Goal: Task Accomplishment & Management: Complete application form

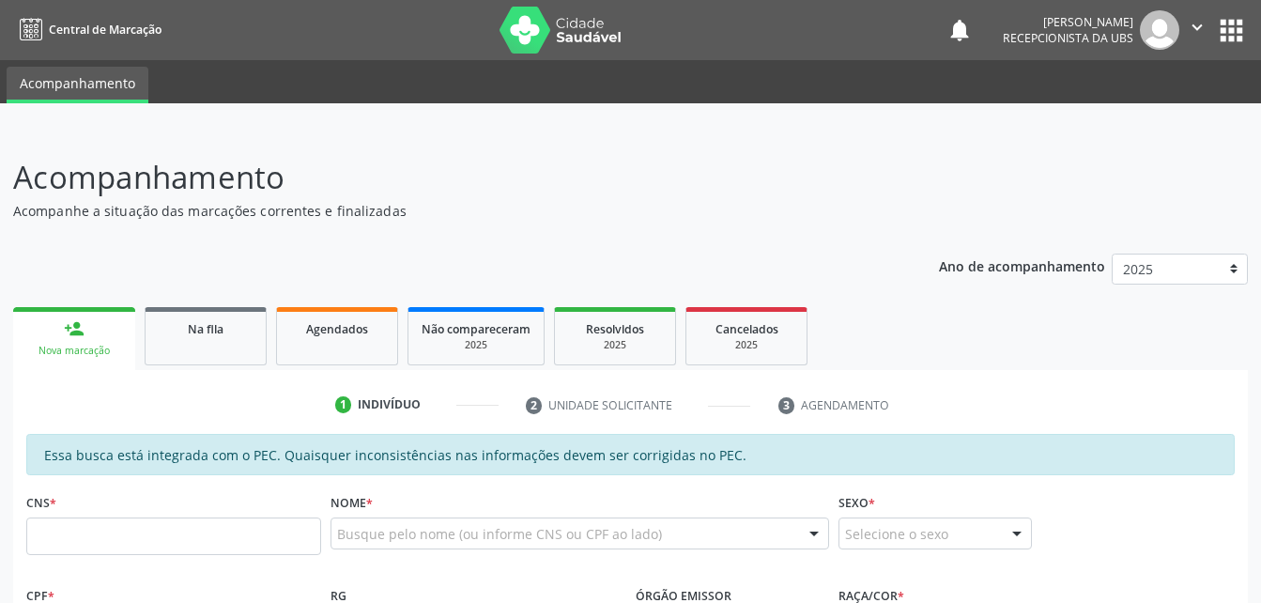
click at [98, 307] on link "person_add Nova marcação" at bounding box center [74, 338] width 122 height 63
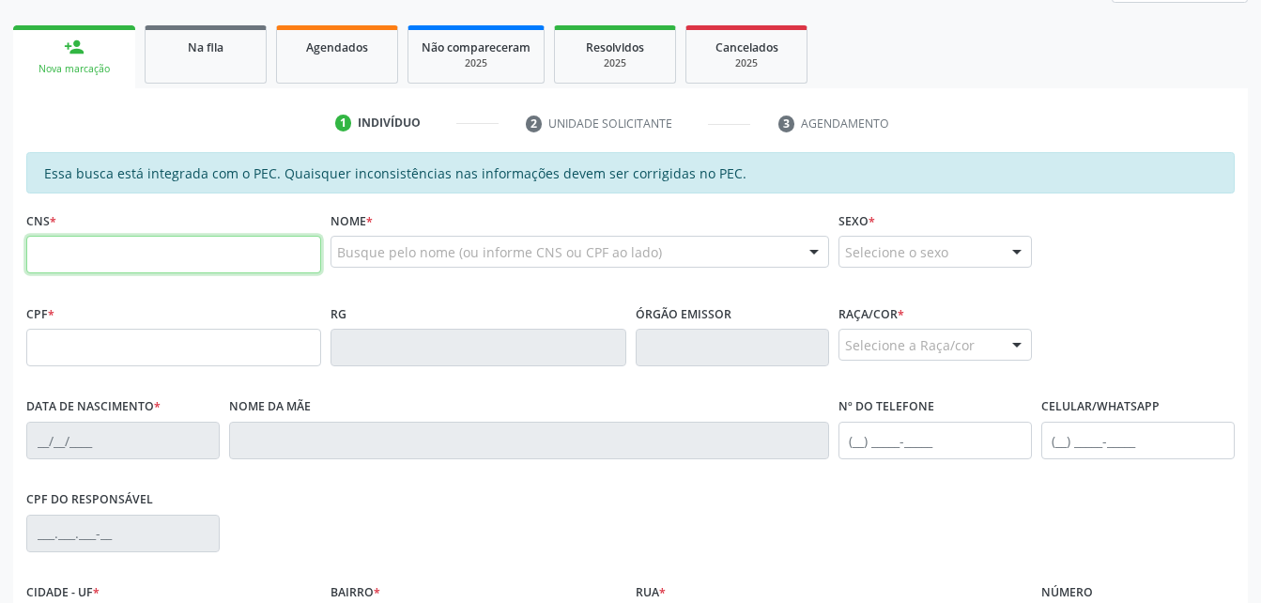
click at [176, 240] on input "text" at bounding box center [173, 255] width 295 height 38
paste input "705 0062 3605 0754"
type input "705 0062 3605 0754"
type input "068.271.854-86"
type input "10/06/1974"
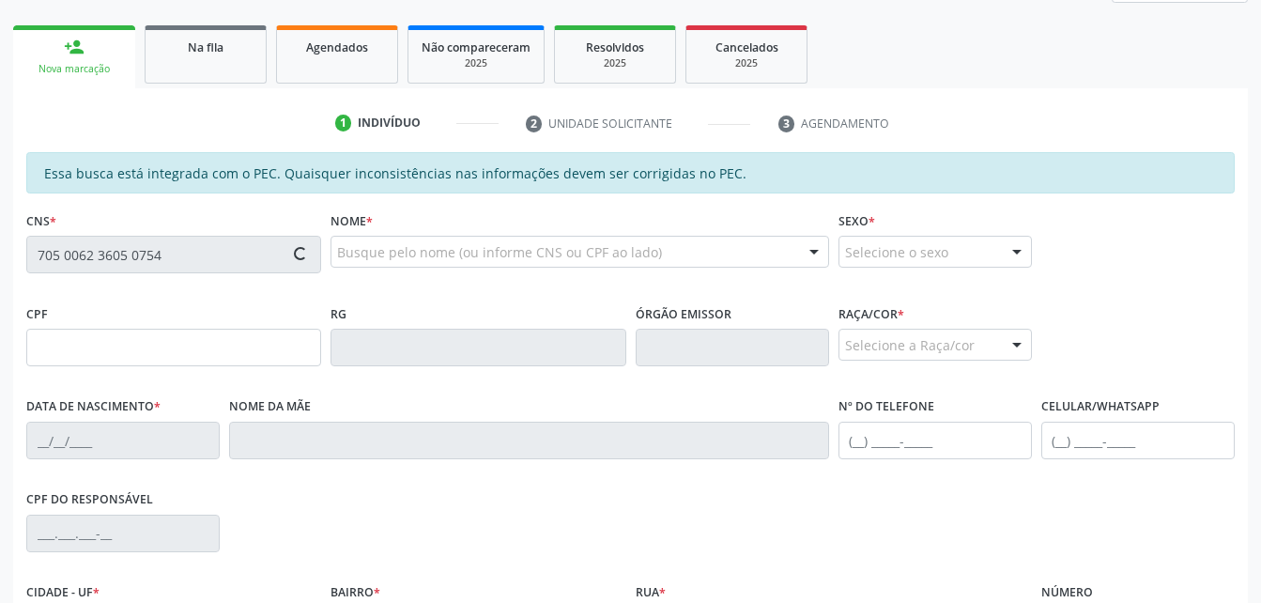
type input "Josefa Farias dos Santos"
type input "(82) 99190-4400"
type input "S/N"
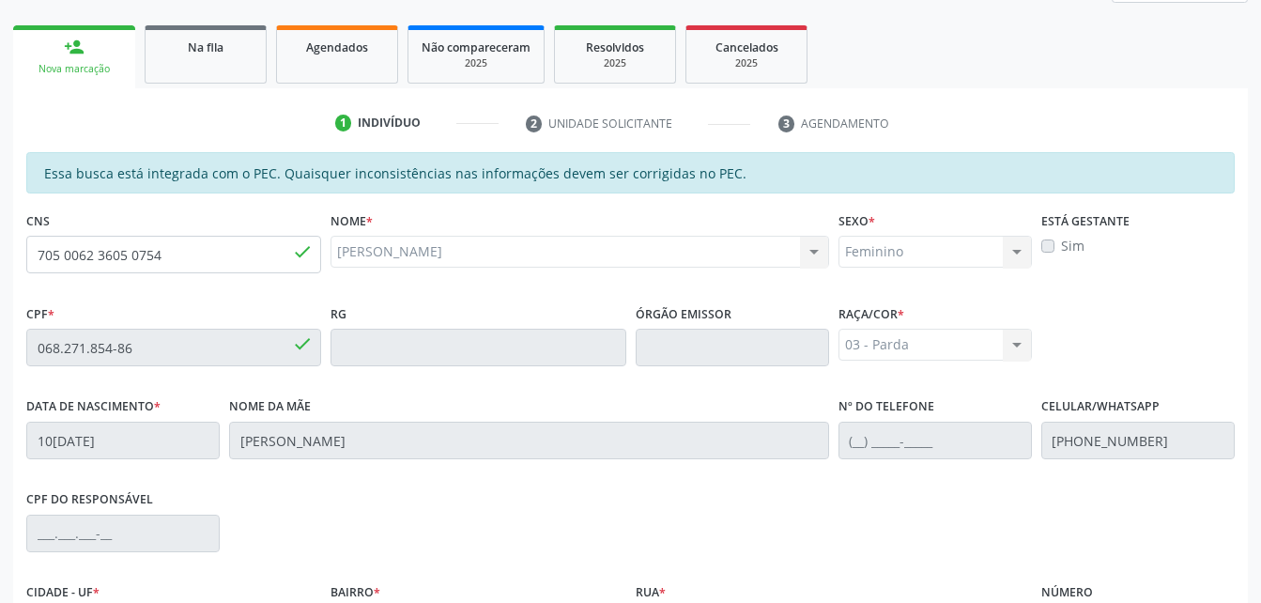
scroll to position [496, 0]
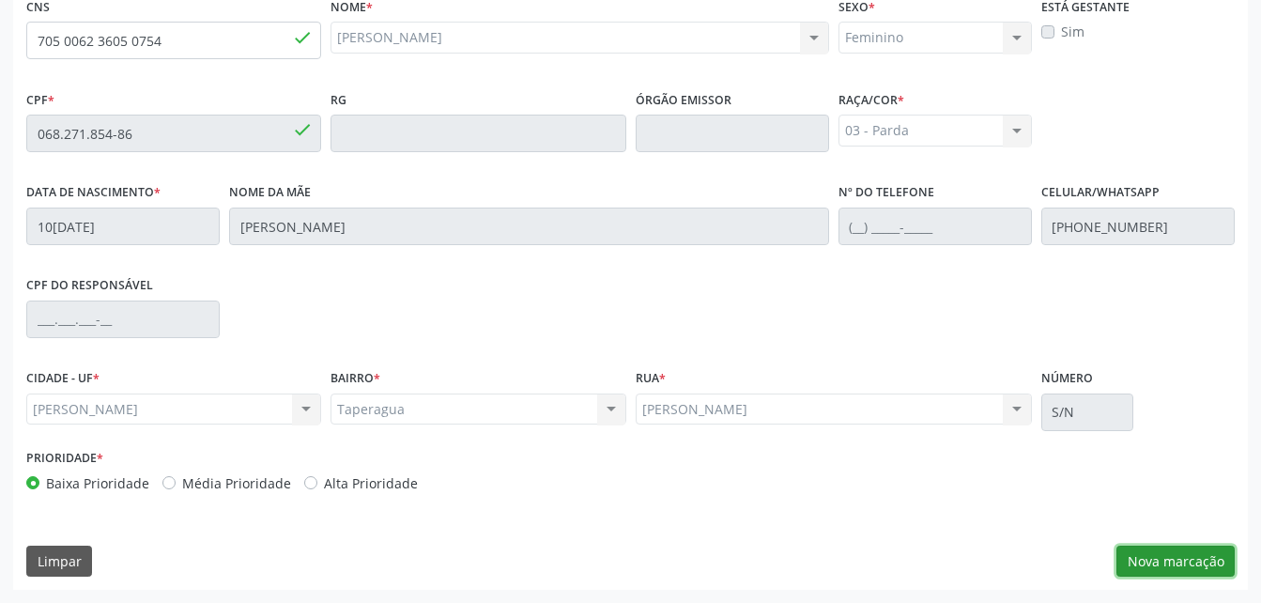
click at [1196, 554] on button "Nova marcação" at bounding box center [1175, 561] width 118 height 32
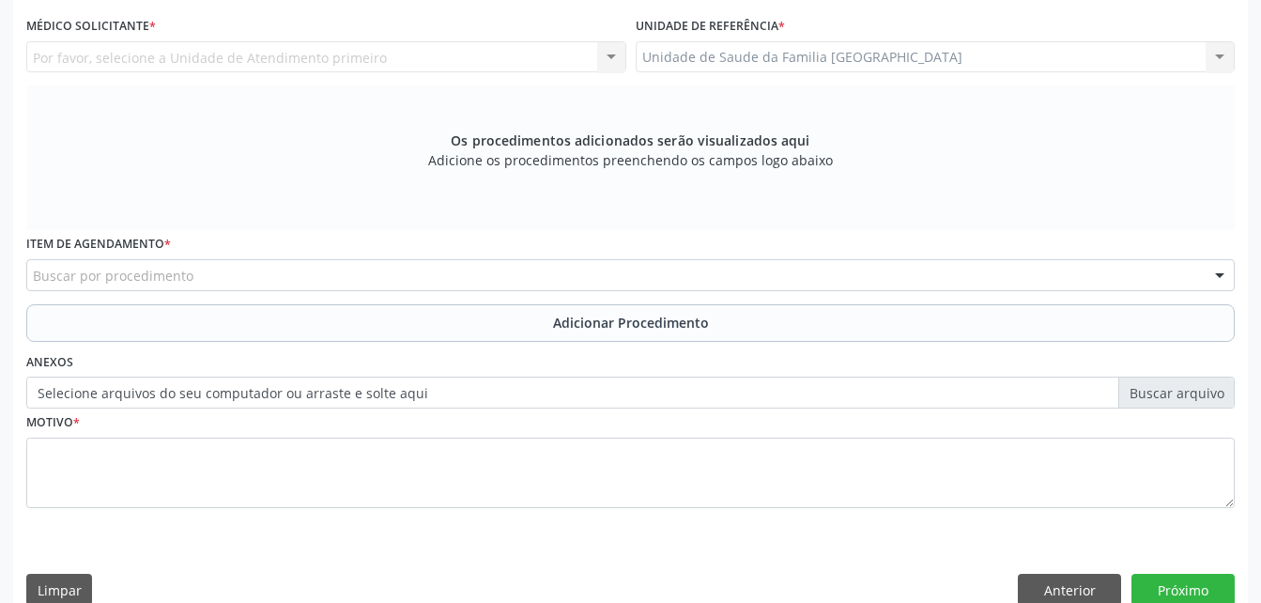
scroll to position [402, 0]
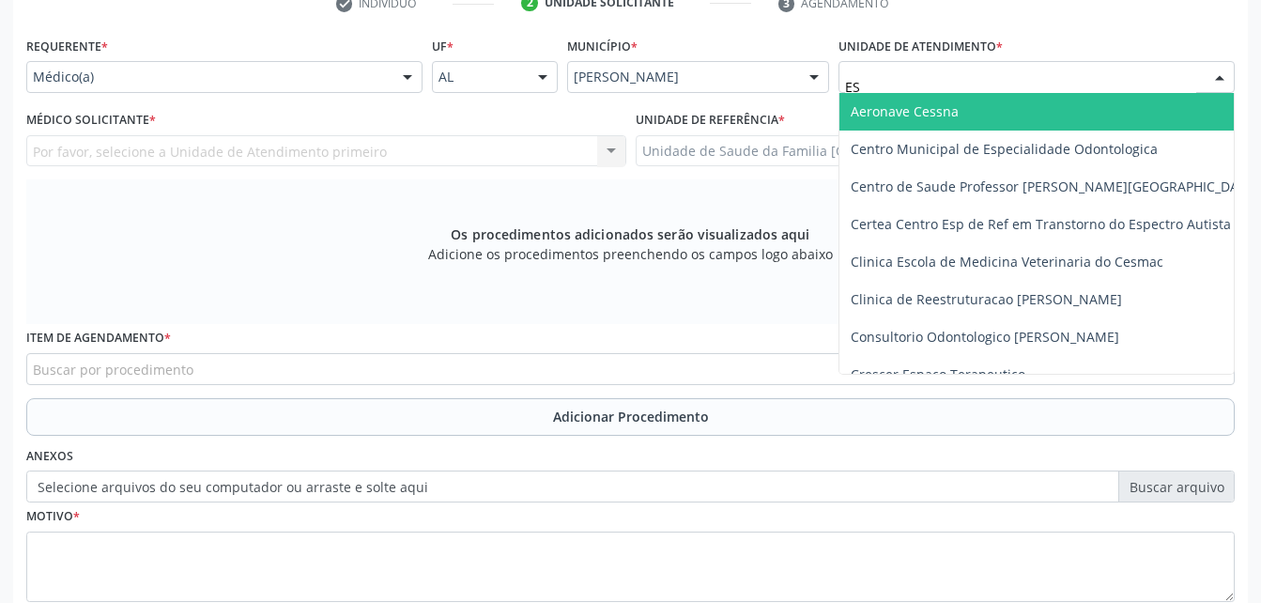
type input "EST"
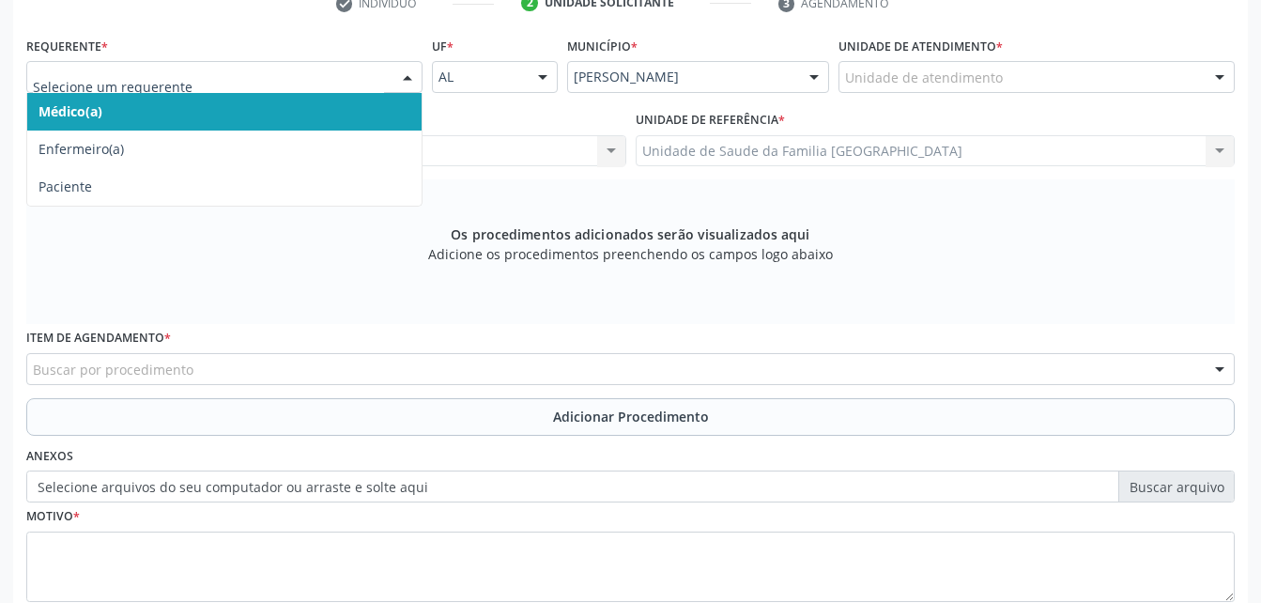
click at [396, 65] on div "Médico(a) Enfermeiro(a) Paciente Nenhum resultado encontrado para: " " Não há n…" at bounding box center [224, 77] width 396 height 32
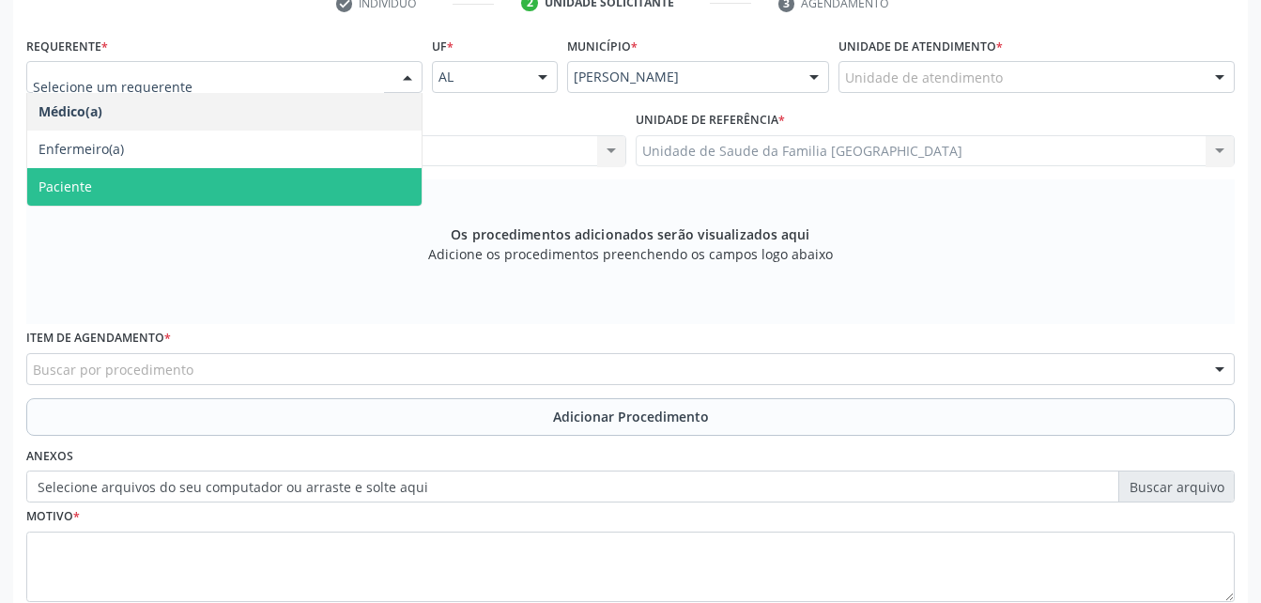
click at [353, 186] on span "Paciente" at bounding box center [224, 187] width 394 height 38
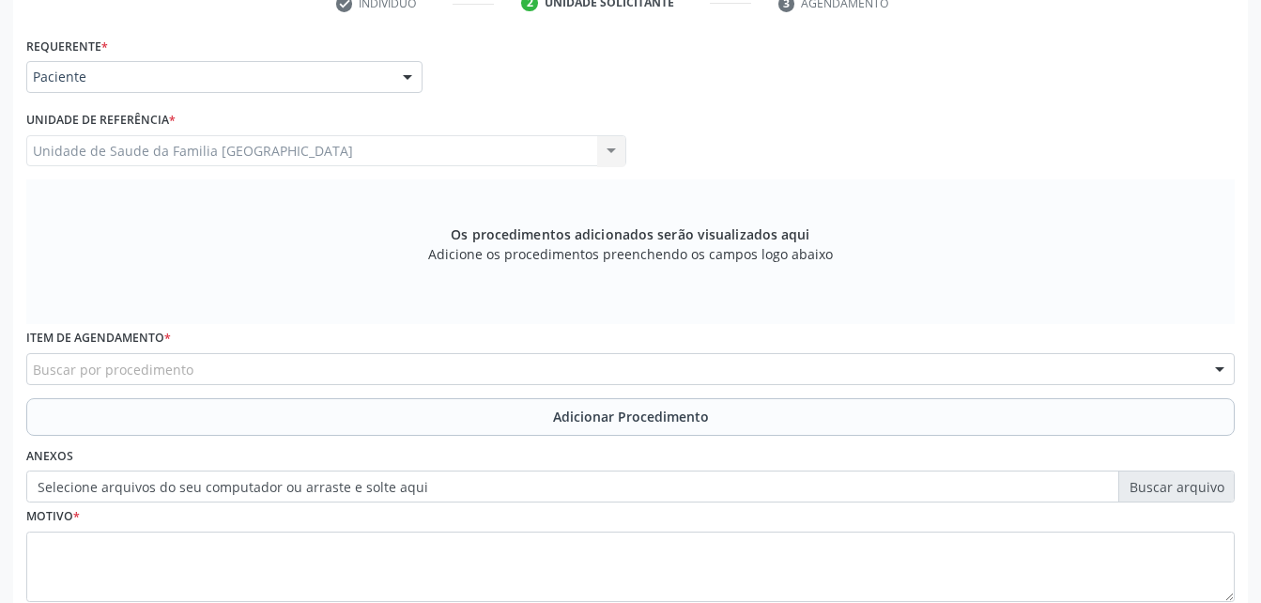
scroll to position [496, 0]
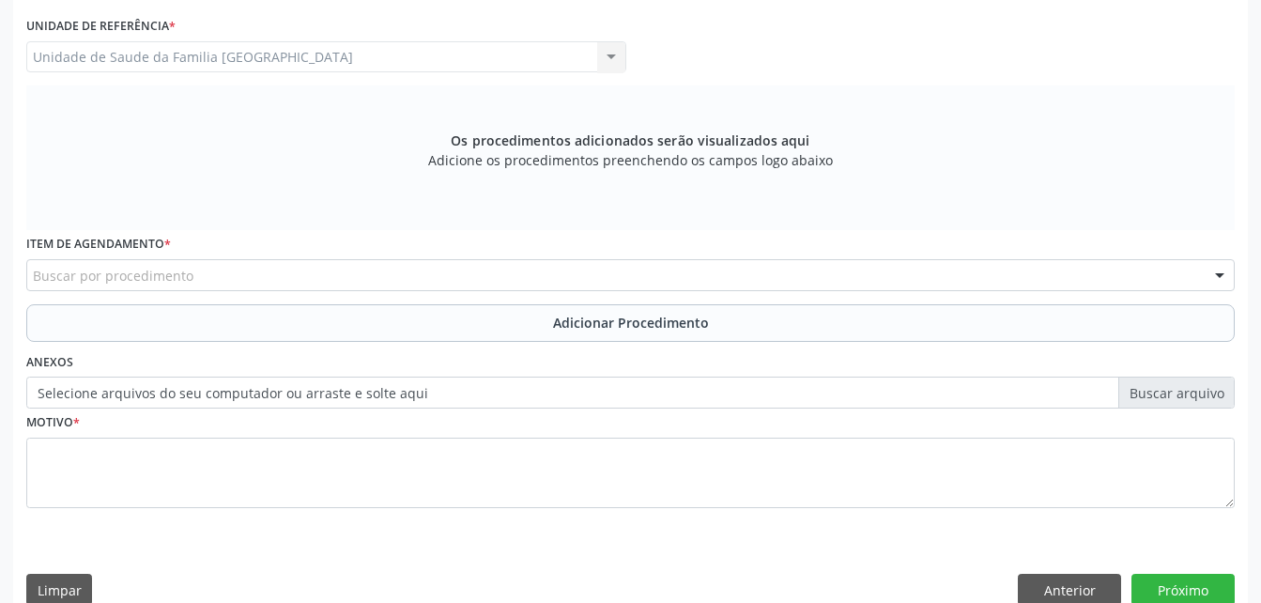
click at [392, 261] on div "Buscar por procedimento" at bounding box center [630, 275] width 1208 height 32
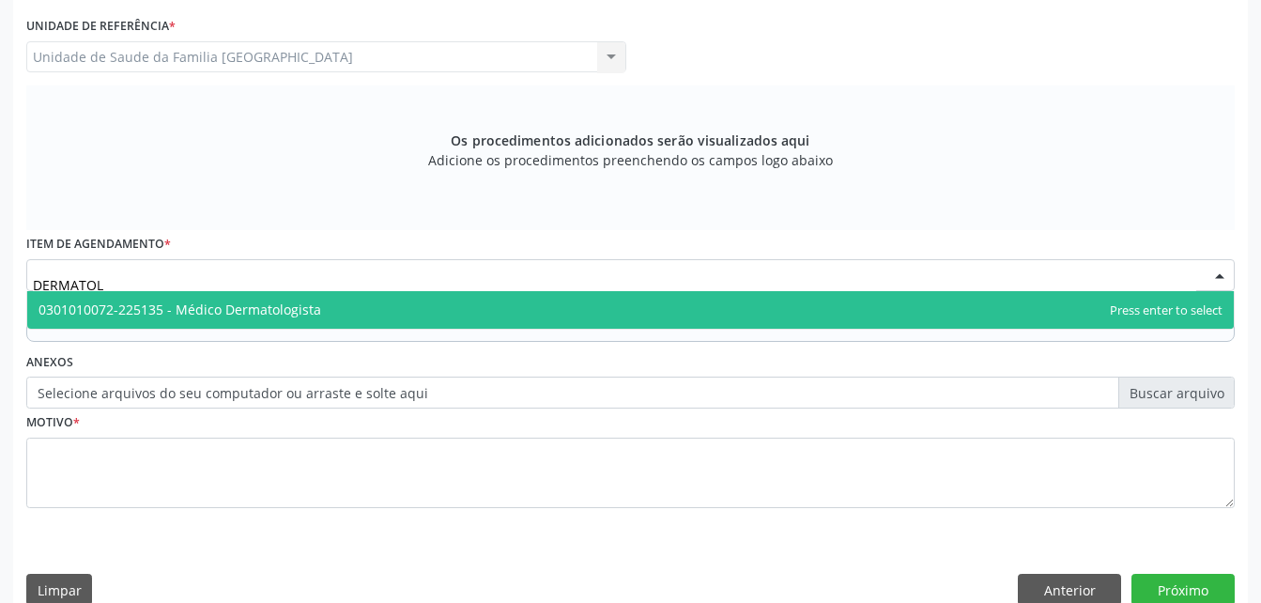
type input "DERMATOLO"
click at [468, 305] on span "0301010072-225135 - Médico Dermatologista" at bounding box center [630, 310] width 1206 height 38
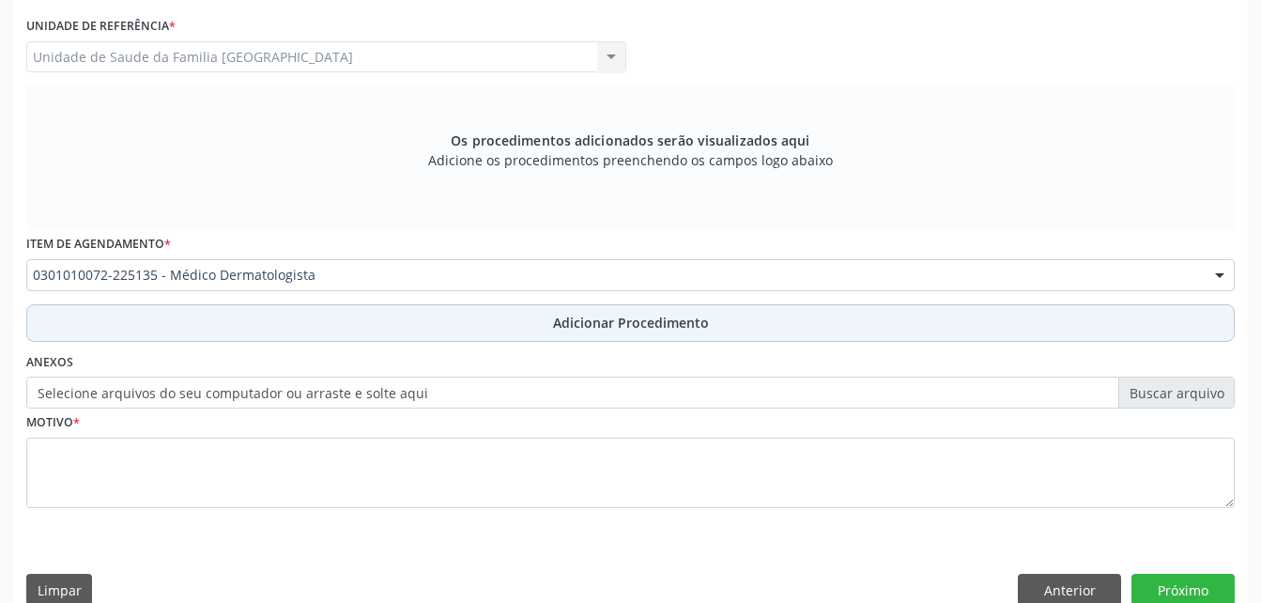
click at [493, 315] on button "Adicionar Procedimento" at bounding box center [630, 323] width 1208 height 38
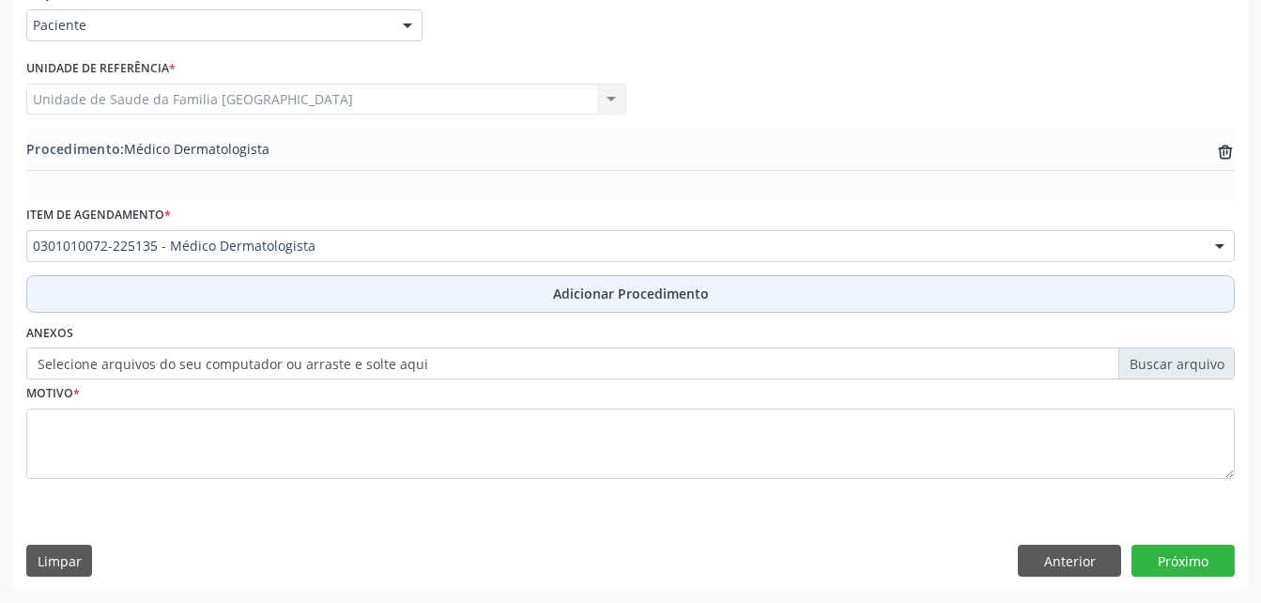
scroll to position [453, 0]
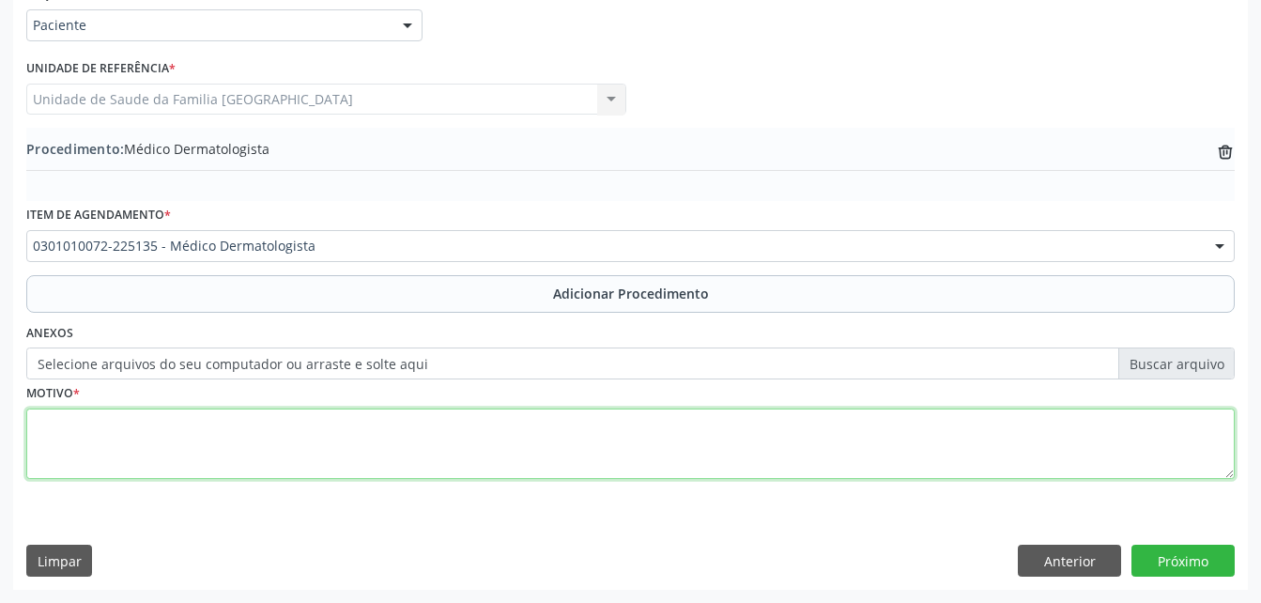
click at [563, 474] on textarea at bounding box center [630, 443] width 1208 height 71
type textarea "DERMATITE"
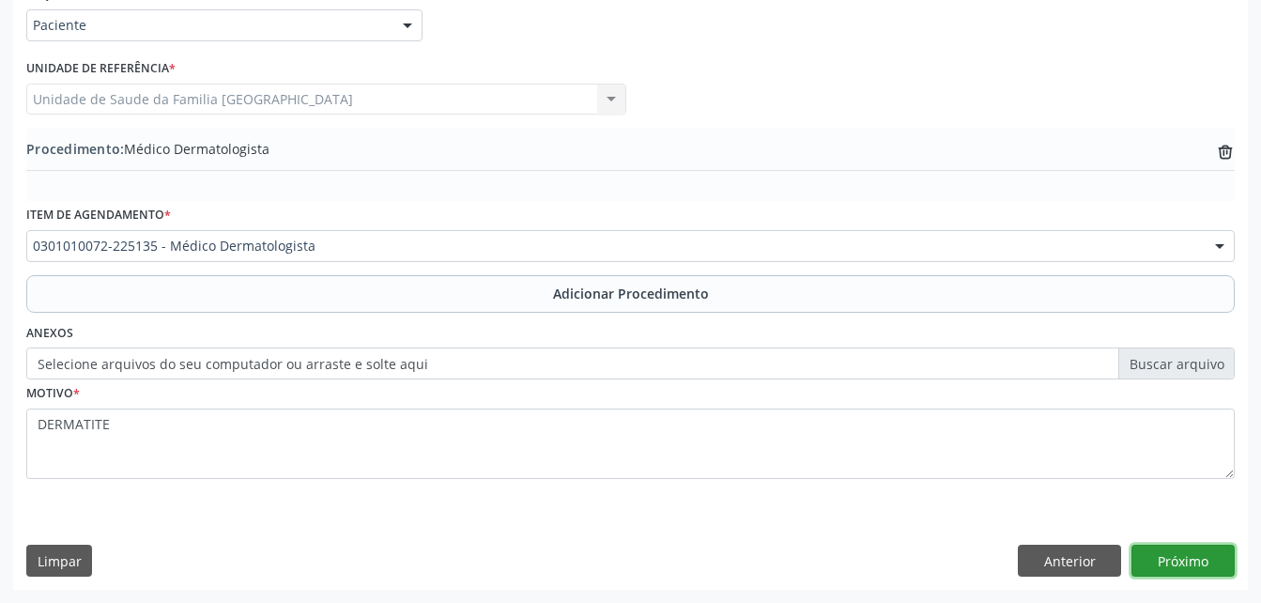
click at [1178, 566] on button "Próximo" at bounding box center [1182, 561] width 103 height 32
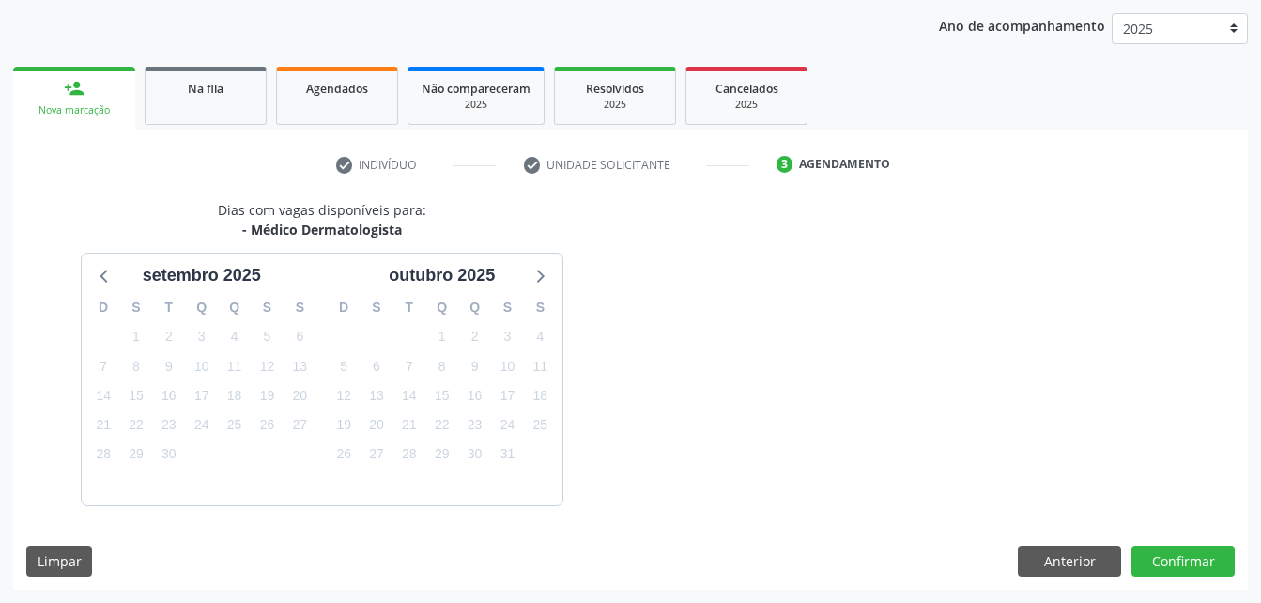
scroll to position [296, 0]
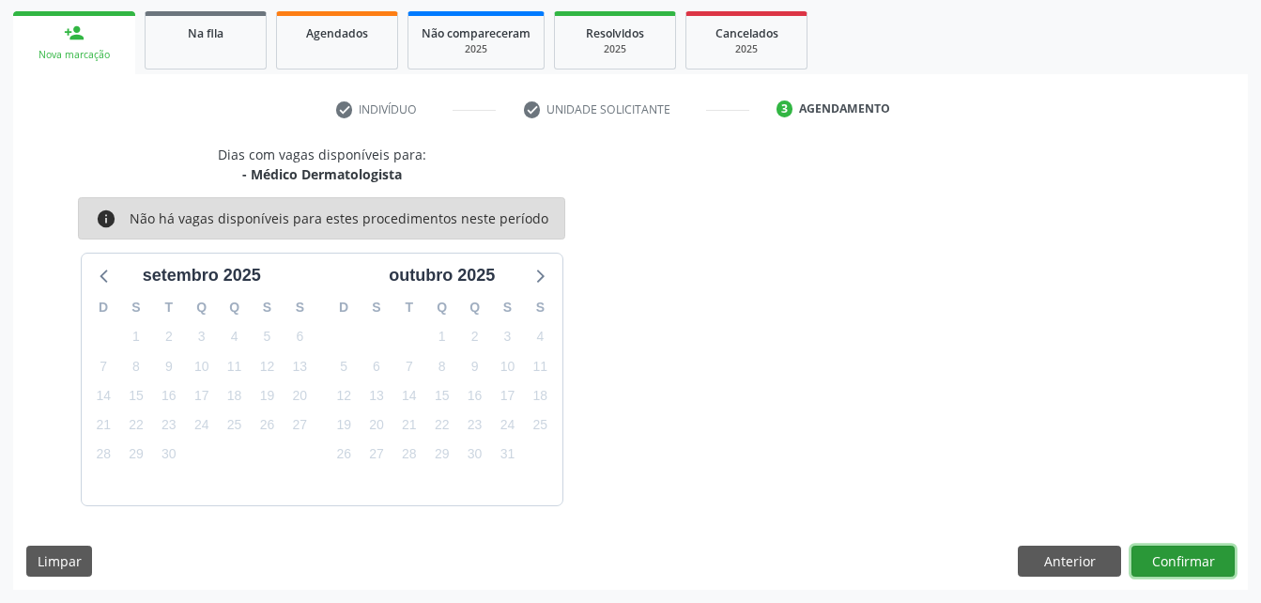
click at [1182, 561] on button "Confirmar" at bounding box center [1182, 561] width 103 height 32
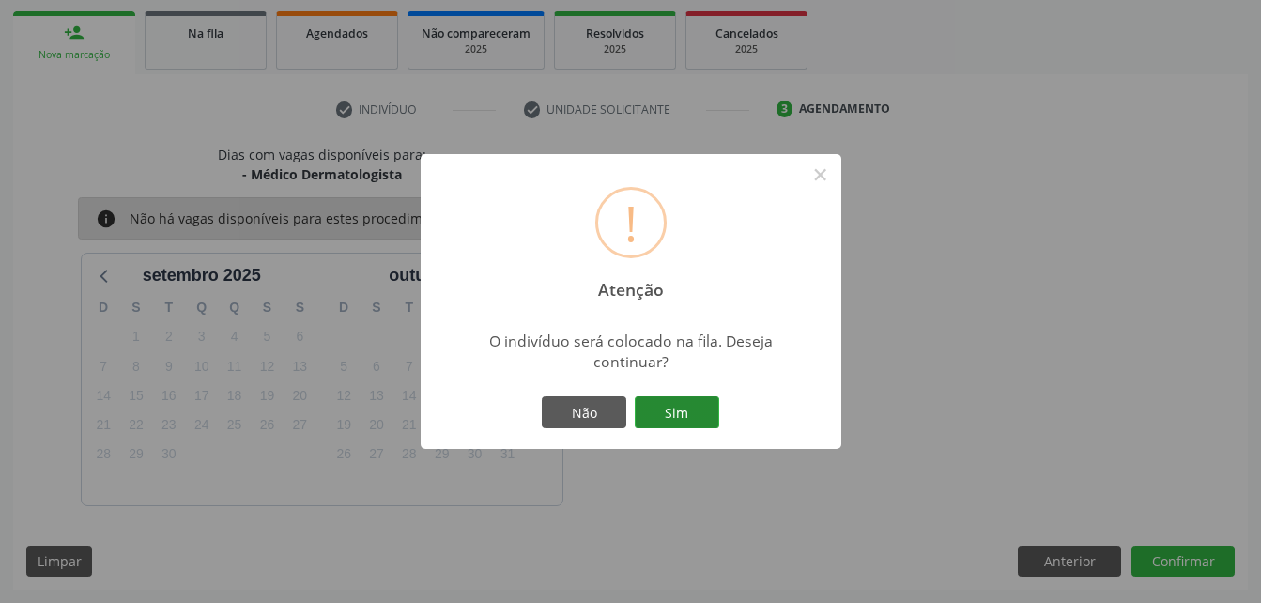
click at [705, 414] on button "Sim" at bounding box center [677, 412] width 84 height 32
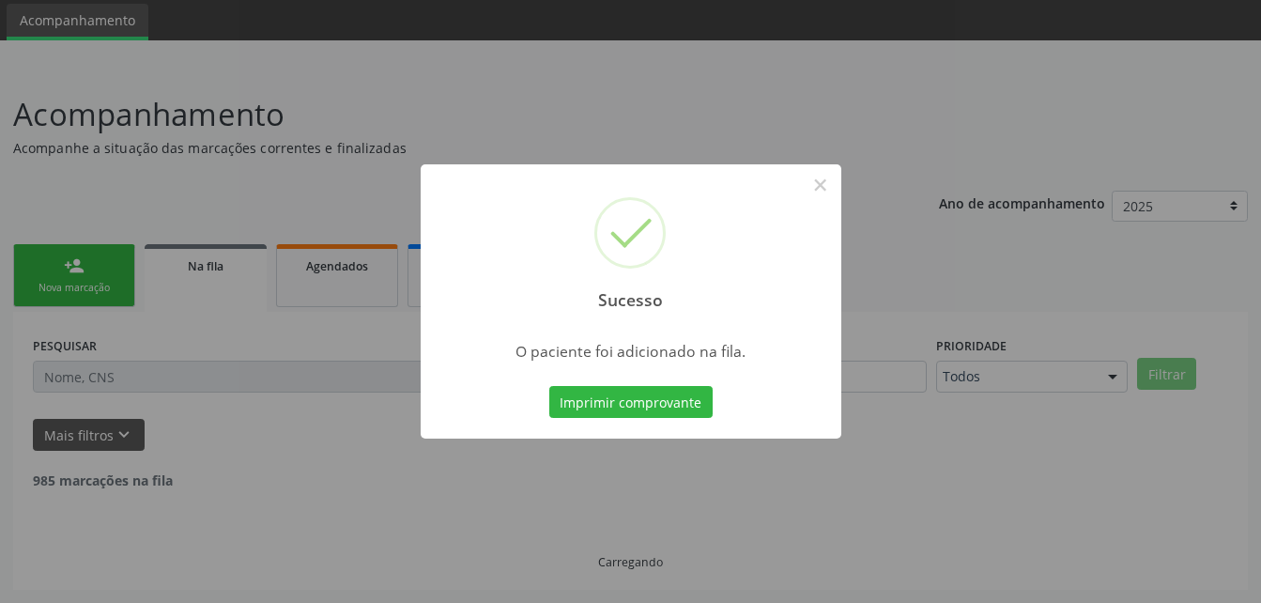
scroll to position [43, 0]
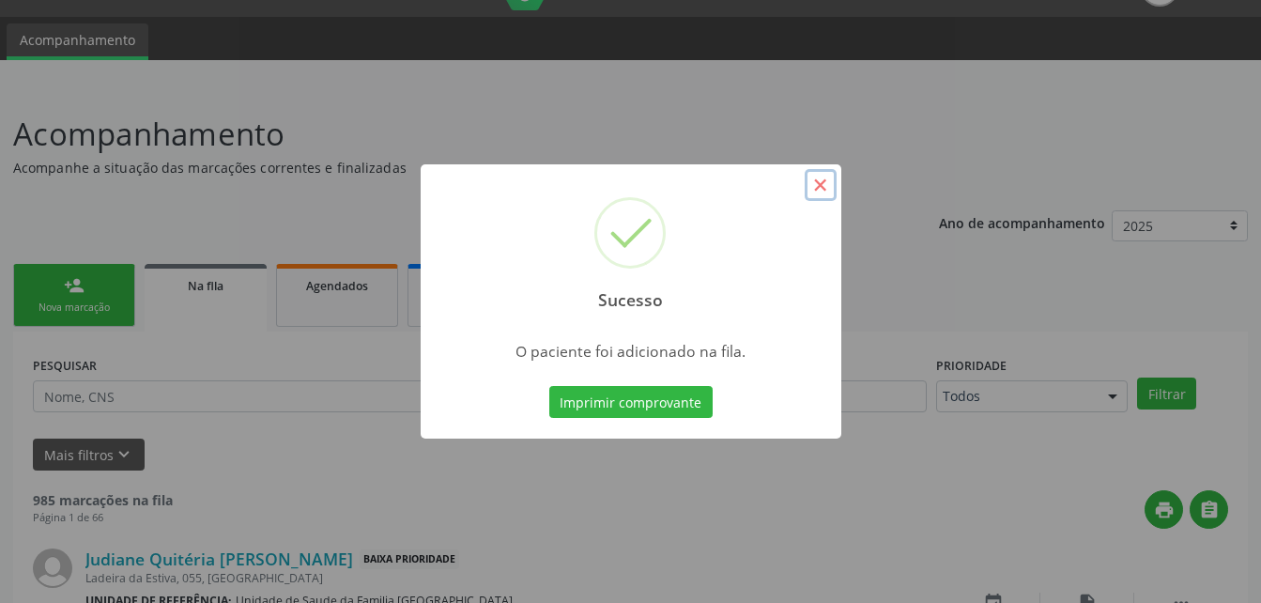
click at [822, 196] on button "×" at bounding box center [821, 185] width 32 height 32
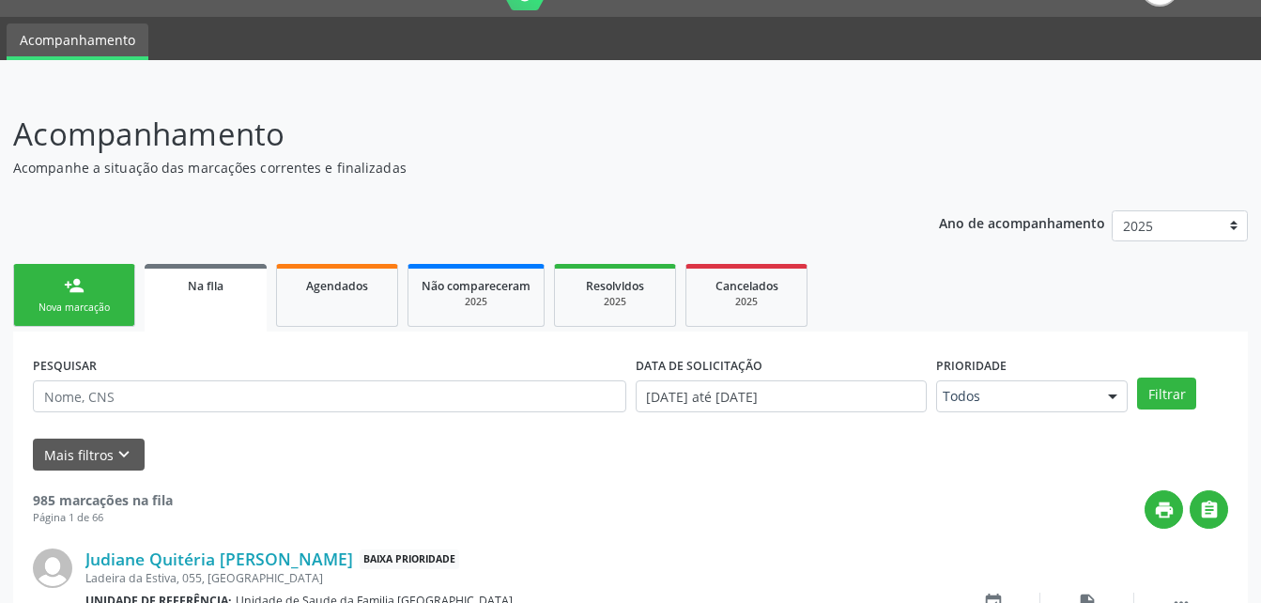
scroll to position [137, 0]
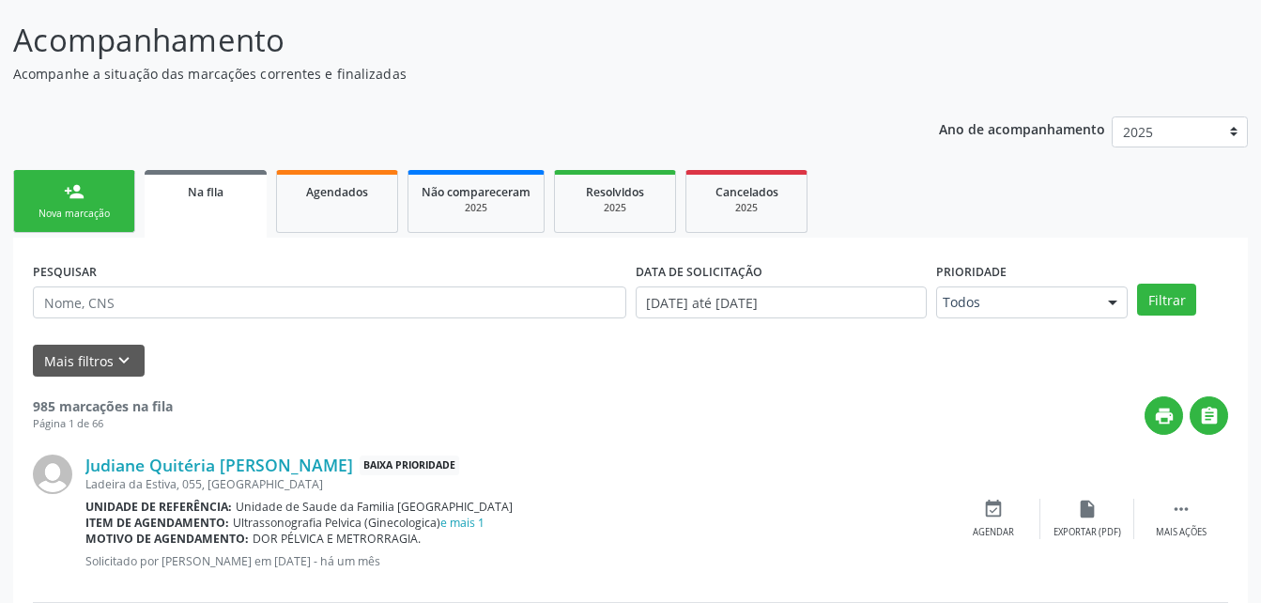
click at [123, 216] on link "person_add Nova marcação" at bounding box center [74, 201] width 122 height 63
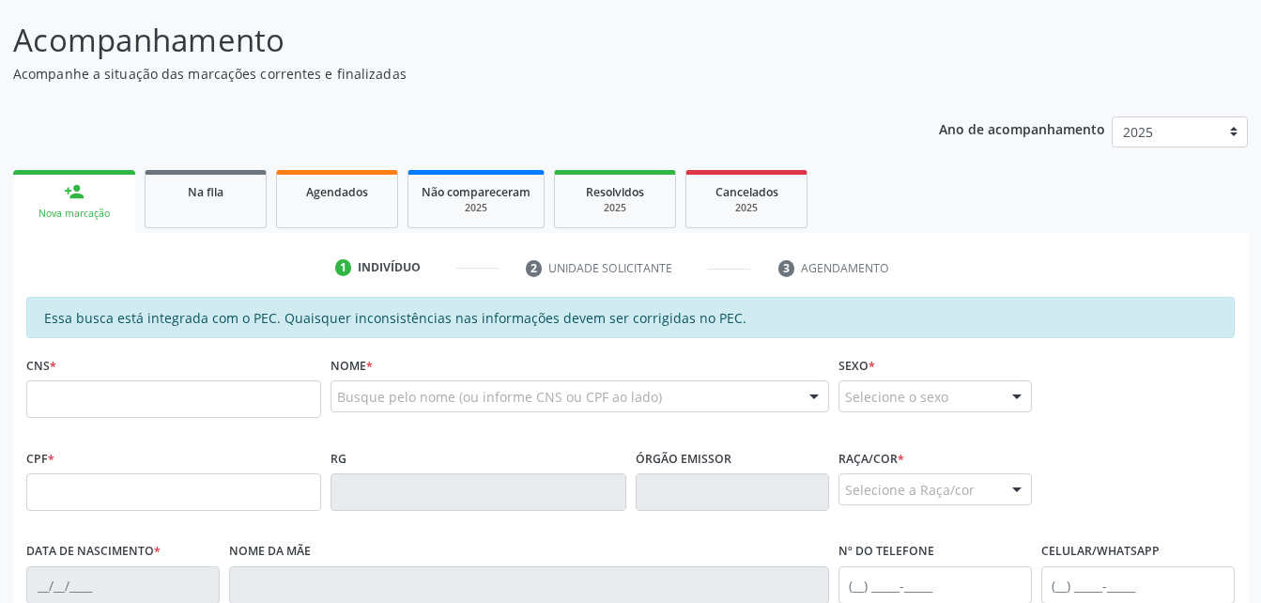
scroll to position [231, 0]
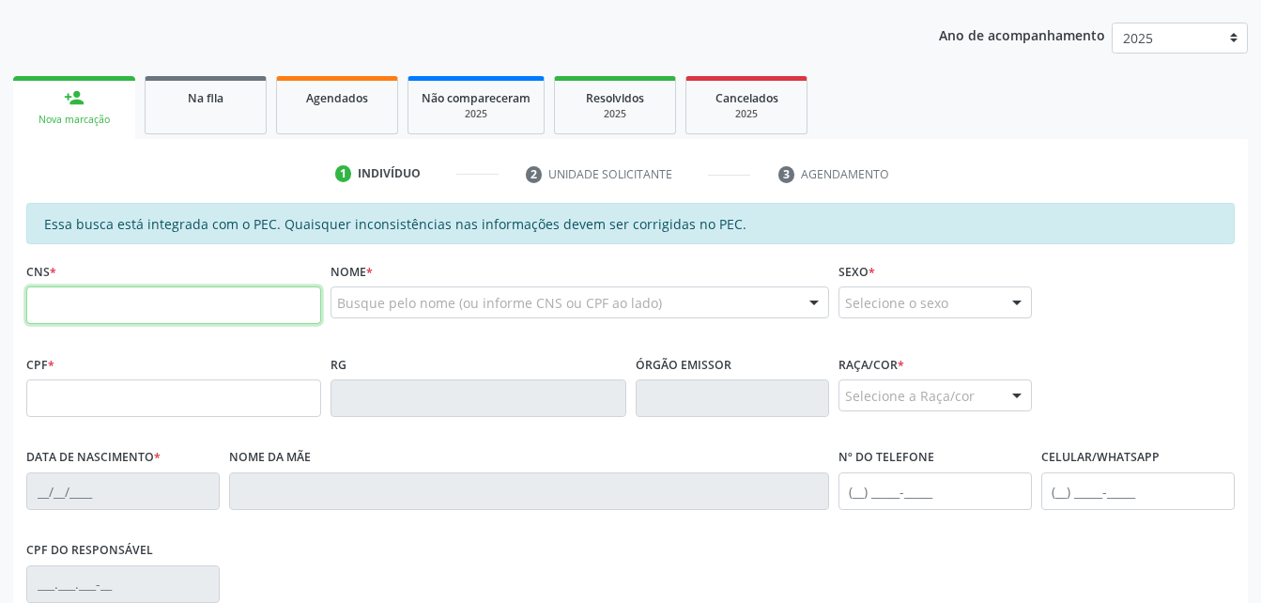
click at [214, 319] on input "text" at bounding box center [173, 305] width 295 height 38
paste input "705 0062 3605 0754"
type input "705 0062 3605 0754"
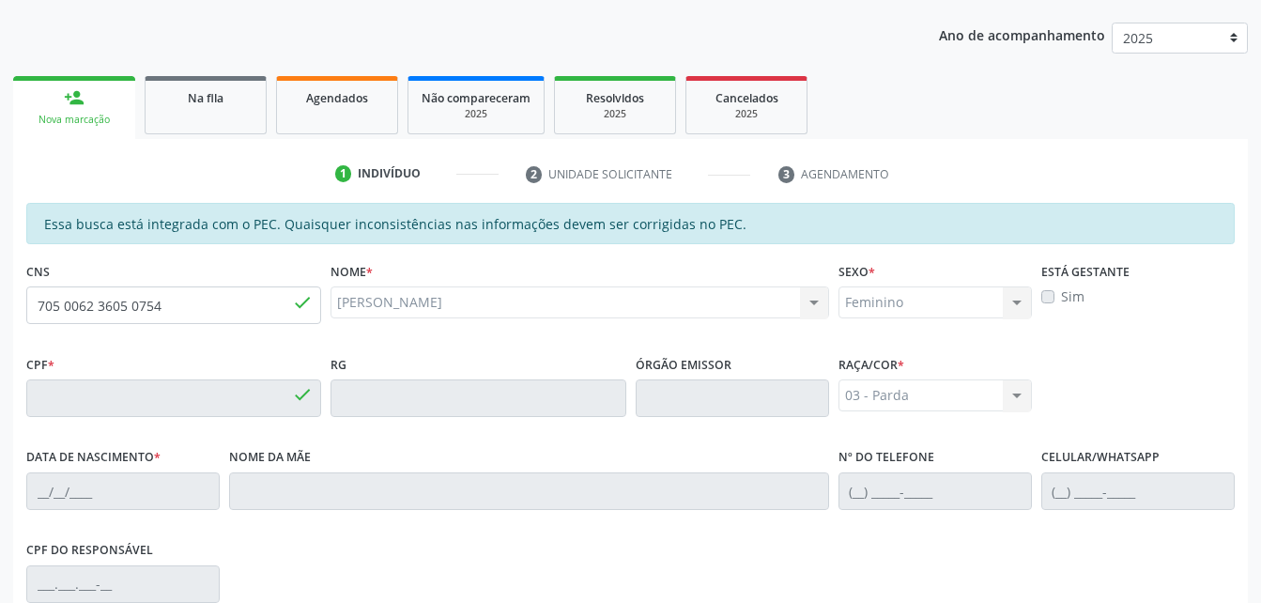
type input "068.271.854-86"
type input "10/06/1974"
type input "Josefa Farias dos Santos"
type input "(82) 99190-4400"
type input "S/N"
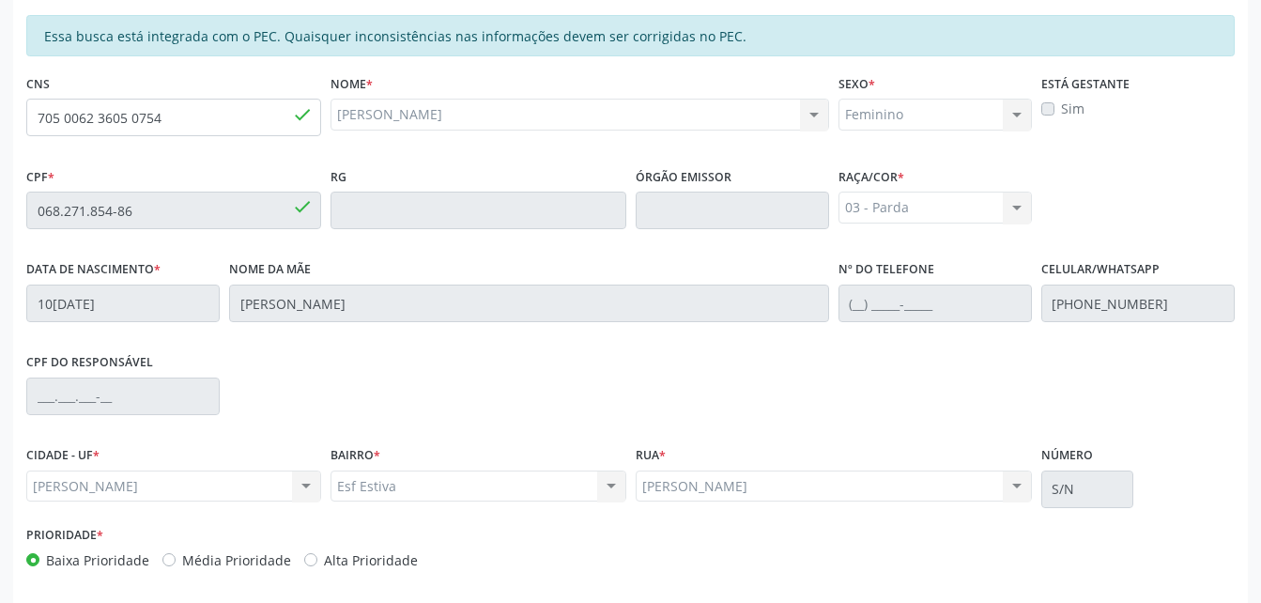
scroll to position [496, 0]
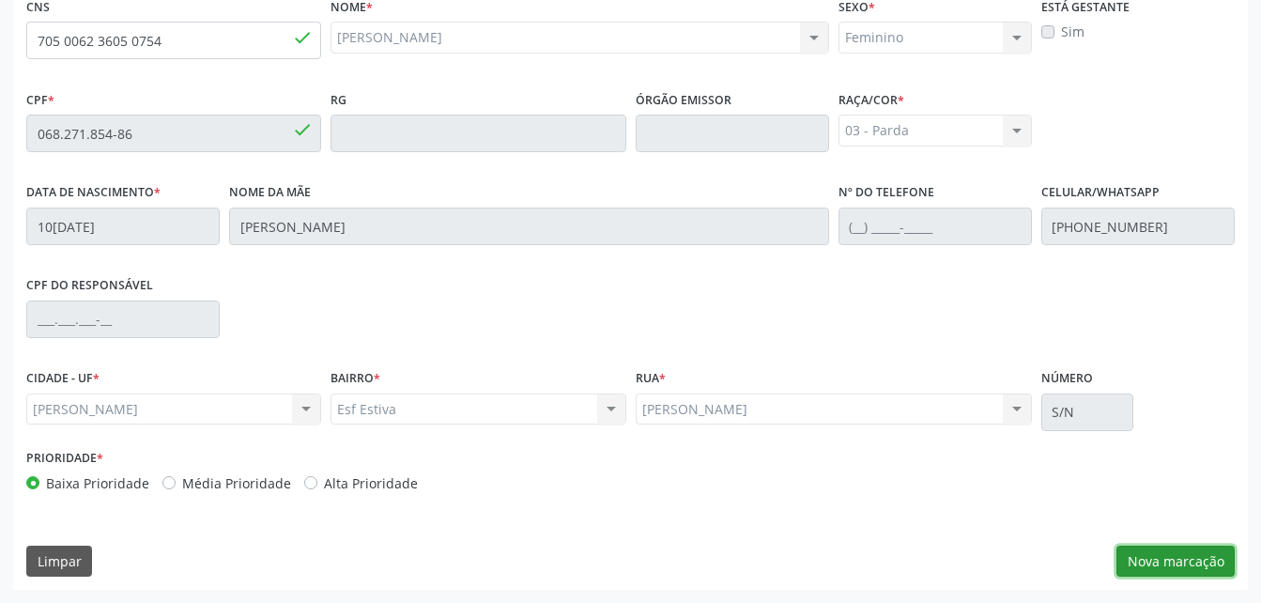
click at [1179, 568] on button "Nova marcação" at bounding box center [1175, 561] width 118 height 32
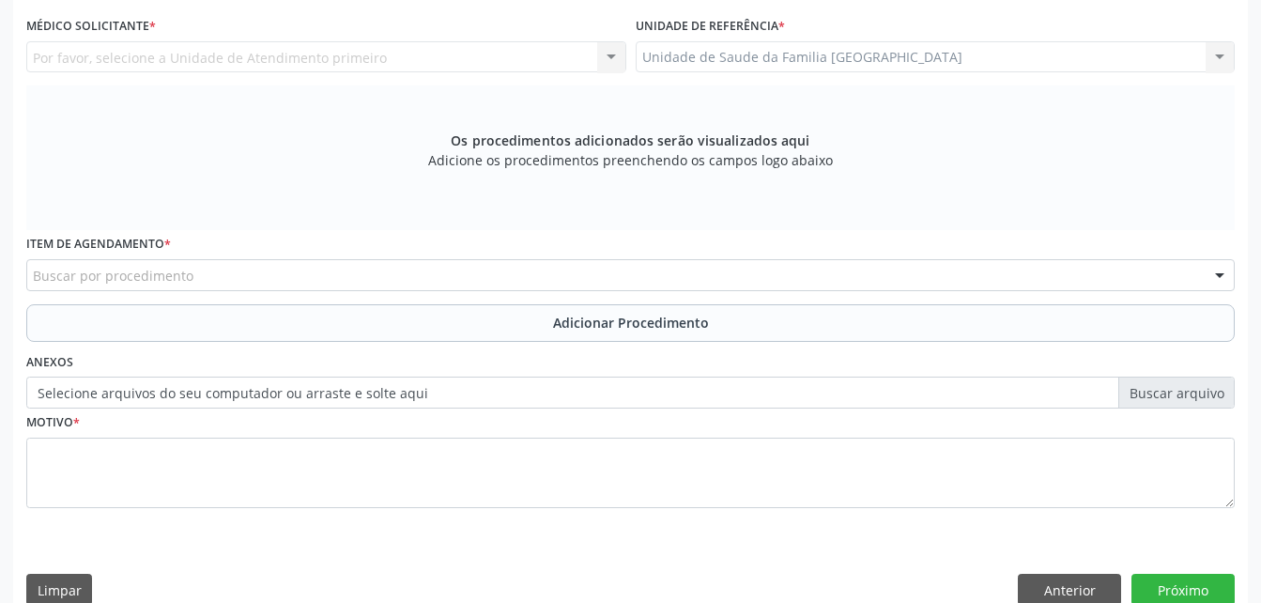
scroll to position [402, 0]
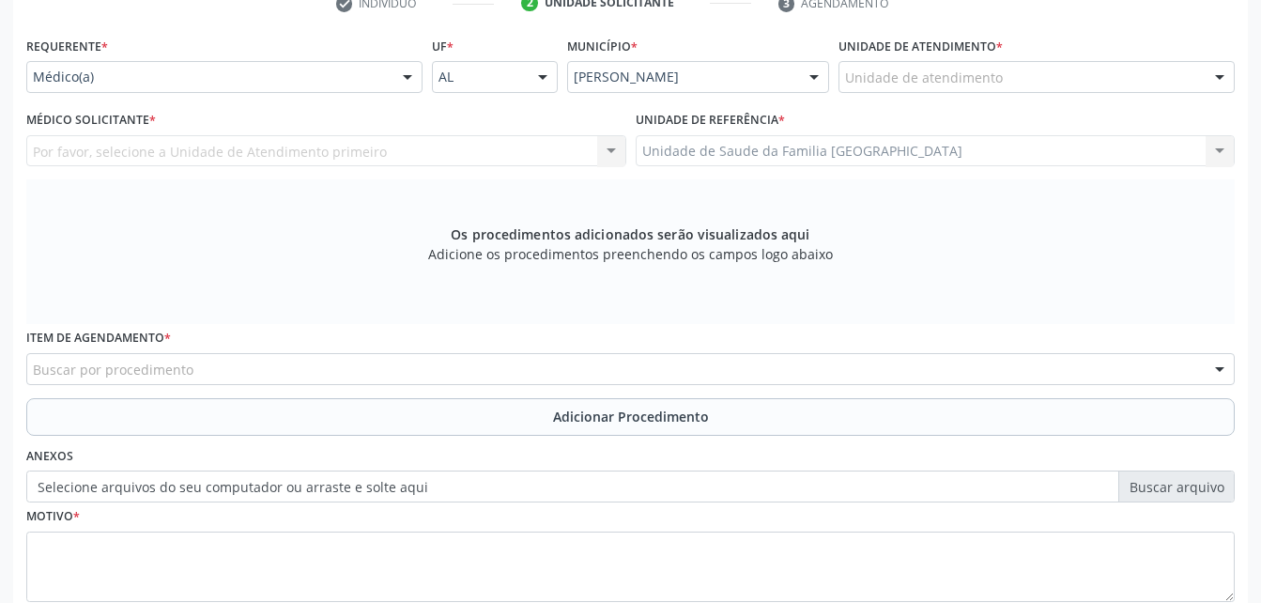
click at [334, 67] on div "Médico(a)" at bounding box center [224, 77] width 396 height 32
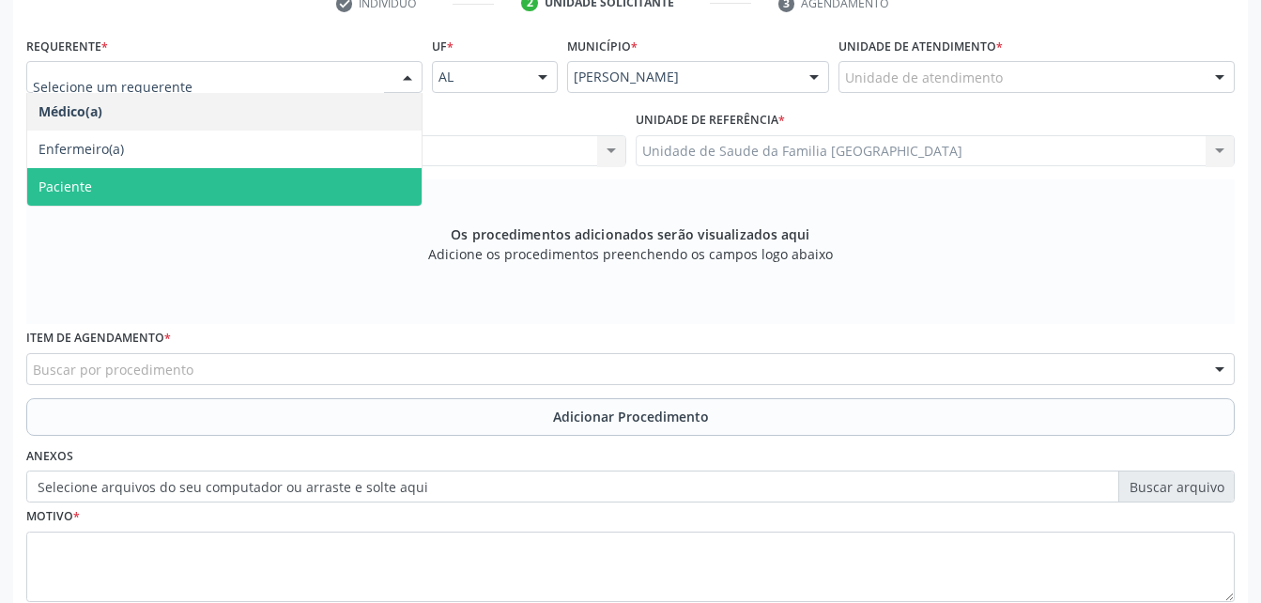
click at [325, 175] on span "Paciente" at bounding box center [224, 187] width 394 height 38
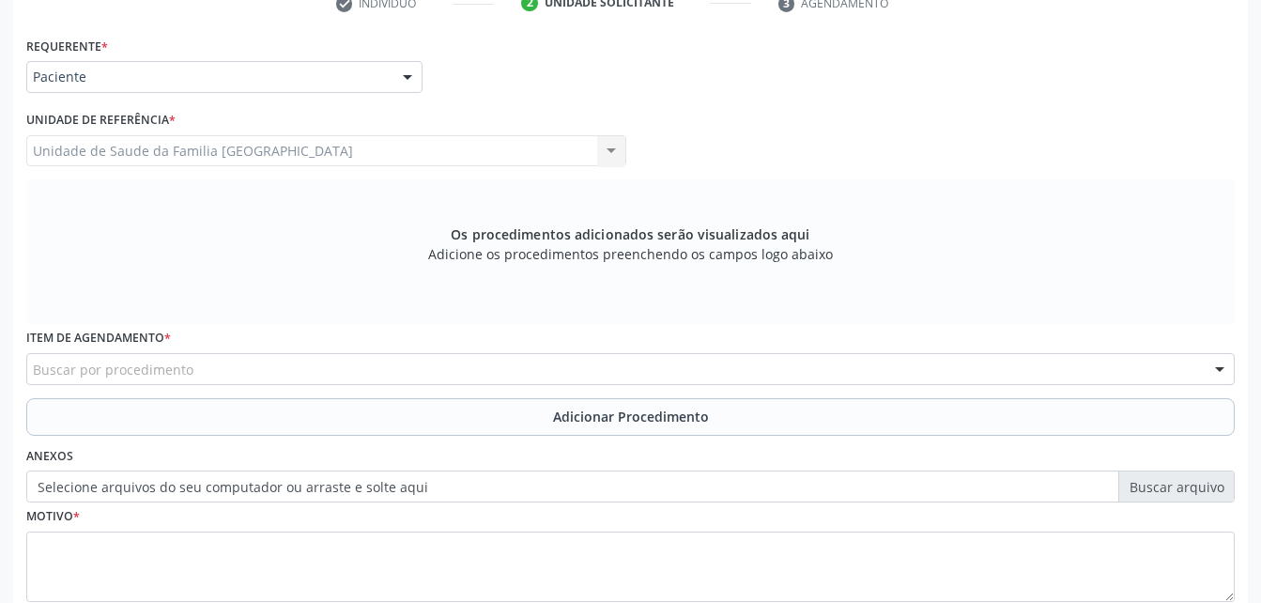
scroll to position [525, 0]
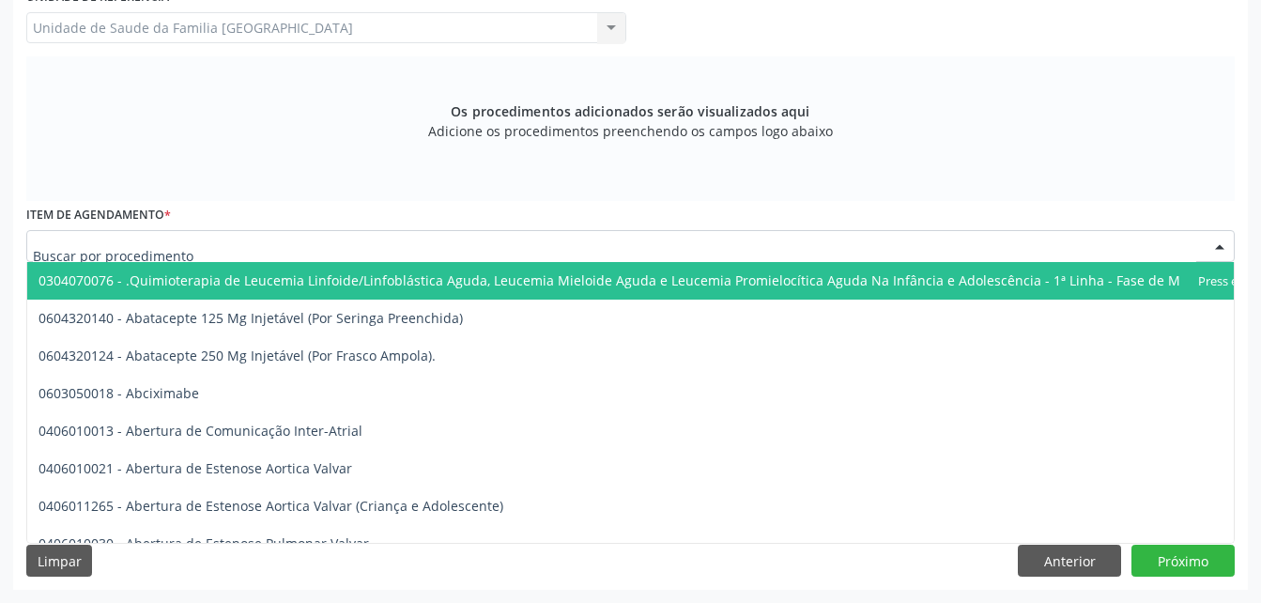
click at [709, 258] on div at bounding box center [630, 246] width 1208 height 32
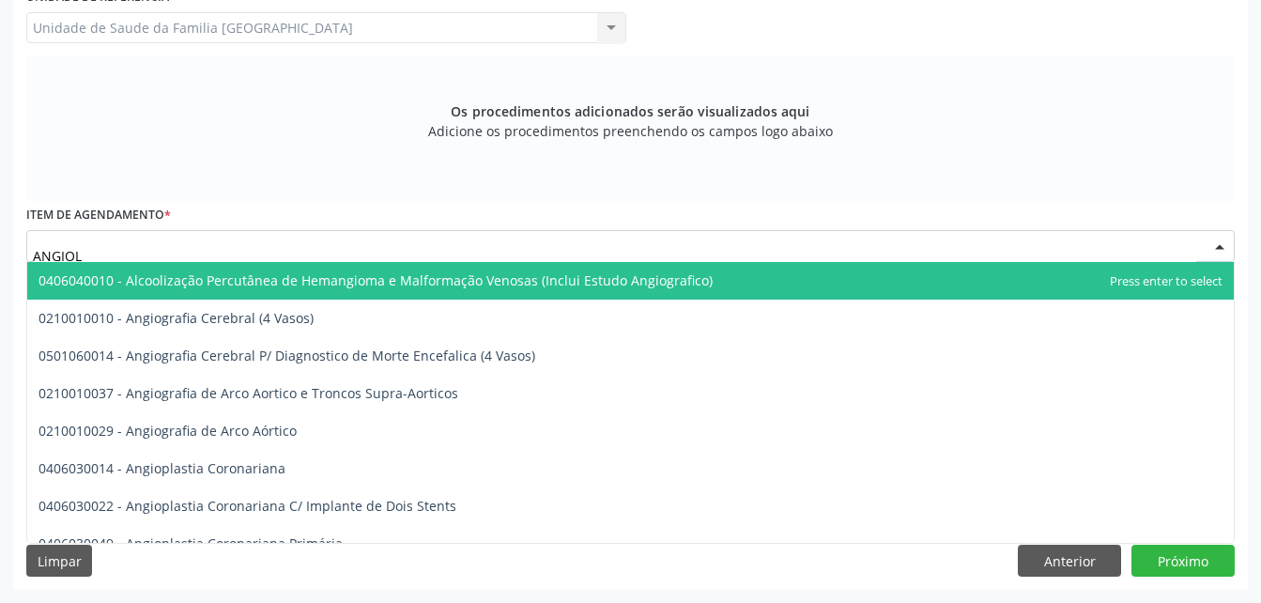
type input "ANGIOLO"
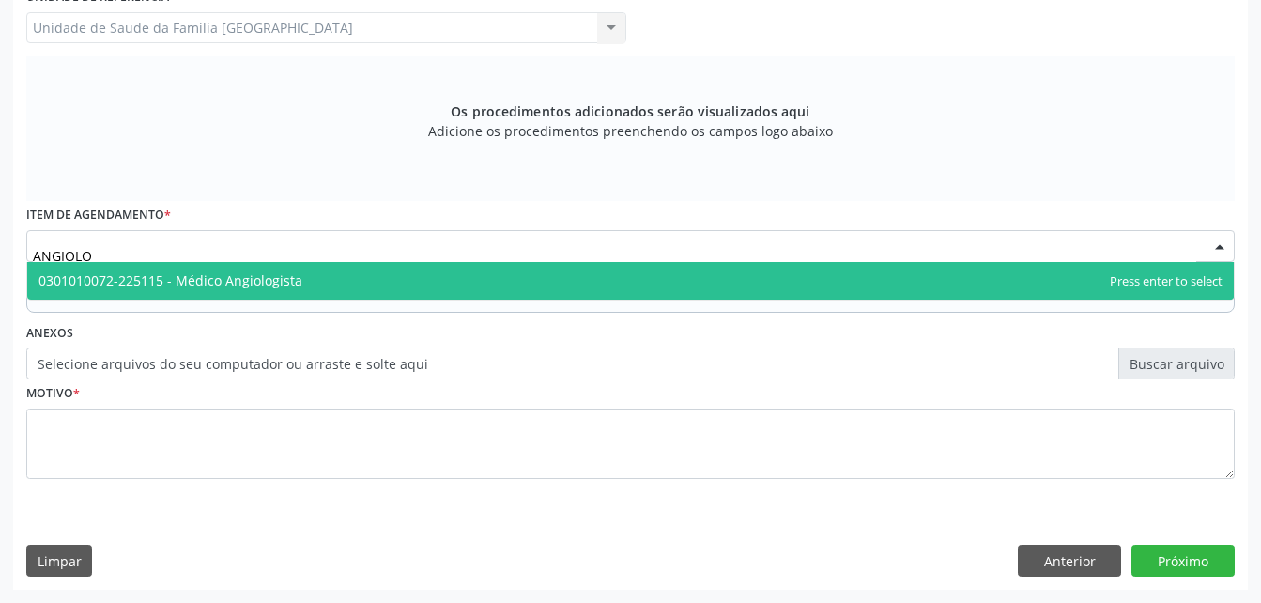
click at [714, 268] on span "0301010072-225115 - Médico Angiologista" at bounding box center [630, 281] width 1206 height 38
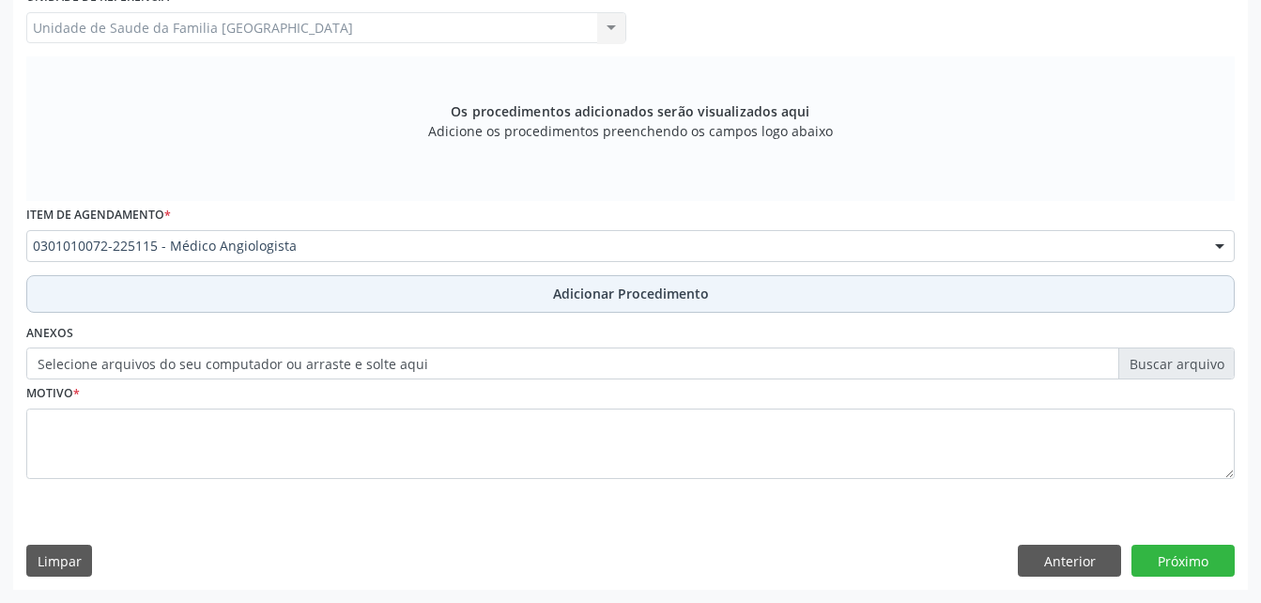
click at [607, 300] on span "Adicionar Procedimento" at bounding box center [631, 294] width 156 height 20
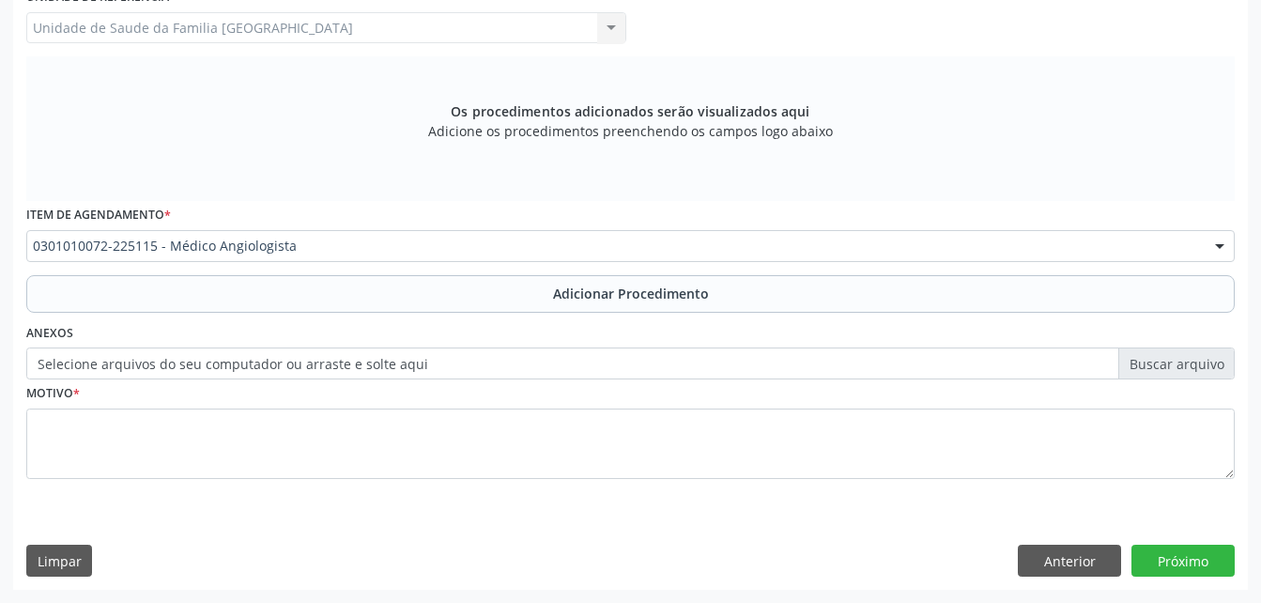
scroll to position [453, 0]
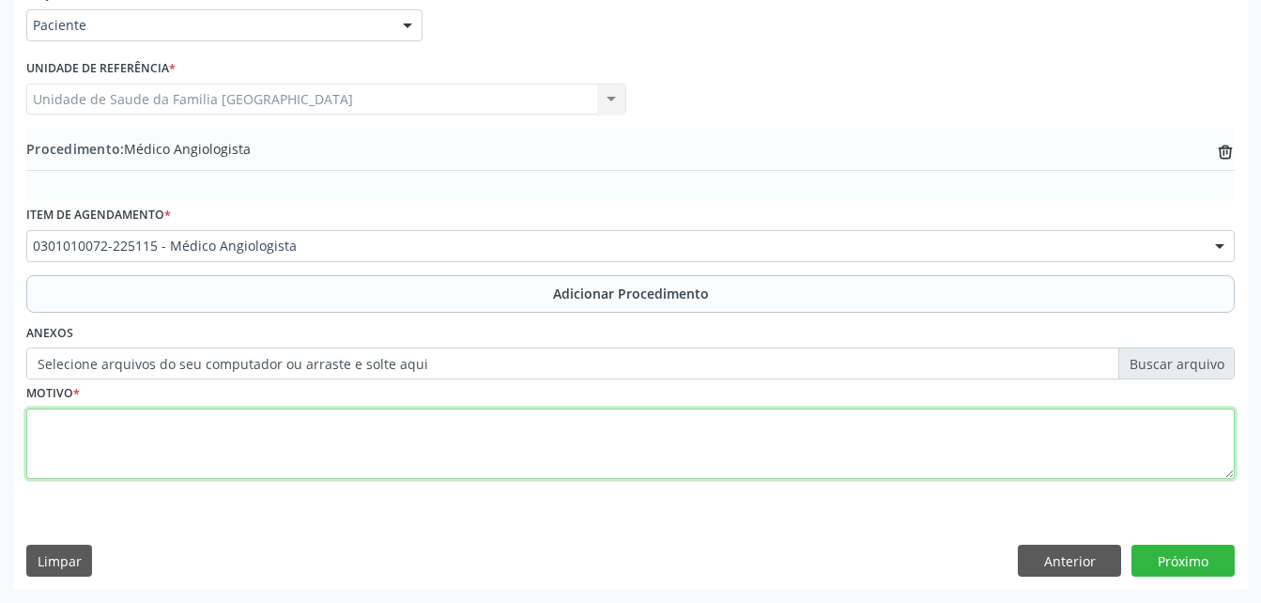
click at [548, 433] on textarea at bounding box center [630, 443] width 1208 height 71
type textarea "DOENÇA VENOSA CRONICA"
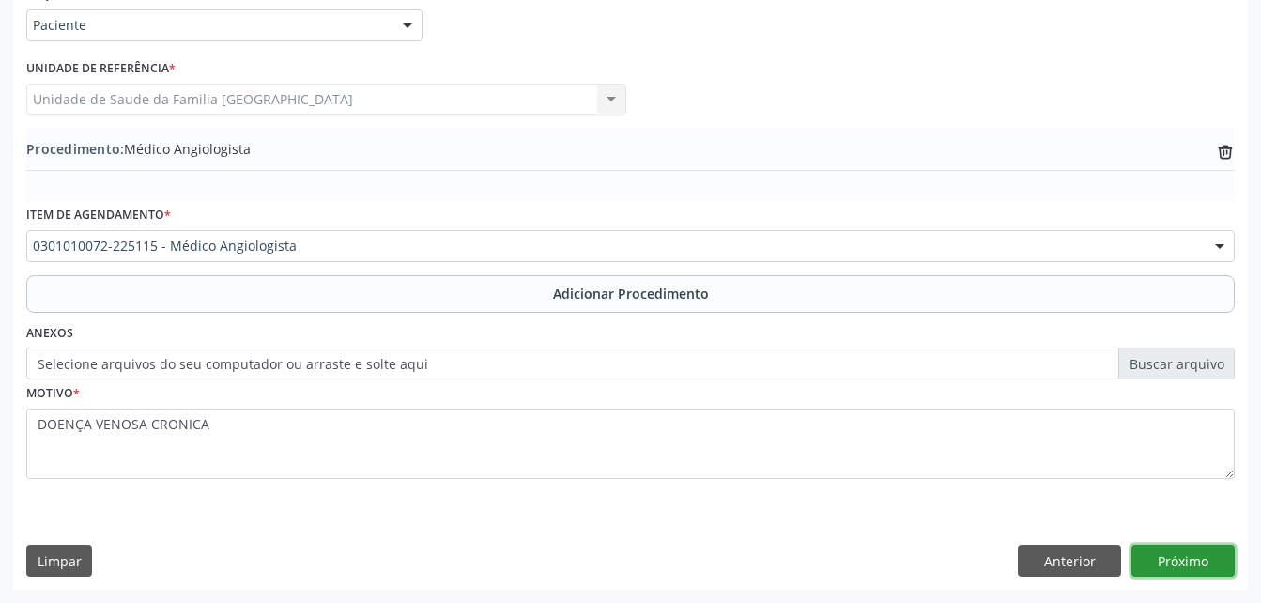
click at [1199, 553] on button "Próximo" at bounding box center [1182, 561] width 103 height 32
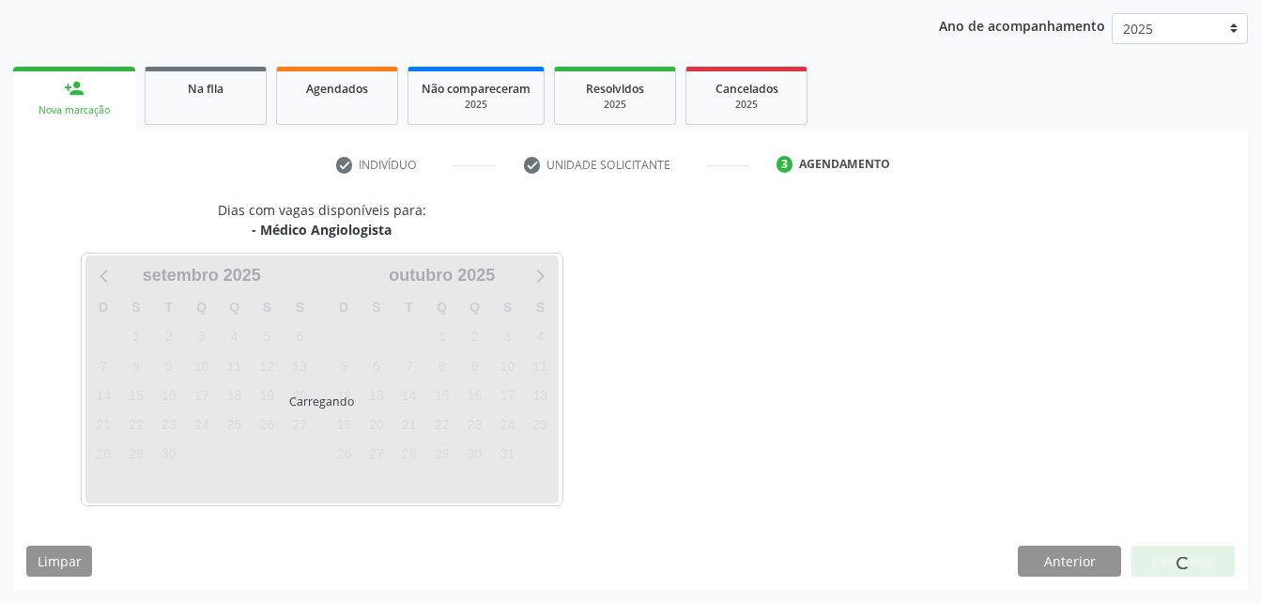
scroll to position [296, 0]
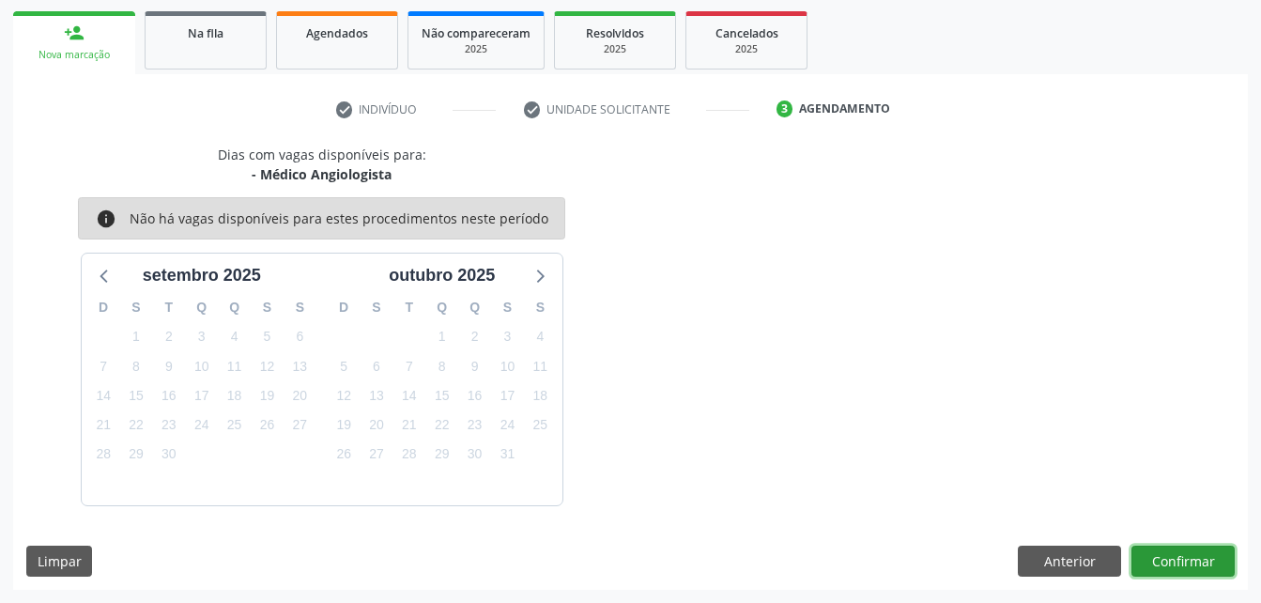
click at [1150, 565] on button "Confirmar" at bounding box center [1182, 561] width 103 height 32
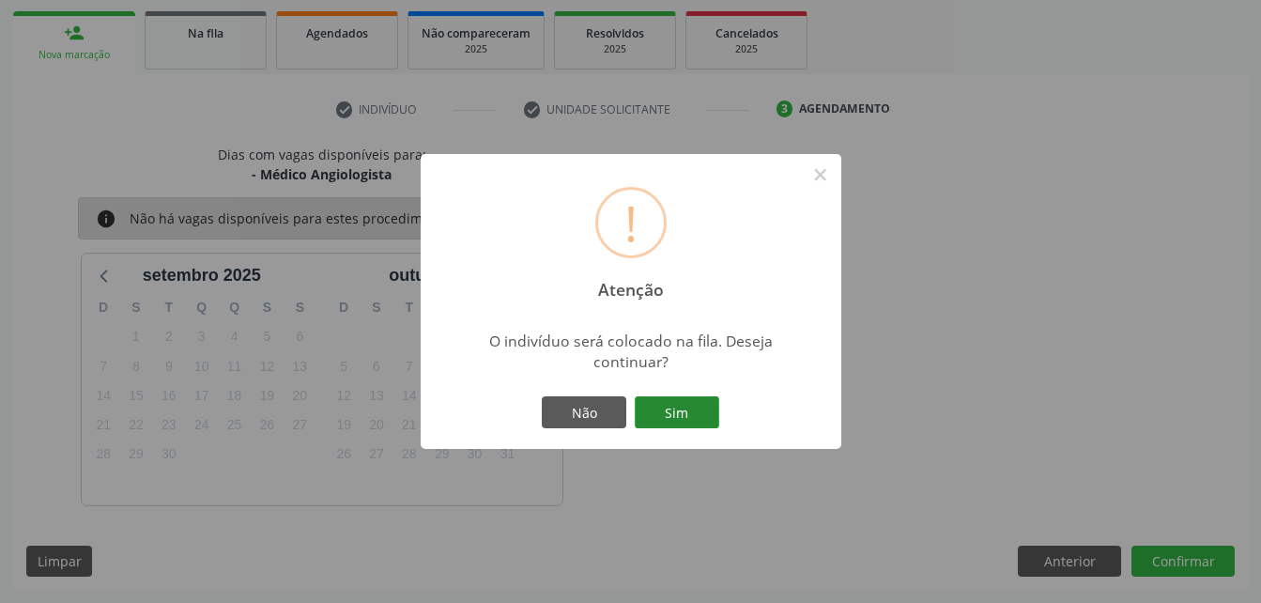
click at [669, 413] on button "Sim" at bounding box center [677, 412] width 84 height 32
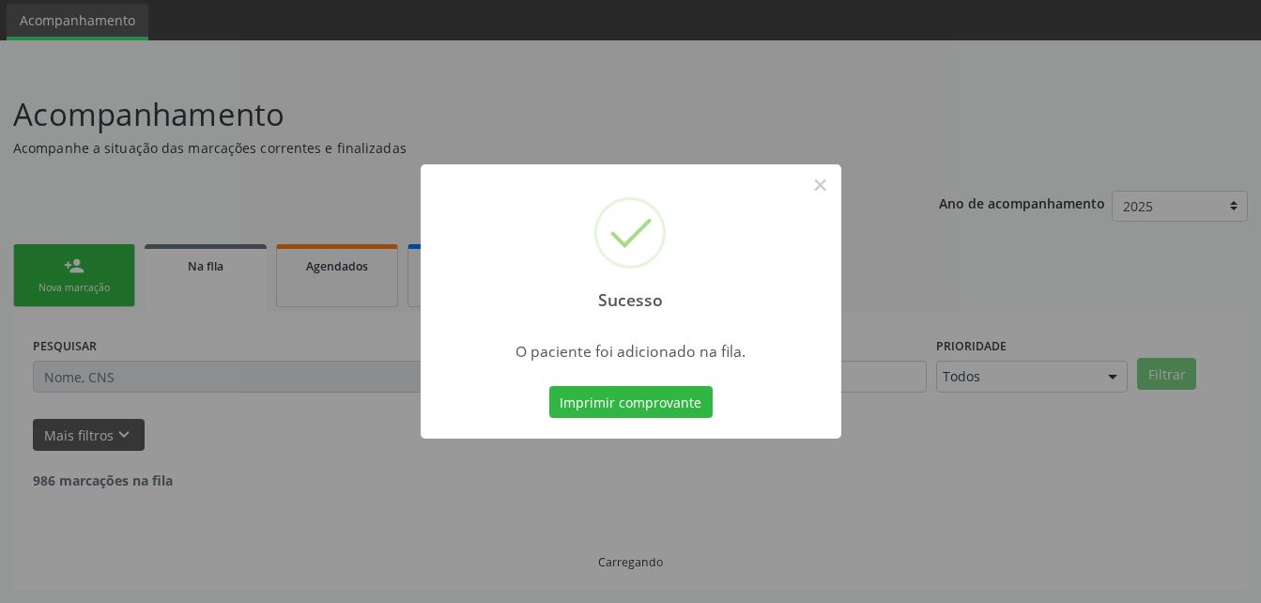
scroll to position [43, 0]
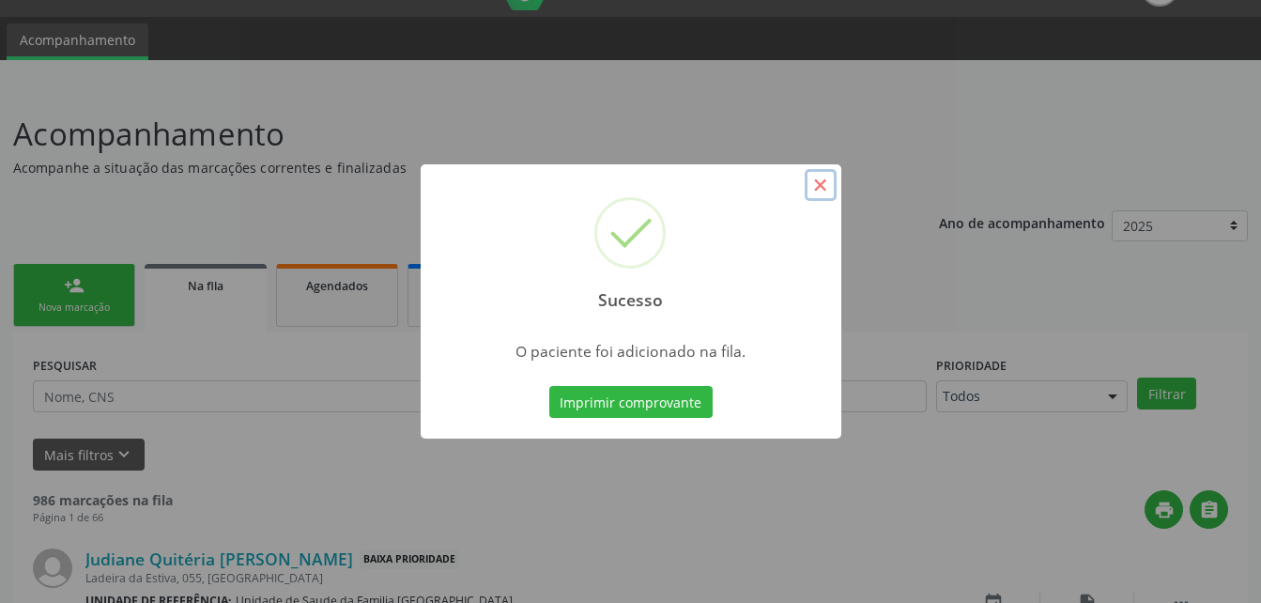
click at [823, 196] on button "×" at bounding box center [821, 185] width 32 height 32
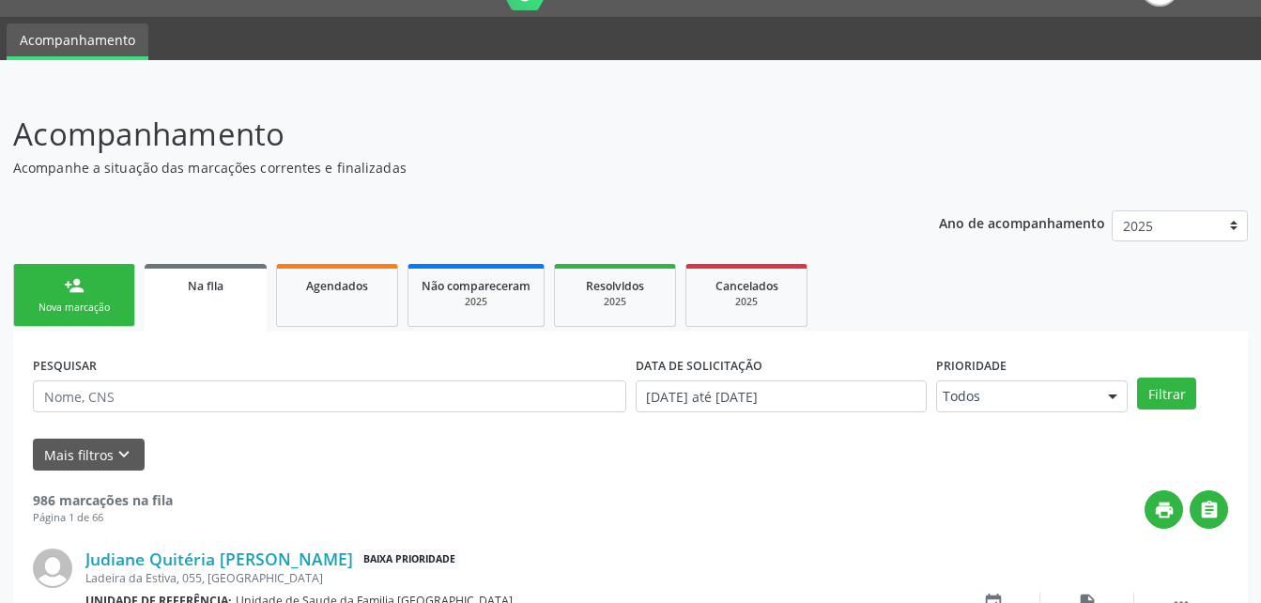
drag, startPoint x: 106, startPoint y: 297, endPoint x: 320, endPoint y: 255, distance: 218.0
click at [106, 297] on link "person_add Nova marcação" at bounding box center [74, 295] width 122 height 63
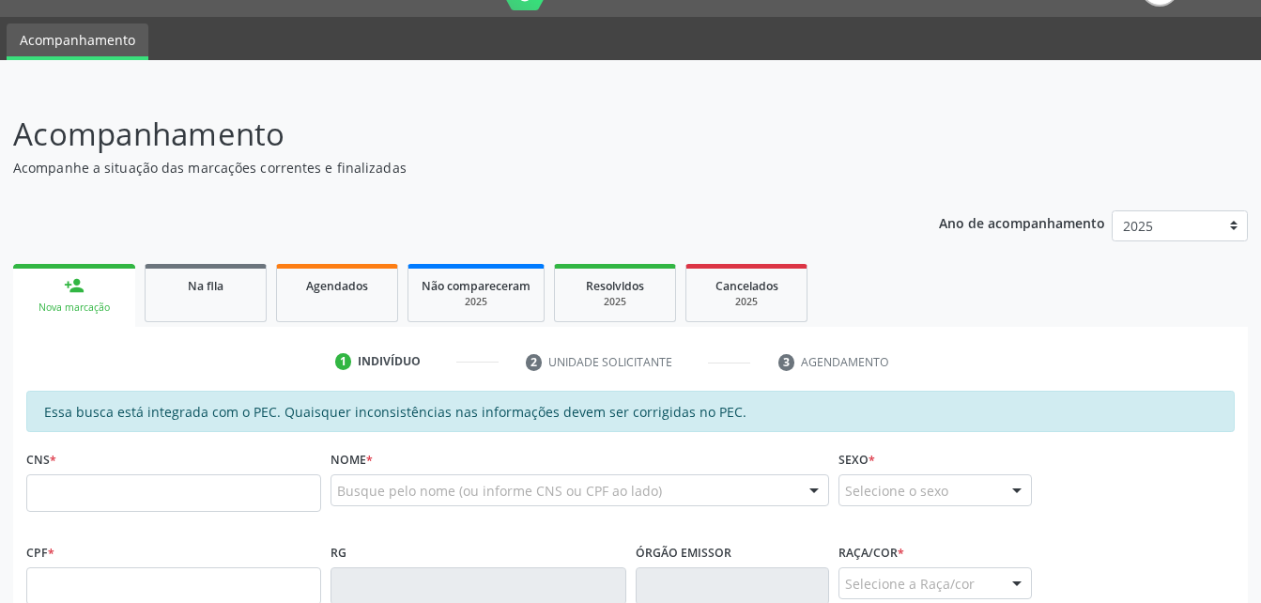
scroll to position [325, 0]
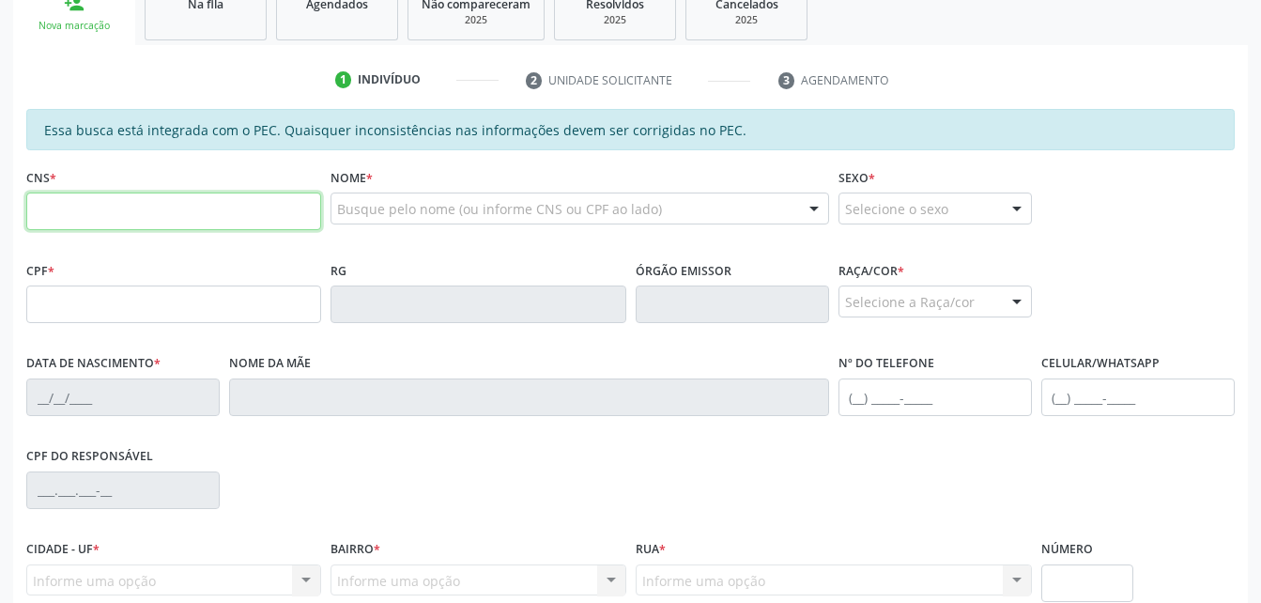
click at [180, 220] on input "text" at bounding box center [173, 211] width 295 height 38
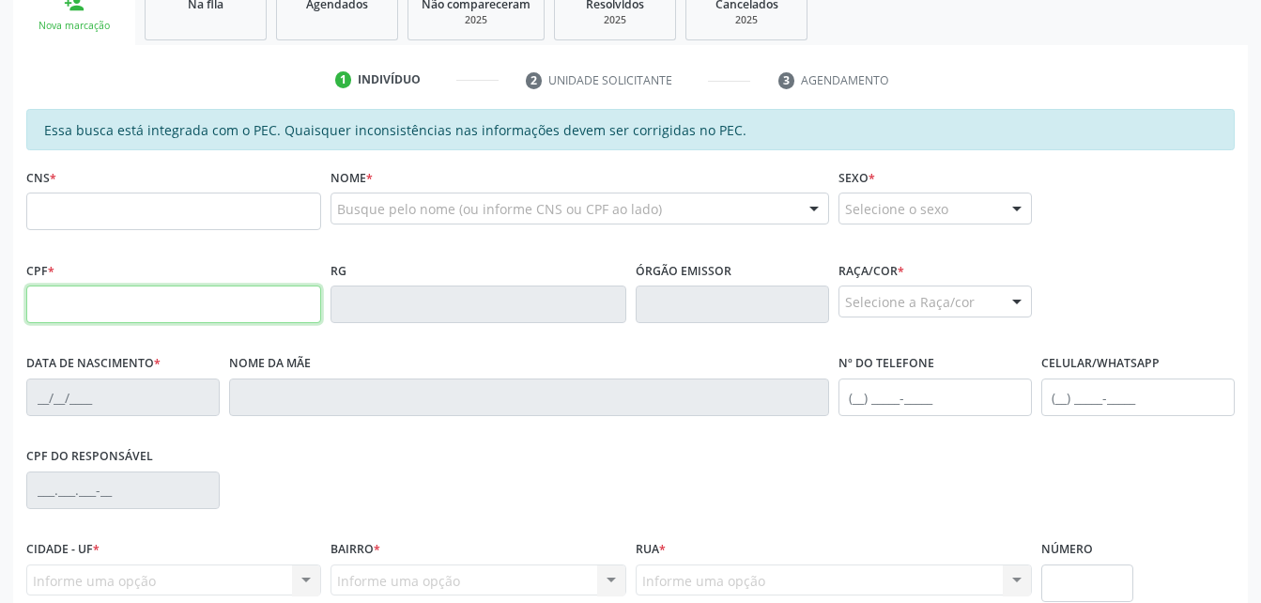
click at [46, 308] on input "text" at bounding box center [173, 304] width 295 height 38
type input "152.762.314-94"
type input "704 6086 5009 6524"
type input "01/11/2003"
type input "Franciane Braz da Silva"
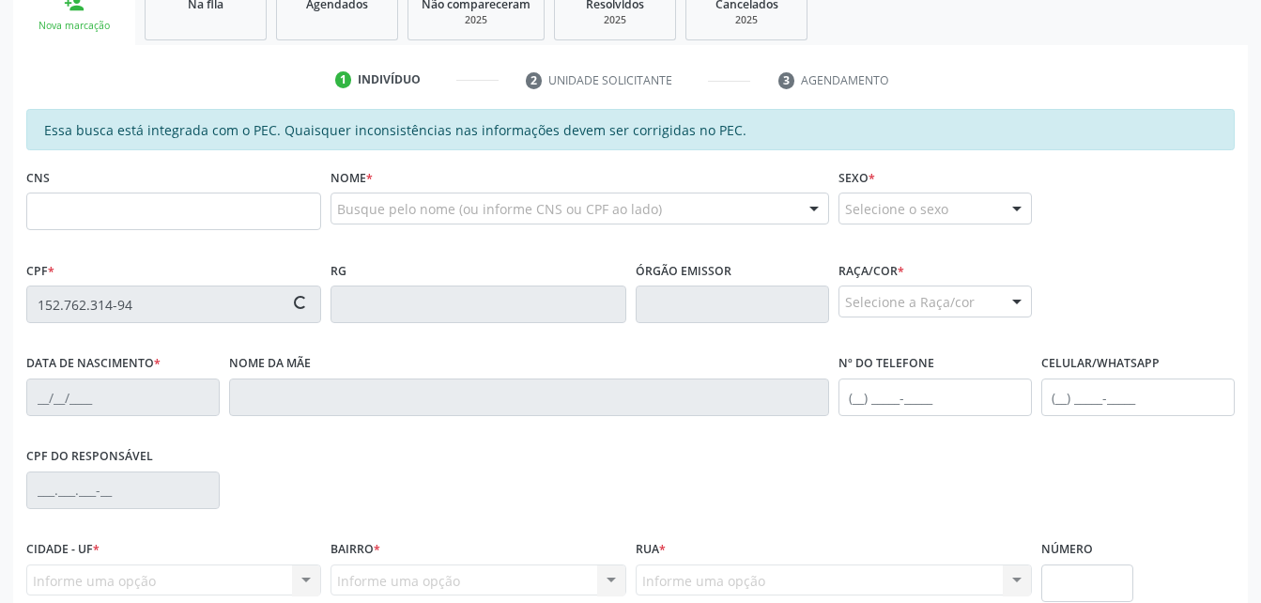
type input "(82) 99368-5267"
type input "S/N"
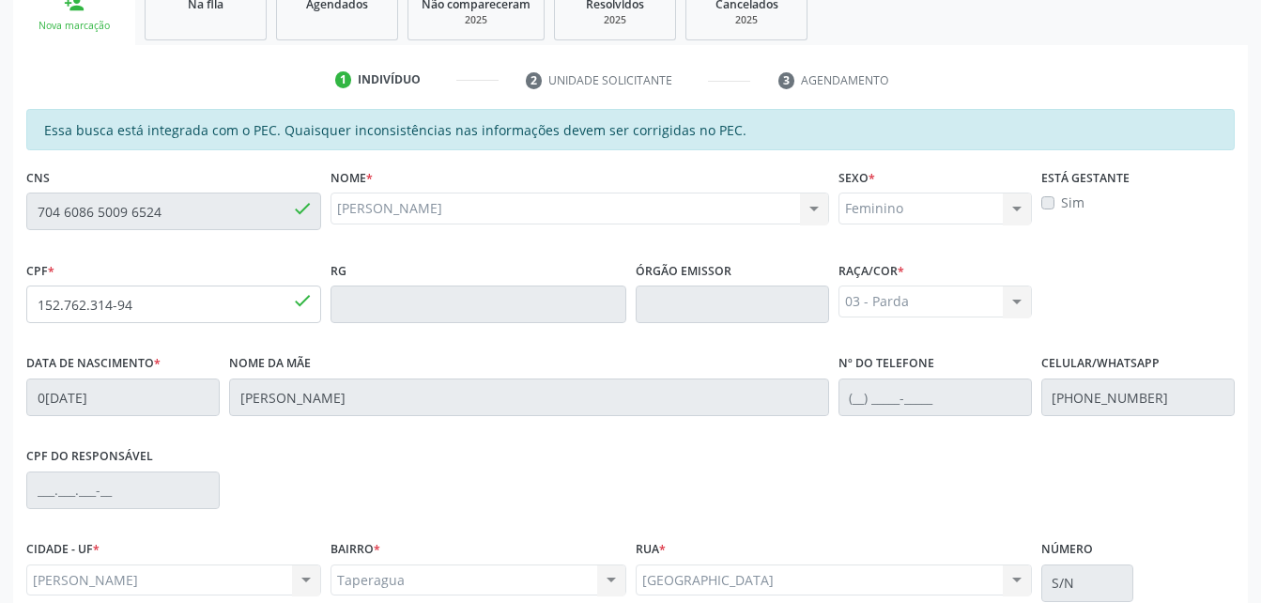
scroll to position [496, 0]
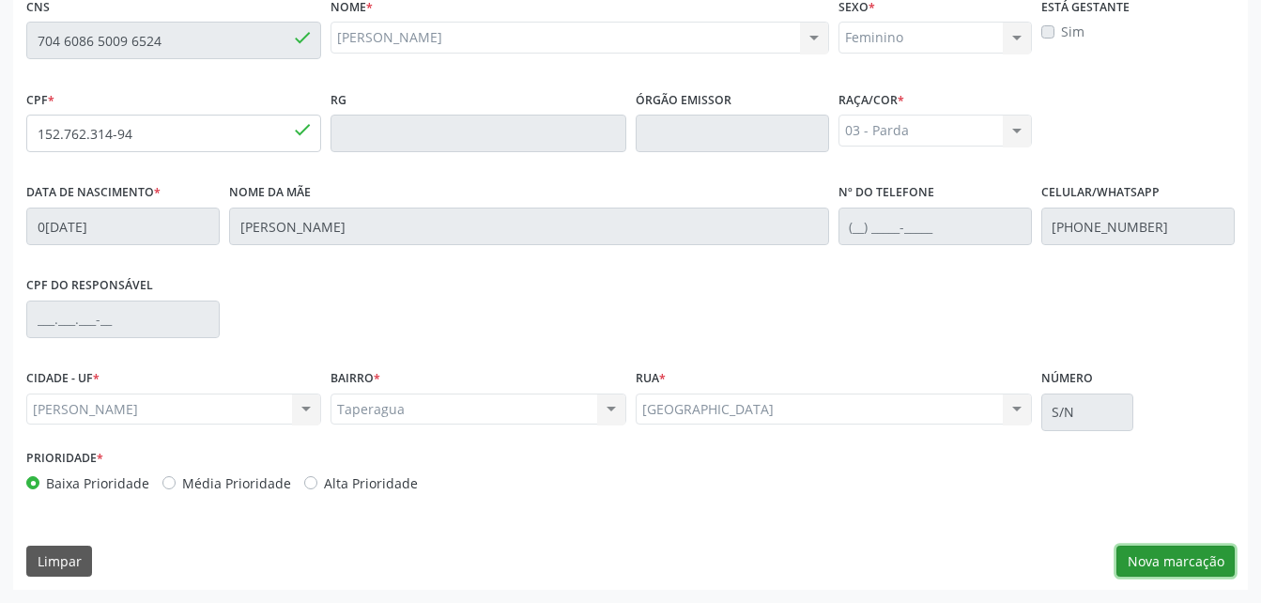
click at [1167, 571] on button "Nova marcação" at bounding box center [1175, 561] width 118 height 32
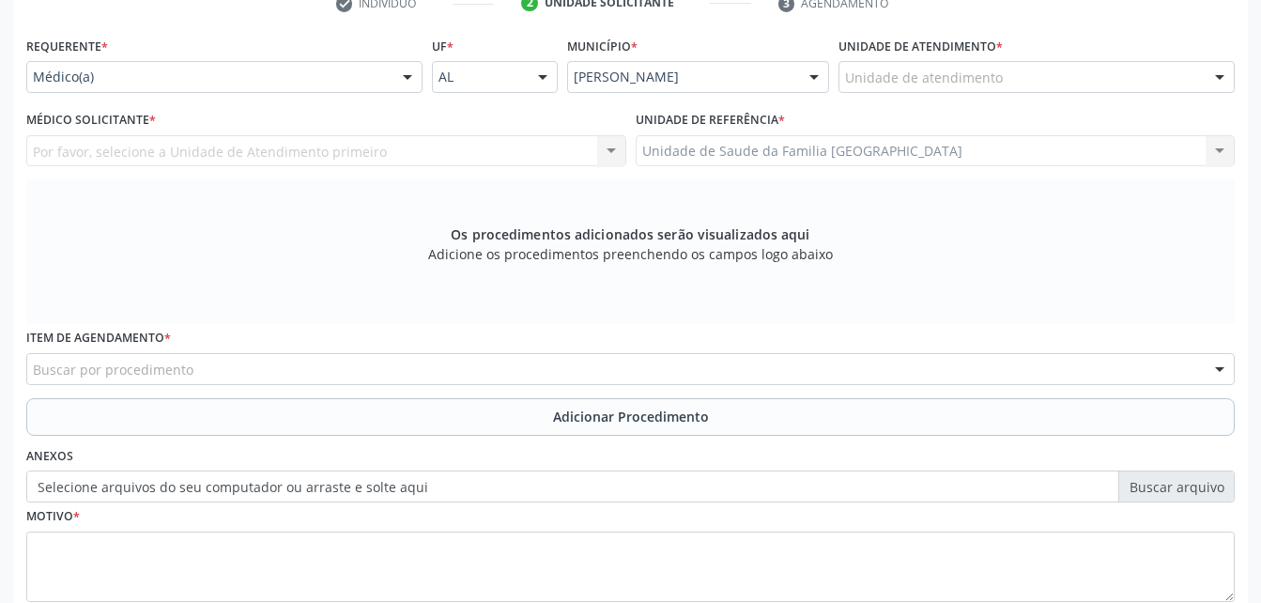
scroll to position [308, 0]
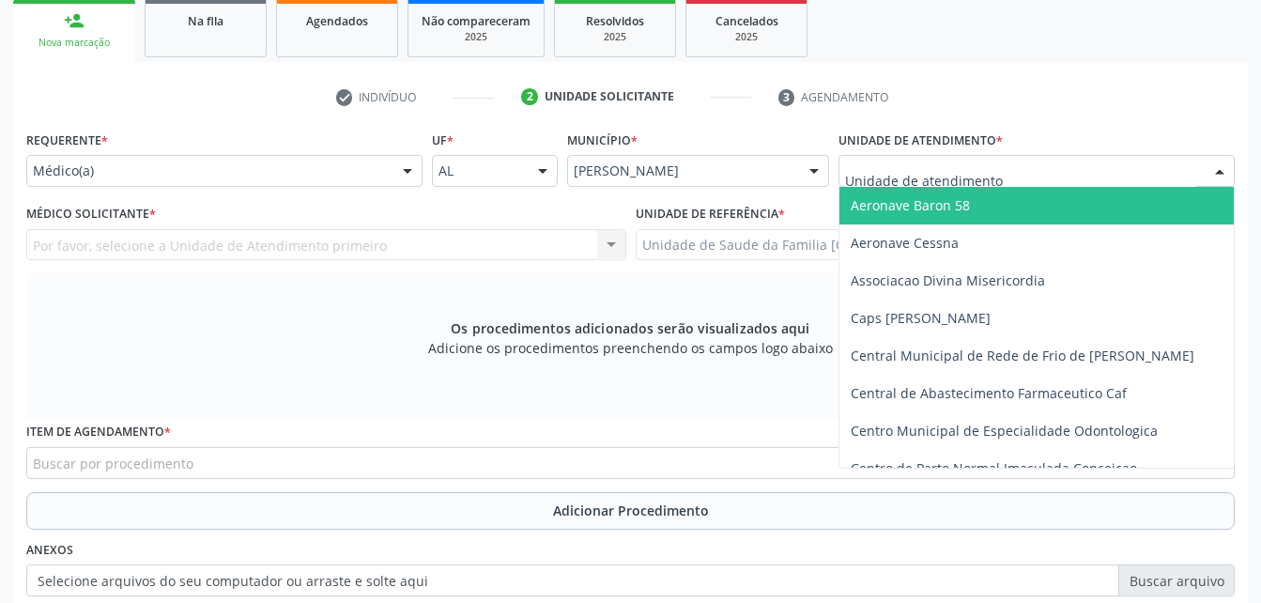
click at [1053, 172] on div at bounding box center [1036, 171] width 396 height 32
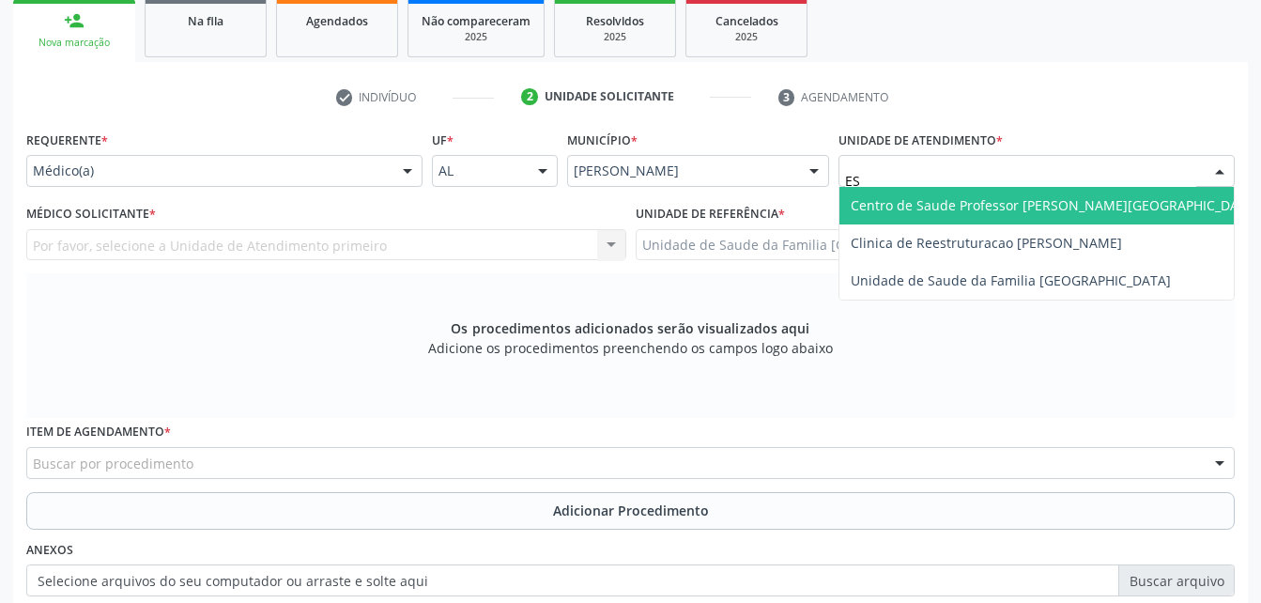
type input "EST"
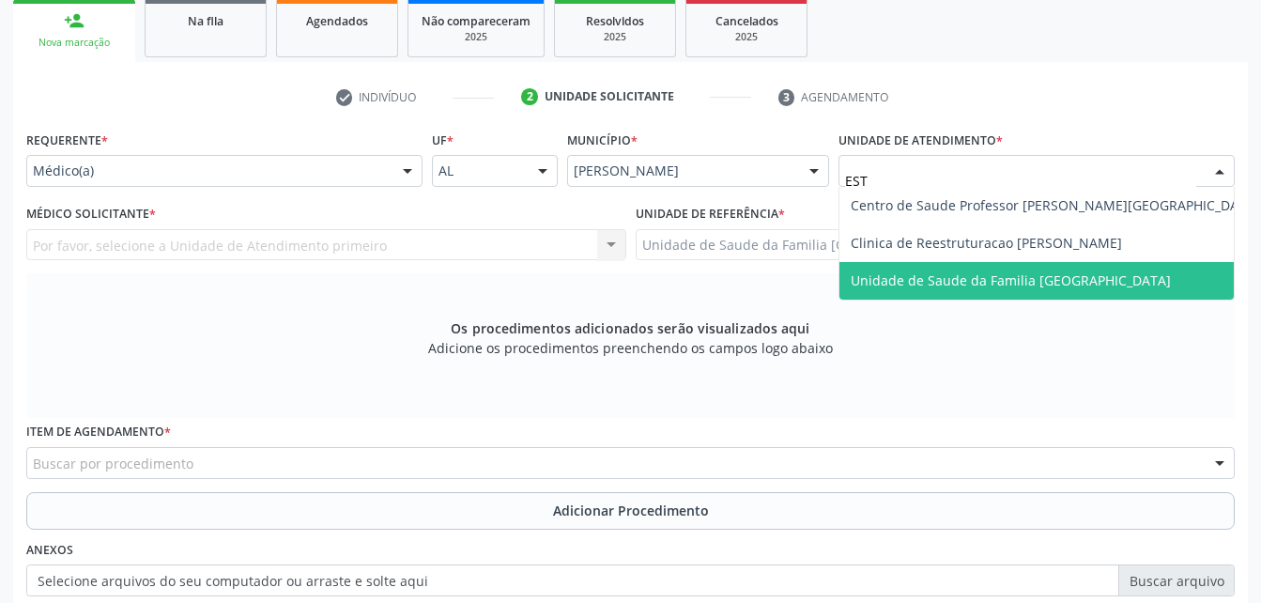
click at [1049, 278] on span "Unidade de Saude da Familia [GEOGRAPHIC_DATA]" at bounding box center [1011, 280] width 320 height 18
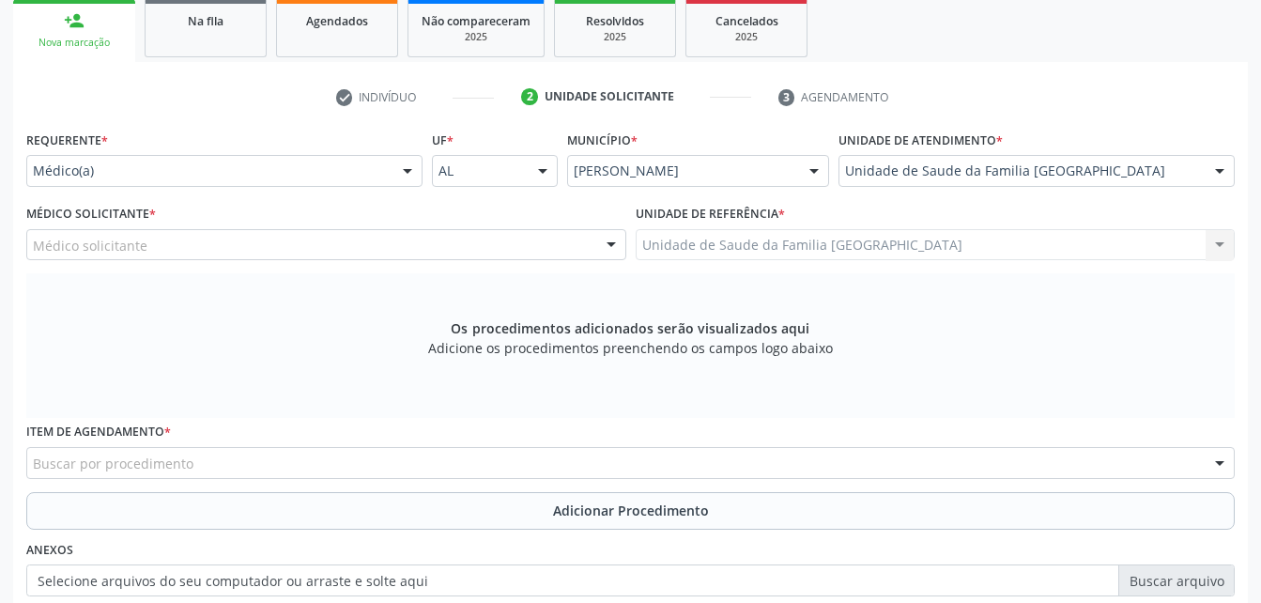
click at [392, 242] on div "Médico solicitante" at bounding box center [326, 245] width 600 height 32
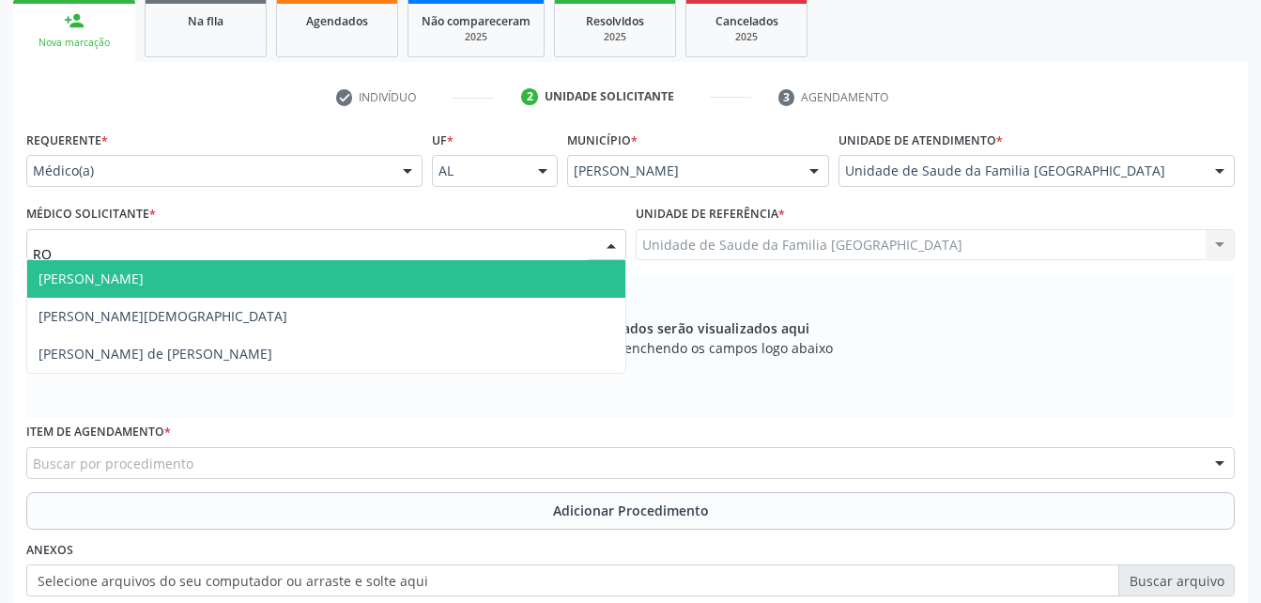
type input "ROD"
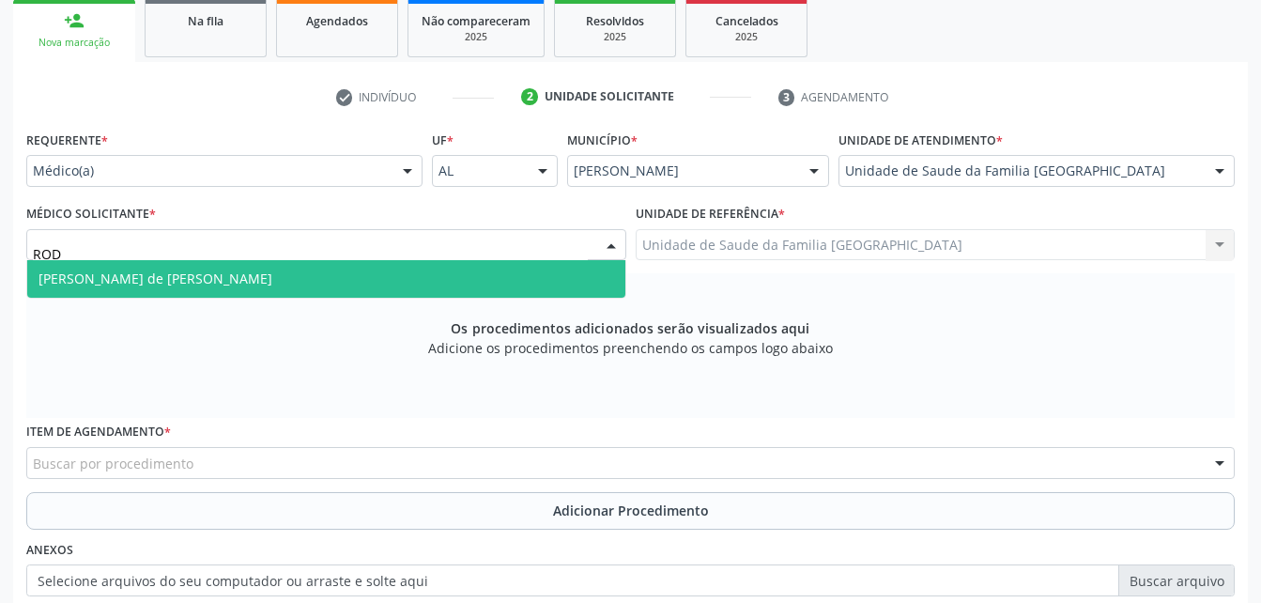
click at [379, 282] on span "[PERSON_NAME] de [PERSON_NAME]" at bounding box center [326, 279] width 598 height 38
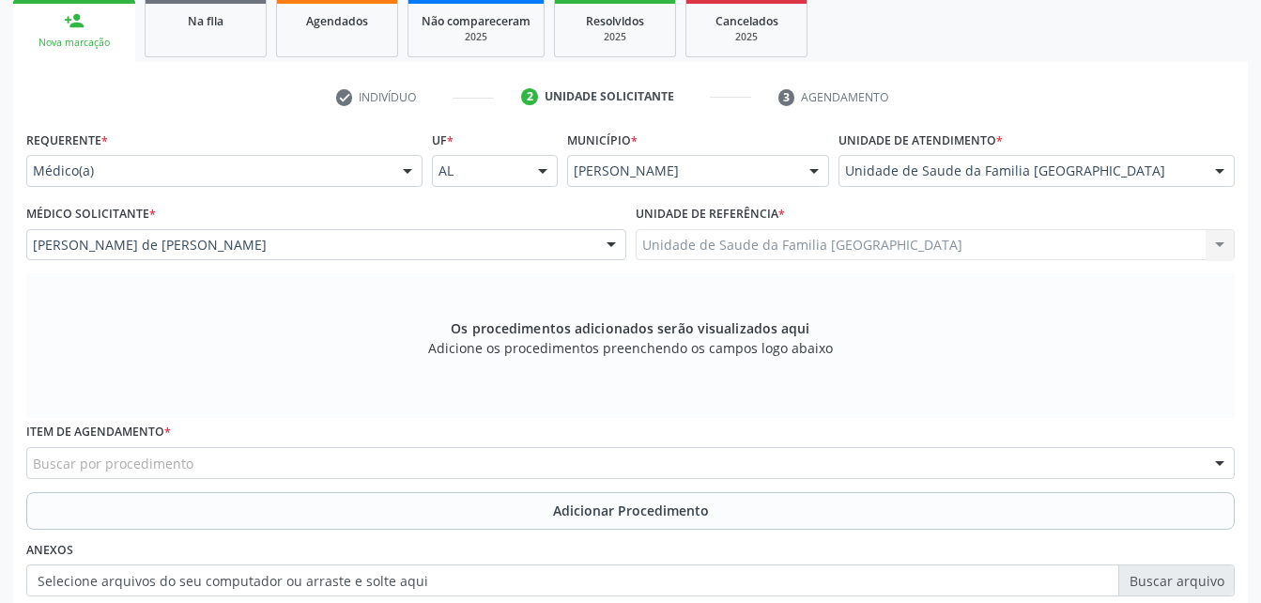
click at [434, 457] on div "Buscar por procedimento" at bounding box center [630, 463] width 1208 height 32
type input "OTORRIN"
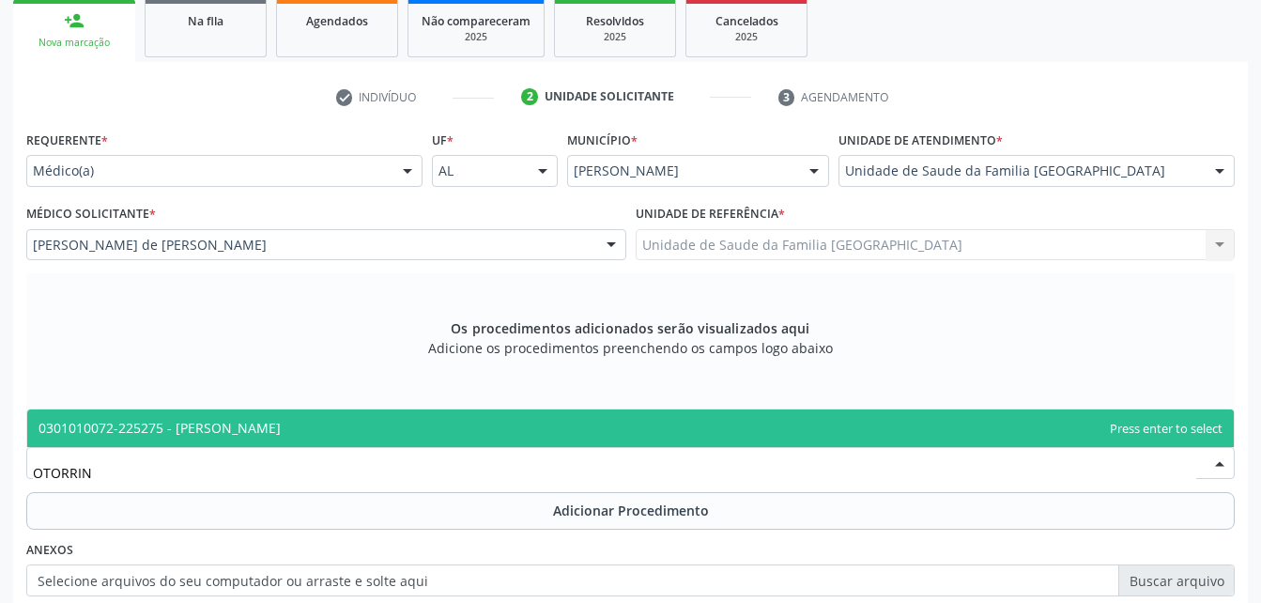
click at [438, 436] on span "0301010072-225275 - [PERSON_NAME]" at bounding box center [630, 428] width 1206 height 38
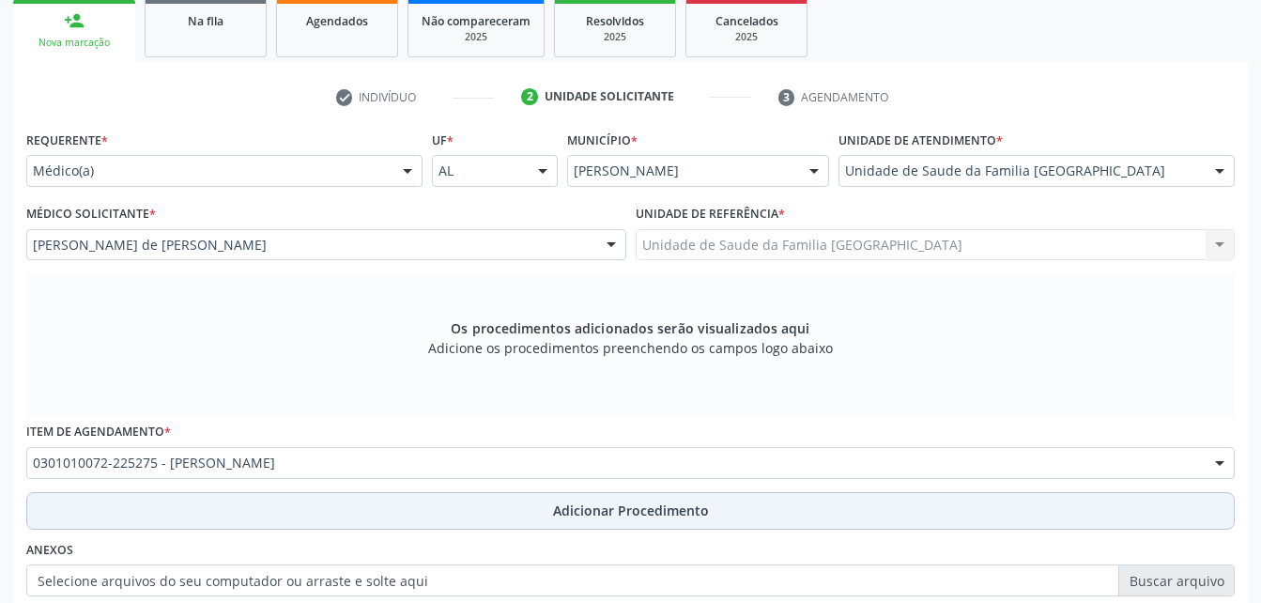
click at [484, 510] on button "Adicionar Procedimento" at bounding box center [630, 511] width 1208 height 38
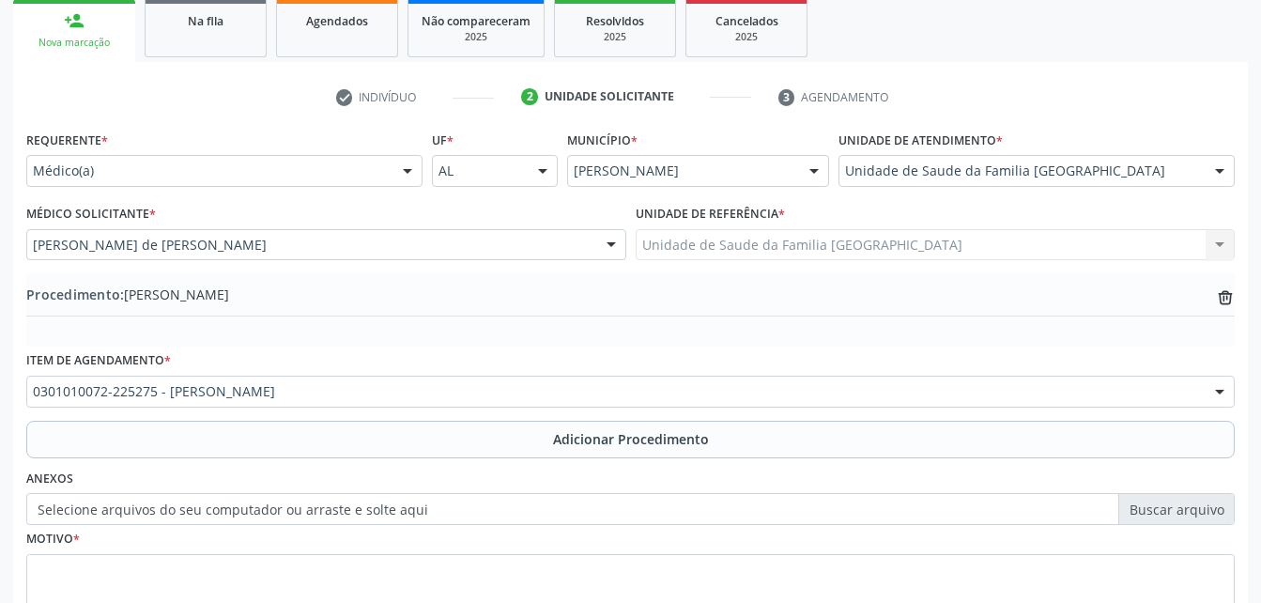
scroll to position [453, 0]
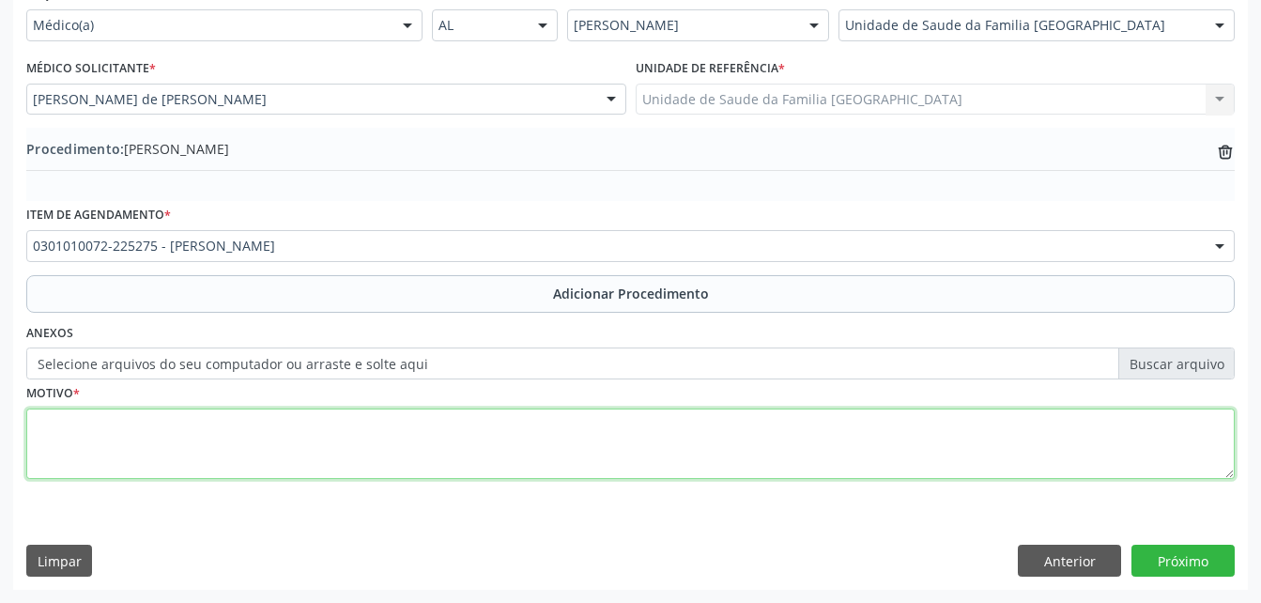
click at [477, 444] on textarea at bounding box center [630, 443] width 1208 height 71
type textarea "HIPERTROFIA DAS ADENÓIDES"
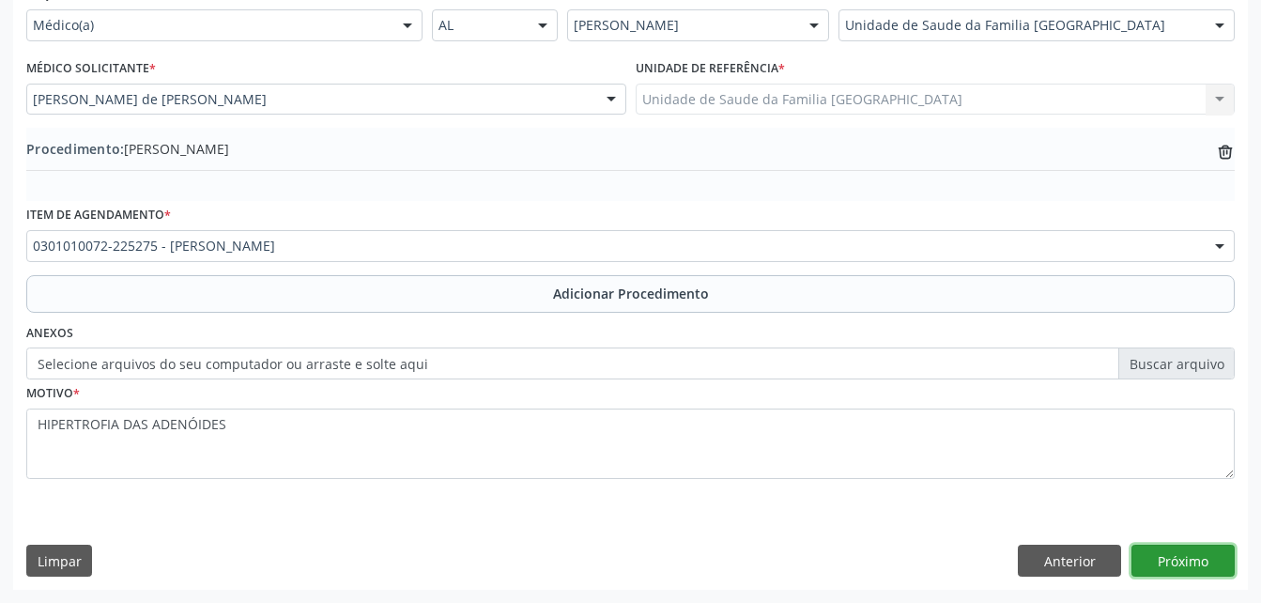
click at [1190, 568] on button "Próximo" at bounding box center [1182, 561] width 103 height 32
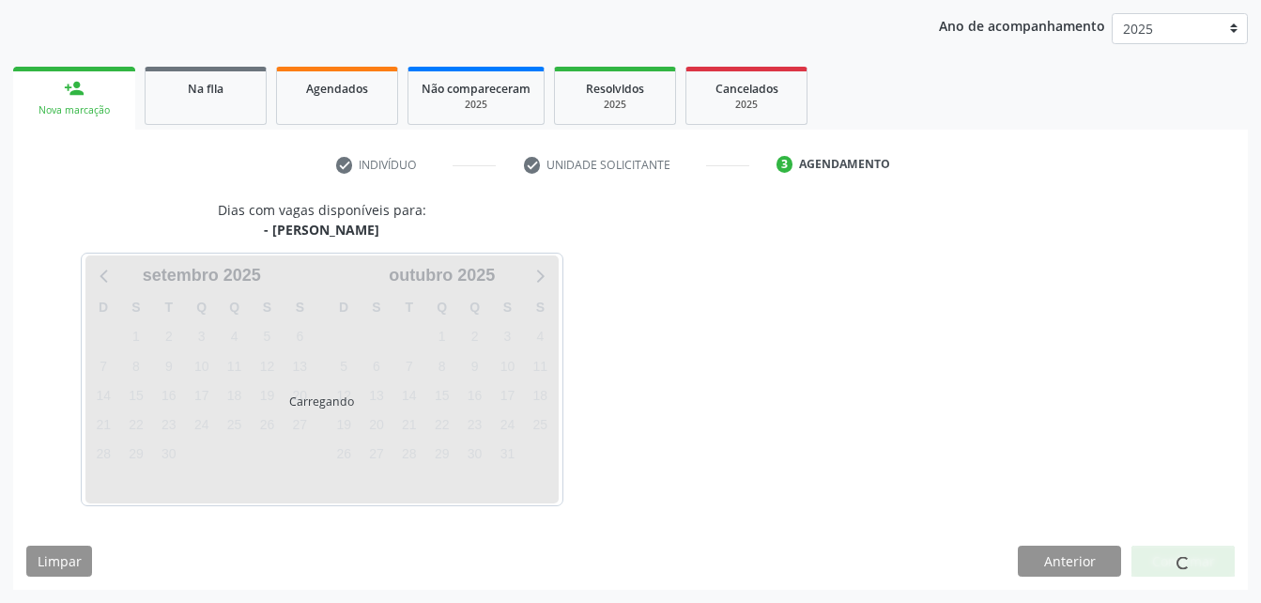
scroll to position [296, 0]
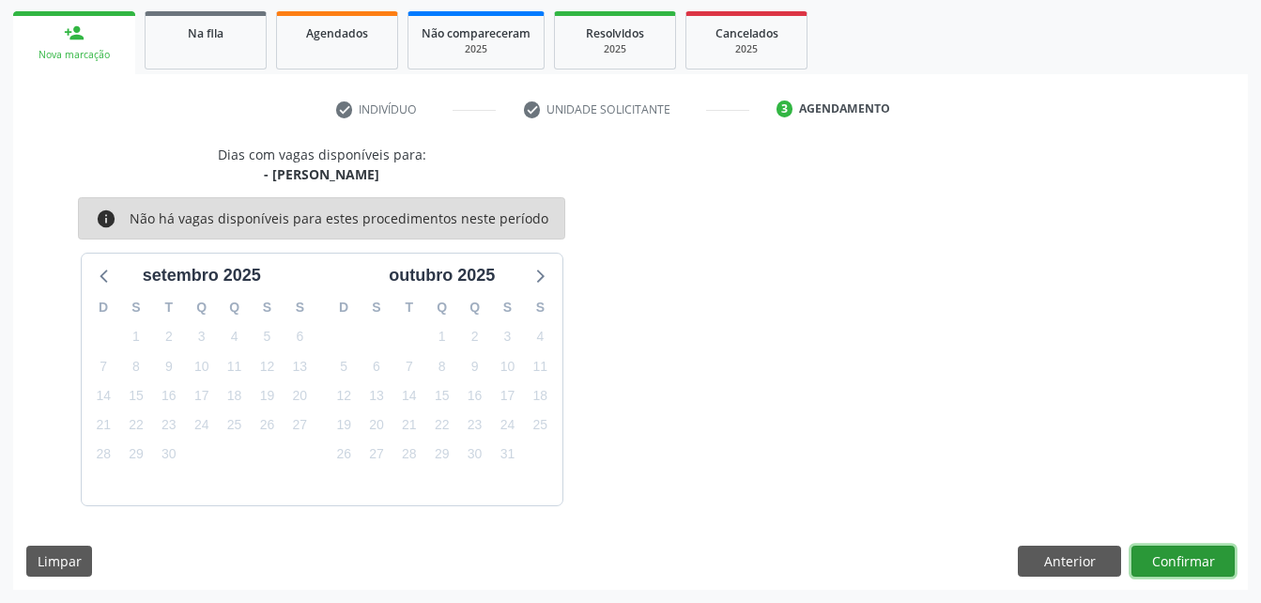
click at [1190, 568] on button "Confirmar" at bounding box center [1182, 561] width 103 height 32
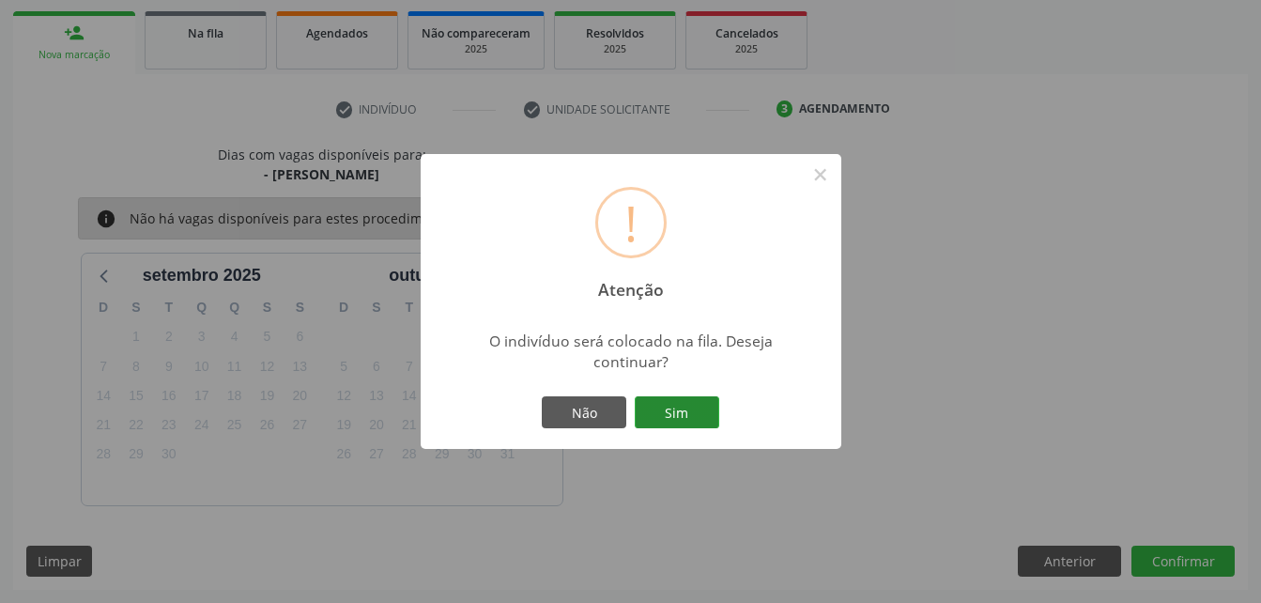
click at [706, 412] on button "Sim" at bounding box center [677, 412] width 84 height 32
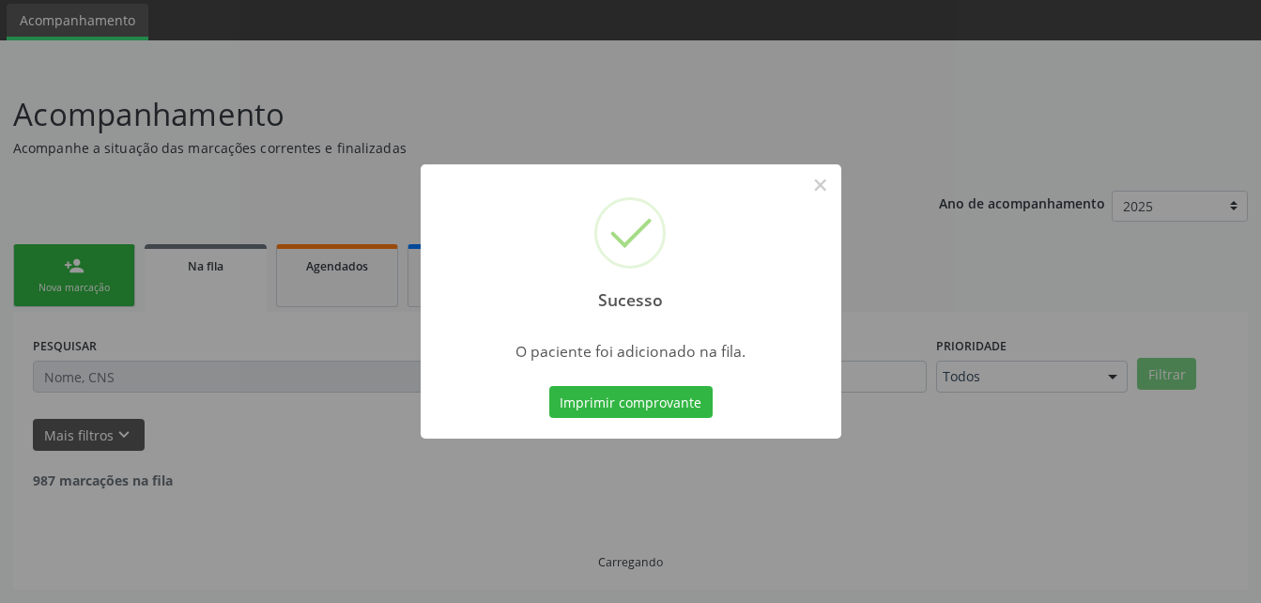
scroll to position [43, 0]
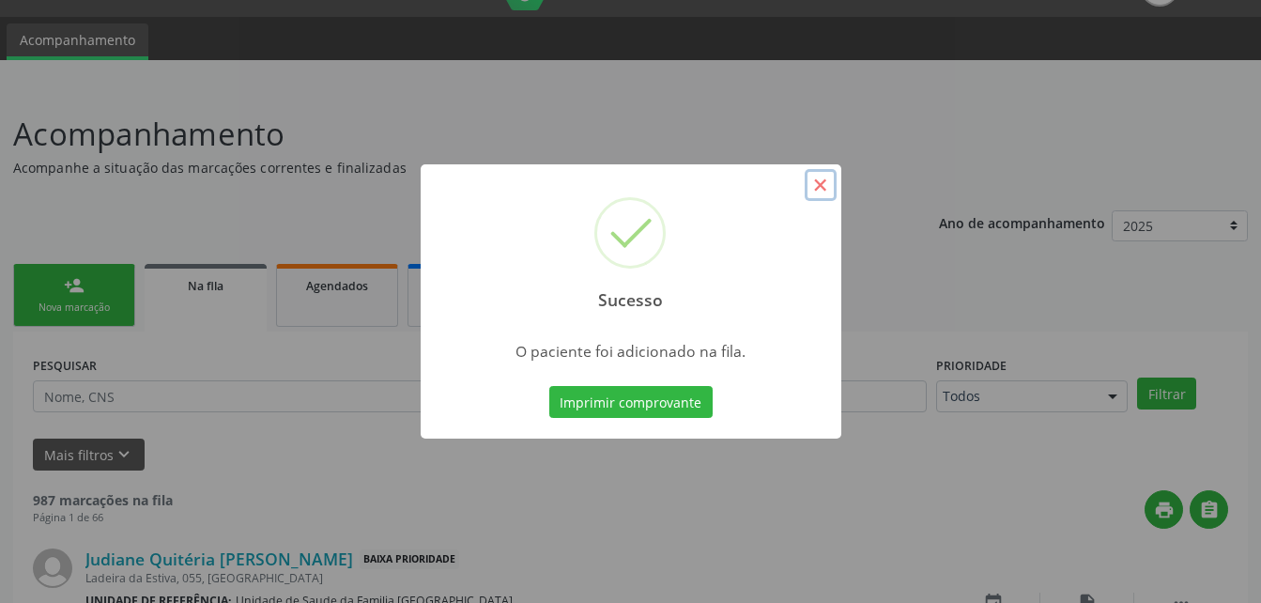
click at [822, 183] on button "×" at bounding box center [821, 185] width 32 height 32
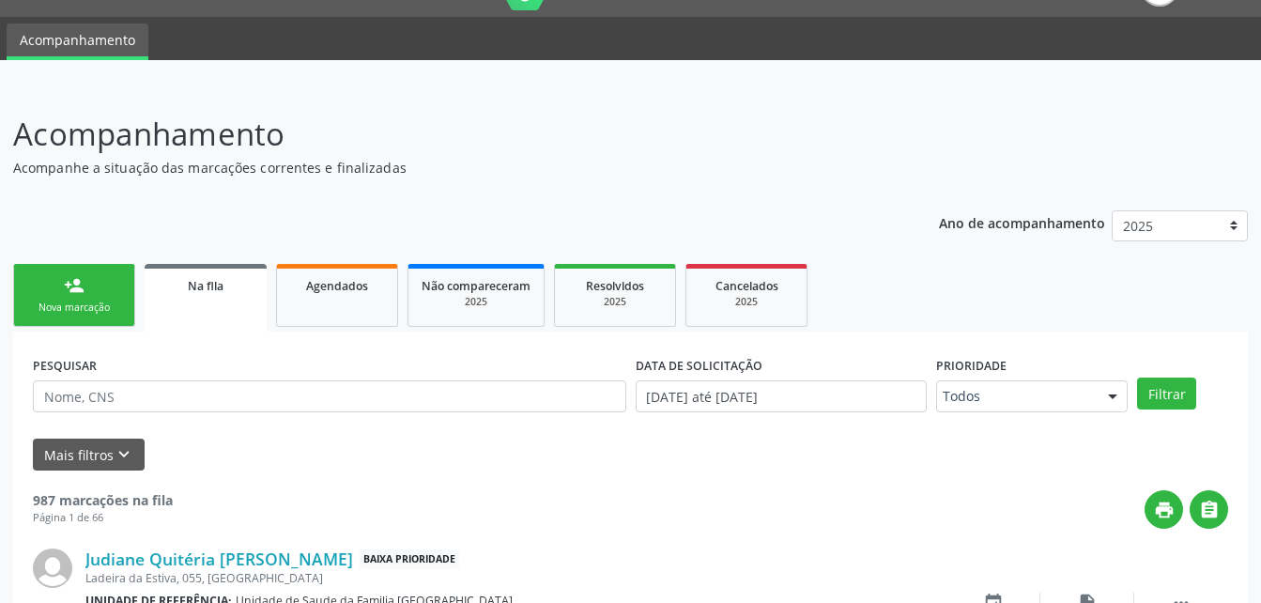
scroll to position [137, 0]
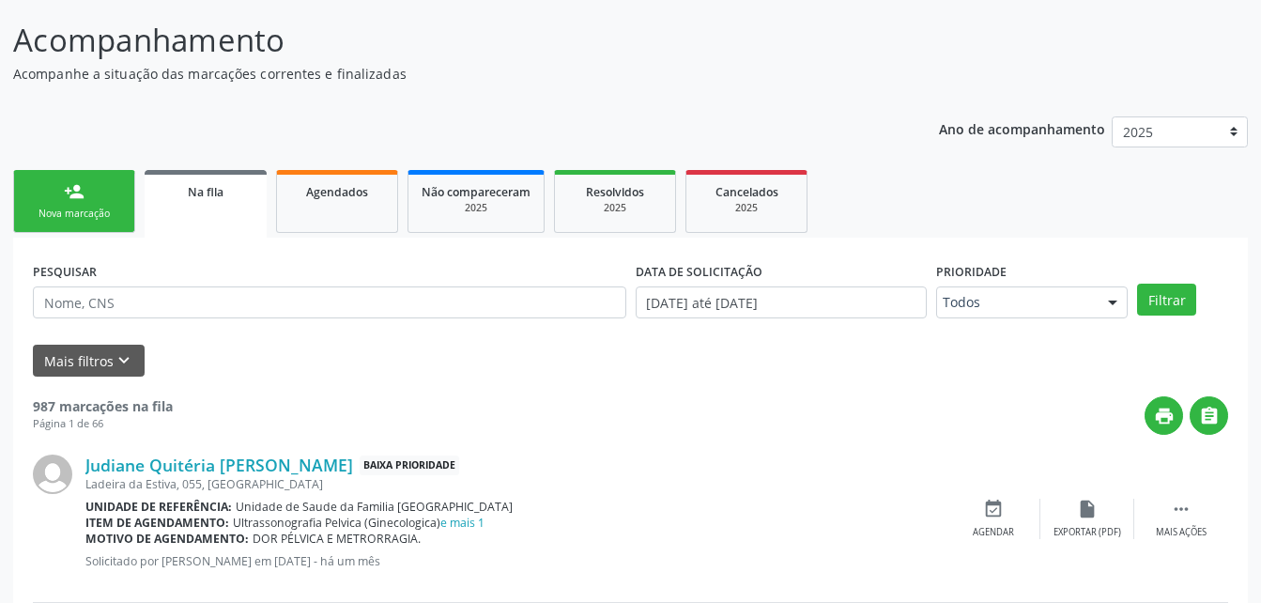
click at [76, 204] on link "person_add Nova marcação" at bounding box center [74, 201] width 122 height 63
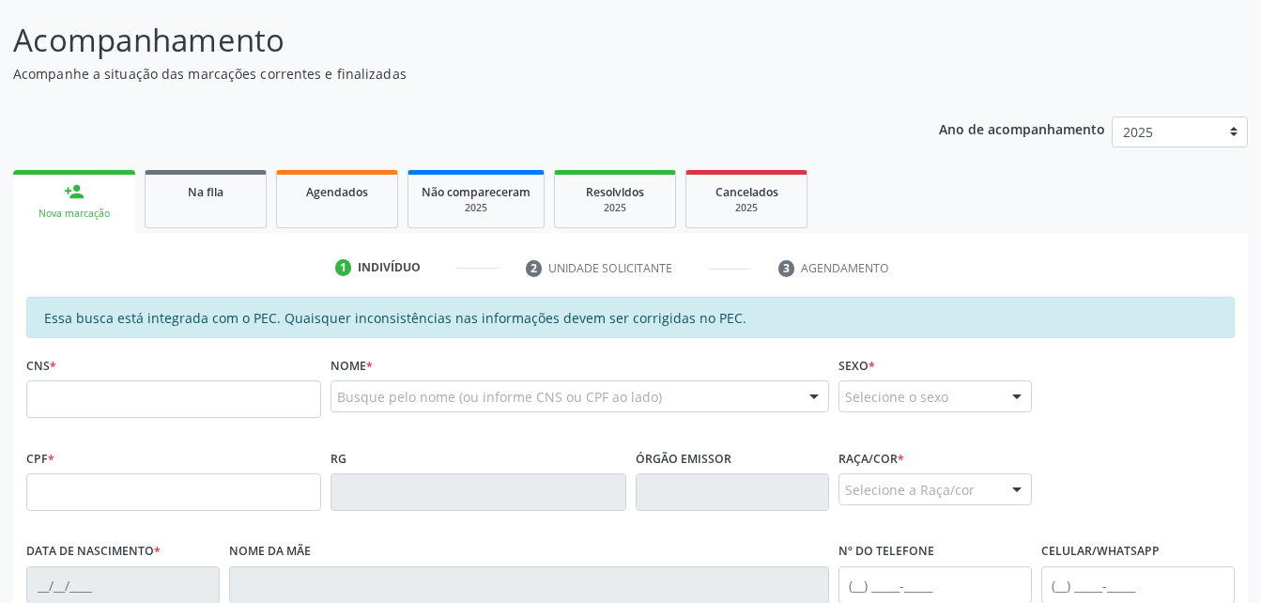
scroll to position [231, 0]
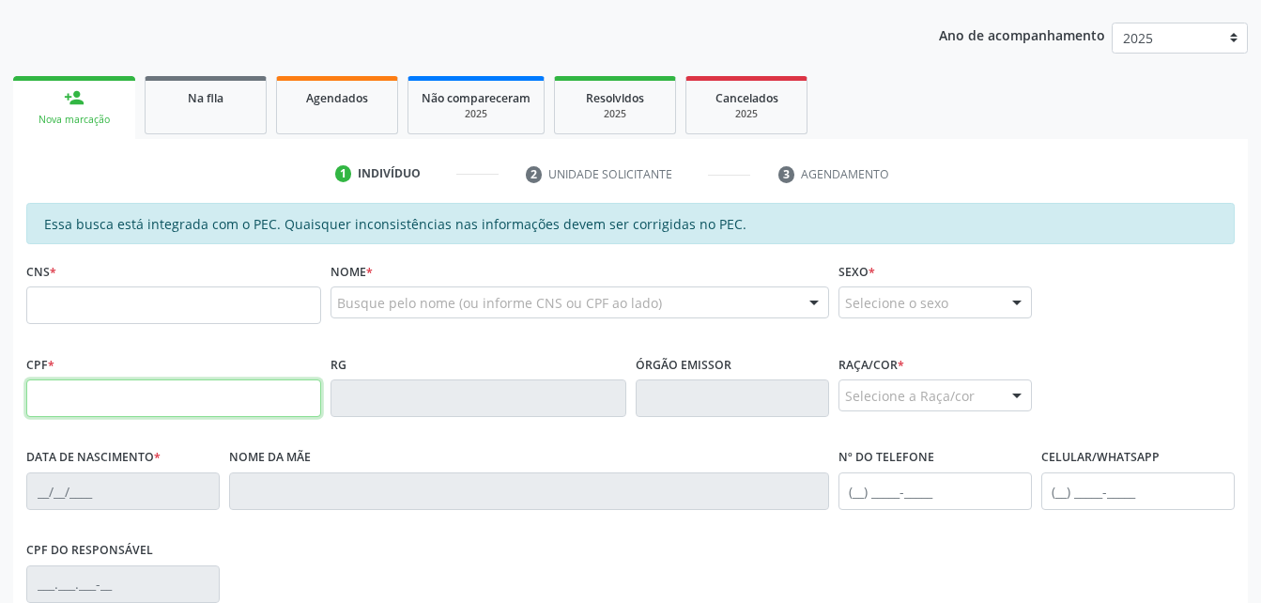
click at [231, 409] on input "text" at bounding box center [173, 398] width 295 height 38
click at [396, 352] on div "RG" at bounding box center [477, 383] width 295 height 67
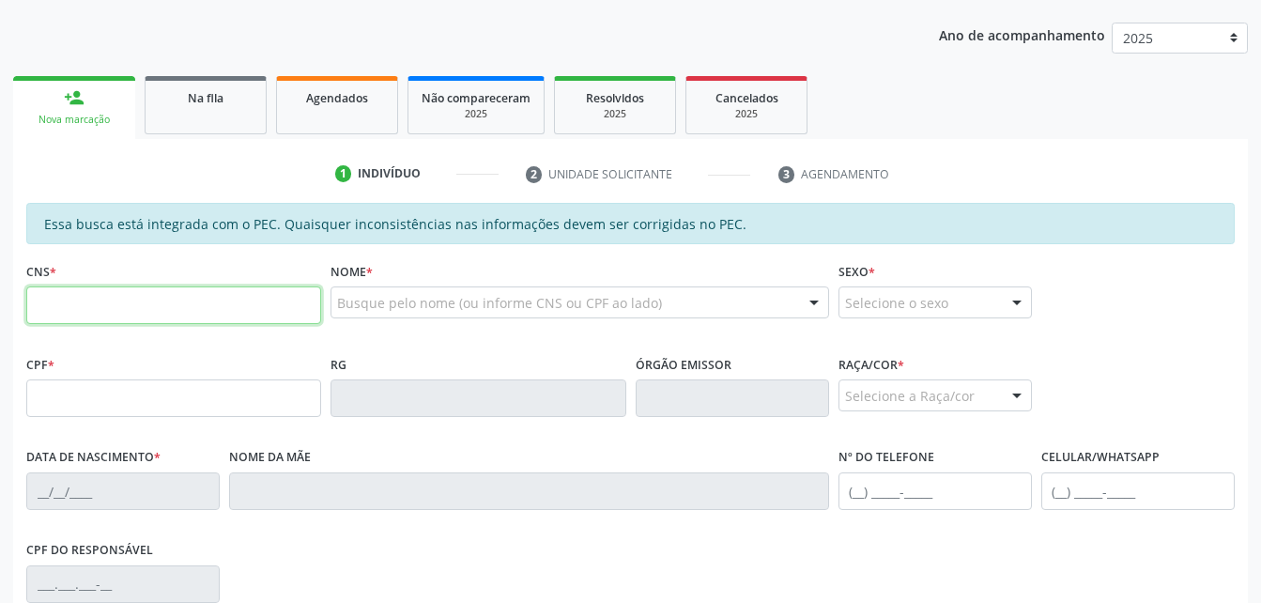
click at [48, 297] on input "text" at bounding box center [173, 305] width 295 height 38
type input "7"
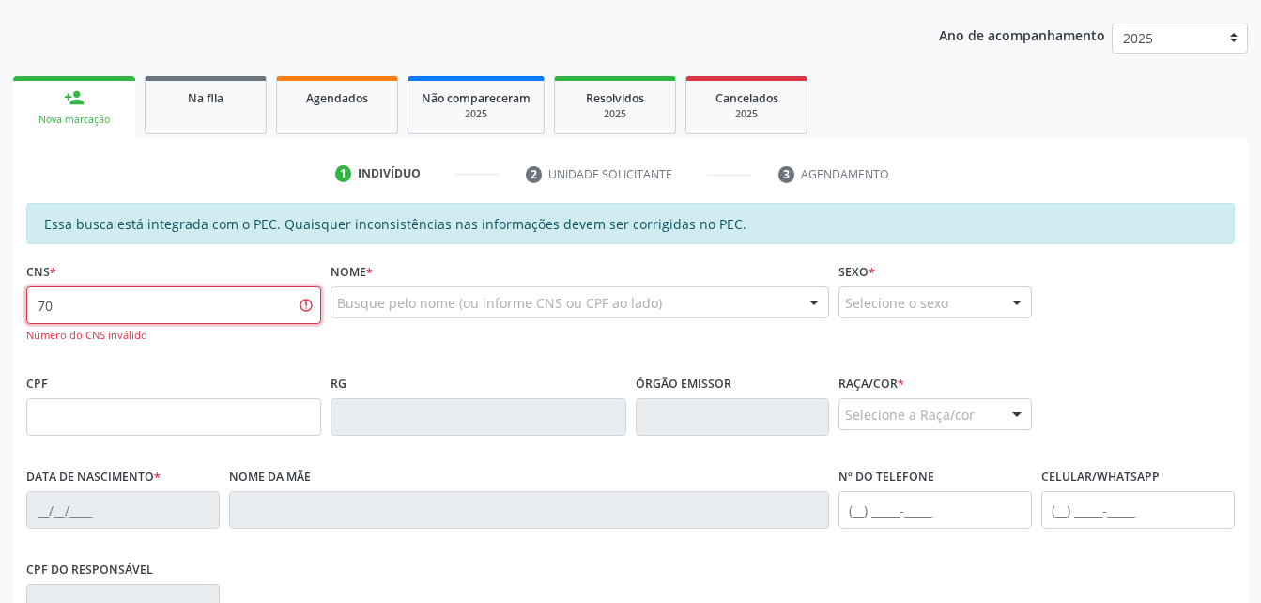
type input "7"
type input "708 6000 3208 0586"
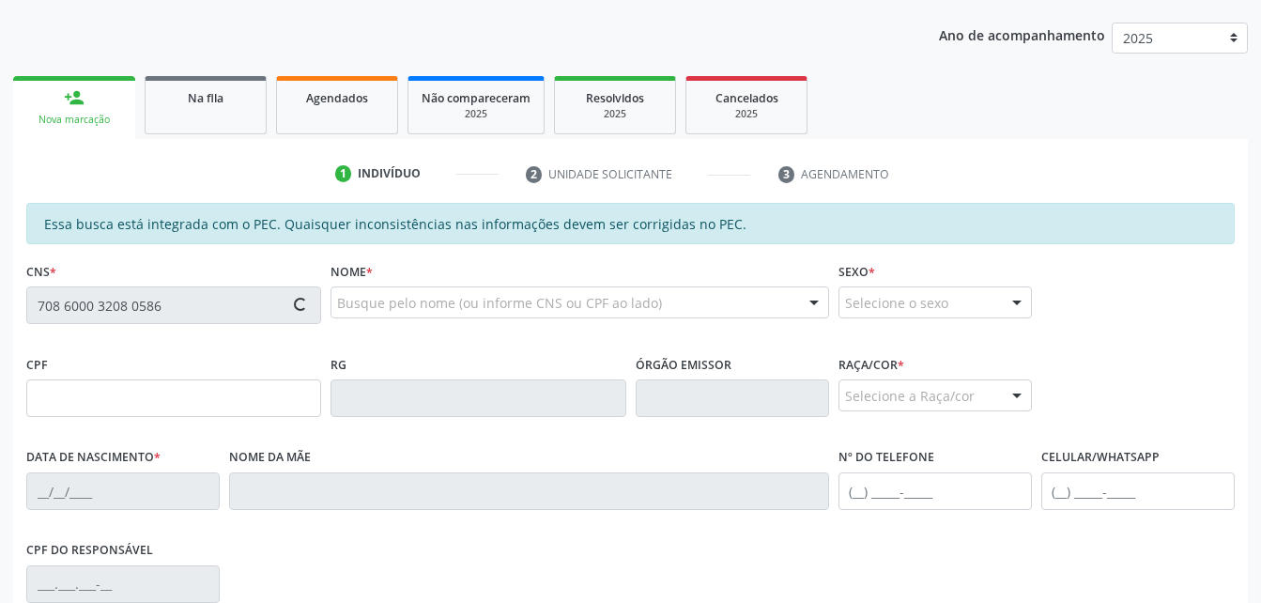
type input "123.372.544-02"
type input "05/10/2007"
type input "Ivonete Paula dos Santos"
type input "(82) 99132-1762"
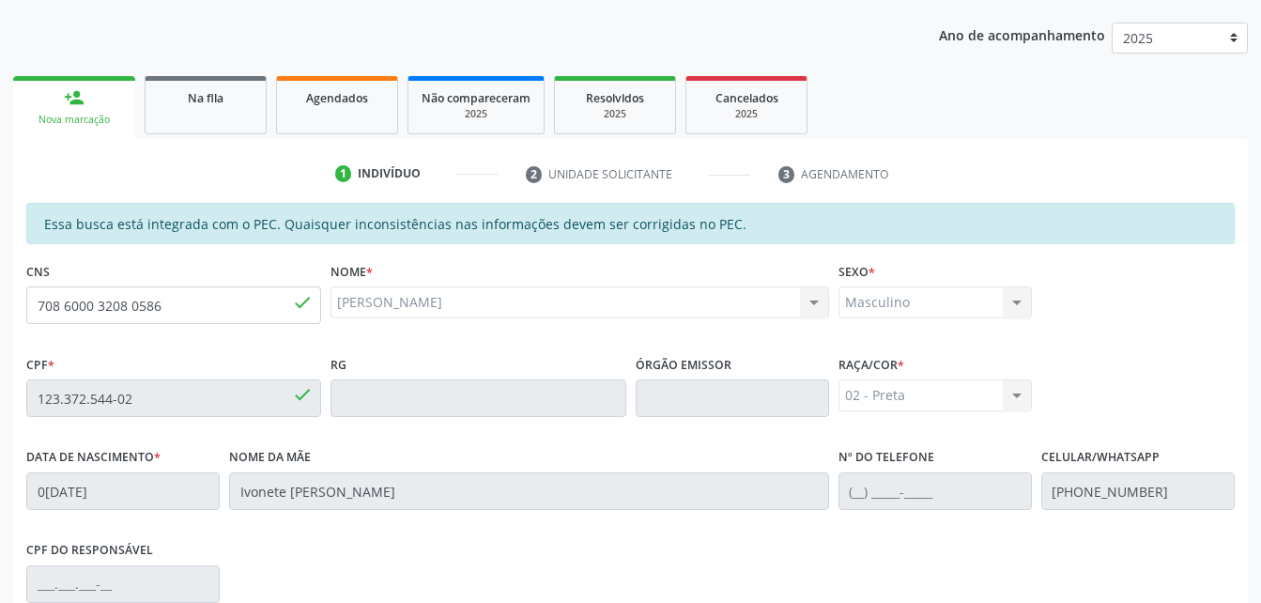
scroll to position [496, 0]
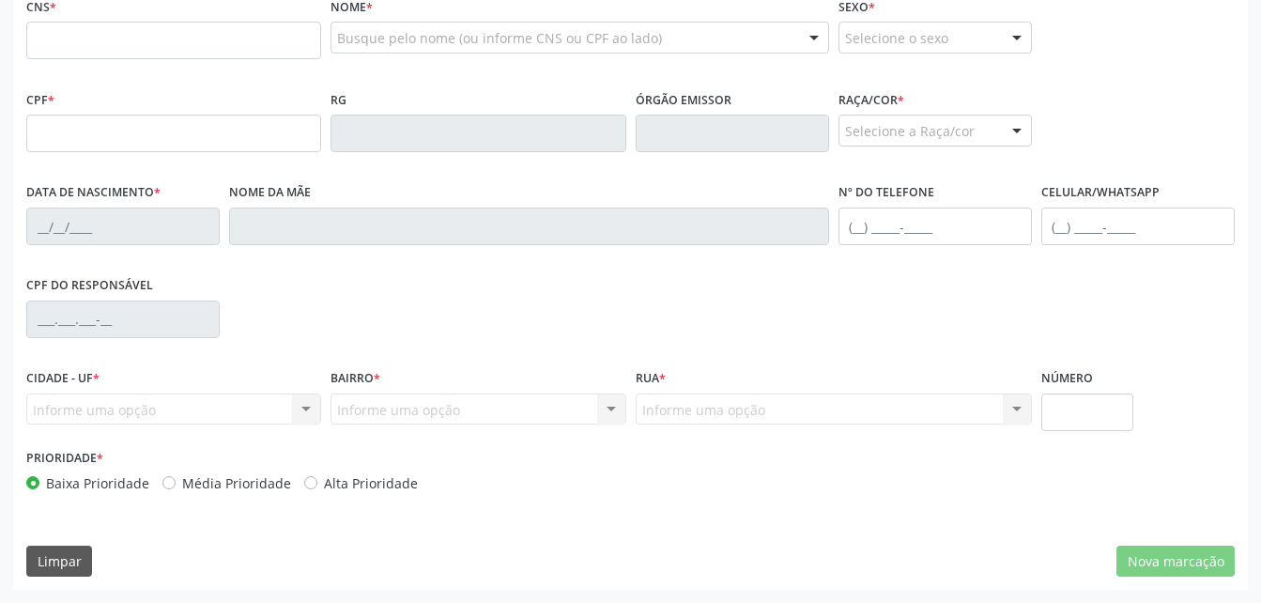
scroll to position [402, 0]
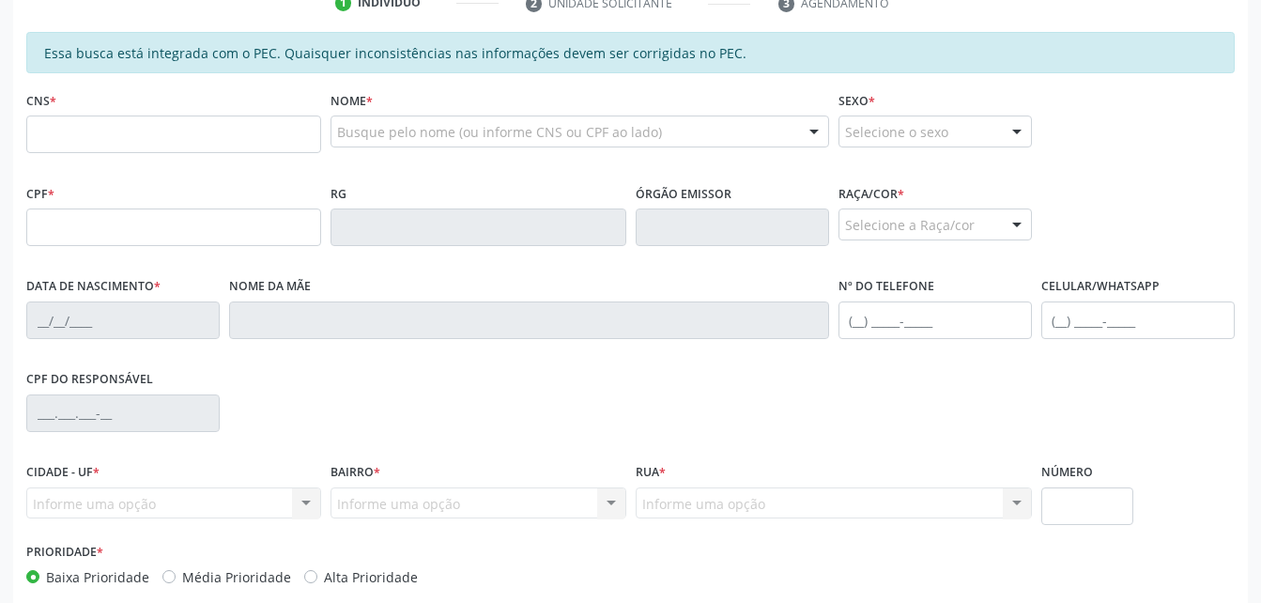
click at [177, 146] on input "text" at bounding box center [173, 134] width 295 height 38
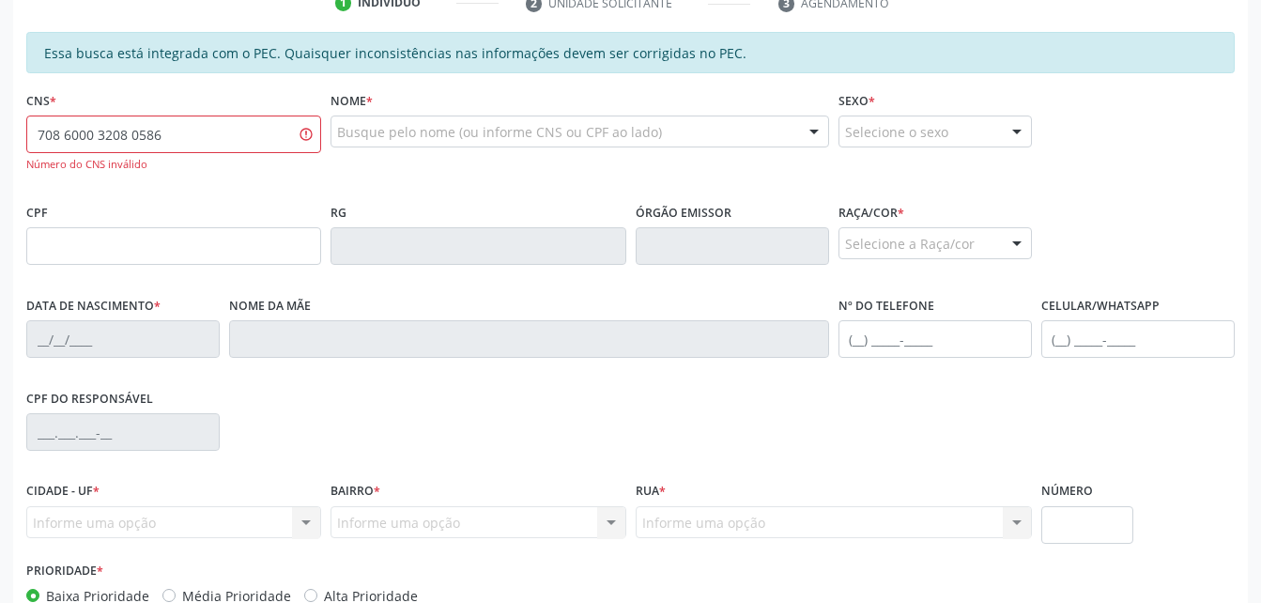
type input "708 6000 3208 0586"
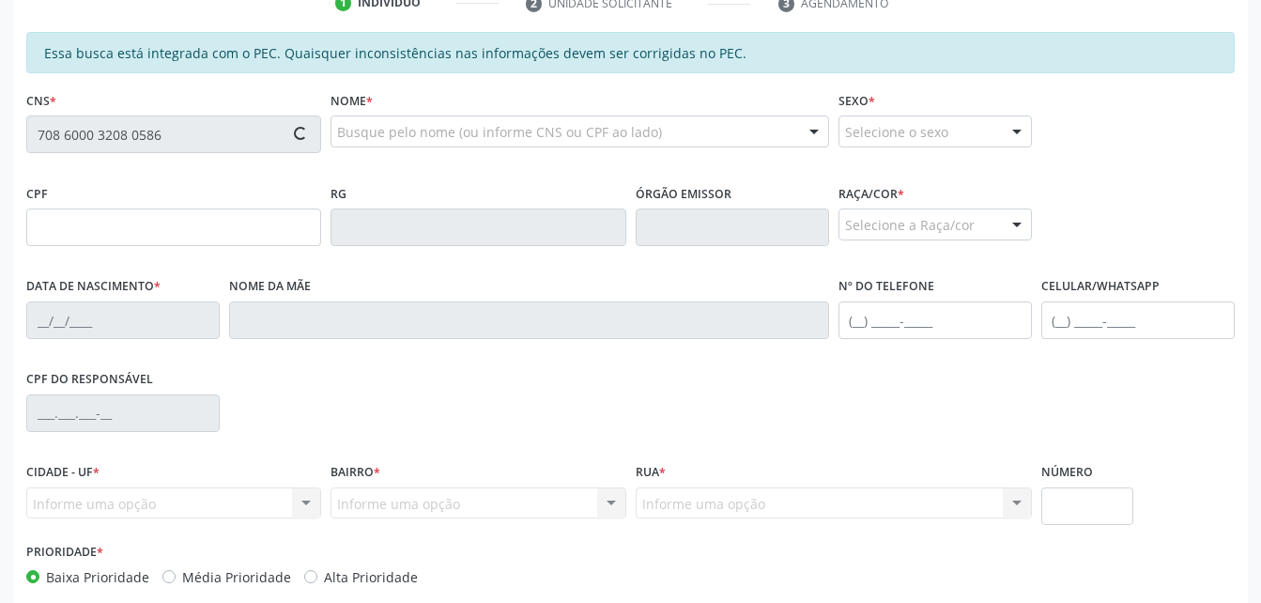
type input "123.372.544-02"
type input "05/10/2007"
type input "Ivonete Paula dos Santos"
type input "(82) 99132-1762"
type input "S/N"
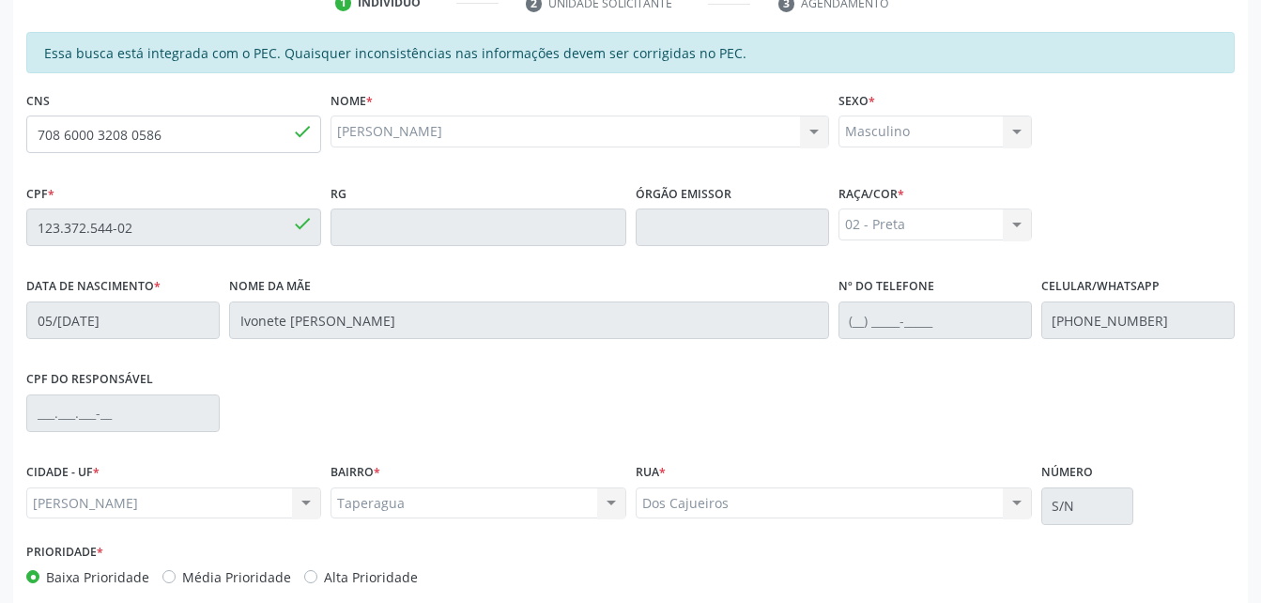
scroll to position [496, 0]
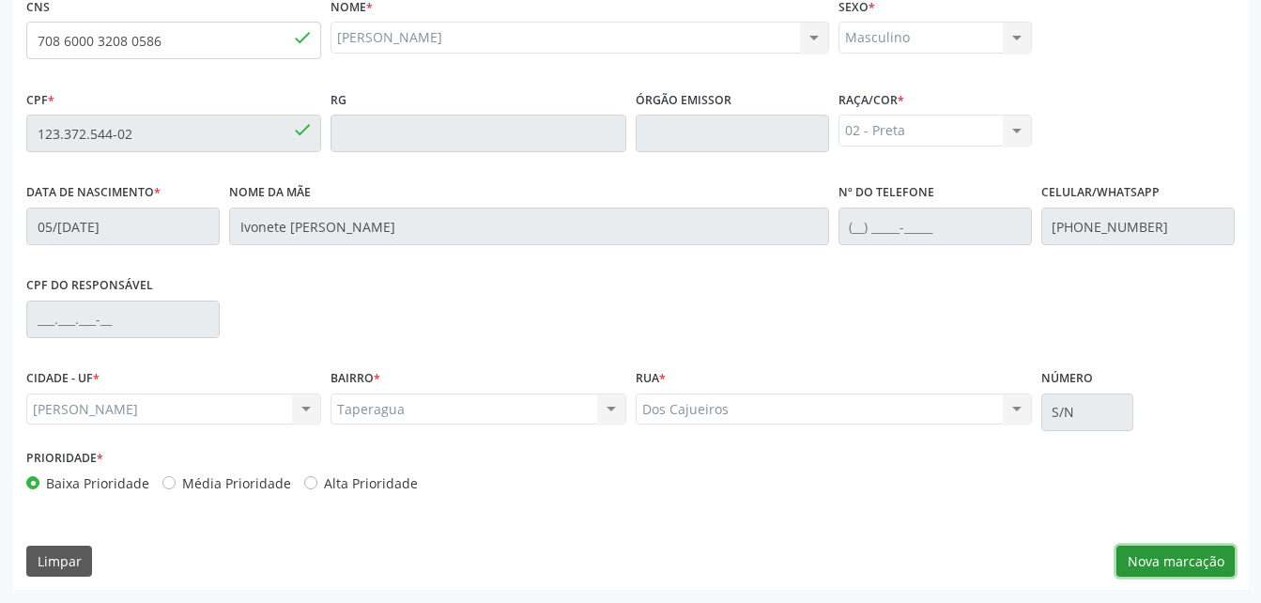
click at [1201, 556] on button "Nova marcação" at bounding box center [1175, 561] width 118 height 32
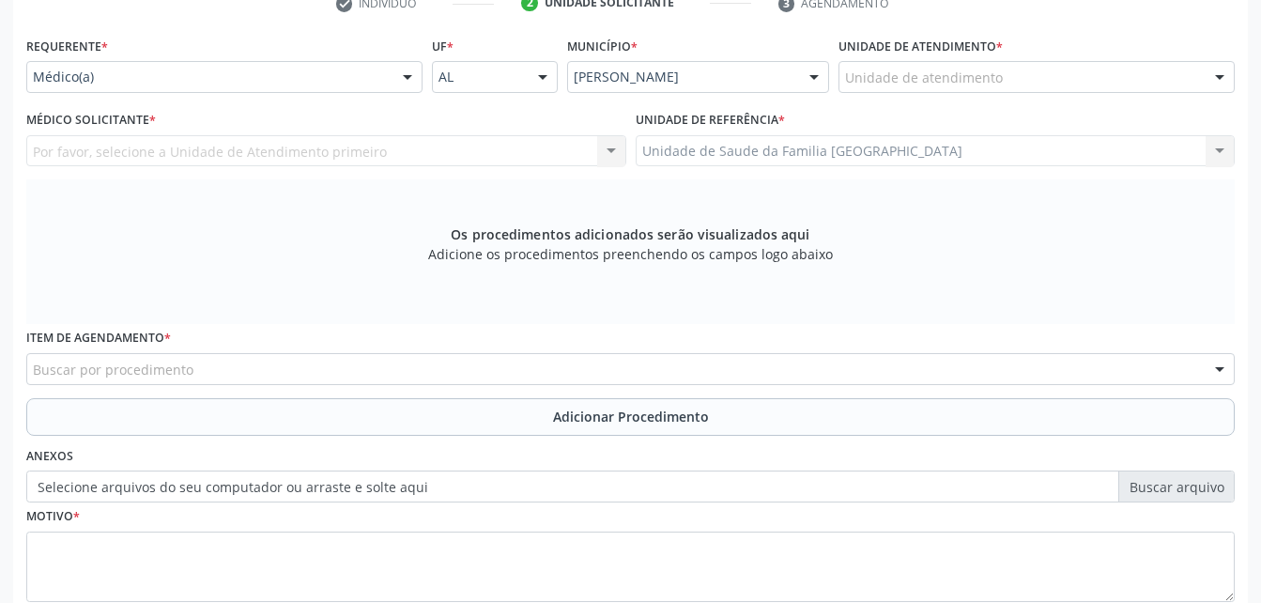
scroll to position [308, 0]
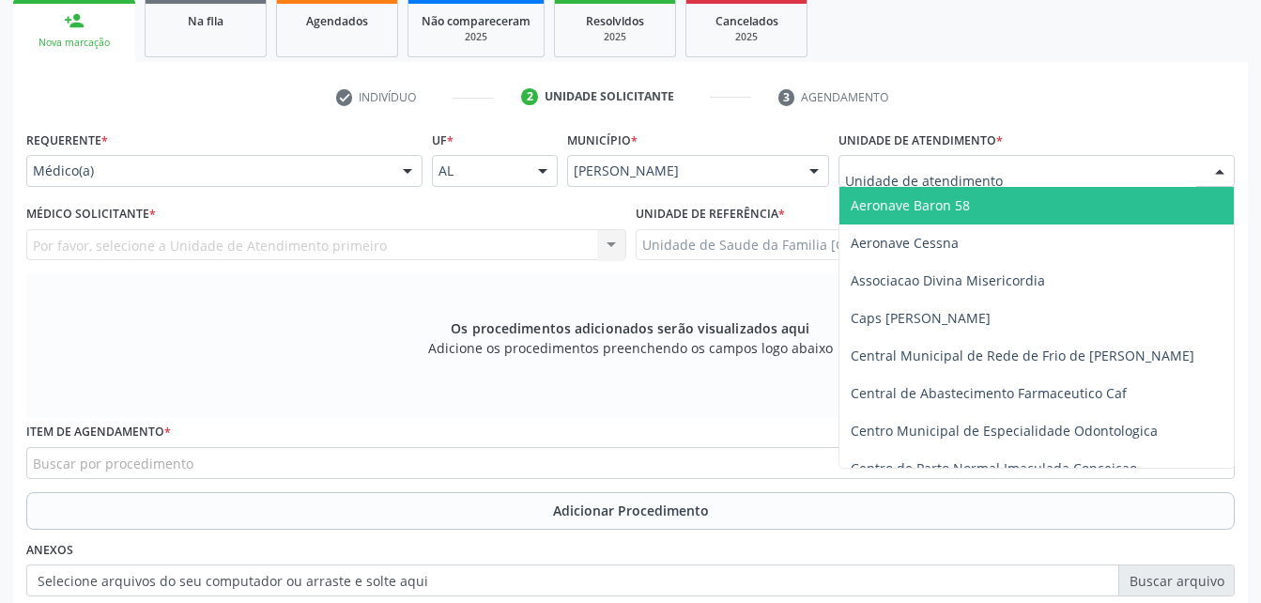
click at [1006, 167] on div at bounding box center [1036, 171] width 396 height 32
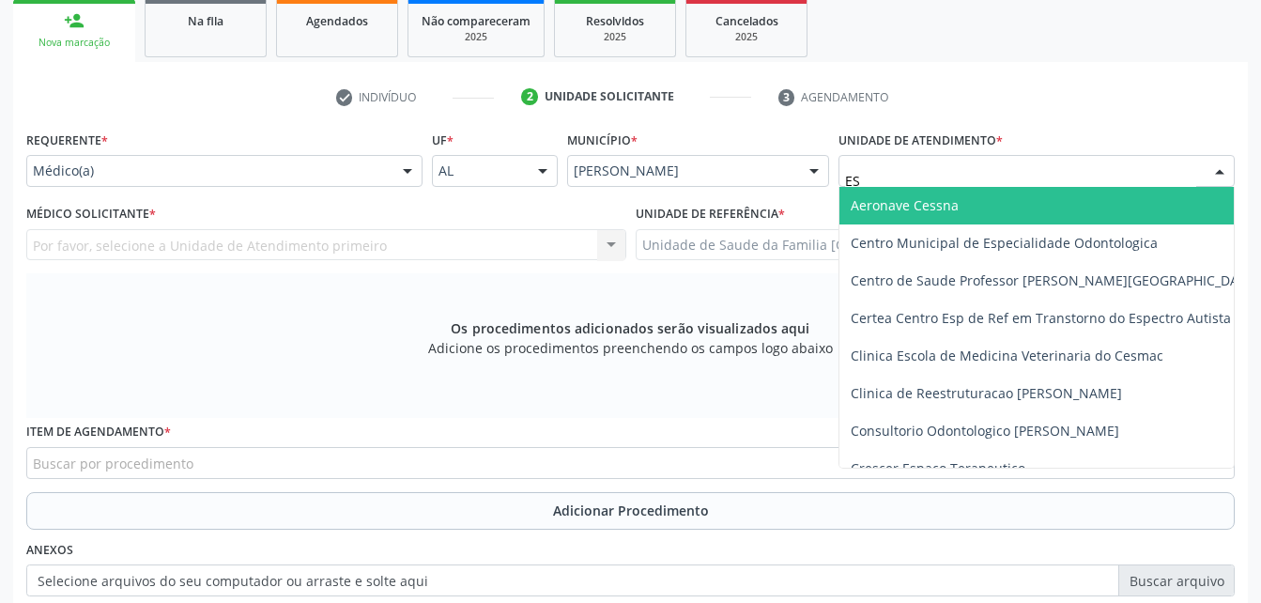
type input "EST"
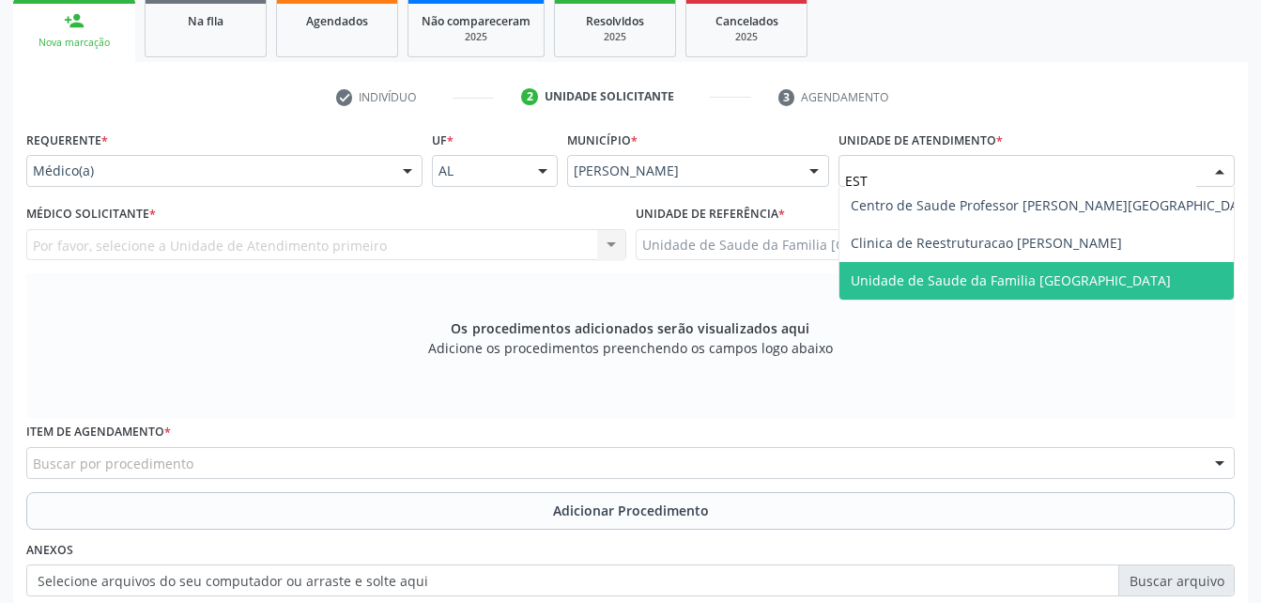
click at [992, 273] on span "Unidade de Saude da Familia [GEOGRAPHIC_DATA]" at bounding box center [1011, 280] width 320 height 18
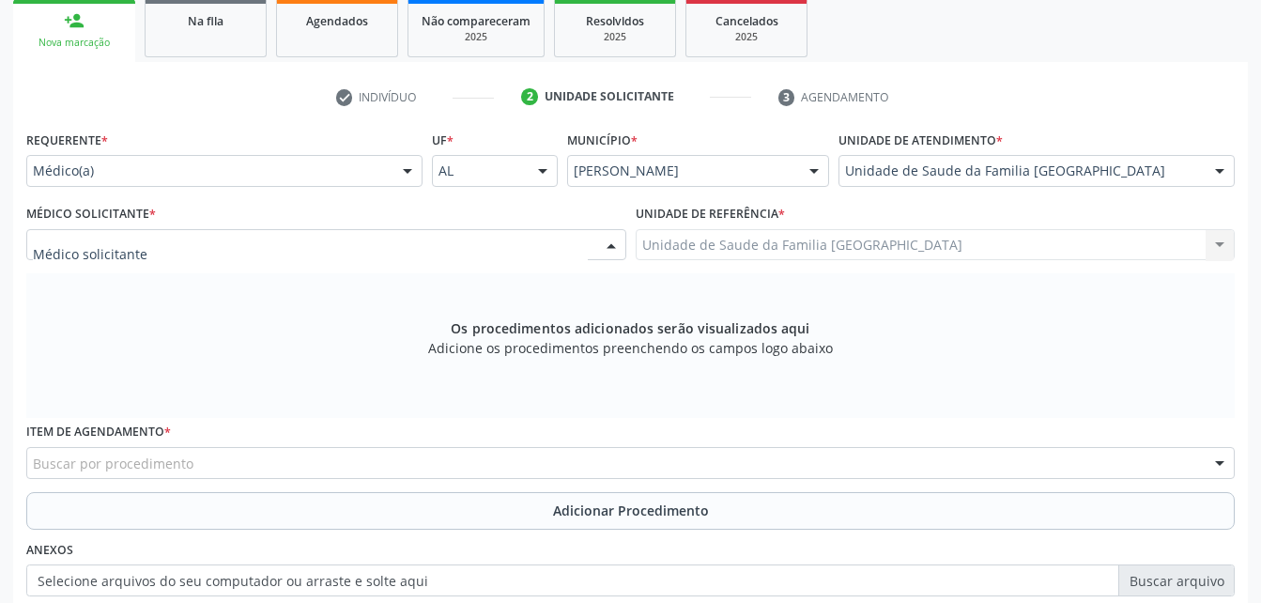
click at [284, 253] on div at bounding box center [326, 245] width 600 height 32
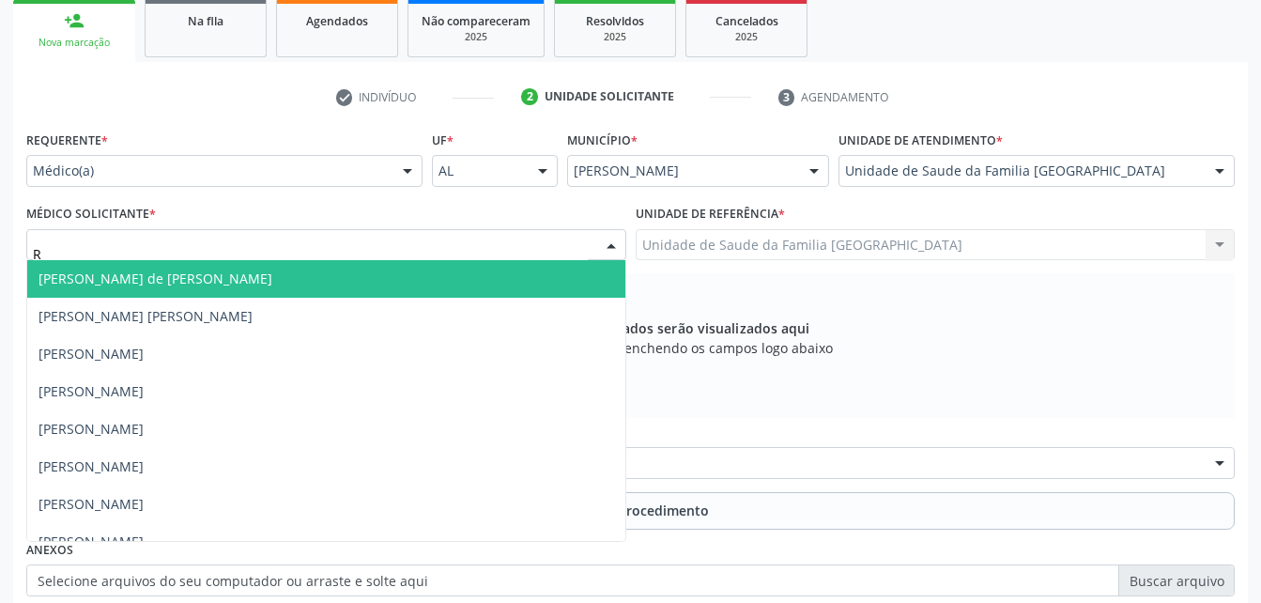
type input "RO"
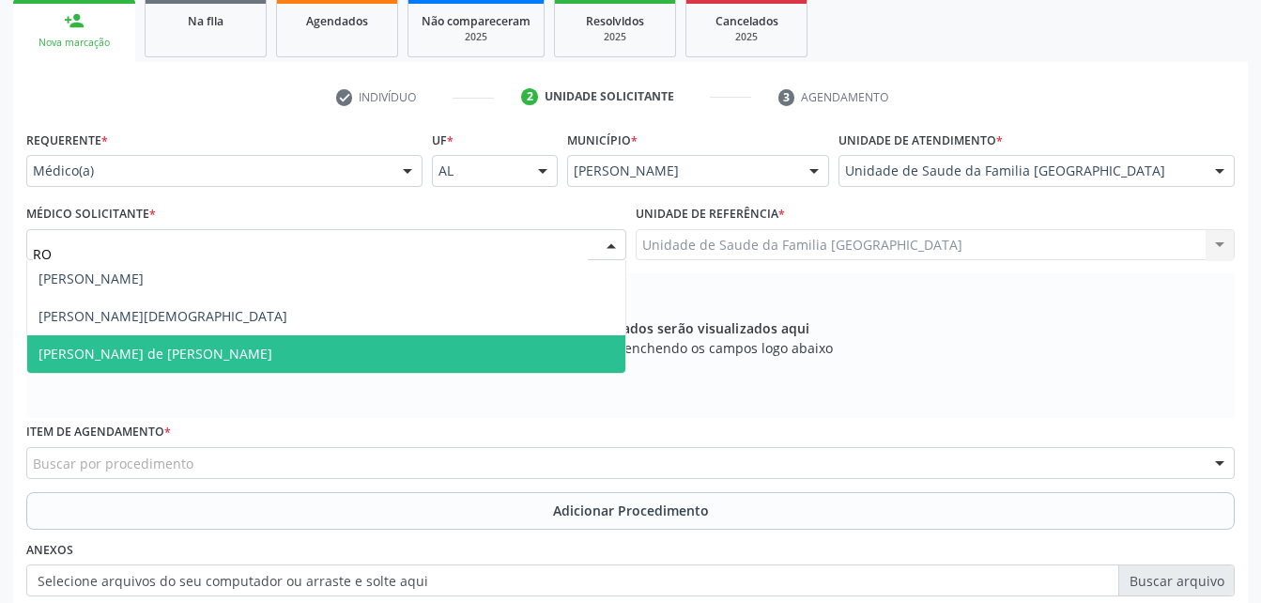
click at [296, 353] on span "[PERSON_NAME] de [PERSON_NAME]" at bounding box center [326, 354] width 598 height 38
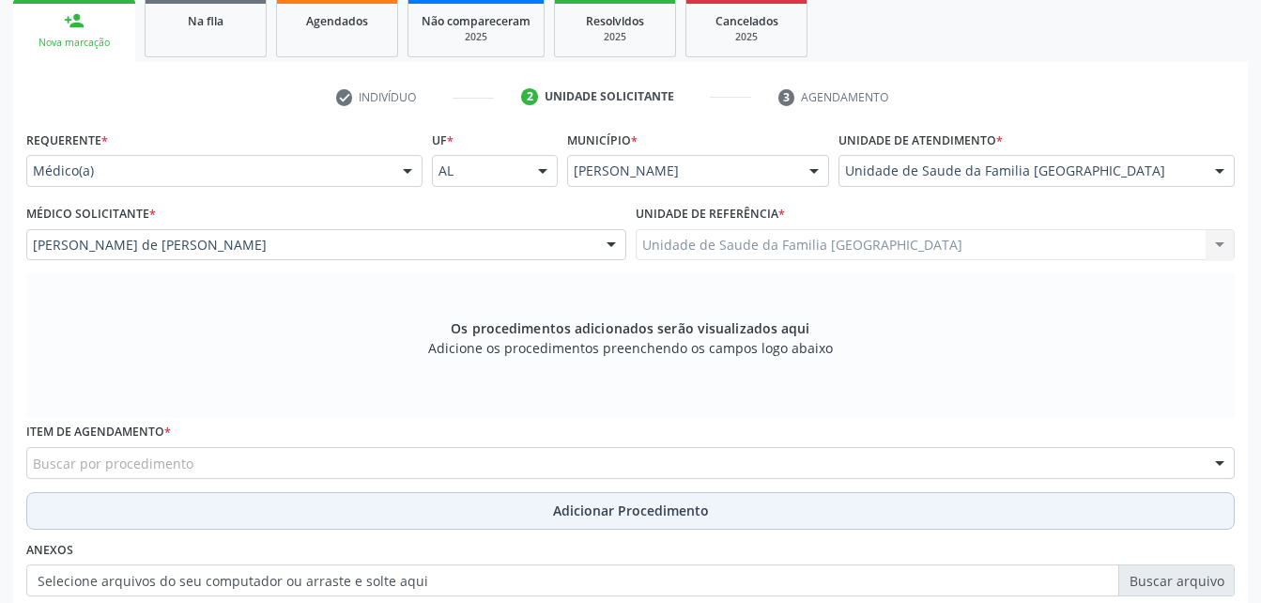
scroll to position [402, 0]
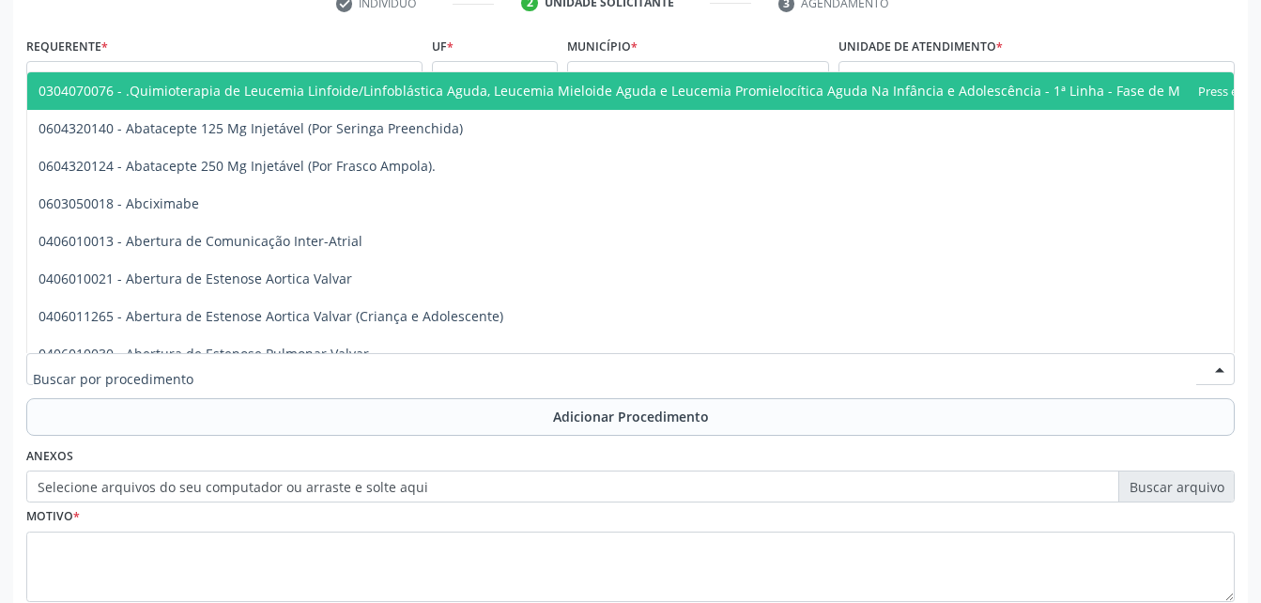
click at [314, 375] on div at bounding box center [630, 369] width 1208 height 32
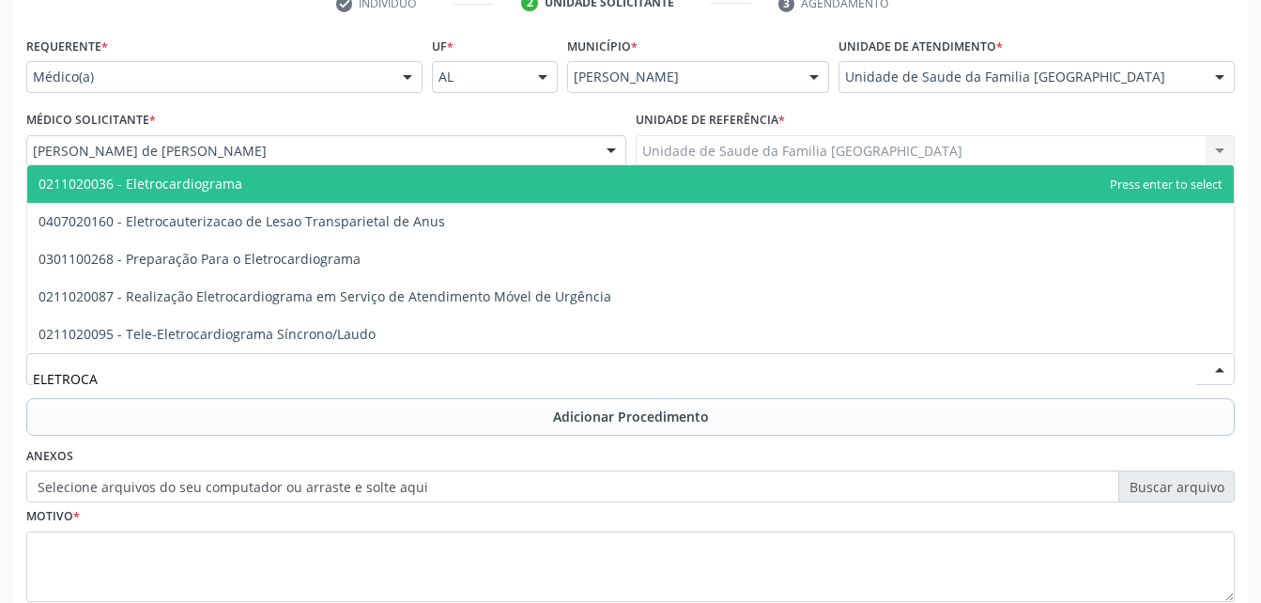
type input "ELETROCAR"
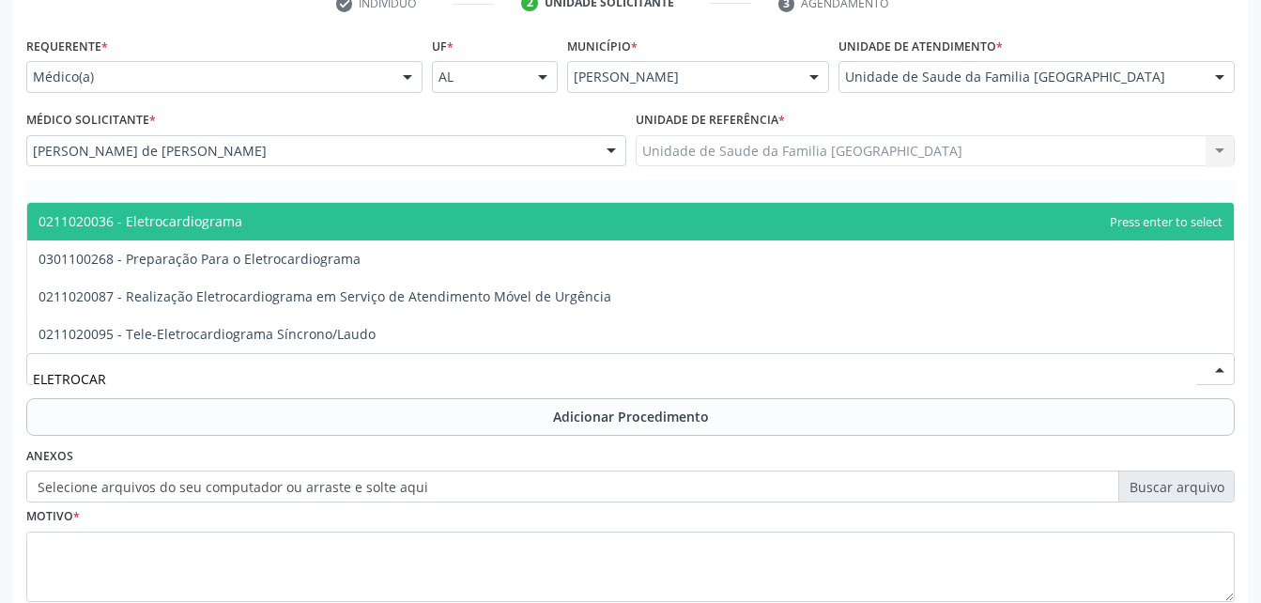
click at [281, 214] on span "0211020036 - Eletrocardiograma" at bounding box center [630, 222] width 1206 height 38
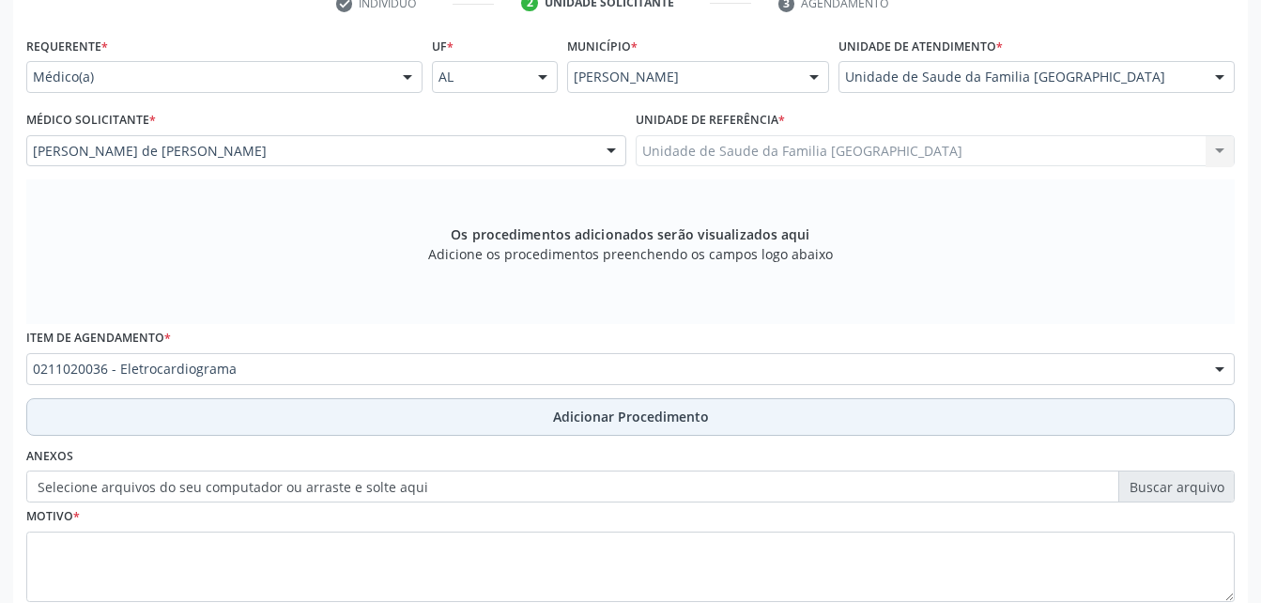
click at [484, 422] on button "Adicionar Procedimento" at bounding box center [630, 417] width 1208 height 38
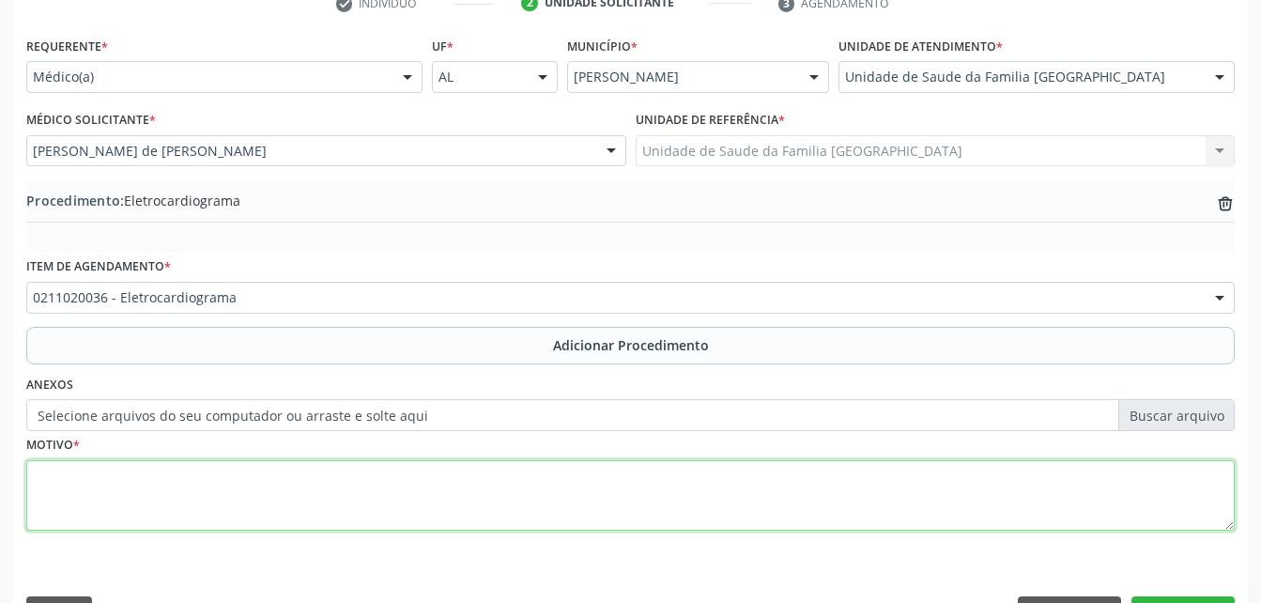
click at [519, 528] on textarea at bounding box center [630, 495] width 1208 height 71
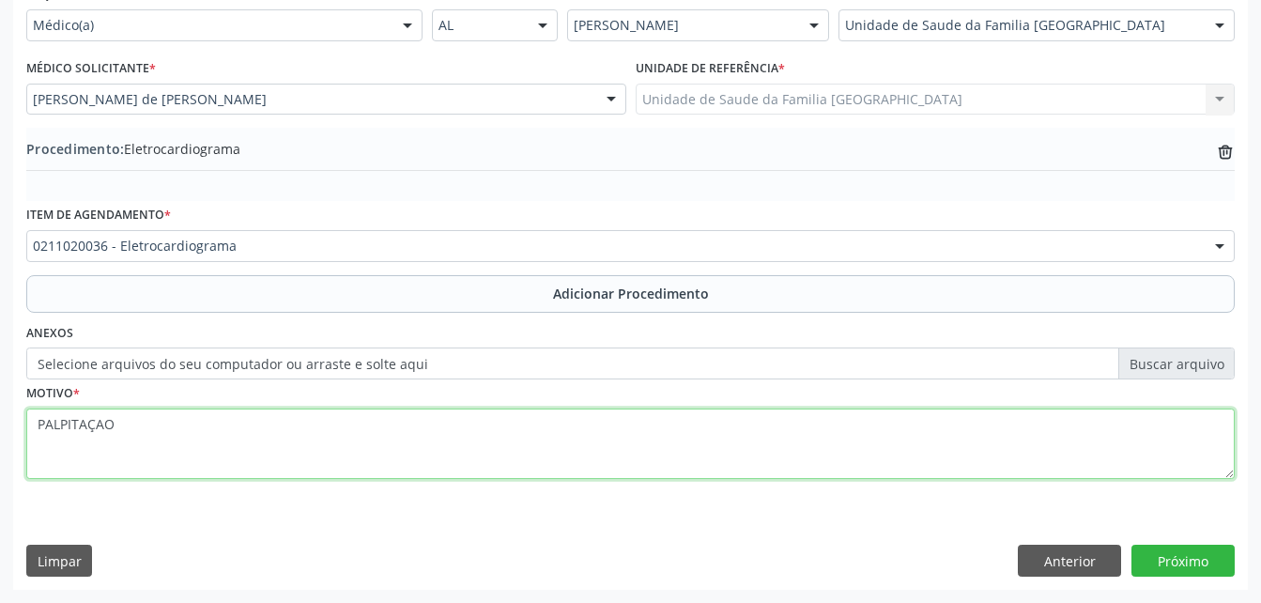
type textarea "PALPITAÇAO"
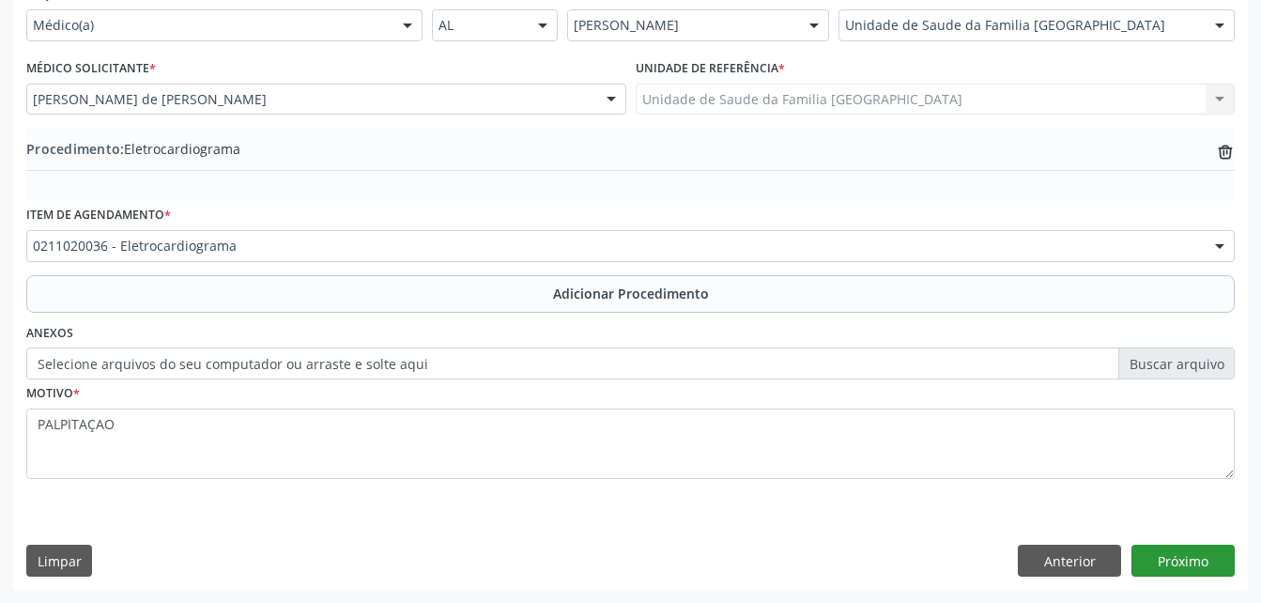
drag, startPoint x: 1128, startPoint y: 539, endPoint x: 1146, endPoint y: 546, distance: 20.2
click at [1135, 541] on div "Requerente * Médico(a) Médico(a) Enfermeiro(a) Paciente Nenhum resultado encont…" at bounding box center [630, 284] width 1235 height 608
click at [1158, 552] on button "Próximo" at bounding box center [1182, 561] width 103 height 32
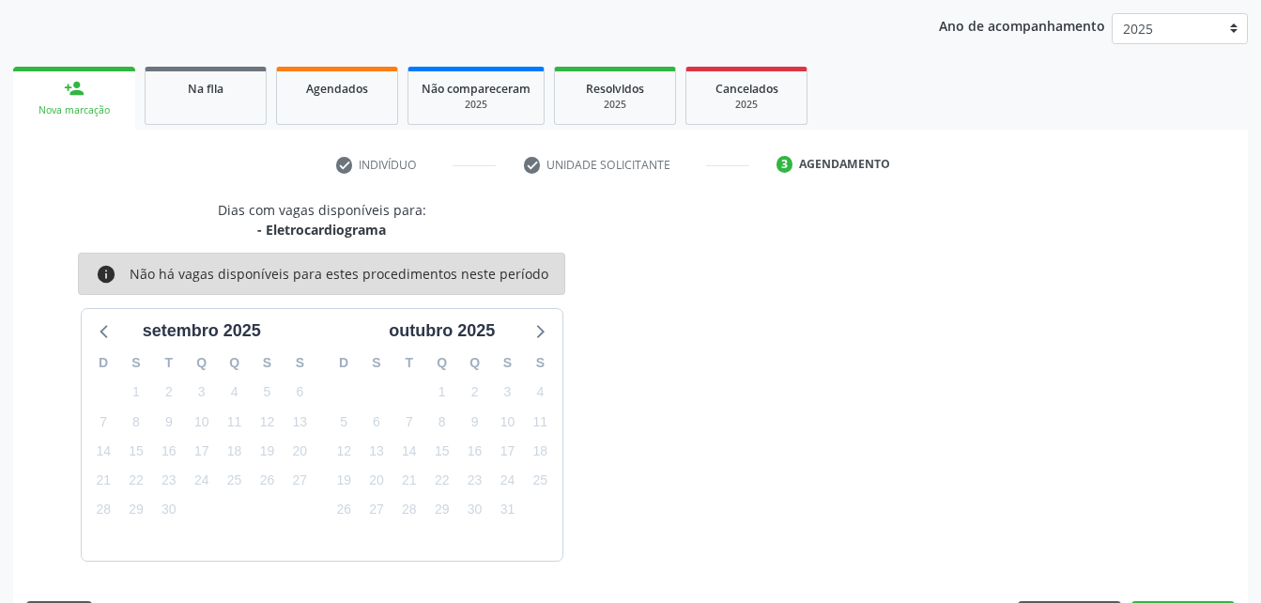
scroll to position [296, 0]
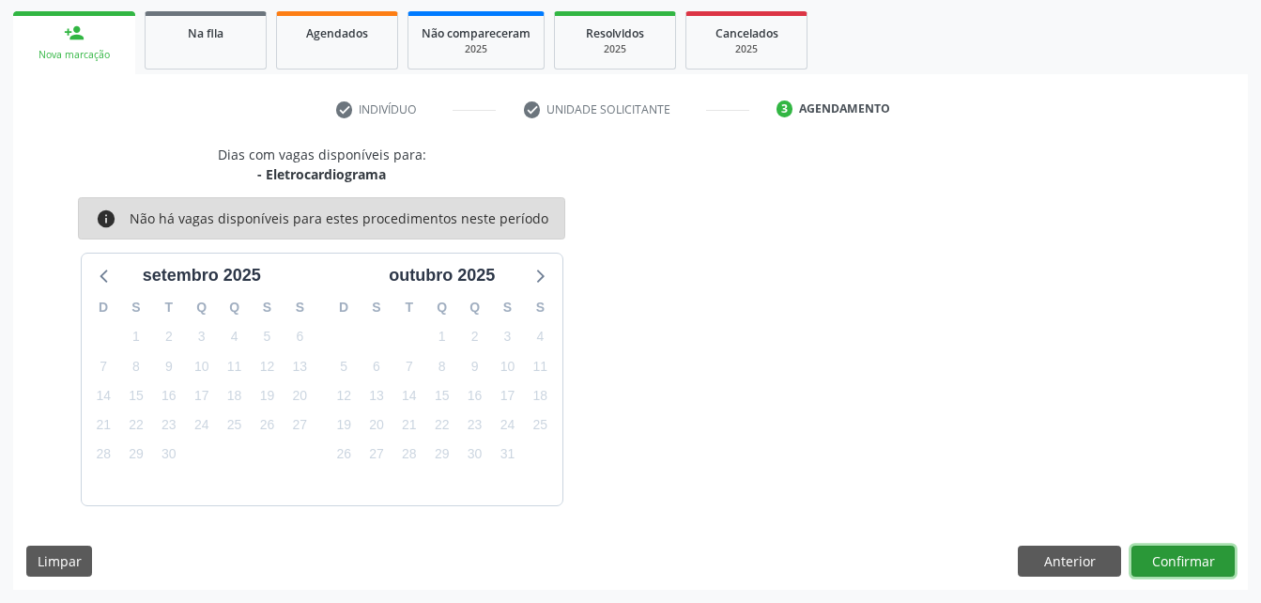
click at [1147, 551] on button "Confirmar" at bounding box center [1182, 561] width 103 height 32
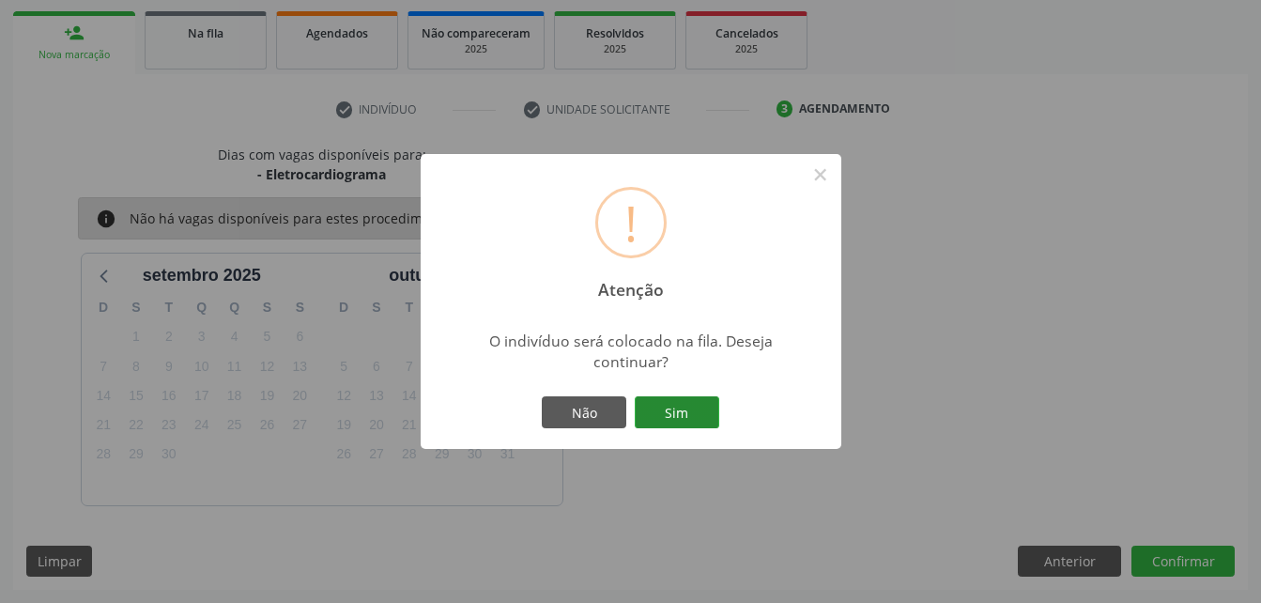
click at [654, 406] on button "Sim" at bounding box center [677, 412] width 84 height 32
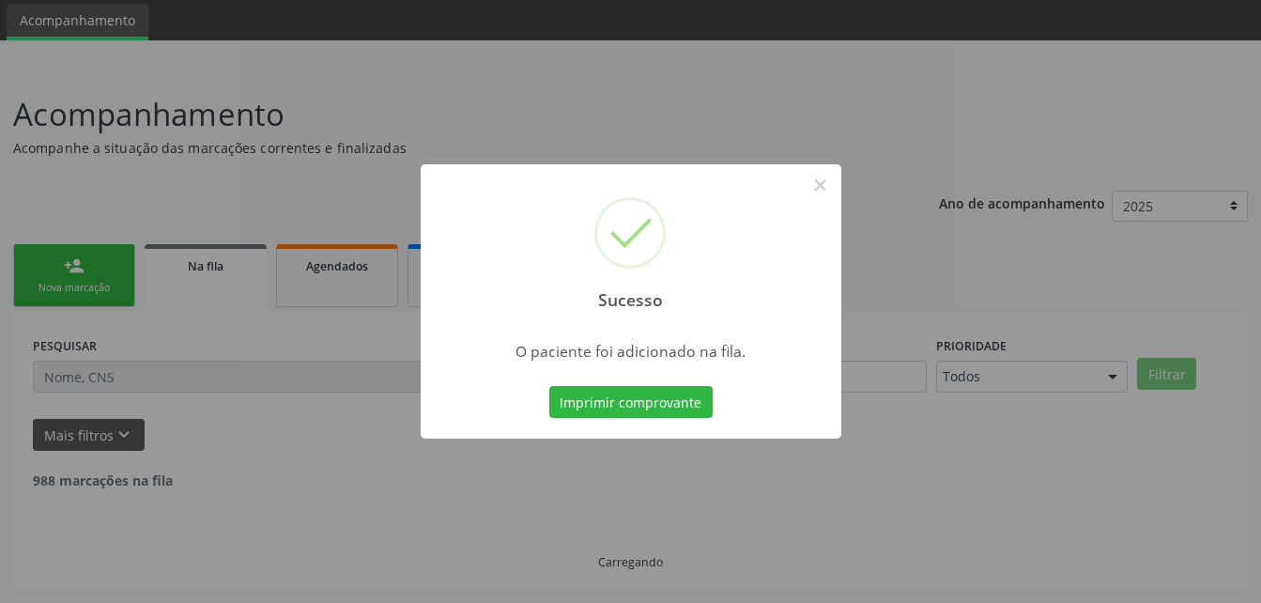
scroll to position [43, 0]
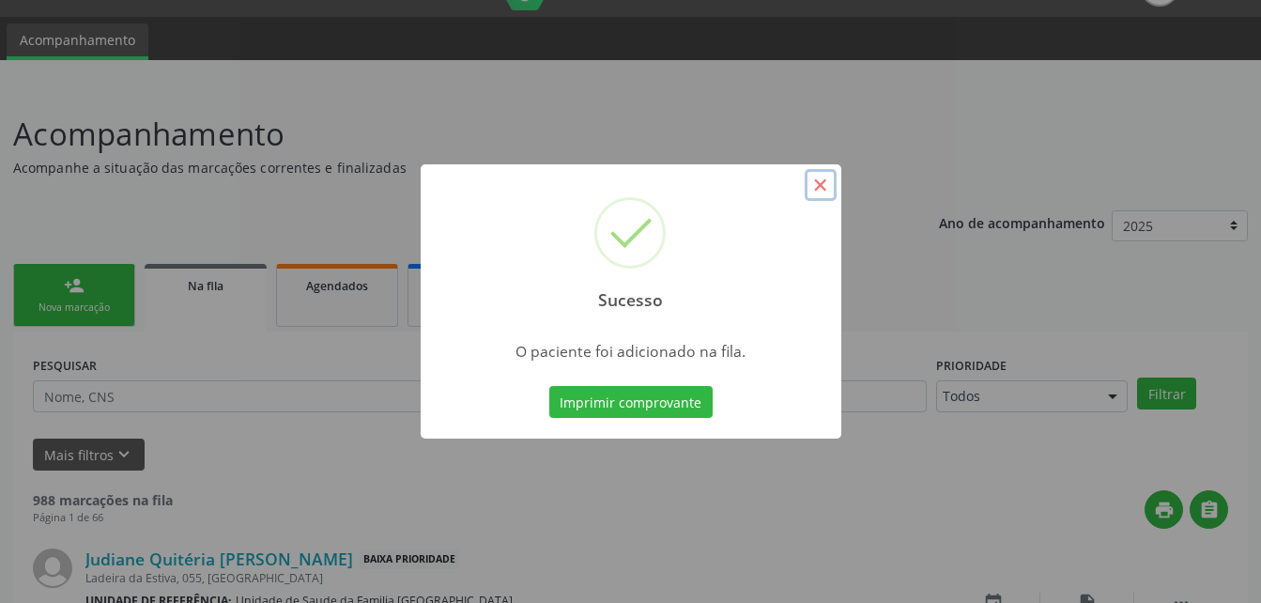
click at [816, 183] on button "×" at bounding box center [821, 185] width 32 height 32
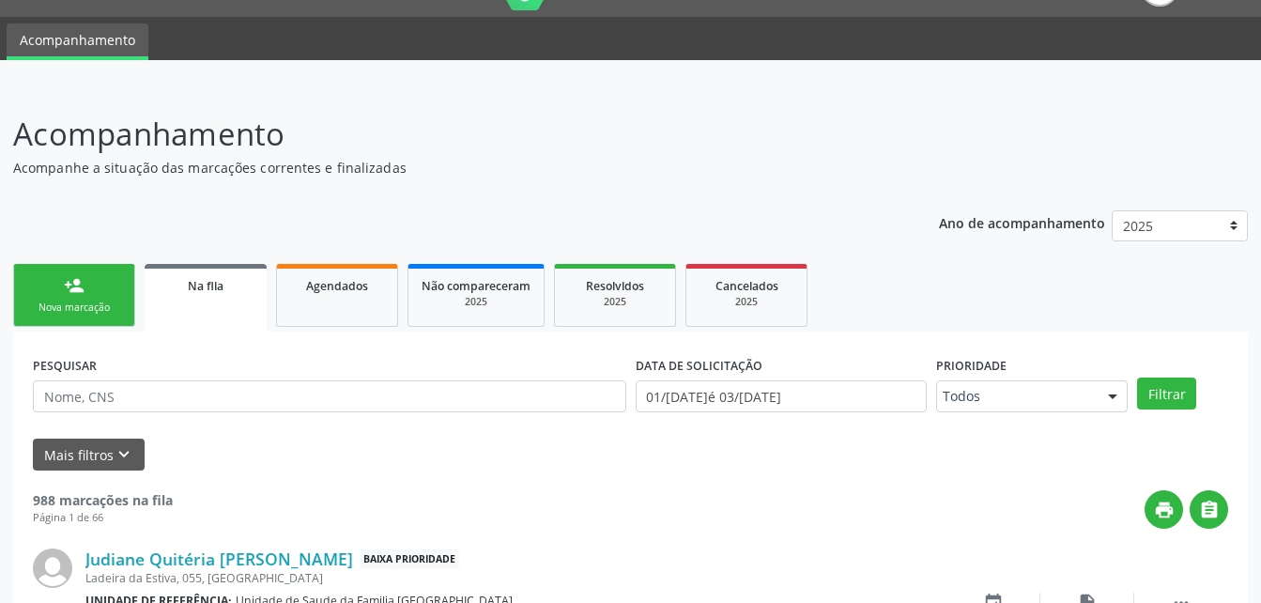
click at [84, 314] on div "Nova marcação" at bounding box center [74, 307] width 94 height 14
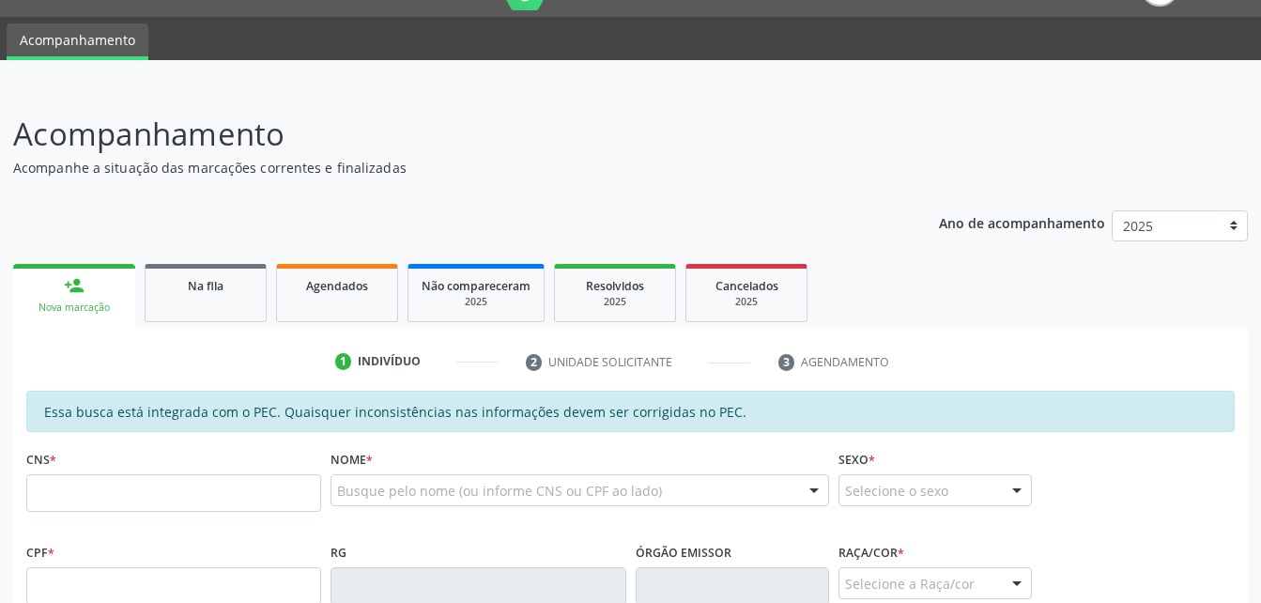
scroll to position [137, 0]
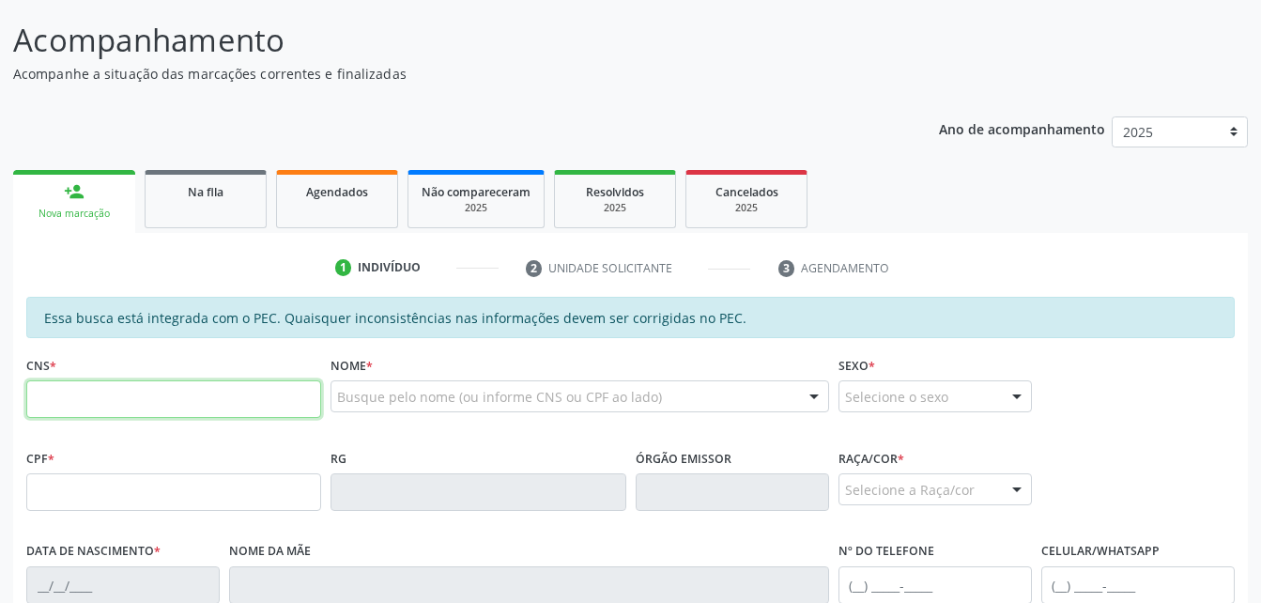
click at [203, 386] on input "text" at bounding box center [173, 399] width 295 height 38
click at [140, 493] on input "text" at bounding box center [173, 492] width 295 height 38
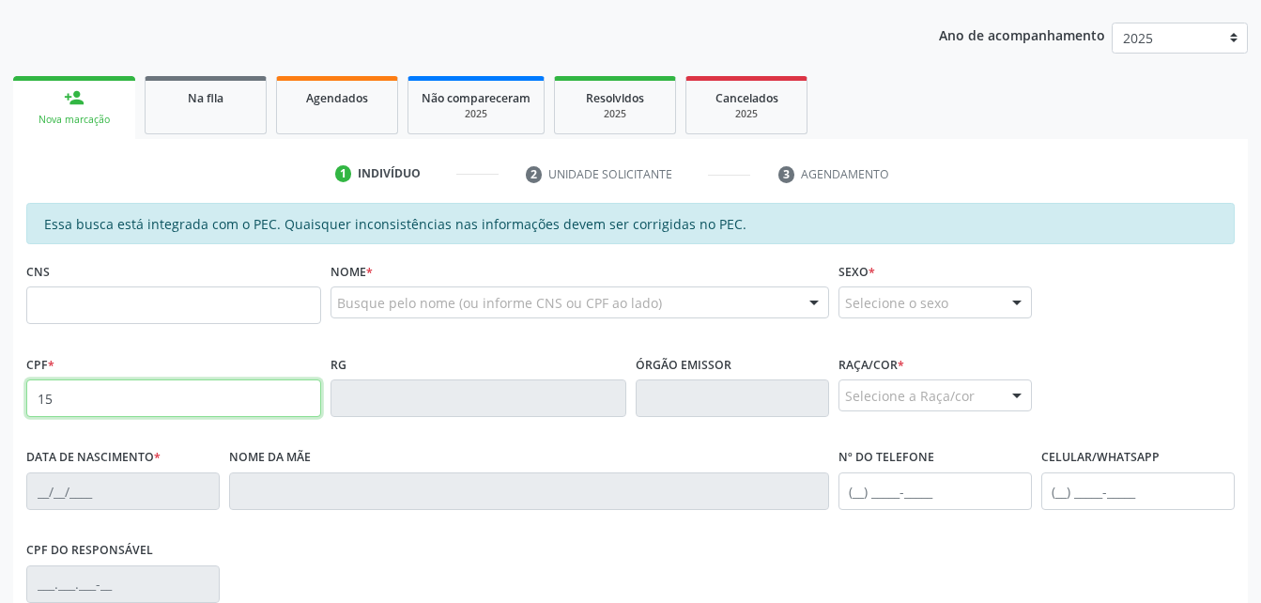
type input "1"
type input "150.815.746-43"
type input "10/11/2003"
type input "Maria Margarida da Silva"
type input "(82) 98223-5363"
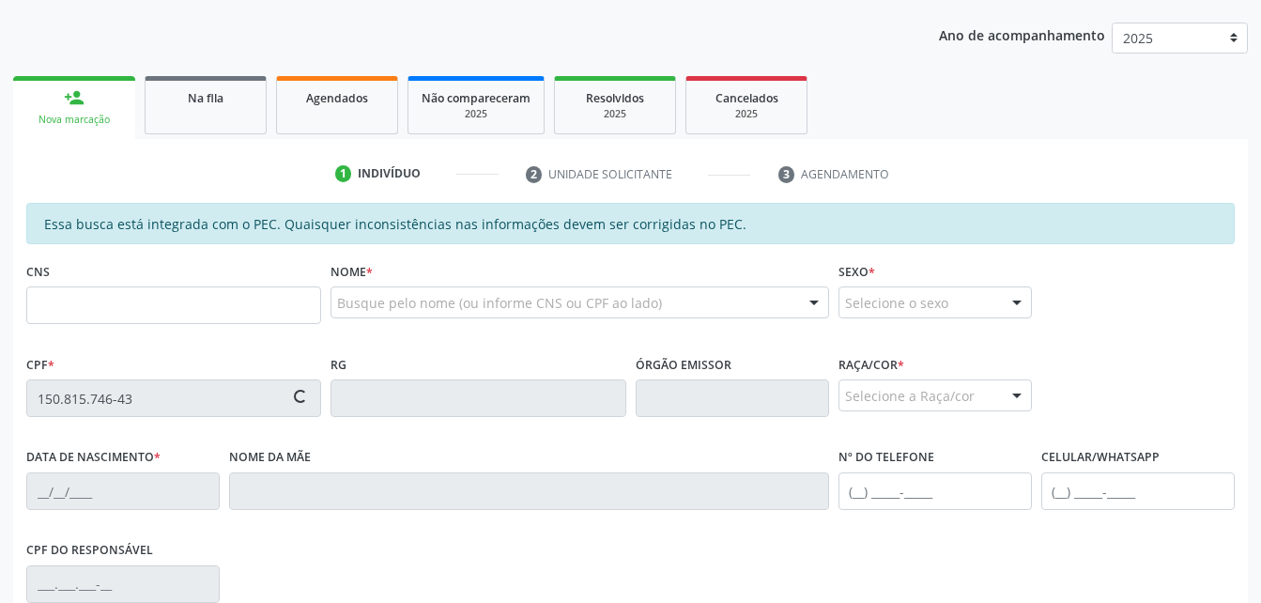
type input "12"
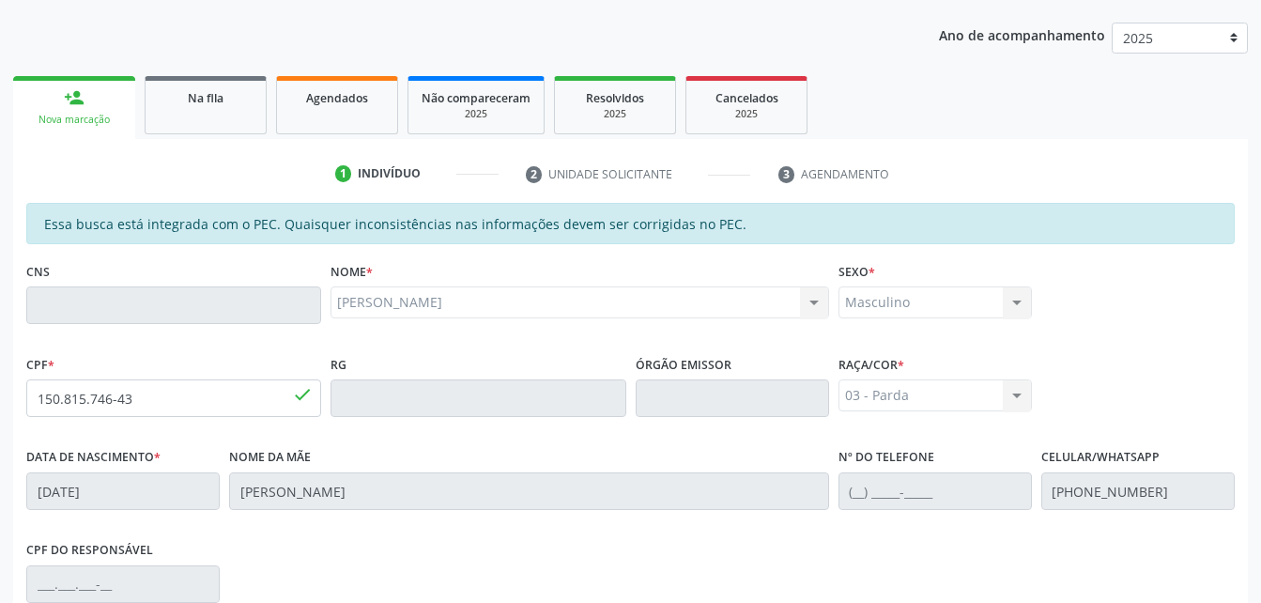
scroll to position [496, 0]
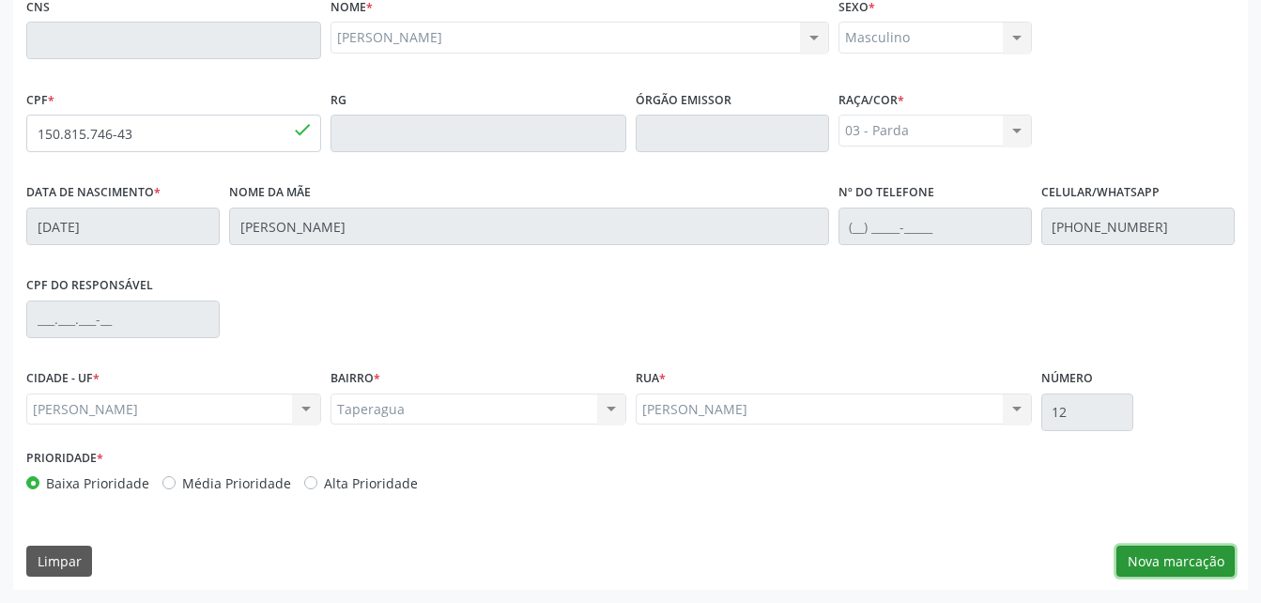
click at [1183, 565] on button "Nova marcação" at bounding box center [1175, 561] width 118 height 32
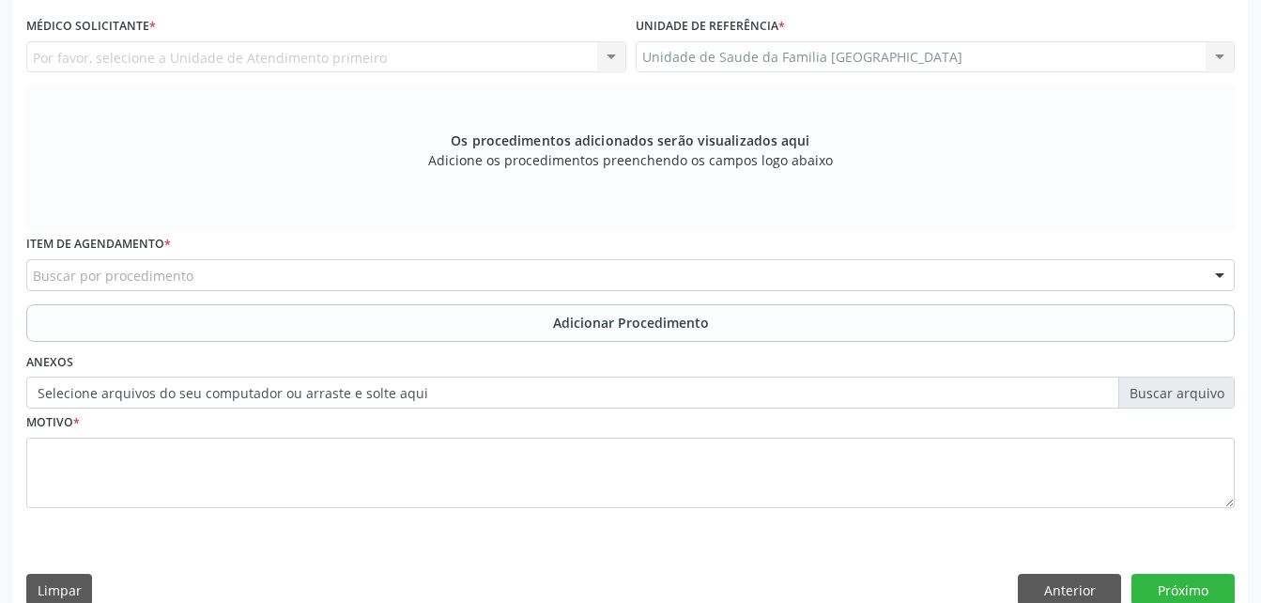
scroll to position [308, 0]
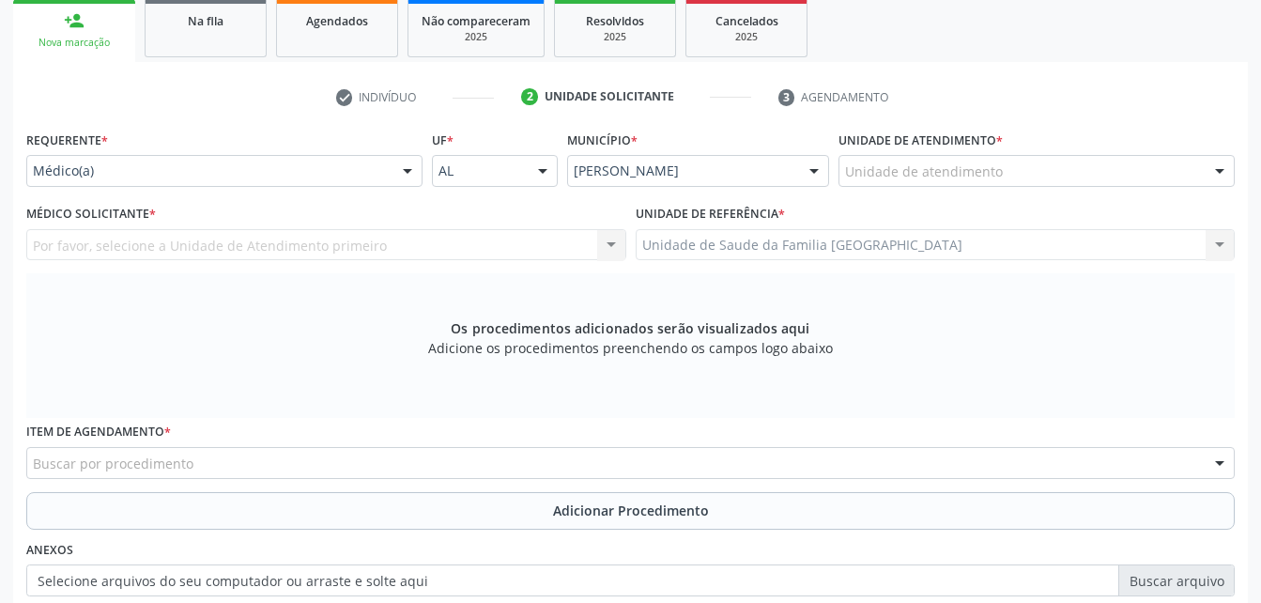
click at [1031, 161] on div "Unidade de atendimento" at bounding box center [1036, 171] width 396 height 32
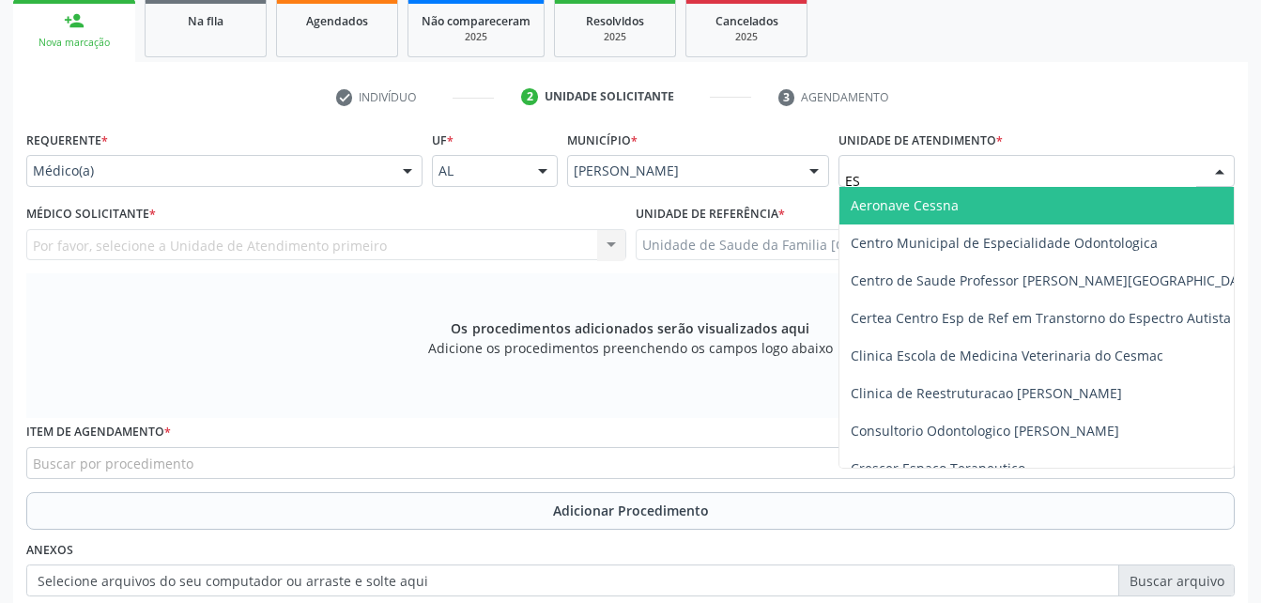
type input "EST"
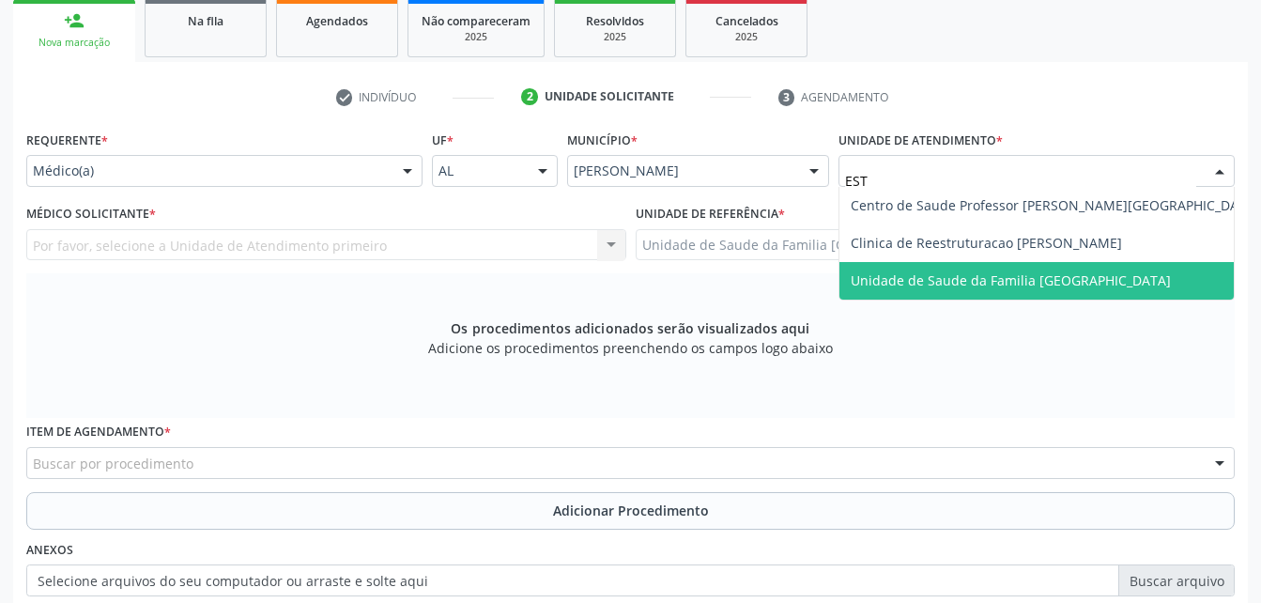
click at [1105, 271] on span "Unidade de Saude da Familia [GEOGRAPHIC_DATA]" at bounding box center [1011, 280] width 320 height 18
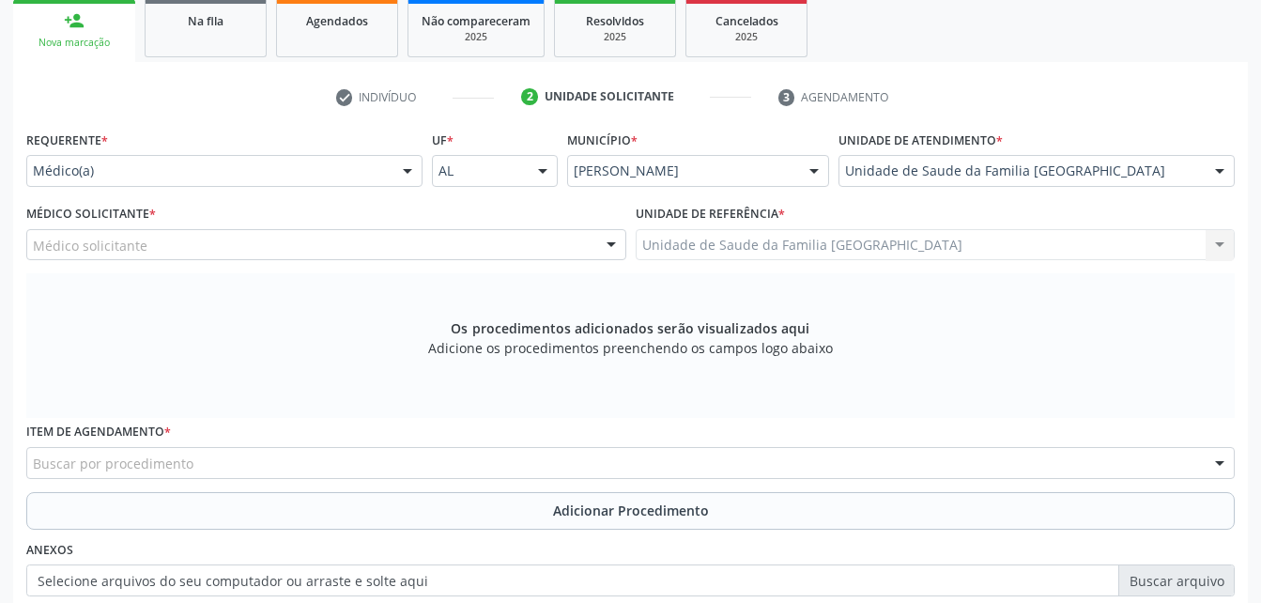
click at [538, 245] on div "Médico solicitante" at bounding box center [326, 245] width 600 height 32
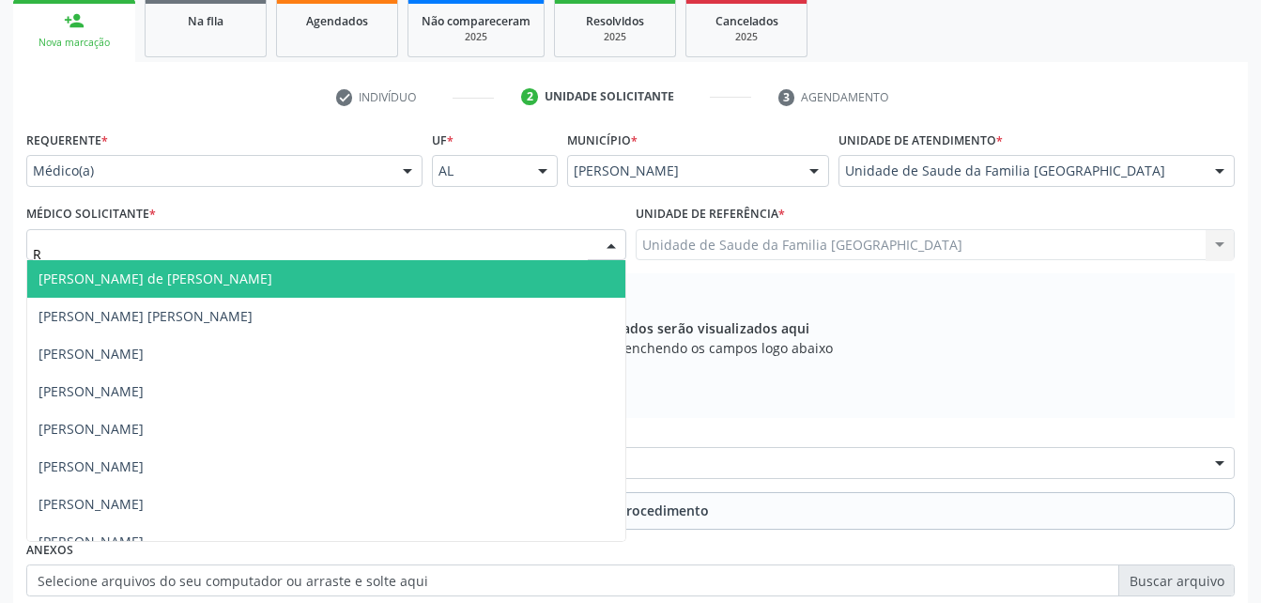
type input "RO"
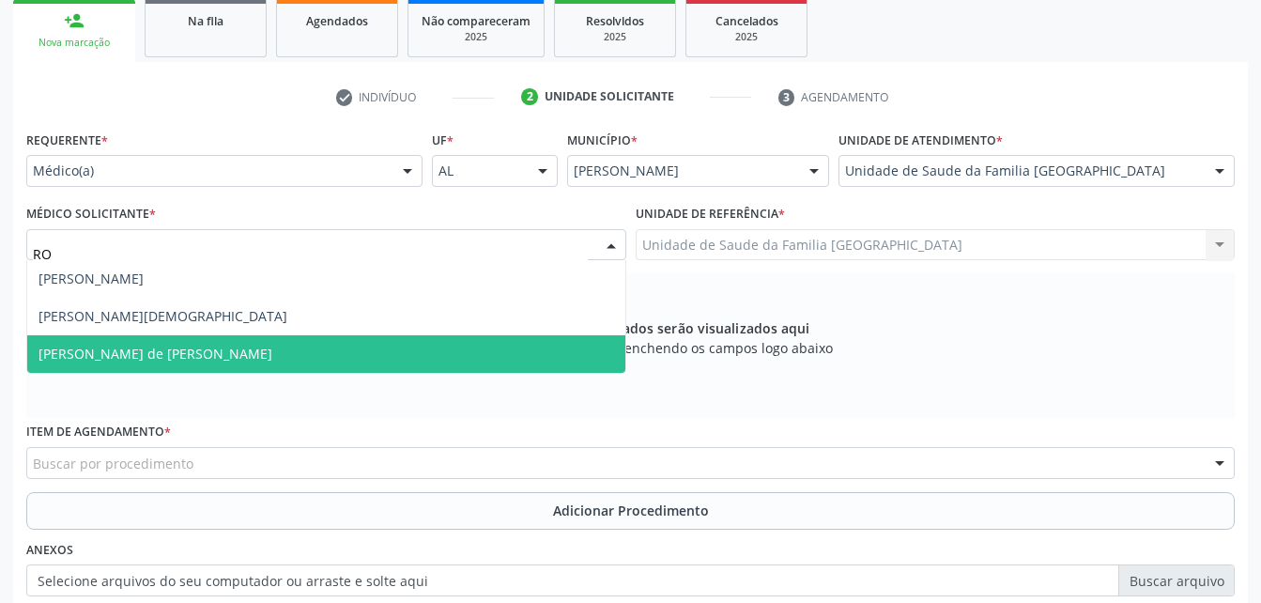
click at [530, 354] on span "[PERSON_NAME] de [PERSON_NAME]" at bounding box center [326, 354] width 598 height 38
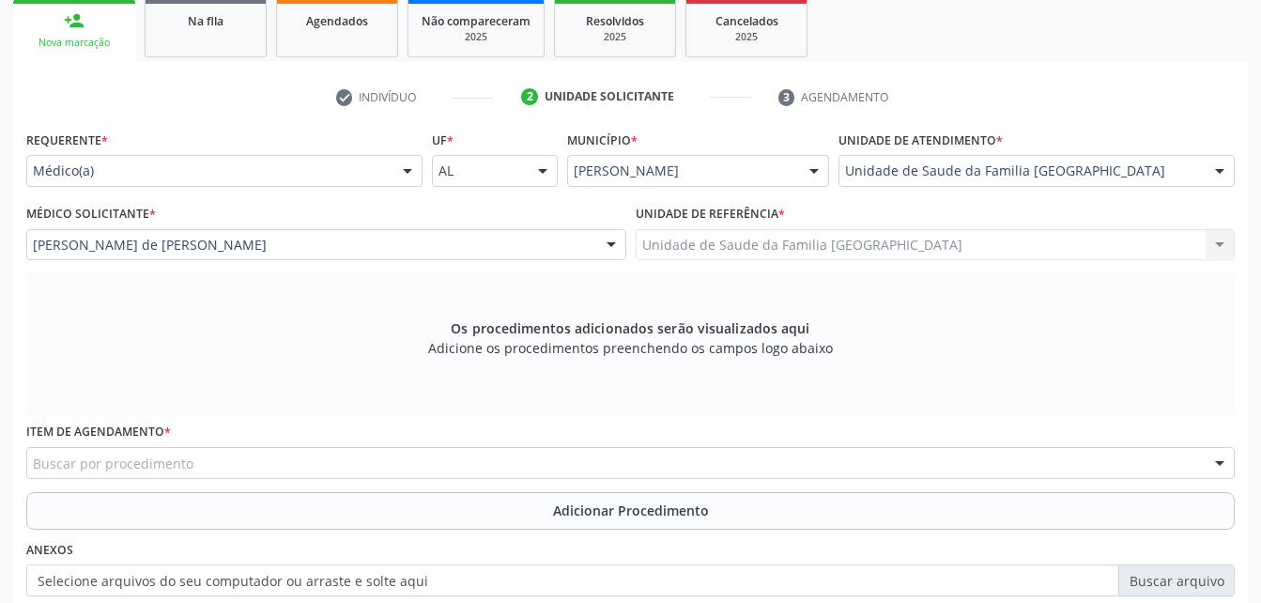
scroll to position [402, 0]
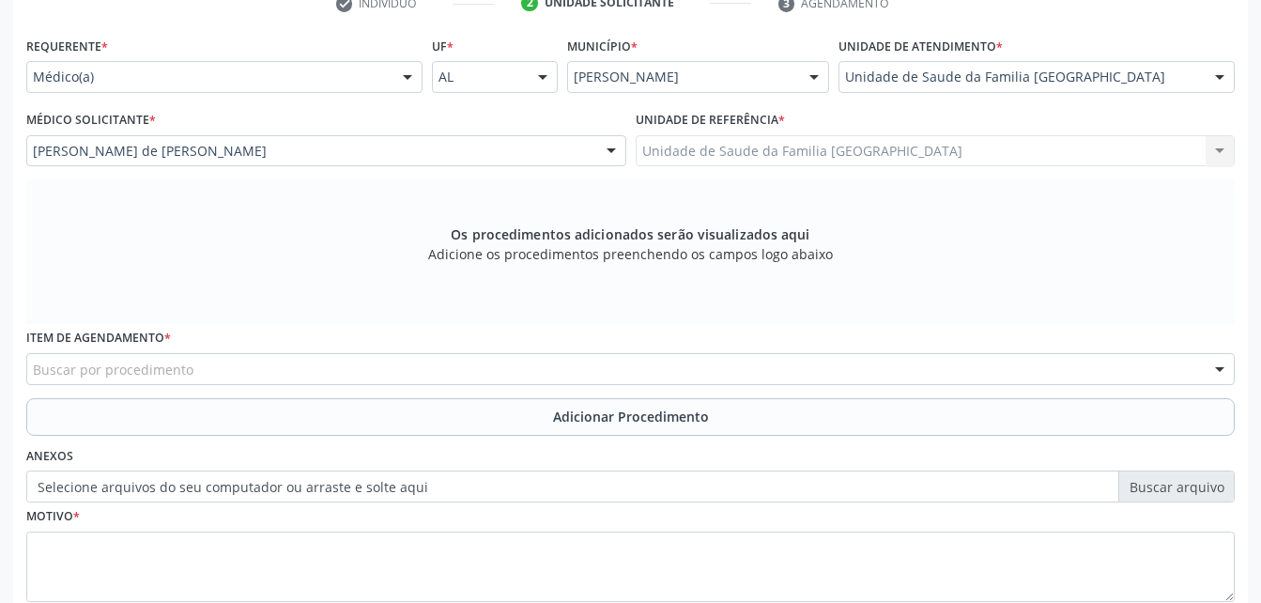
click at [481, 366] on div "Buscar por procedimento" at bounding box center [630, 369] width 1208 height 32
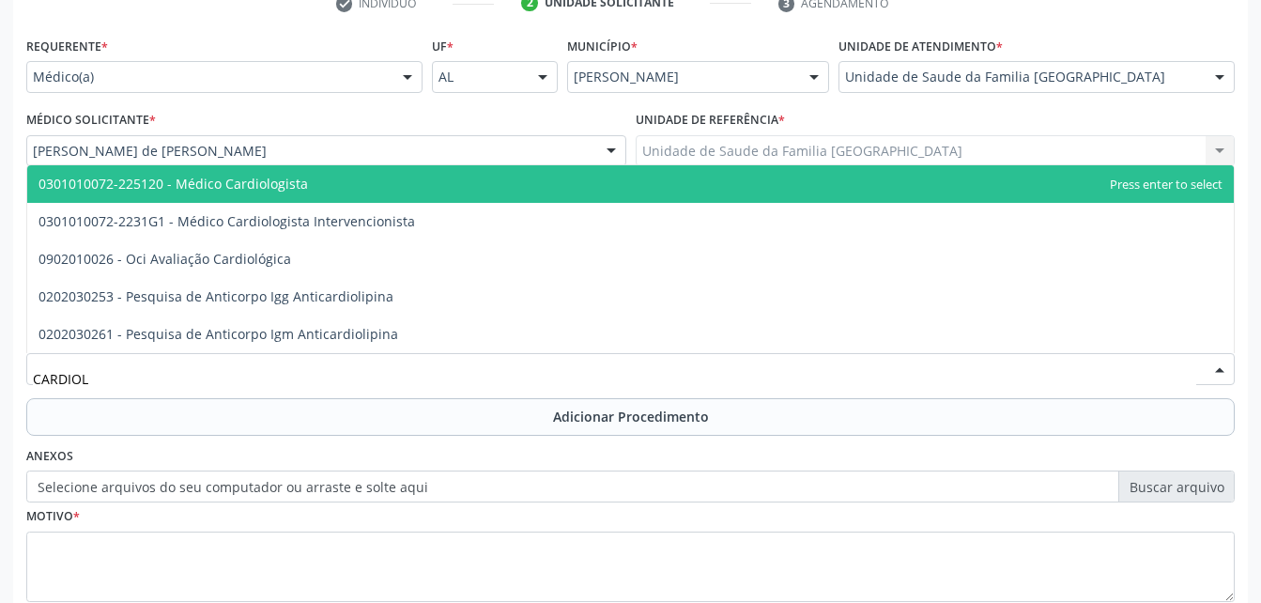
type input "CARDIOLO"
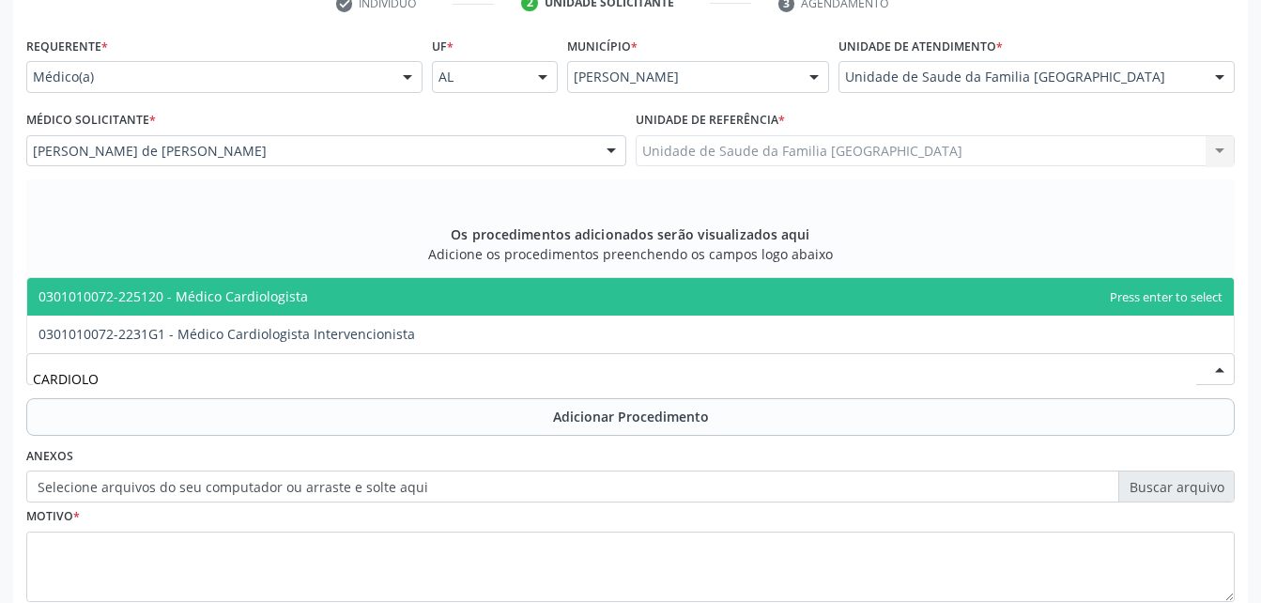
click at [378, 305] on span "0301010072-225120 - Médico Cardiologista" at bounding box center [630, 297] width 1206 height 38
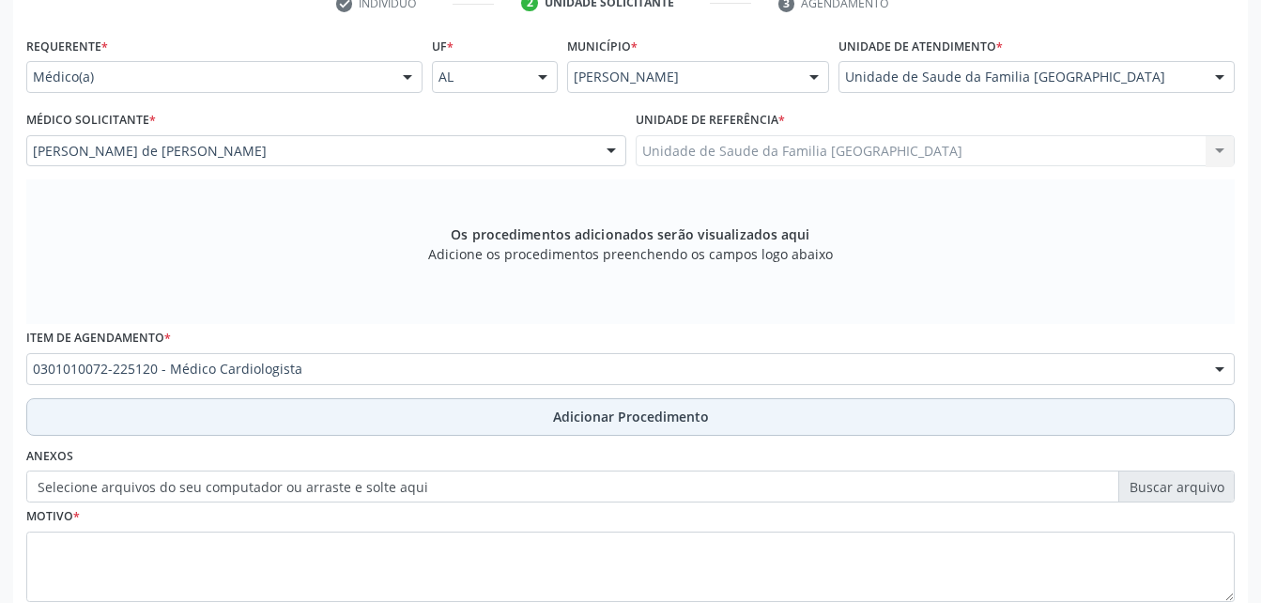
click at [499, 419] on button "Adicionar Procedimento" at bounding box center [630, 417] width 1208 height 38
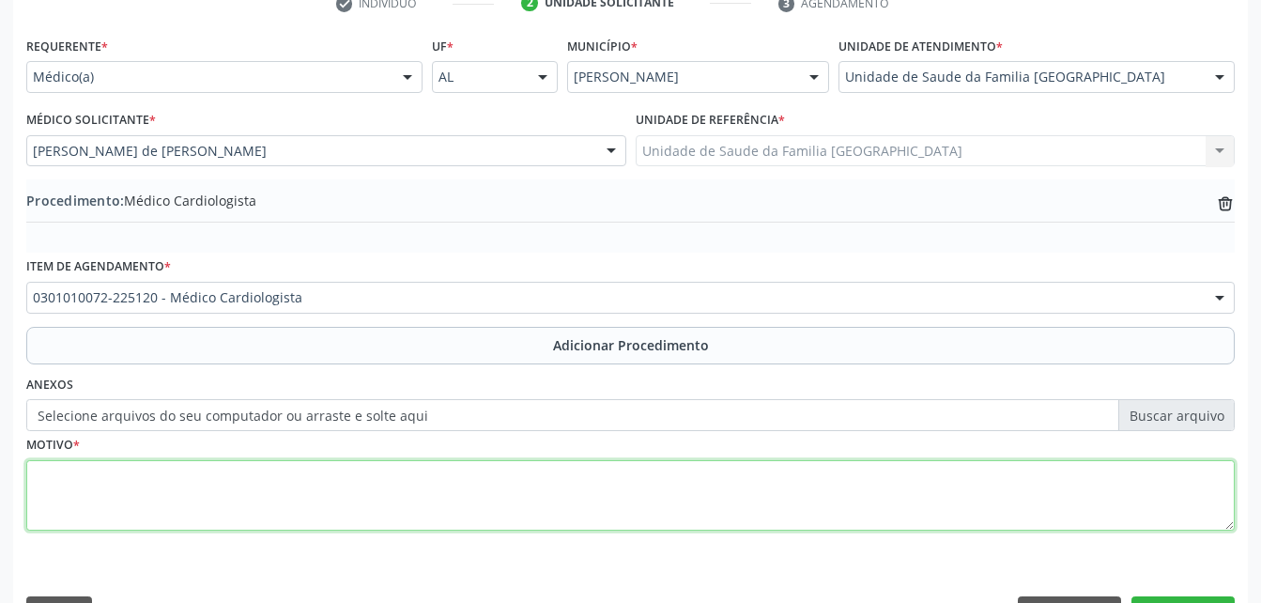
click at [498, 517] on textarea at bounding box center [630, 495] width 1208 height 71
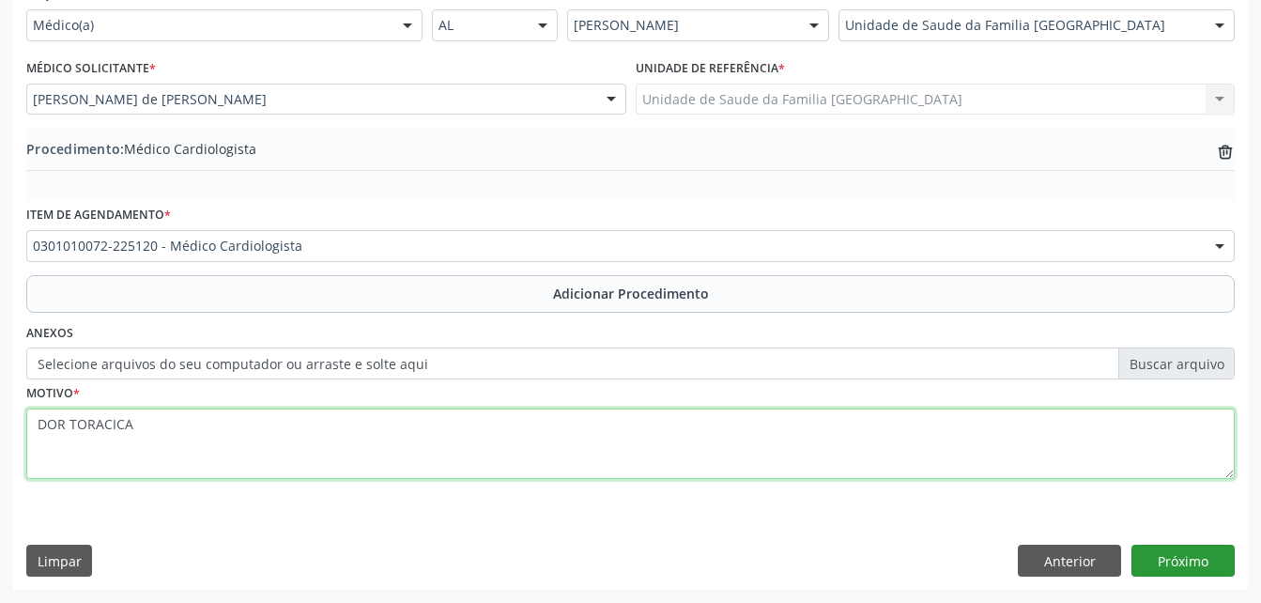
type textarea "DOR TORACICA"
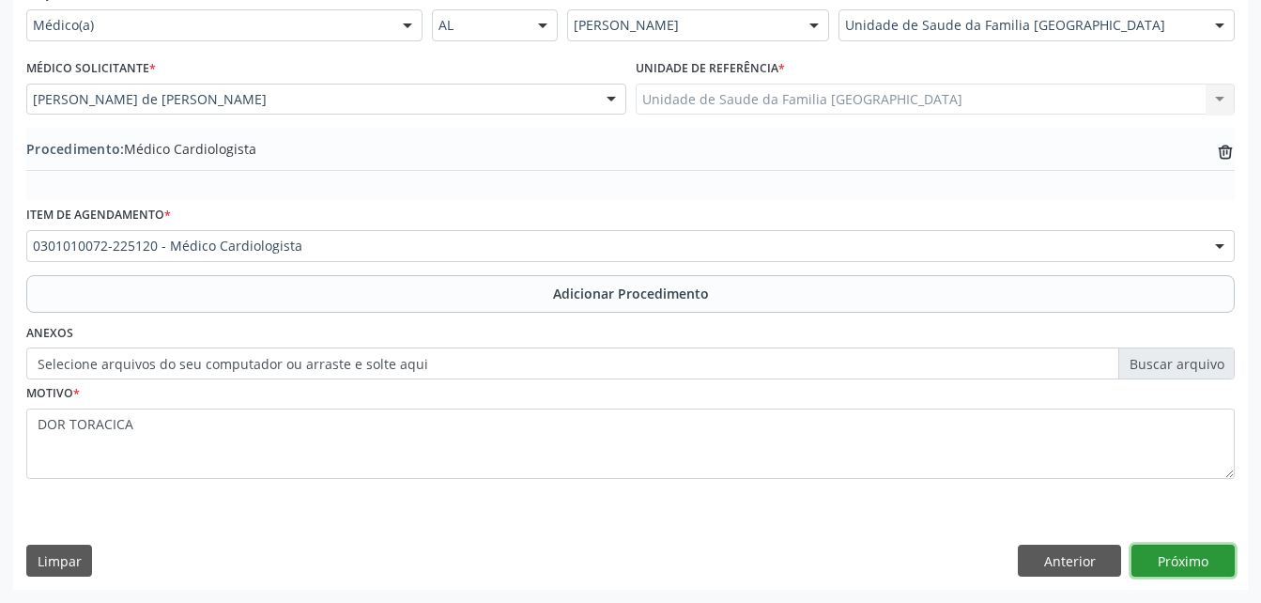
click at [1188, 573] on button "Próximo" at bounding box center [1182, 561] width 103 height 32
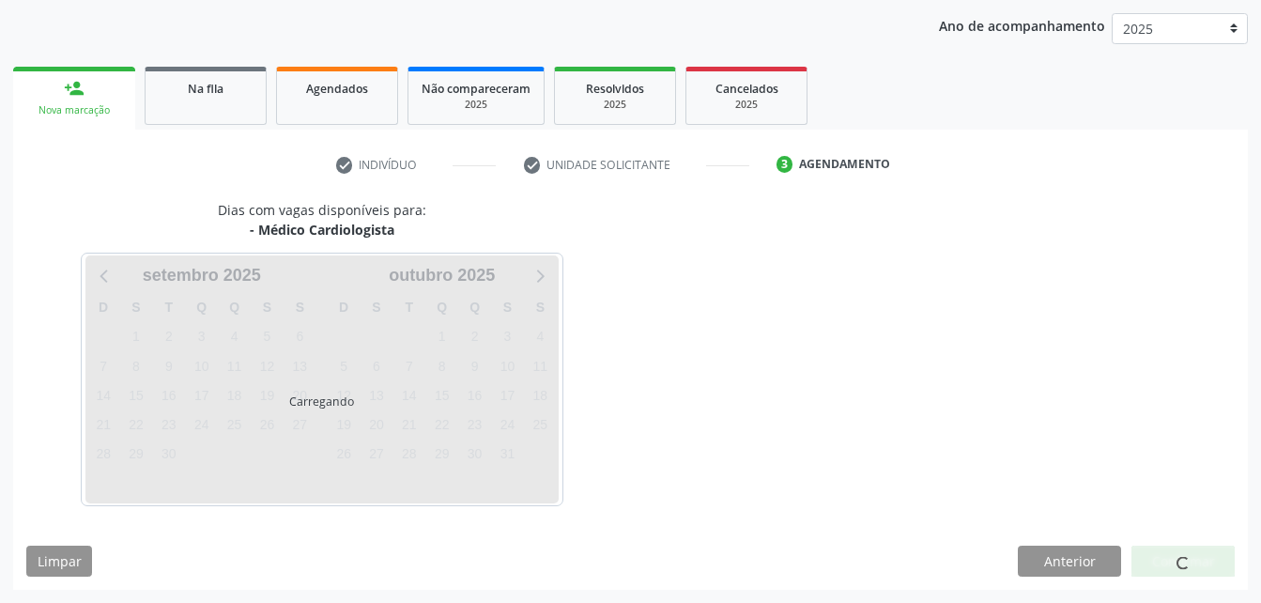
scroll to position [296, 0]
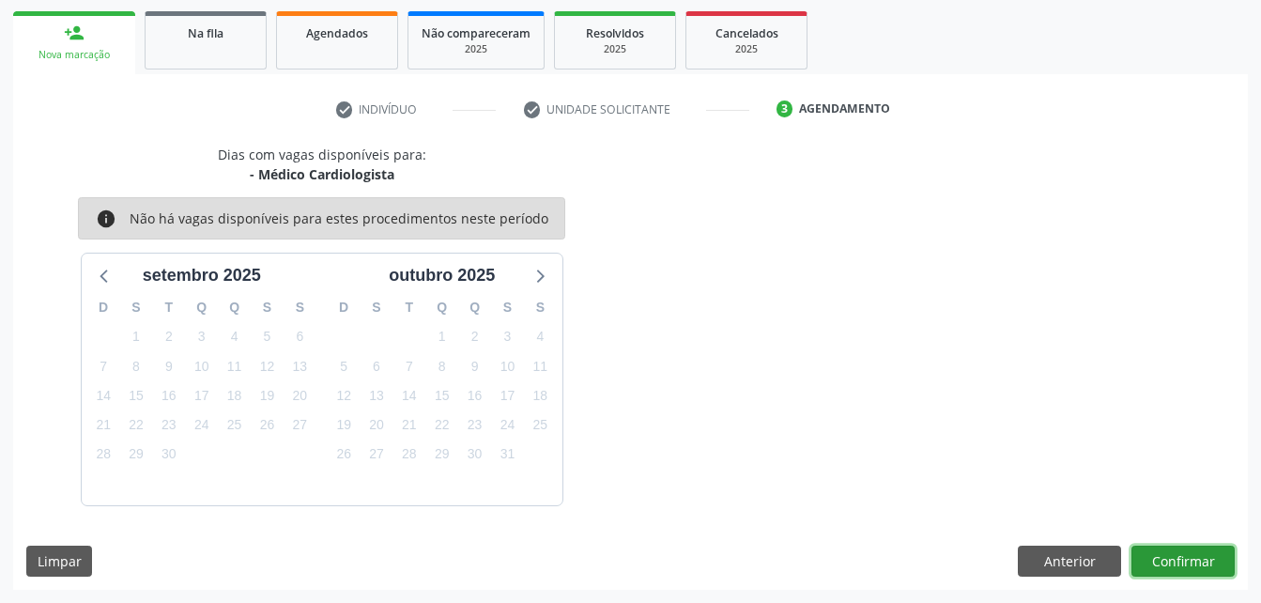
click at [1188, 573] on button "Confirmar" at bounding box center [1182, 561] width 103 height 32
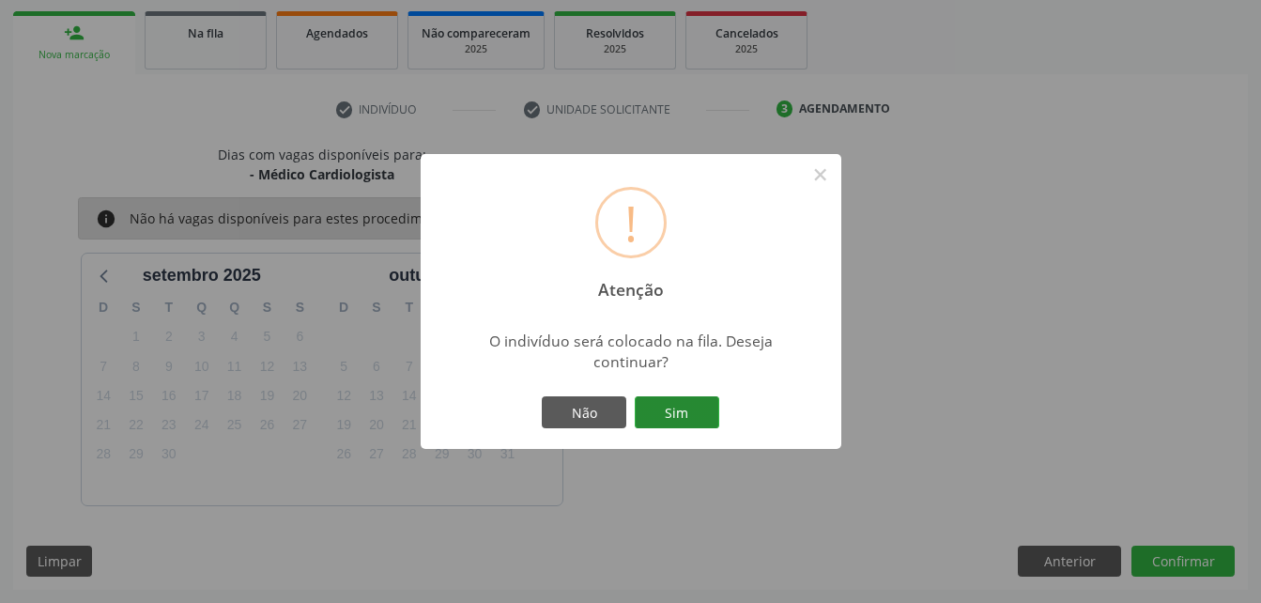
click at [696, 413] on button "Sim" at bounding box center [677, 412] width 84 height 32
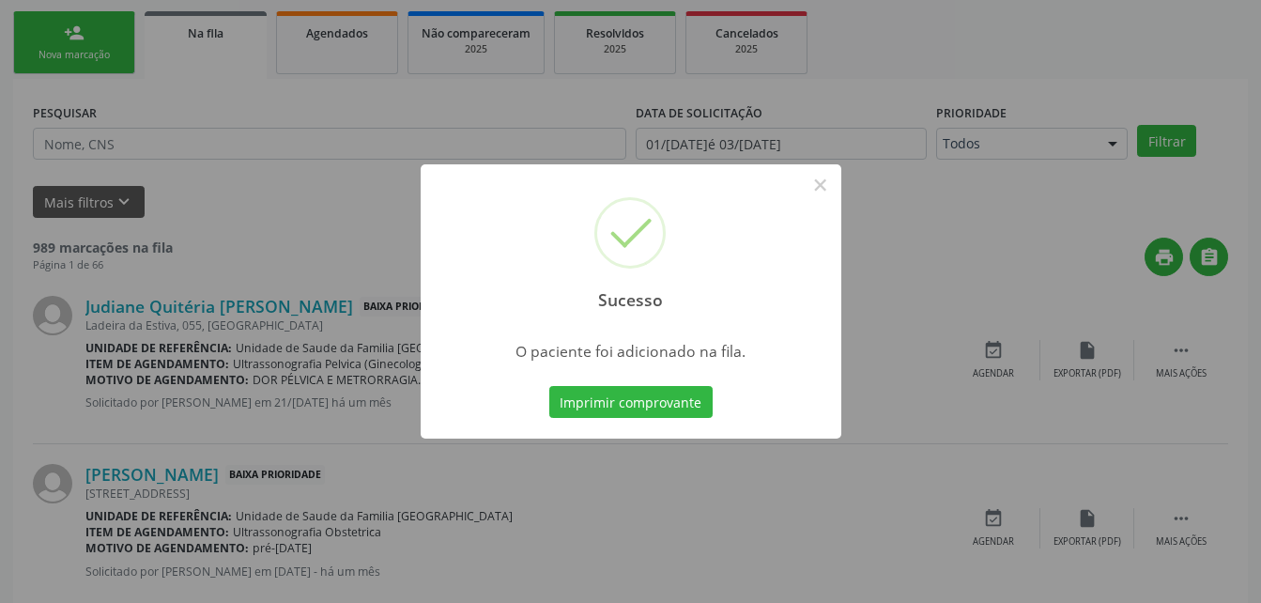
scroll to position [43, 0]
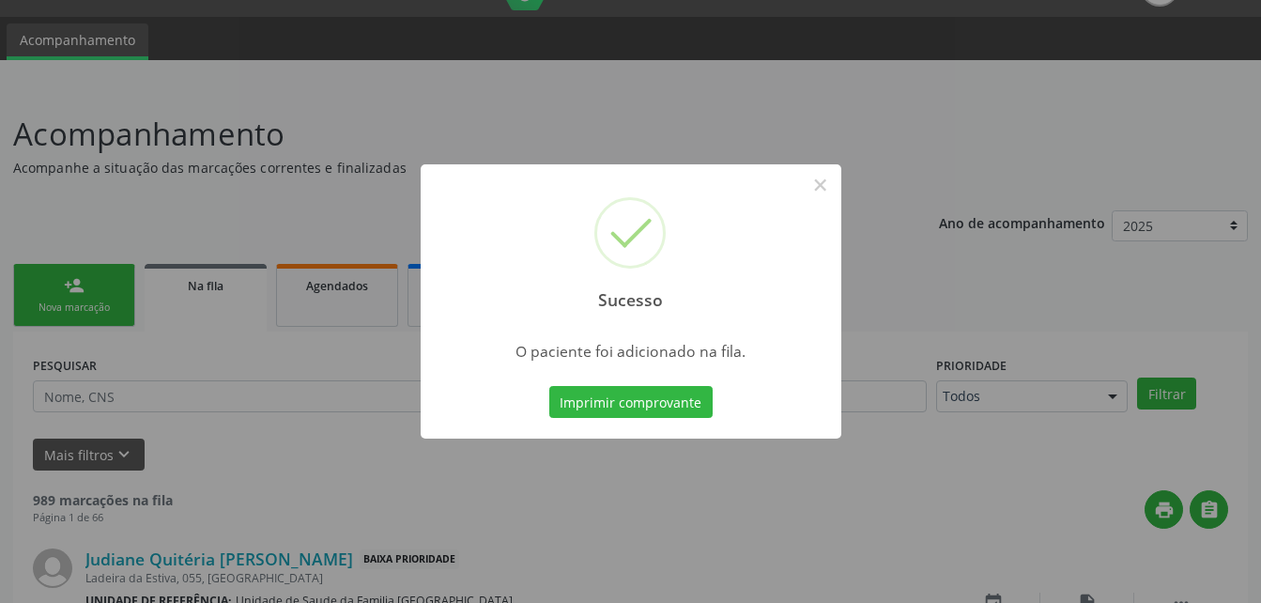
click at [110, 297] on div "Sucesso × O paciente foi adicionado na fila. Imprimir comprovante Cancel" at bounding box center [630, 301] width 1261 height 603
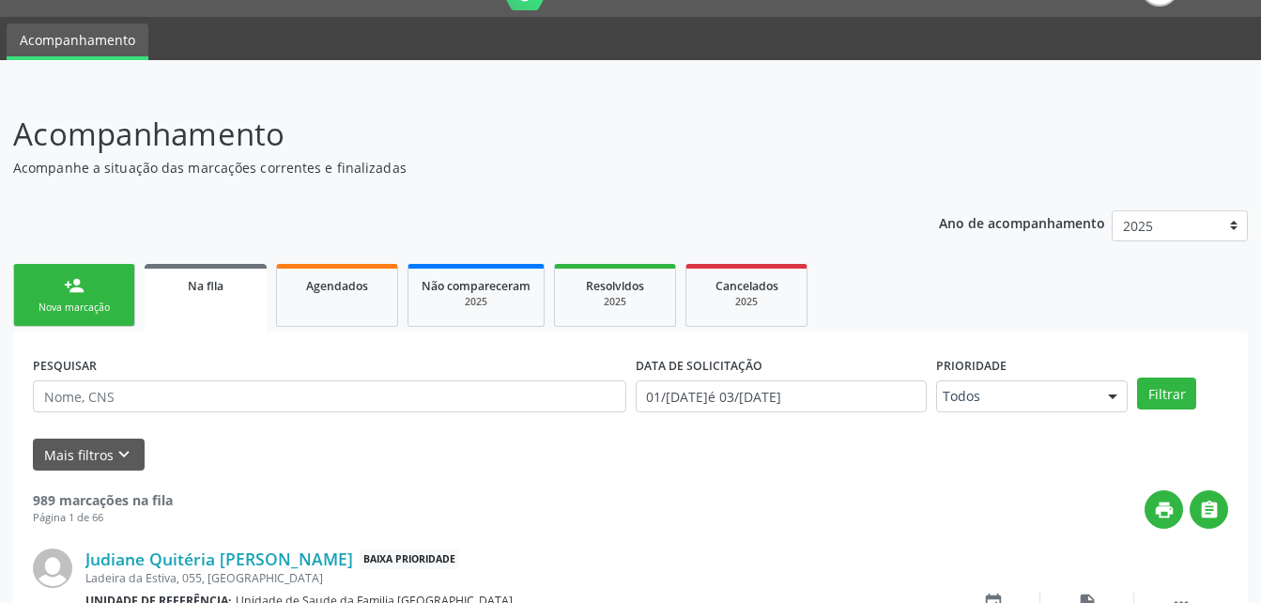
drag, startPoint x: 110, startPoint y: 297, endPoint x: 84, endPoint y: 308, distance: 28.6
click at [110, 297] on link "person_add Nova marcação" at bounding box center [74, 295] width 122 height 63
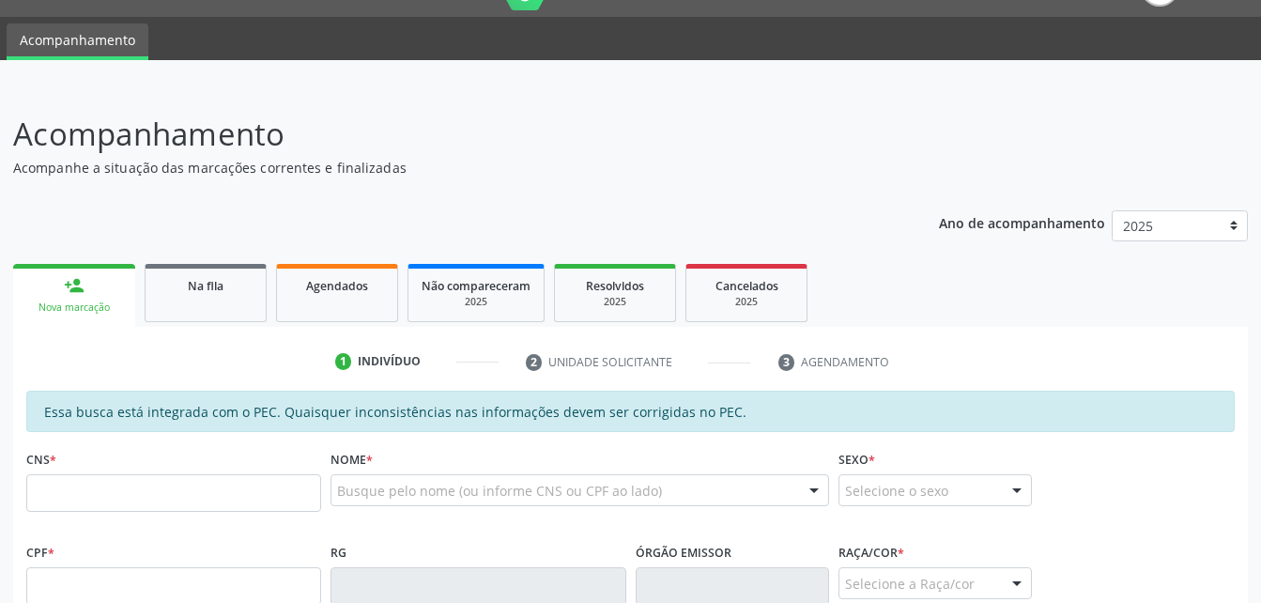
scroll to position [231, 0]
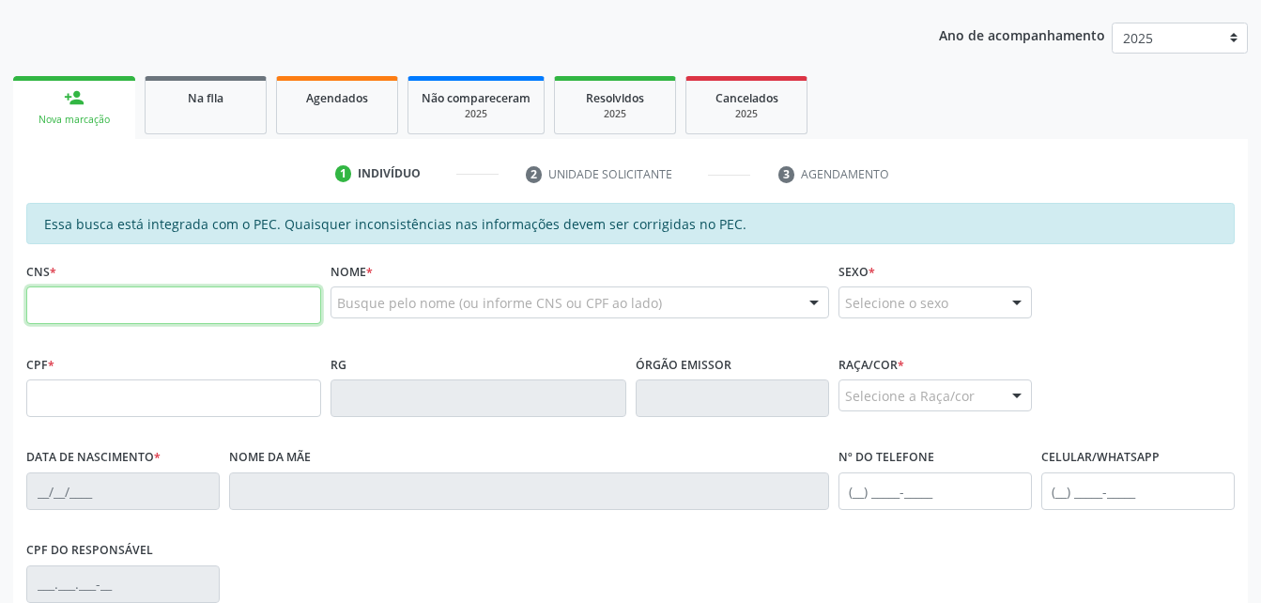
click at [136, 292] on input "text" at bounding box center [173, 305] width 295 height 38
type input "708 6000 3208 0586"
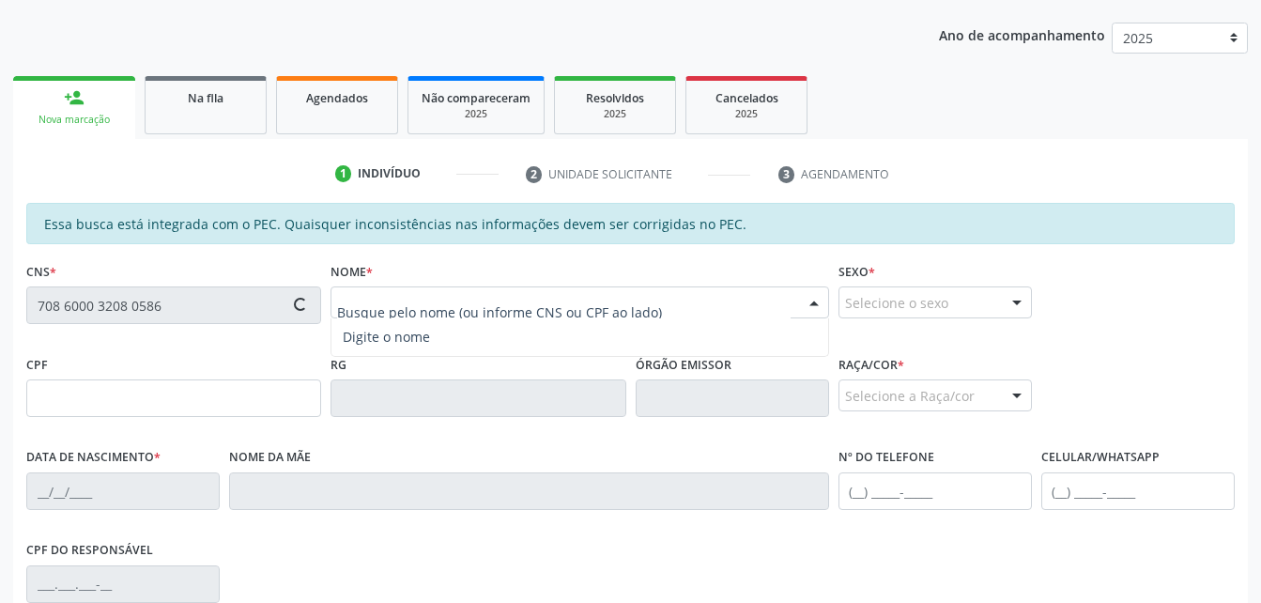
type input "123.372.544-02"
type input "05/10/2007"
type input "Ivonete Paula dos Santos"
type input "(82) 99132-1762"
type input "S/N"
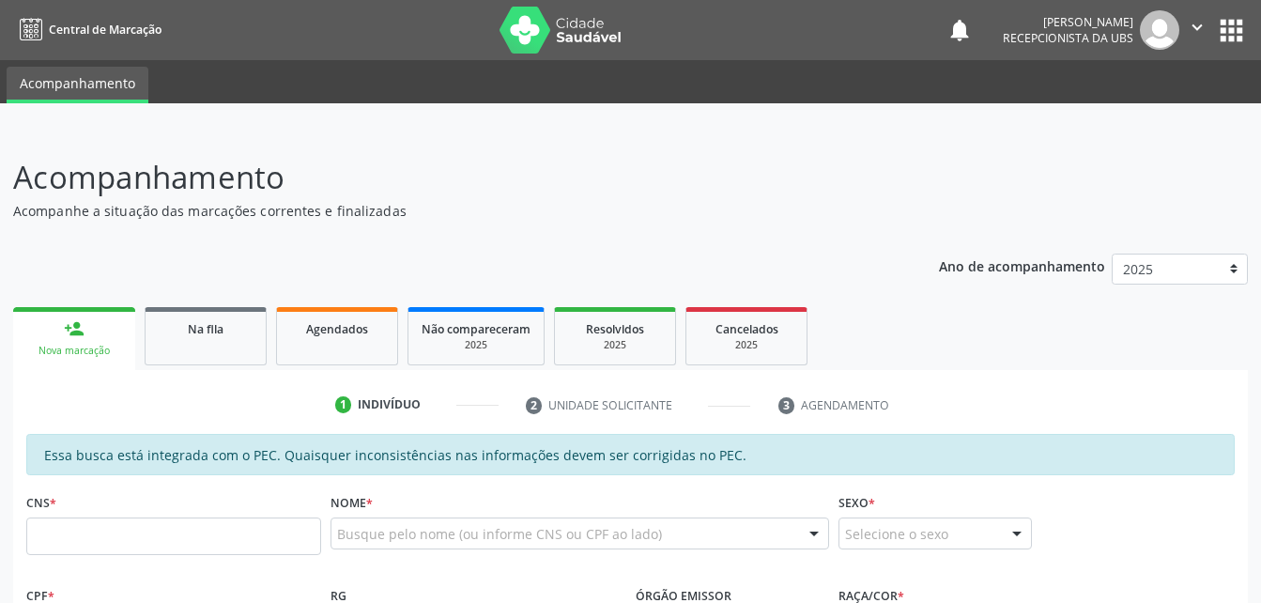
scroll to position [293, 0]
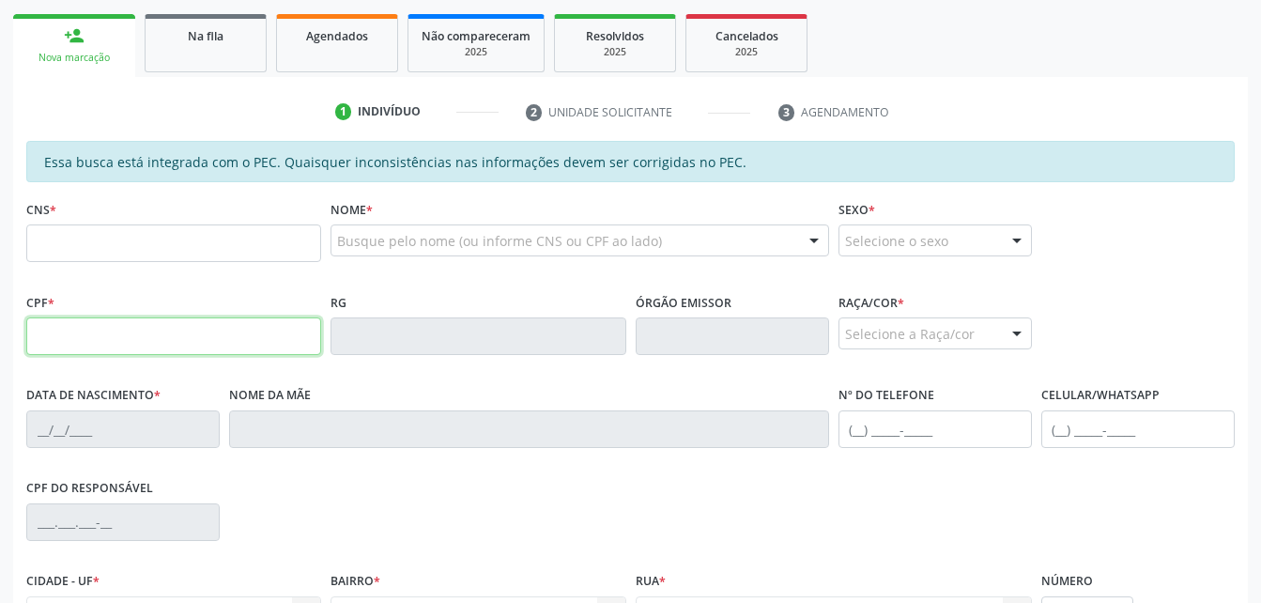
click at [99, 327] on input "text" at bounding box center [173, 336] width 295 height 38
type input "150.815.746-43"
type input "10/11/2003"
type input "Maria Margarida da Silva"
type input "(82) 98223-5363"
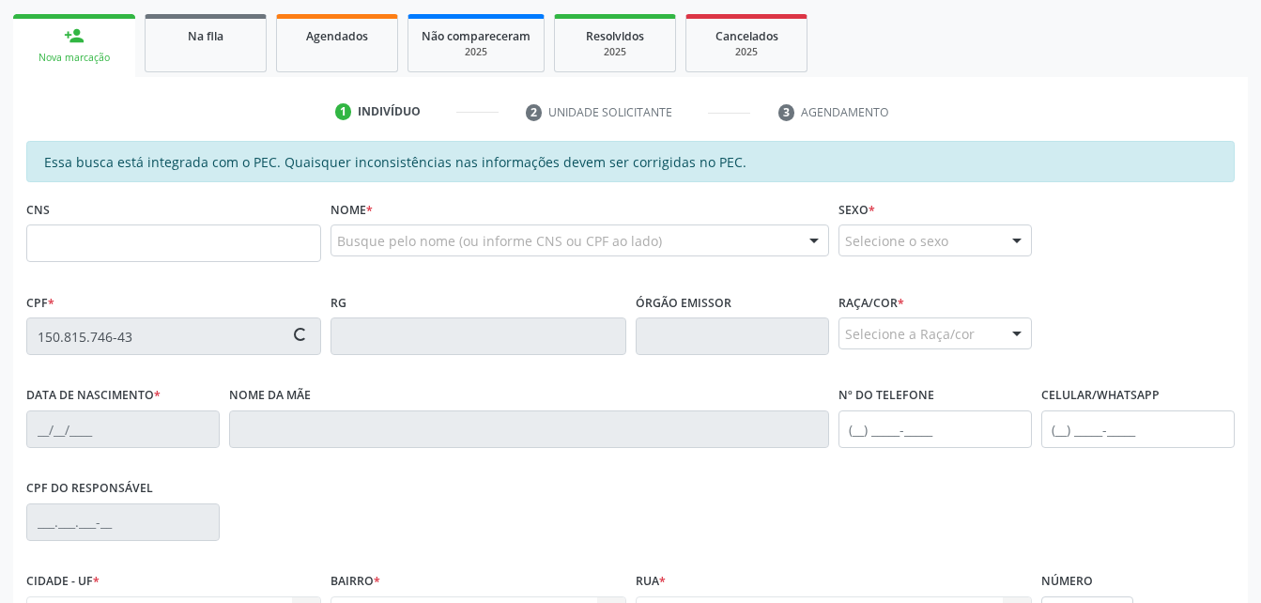
type input "12"
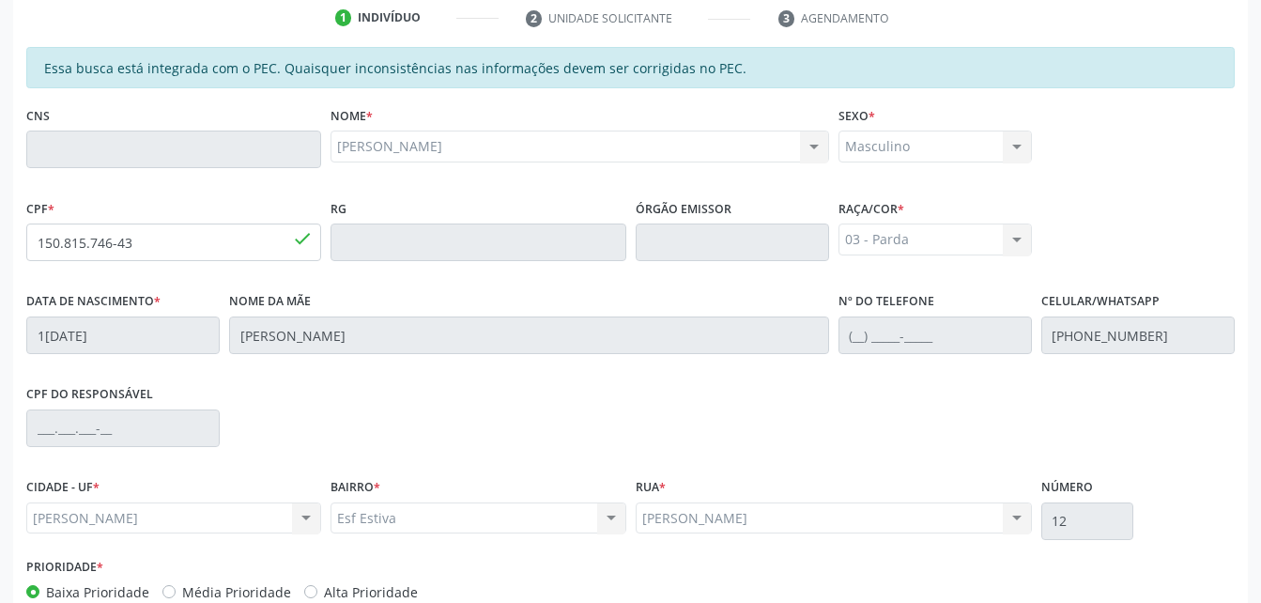
scroll to position [496, 0]
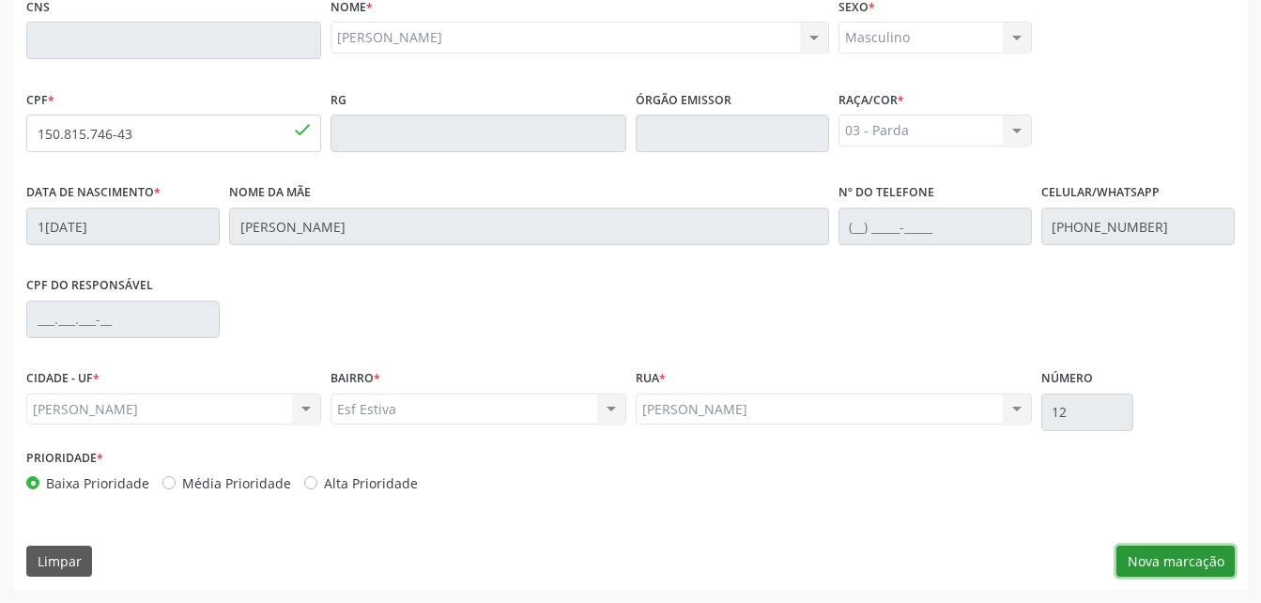
click at [1195, 575] on button "Nova marcação" at bounding box center [1175, 561] width 118 height 32
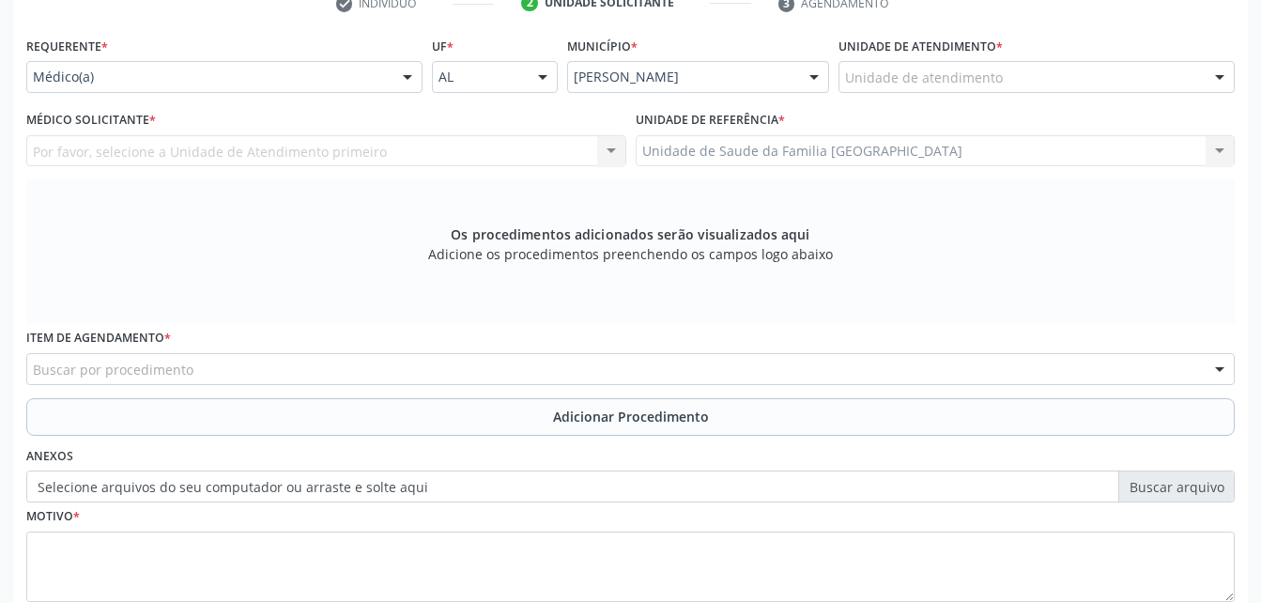
scroll to position [308, 0]
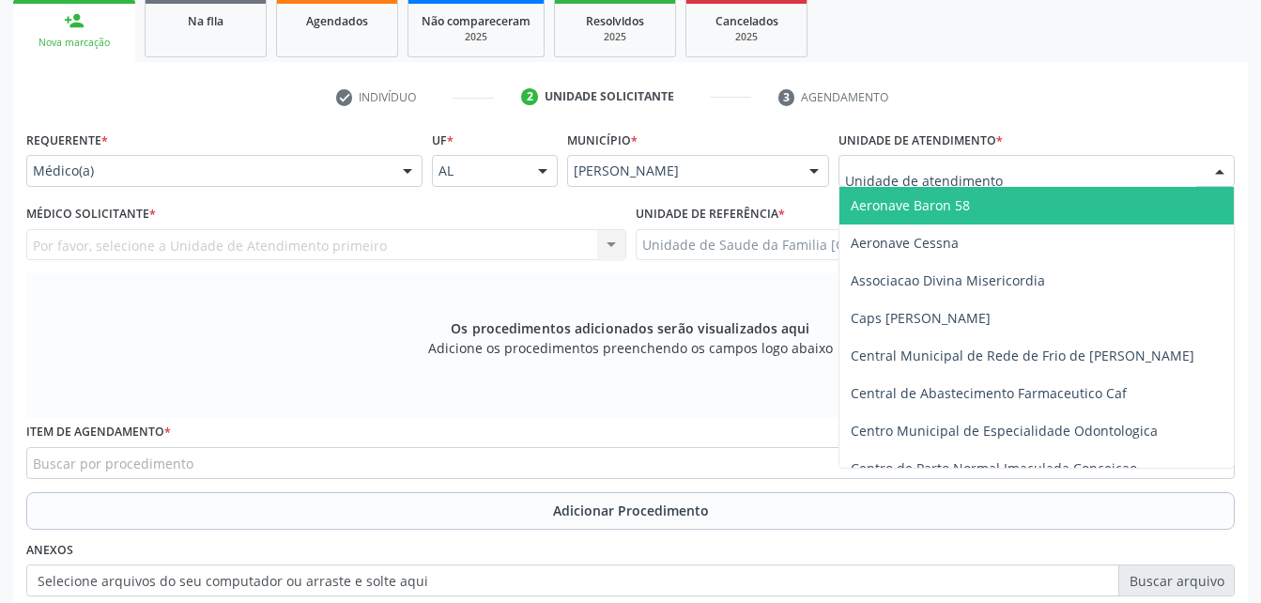
click at [1065, 170] on div at bounding box center [1036, 171] width 396 height 32
type input "R"
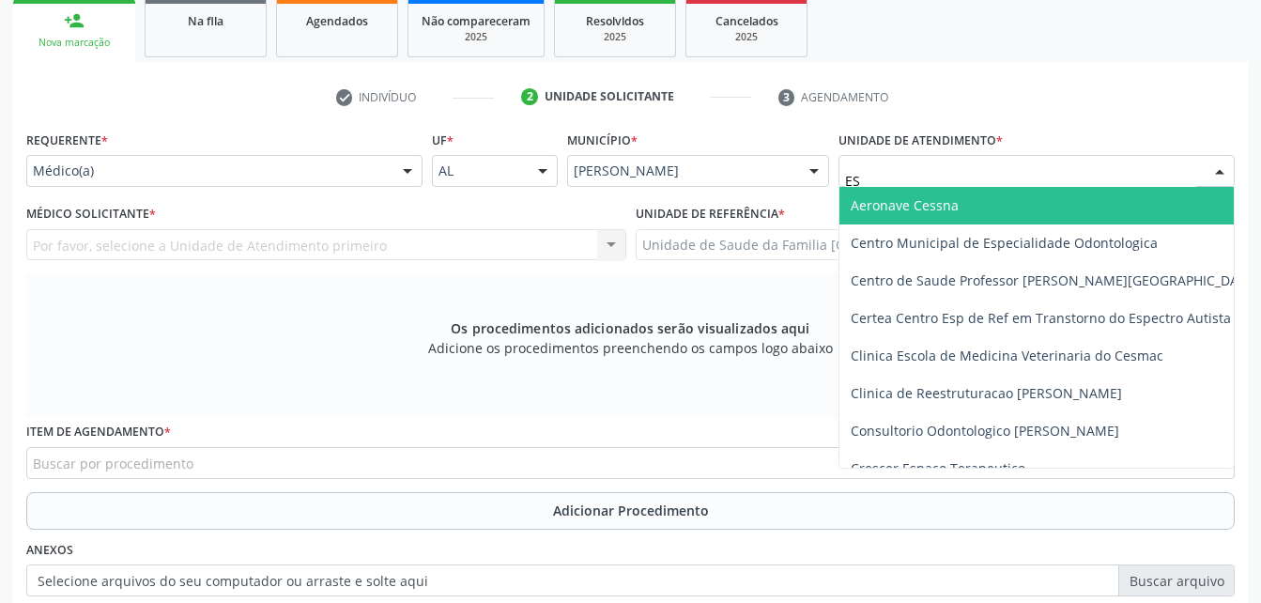
type input "EST"
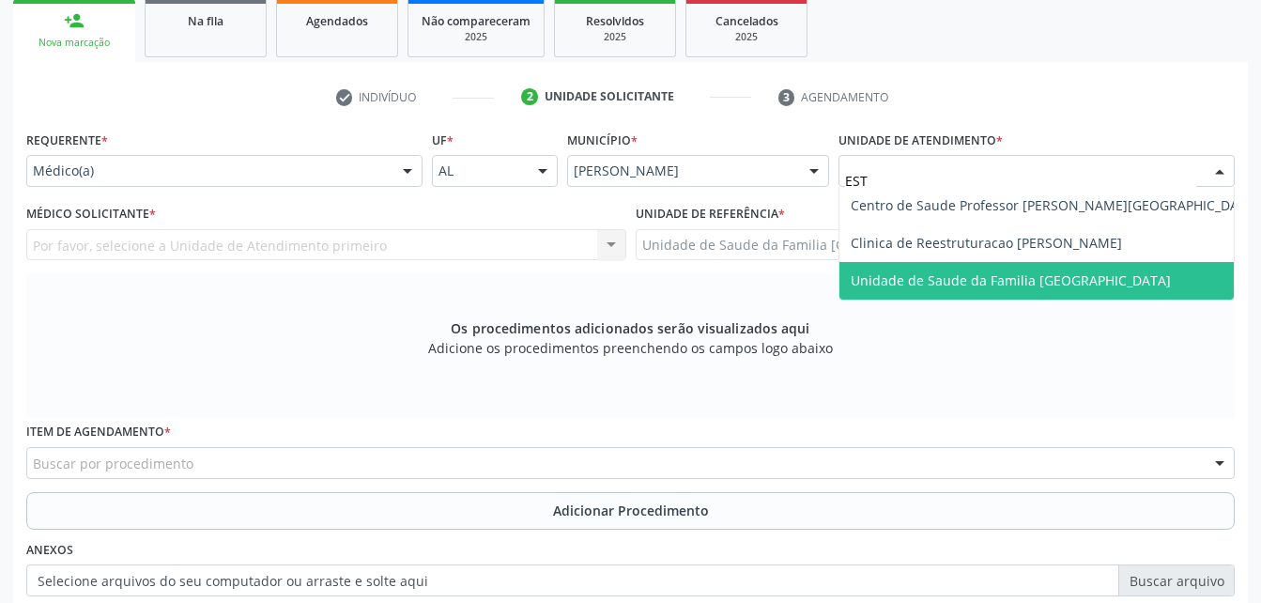
click at [1125, 278] on span "Unidade de Saude da Familia [GEOGRAPHIC_DATA]" at bounding box center [1054, 281] width 431 height 38
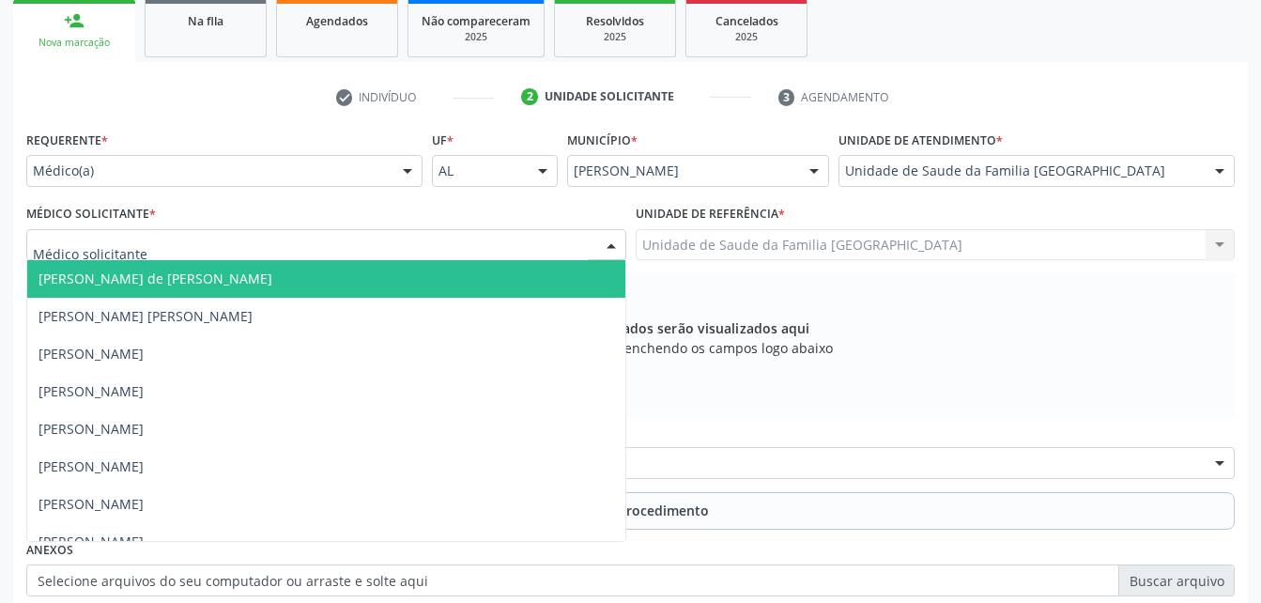
click at [252, 242] on div at bounding box center [326, 245] width 600 height 32
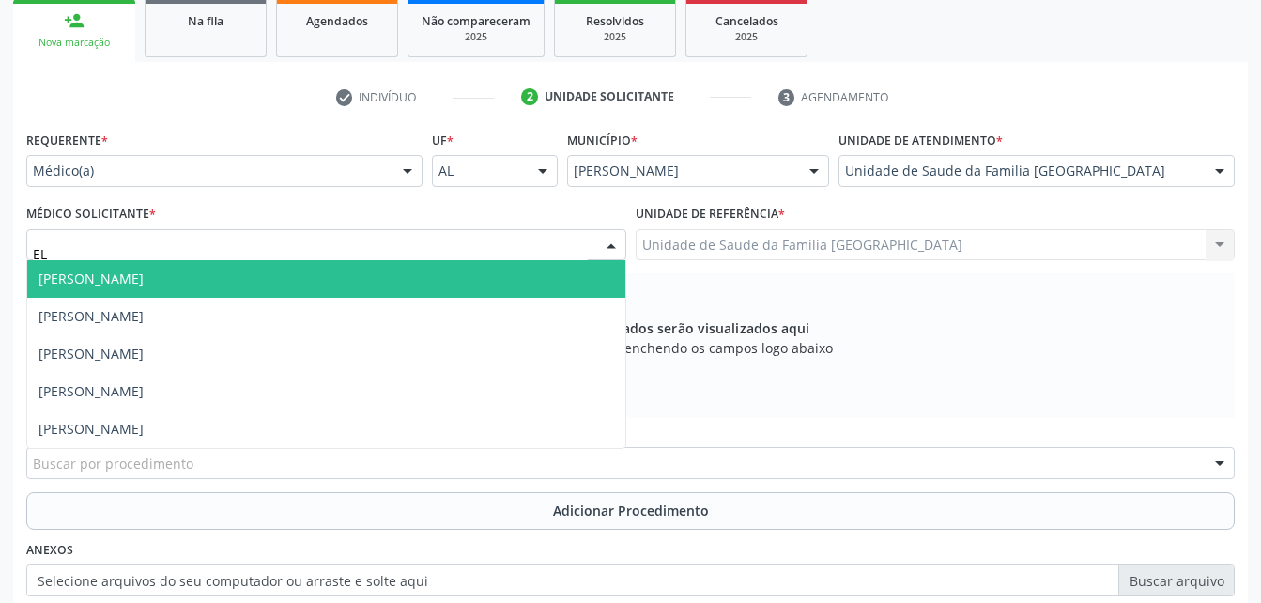
type input "E"
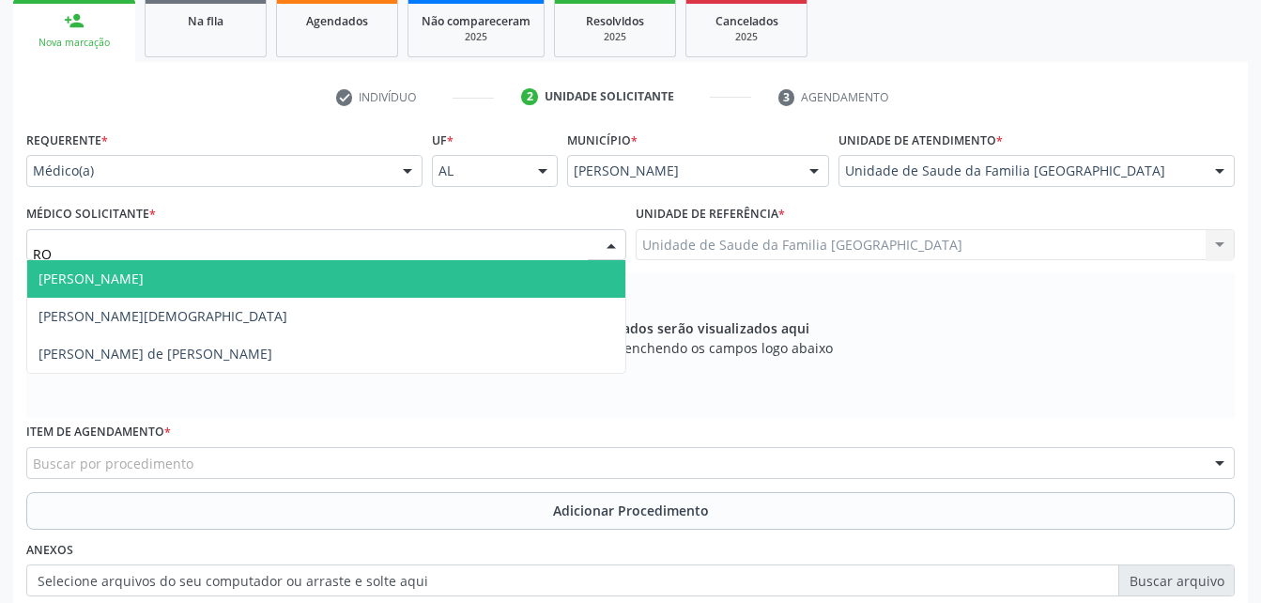
type input "ROD"
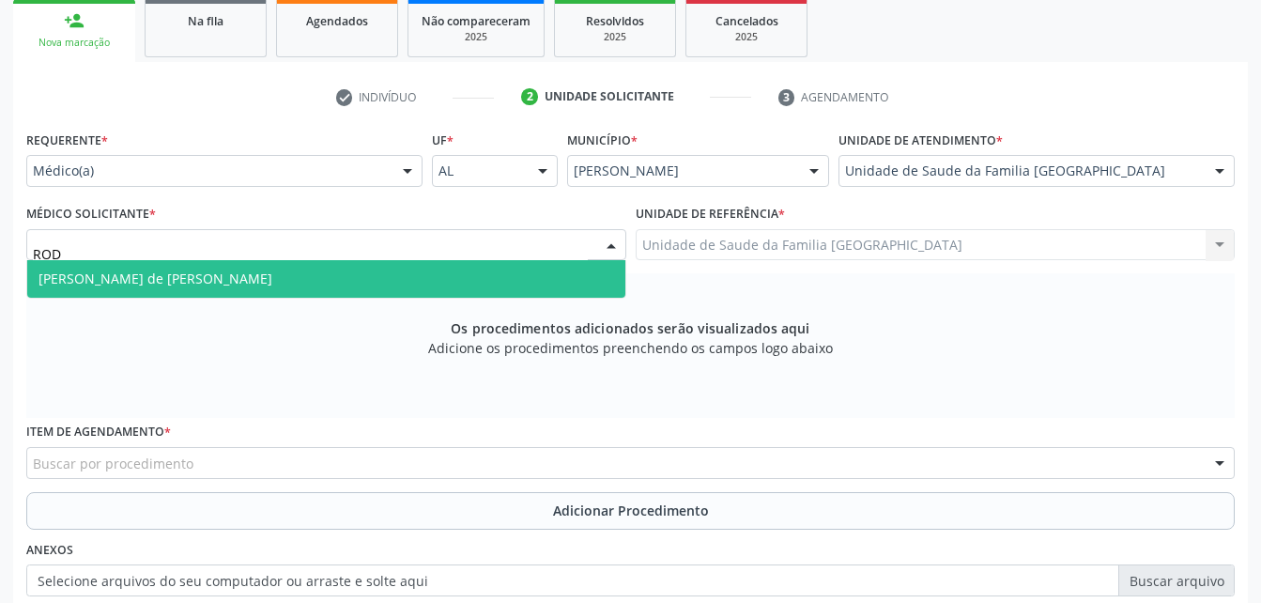
click at [260, 270] on span "[PERSON_NAME] de [PERSON_NAME]" at bounding box center [326, 279] width 598 height 38
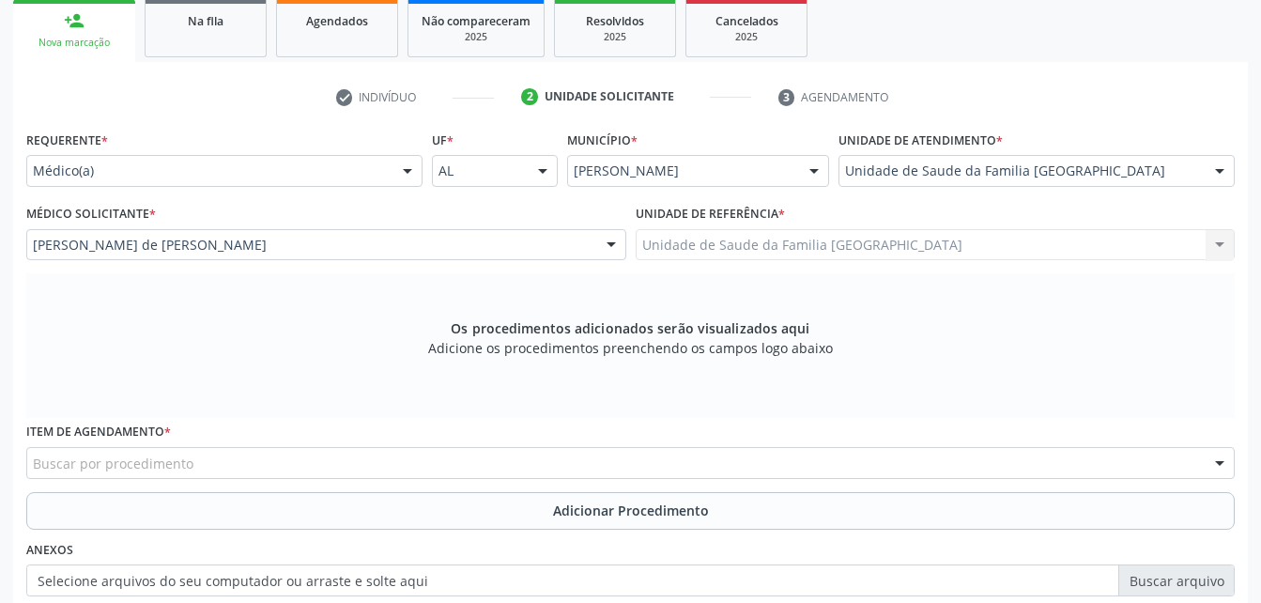
scroll to position [525, 0]
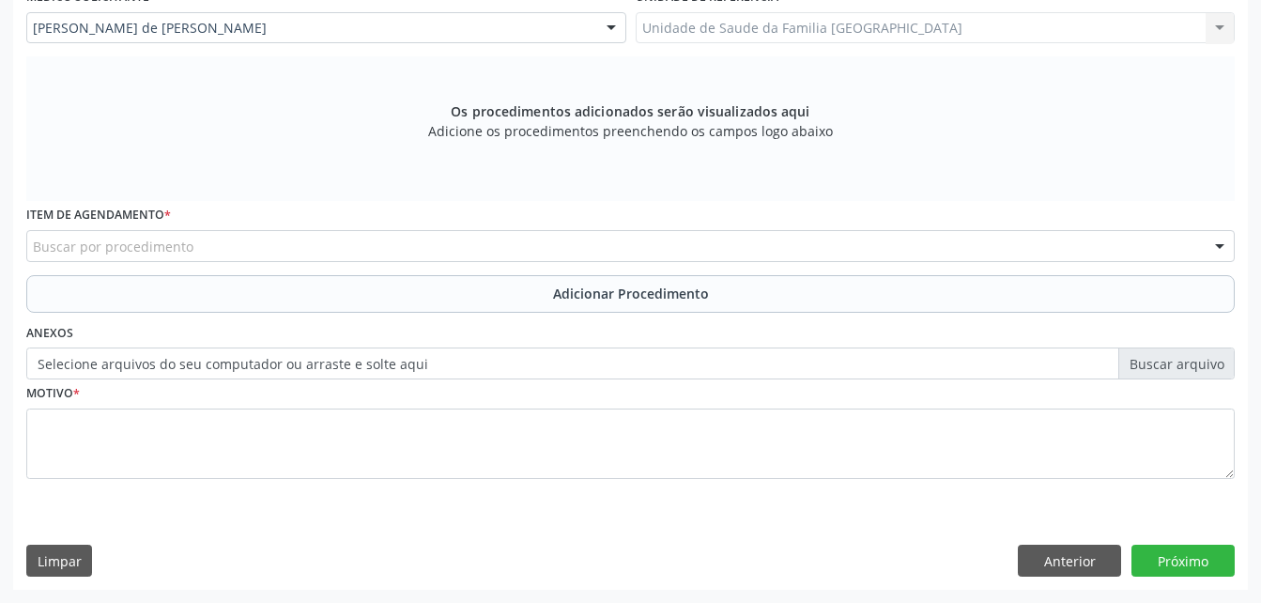
click at [259, 239] on div "Buscar por procedimento" at bounding box center [630, 246] width 1208 height 32
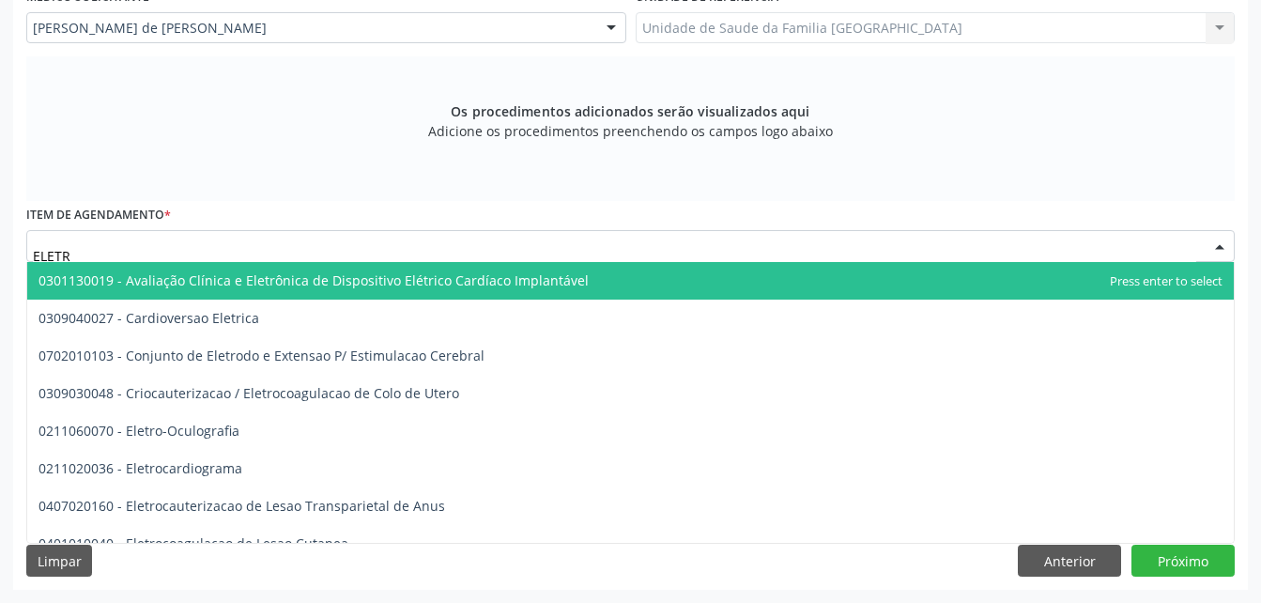
type input "ELETRO"
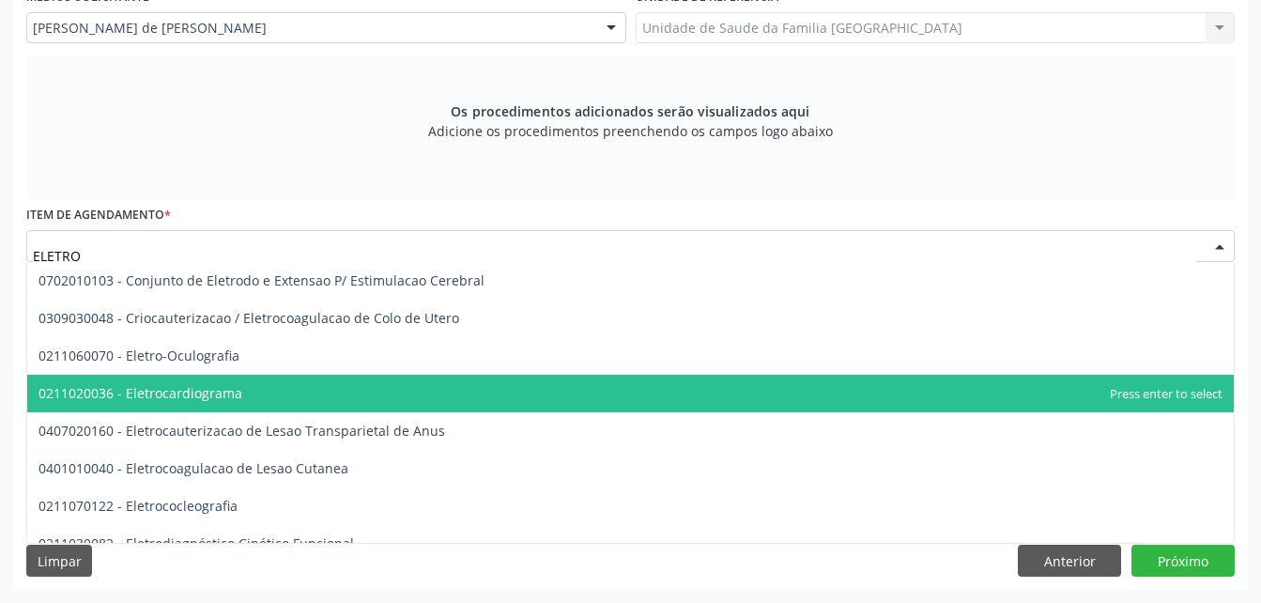
click at [284, 393] on span "0211020036 - Eletrocardiograma" at bounding box center [630, 394] width 1206 height 38
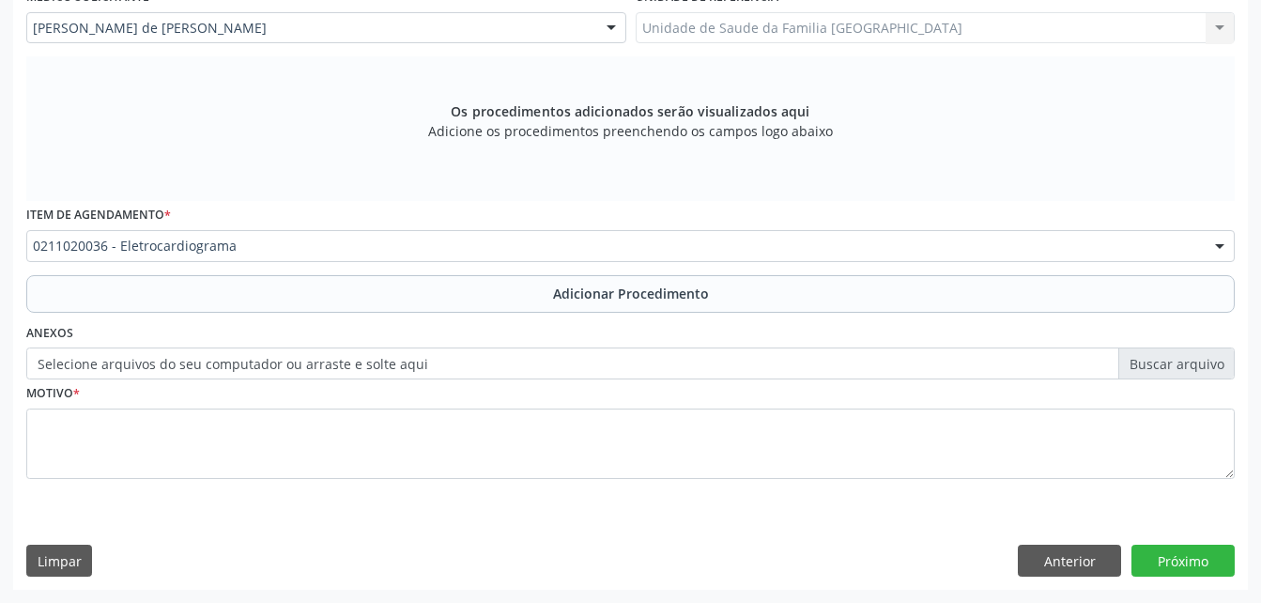
click at [504, 313] on div "Requerente * Médico(a) Médico(a) Enfermeiro(a) Paciente Nenhum resultado encont…" at bounding box center [630, 207] width 1208 height 596
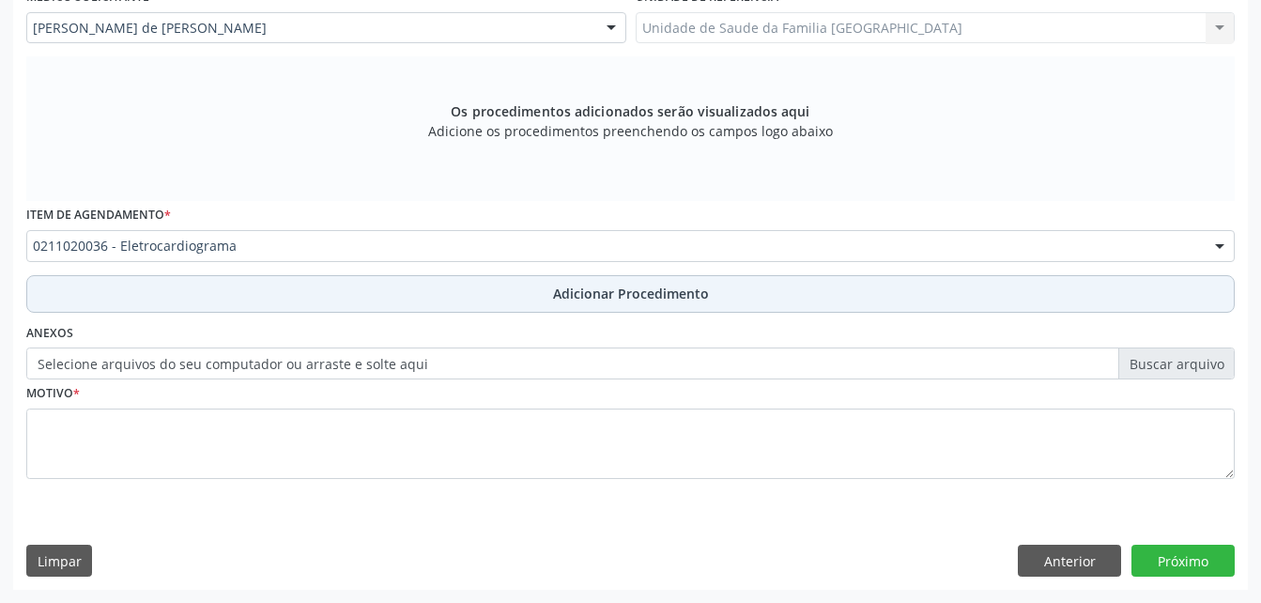
click at [496, 297] on button "Adicionar Procedimento" at bounding box center [630, 294] width 1208 height 38
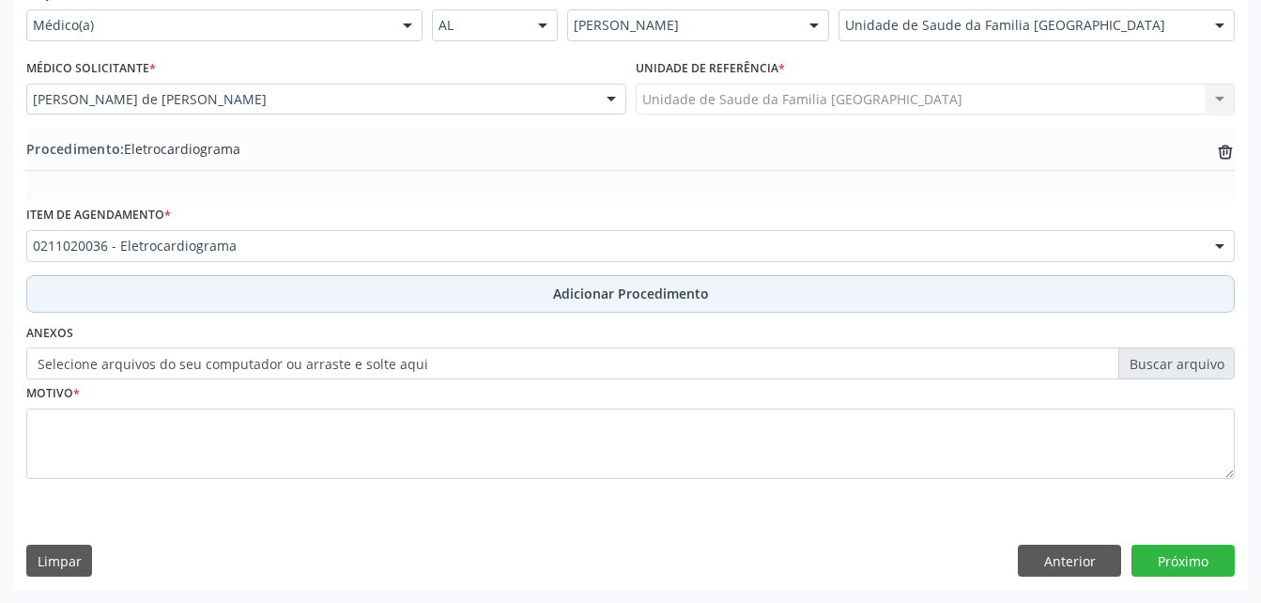
scroll to position [453, 0]
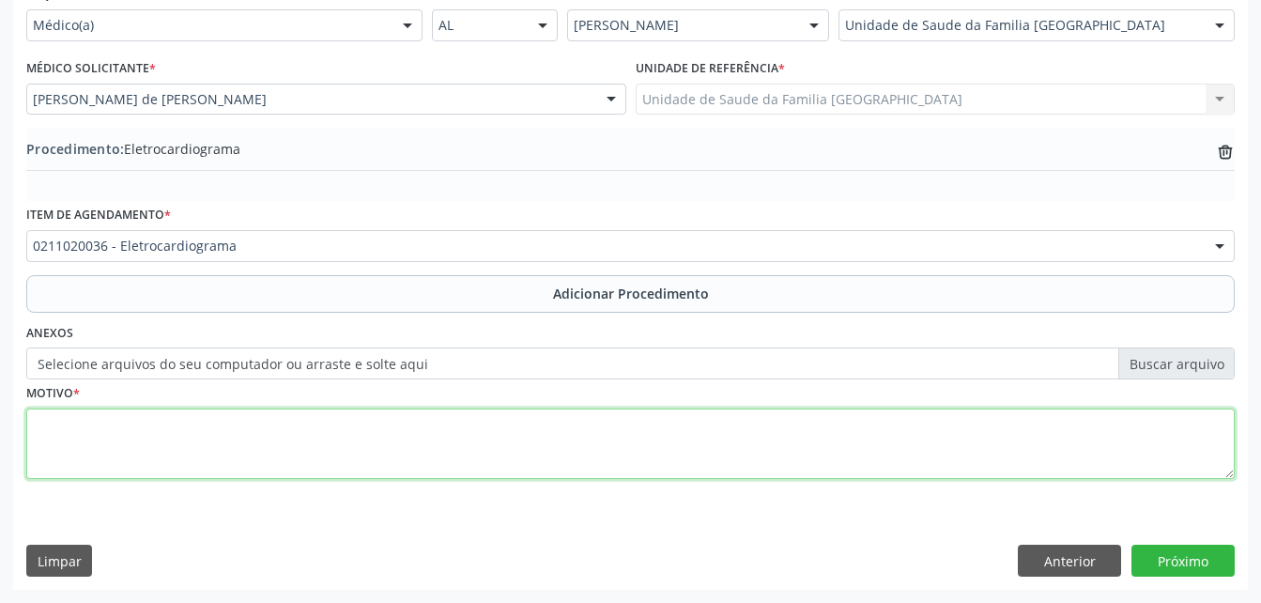
click at [97, 469] on textarea at bounding box center [630, 443] width 1208 height 71
type textarea "DOR TORACICA"
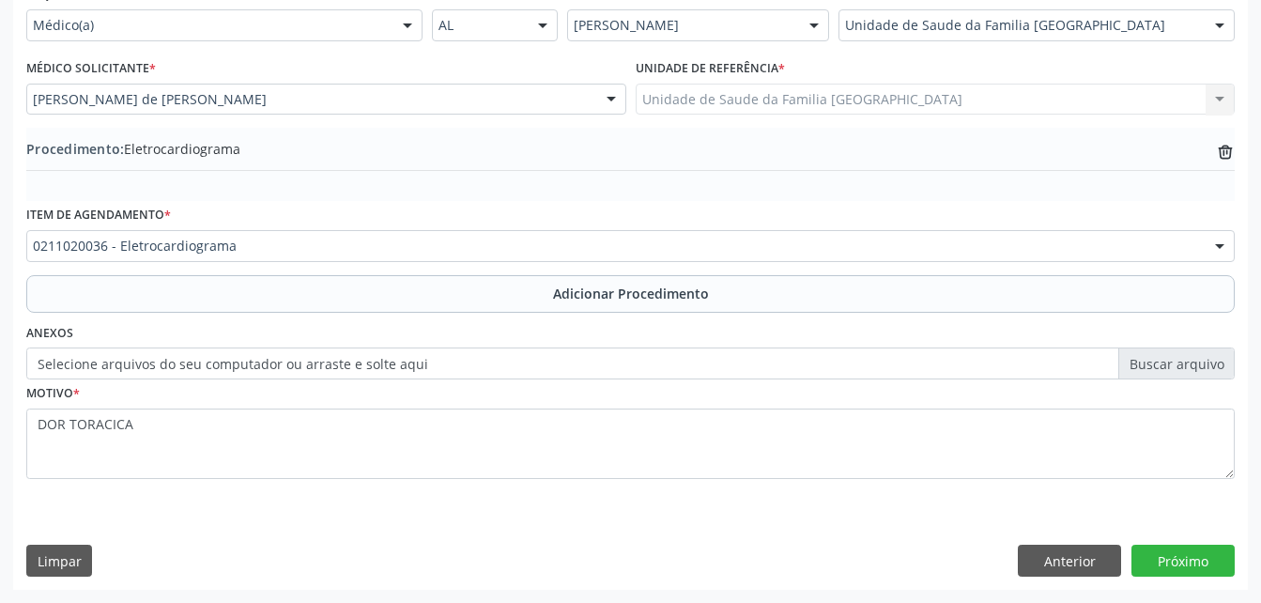
click at [704, 577] on div "Requerente * Médico(a) Médico(a) Enfermeiro(a) Paciente Nenhum resultado encont…" at bounding box center [630, 284] width 1235 height 608
click at [1155, 562] on button "Próximo" at bounding box center [1182, 561] width 103 height 32
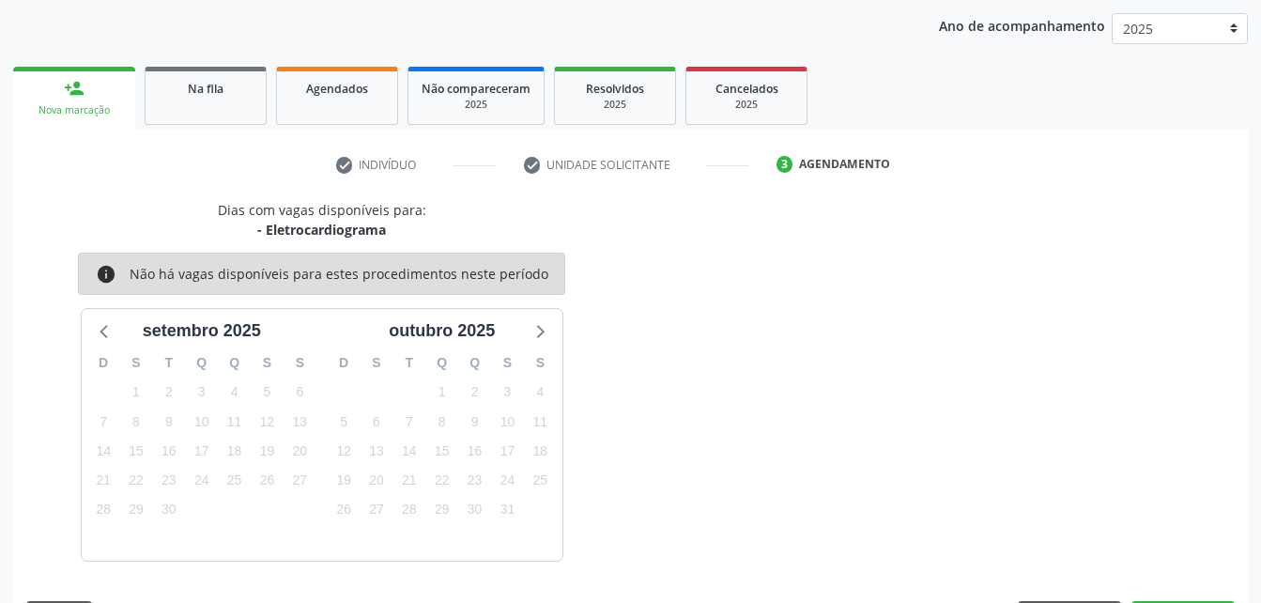
scroll to position [296, 0]
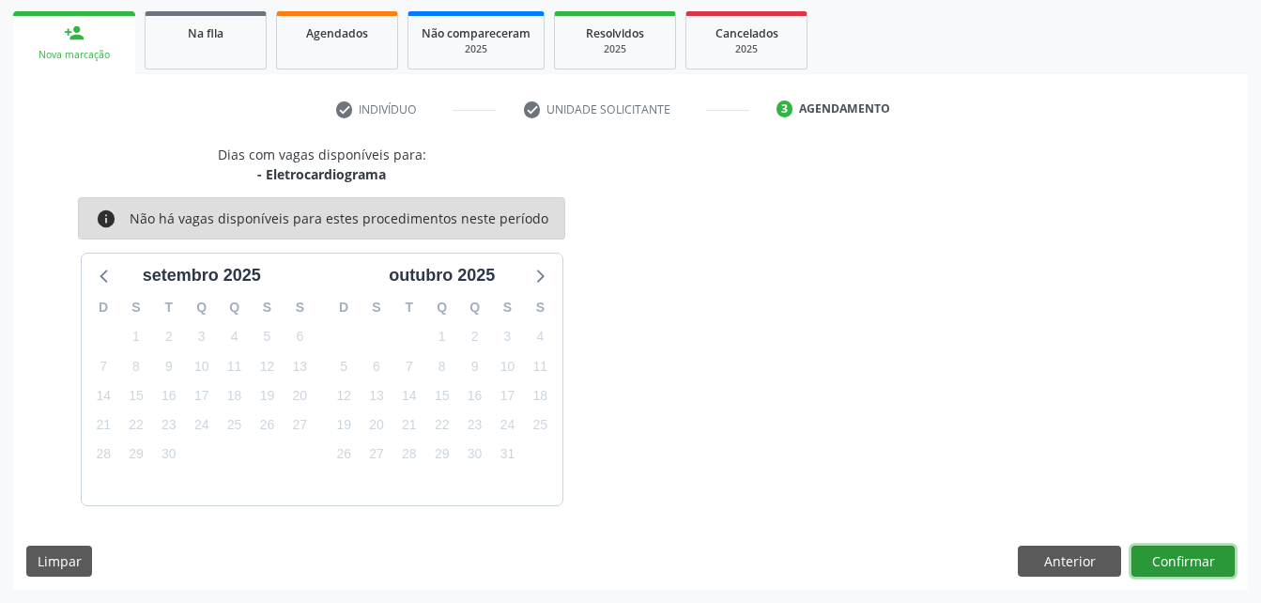
click at [1191, 562] on button "Confirmar" at bounding box center [1182, 561] width 103 height 32
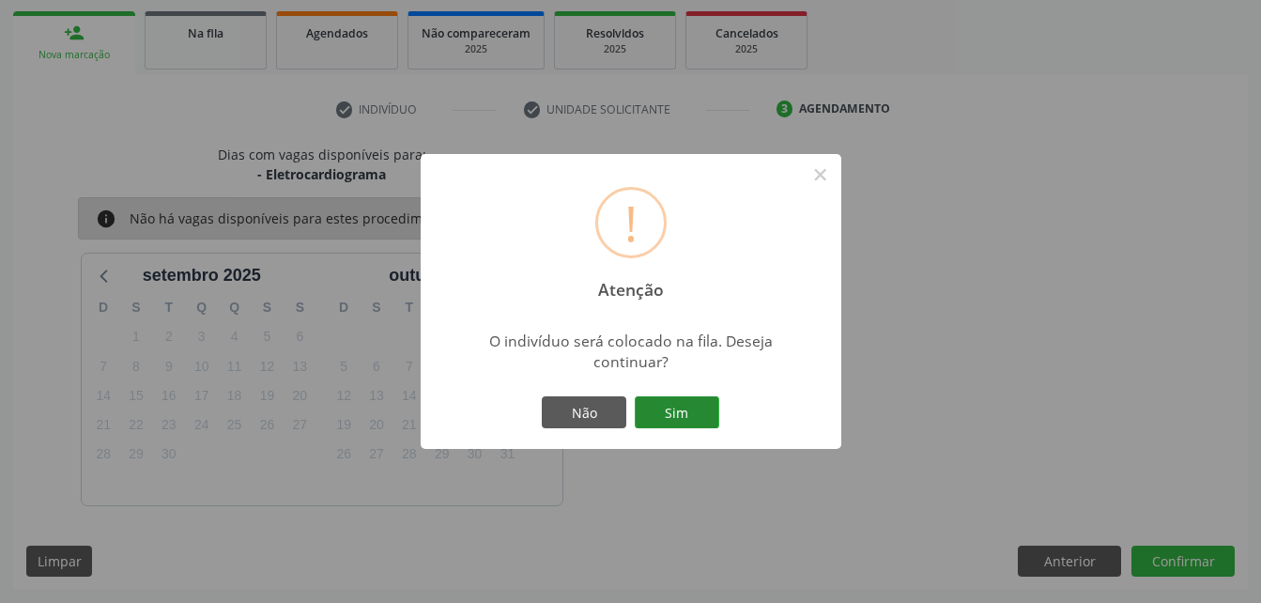
click at [664, 419] on button "Sim" at bounding box center [677, 412] width 84 height 32
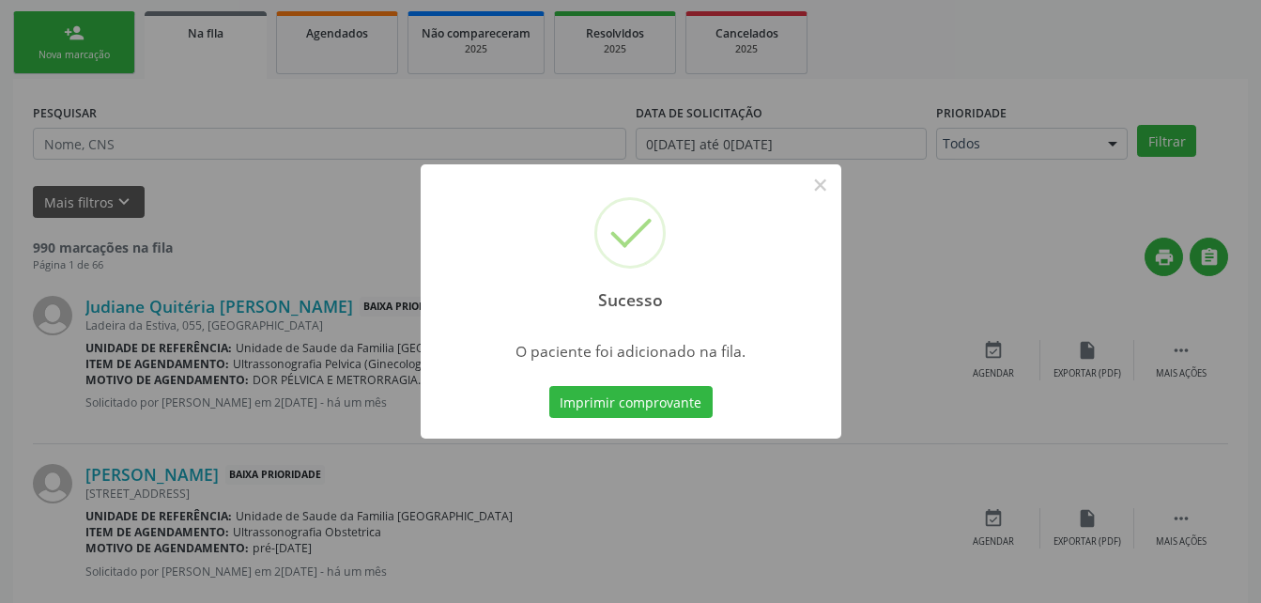
scroll to position [43, 0]
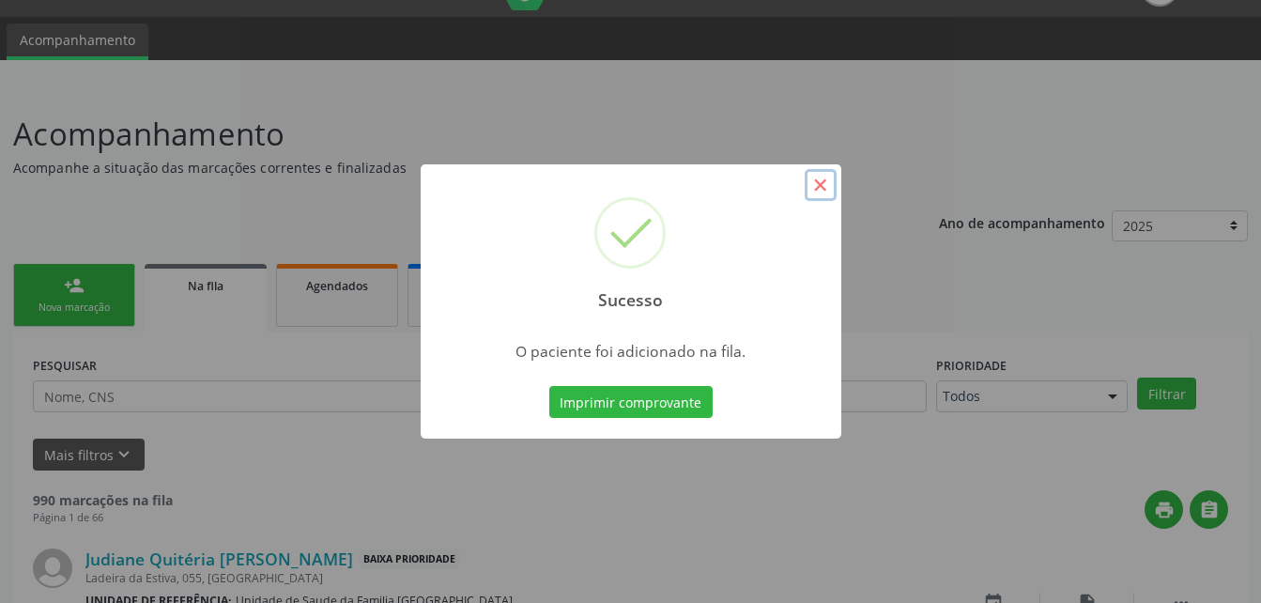
click at [817, 190] on button "×" at bounding box center [821, 185] width 32 height 32
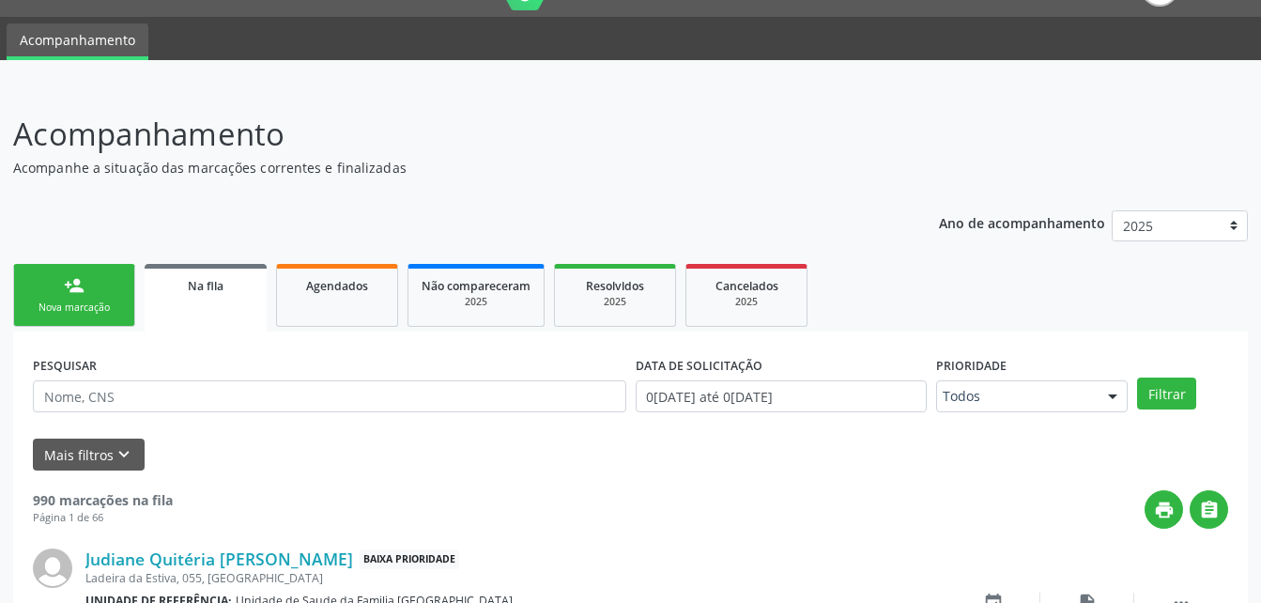
drag, startPoint x: 105, startPoint y: 300, endPoint x: 125, endPoint y: 304, distance: 20.3
click at [105, 300] on link "person_add Nova marcação" at bounding box center [74, 295] width 122 height 63
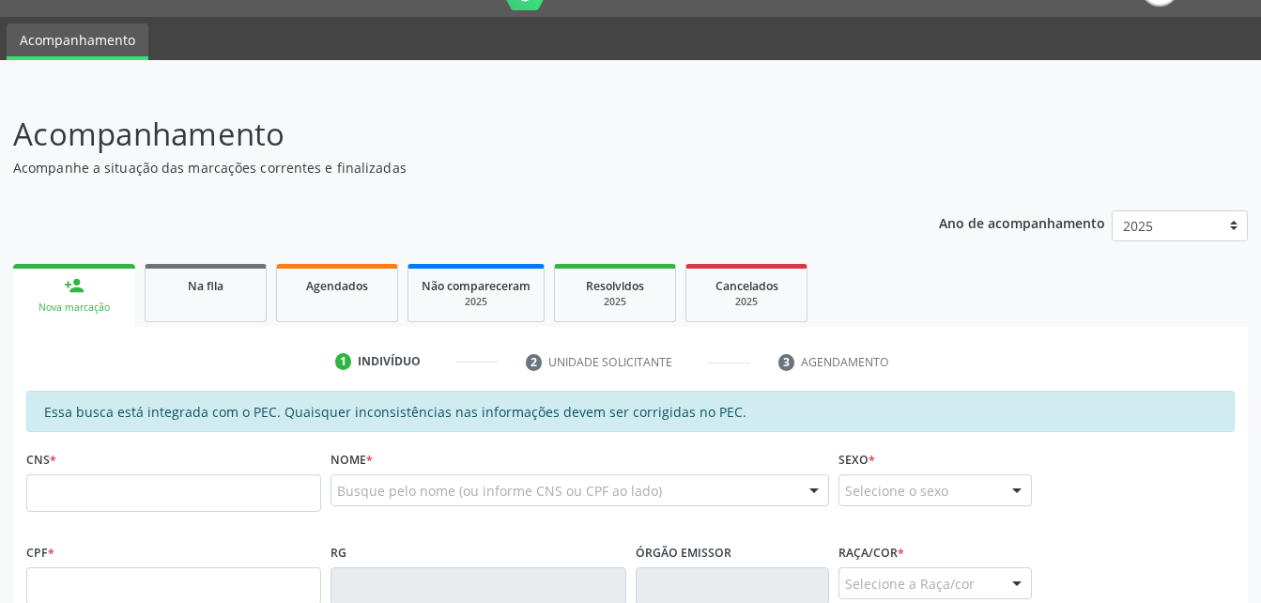
scroll to position [325, 0]
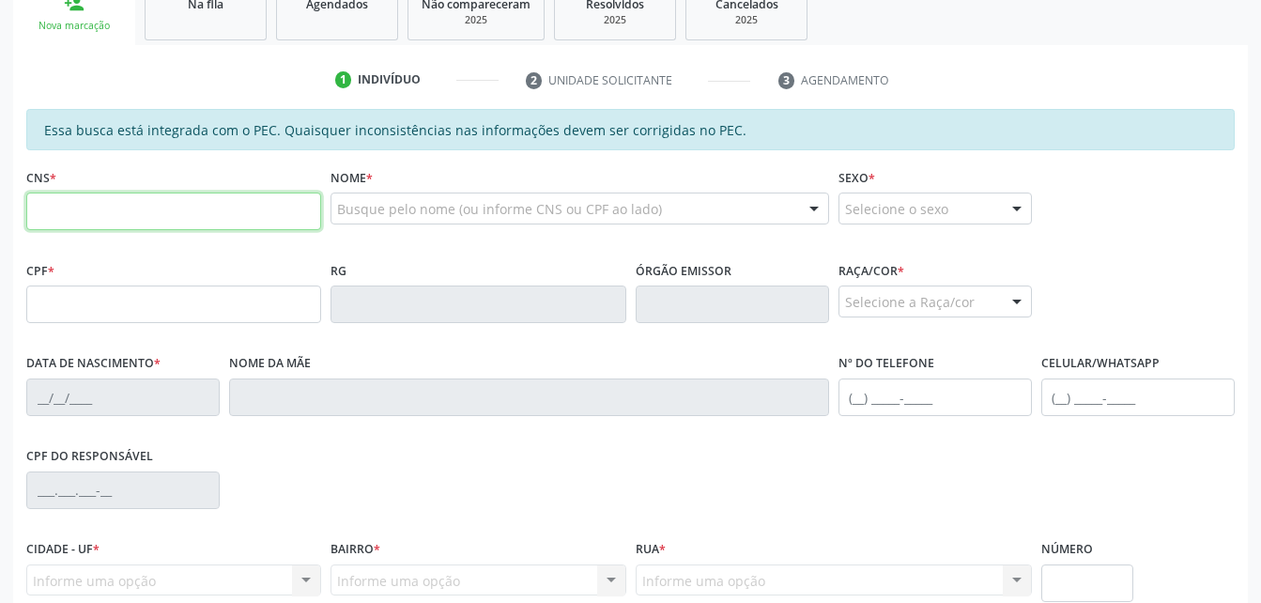
click at [93, 220] on input "text" at bounding box center [173, 211] width 295 height 38
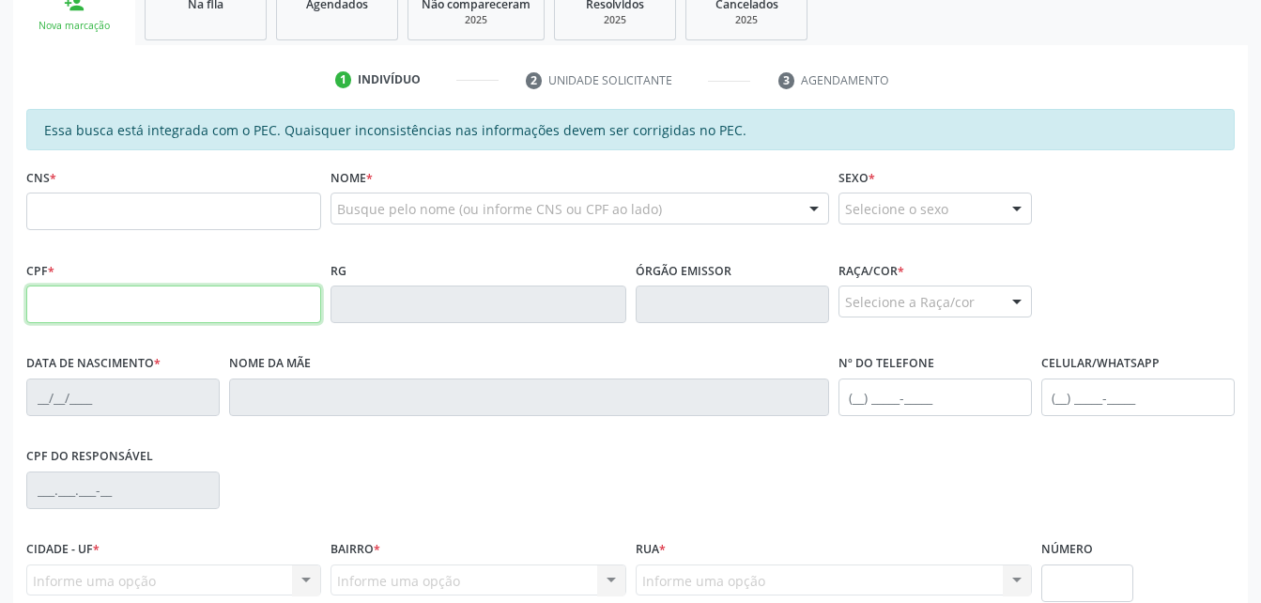
click at [50, 313] on input "text" at bounding box center [173, 304] width 295 height 38
drag, startPoint x: 167, startPoint y: 17, endPoint x: 295, endPoint y: 267, distance: 280.5
click at [167, 17] on link "Na fila" at bounding box center [206, 11] width 122 height 58
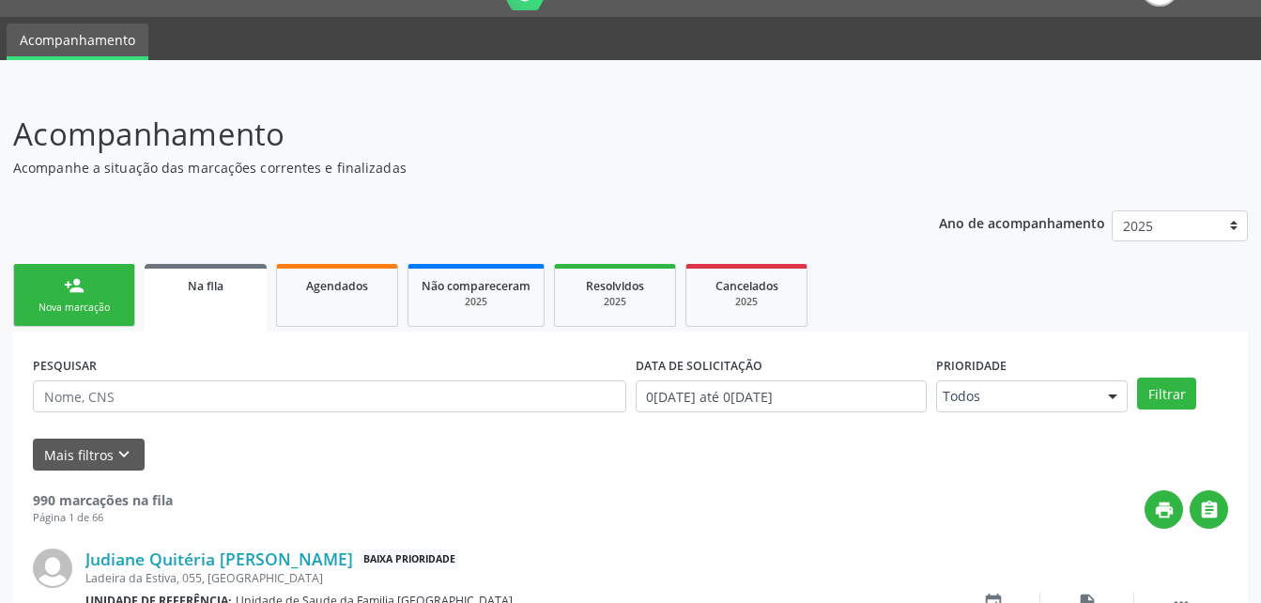
scroll to position [137, 0]
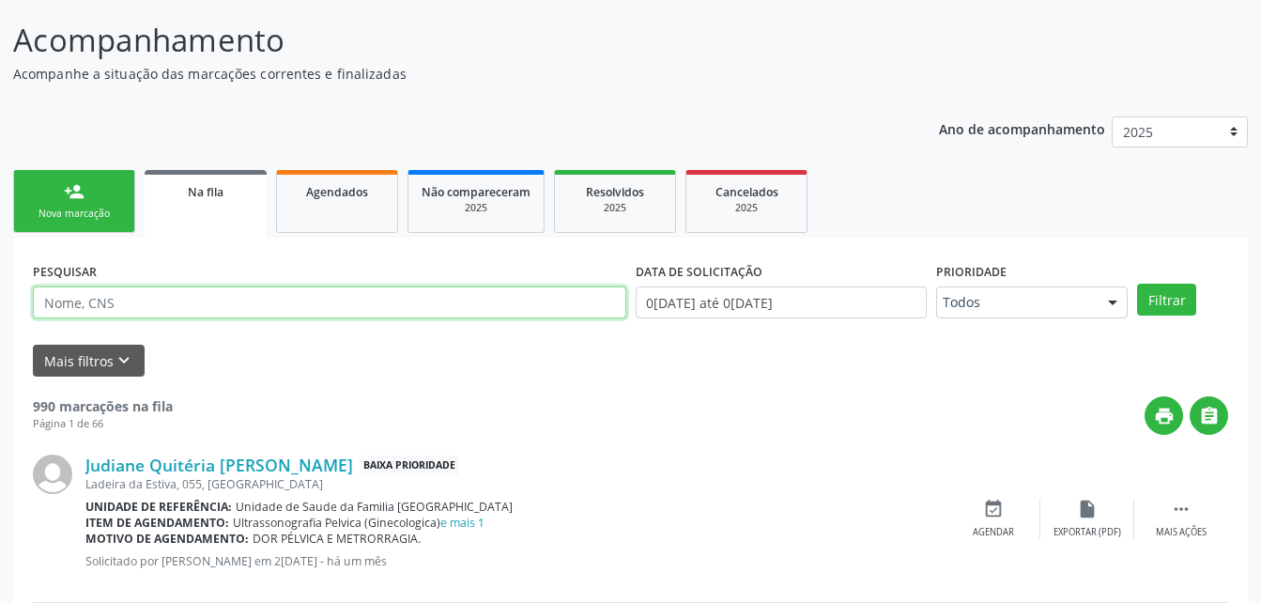
click at [171, 300] on input "text" at bounding box center [329, 302] width 593 height 32
type input "JOSE JONATAN"
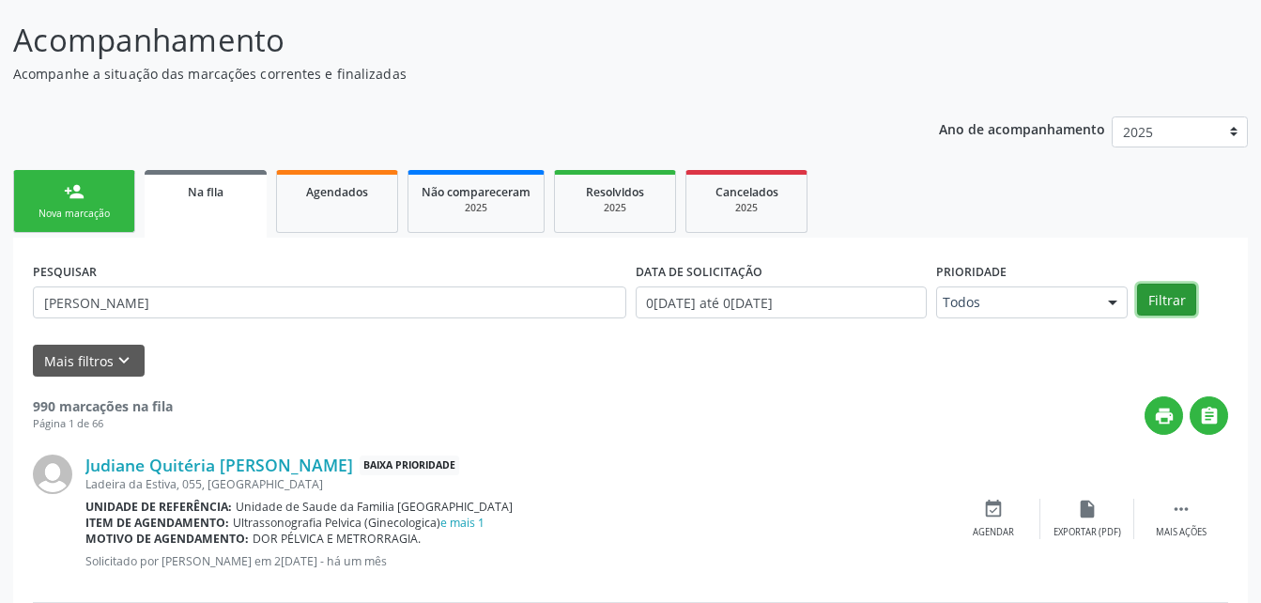
click at [1190, 300] on button "Filtrar" at bounding box center [1166, 300] width 59 height 32
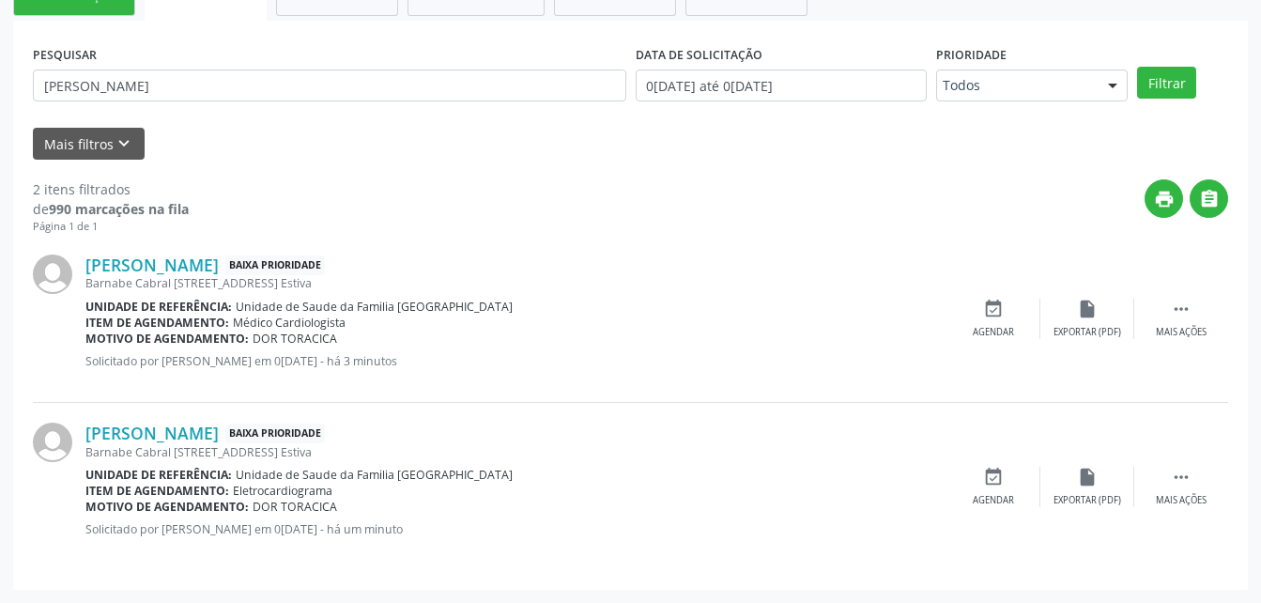
scroll to position [72, 0]
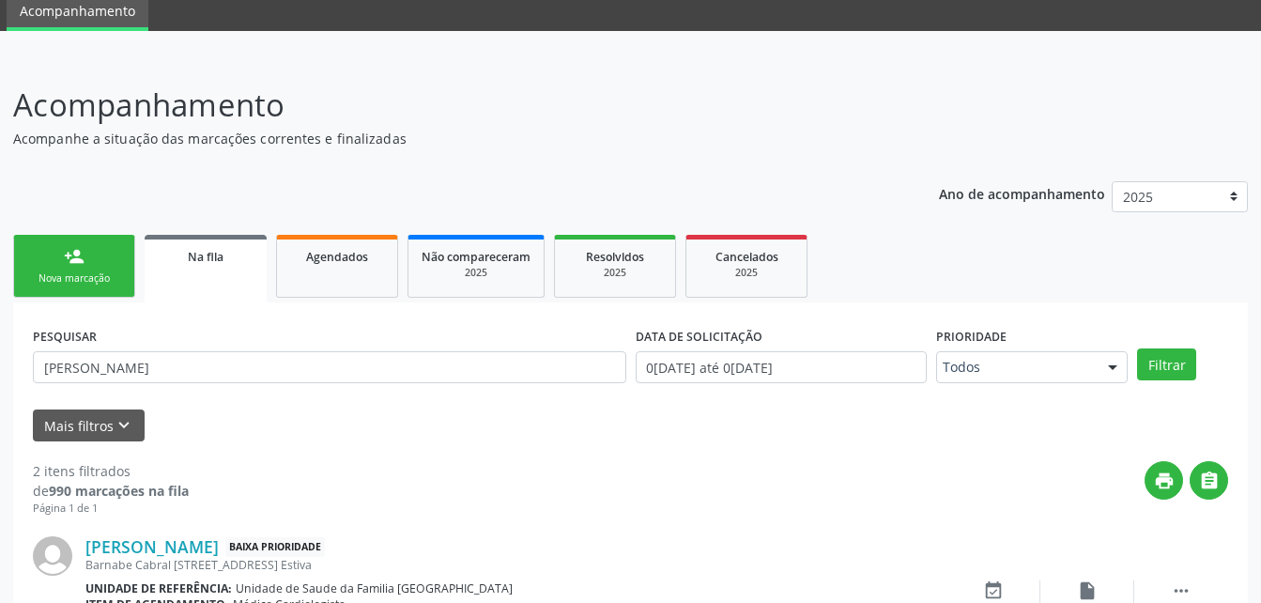
click at [109, 272] on div "Nova marcação" at bounding box center [74, 278] width 94 height 14
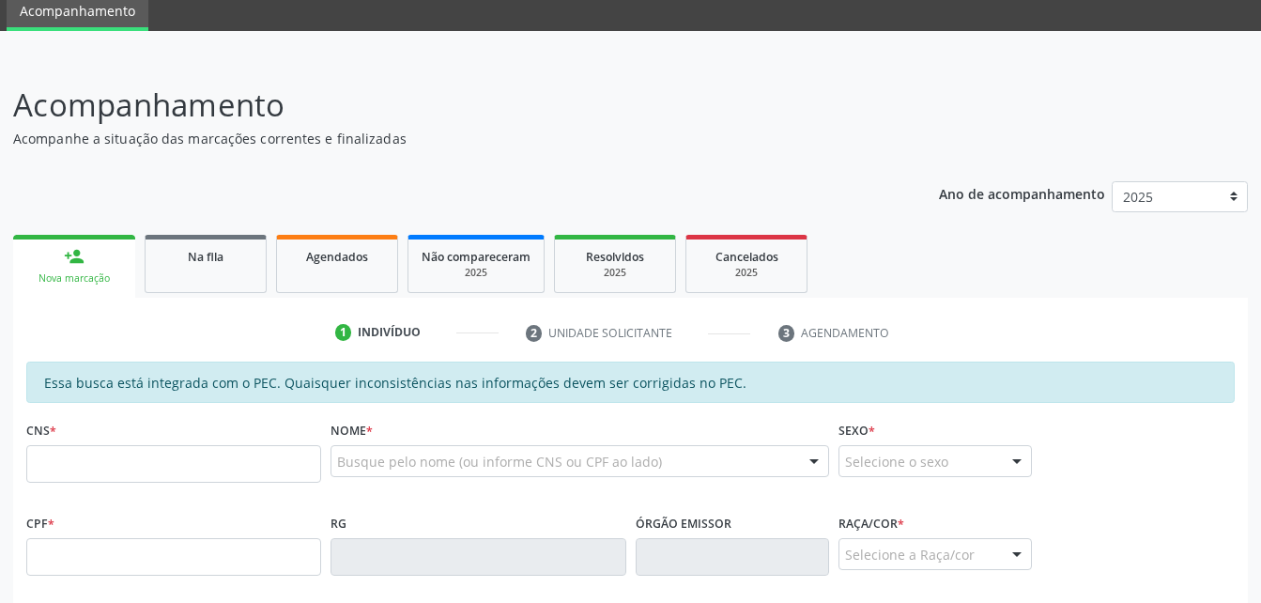
scroll to position [166, 0]
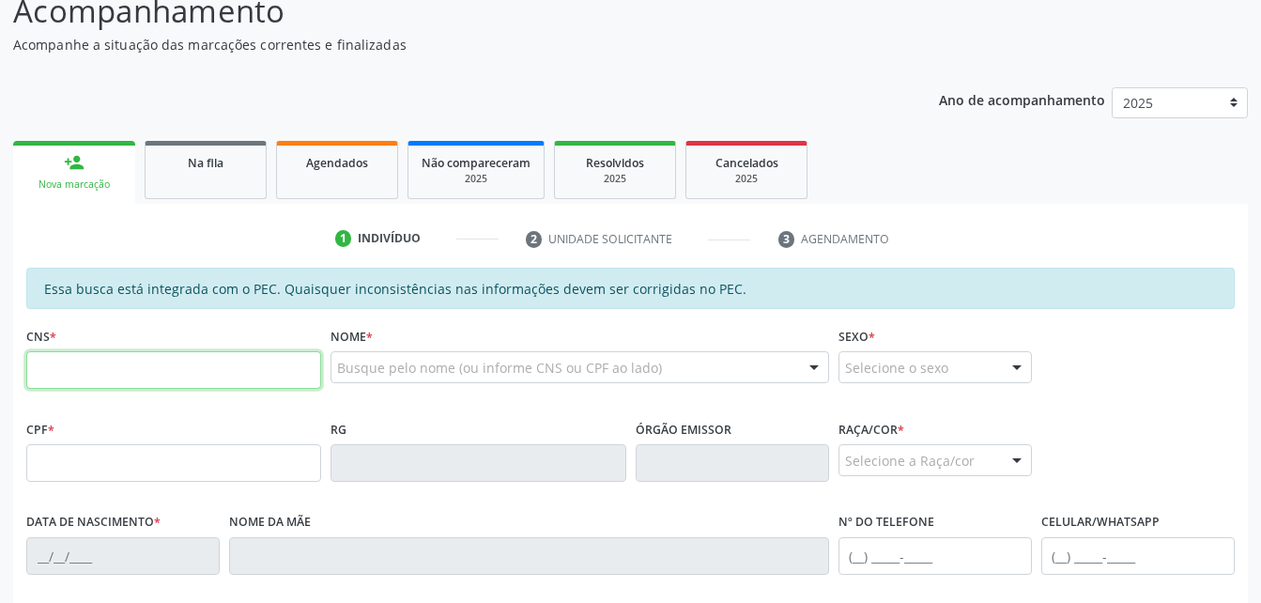
click at [119, 376] on input "text" at bounding box center [173, 370] width 295 height 38
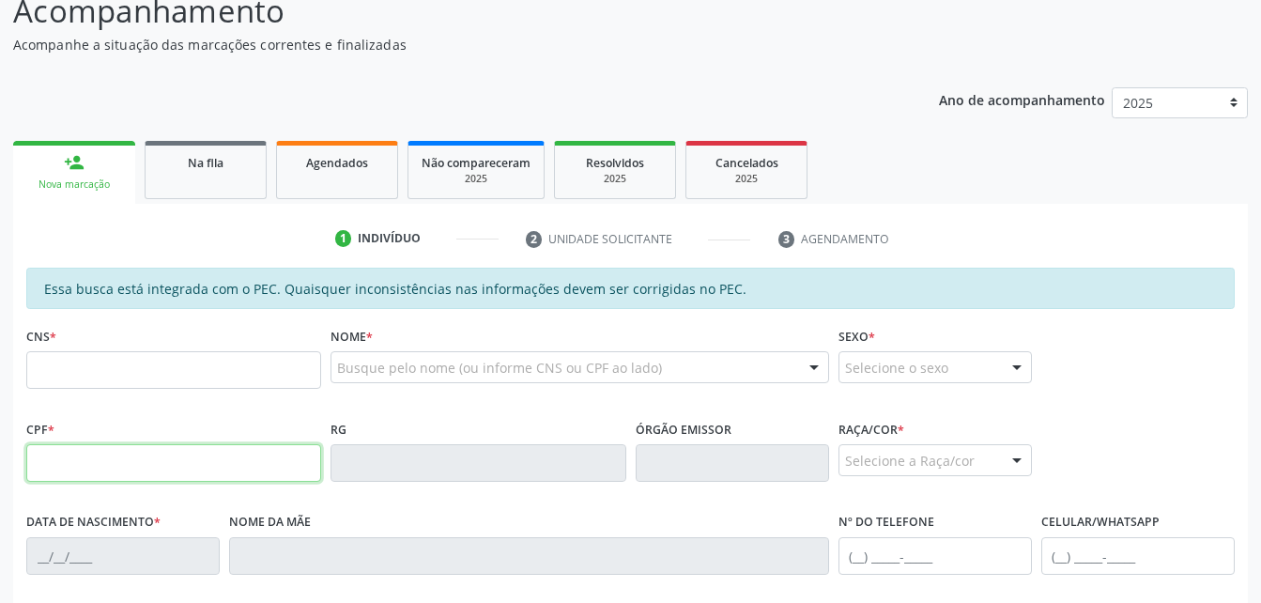
click at [146, 465] on input "text" at bounding box center [173, 463] width 295 height 38
type input "150.815.746-43"
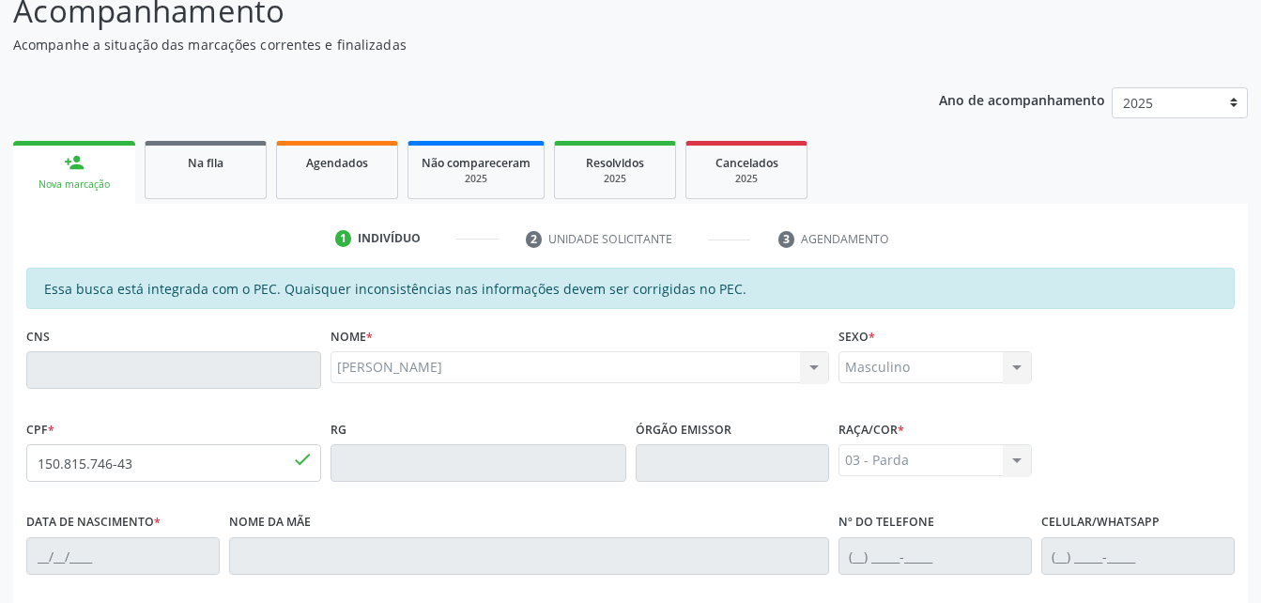
type input "10/11/2003"
type input "Maria Margarida da Silva"
type input "(82) 98223-5363"
type input "12"
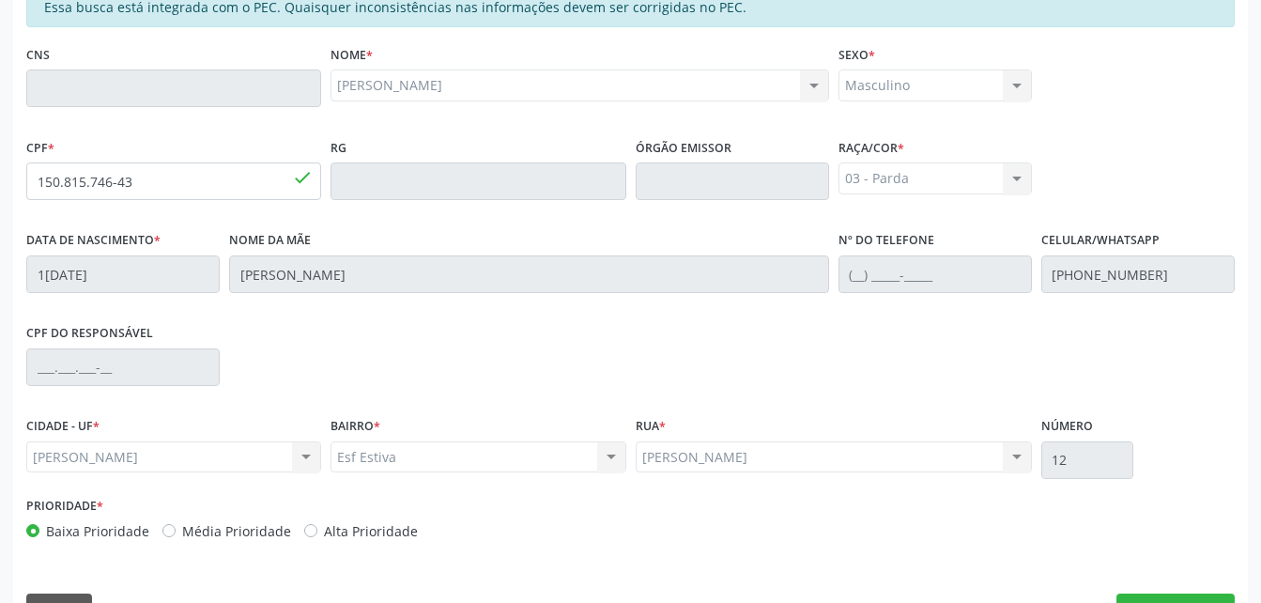
scroll to position [496, 0]
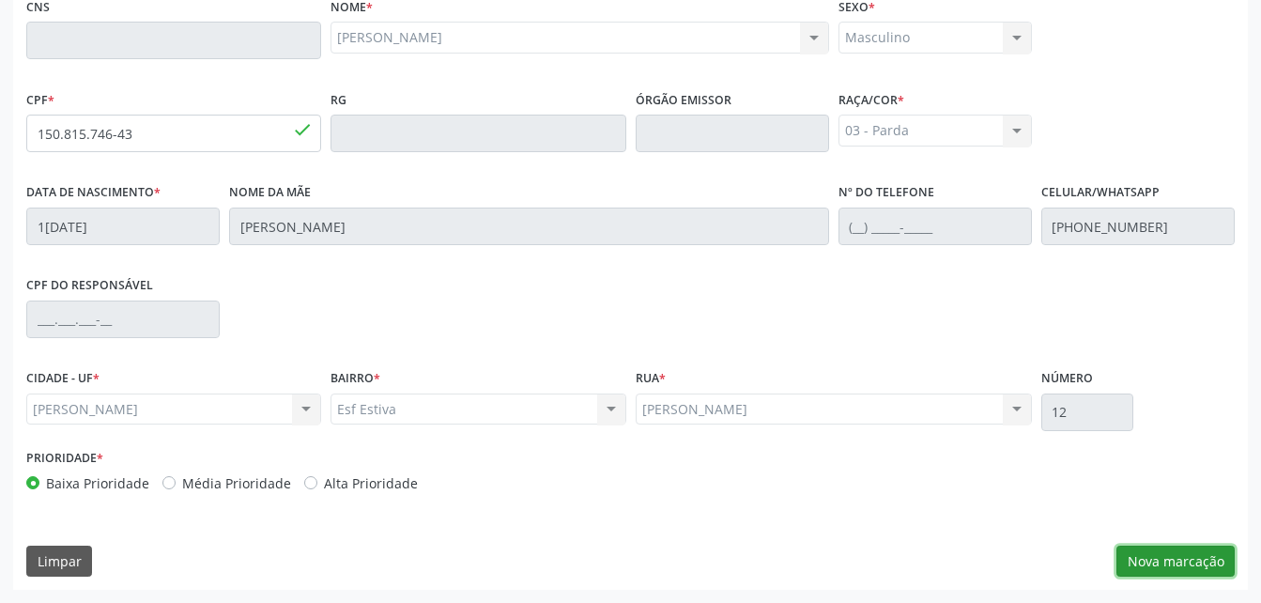
click at [1163, 568] on button "Nova marcação" at bounding box center [1175, 561] width 118 height 32
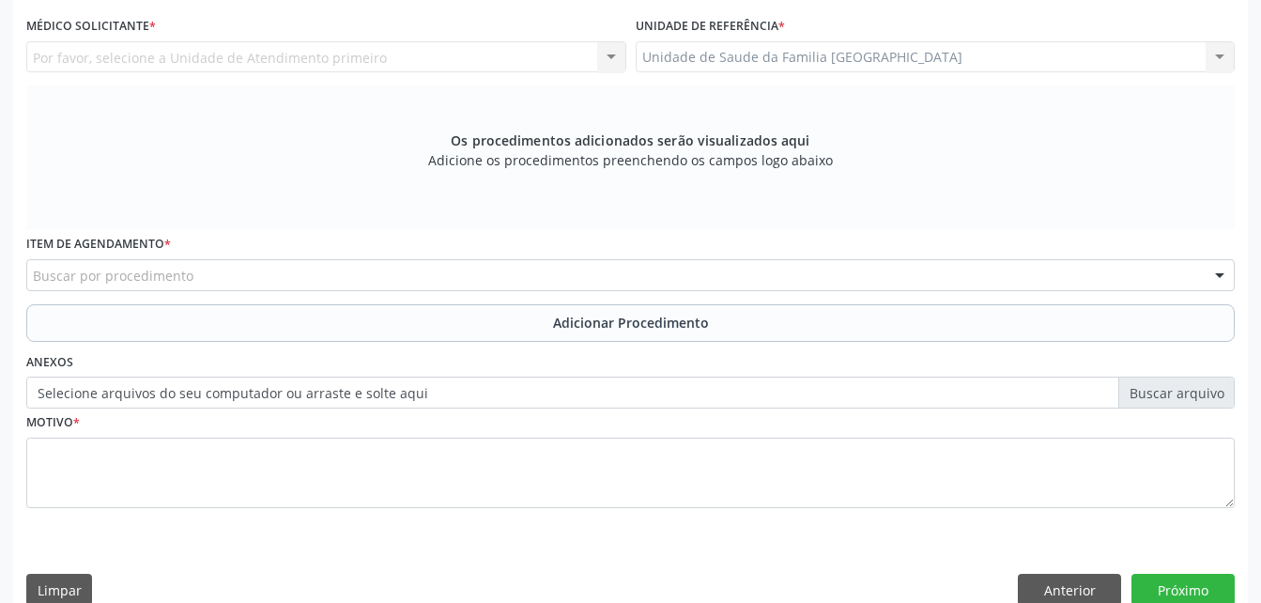
scroll to position [402, 0]
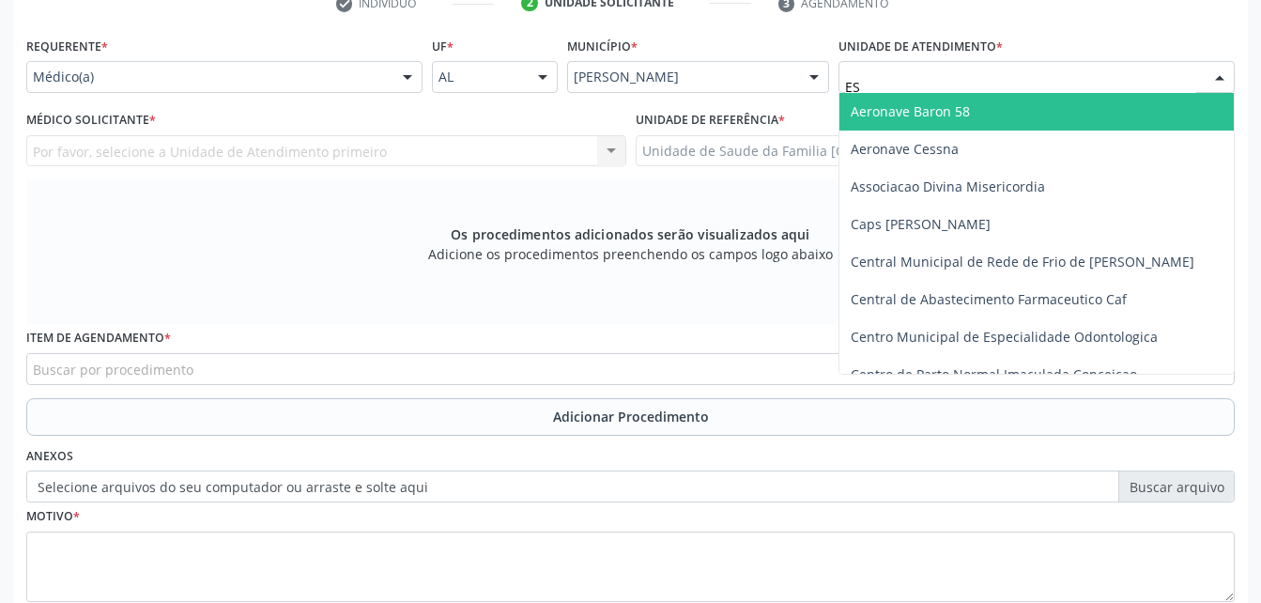
type input "EST"
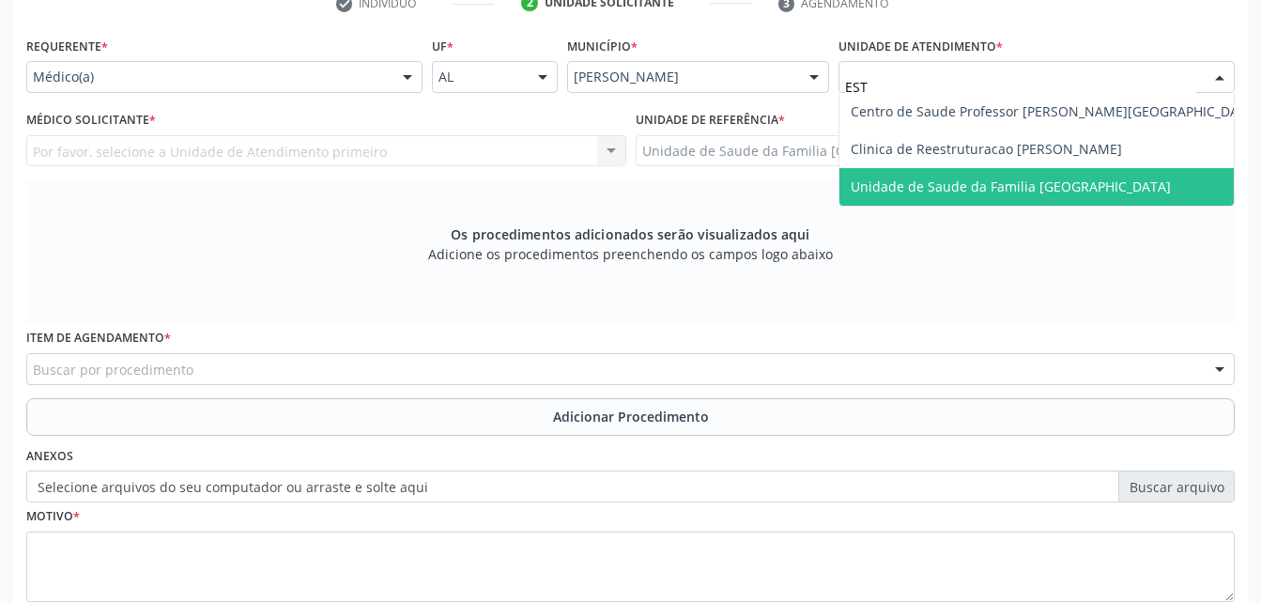
click at [928, 189] on span "Unidade de Saude da Familia [GEOGRAPHIC_DATA]" at bounding box center [1011, 186] width 320 height 18
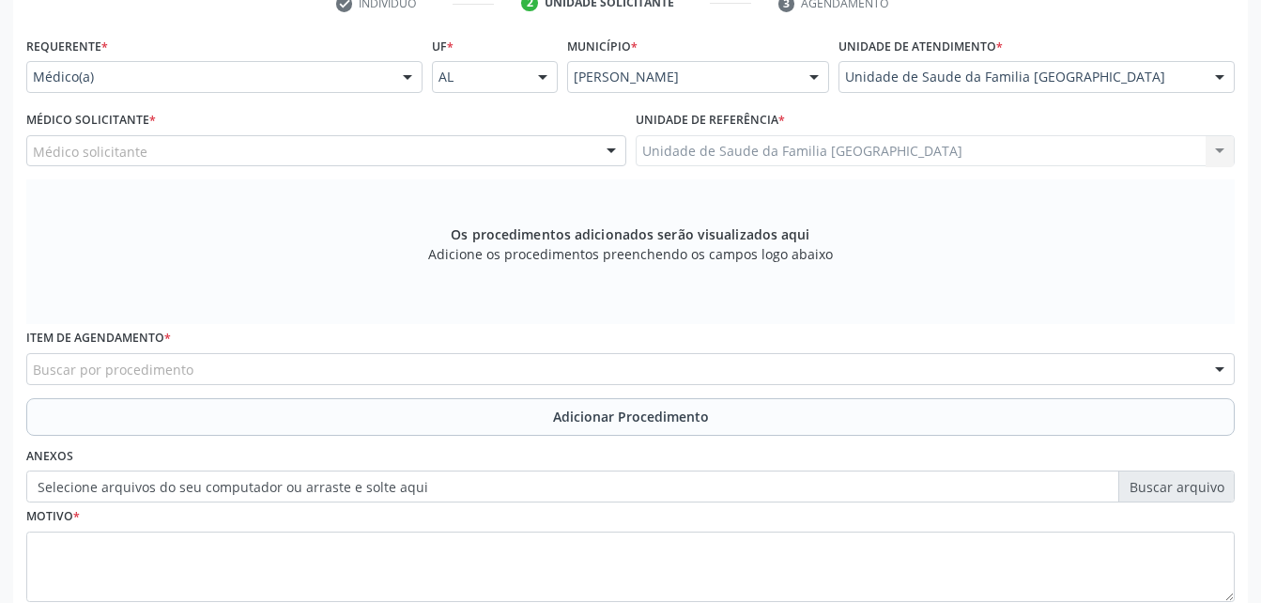
click at [345, 142] on div "Médico solicitante" at bounding box center [326, 151] width 600 height 32
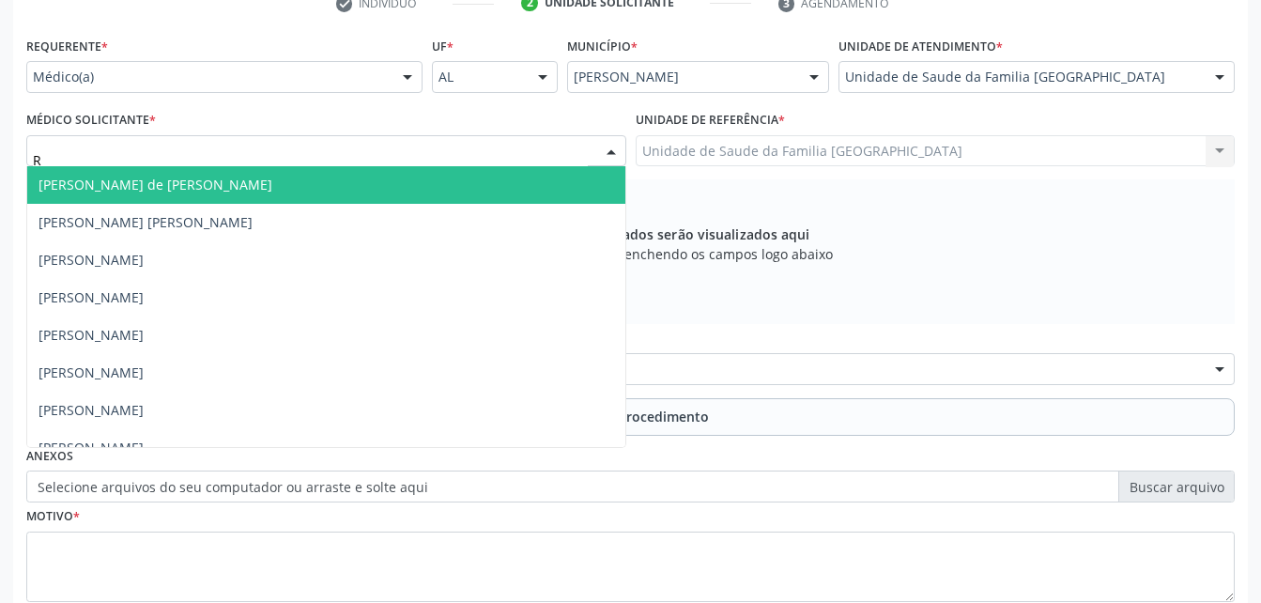
type input "RO"
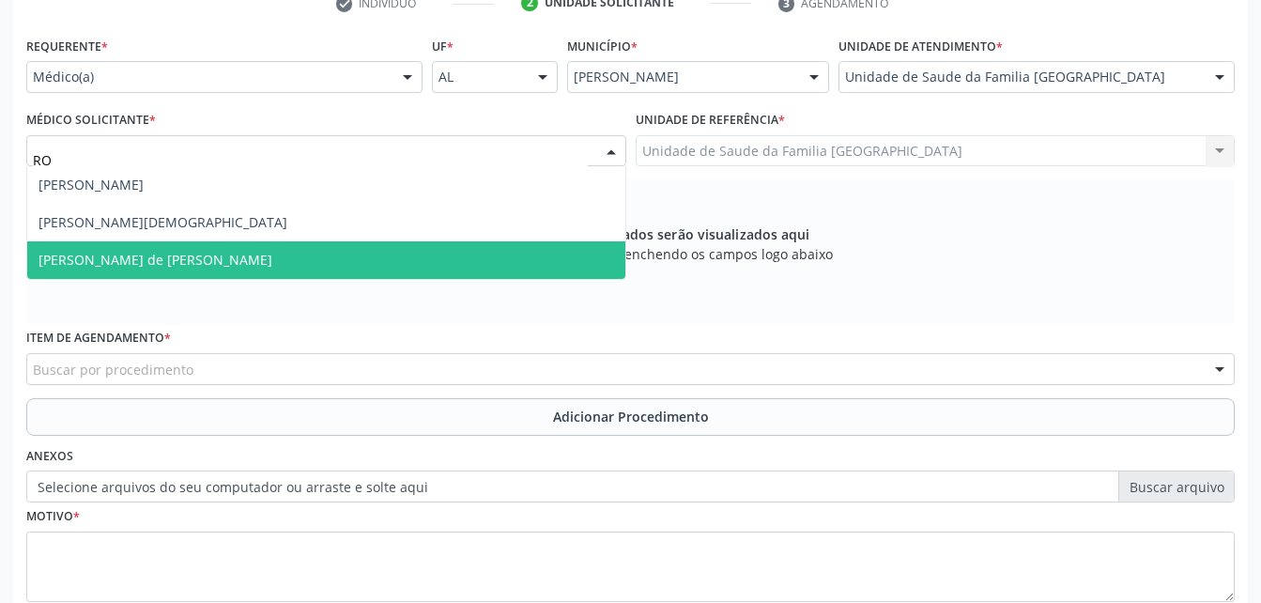
click at [401, 280] on div "Joaquim Celiro da Silva Mercia Cristiane Rosendo Rocha Rodrigo Santana de Luna …" at bounding box center [326, 223] width 600 height 114
click at [382, 269] on span "[PERSON_NAME] de [PERSON_NAME]" at bounding box center [326, 260] width 598 height 38
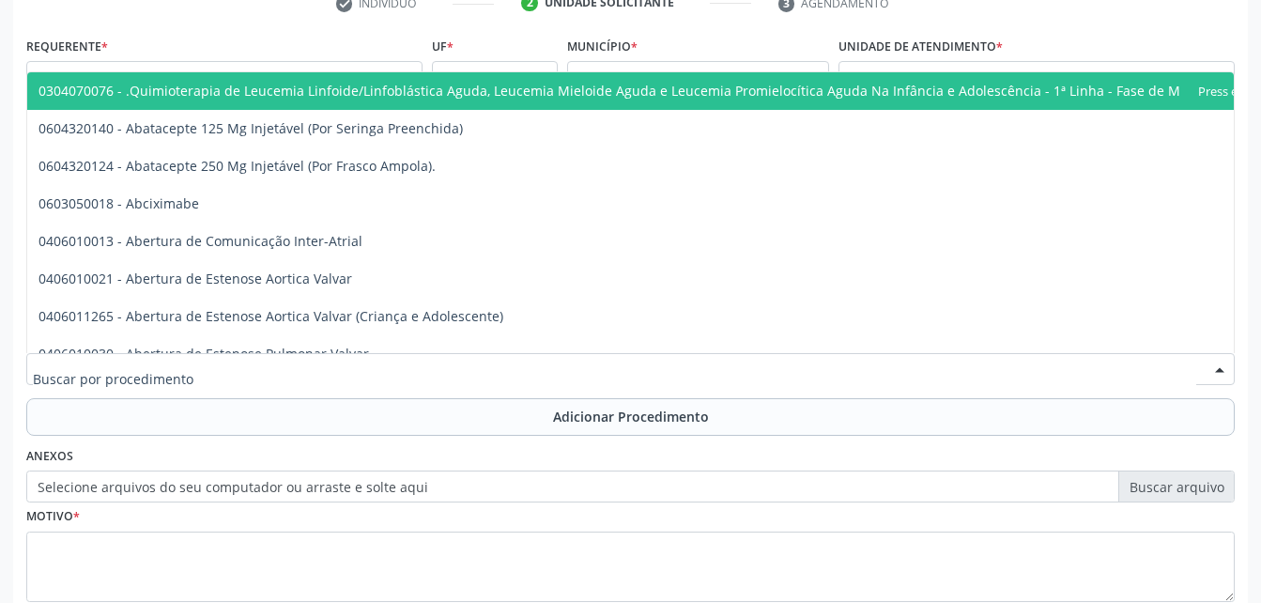
click at [432, 362] on div at bounding box center [630, 369] width 1208 height 32
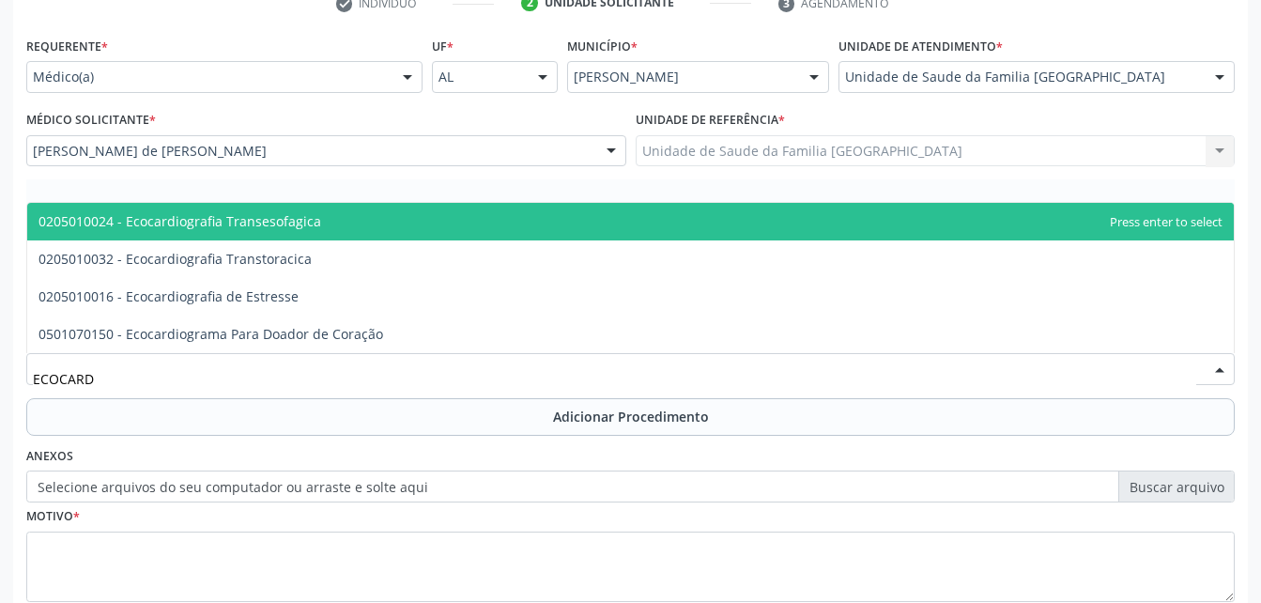
click at [342, 215] on span "0205010024 - Ecocardiografia Transesofagica" at bounding box center [630, 222] width 1206 height 38
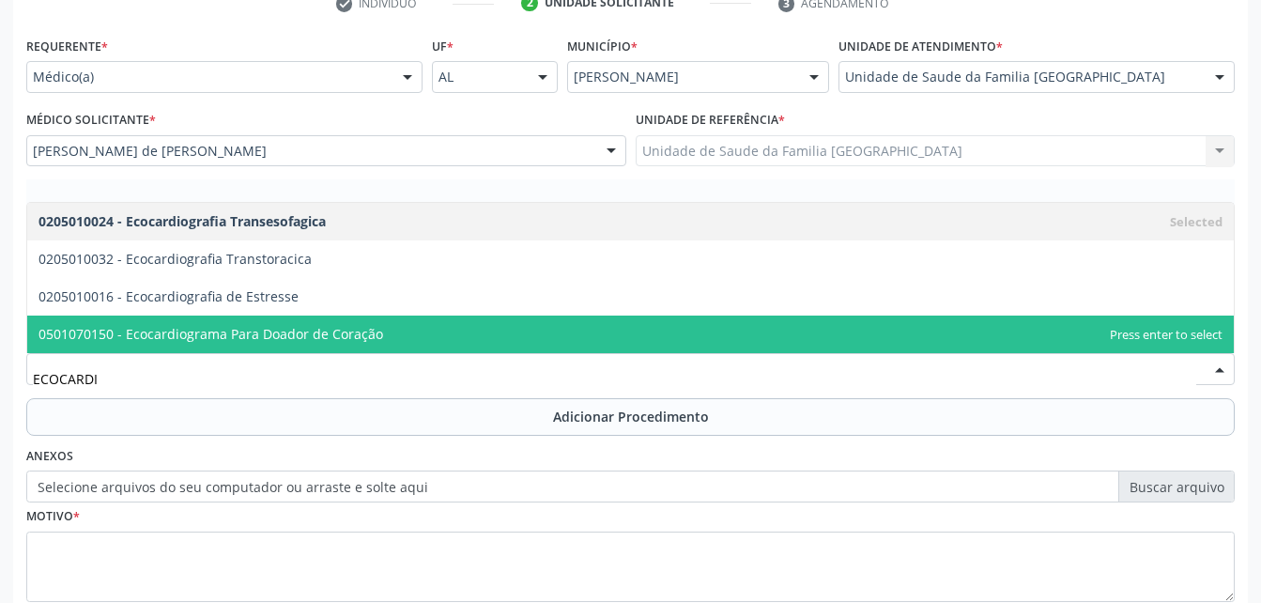
type input "ECOCARDIO"
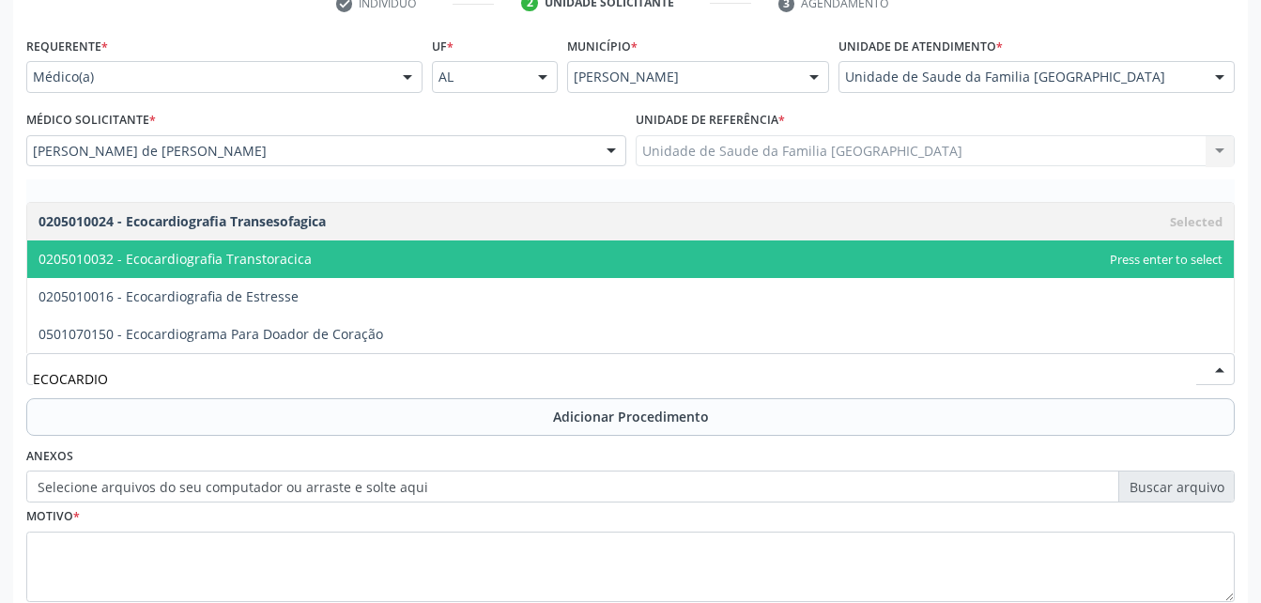
click at [368, 265] on span "0205010032 - Ecocardiografia Transtoracica" at bounding box center [630, 259] width 1206 height 38
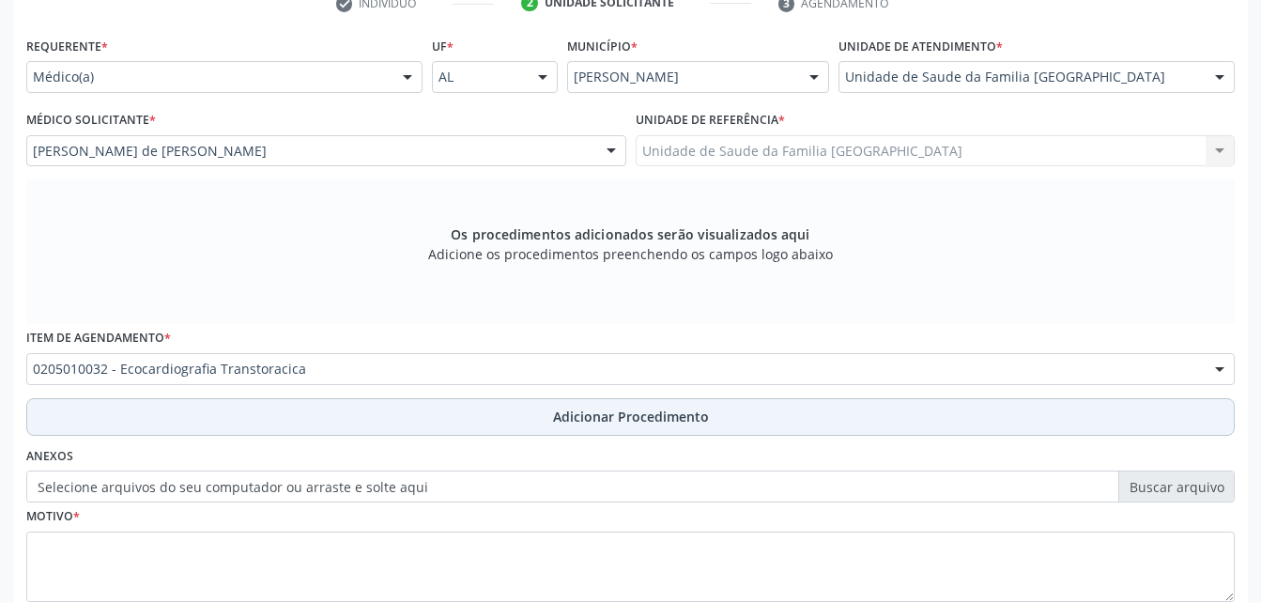
click at [492, 433] on button "Adicionar Procedimento" at bounding box center [630, 417] width 1208 height 38
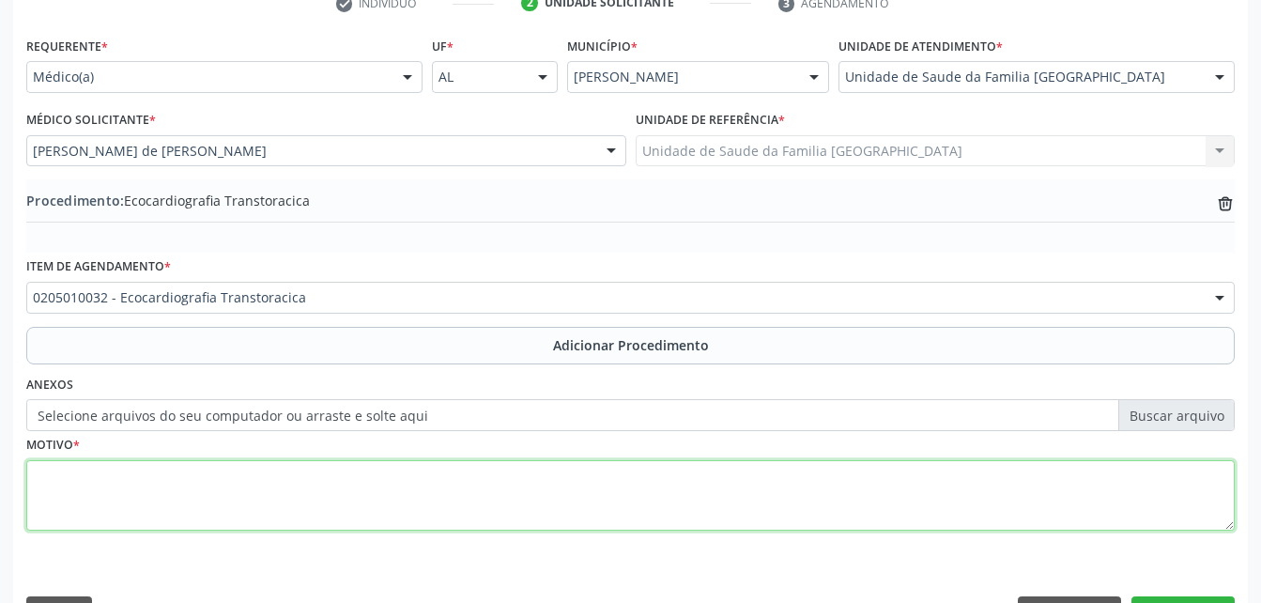
click at [515, 530] on textarea at bounding box center [630, 495] width 1208 height 71
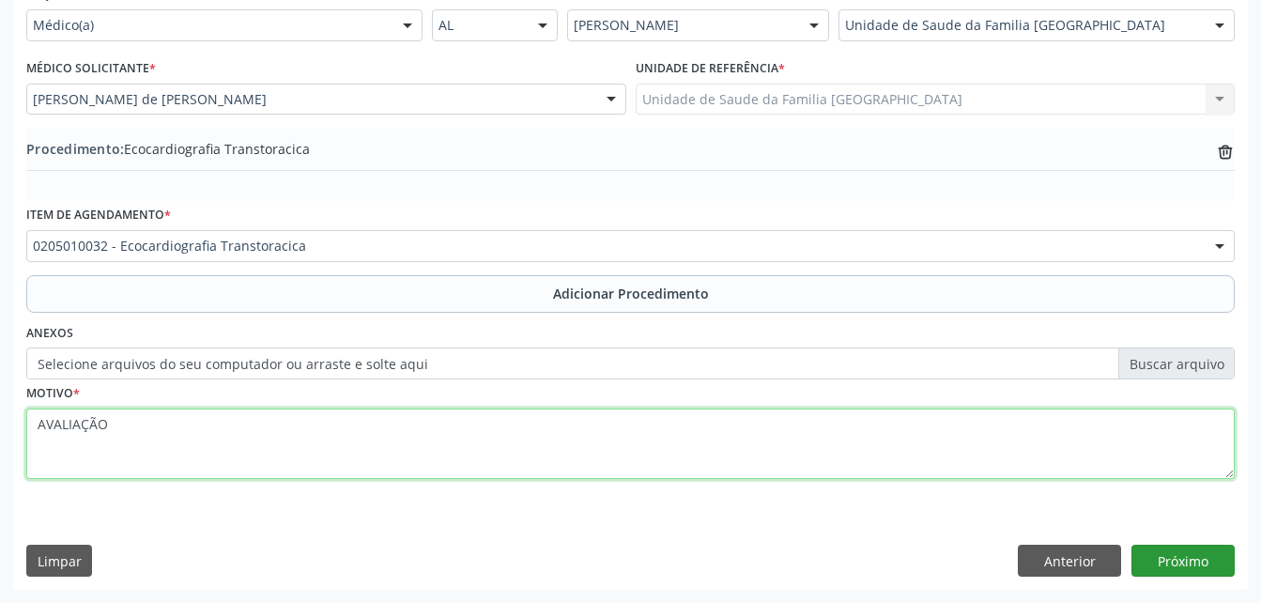
type textarea "AVALIAÇÃO"
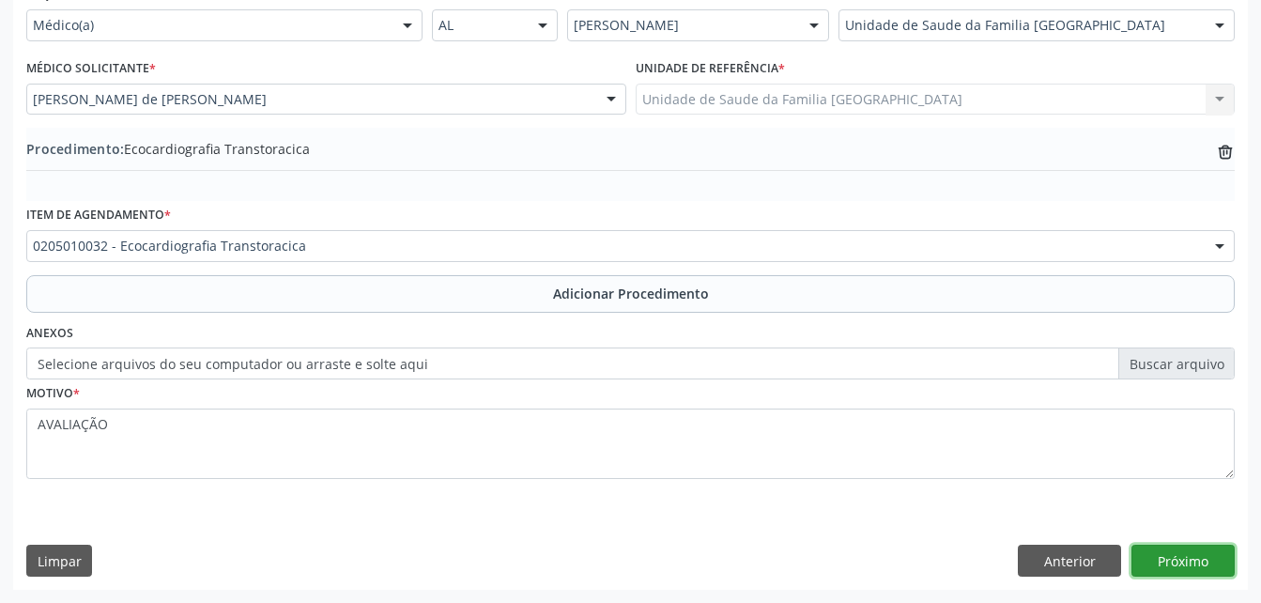
click at [1218, 563] on button "Próximo" at bounding box center [1182, 561] width 103 height 32
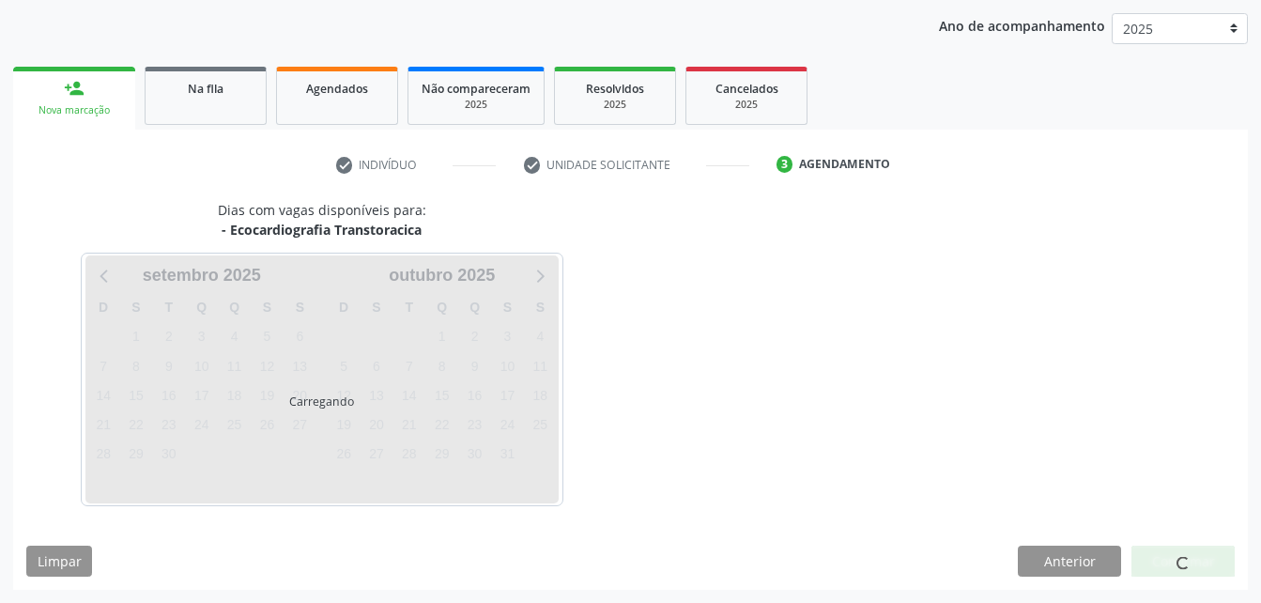
scroll to position [296, 0]
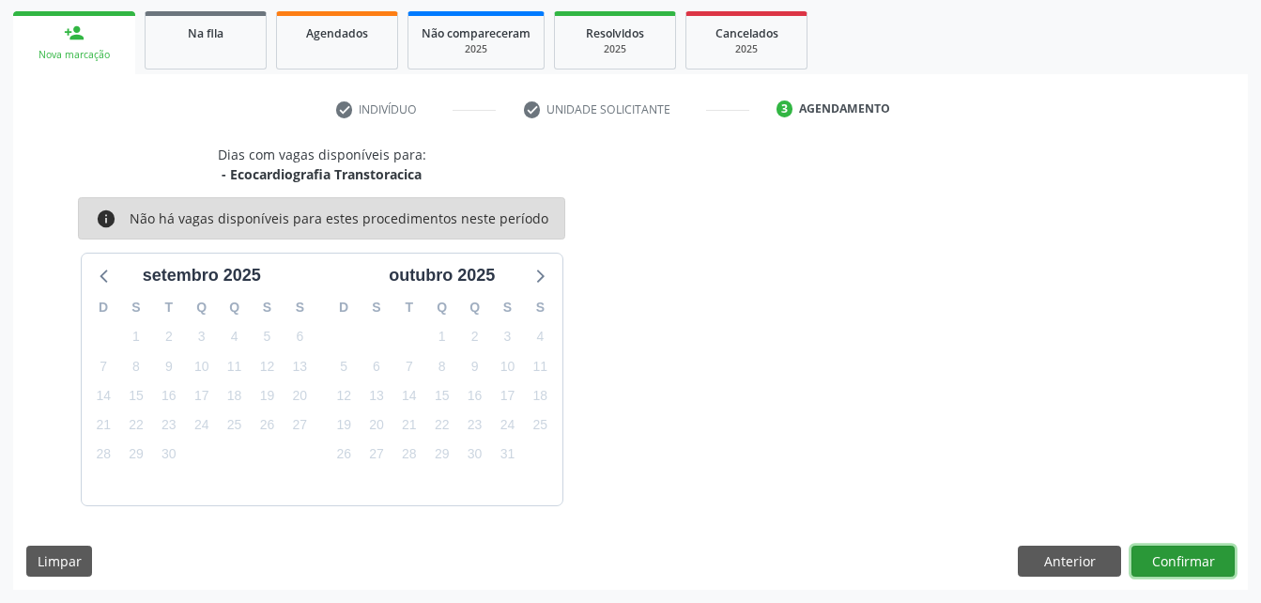
click at [1206, 568] on button "Confirmar" at bounding box center [1182, 561] width 103 height 32
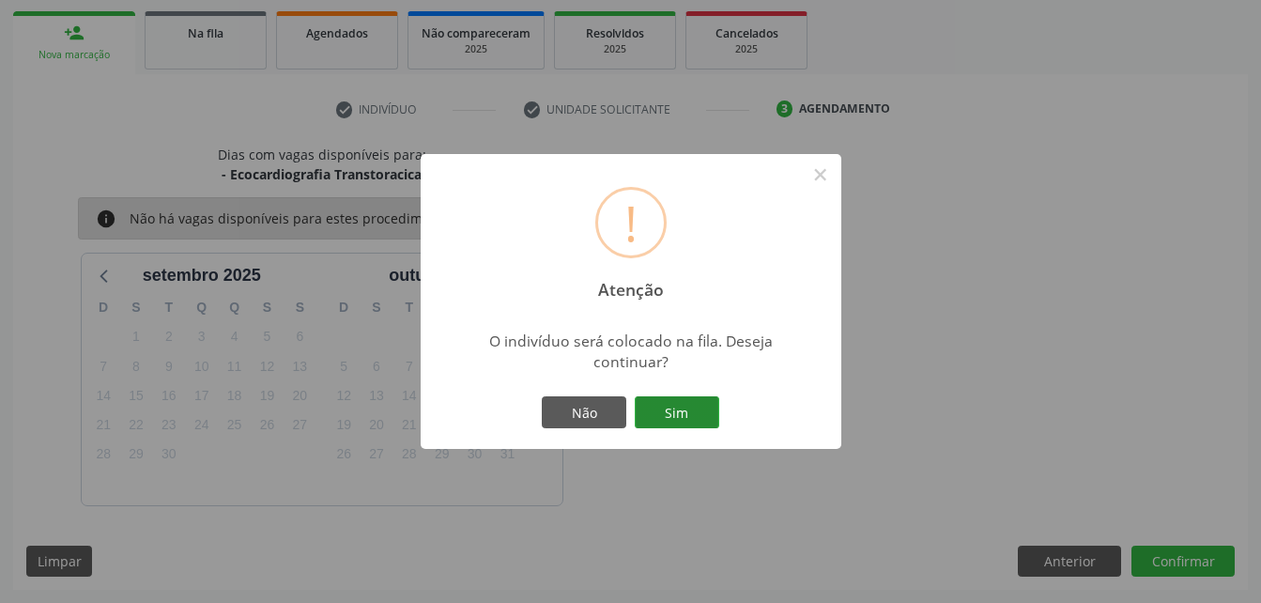
click at [693, 409] on button "Sim" at bounding box center [677, 412] width 84 height 32
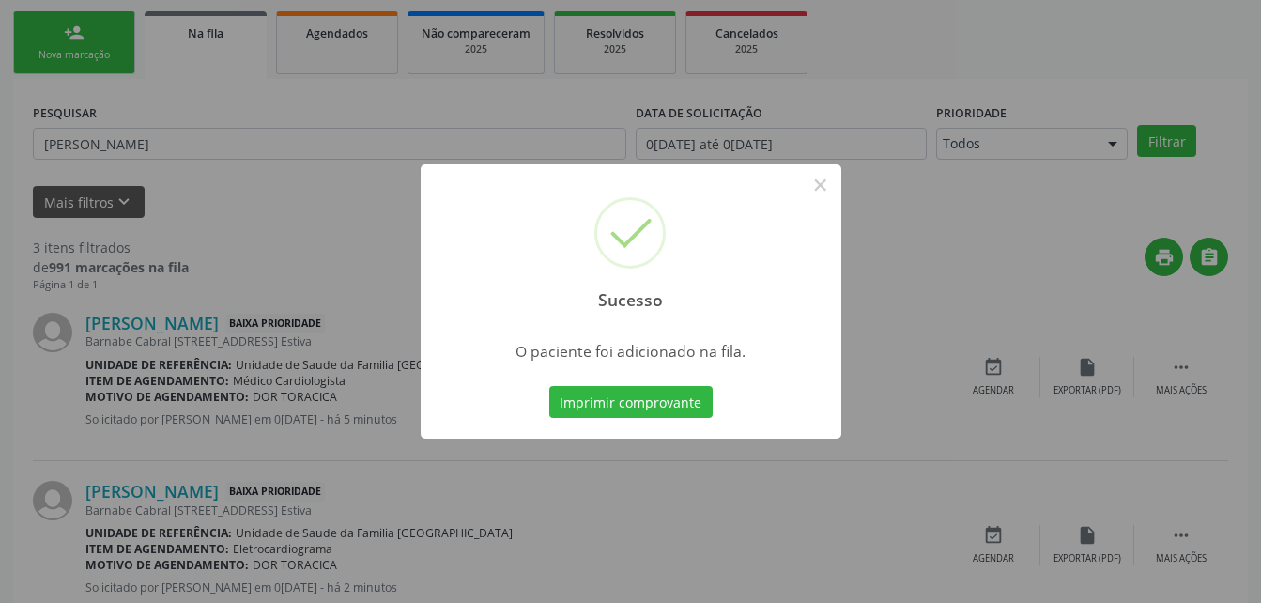
scroll to position [43, 0]
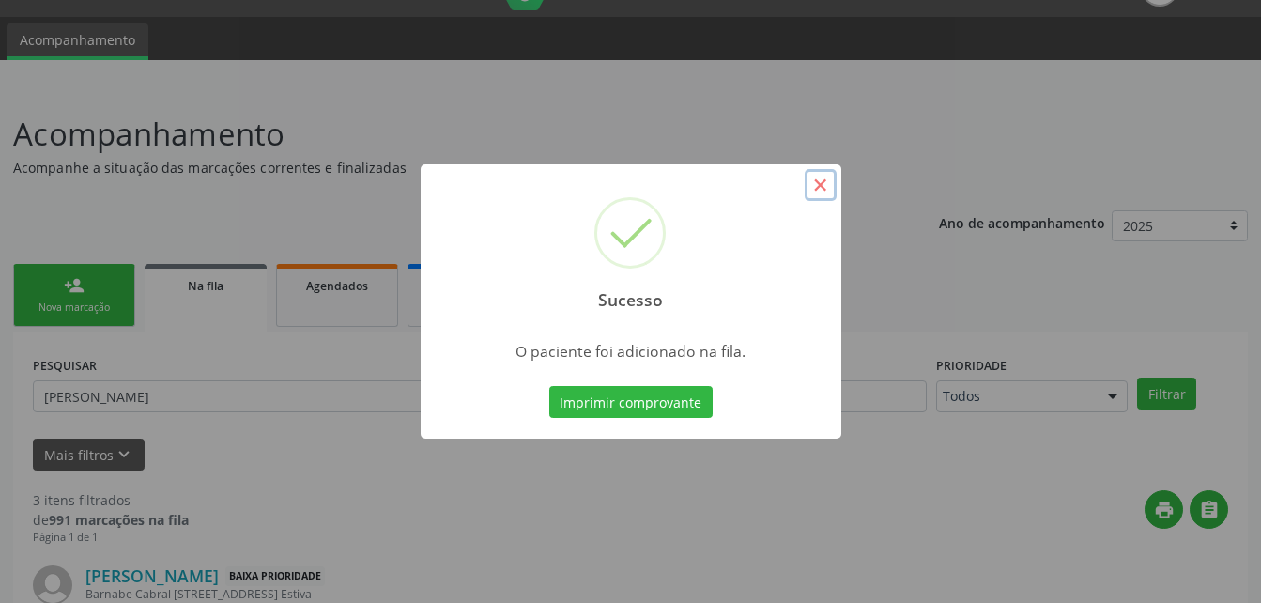
click at [827, 178] on button "×" at bounding box center [821, 185] width 32 height 32
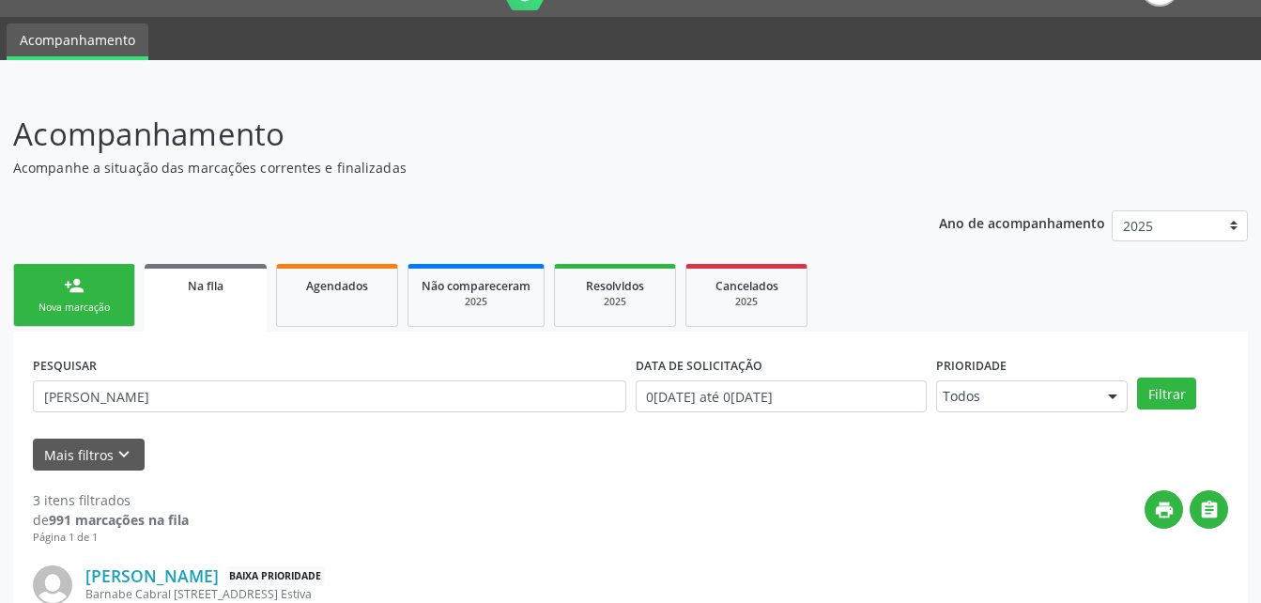
click at [106, 296] on link "person_add Nova marcação" at bounding box center [74, 295] width 122 height 63
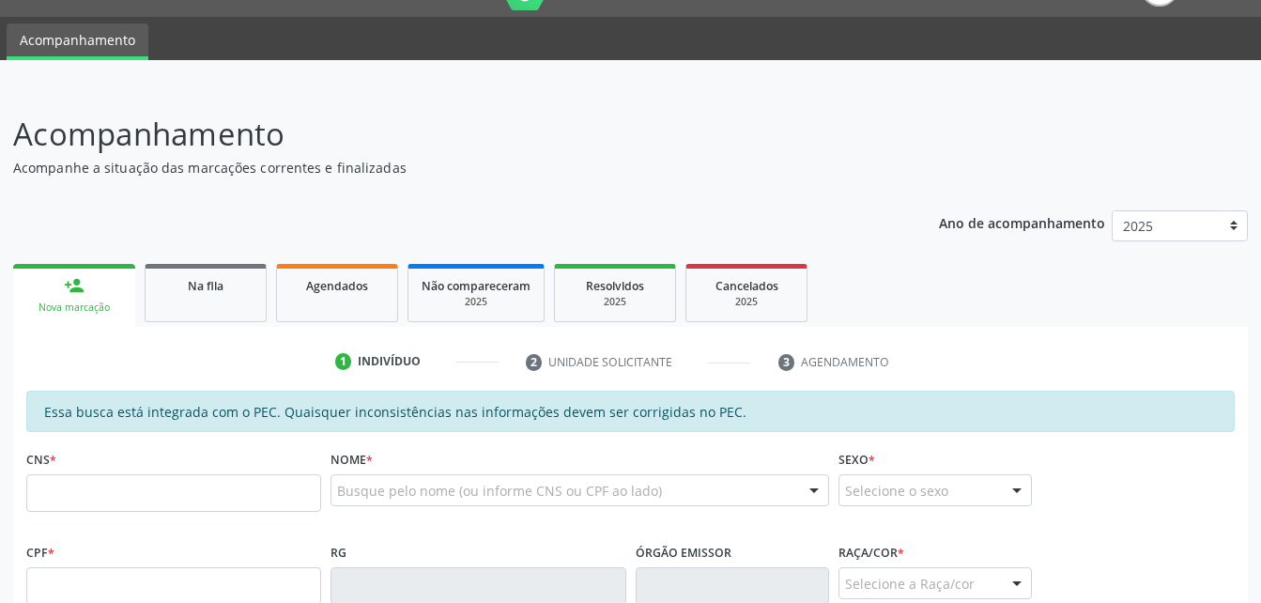
scroll to position [137, 0]
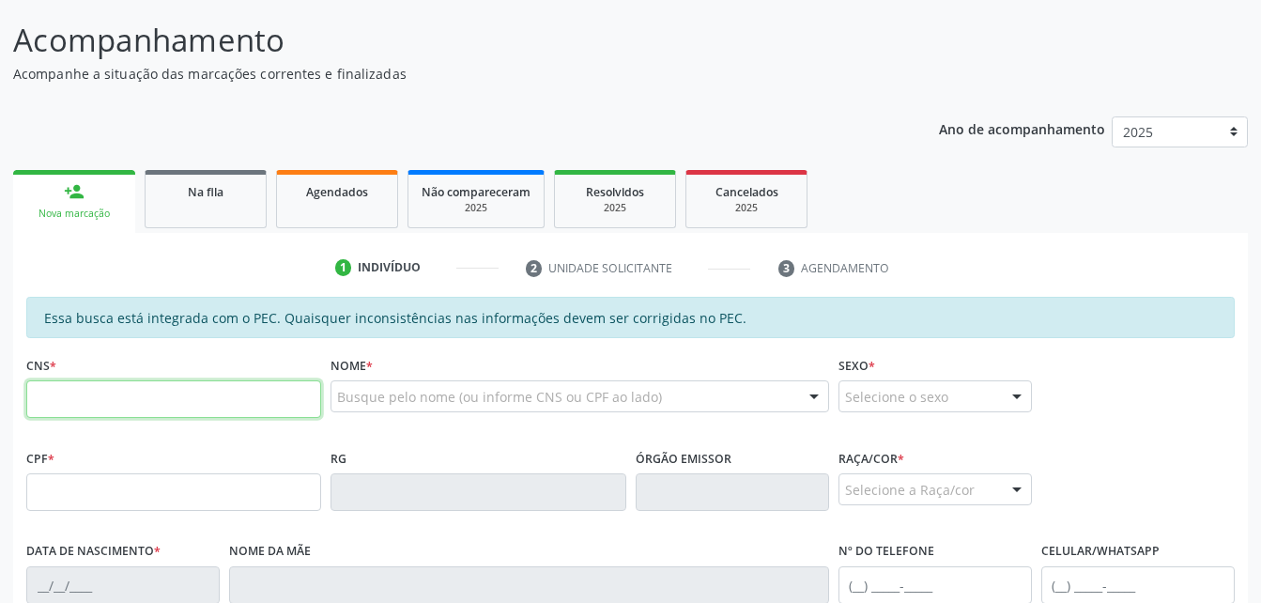
click at [131, 399] on input "text" at bounding box center [173, 399] width 295 height 38
type input "708 9027 4612 4116"
type input "408.139.138-61"
type input "04/06/1992"
type input "Ivoneide Maria da Silva"
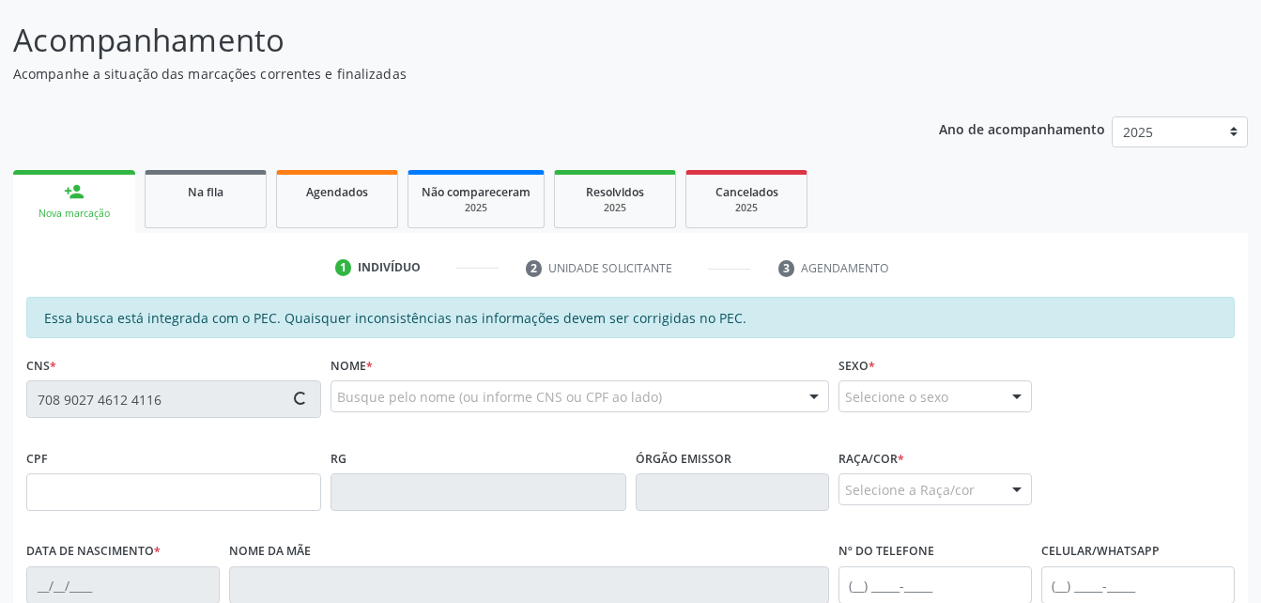
type input "(82) 99133-9372"
type input "34"
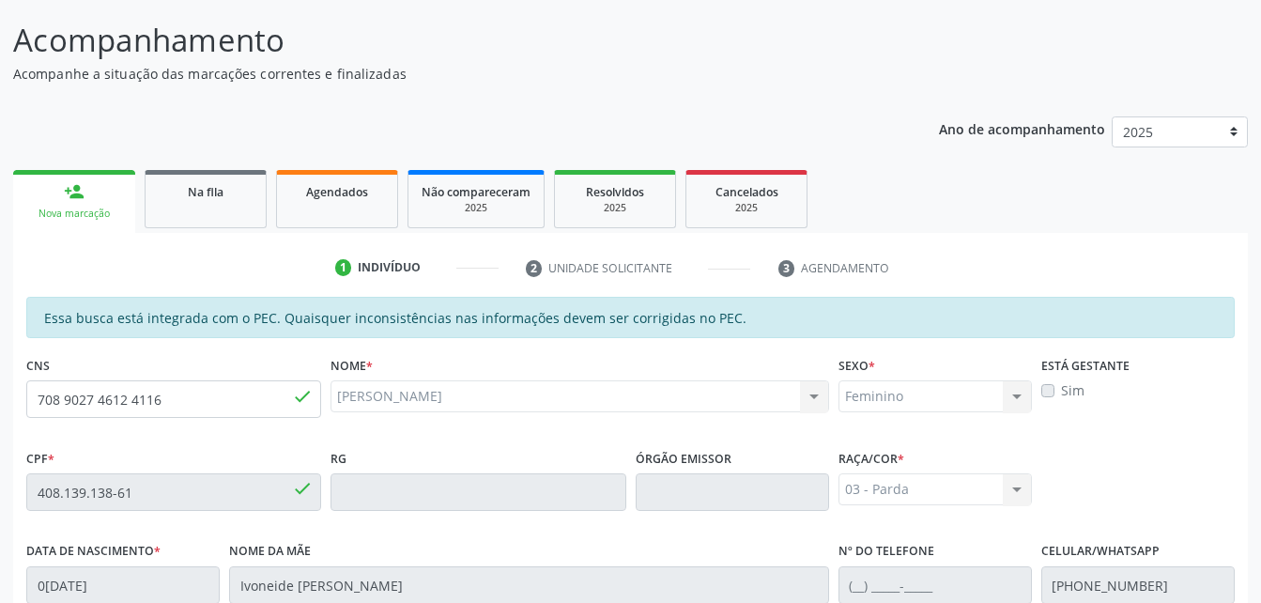
scroll to position [496, 0]
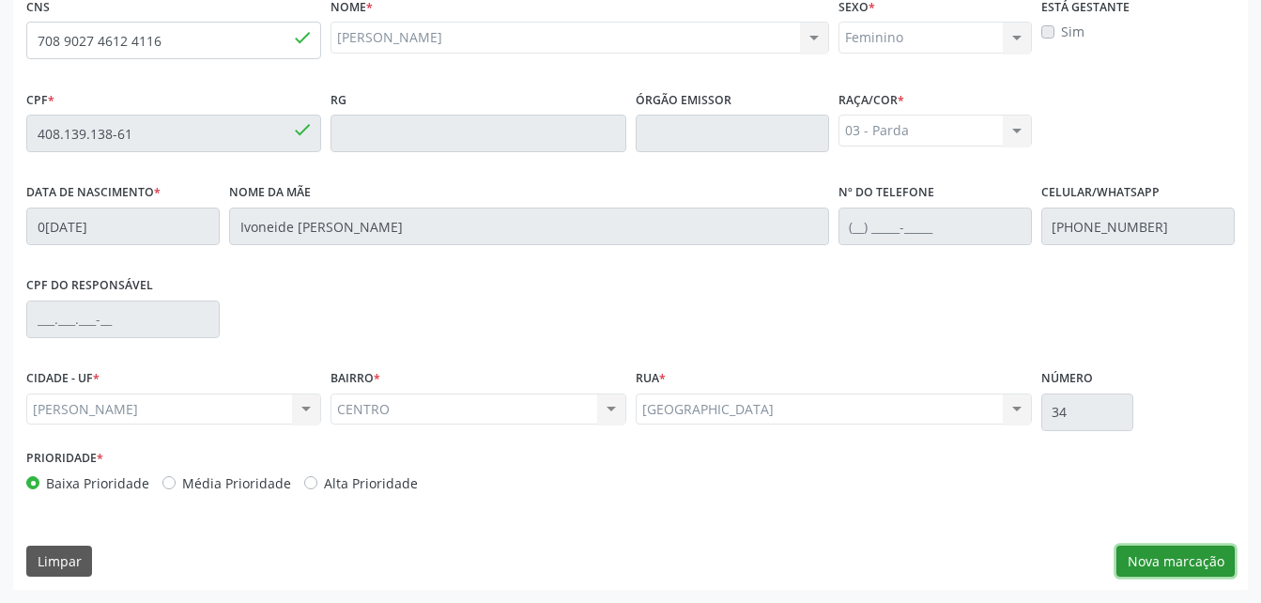
click at [1144, 563] on button "Nova marcação" at bounding box center [1175, 561] width 118 height 32
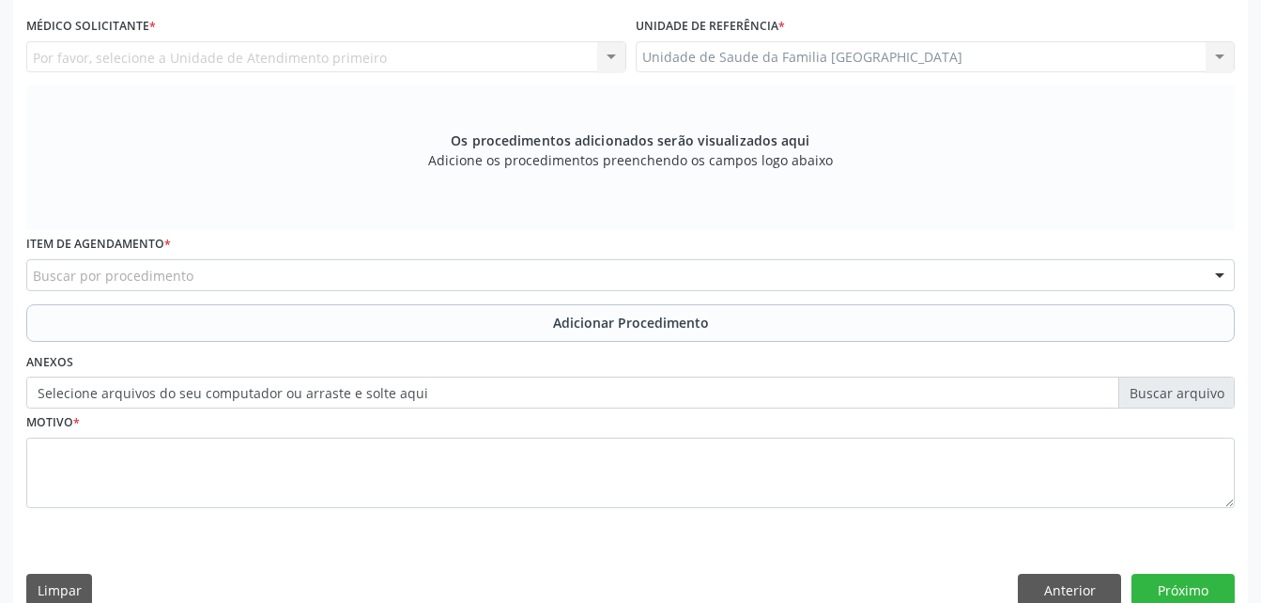
scroll to position [402, 0]
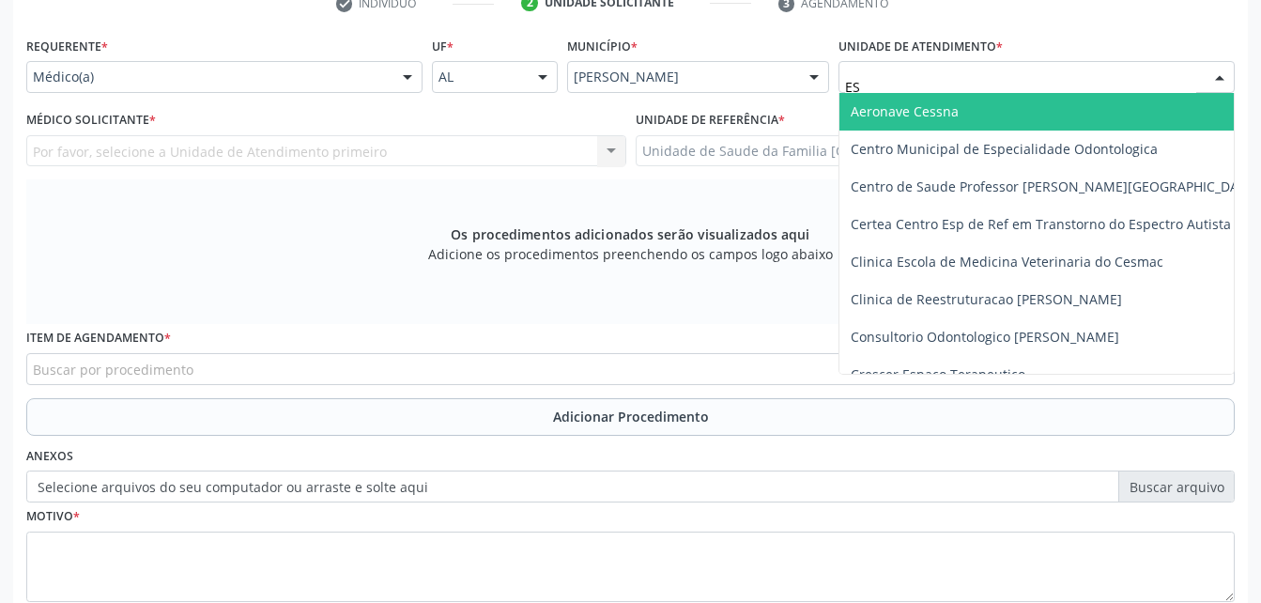
type input "EST"
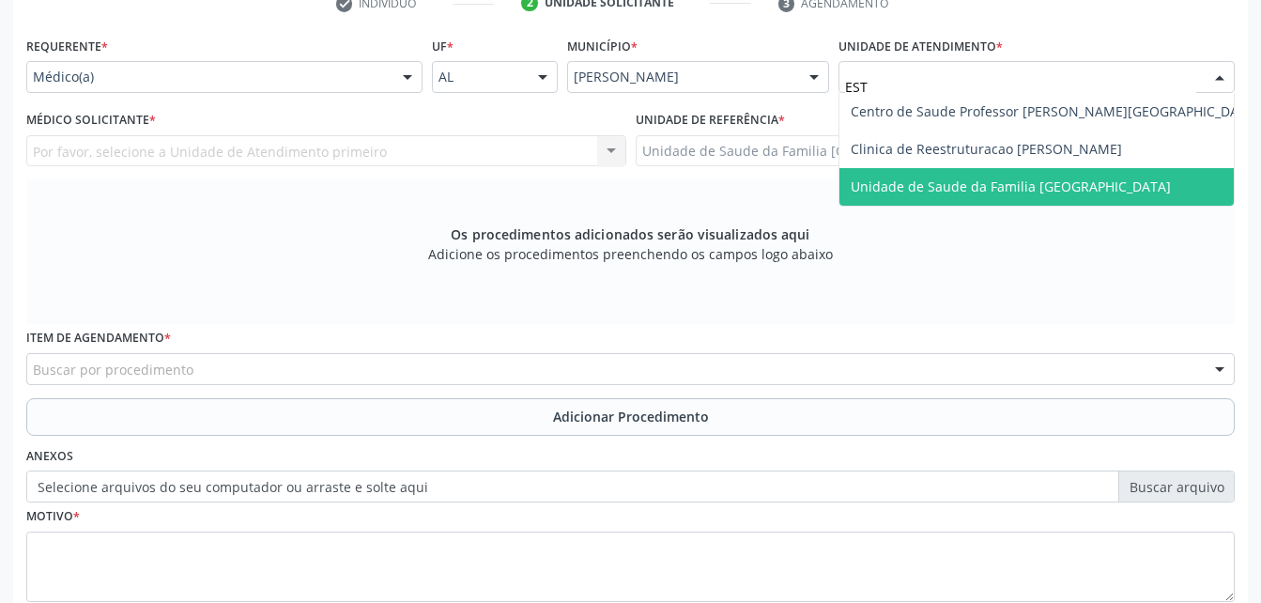
click at [962, 185] on span "Unidade de Saude da Familia [GEOGRAPHIC_DATA]" at bounding box center [1011, 186] width 320 height 18
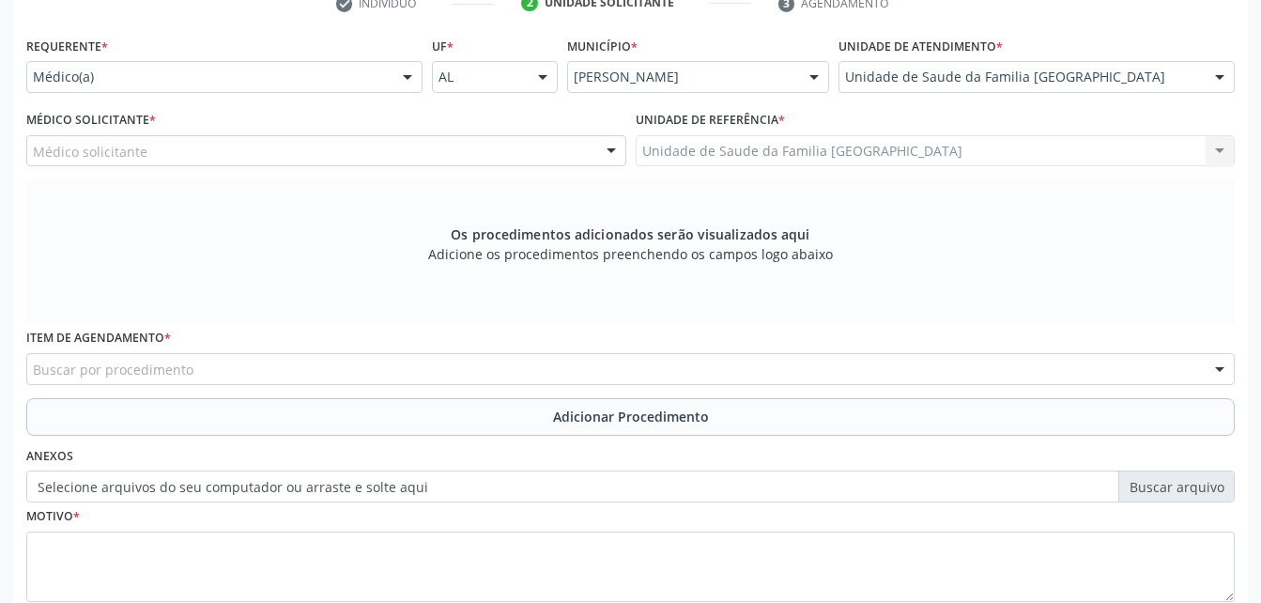
click at [264, 153] on div "Médico solicitante" at bounding box center [326, 151] width 600 height 32
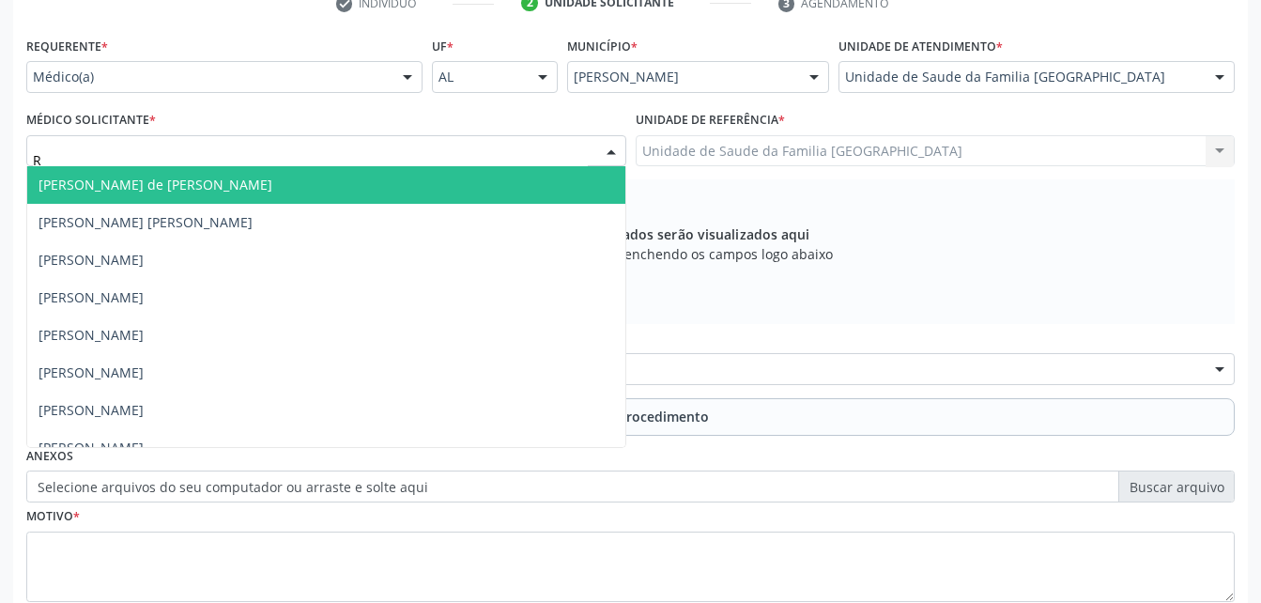
type input "RO"
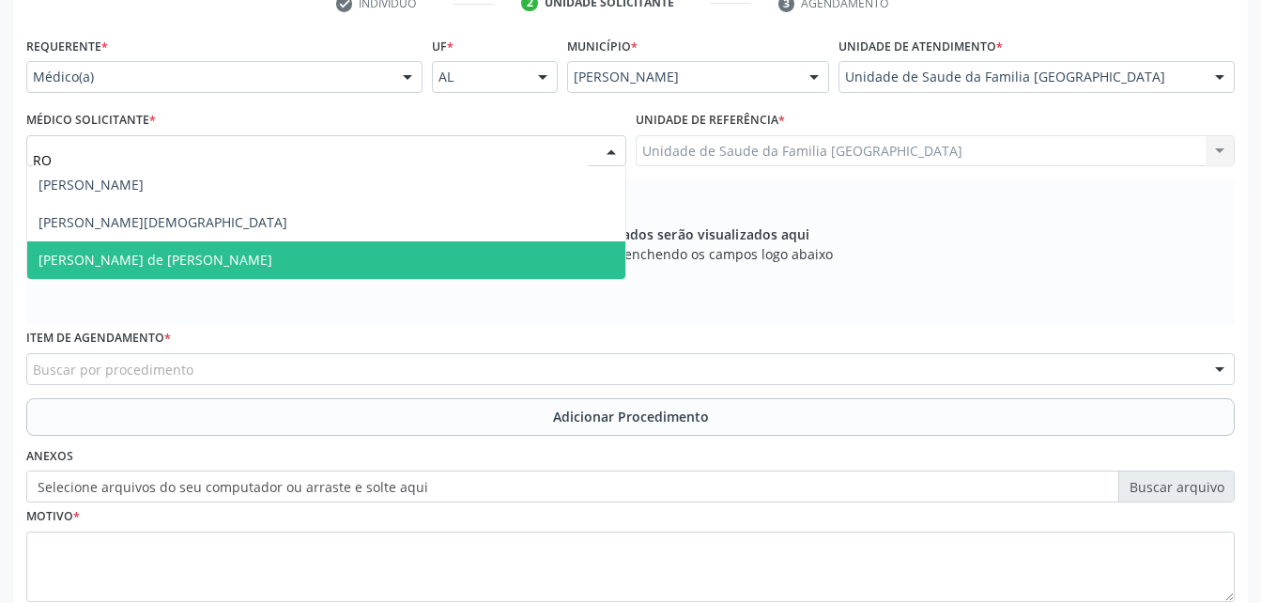
click at [320, 267] on span "[PERSON_NAME] de [PERSON_NAME]" at bounding box center [326, 260] width 598 height 38
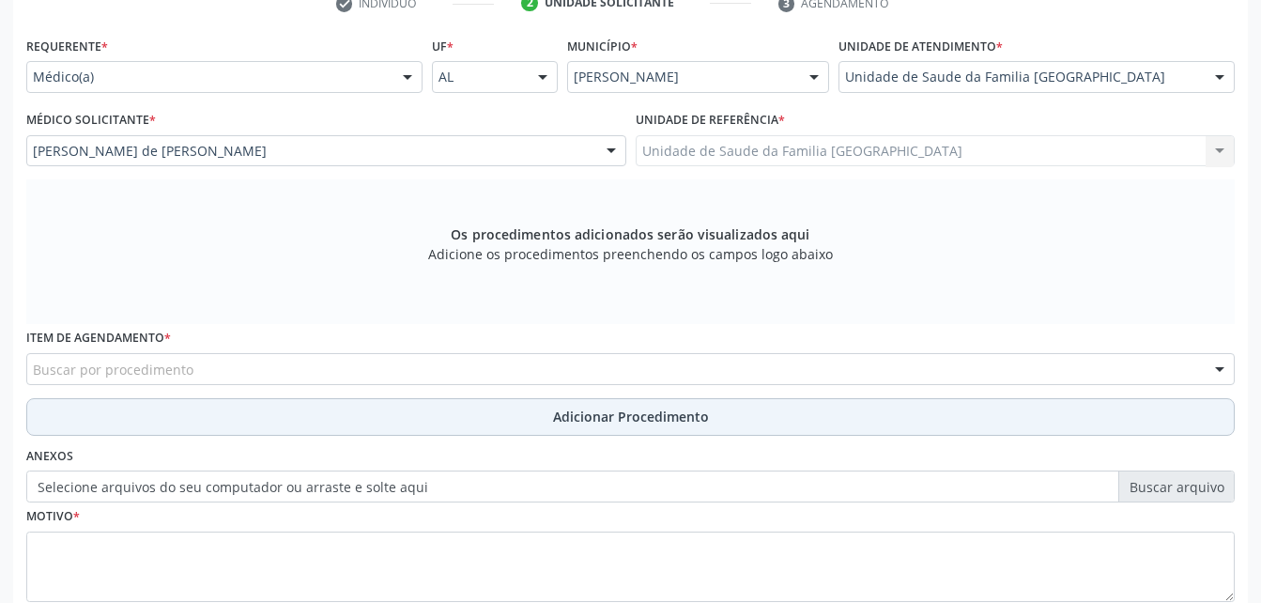
scroll to position [496, 0]
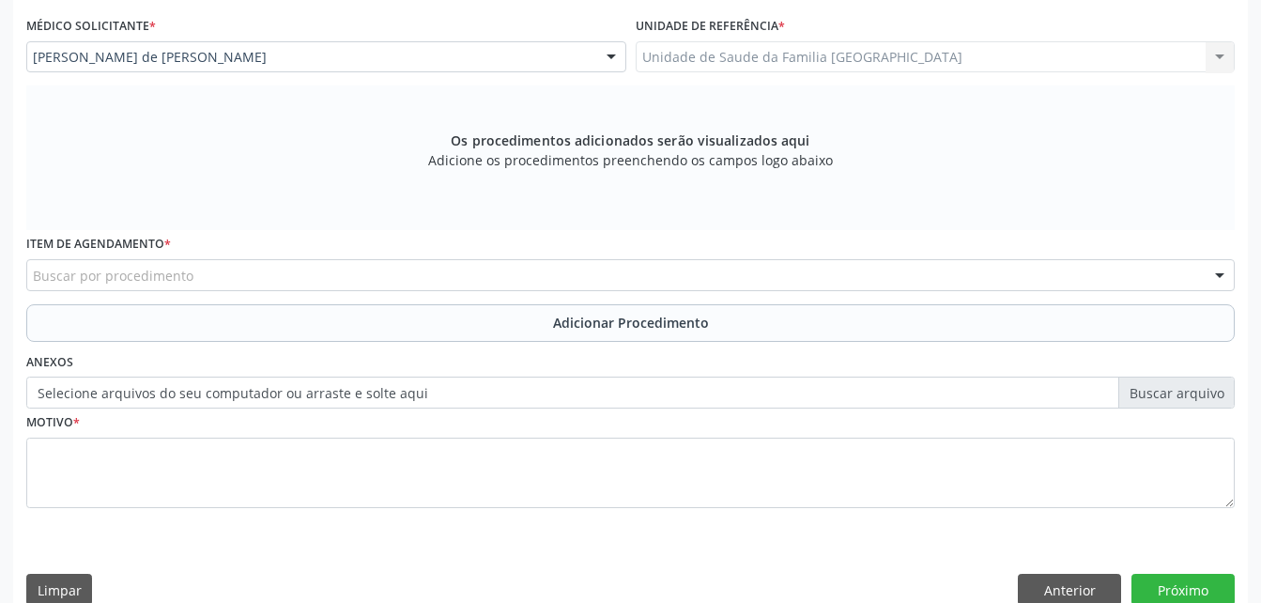
click at [297, 279] on div "Buscar por procedimento" at bounding box center [630, 275] width 1208 height 32
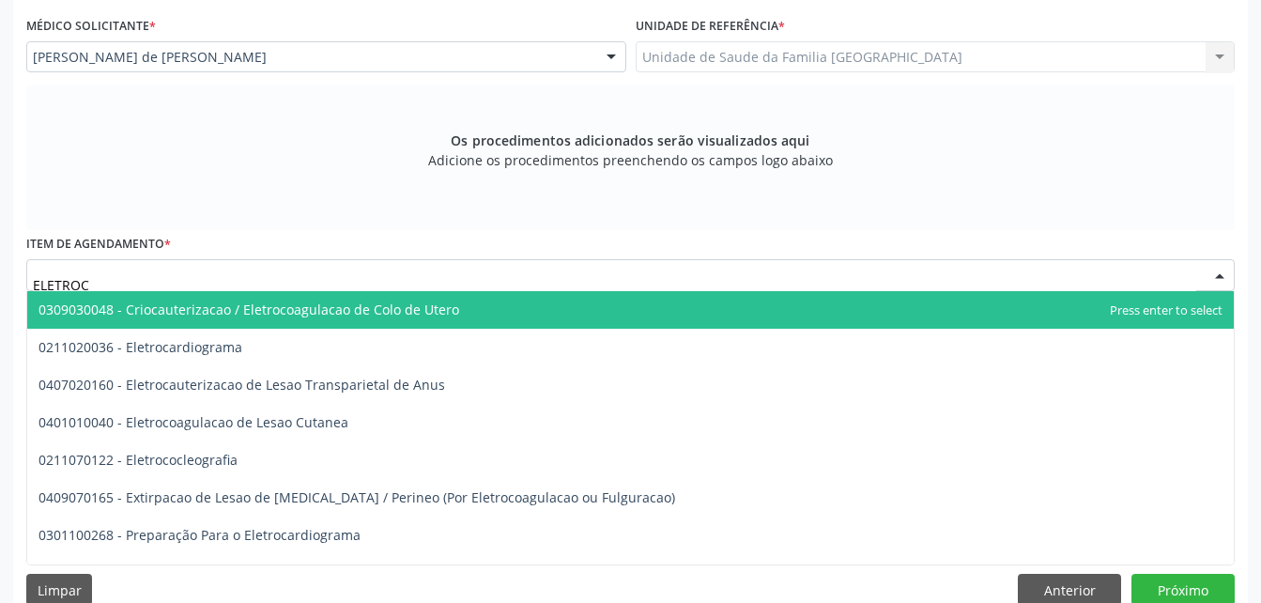
type input "ELETROCA"
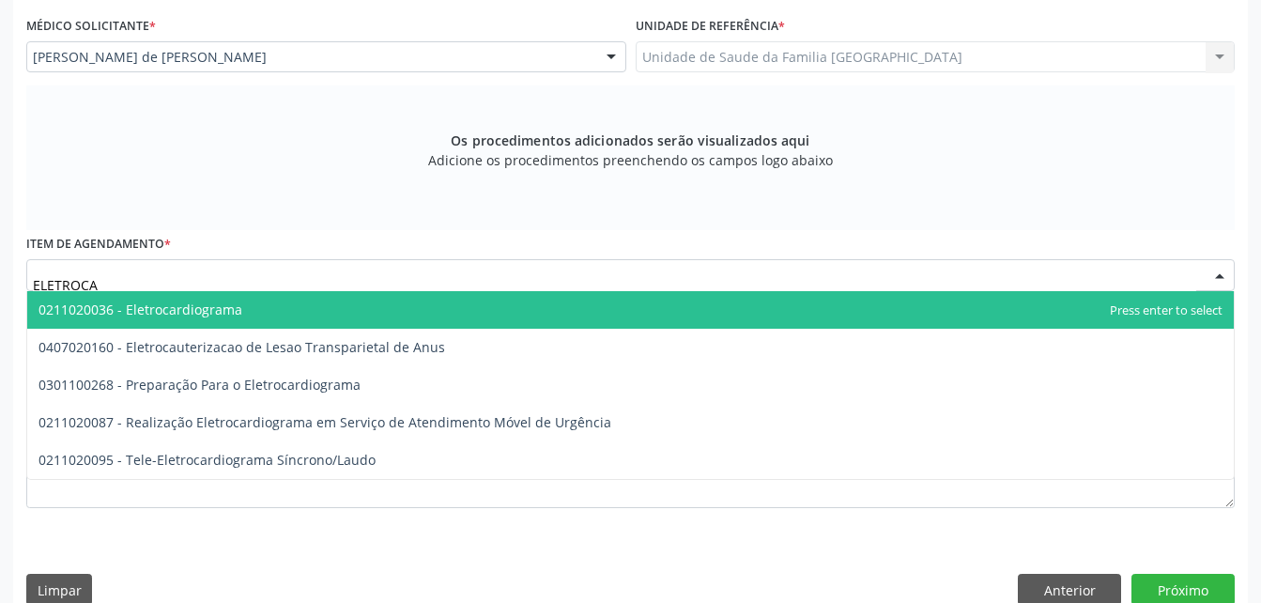
click at [314, 308] on span "0211020036 - Eletrocardiograma" at bounding box center [630, 310] width 1206 height 38
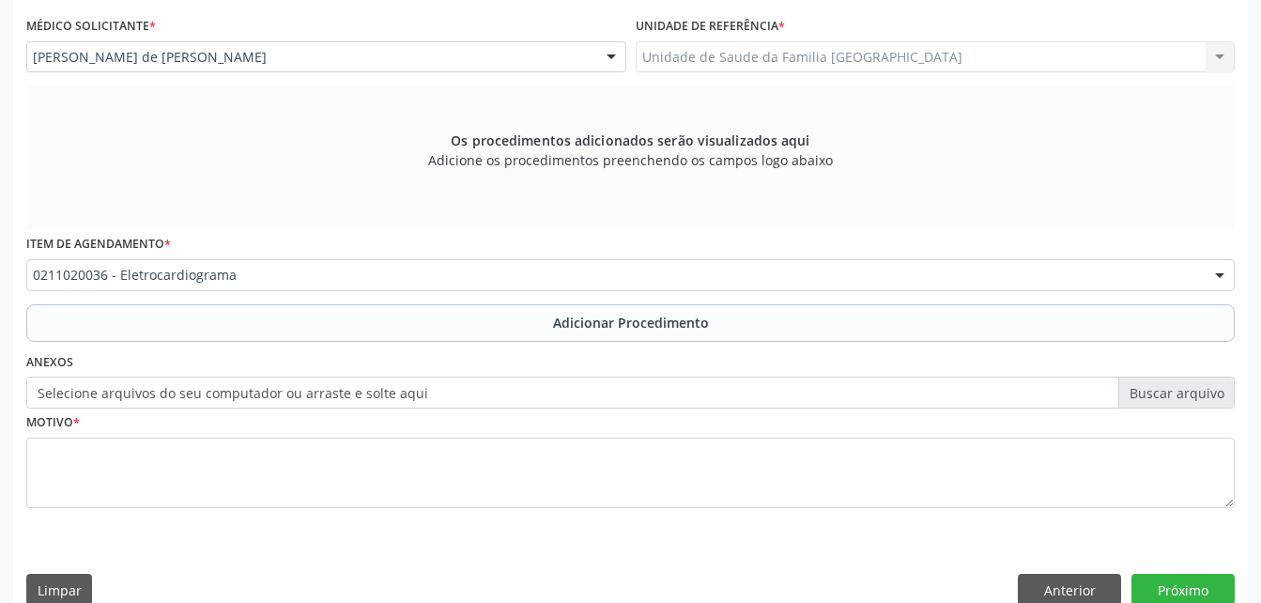
scroll to position [525, 0]
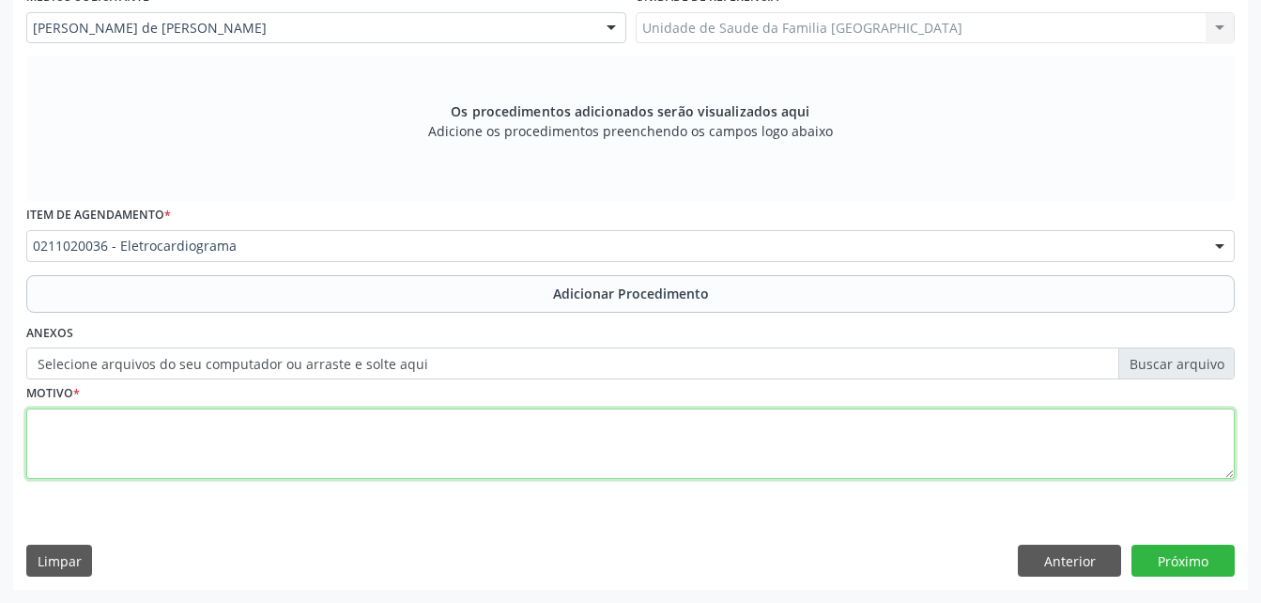
click at [663, 408] on textarea at bounding box center [630, 443] width 1208 height 71
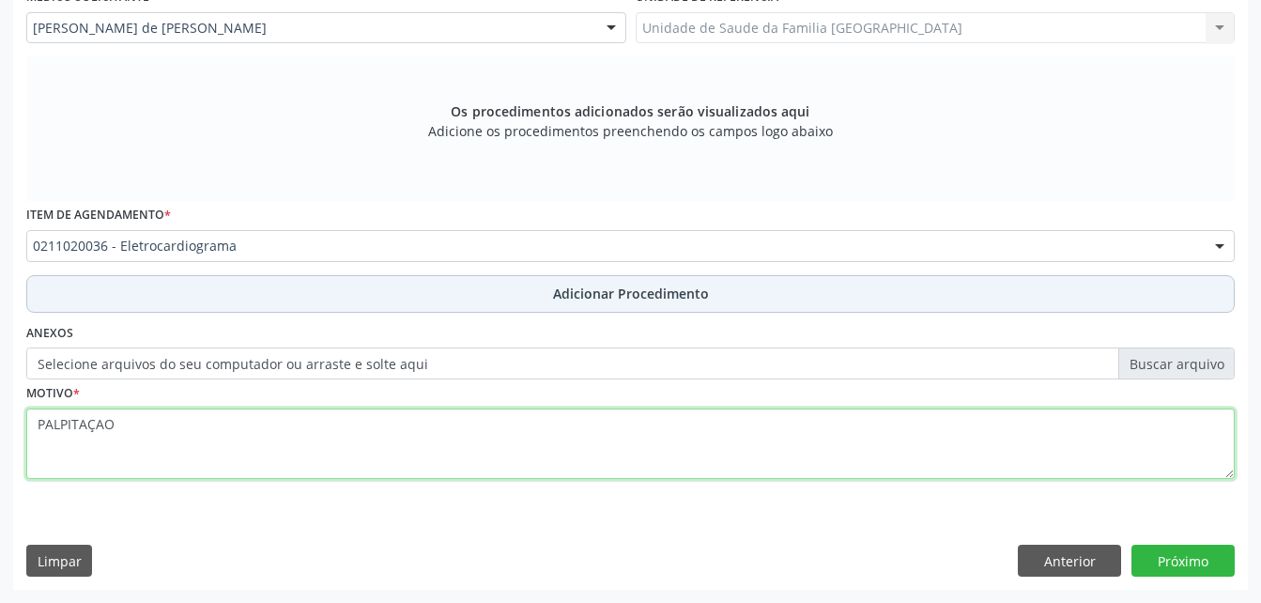
type textarea "PALPITAÇAO"
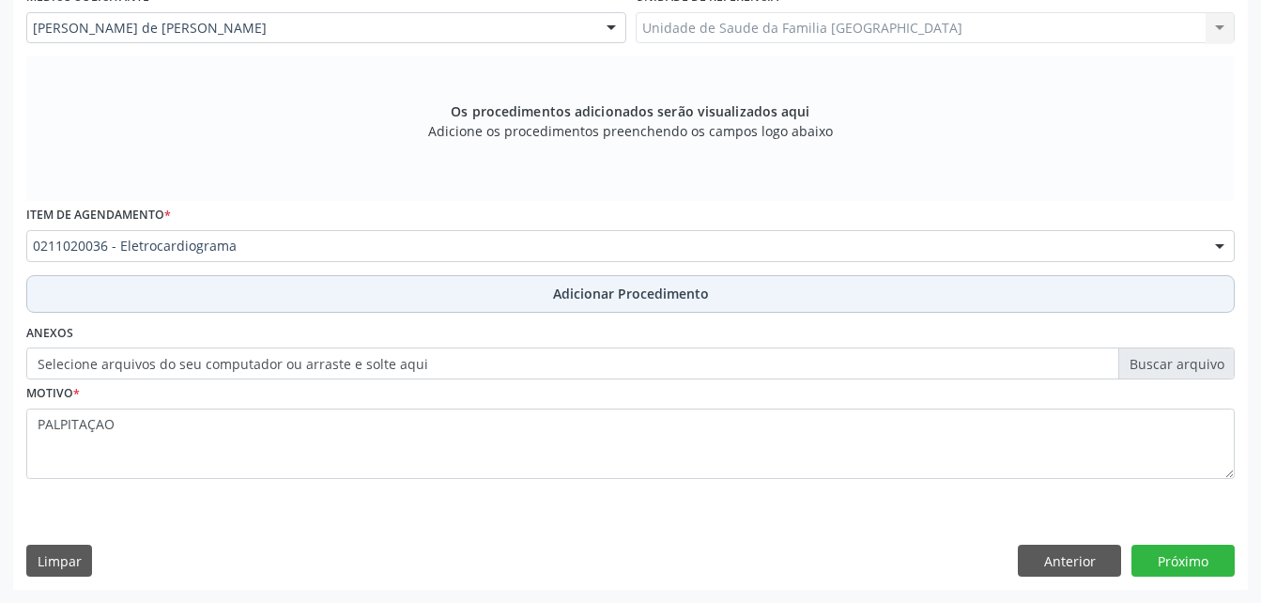
click at [699, 286] on span "Adicionar Procedimento" at bounding box center [631, 294] width 156 height 20
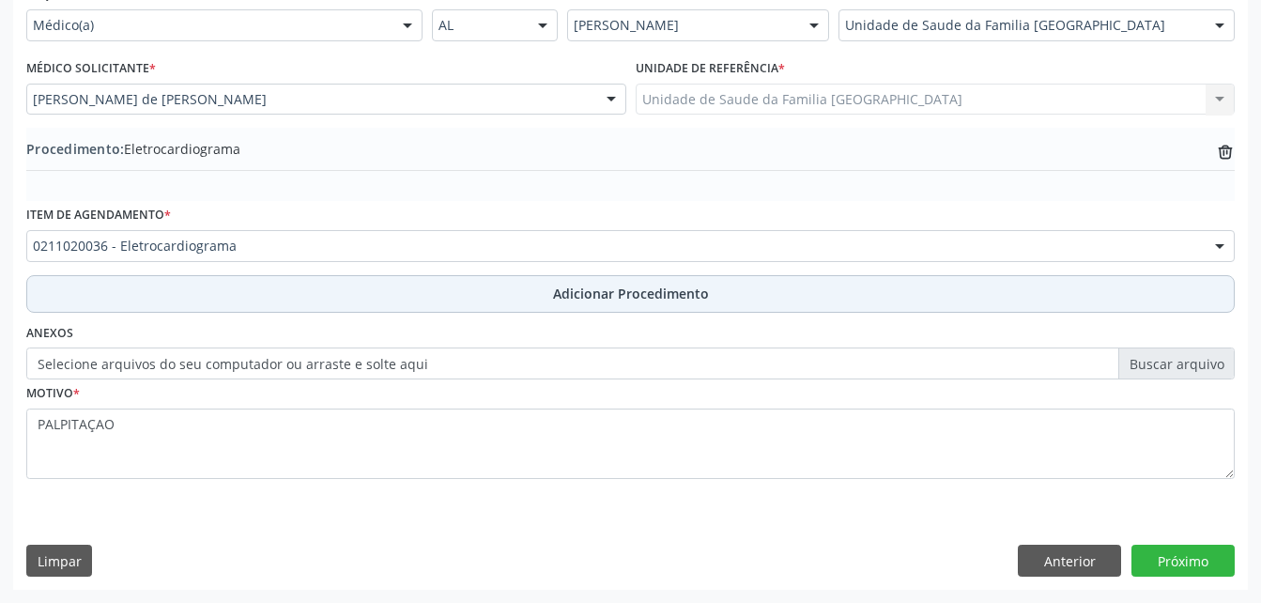
scroll to position [453, 0]
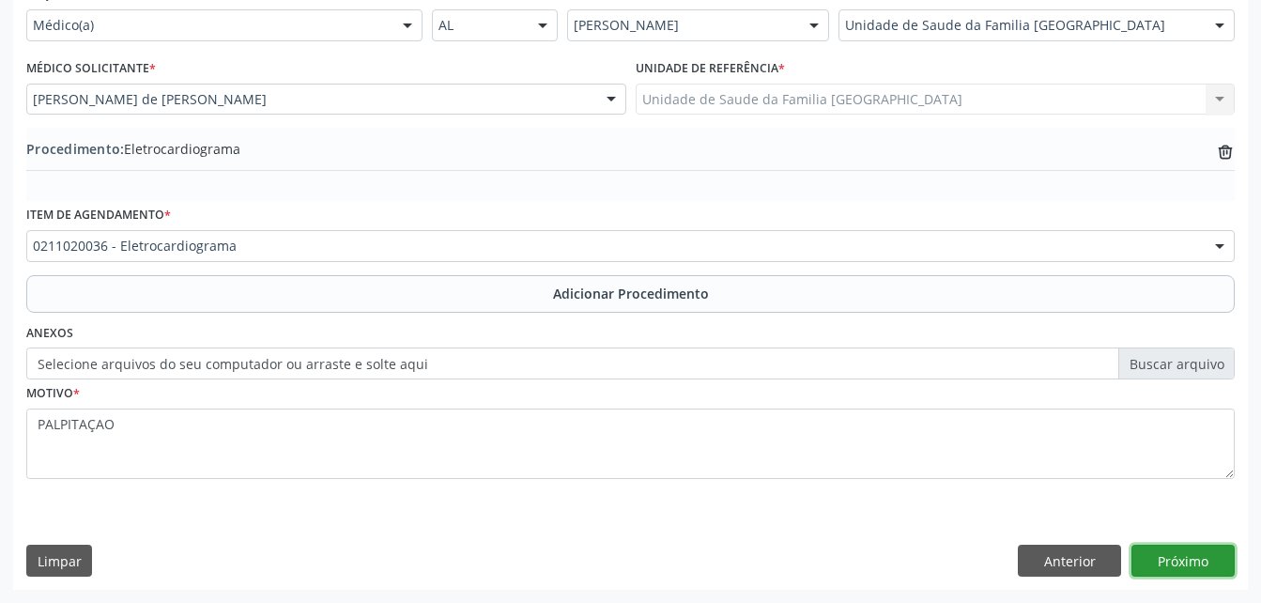
click at [1202, 556] on button "Próximo" at bounding box center [1182, 561] width 103 height 32
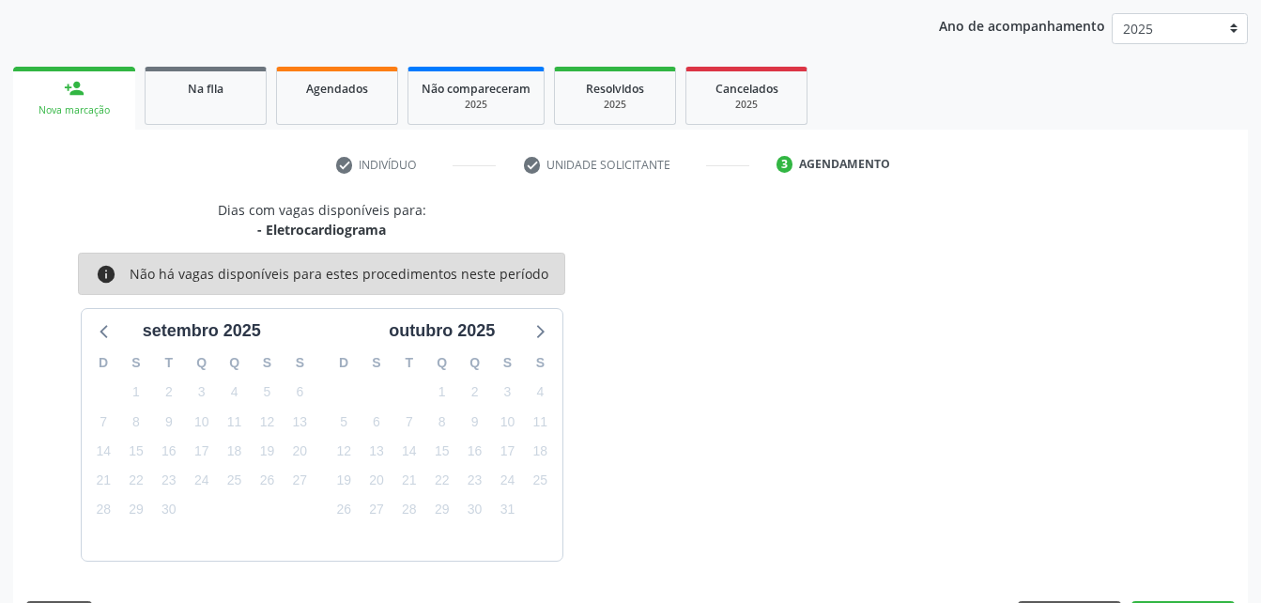
scroll to position [296, 0]
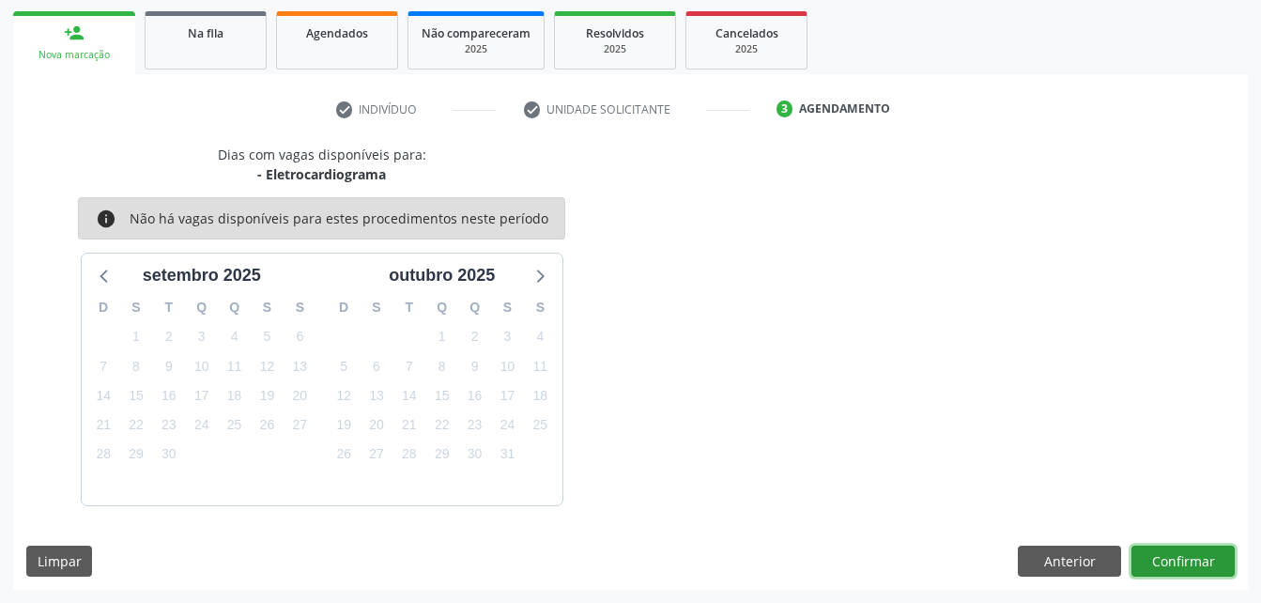
click at [1202, 551] on button "Confirmar" at bounding box center [1182, 561] width 103 height 32
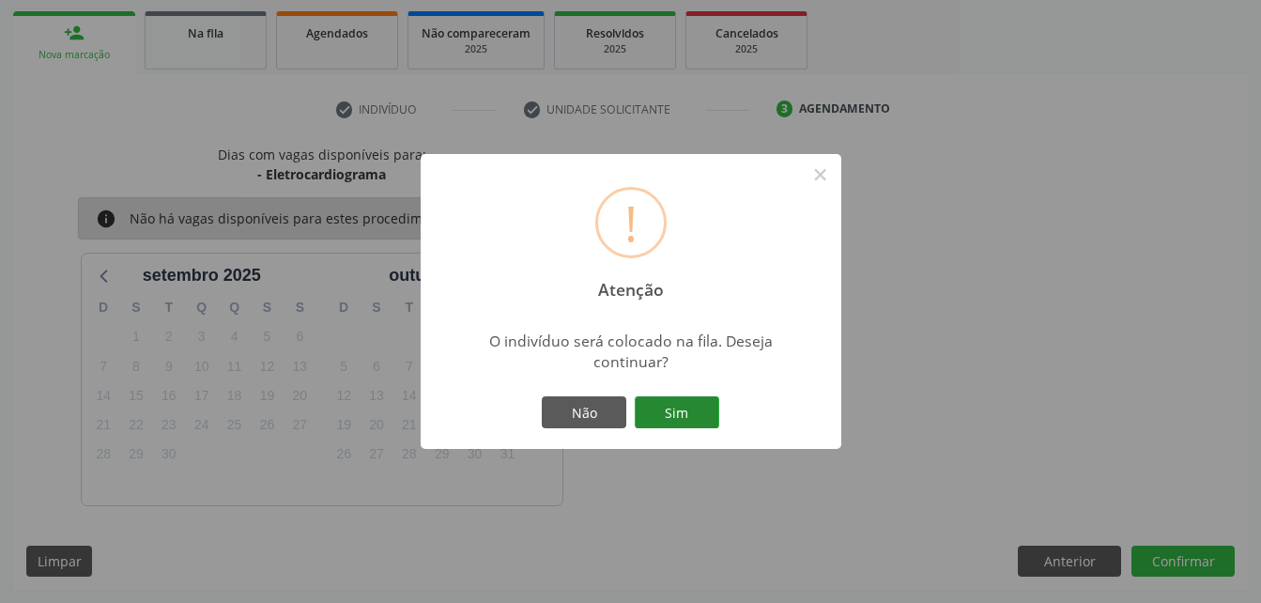
click at [692, 402] on button "Sim" at bounding box center [677, 412] width 84 height 32
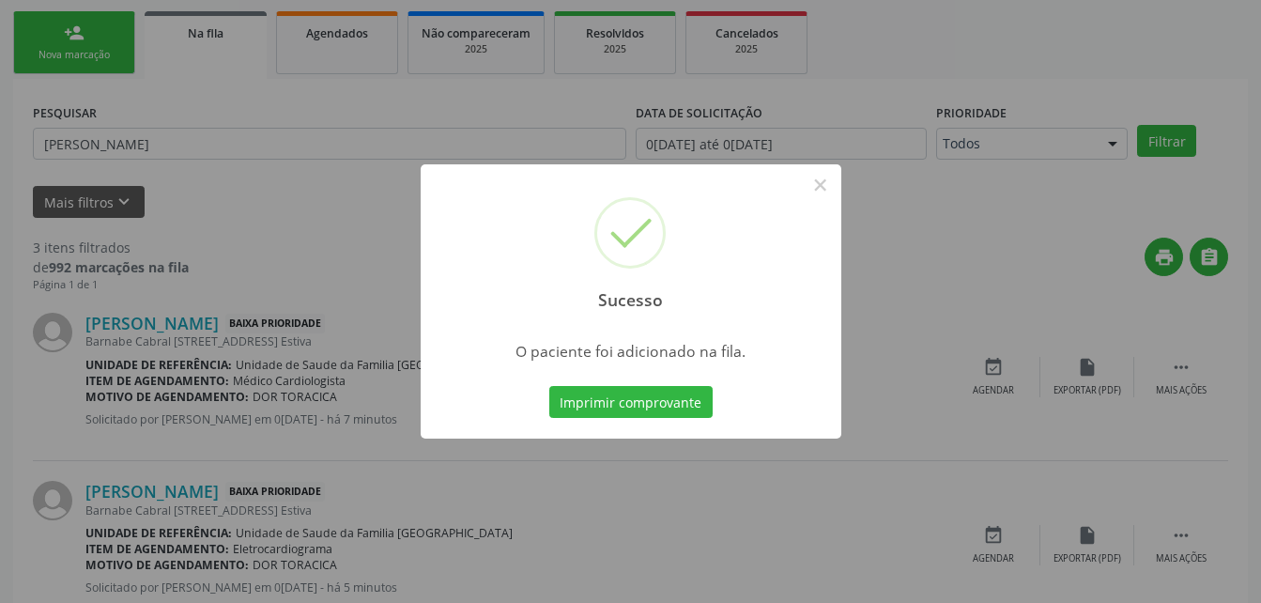
scroll to position [43, 0]
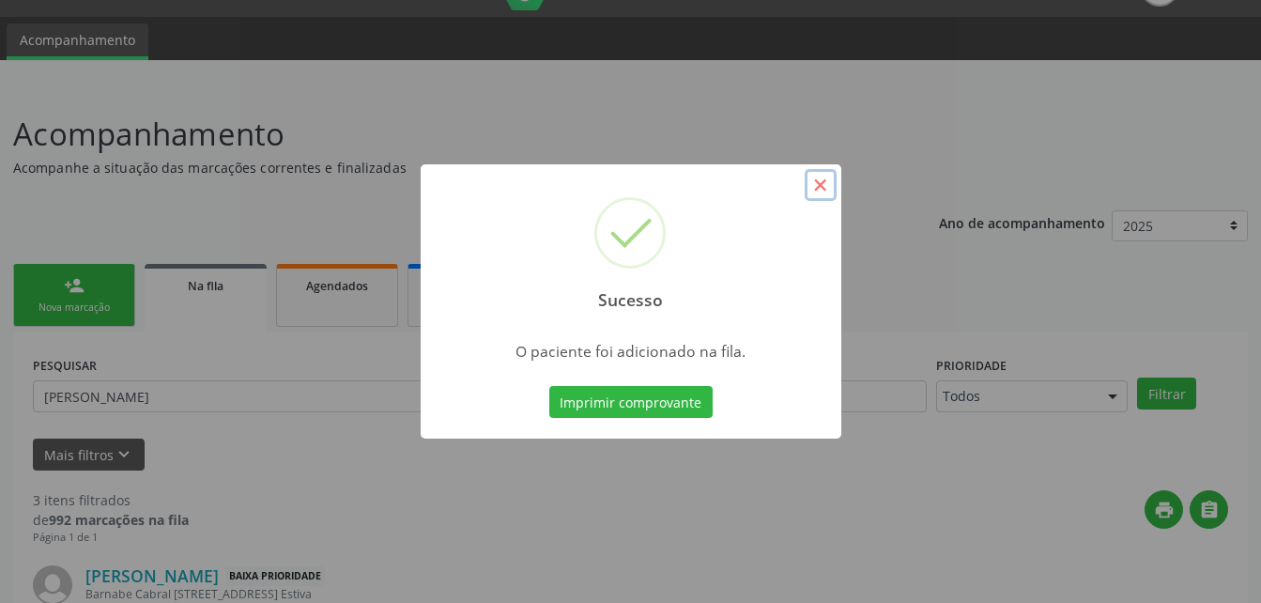
click at [818, 184] on button "×" at bounding box center [821, 185] width 32 height 32
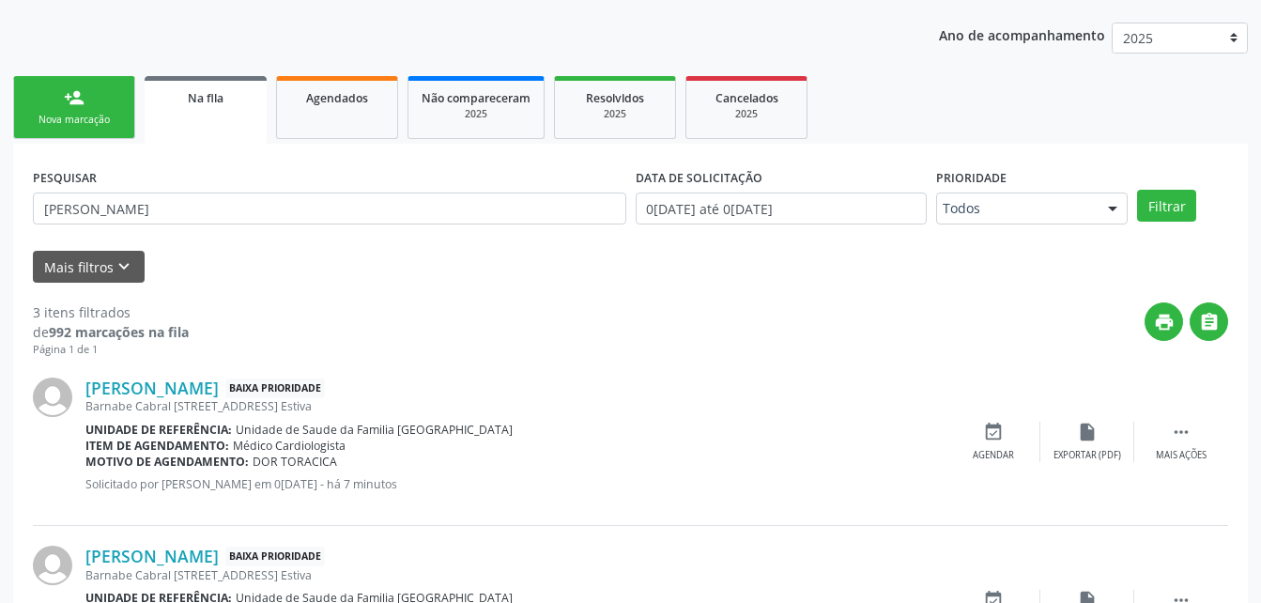
scroll to position [325, 0]
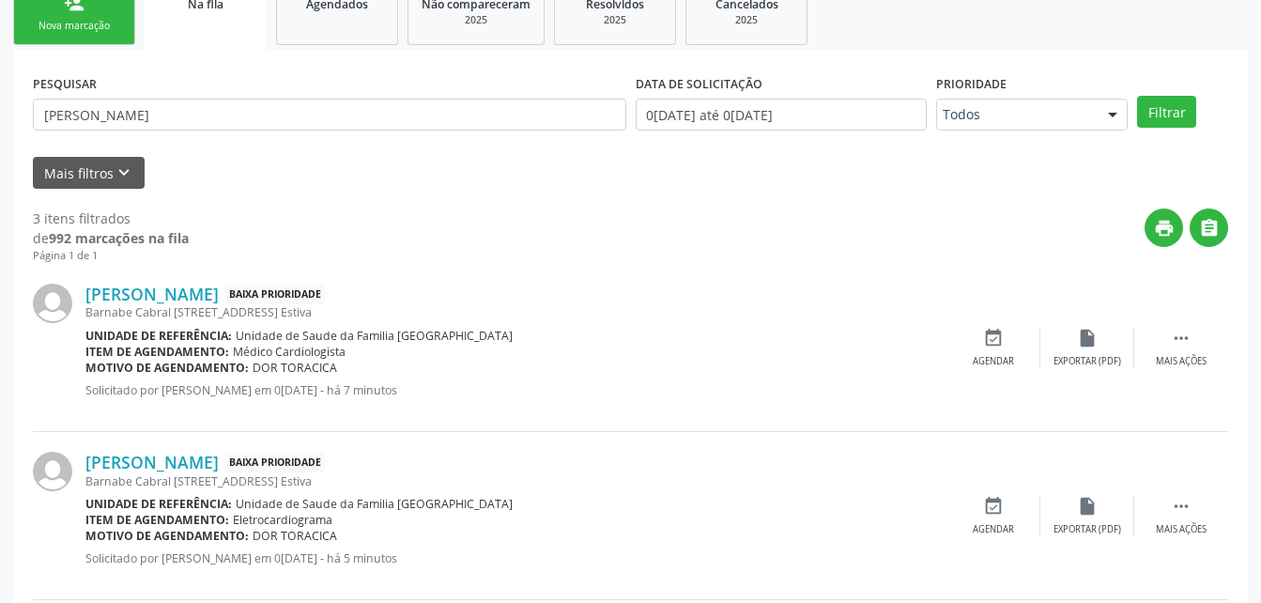
click at [89, 28] on div "Nova marcação" at bounding box center [74, 26] width 94 height 14
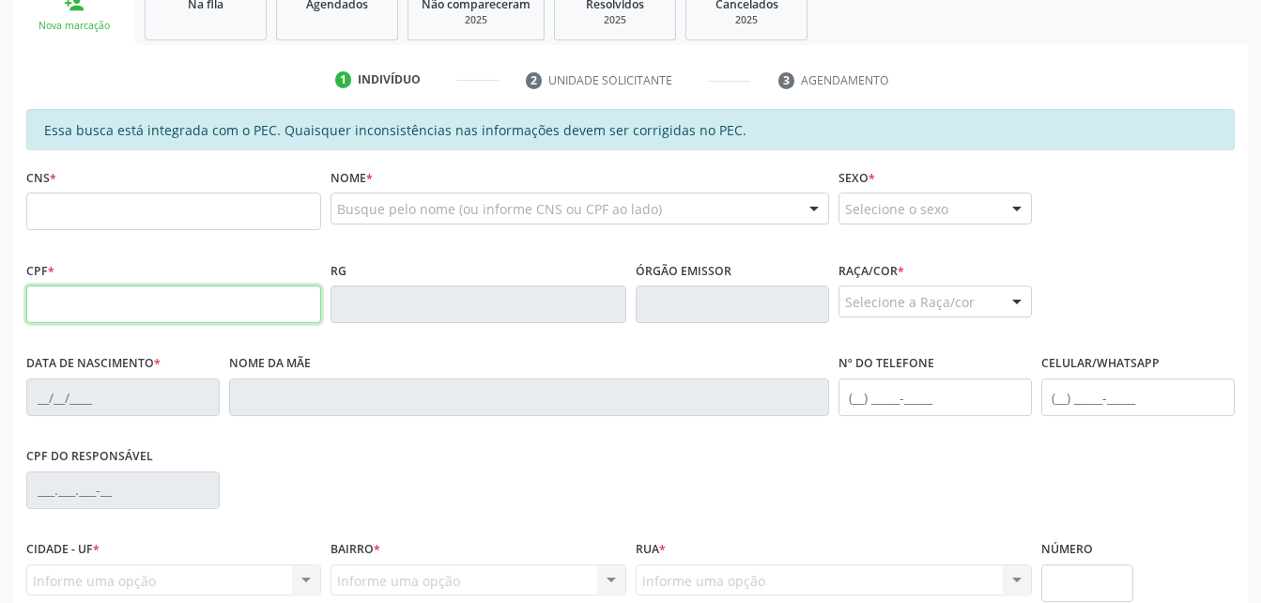
click at [221, 294] on input "text" at bounding box center [173, 304] width 295 height 38
type input "382.683.614-68"
type input "705 4024 5108 5799"
type input "[DATE]"
type input "[PERSON_NAME] da Conceiçao"
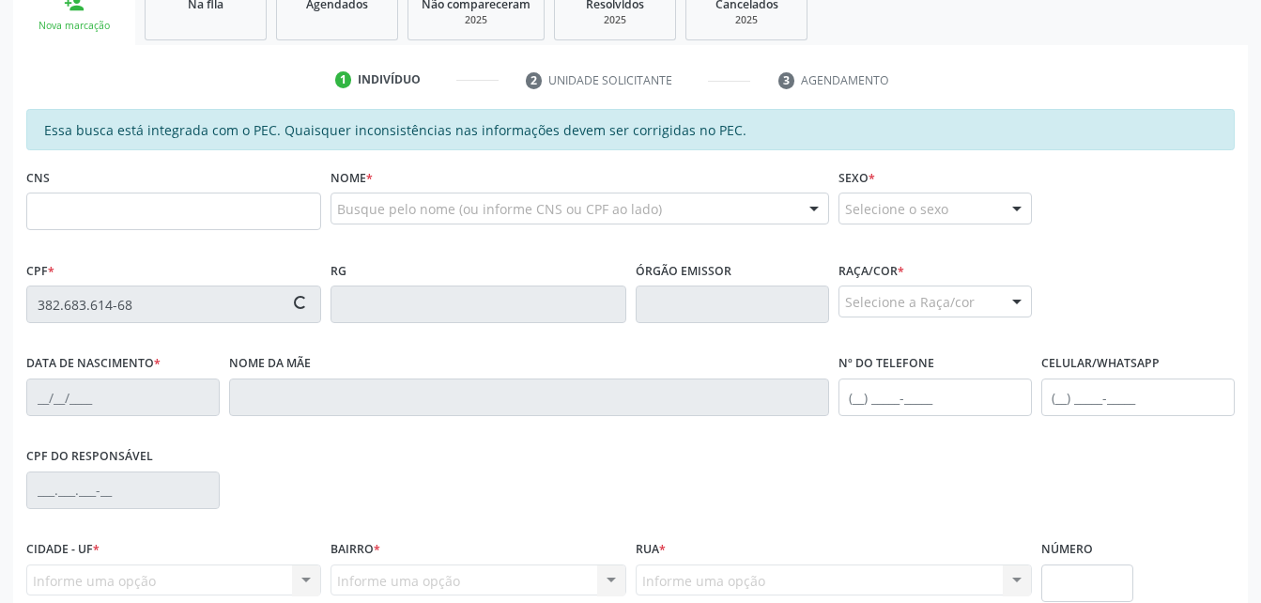
type input "[PHONE_NUMBER]"
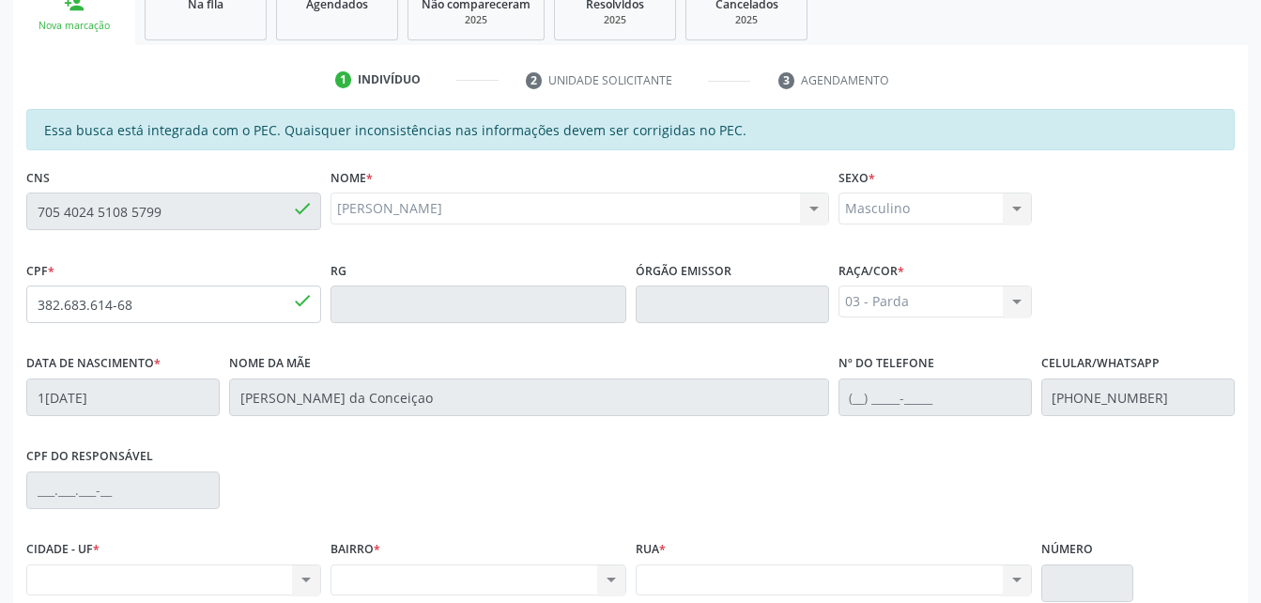
scroll to position [496, 0]
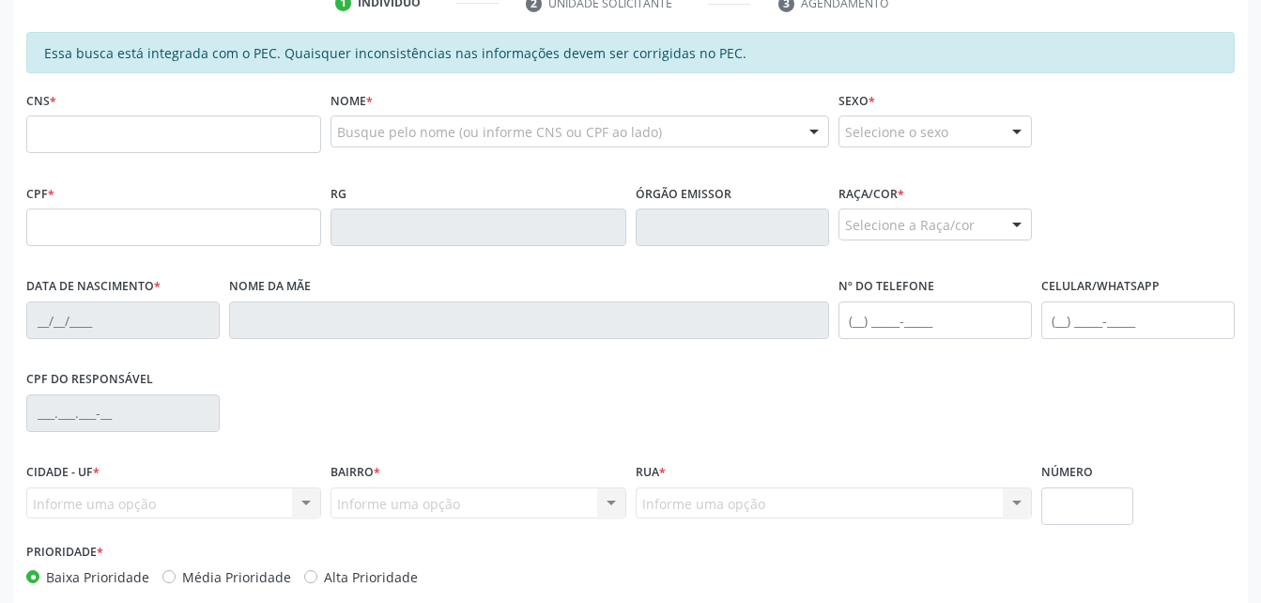
scroll to position [308, 0]
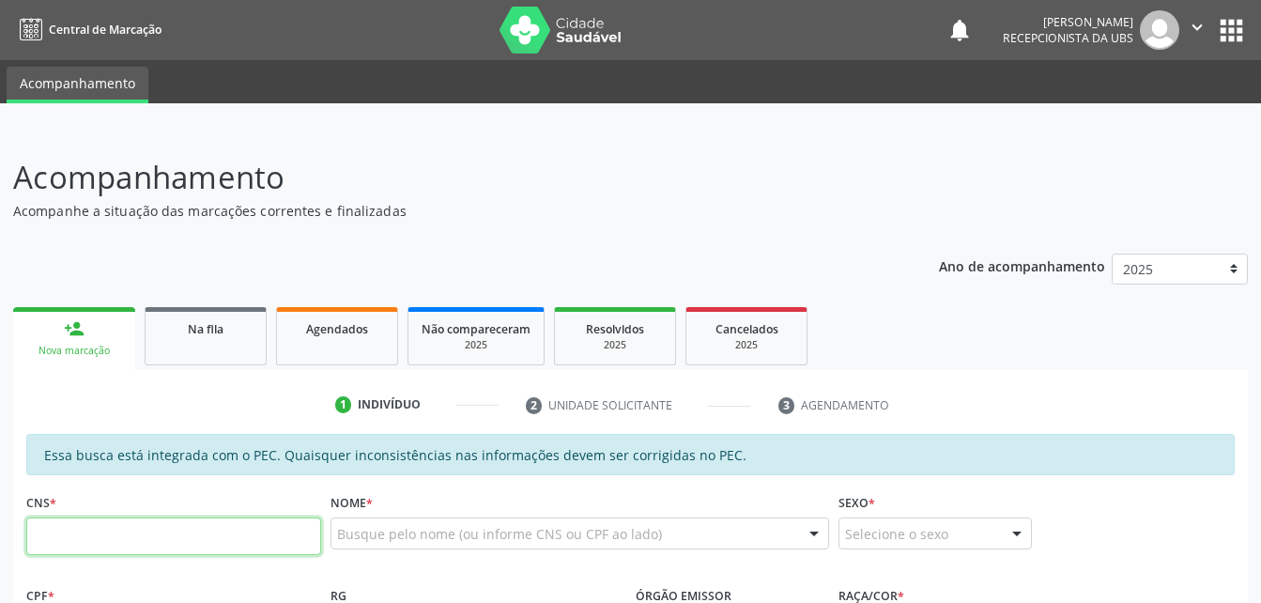
scroll to position [308, 0]
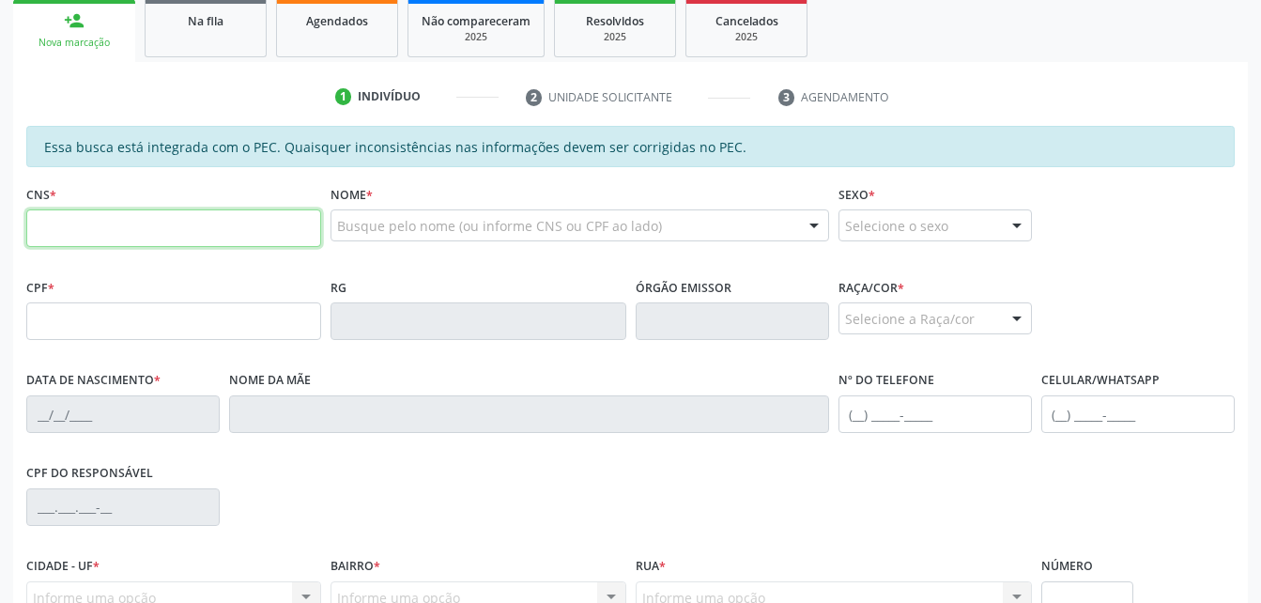
click at [297, 225] on input "text" at bounding box center [173, 228] width 295 height 38
paste input "705 4024 5108 5799"
click at [268, 221] on input "705 4024 5108 5799" at bounding box center [173, 228] width 295 height 38
type input "705 4024 5108 5799"
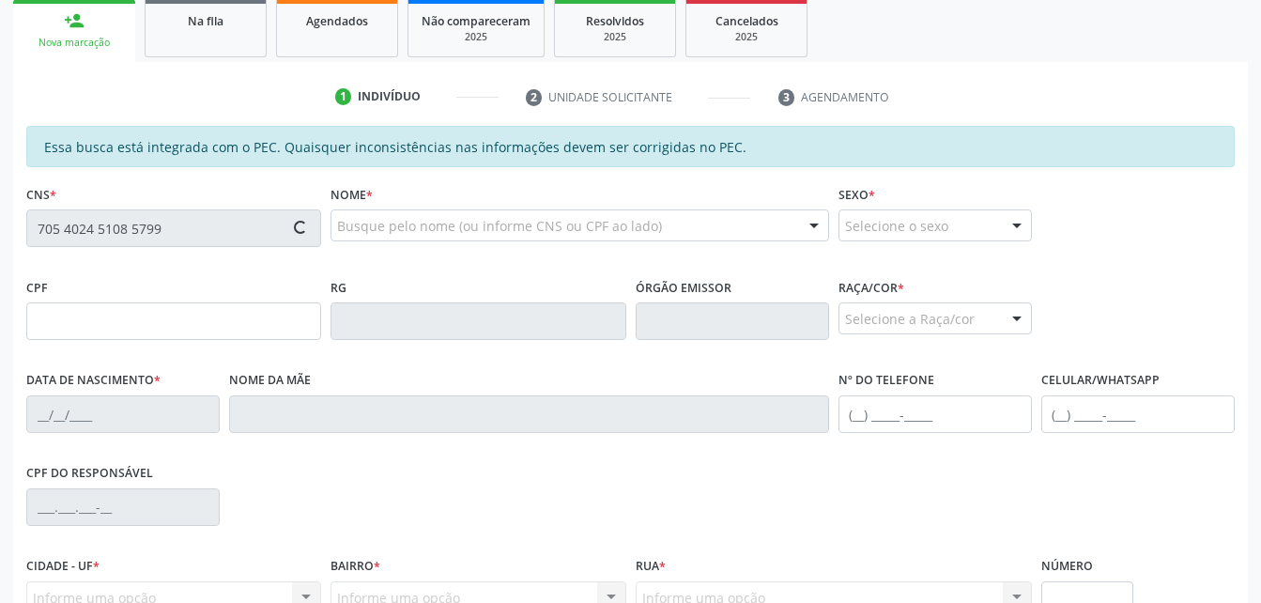
type input "382.683.614-68"
type input "[DATE]"
type input "[PERSON_NAME] da Conceiçao"
type input "[PHONE_NUMBER]"
type input "S/N"
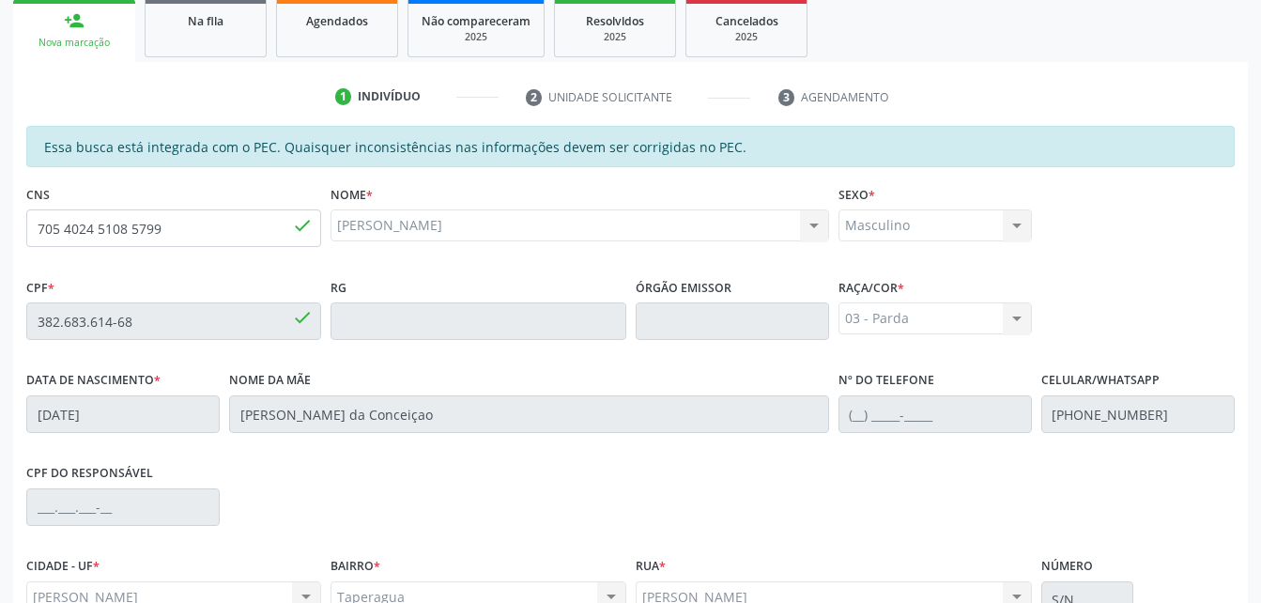
scroll to position [496, 0]
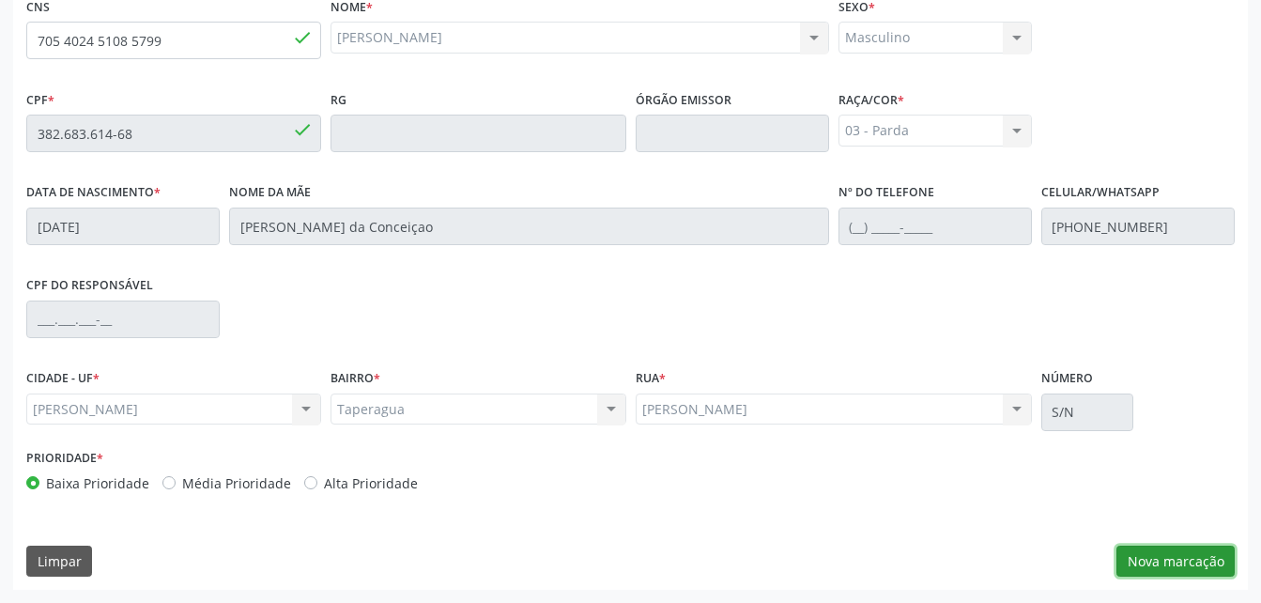
click at [1221, 559] on button "Nova marcação" at bounding box center [1175, 561] width 118 height 32
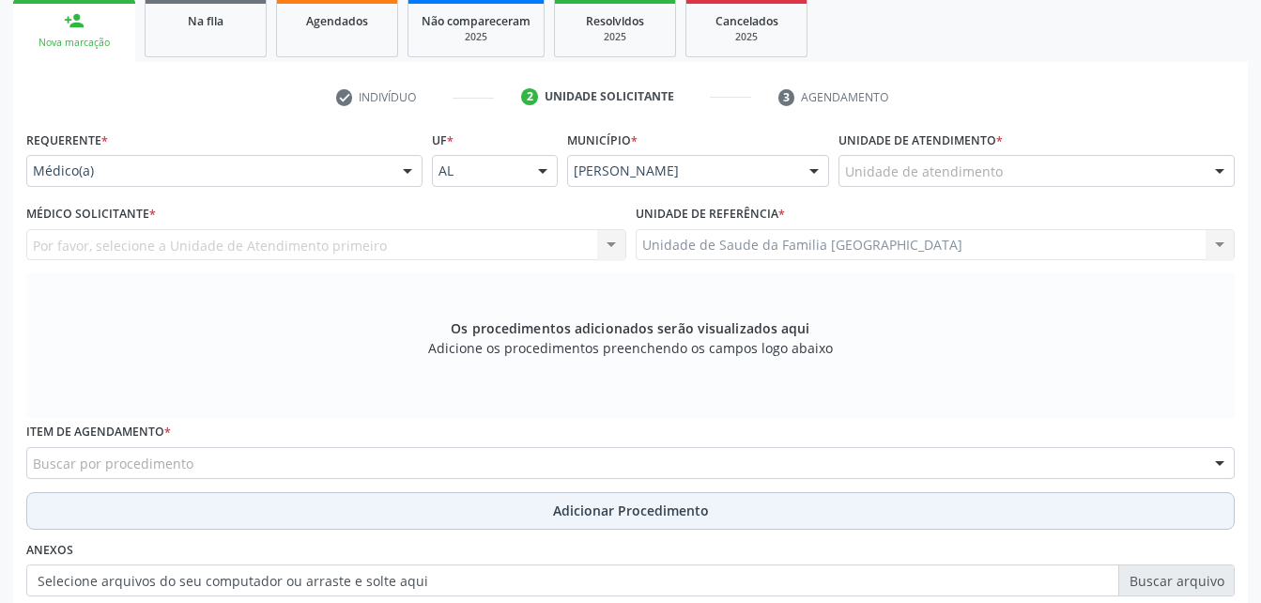
scroll to position [525, 0]
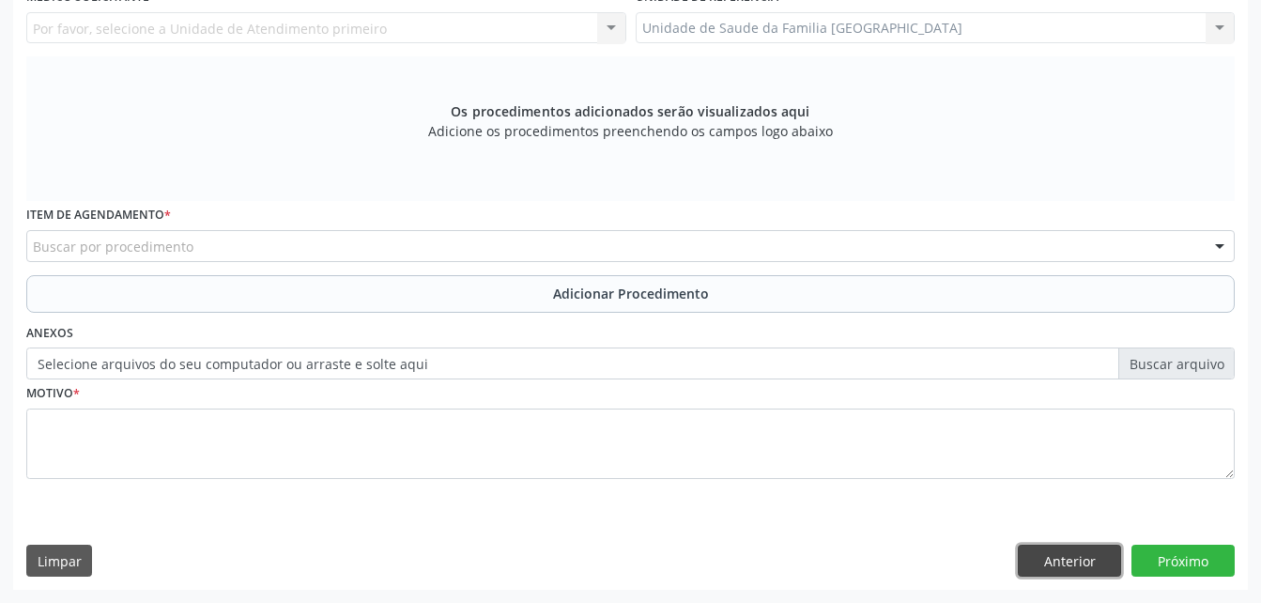
click at [1114, 572] on button "Anterior" at bounding box center [1069, 561] width 103 height 32
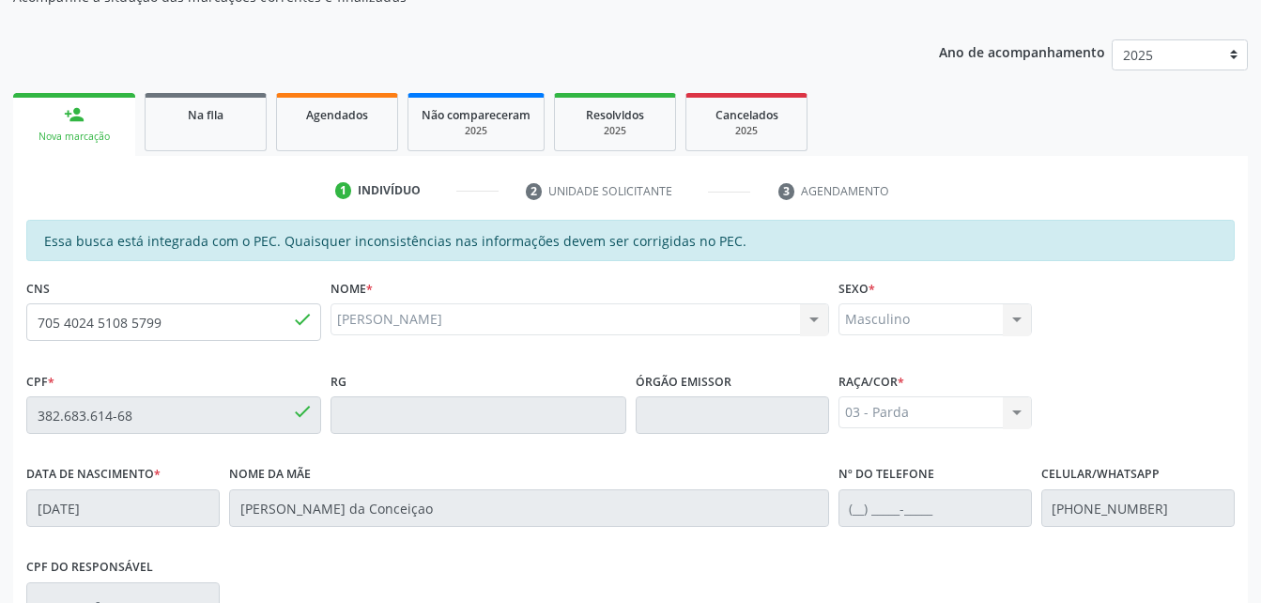
scroll to position [496, 0]
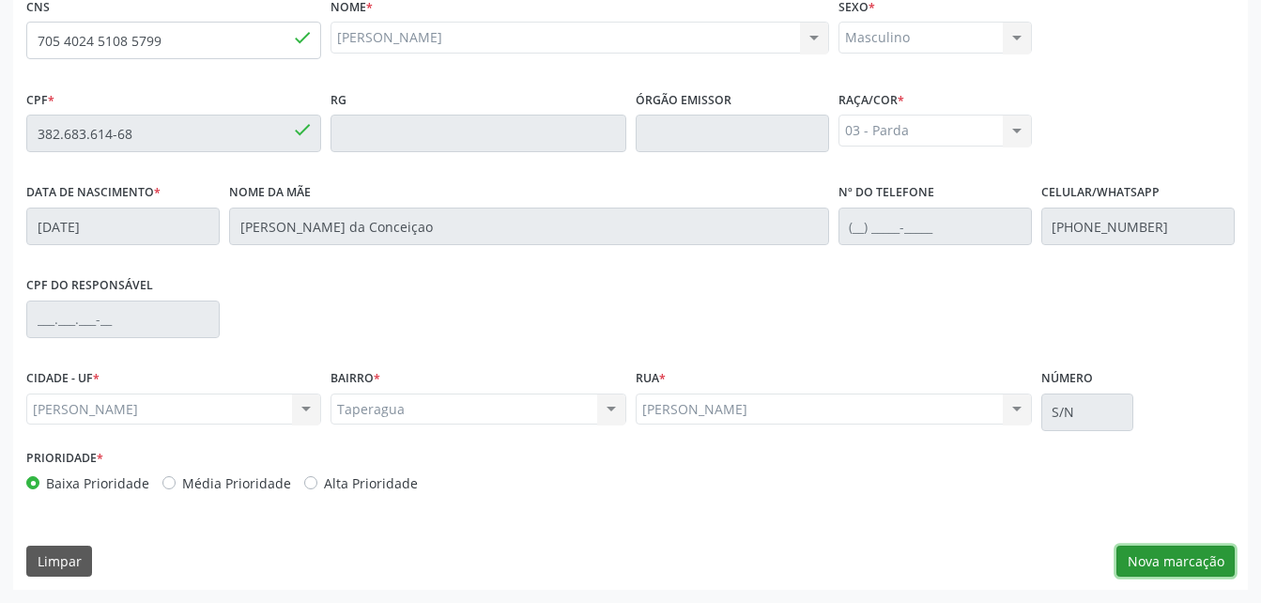
click at [1130, 554] on button "Nova marcação" at bounding box center [1175, 561] width 118 height 32
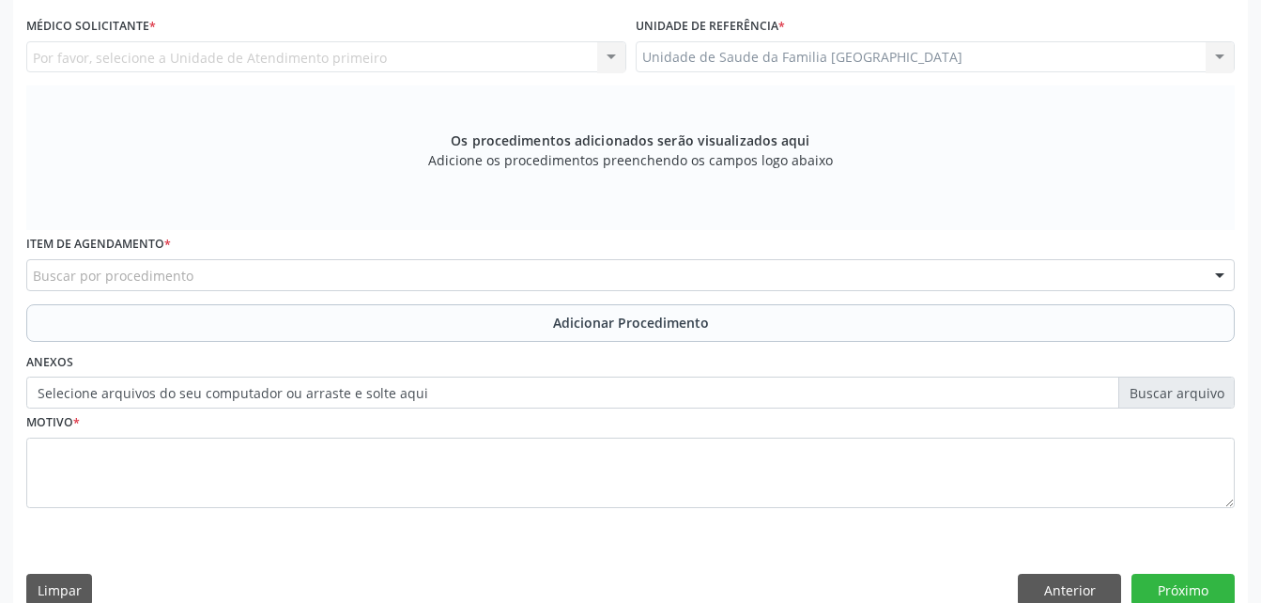
scroll to position [308, 0]
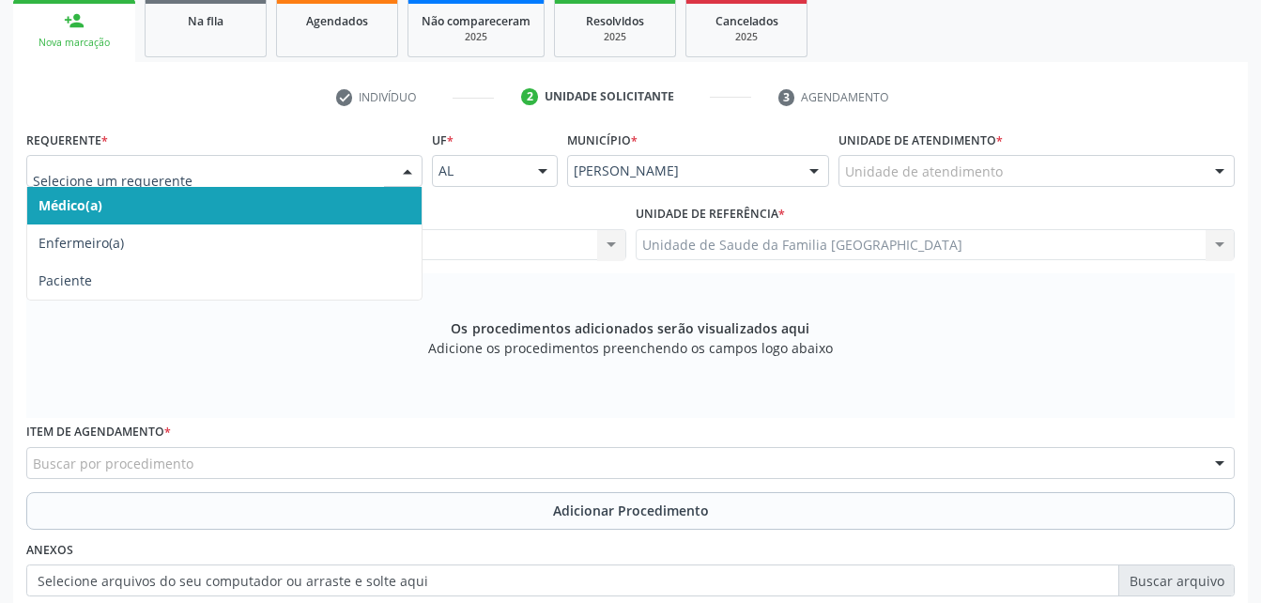
click at [395, 169] on div at bounding box center [407, 172] width 28 height 32
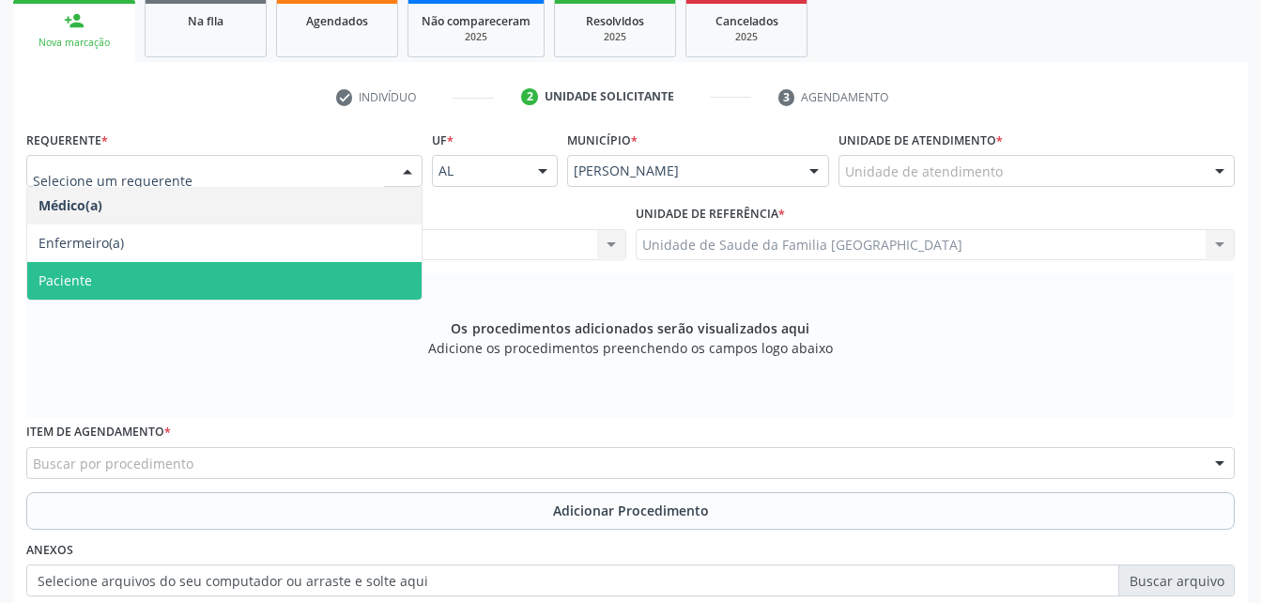
click at [353, 265] on span "Paciente" at bounding box center [224, 281] width 394 height 38
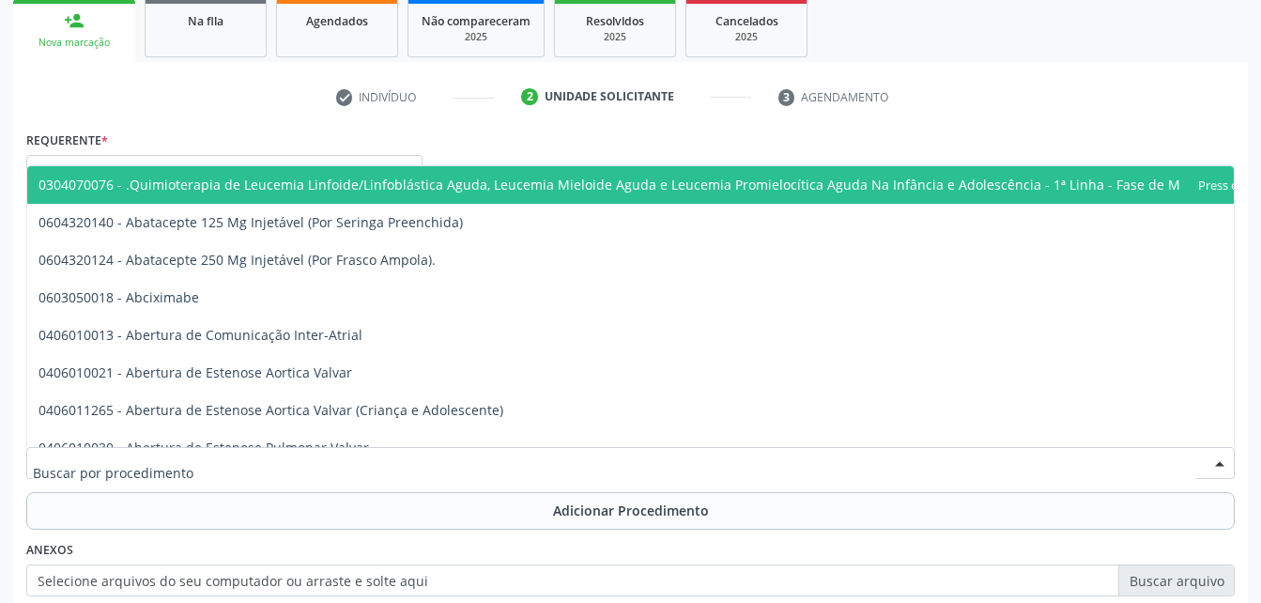
click at [458, 458] on div at bounding box center [630, 463] width 1208 height 32
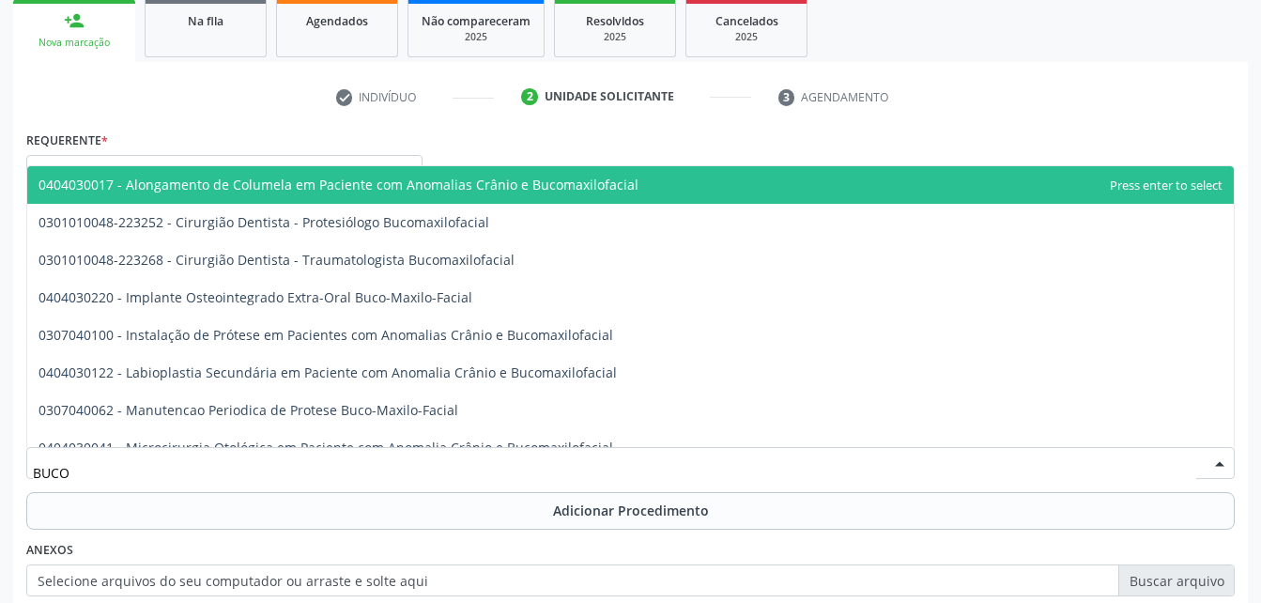
type input "BUCOM"
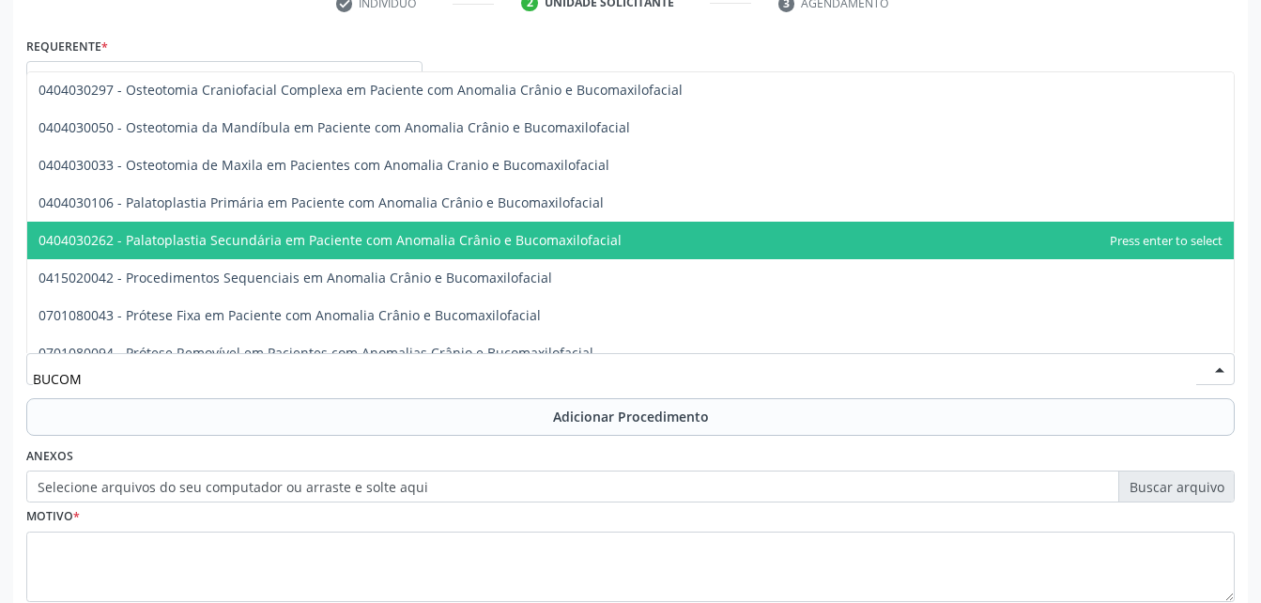
scroll to position [0, 0]
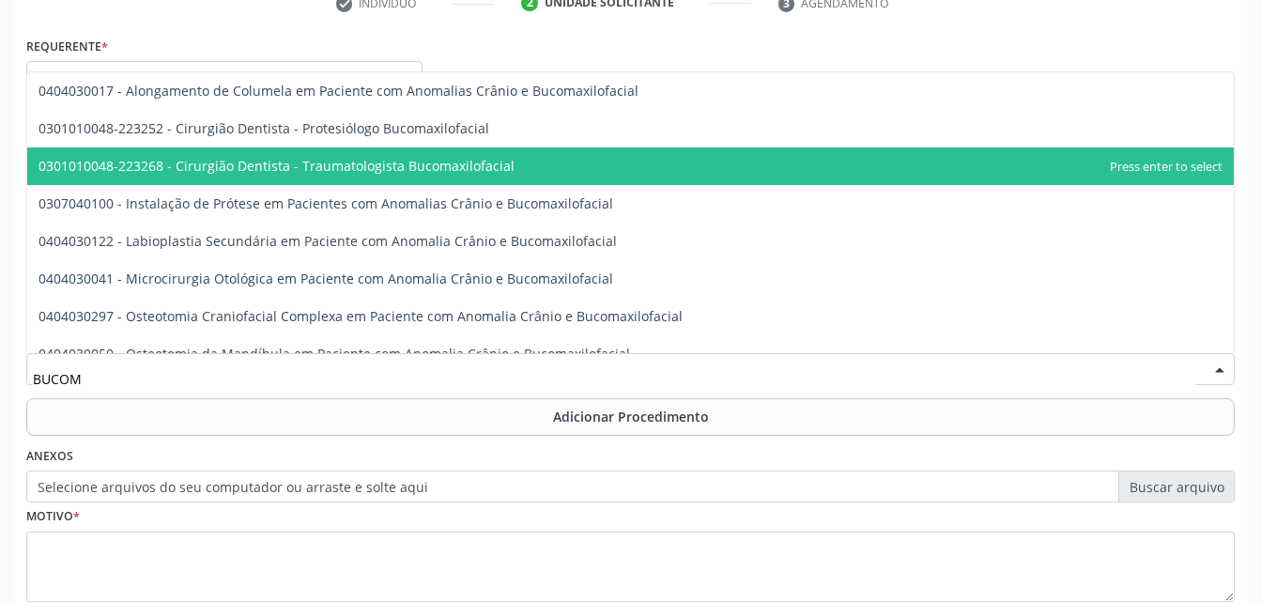
click at [599, 175] on span "0301010048-223268 - Cirurgião Dentista - Traumatologista Bucomaxilofacial" at bounding box center [630, 166] width 1206 height 38
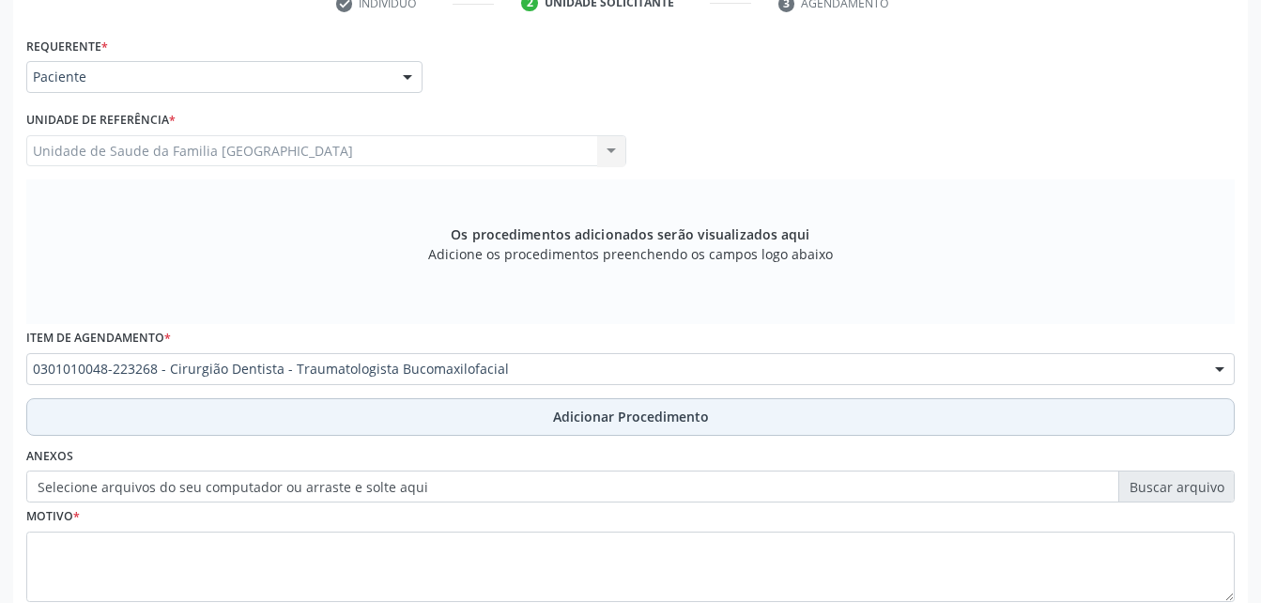
click at [640, 420] on span "Adicionar Procedimento" at bounding box center [631, 417] width 156 height 20
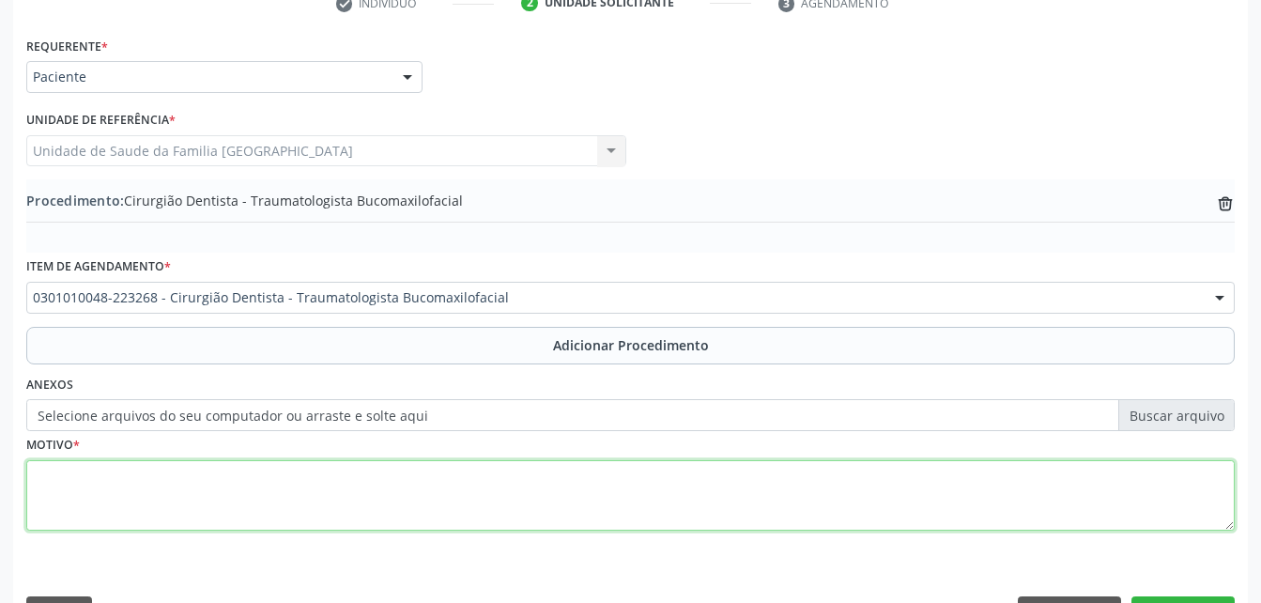
click at [658, 498] on textarea at bounding box center [630, 495] width 1208 height 71
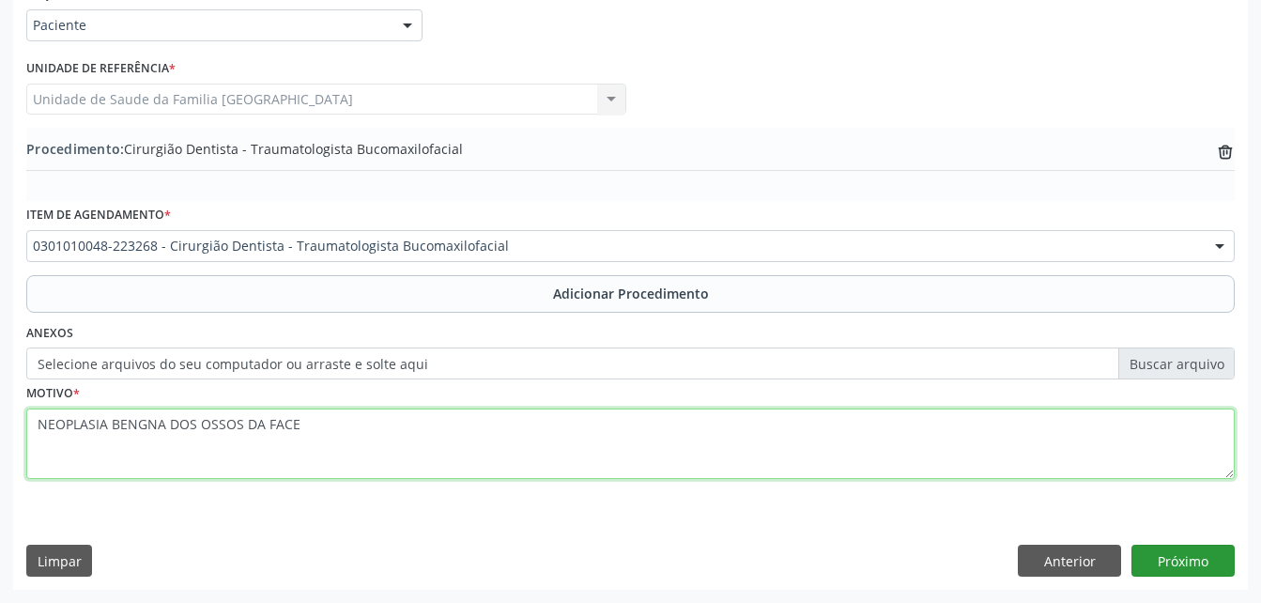
type textarea "NEOPLASIA BENGNA DOS OSSOS DA FACE"
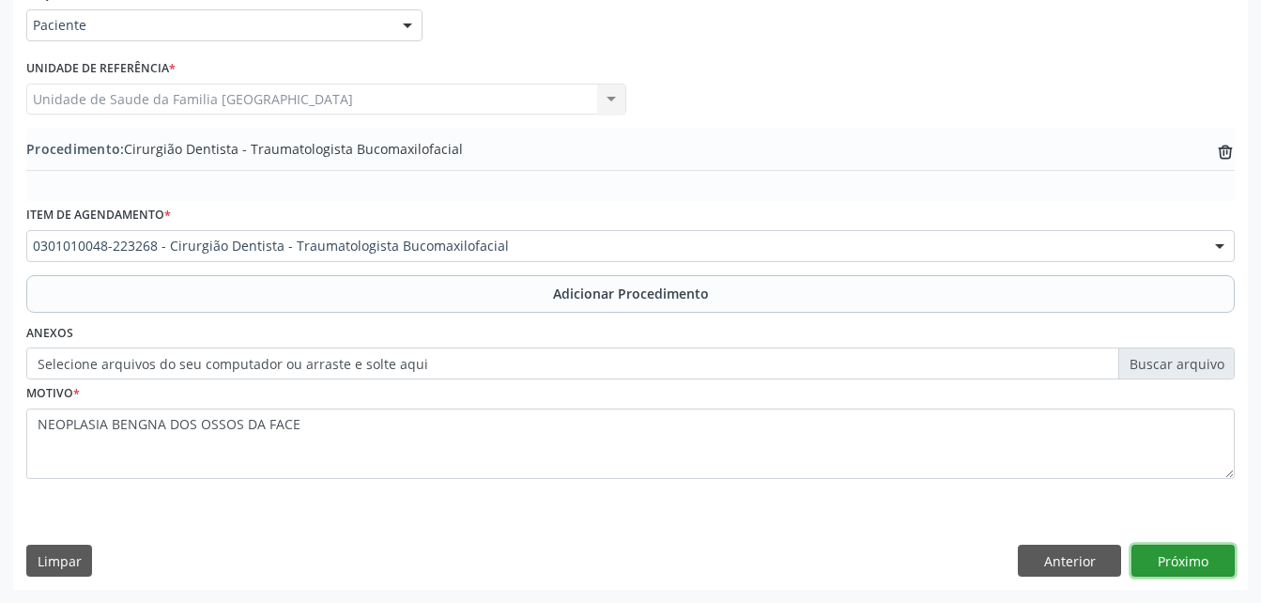
click at [1217, 561] on button "Próximo" at bounding box center [1182, 561] width 103 height 32
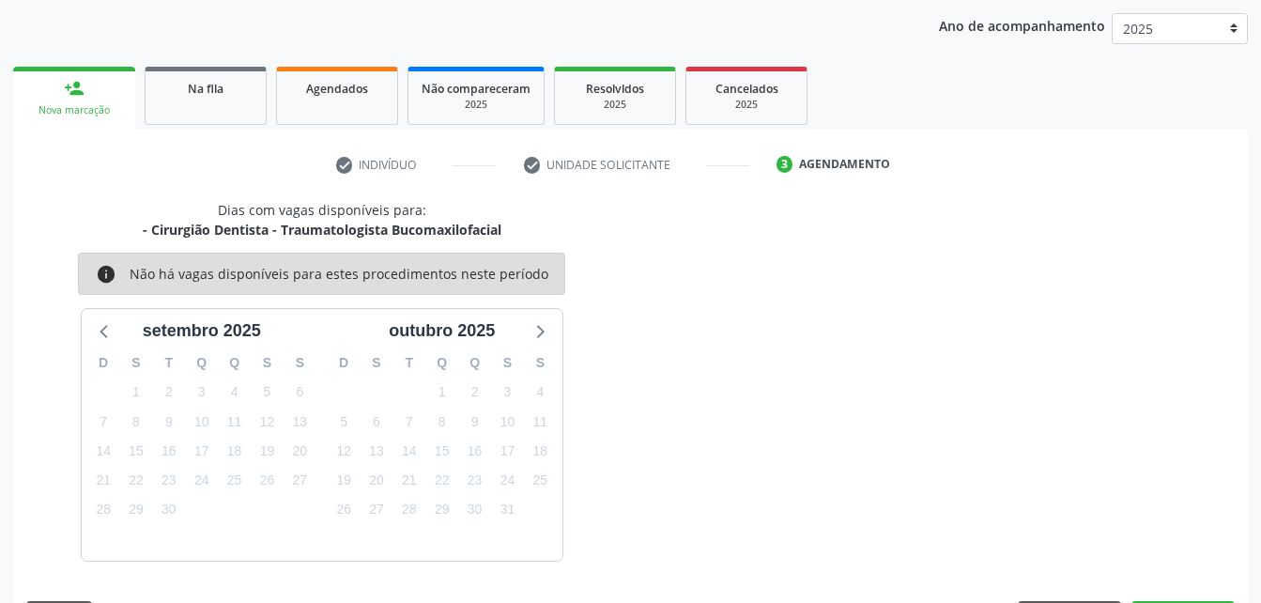
scroll to position [296, 0]
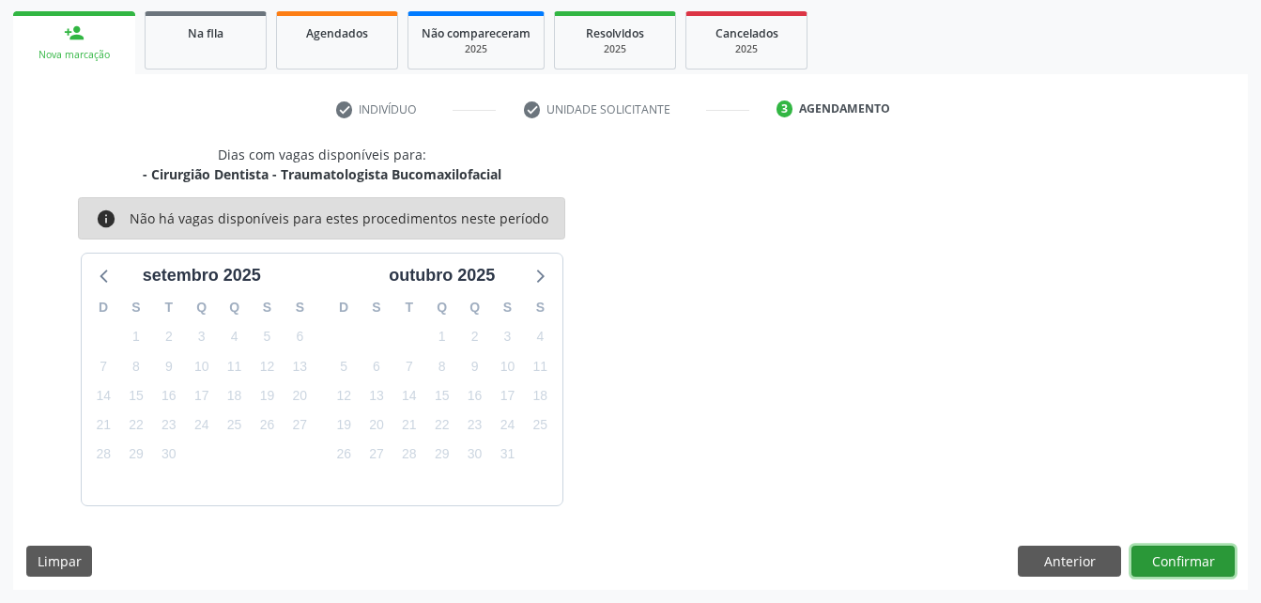
click at [1207, 559] on button "Confirmar" at bounding box center [1182, 561] width 103 height 32
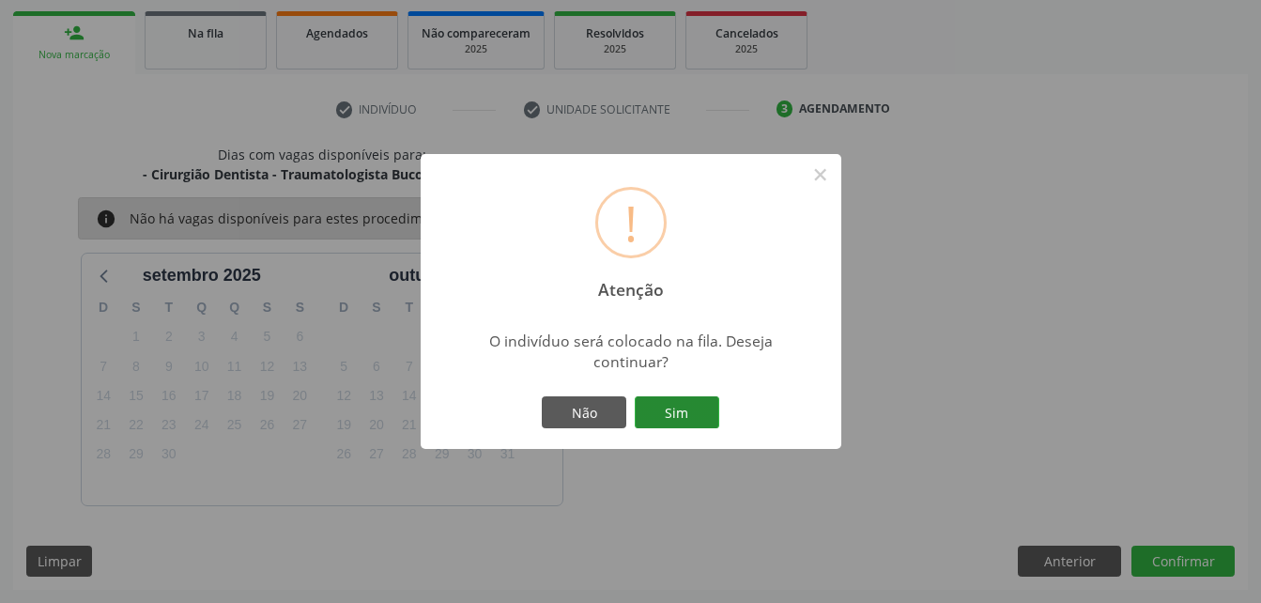
click at [713, 417] on button "Sim" at bounding box center [677, 412] width 84 height 32
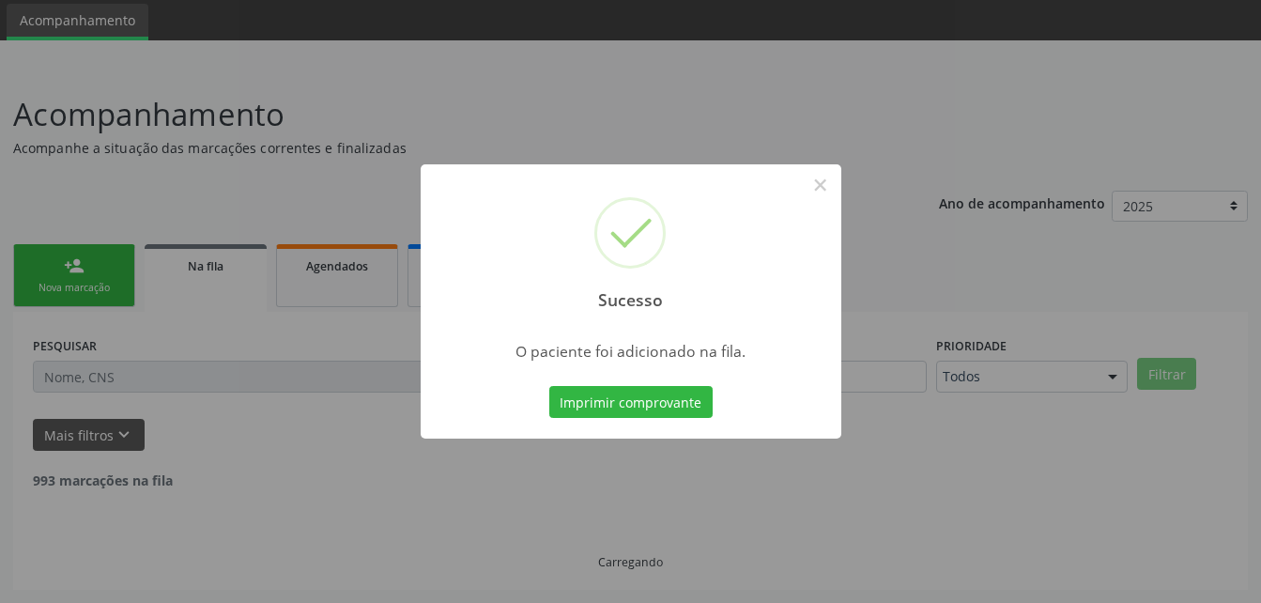
scroll to position [43, 0]
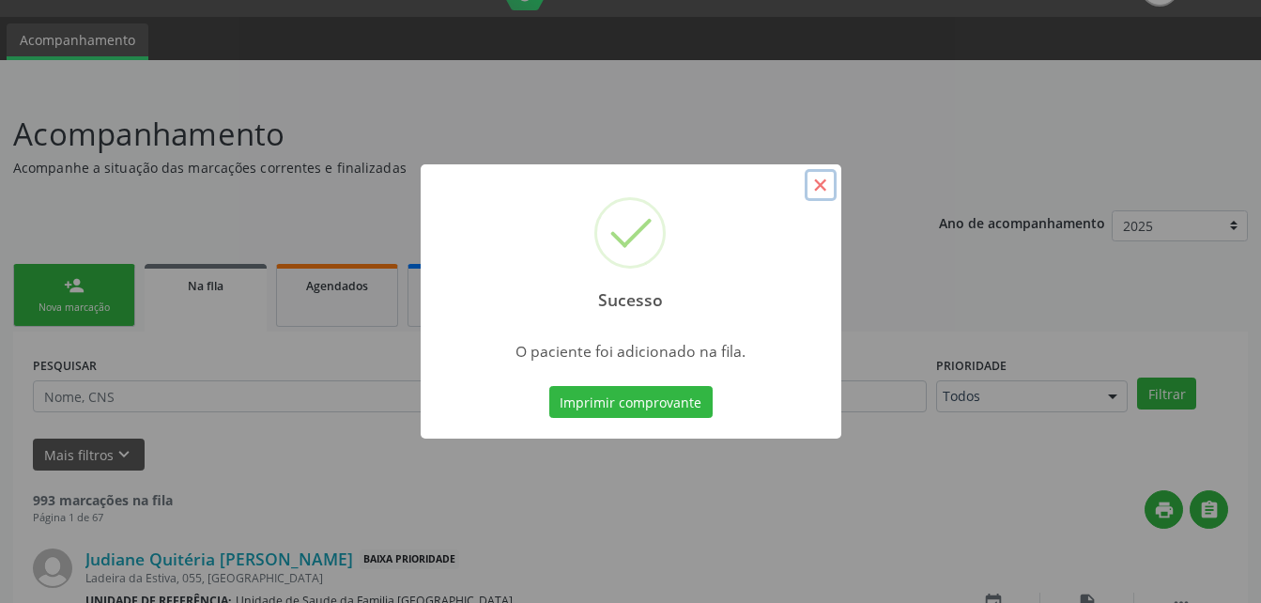
click at [811, 187] on button "×" at bounding box center [821, 185] width 32 height 32
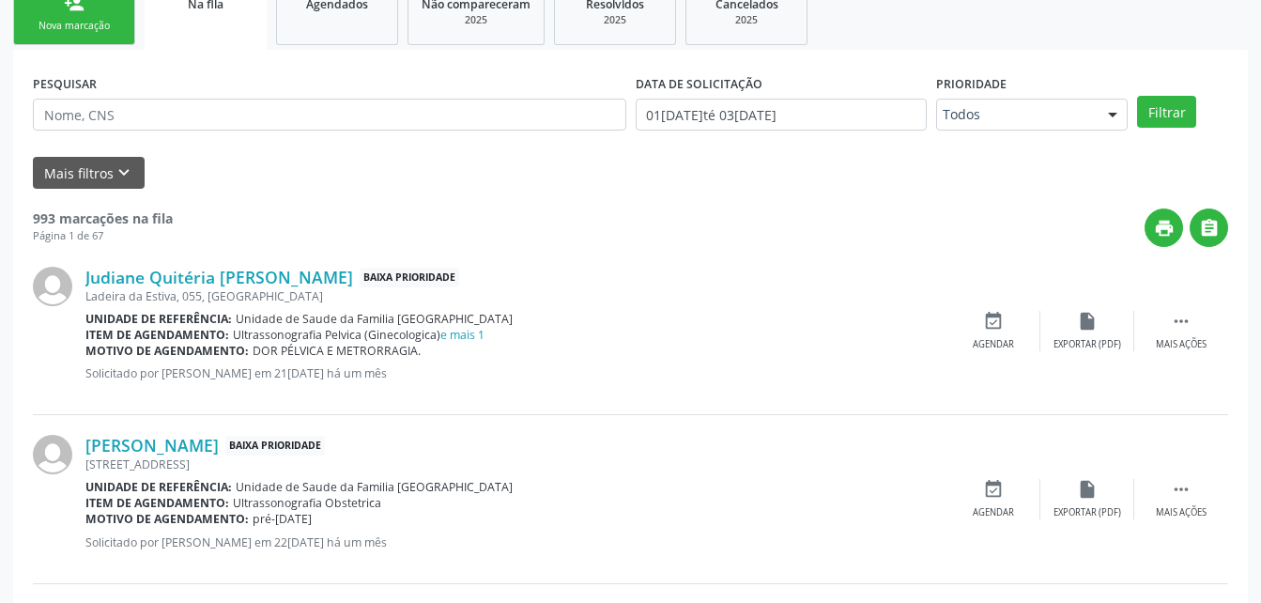
scroll to position [231, 0]
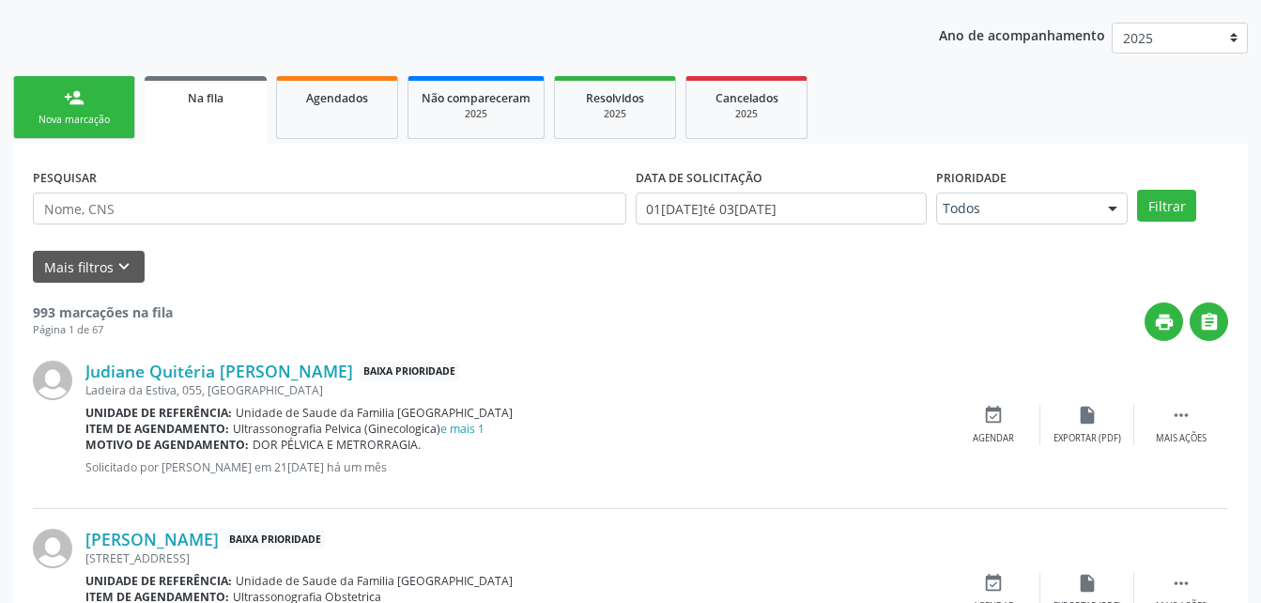
click at [101, 100] on link "person_add Nova marcação" at bounding box center [74, 107] width 122 height 63
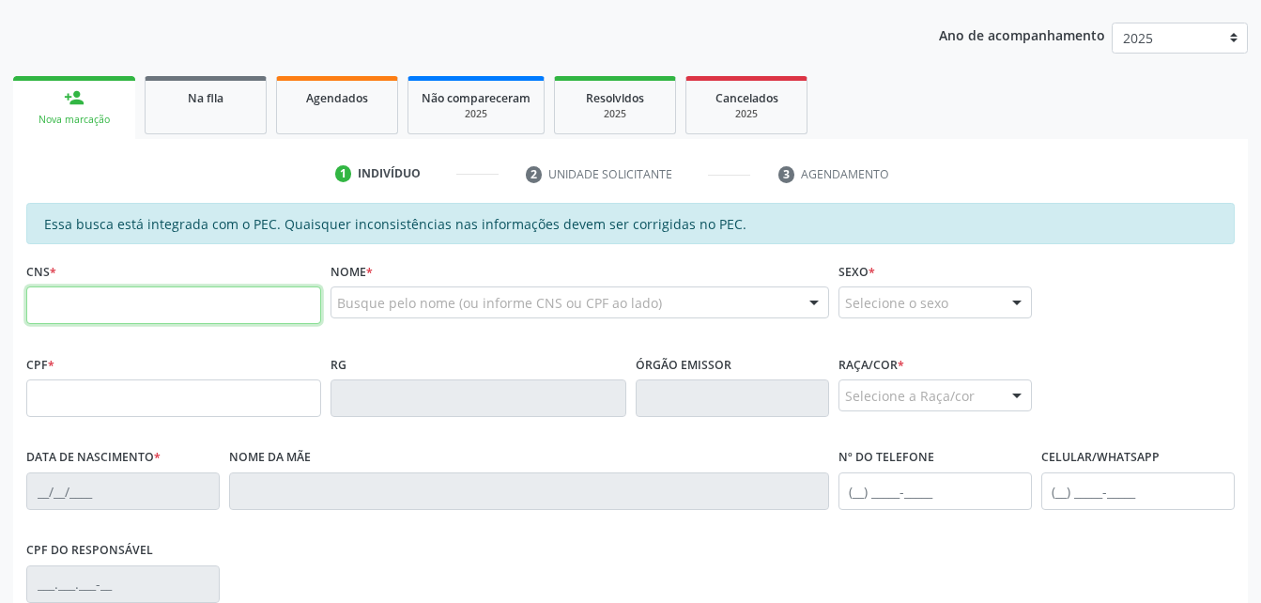
click at [153, 299] on input "text" at bounding box center [173, 305] width 295 height 38
type input "708 2076 2287 4041"
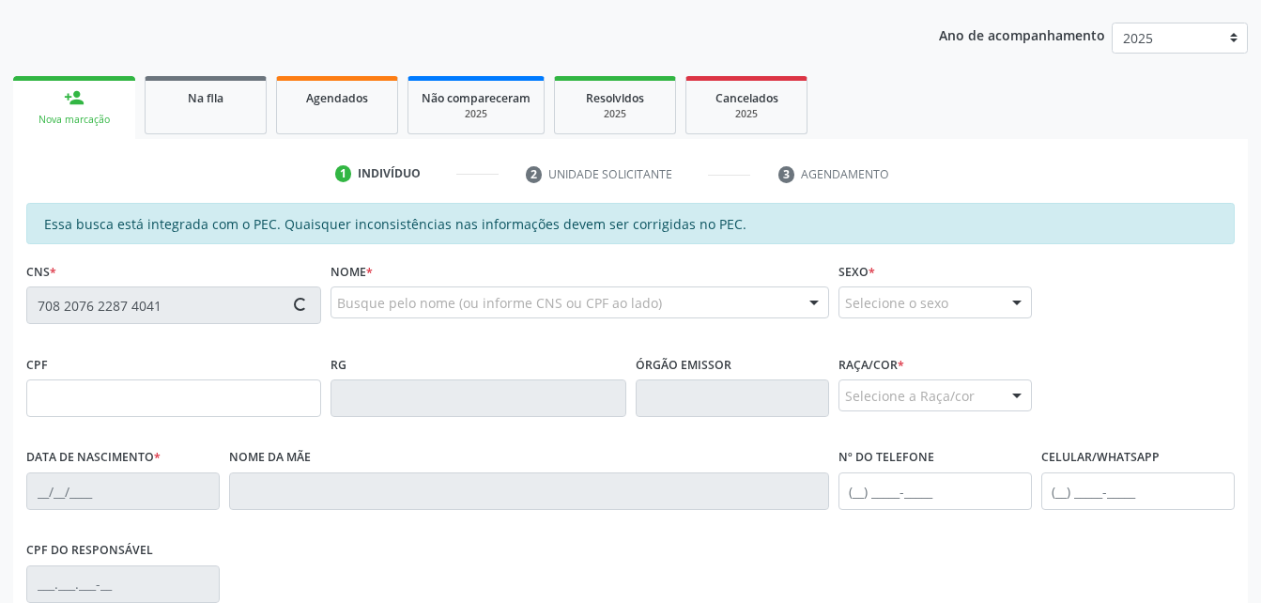
type input "094.614.814-70"
type input "[DATE]"
type input "[DEMOGRAPHIC_DATA] de [DEMOGRAPHIC_DATA]"
type input "[PHONE_NUMBER]"
type input "87"
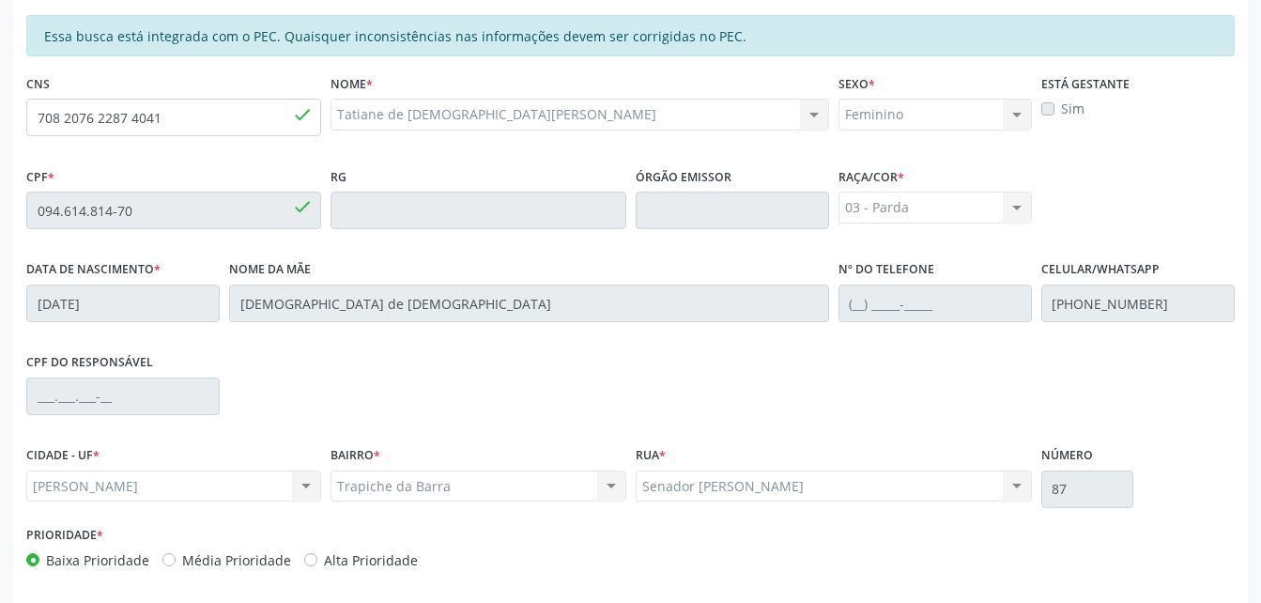
scroll to position [496, 0]
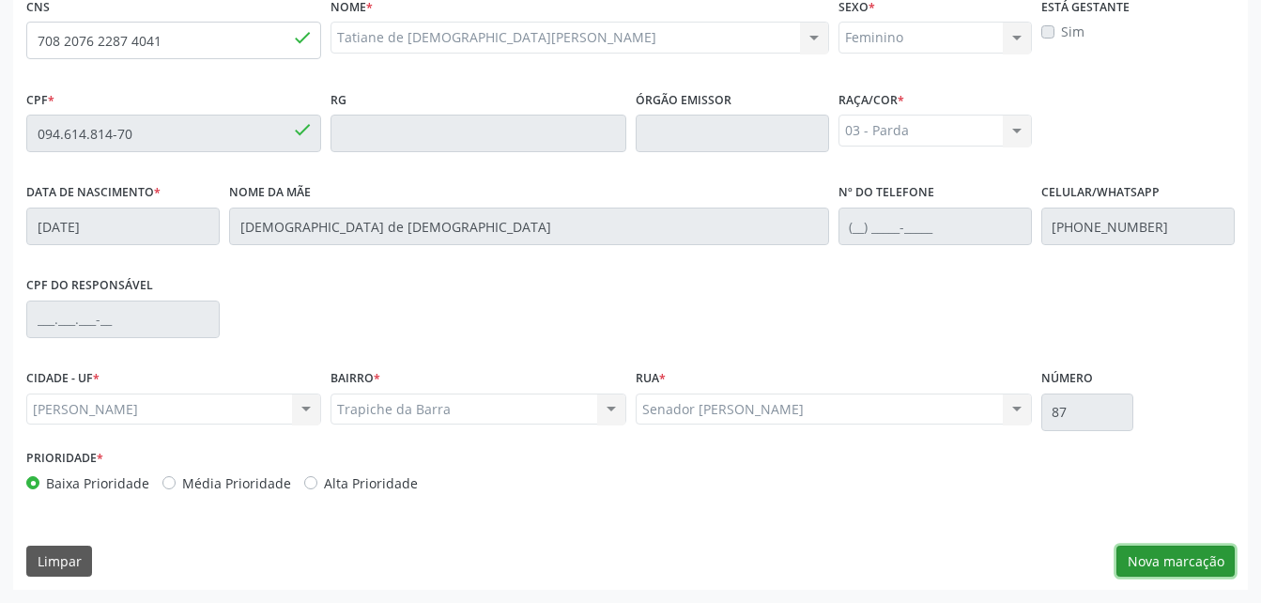
click at [1131, 551] on button "Nova marcação" at bounding box center [1175, 561] width 118 height 32
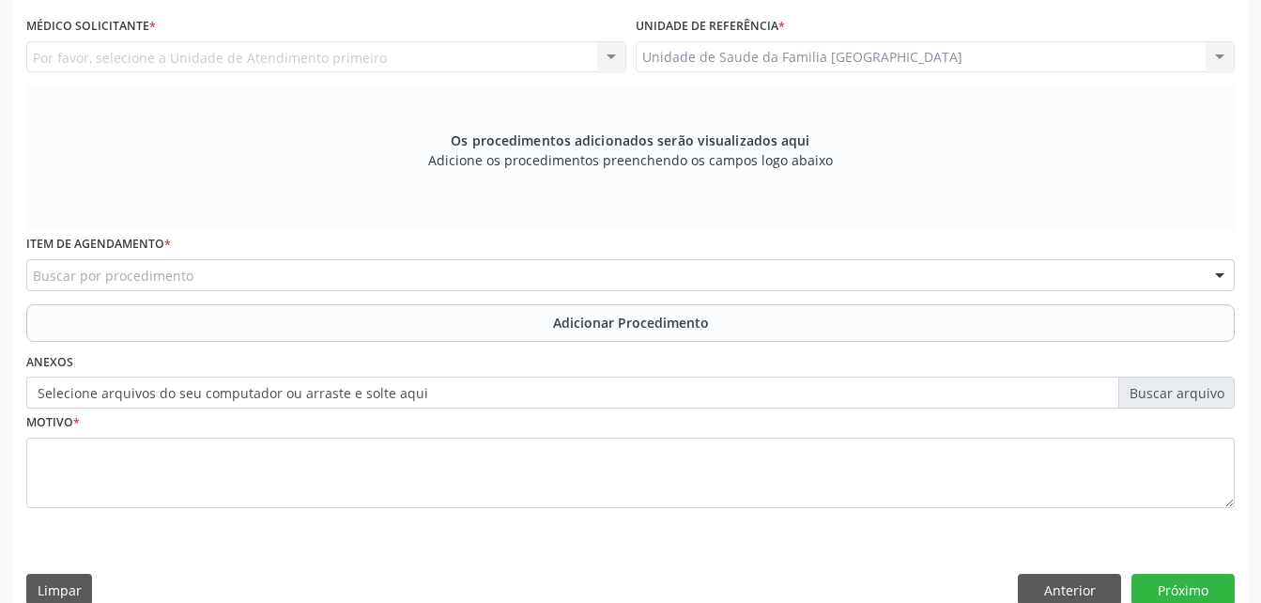
scroll to position [308, 0]
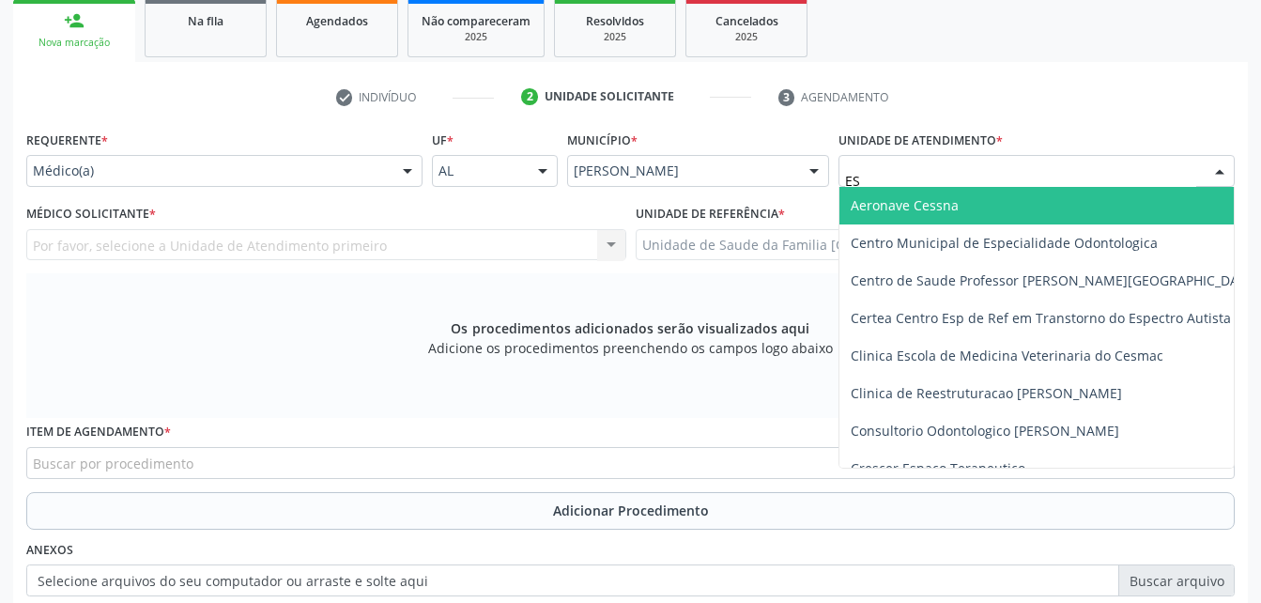
type input "EST"
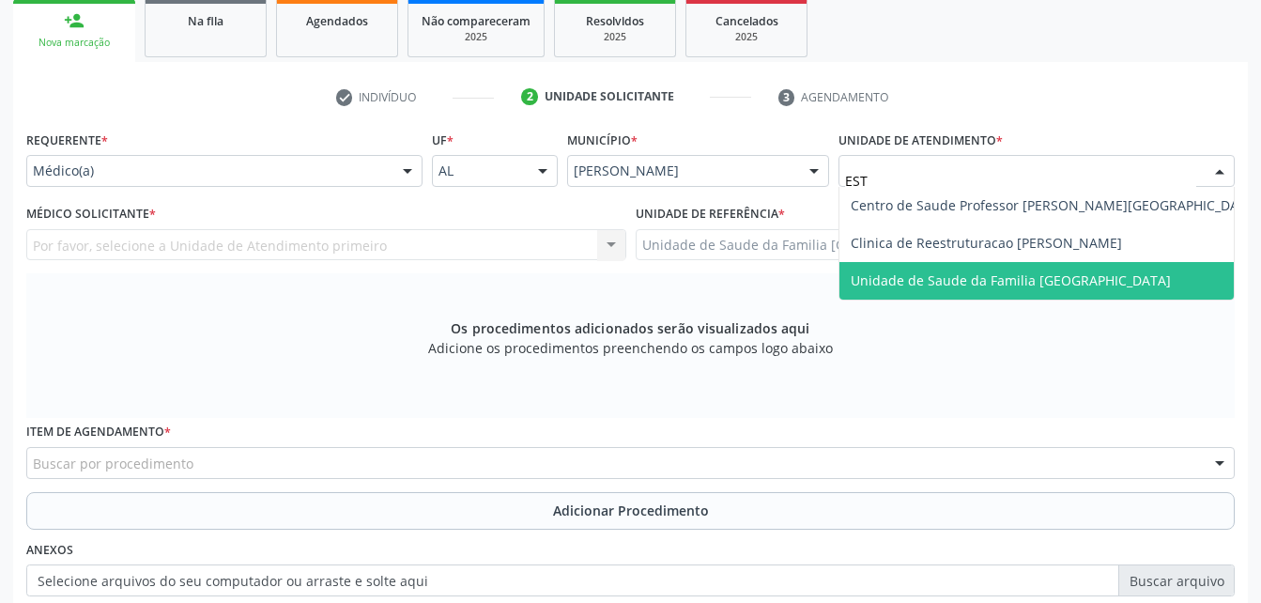
click at [959, 265] on span "Unidade de Saude da Familia [GEOGRAPHIC_DATA]" at bounding box center [1054, 281] width 431 height 38
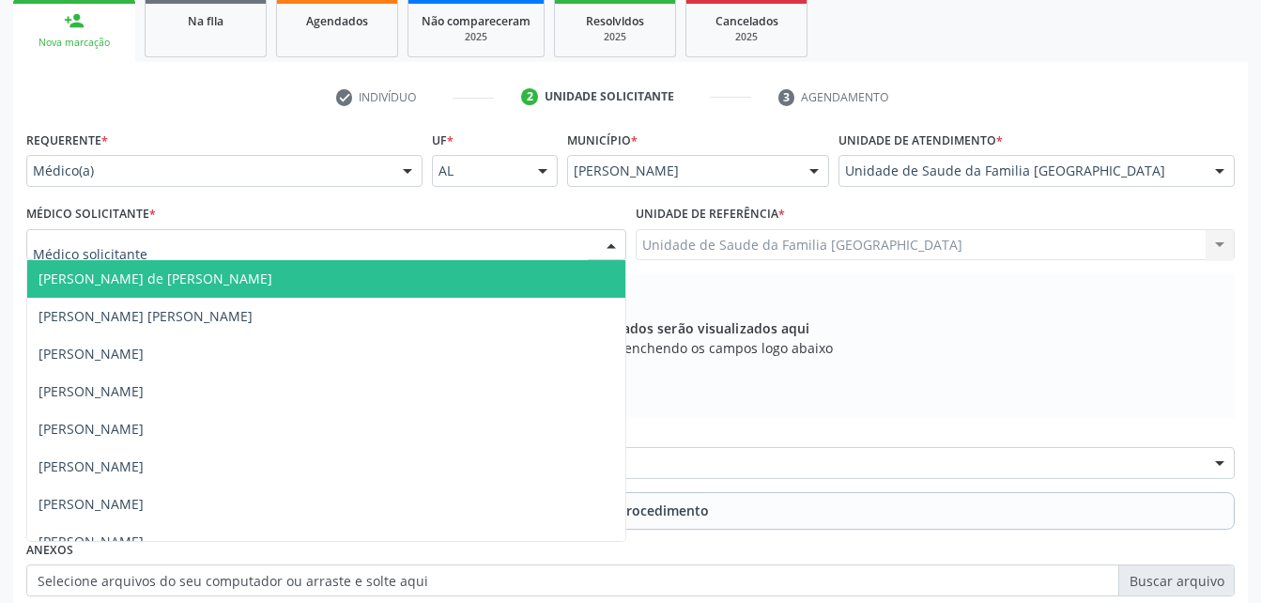
click at [264, 236] on div at bounding box center [326, 245] width 600 height 32
type input "R"
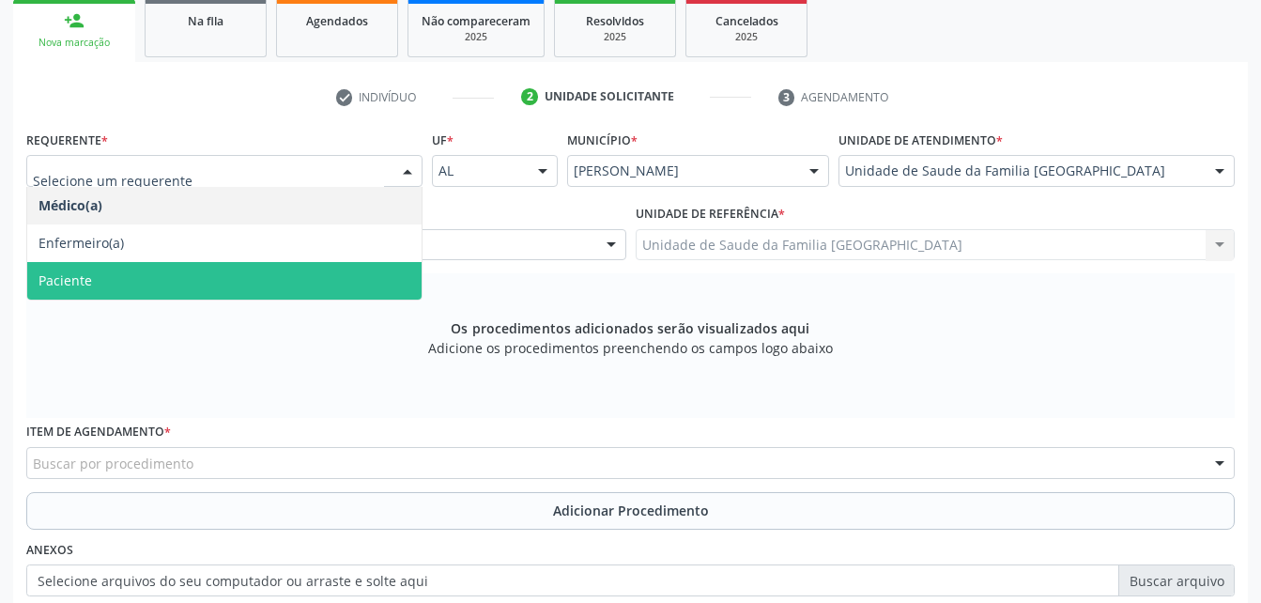
click at [278, 271] on span "Paciente" at bounding box center [224, 281] width 394 height 38
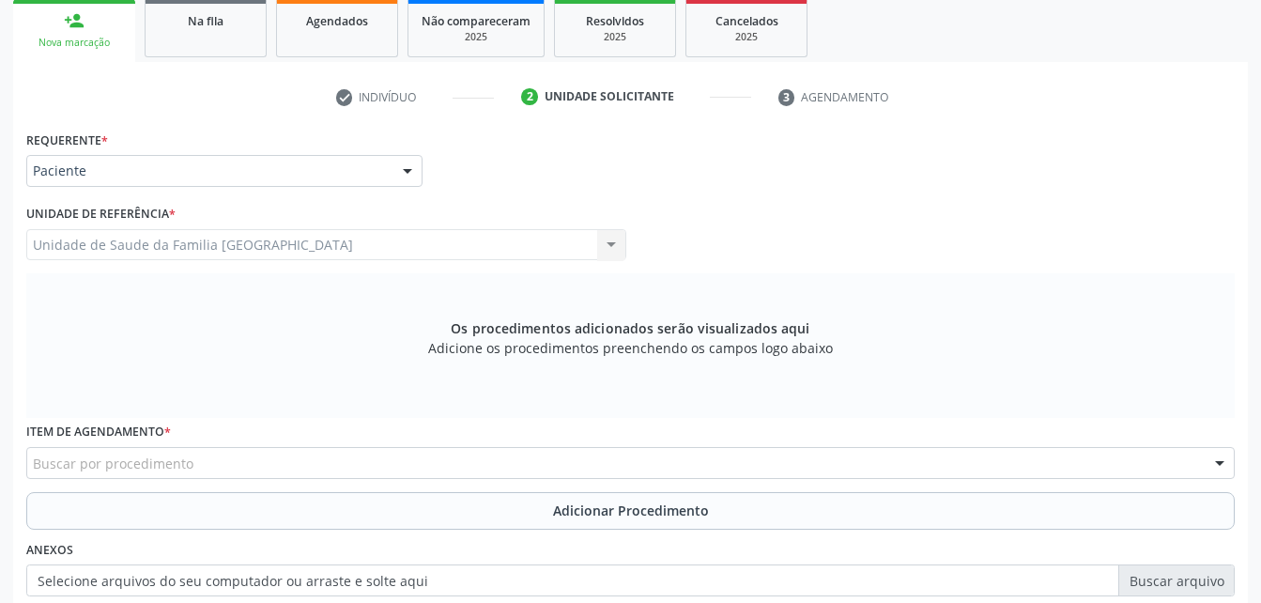
scroll to position [402, 0]
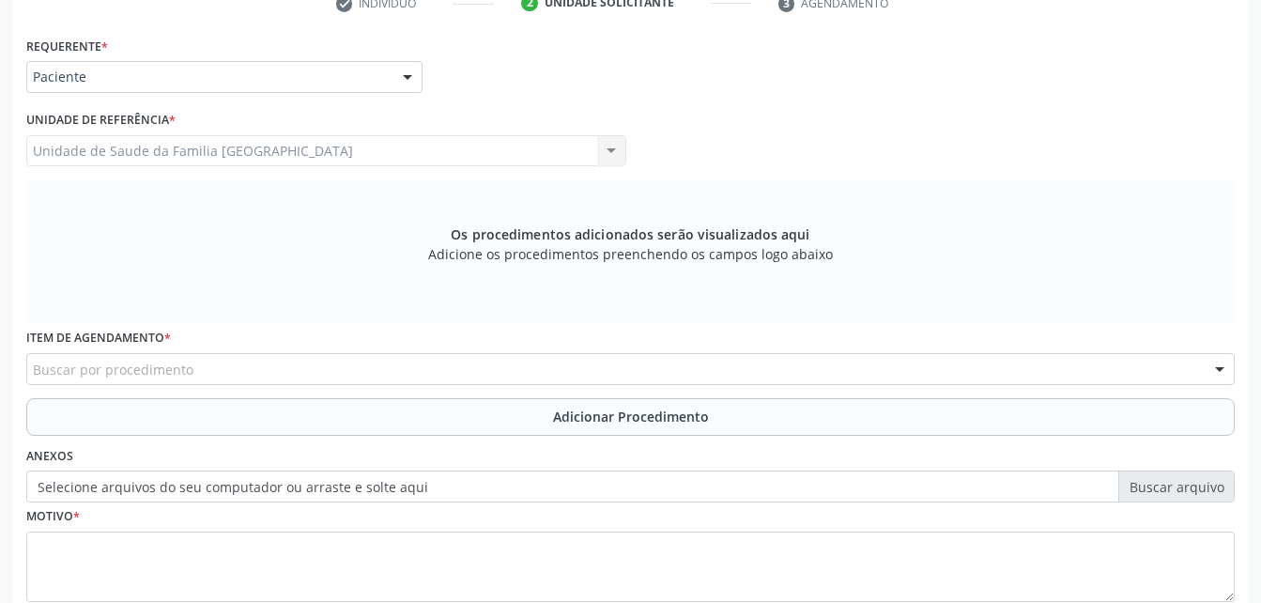
click at [438, 357] on div "Buscar por procedimento" at bounding box center [630, 369] width 1208 height 32
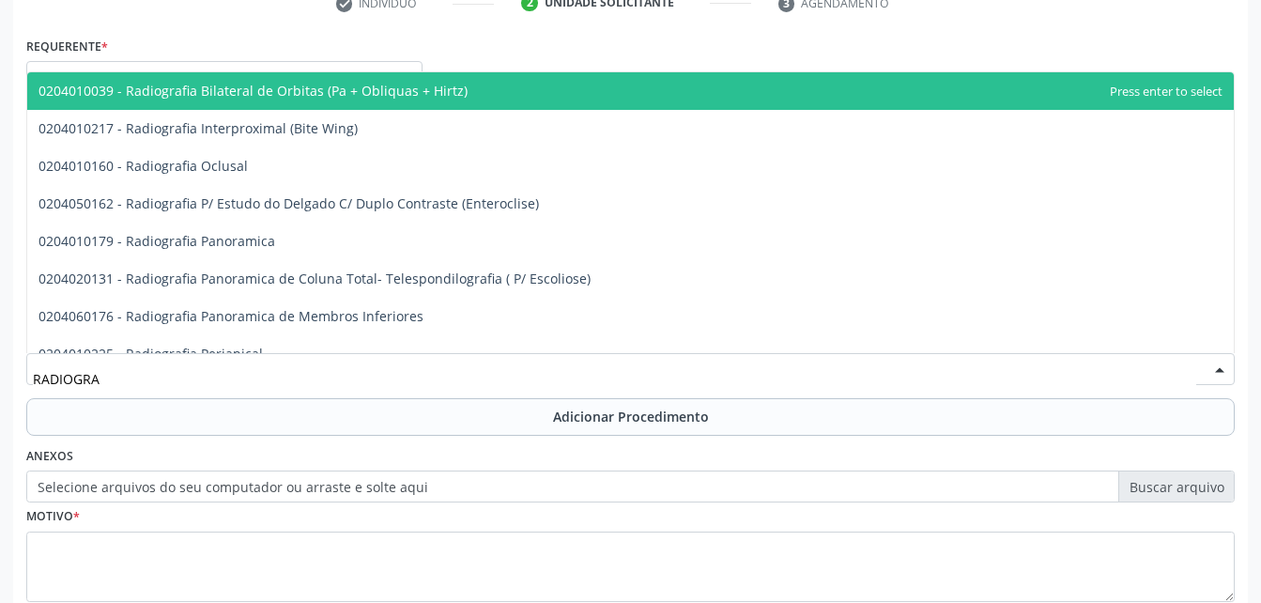
type input "RADIOGRAF"
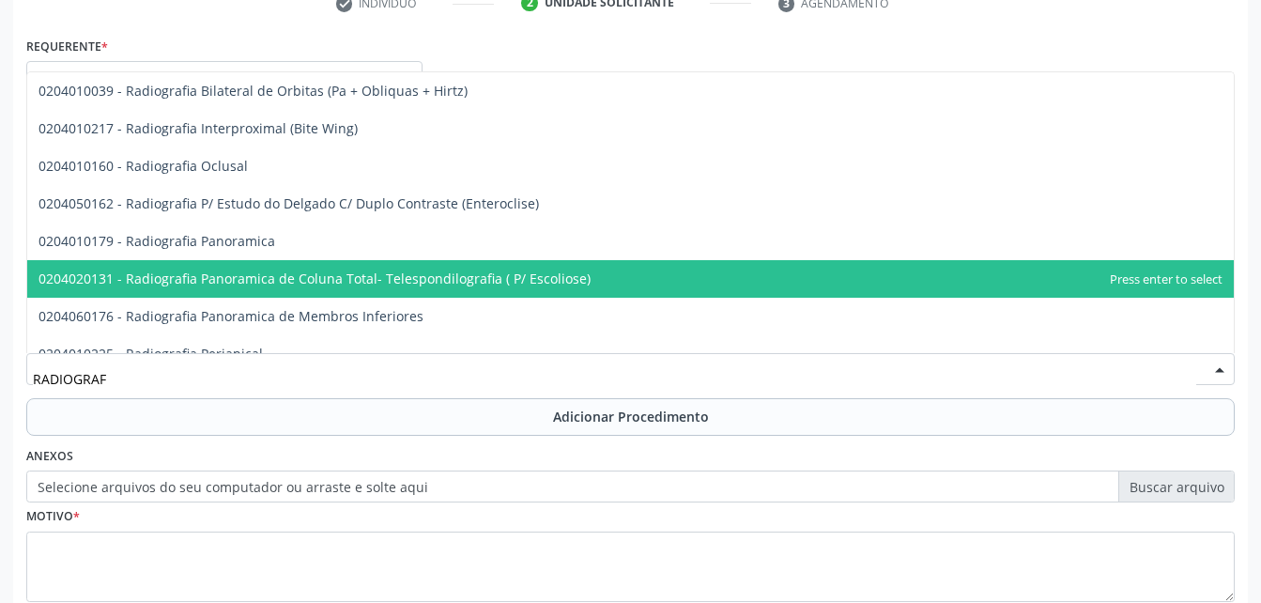
scroll to position [94, 0]
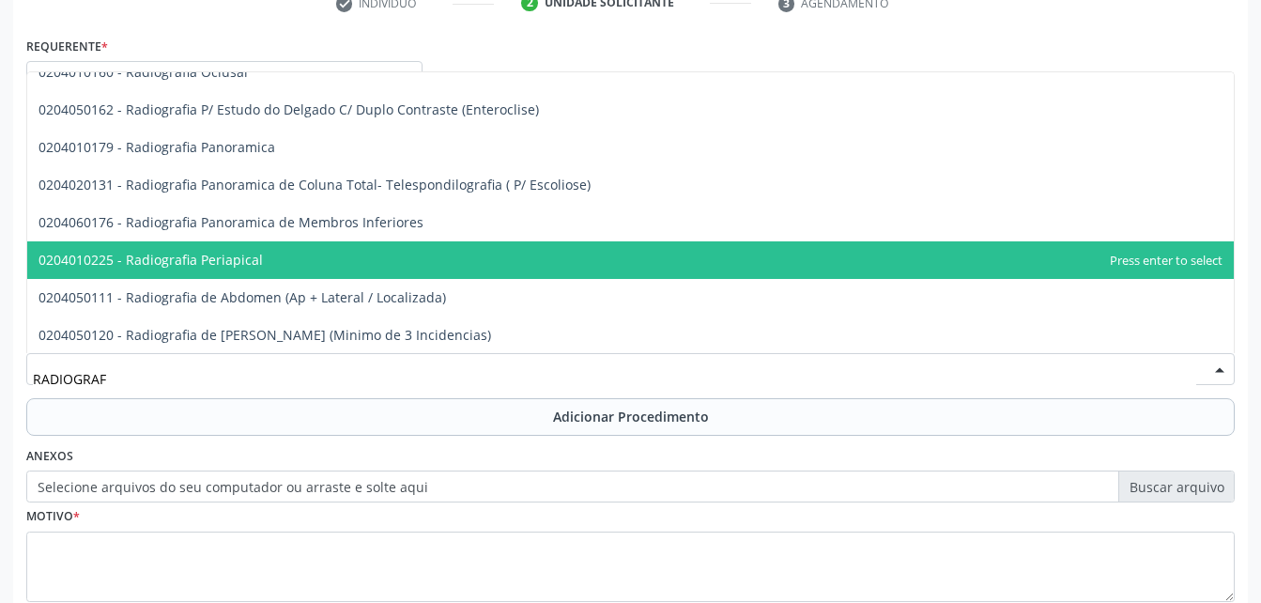
click at [407, 259] on span "0204010225 - Radiografia Periapical" at bounding box center [630, 260] width 1206 height 38
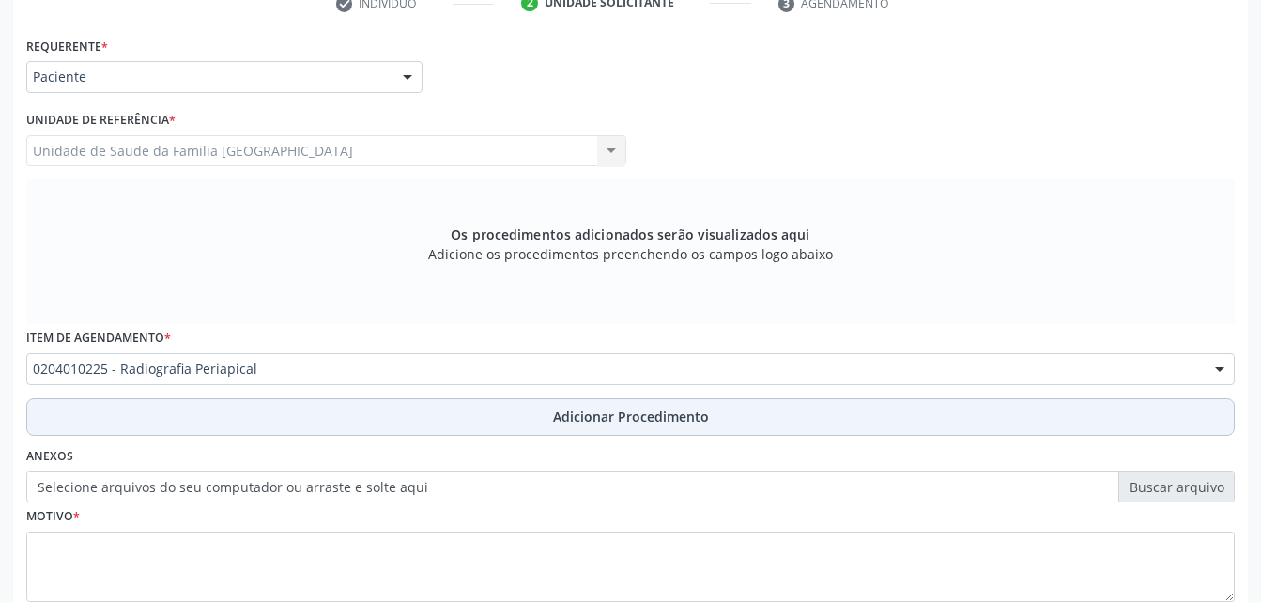
click at [530, 411] on button "Adicionar Procedimento" at bounding box center [630, 417] width 1208 height 38
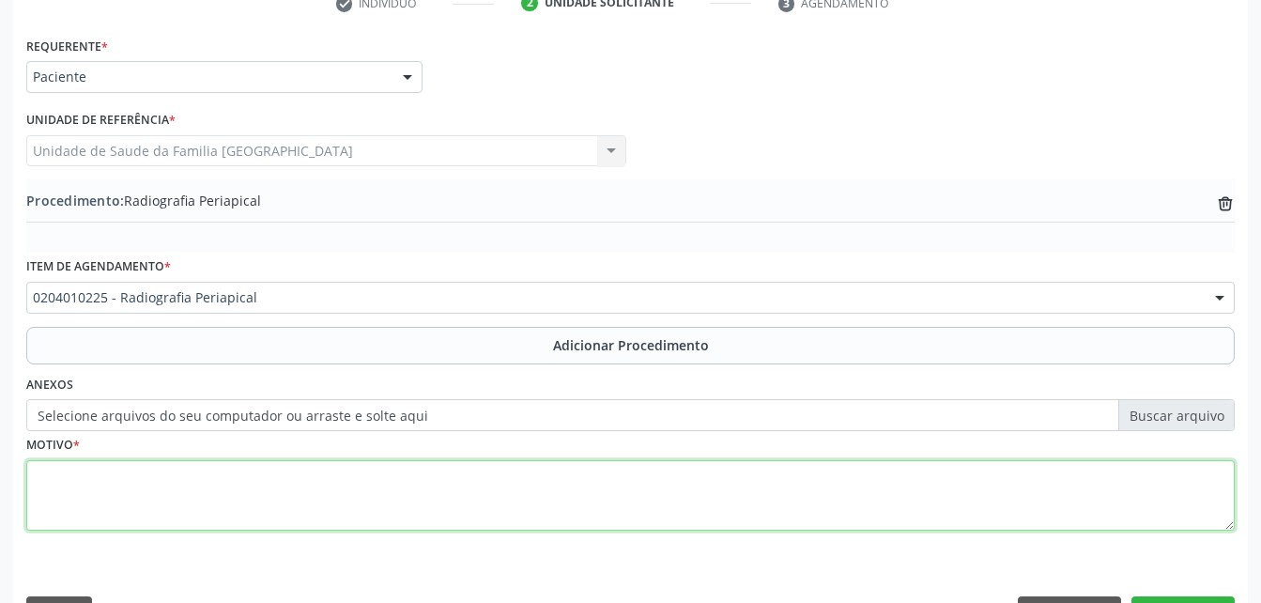
click at [550, 515] on textarea at bounding box center [630, 495] width 1208 height 71
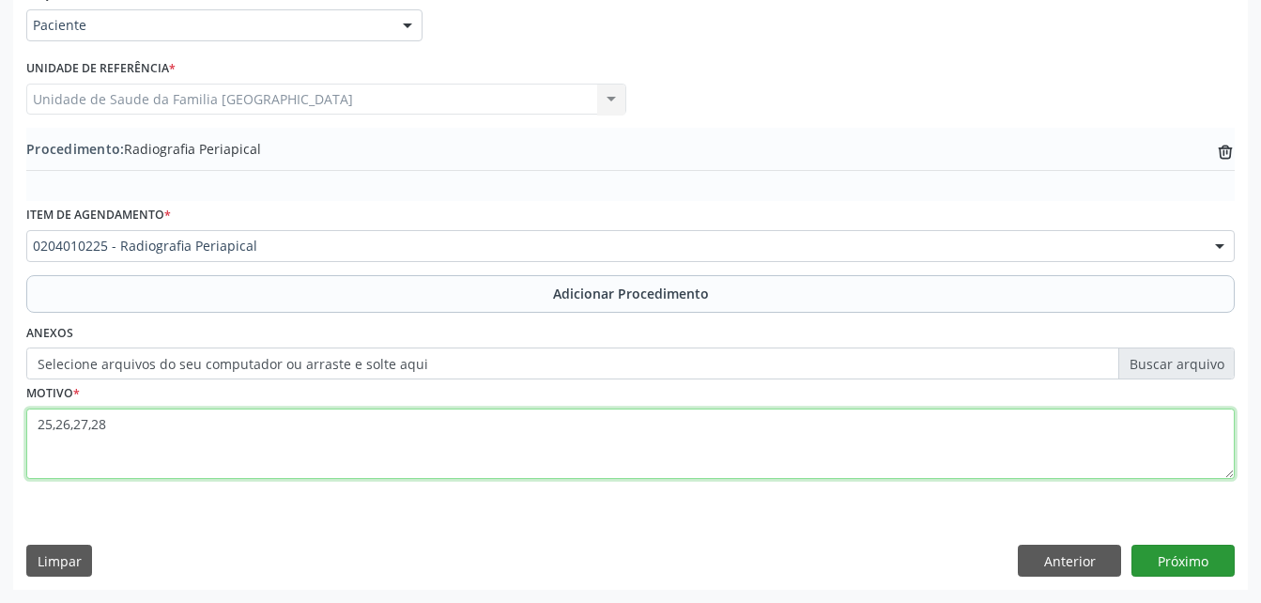
type textarea "25,26,27,28"
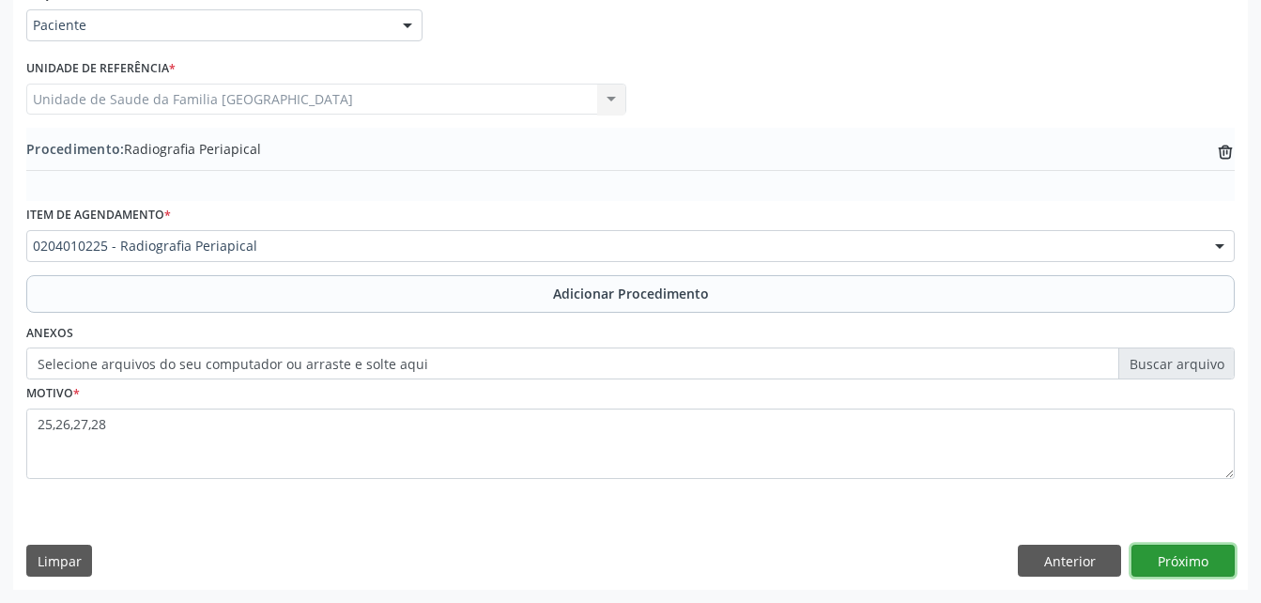
click at [1175, 570] on button "Próximo" at bounding box center [1182, 561] width 103 height 32
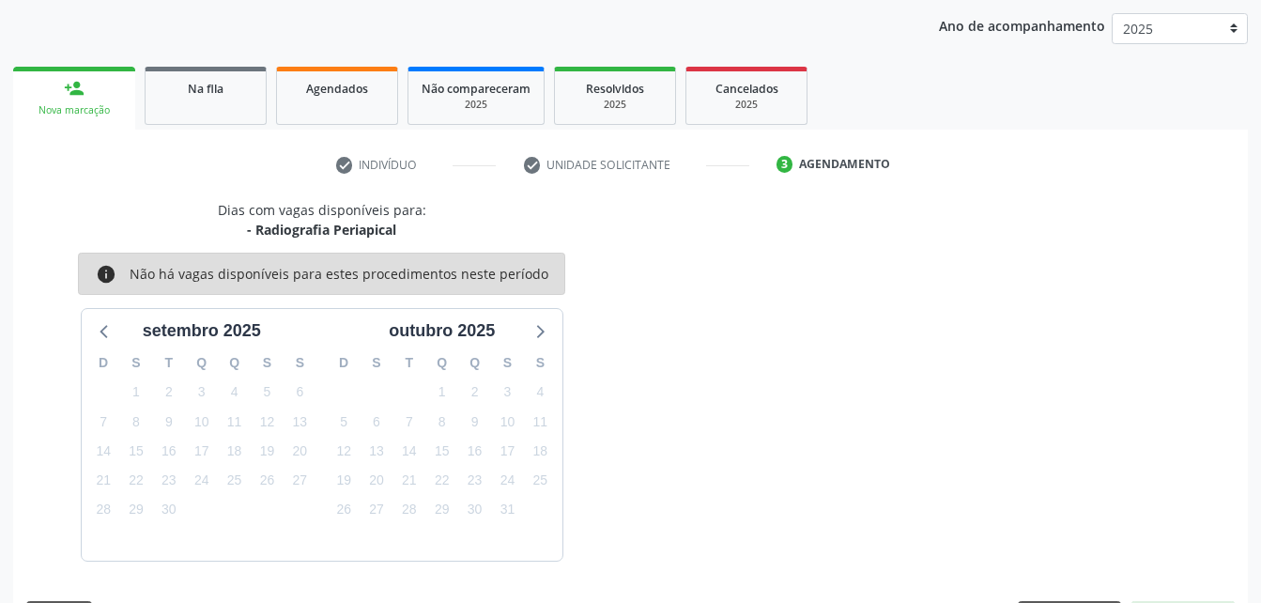
scroll to position [296, 0]
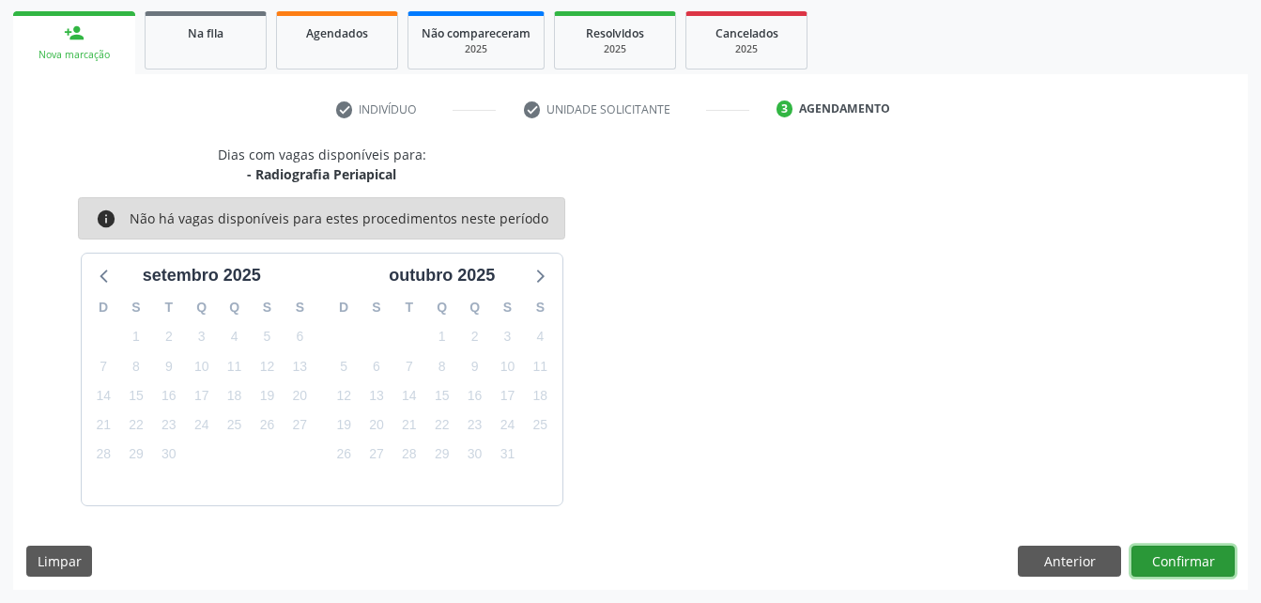
click at [1177, 563] on button "Confirmar" at bounding box center [1182, 561] width 103 height 32
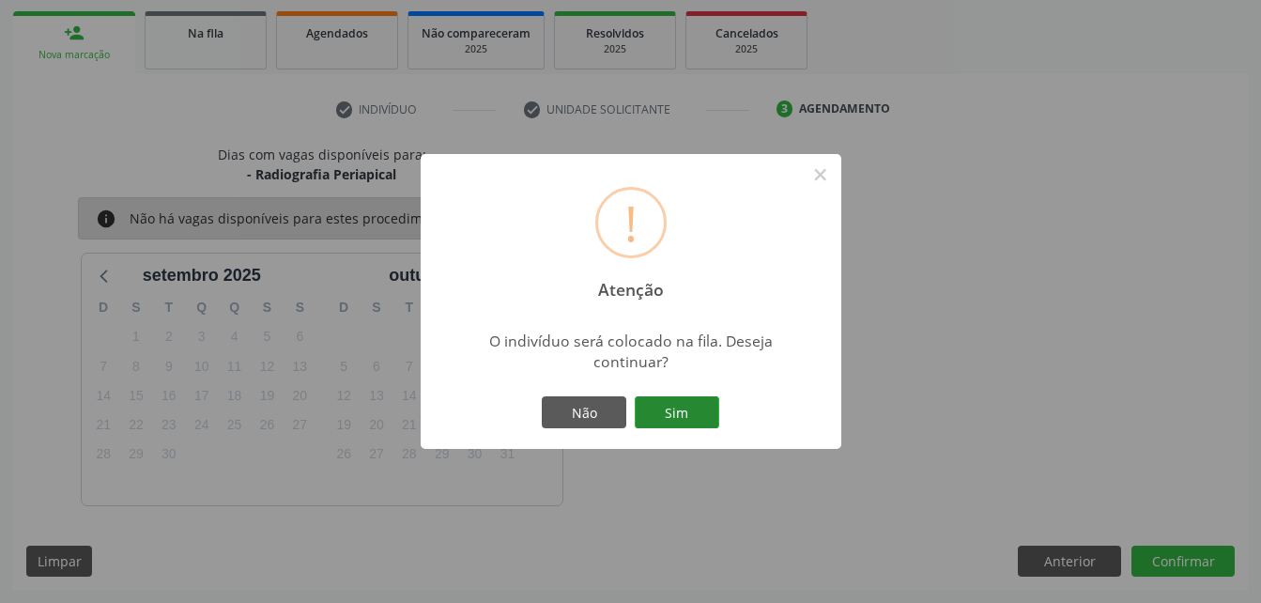
click at [668, 404] on button "Sim" at bounding box center [677, 412] width 84 height 32
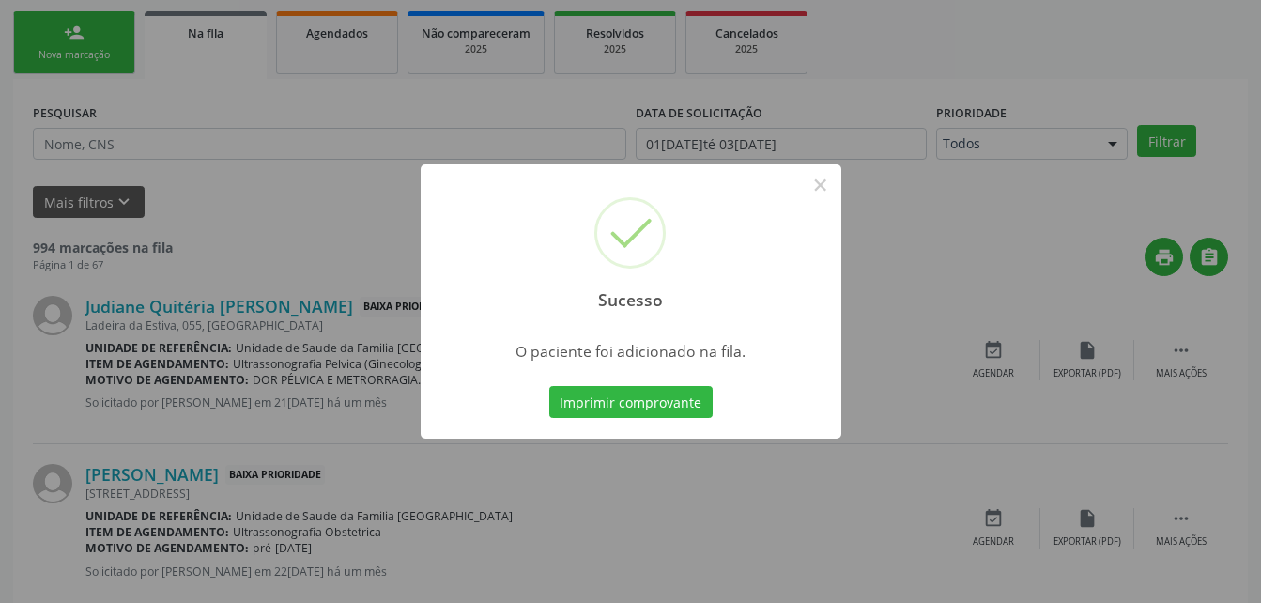
scroll to position [43, 0]
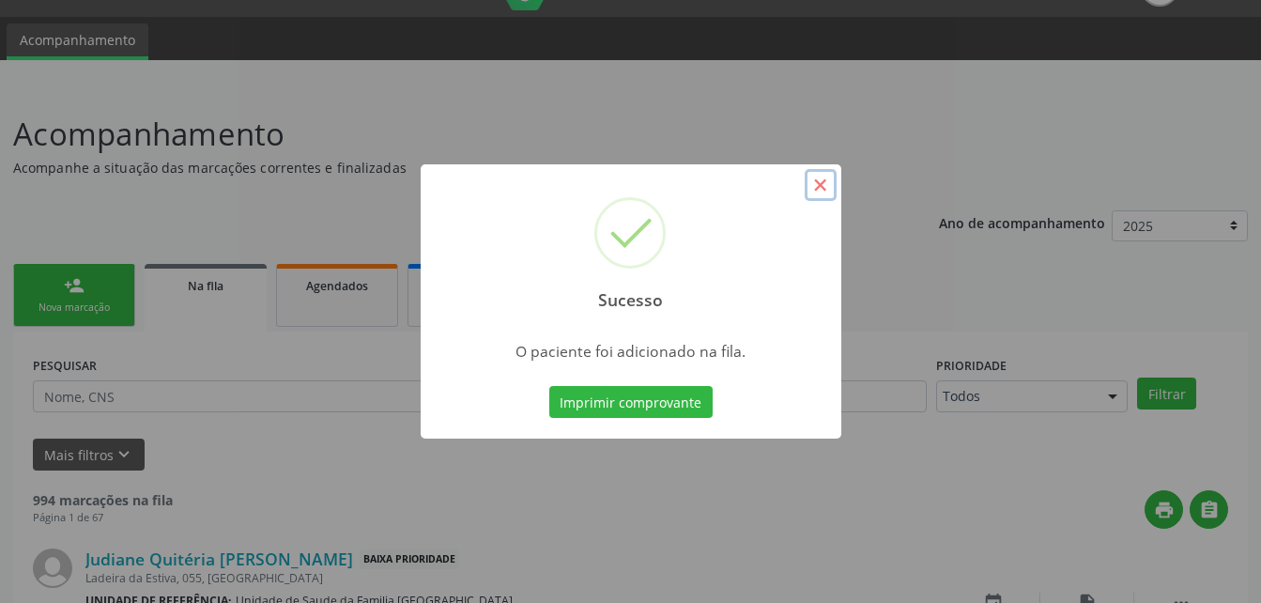
click at [822, 194] on button "×" at bounding box center [821, 185] width 32 height 32
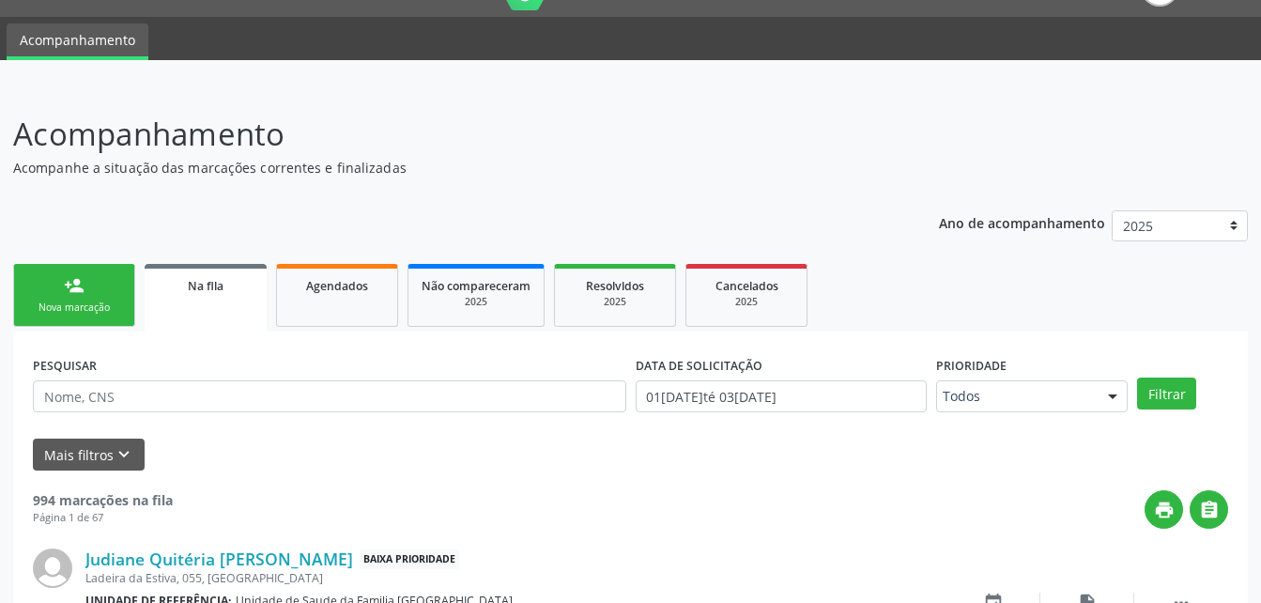
click at [117, 307] on div "Nova marcação" at bounding box center [74, 307] width 94 height 14
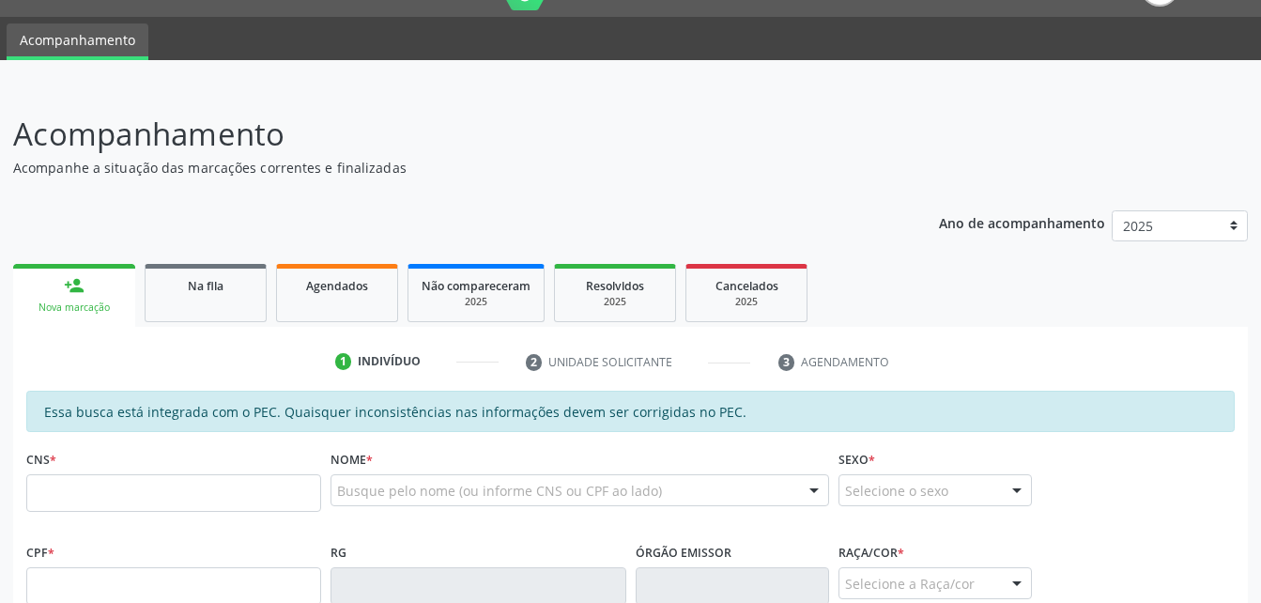
scroll to position [231, 0]
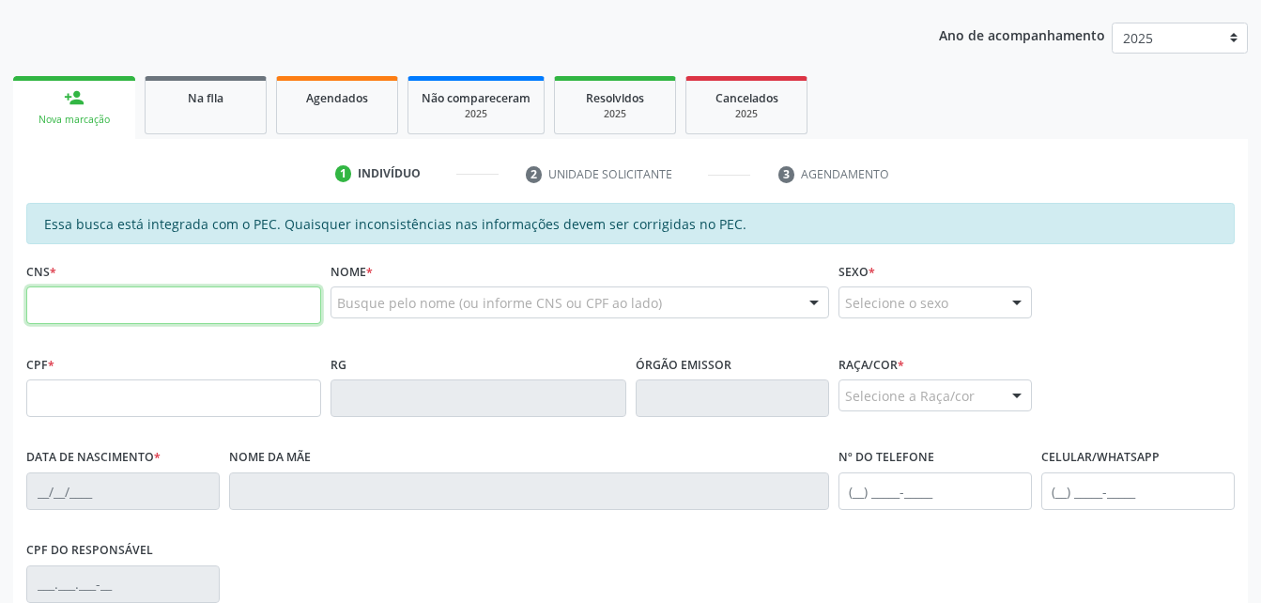
click at [129, 308] on input "text" at bounding box center [173, 305] width 295 height 38
type input "8"
type input "898 0058 9072 3504"
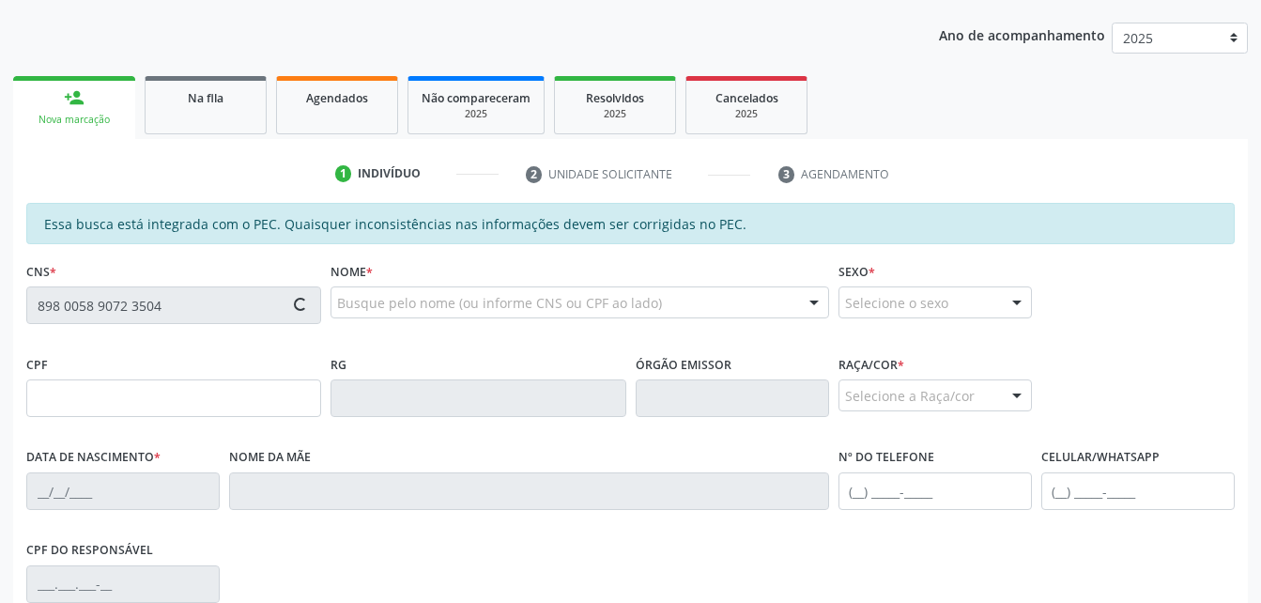
type input "158.535.724-31"
type input "[DATE]"
type input "[PERSON_NAME]"
type input "[PHONE_NUMBER]"
type input "13"
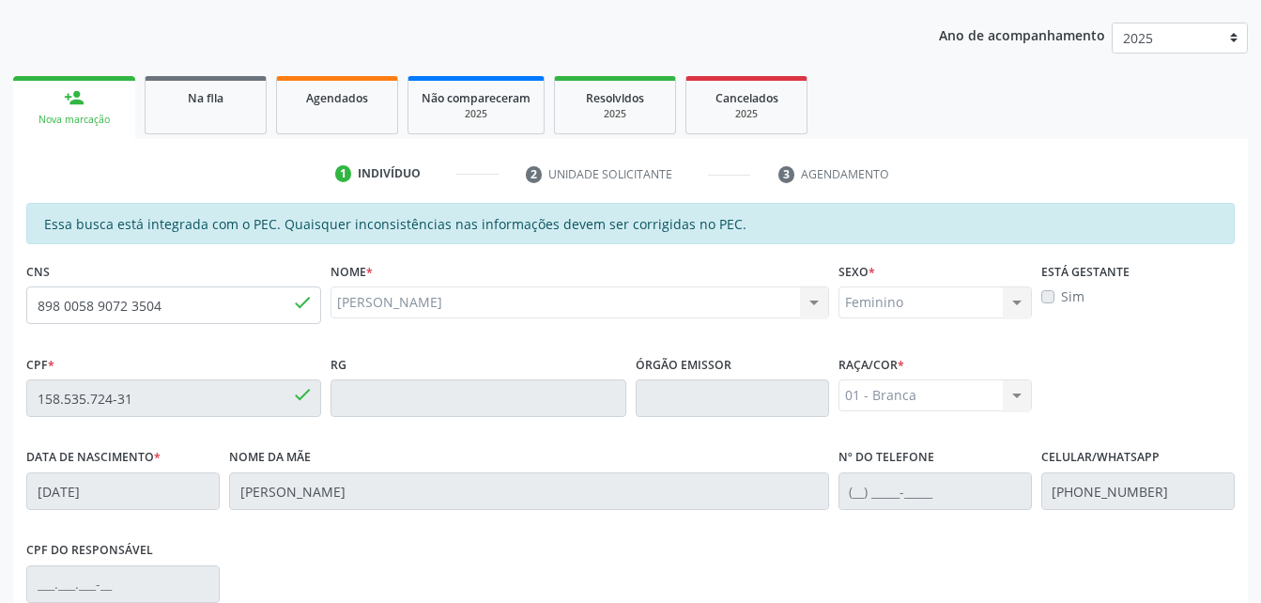
scroll to position [496, 0]
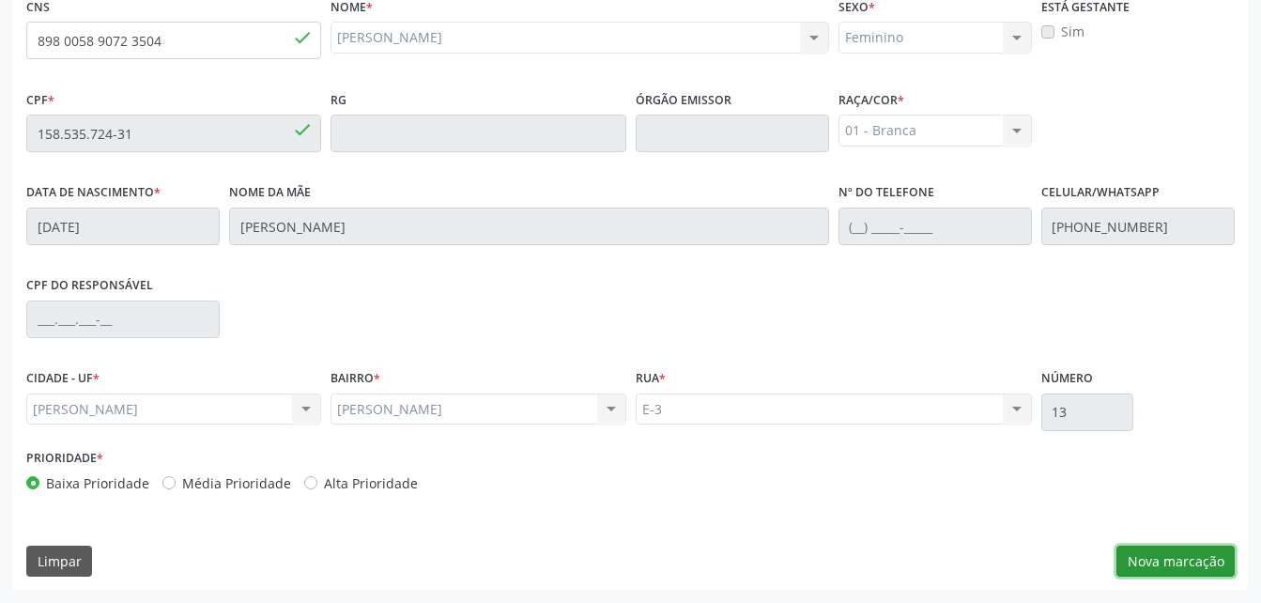
click at [1153, 554] on button "Nova marcação" at bounding box center [1175, 561] width 118 height 32
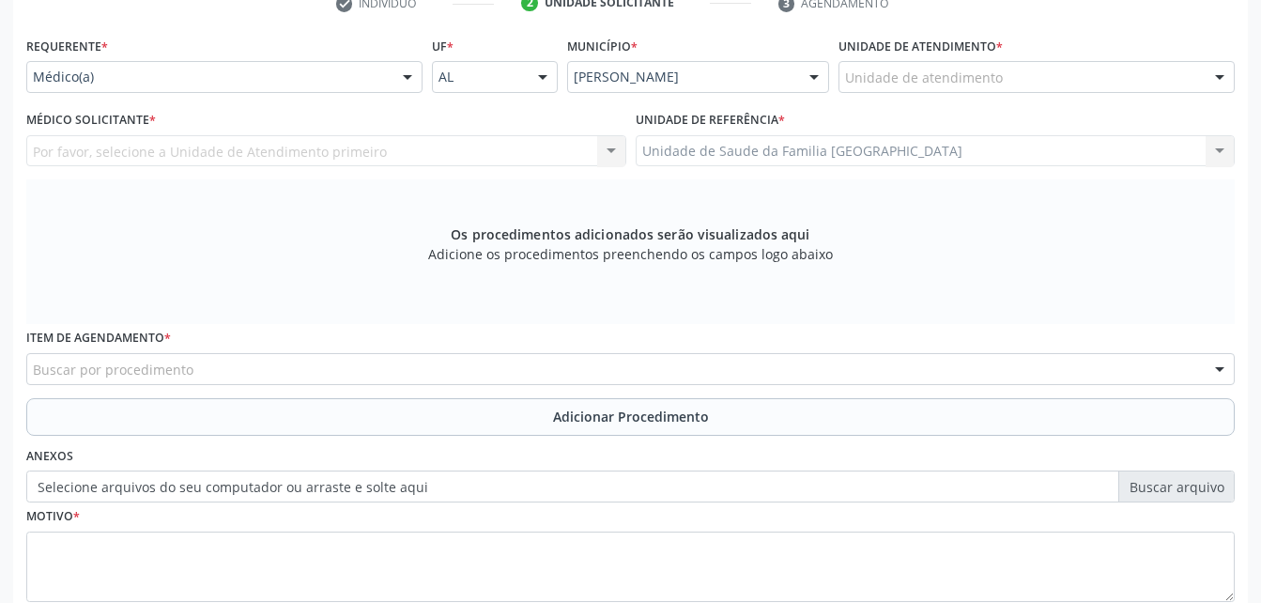
scroll to position [308, 0]
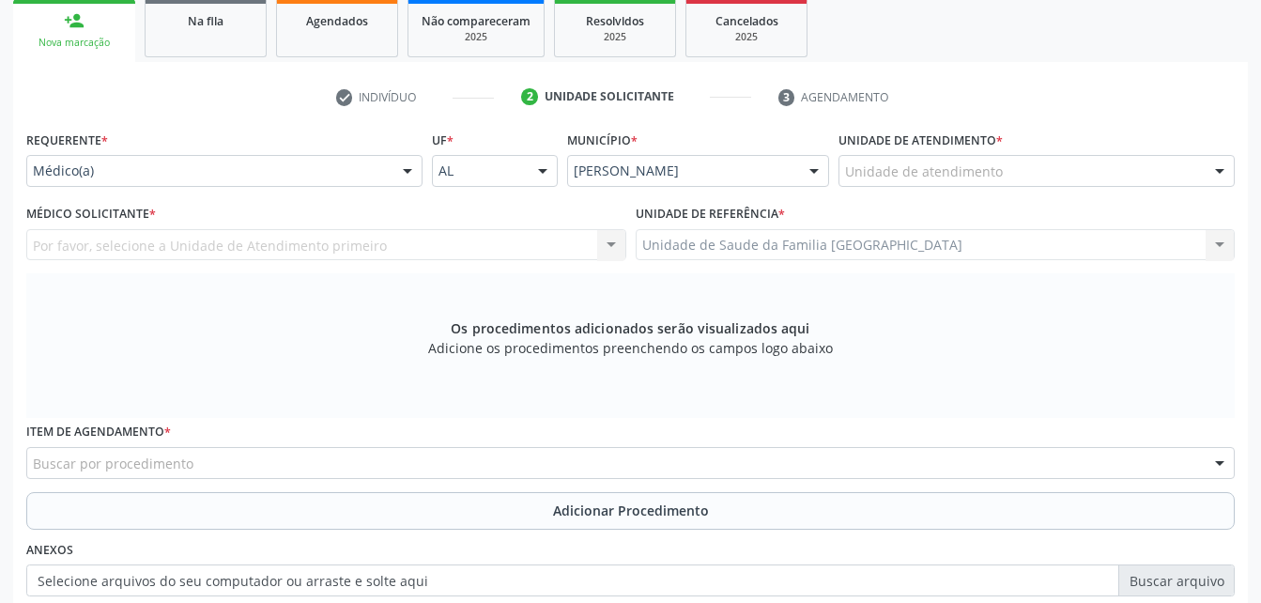
click at [139, 159] on div "Médico(a)" at bounding box center [224, 171] width 396 height 32
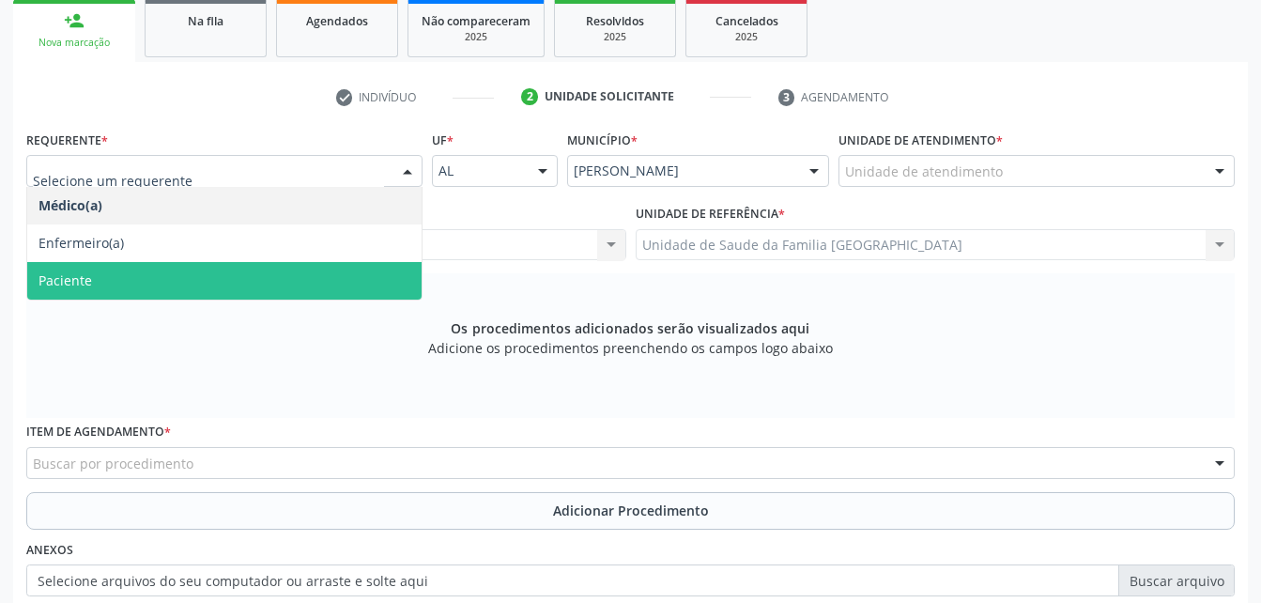
click at [152, 271] on span "Paciente" at bounding box center [224, 281] width 394 height 38
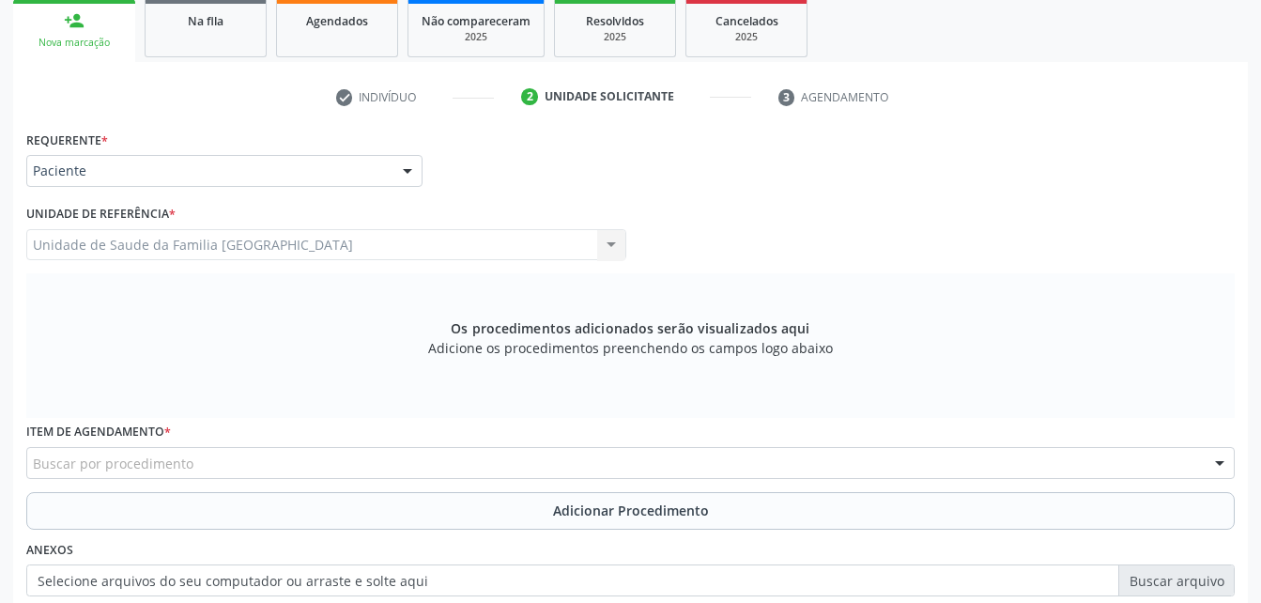
click at [346, 448] on div "Buscar por procedimento" at bounding box center [630, 463] width 1208 height 32
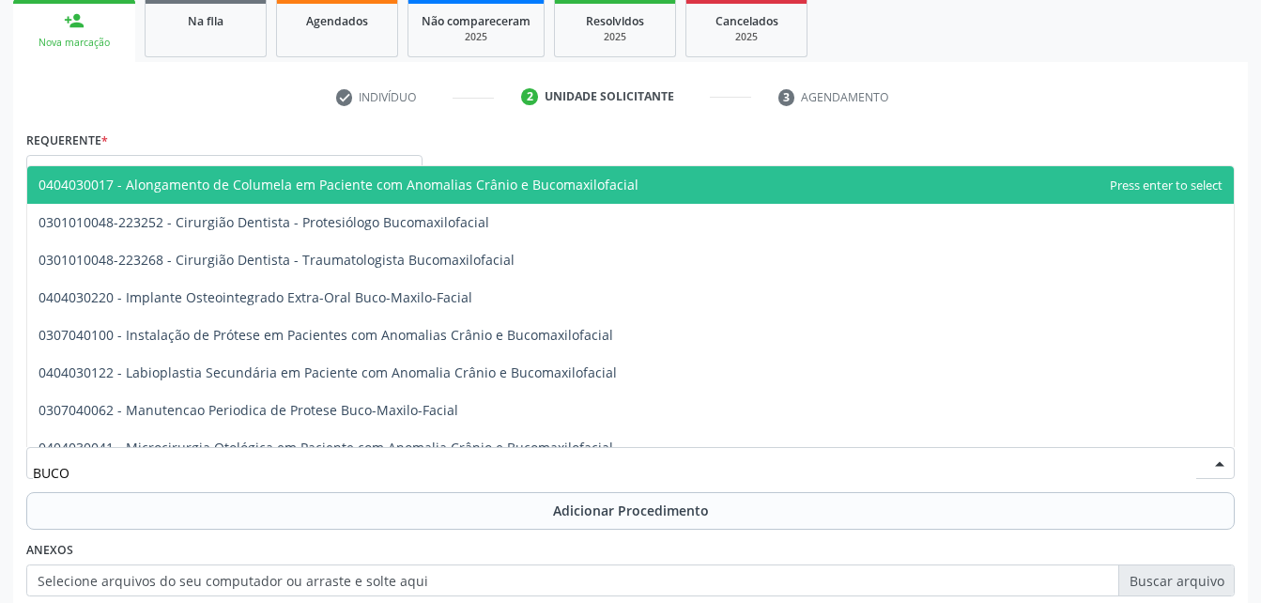
type input "BUCOM"
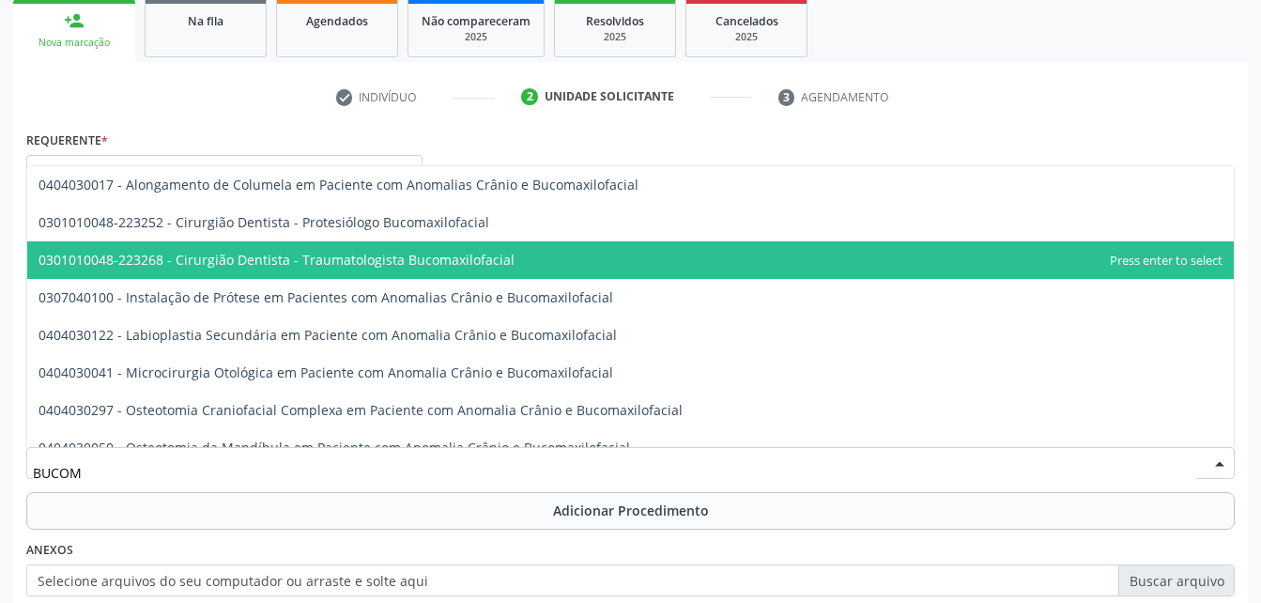
click at [476, 256] on span "0301010048-223268 - Cirurgião Dentista - Traumatologista Bucomaxilofacial" at bounding box center [276, 260] width 476 height 18
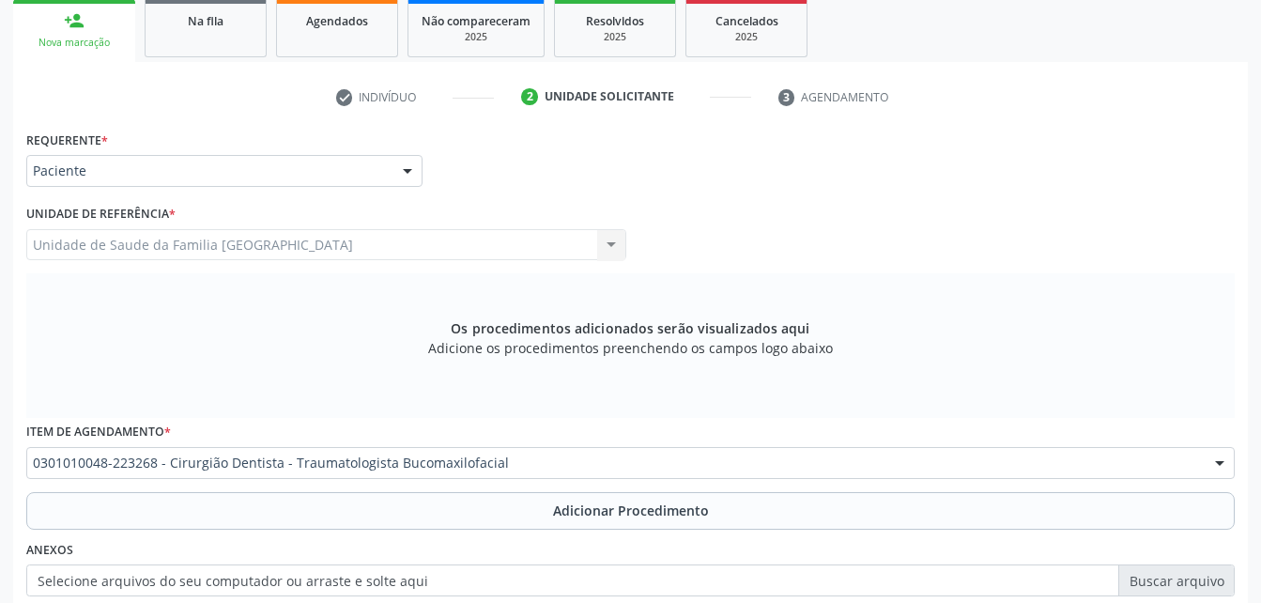
scroll to position [402, 0]
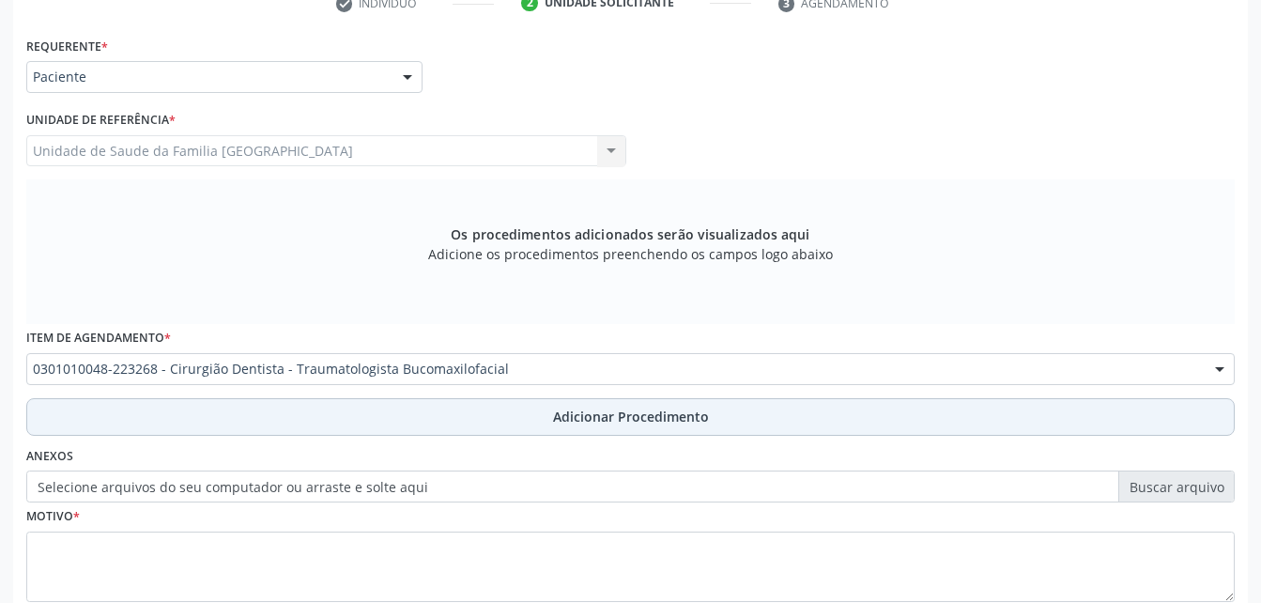
click at [536, 406] on button "Adicionar Procedimento" at bounding box center [630, 417] width 1208 height 38
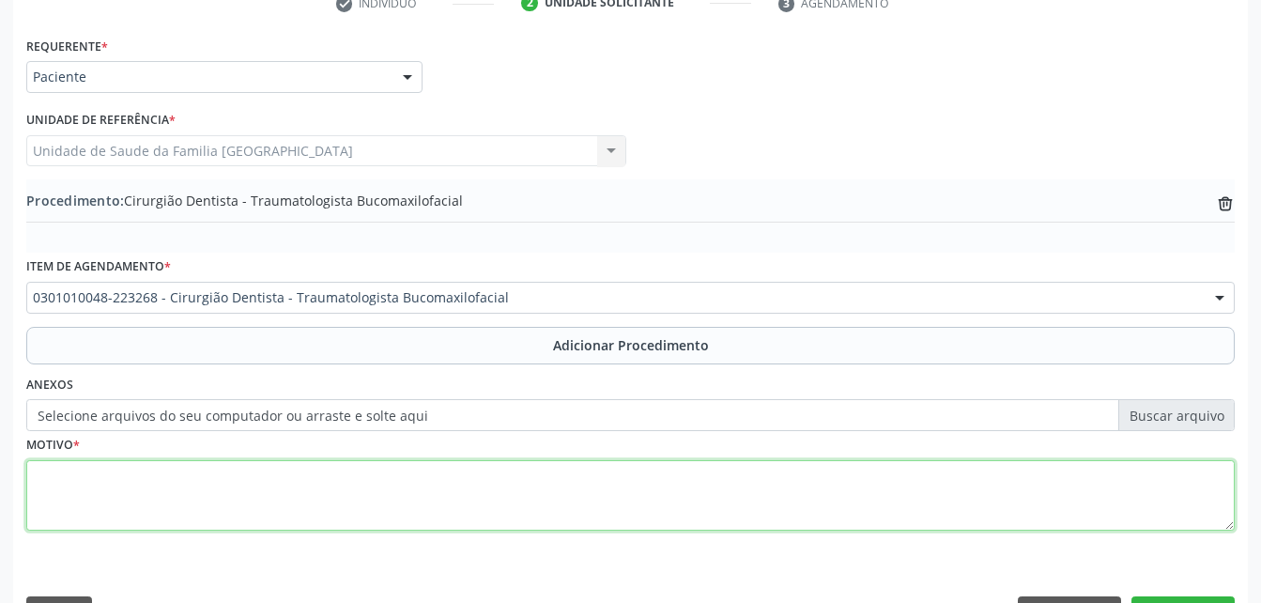
click at [519, 491] on textarea at bounding box center [630, 495] width 1208 height 71
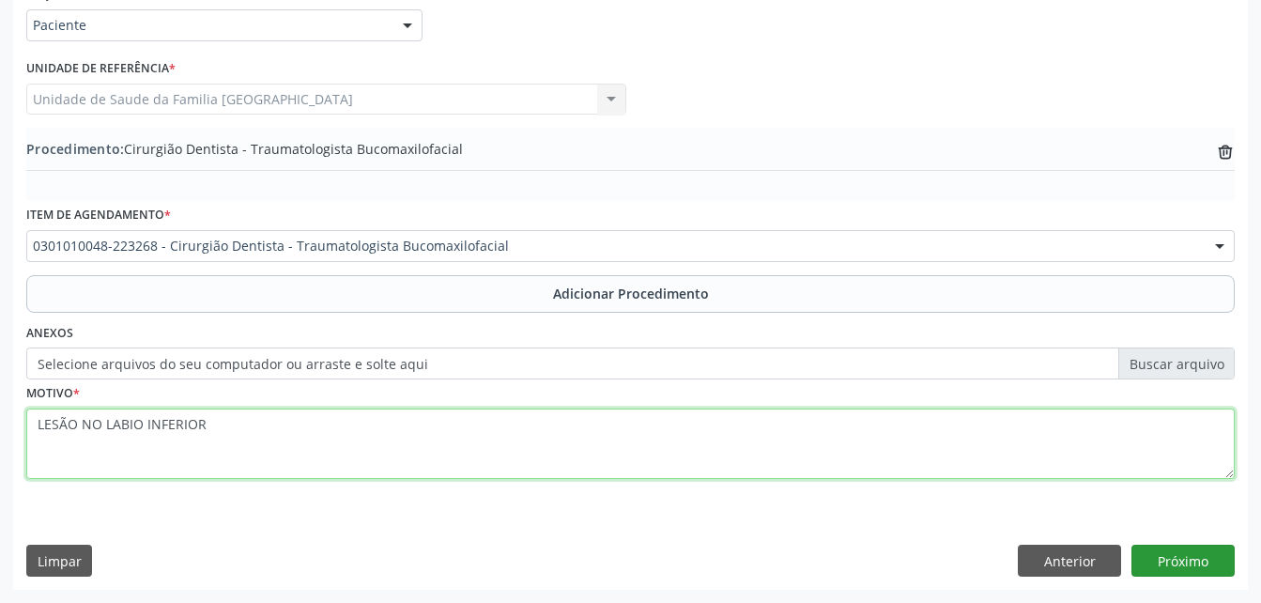
type textarea "LESÃO NO LABIO INFERIOR"
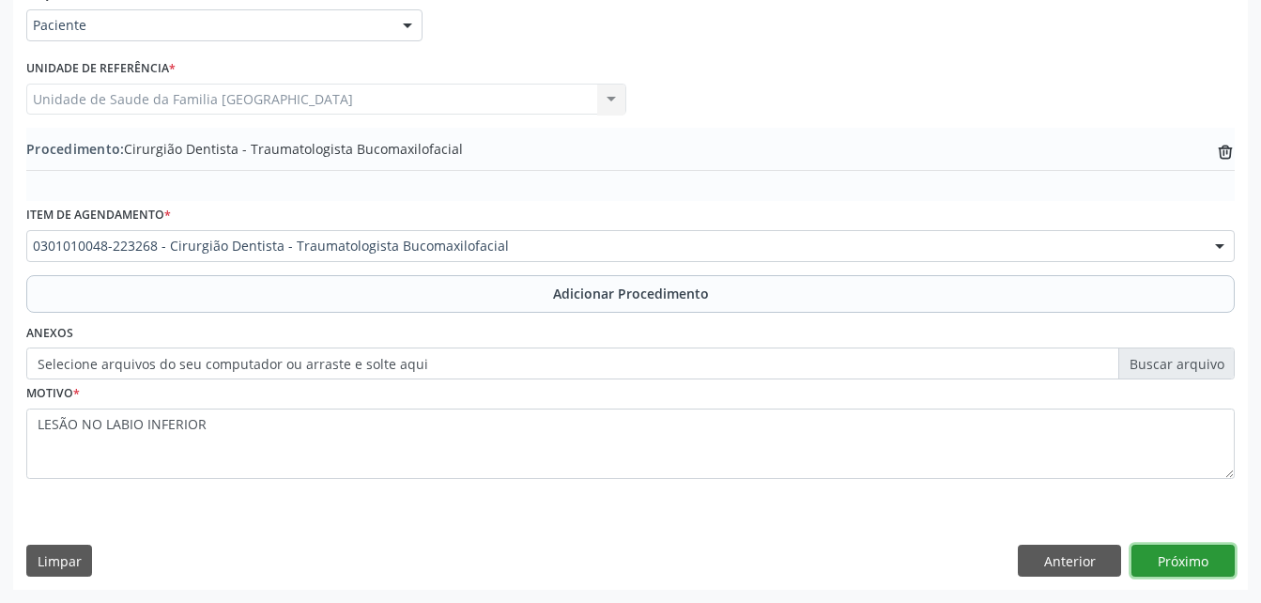
click at [1194, 557] on button "Próximo" at bounding box center [1182, 561] width 103 height 32
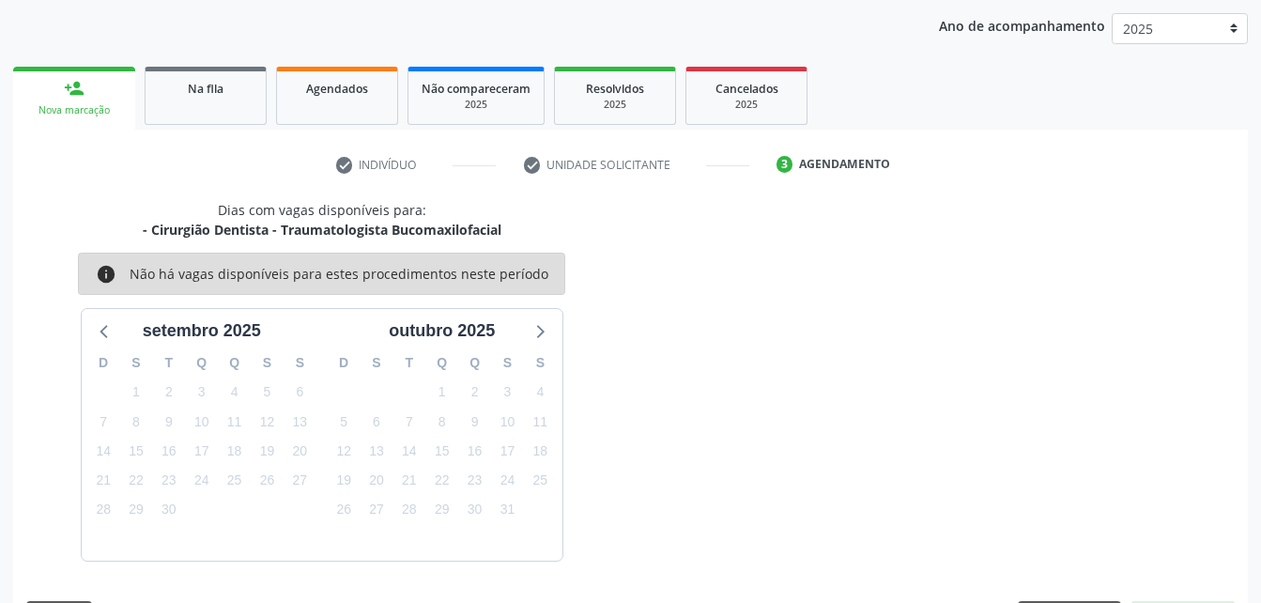
scroll to position [296, 0]
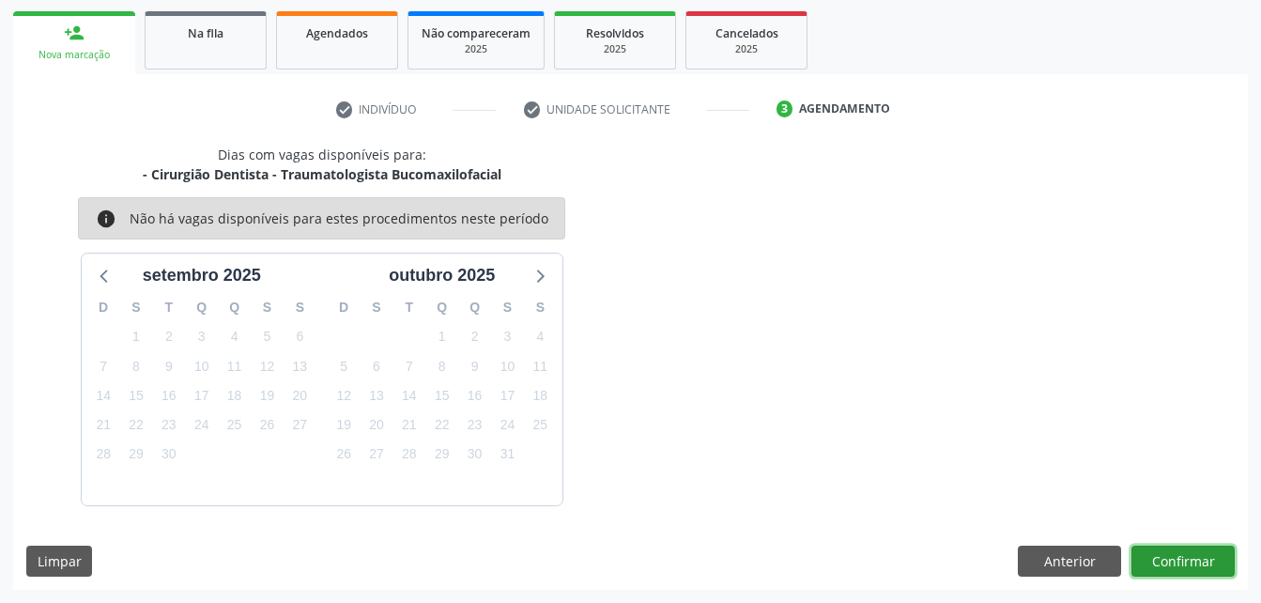
click at [1175, 547] on button "Confirmar" at bounding box center [1182, 561] width 103 height 32
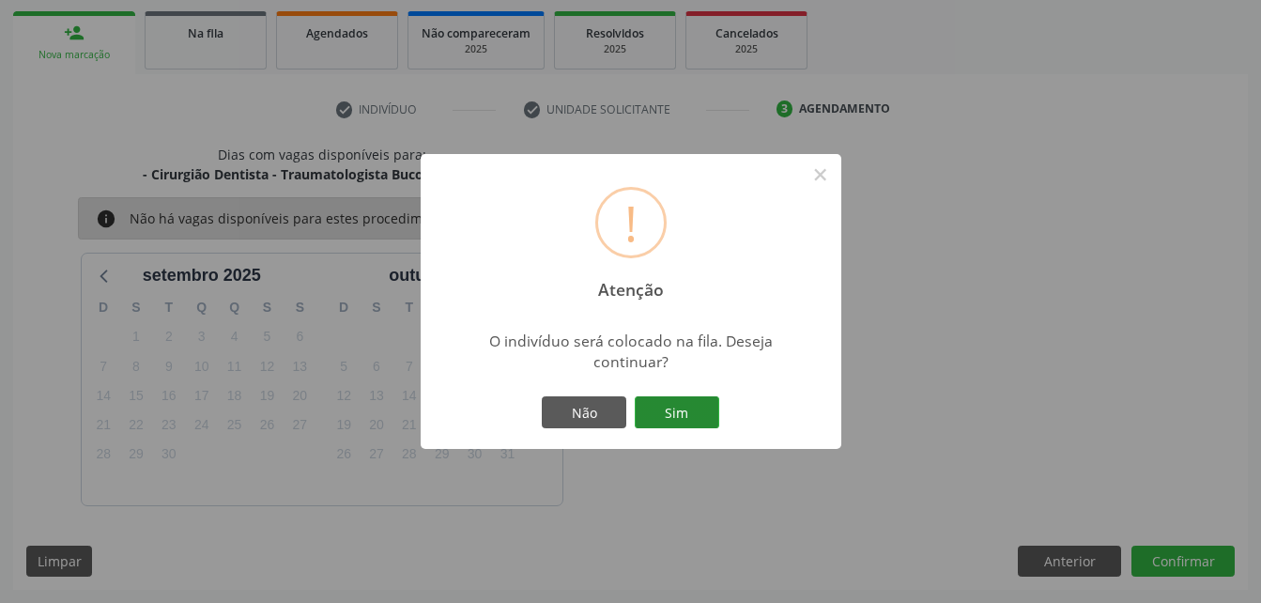
click at [696, 411] on button "Sim" at bounding box center [677, 412] width 84 height 32
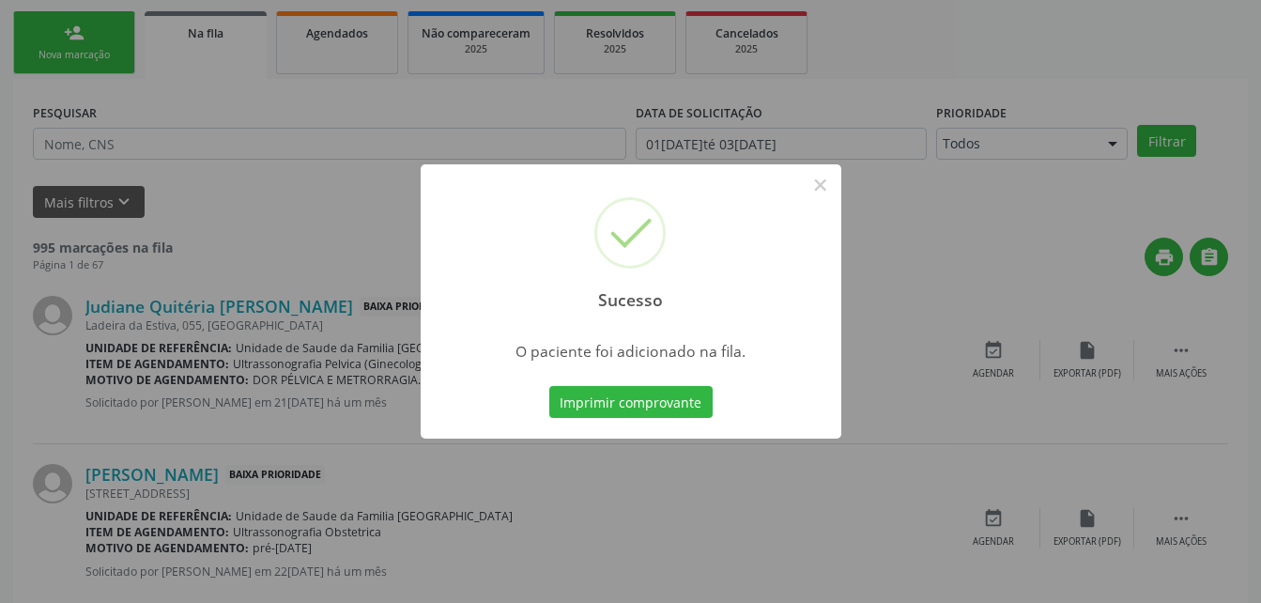
scroll to position [43, 0]
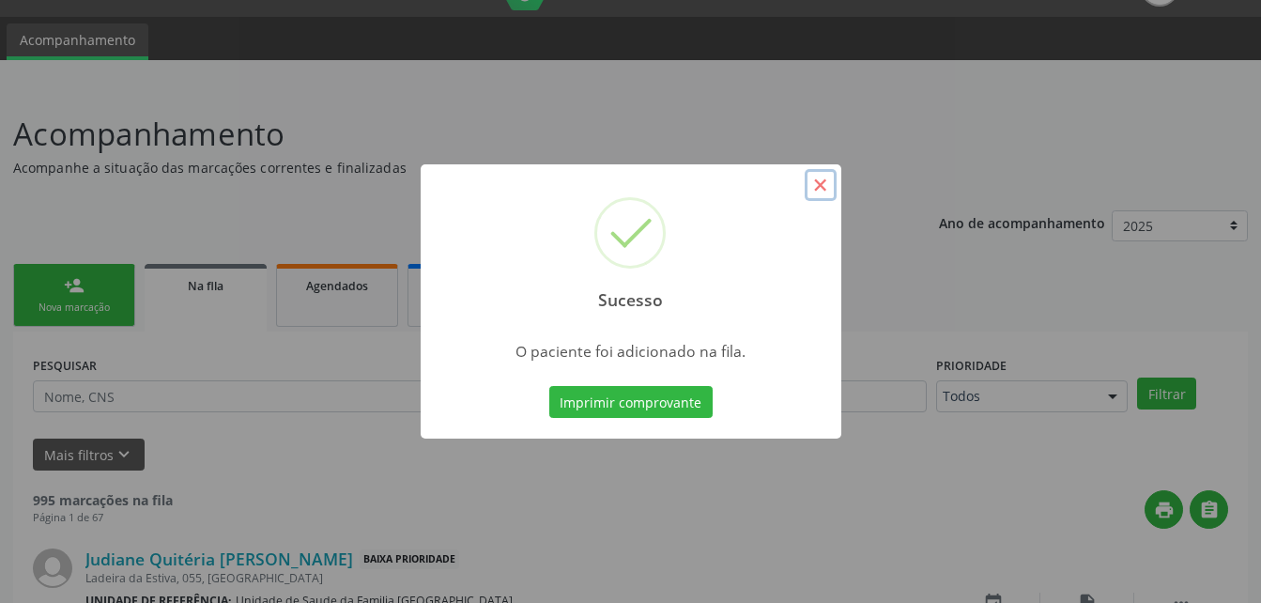
click at [814, 188] on button "×" at bounding box center [821, 185] width 32 height 32
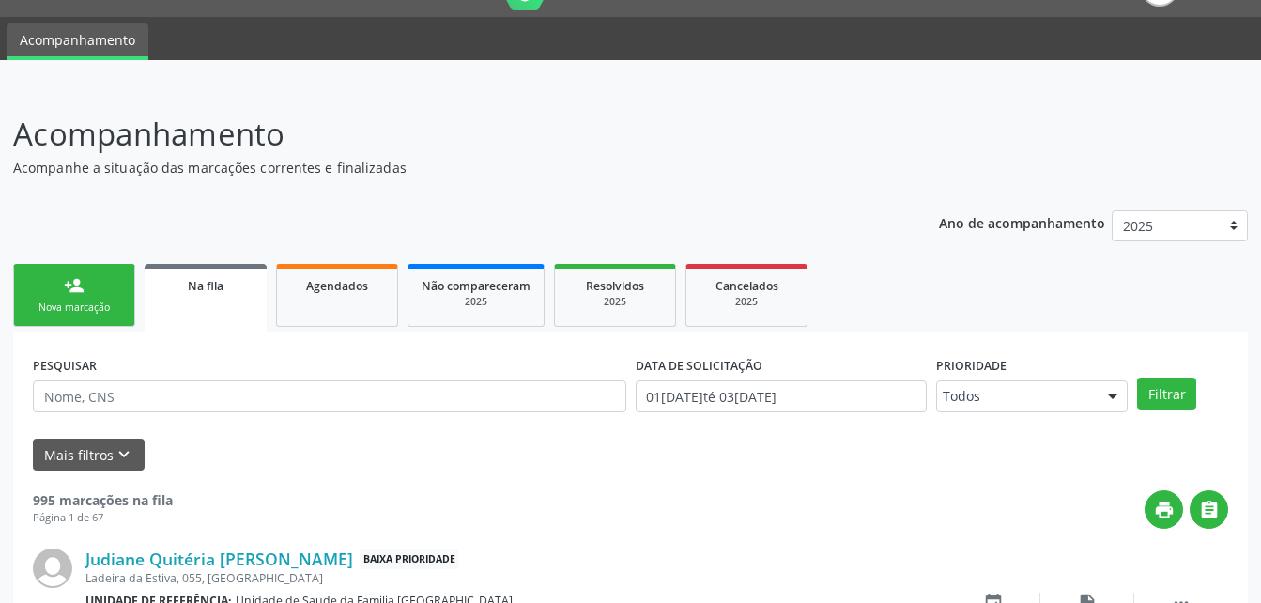
click at [112, 293] on link "person_add Nova marcação" at bounding box center [74, 295] width 122 height 63
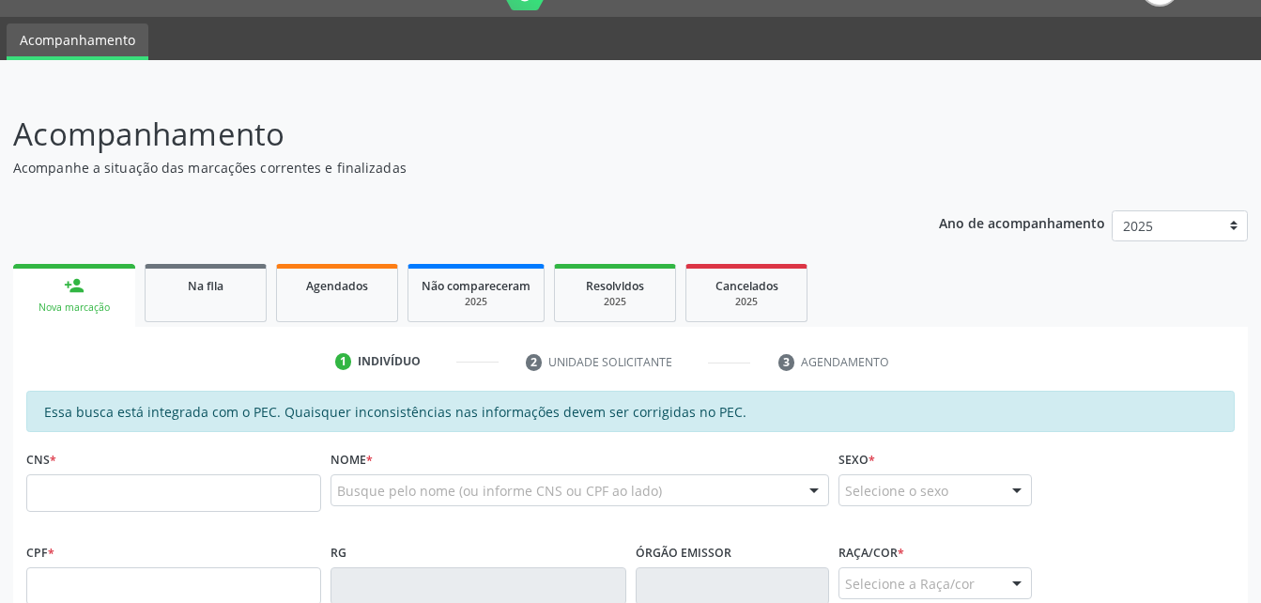
scroll to position [231, 0]
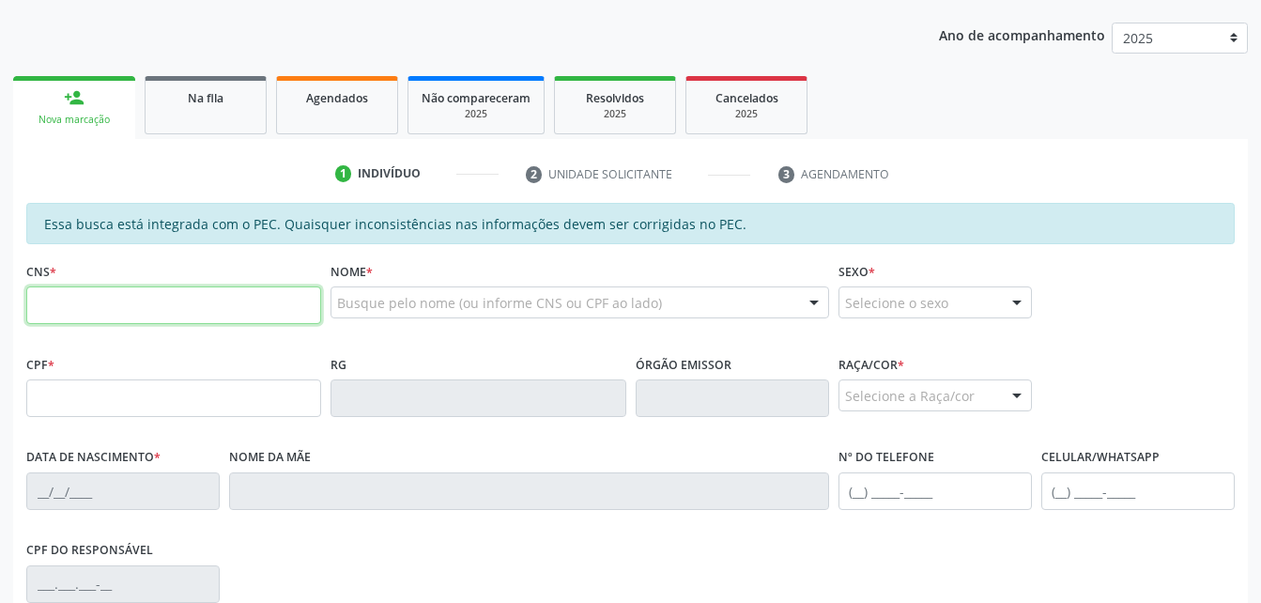
click at [160, 308] on input "text" at bounding box center [173, 305] width 295 height 38
type input "706 0003 5528 2244"
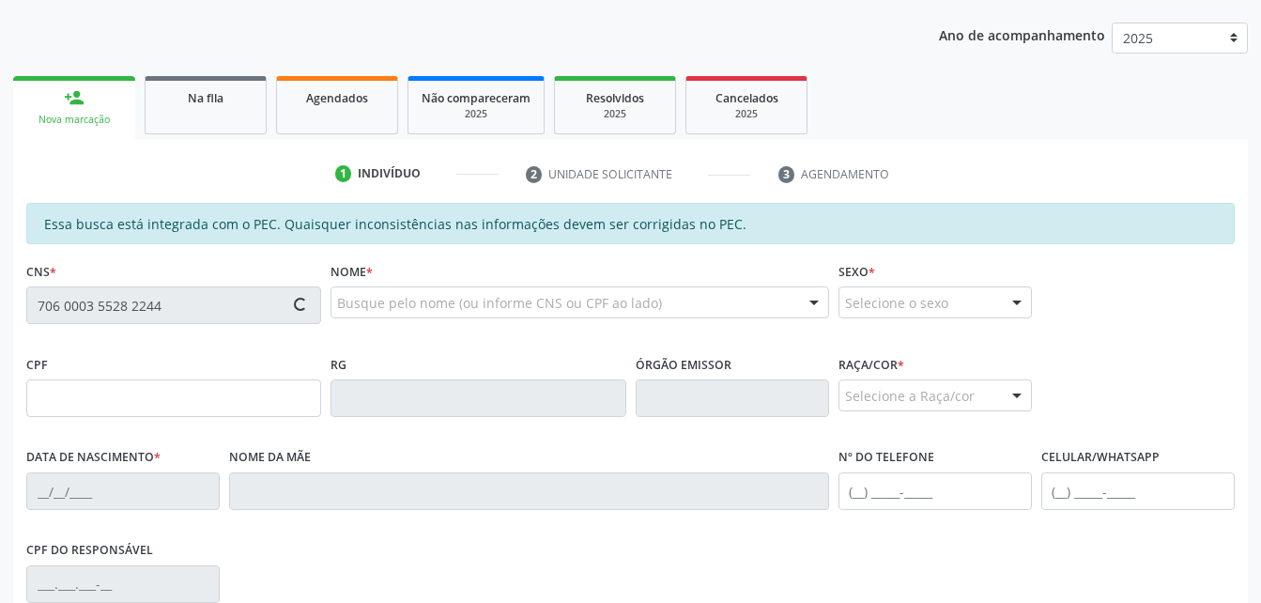
type input "072.375.384-97"
type input "22[DATE]"
type input "[PERSON_NAME]"
type input "[PHONE_NUMBER]"
type input "11"
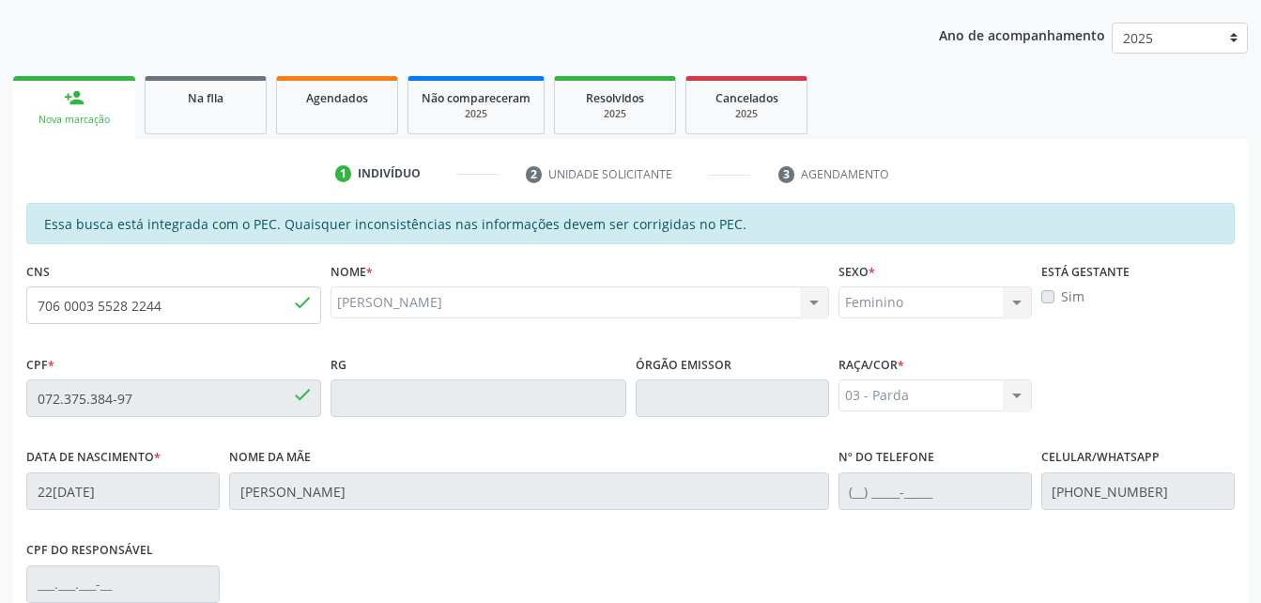
scroll to position [496, 0]
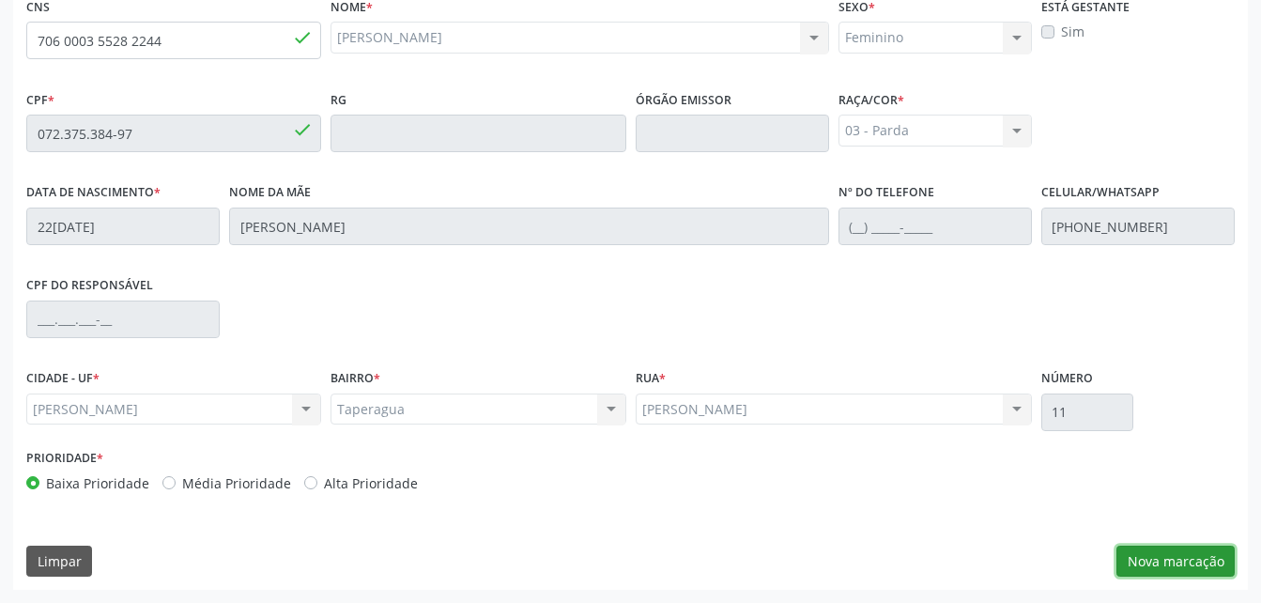
click at [1172, 561] on button "Nova marcação" at bounding box center [1175, 561] width 118 height 32
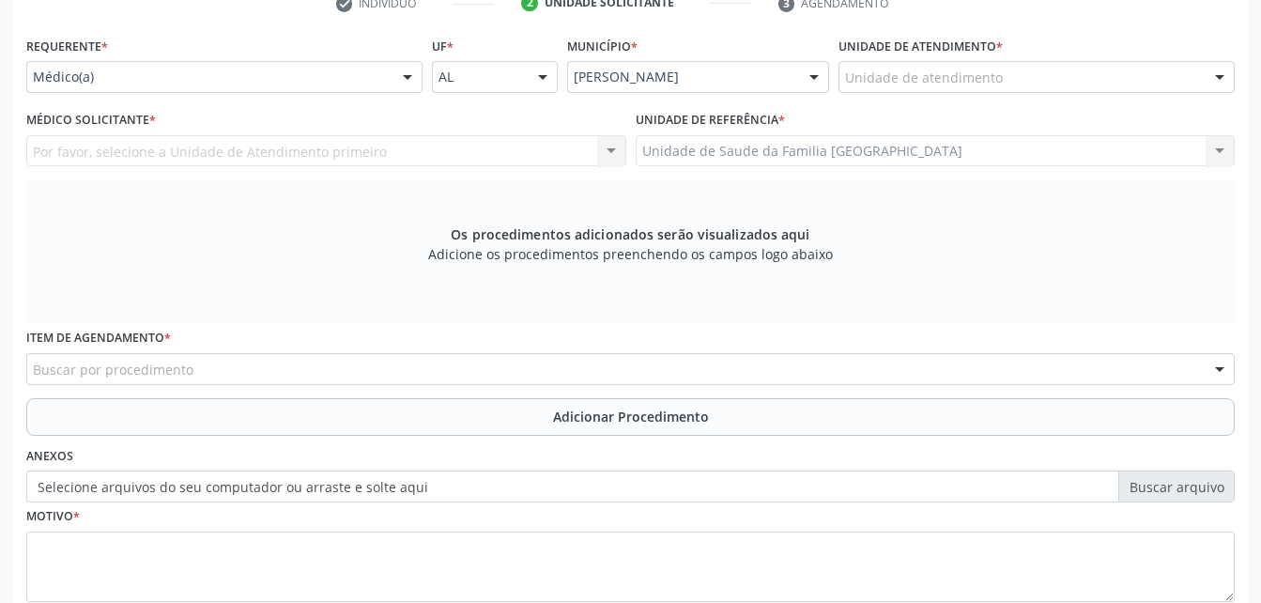
scroll to position [308, 0]
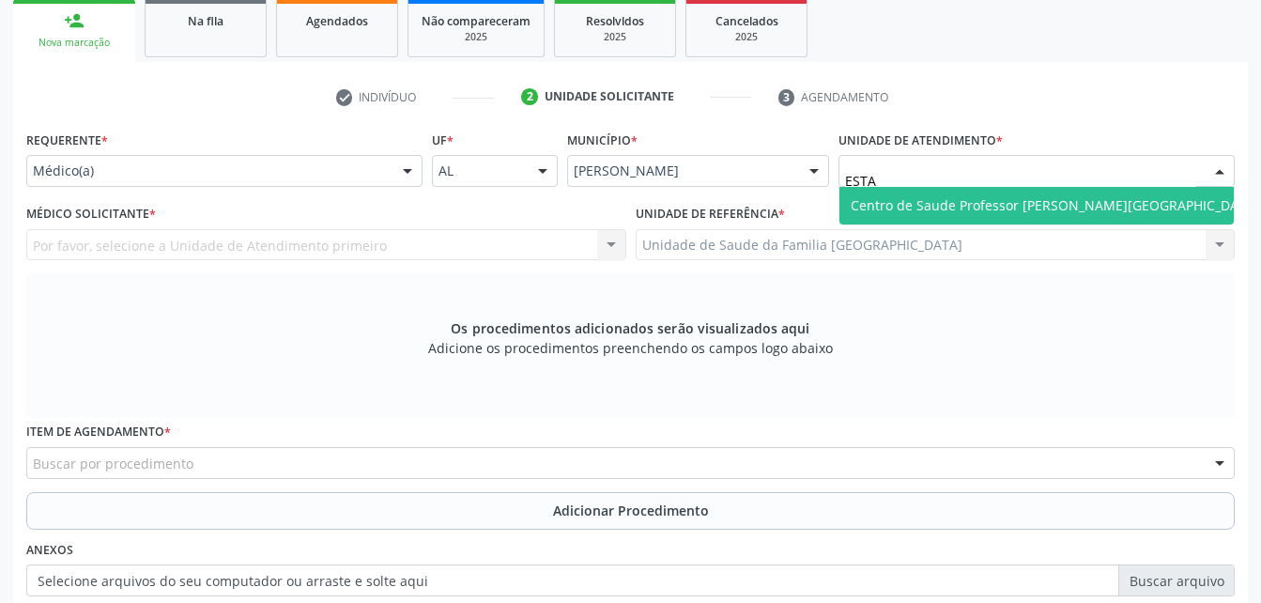
type input "ESTAC"
click at [1052, 221] on span "Centro de Saude Professor [PERSON_NAME][GEOGRAPHIC_DATA]" at bounding box center [1054, 206] width 431 height 38
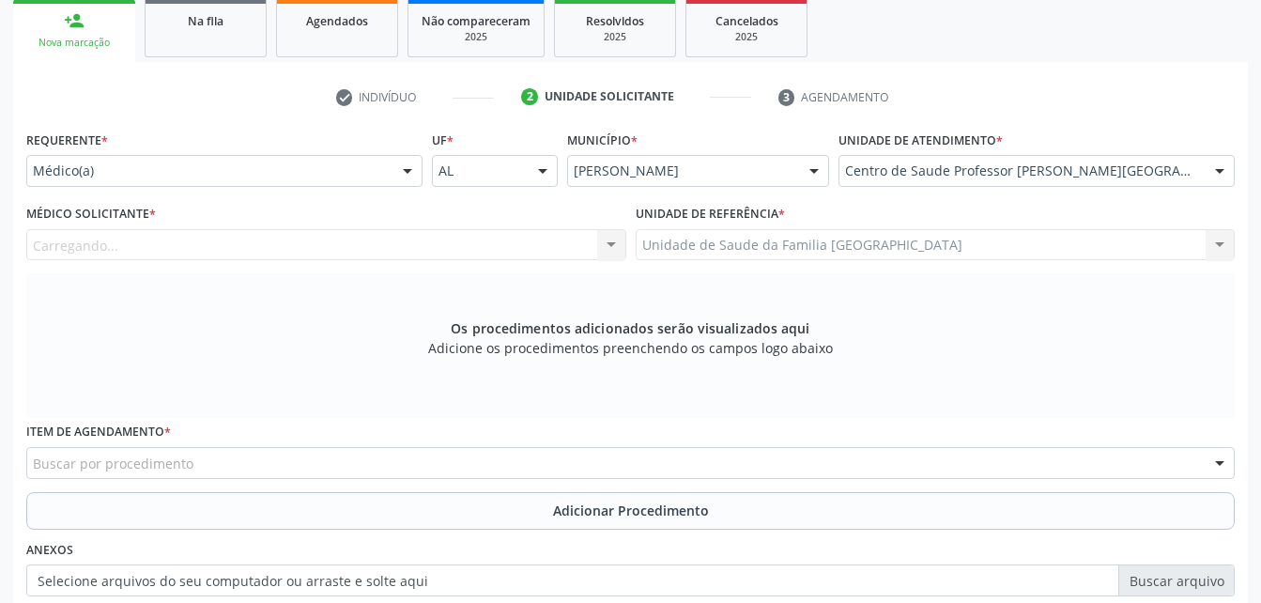
click at [289, 242] on div "Carregando... Nenhum resultado encontrado para: " " Não há nenhuma opção para s…" at bounding box center [326, 245] width 600 height 32
click at [331, 246] on div "Médico solicitante" at bounding box center [326, 245] width 600 height 32
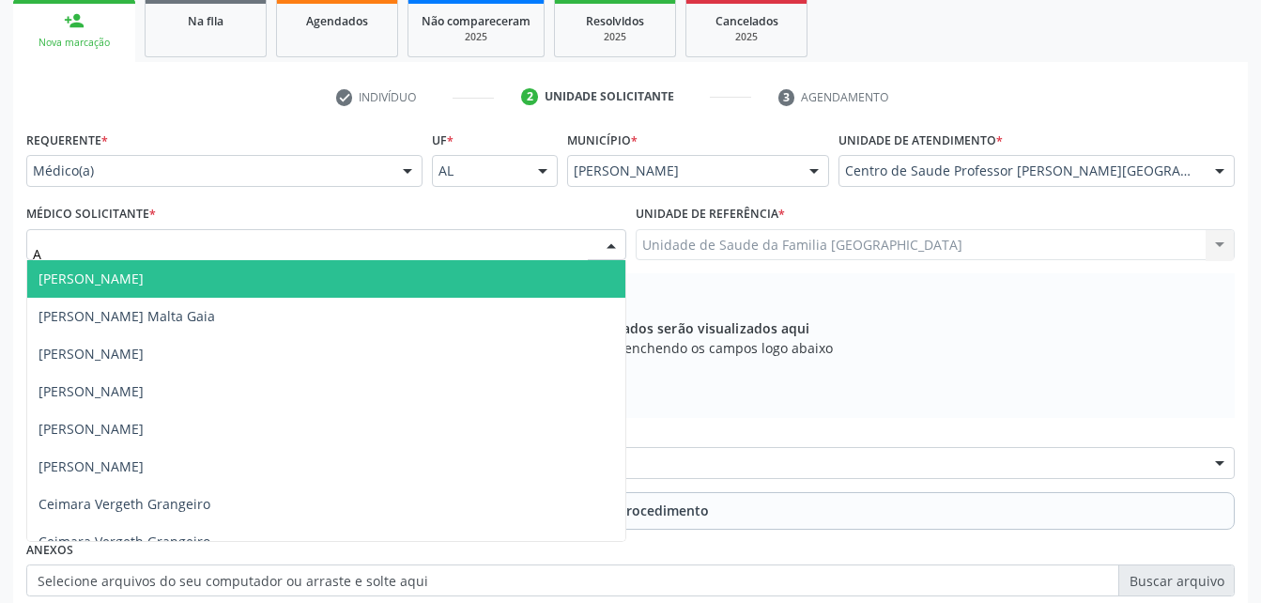
type input "AL"
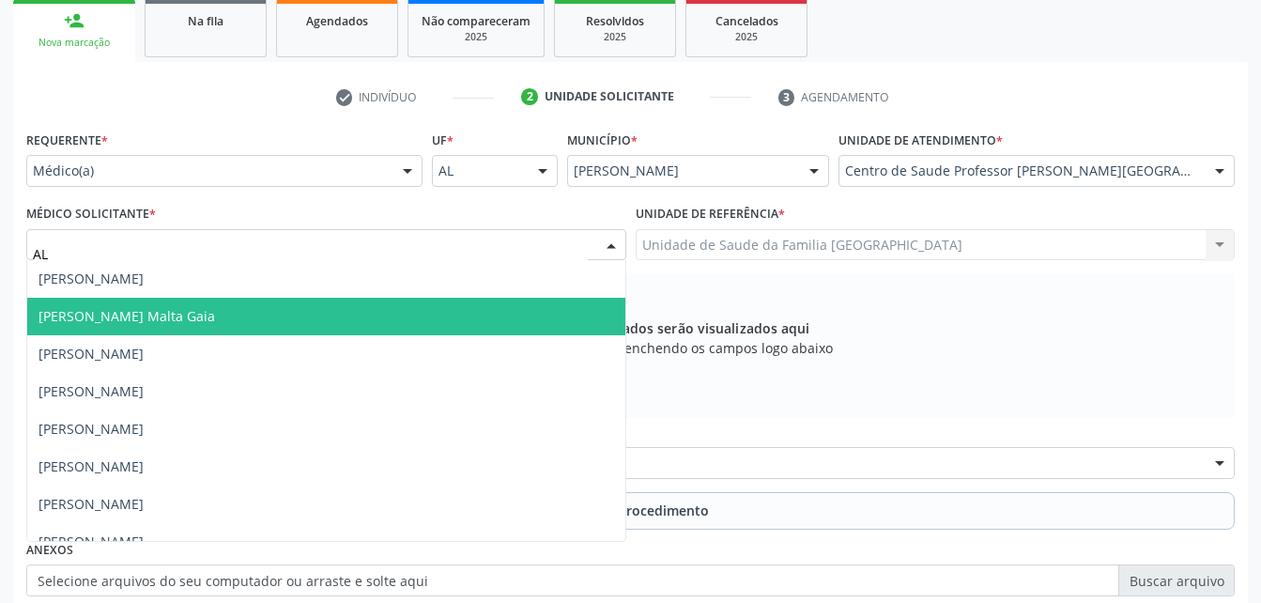
click at [313, 321] on span "[PERSON_NAME] Malta Gaia" at bounding box center [326, 317] width 598 height 38
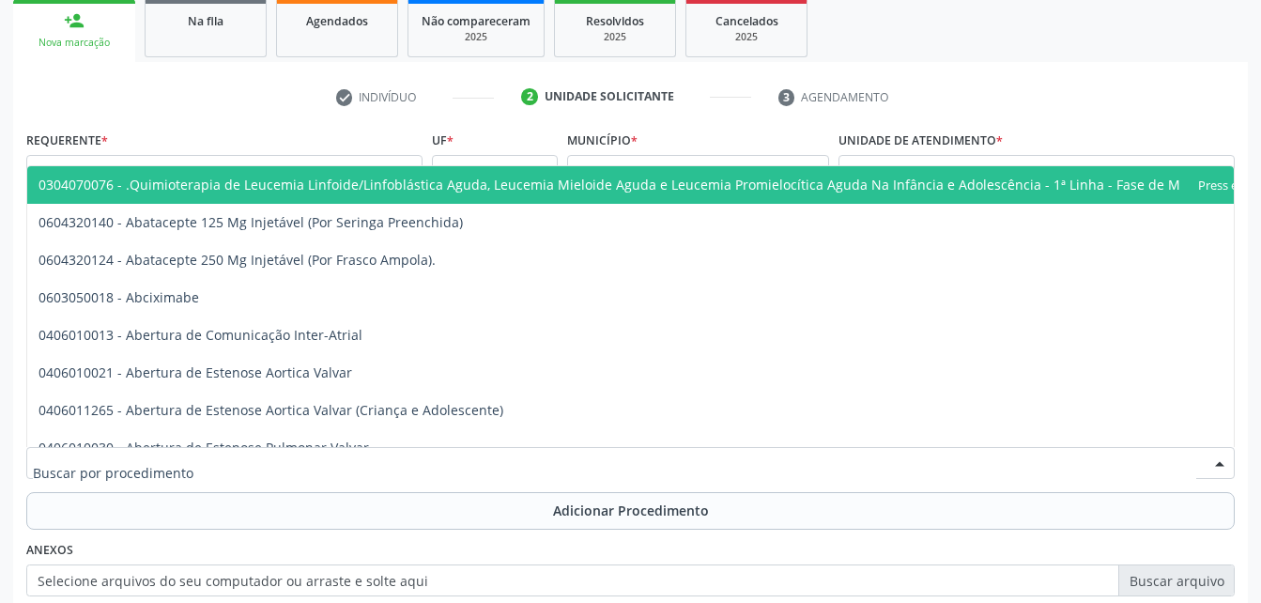
click at [378, 468] on div at bounding box center [630, 463] width 1208 height 32
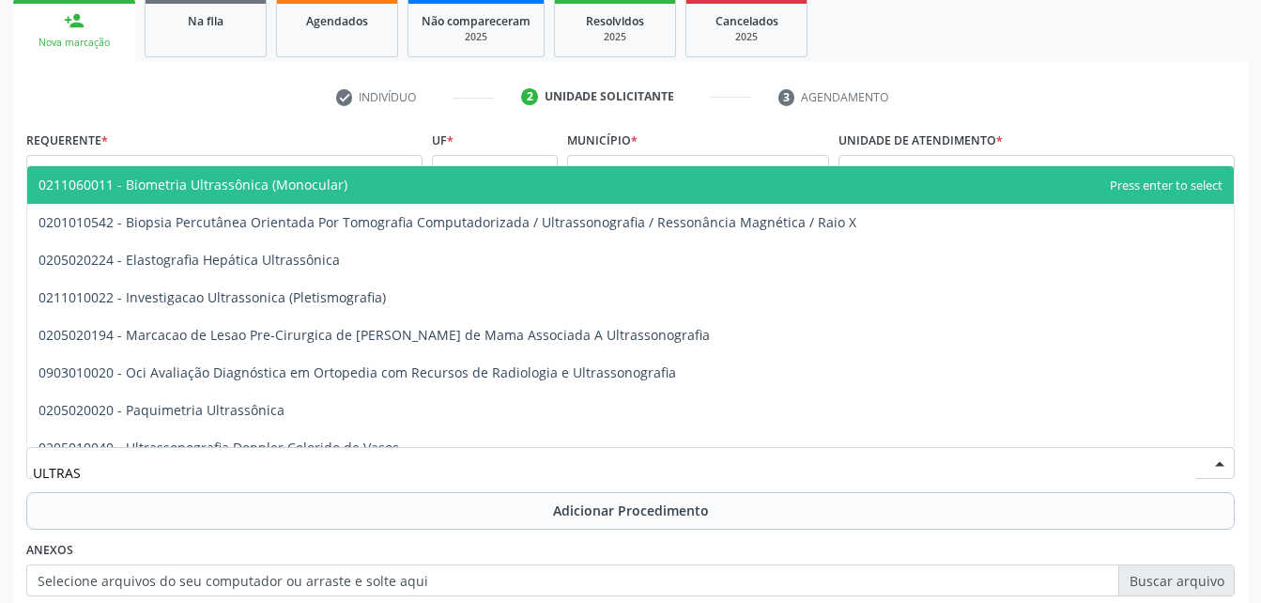
type input "ULTRASS"
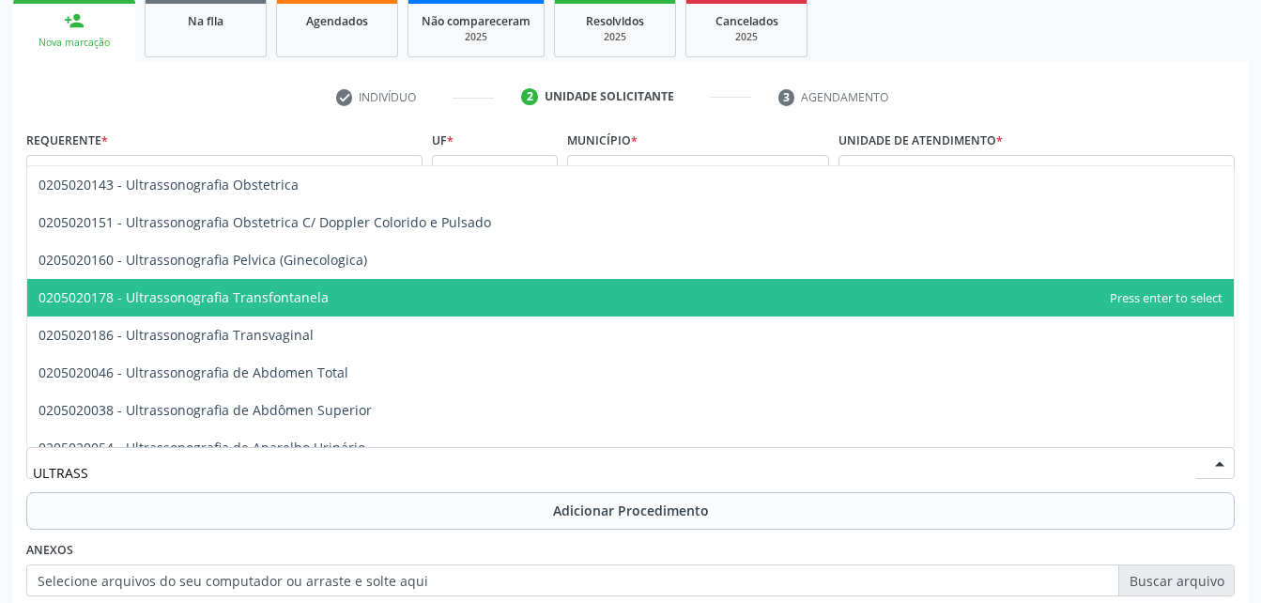
scroll to position [563, 0]
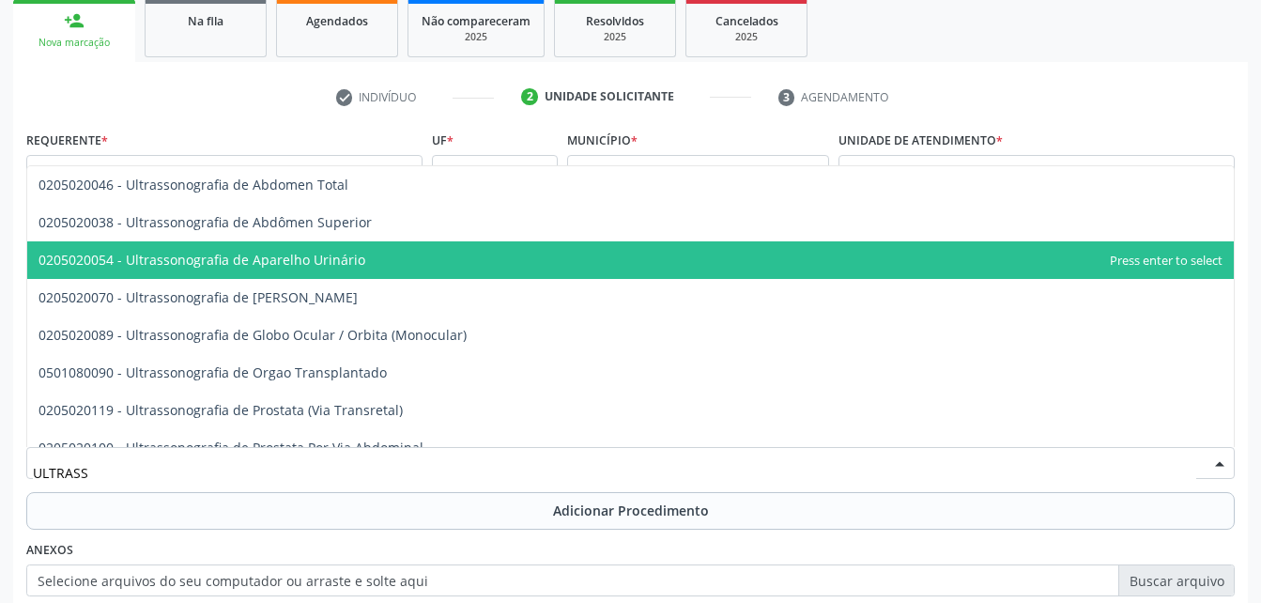
click at [438, 267] on span "0205020054 - Ultrassonografia de Aparelho Urinário" at bounding box center [630, 260] width 1206 height 38
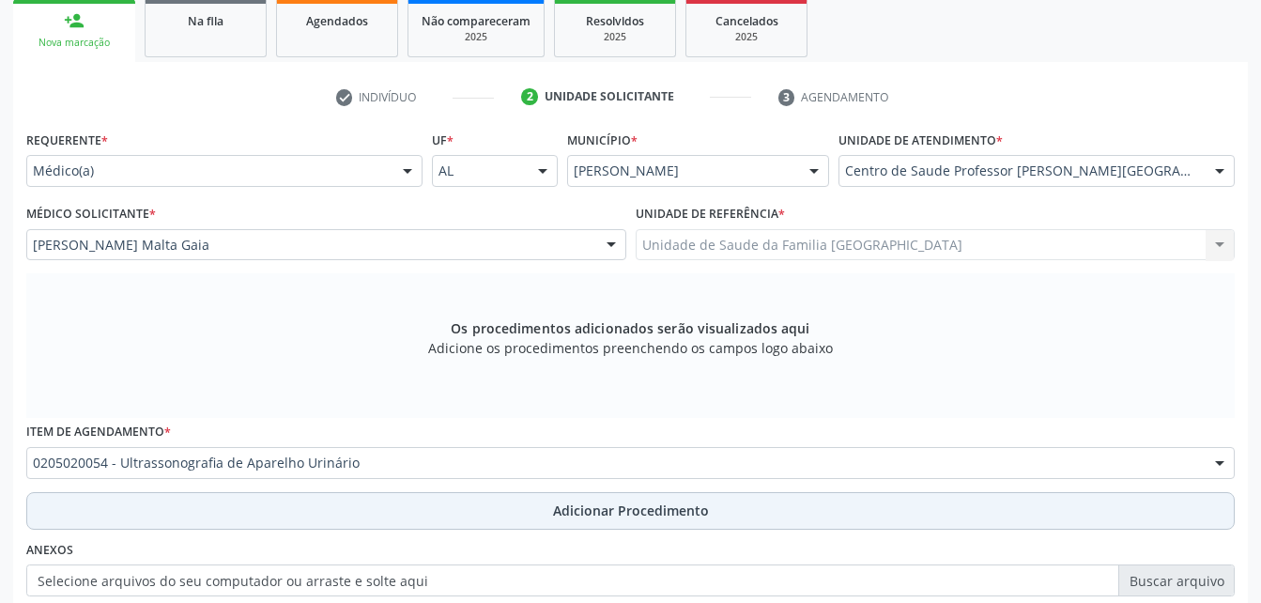
click at [545, 513] on button "Adicionar Procedimento" at bounding box center [630, 511] width 1208 height 38
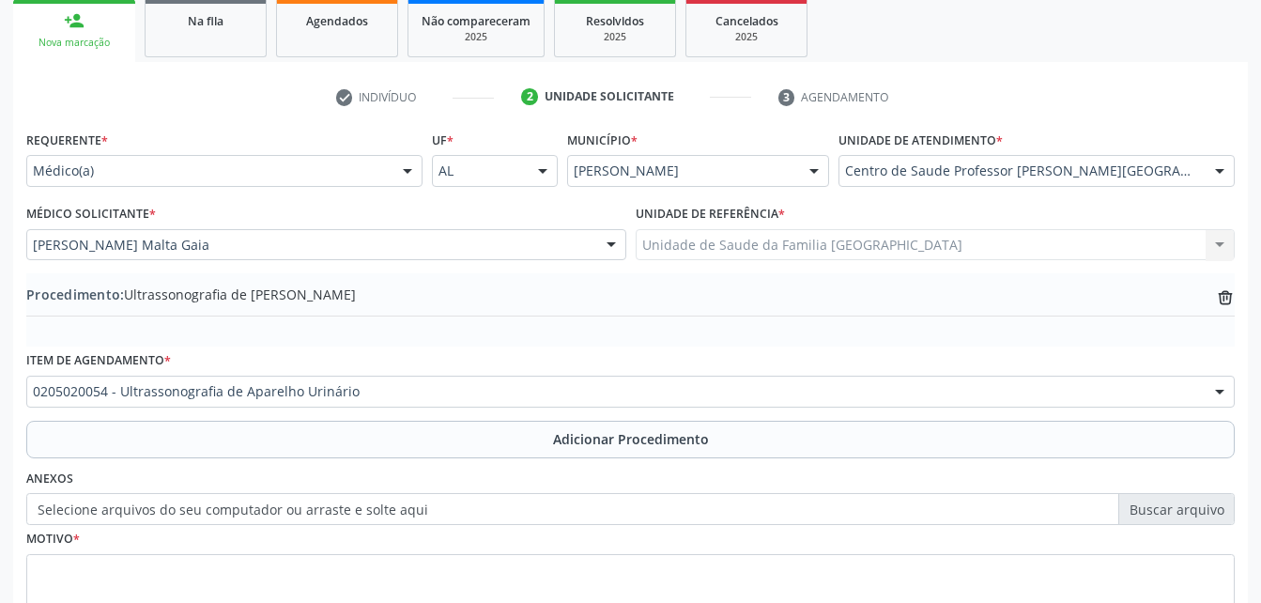
scroll to position [402, 0]
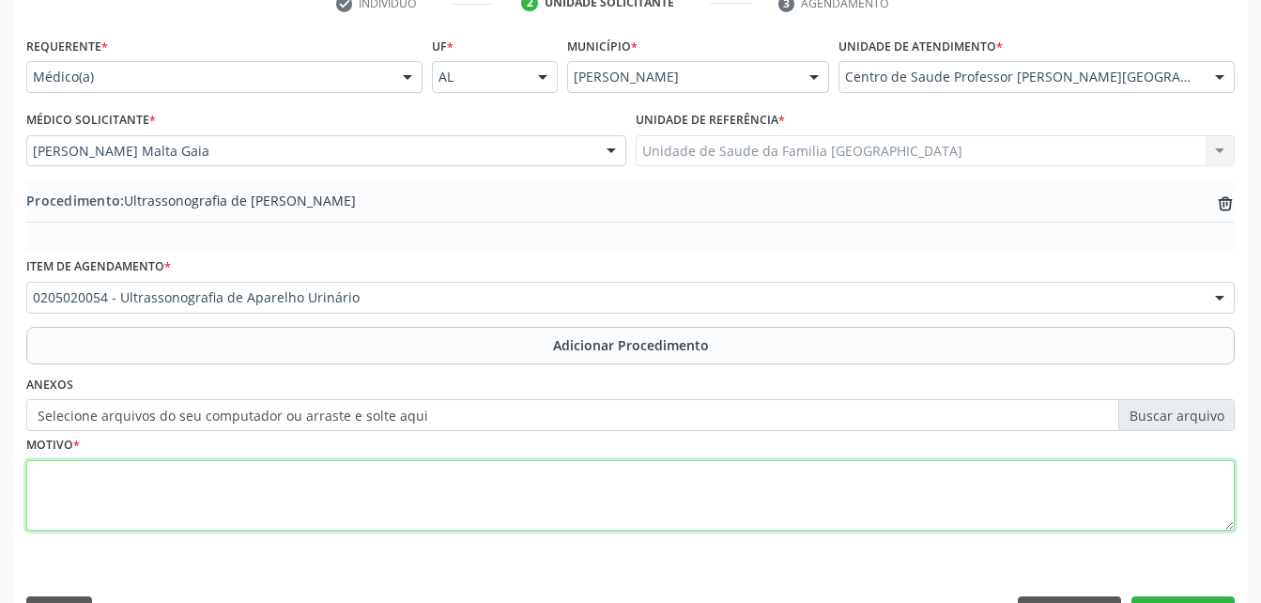
click at [539, 501] on textarea at bounding box center [630, 495] width 1208 height 71
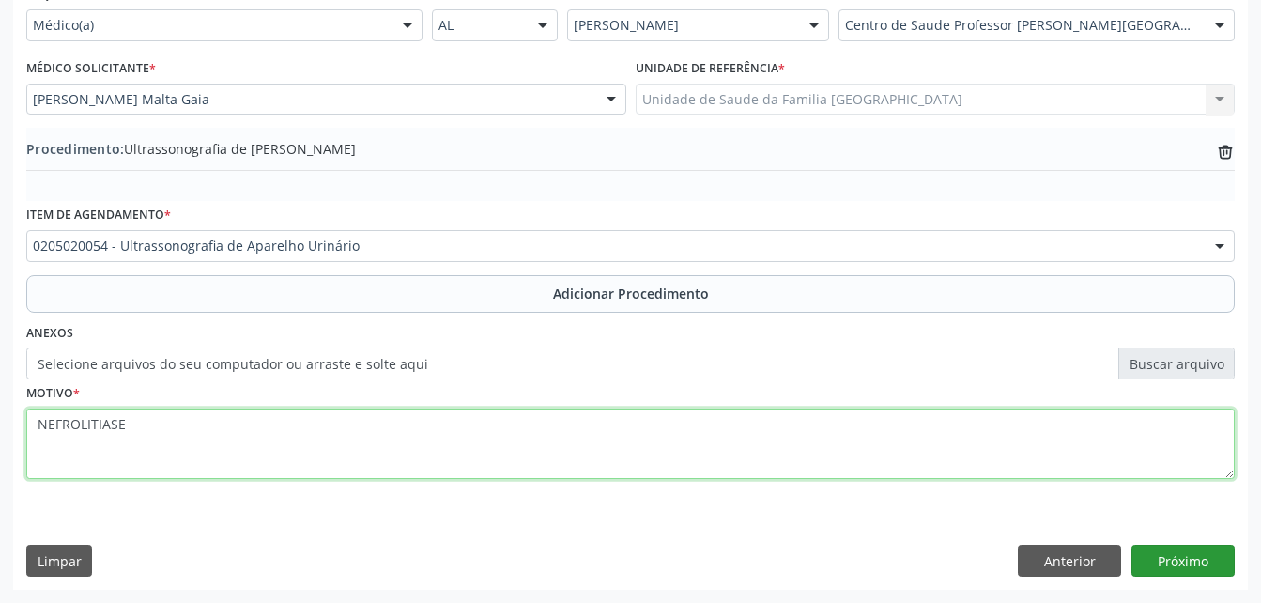
type textarea "NEFROLITIASE"
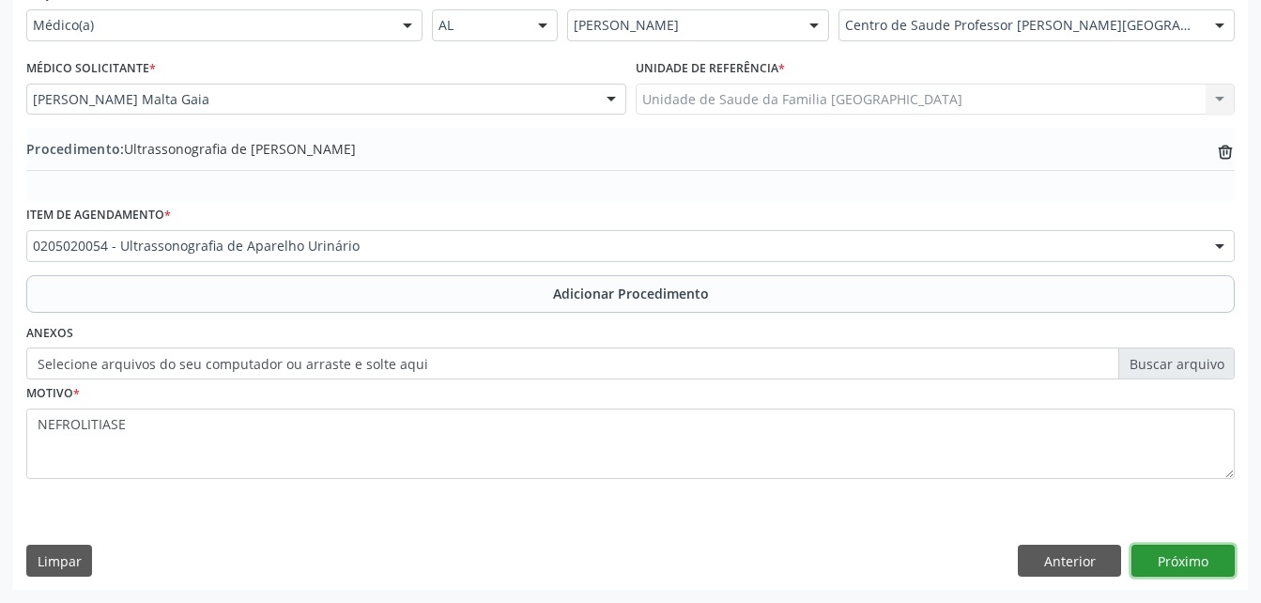
click at [1164, 555] on button "Próximo" at bounding box center [1182, 561] width 103 height 32
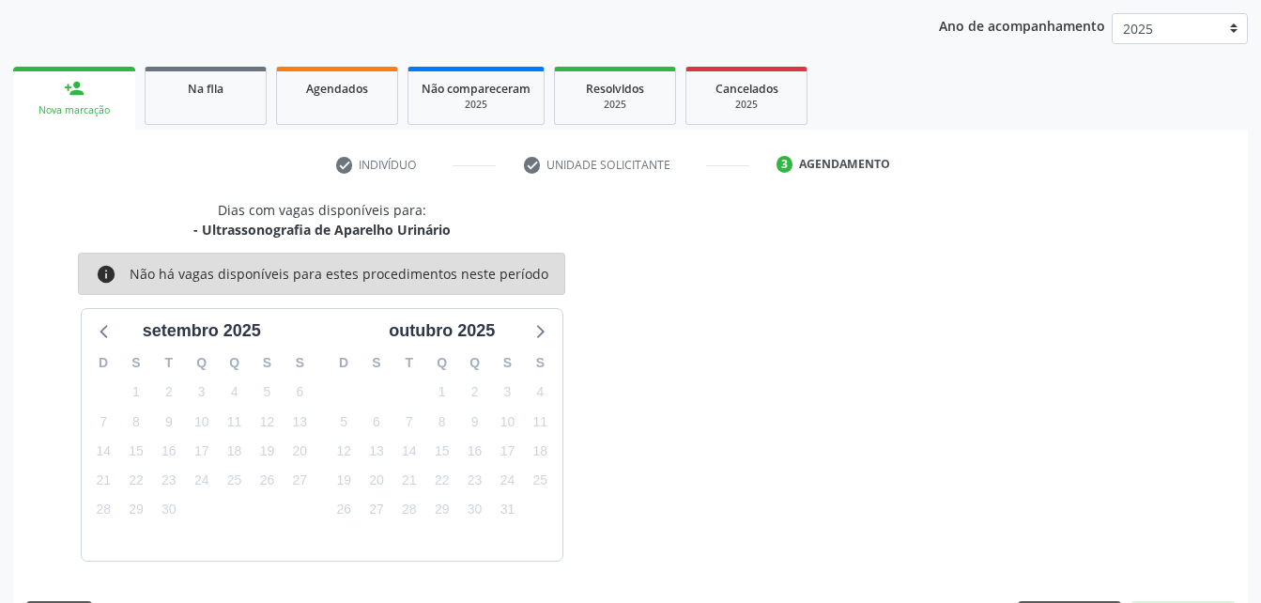
scroll to position [296, 0]
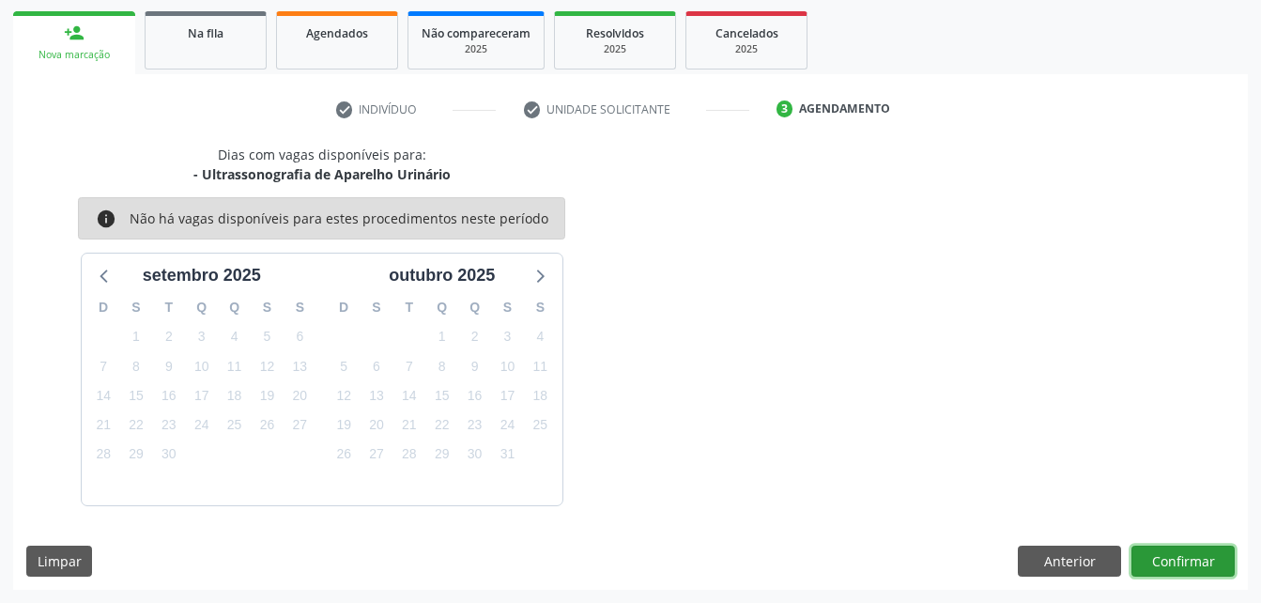
click at [1211, 569] on button "Confirmar" at bounding box center [1182, 561] width 103 height 32
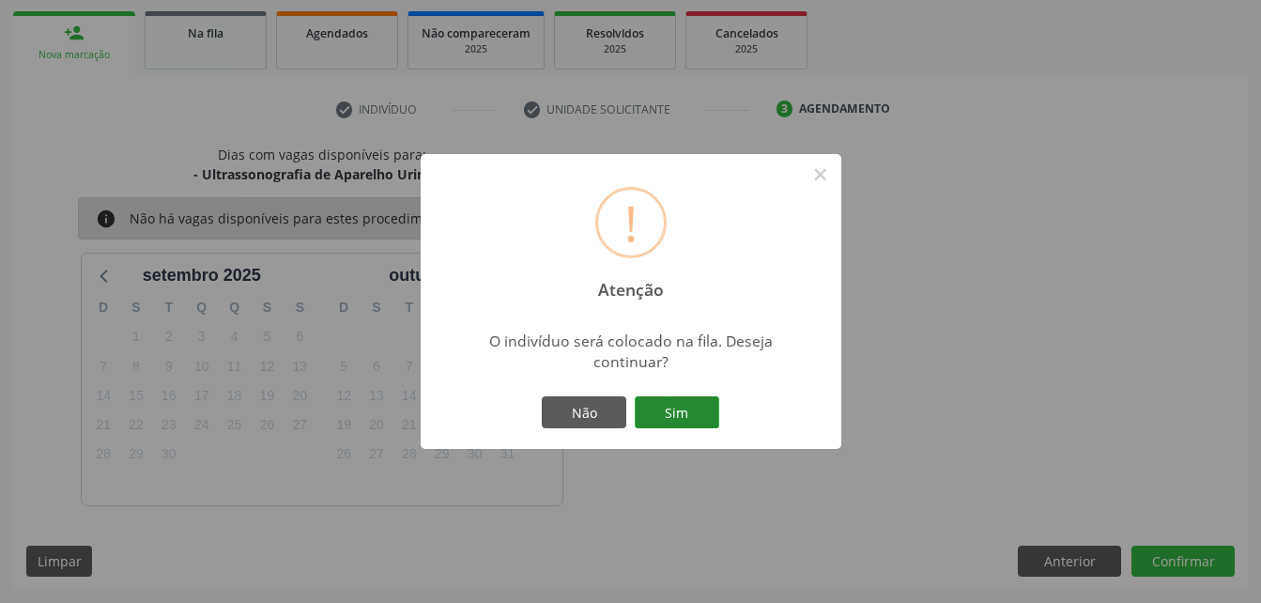
click at [673, 408] on button "Sim" at bounding box center [677, 412] width 84 height 32
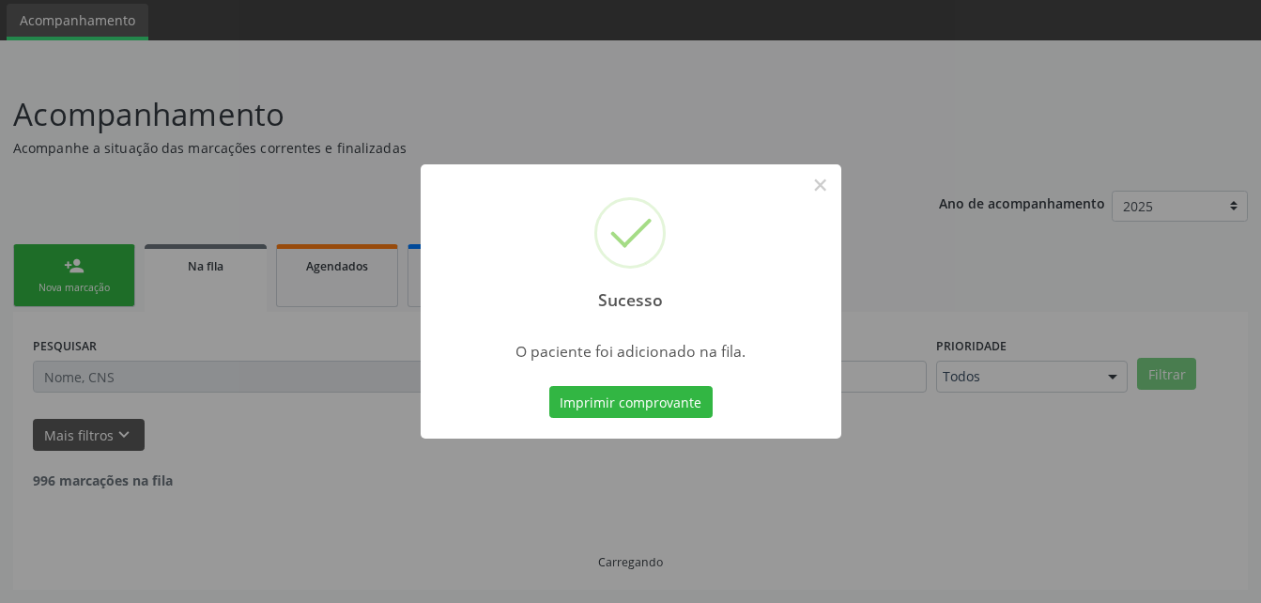
scroll to position [43, 0]
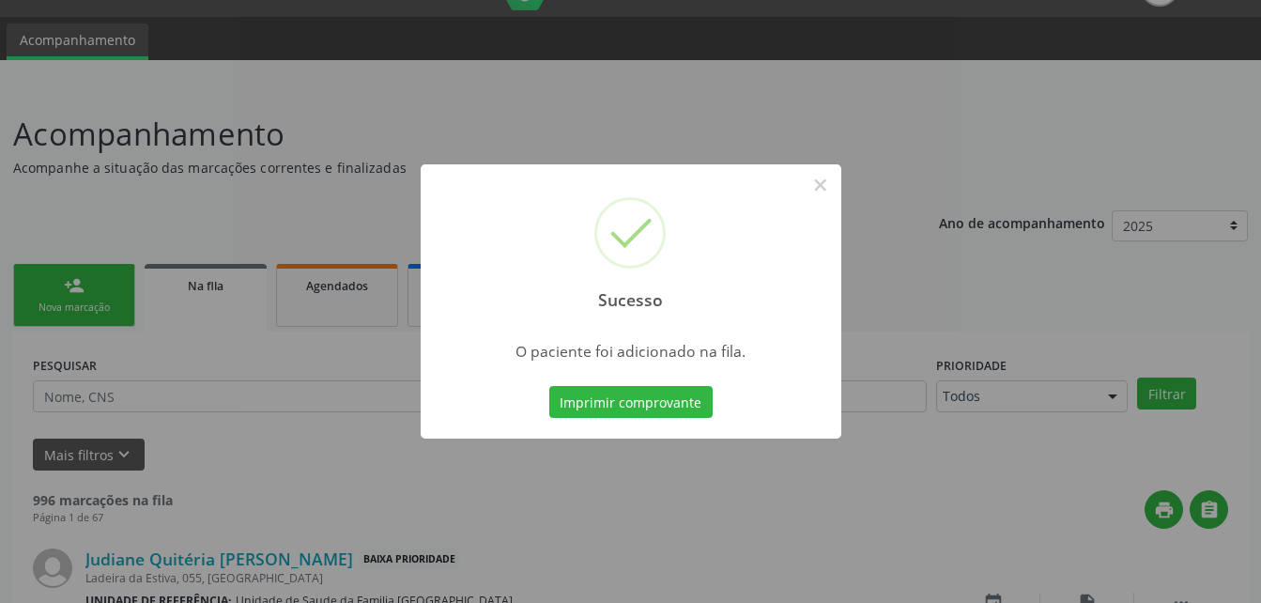
click at [72, 288] on div "Sucesso × O paciente foi adicionado na fila. Imprimir comprovante Cancel" at bounding box center [630, 301] width 1261 height 603
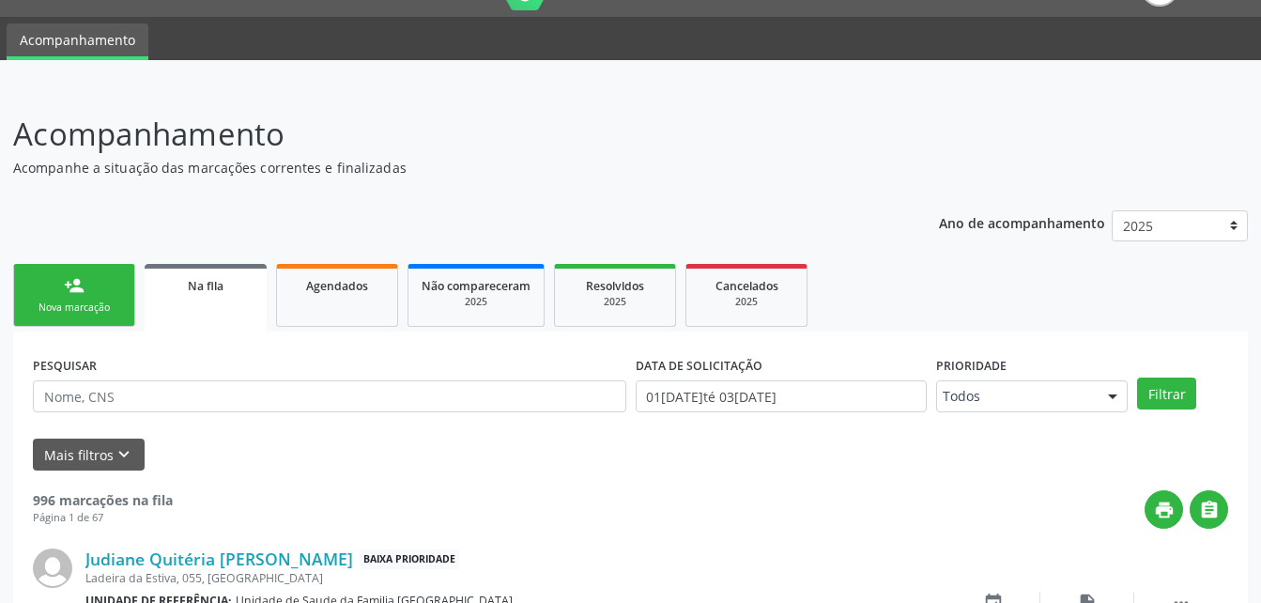
click at [87, 315] on link "person_add Nova marcação" at bounding box center [74, 295] width 122 height 63
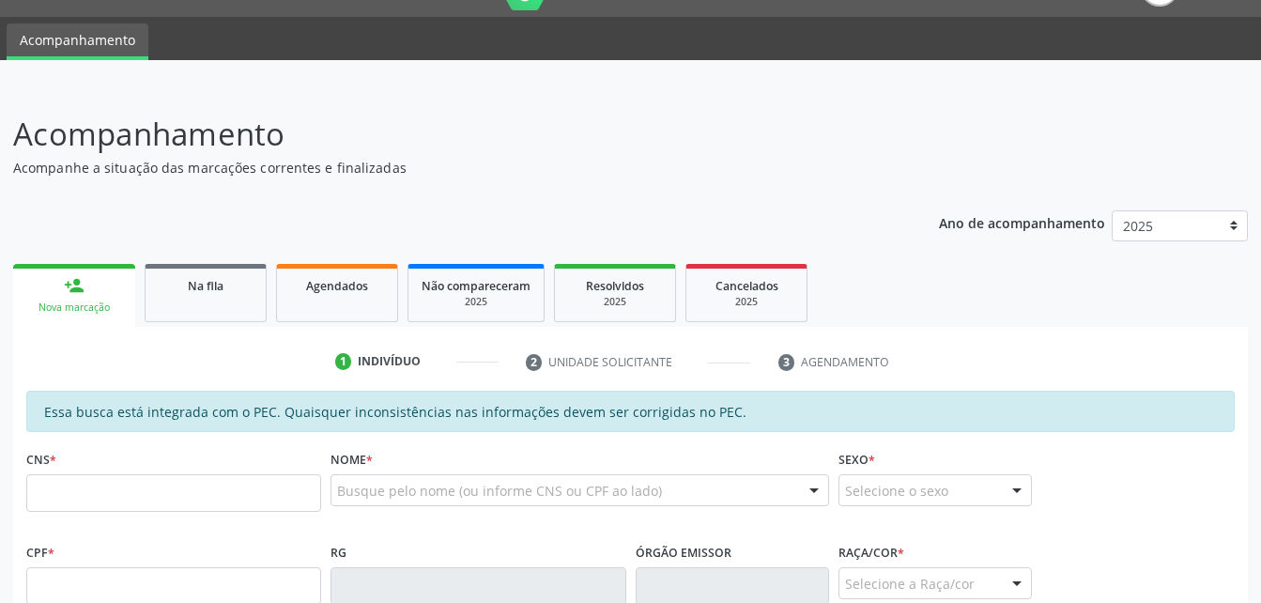
click at [84, 308] on div "Nova marcação" at bounding box center [74, 307] width 96 height 14
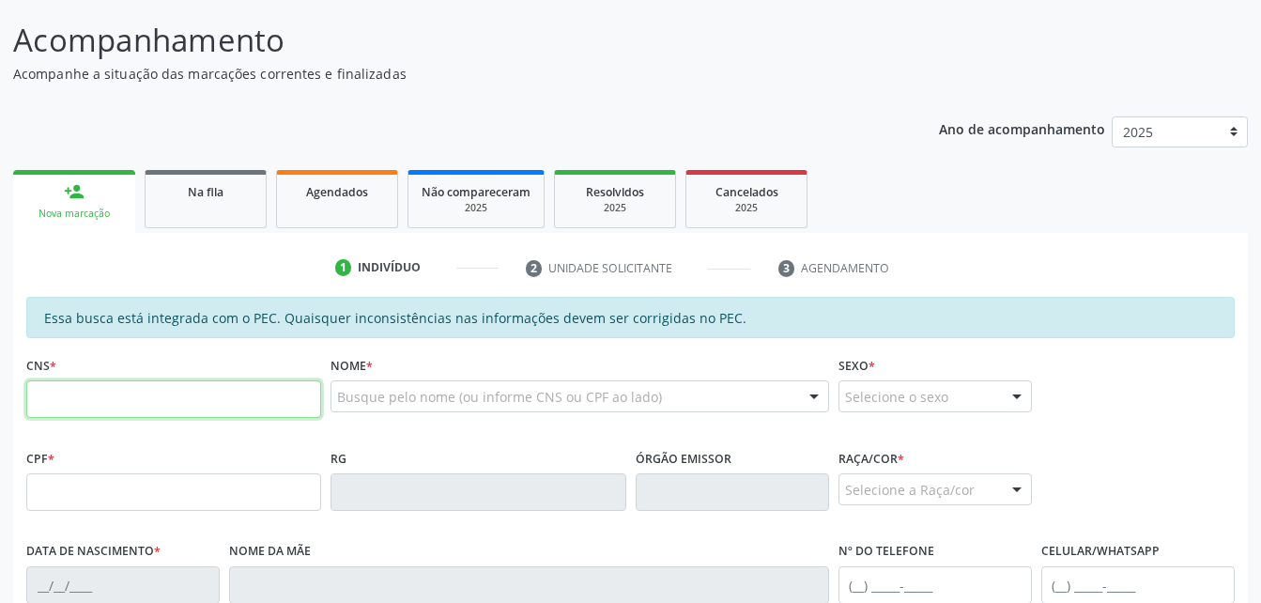
click at [160, 409] on input "text" at bounding box center [173, 399] width 295 height 38
type input "706 0003 5528 2244"
type input "072.375.384-97"
type input "22[DATE]"
type input "[PERSON_NAME]"
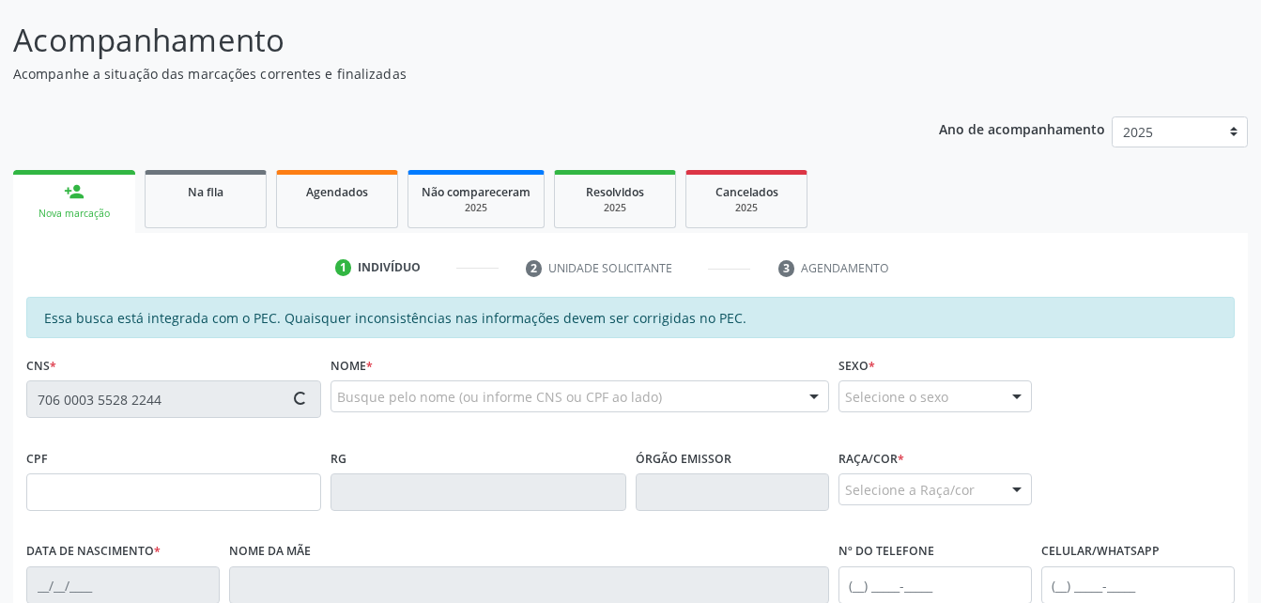
type input "[PHONE_NUMBER]"
type input "11"
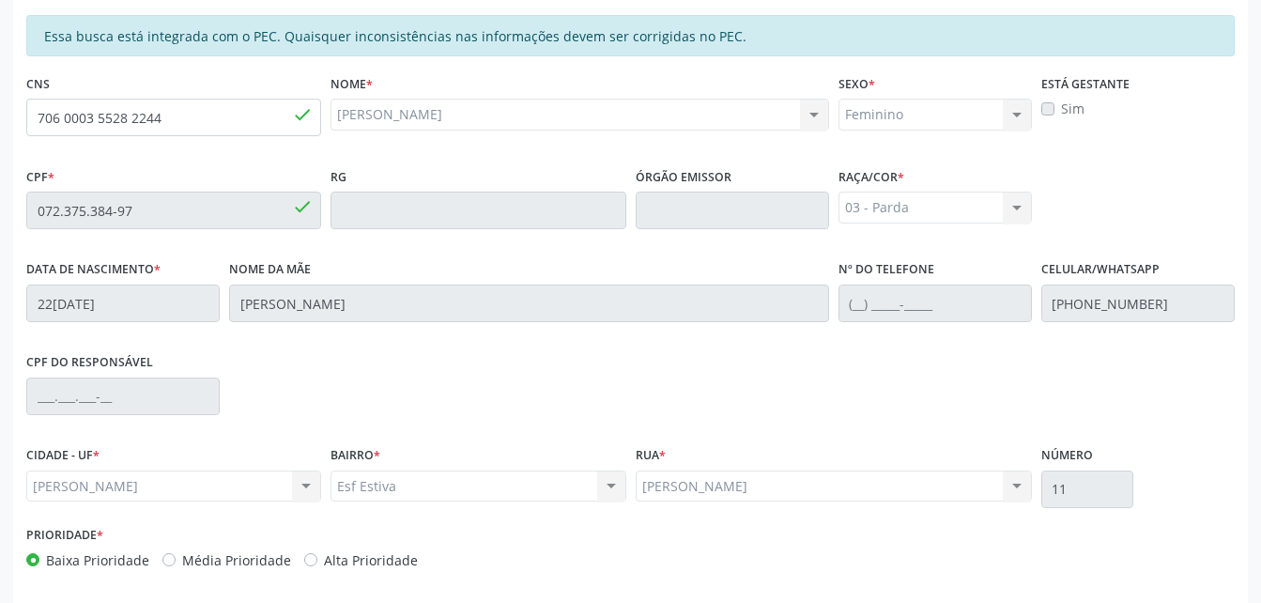
scroll to position [496, 0]
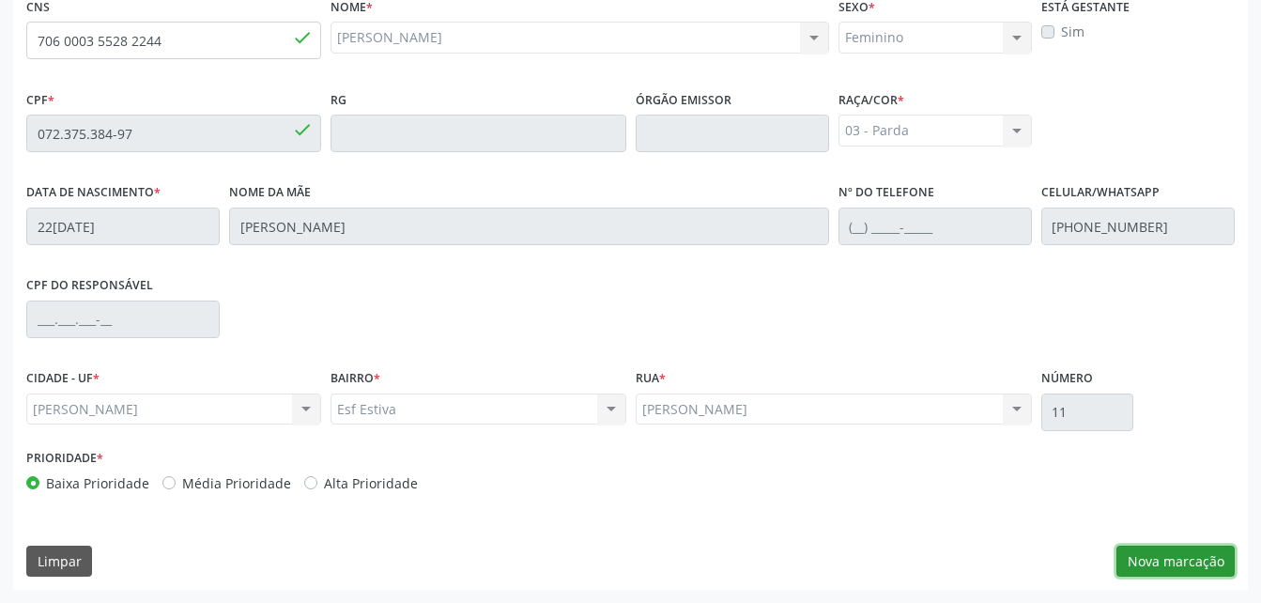
click at [1232, 557] on button "Nova marcação" at bounding box center [1175, 561] width 118 height 32
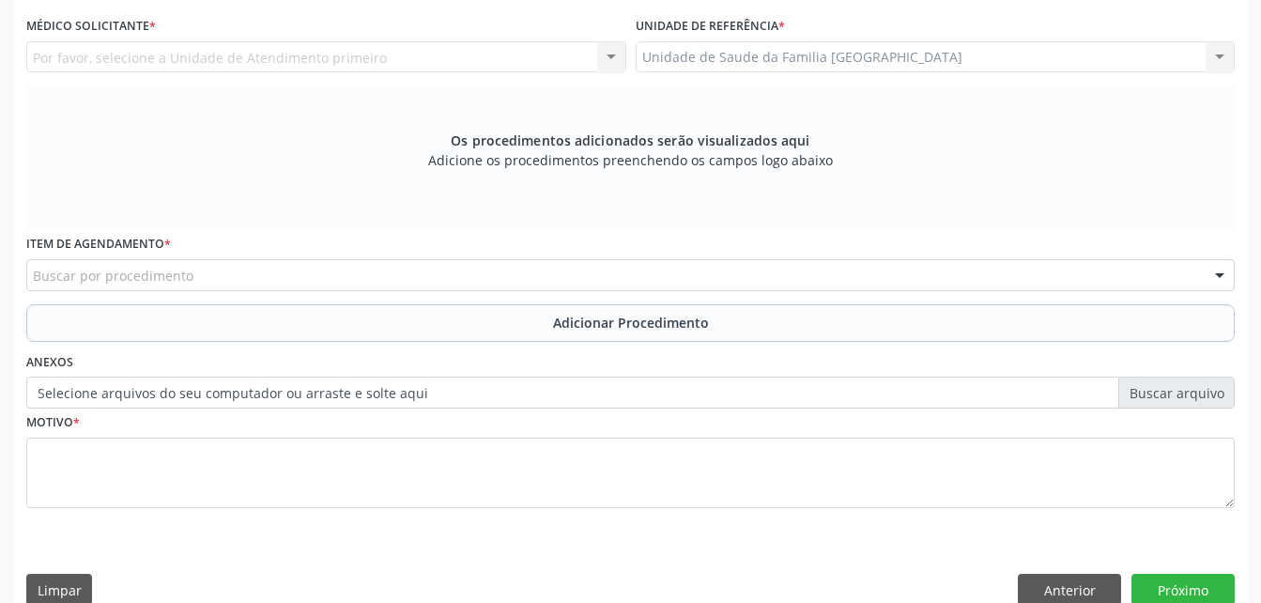
scroll to position [402, 0]
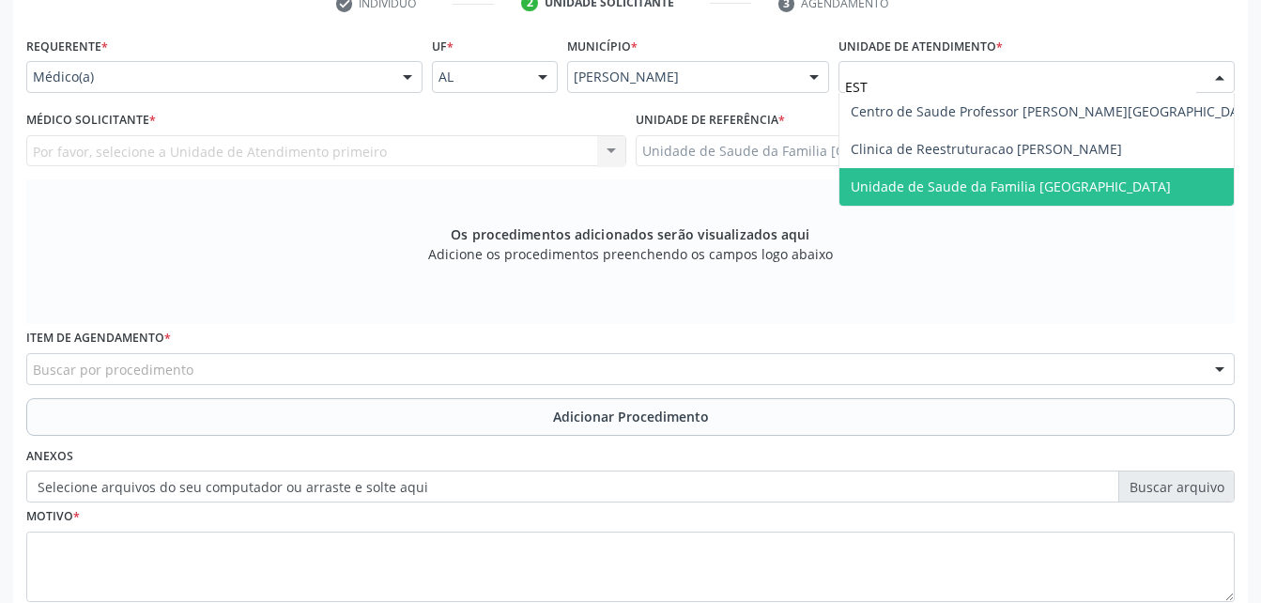
click at [1006, 192] on span "Unidade de Saude da Familia [GEOGRAPHIC_DATA]" at bounding box center [1011, 186] width 320 height 18
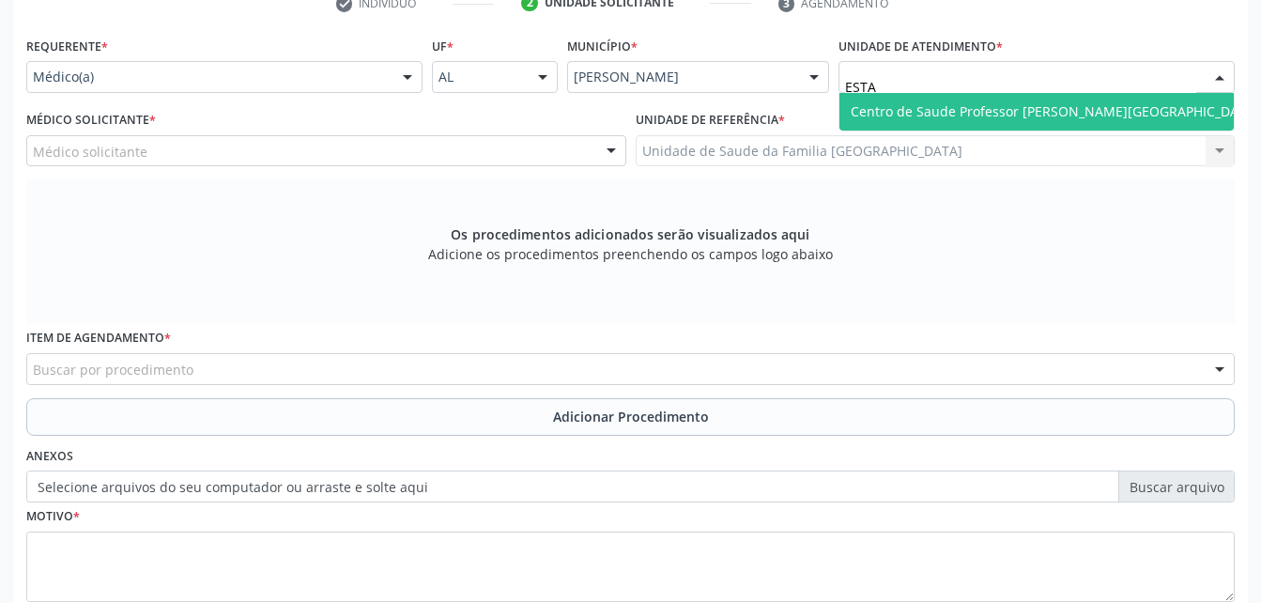
type input "ESTAC"
click at [1175, 91] on input "ESTAC" at bounding box center [1020, 87] width 351 height 38
click at [1175, 105] on span "Centro de Saude Professor [PERSON_NAME][GEOGRAPHIC_DATA]" at bounding box center [1054, 112] width 431 height 38
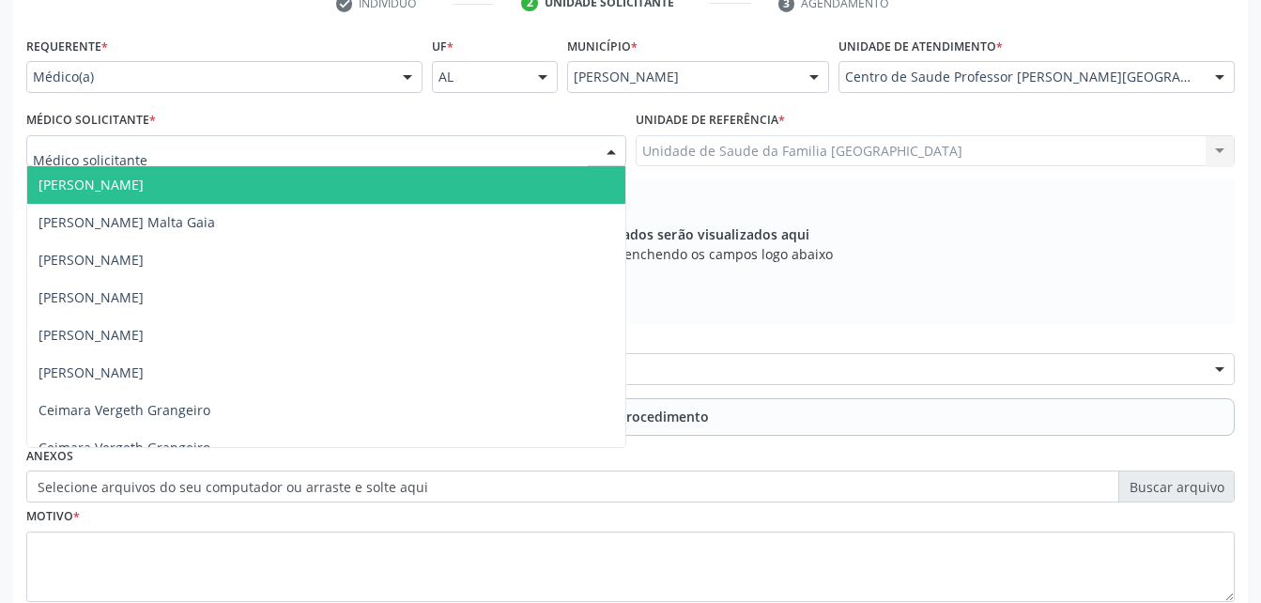
click at [542, 153] on div at bounding box center [326, 151] width 600 height 32
type input "AL"
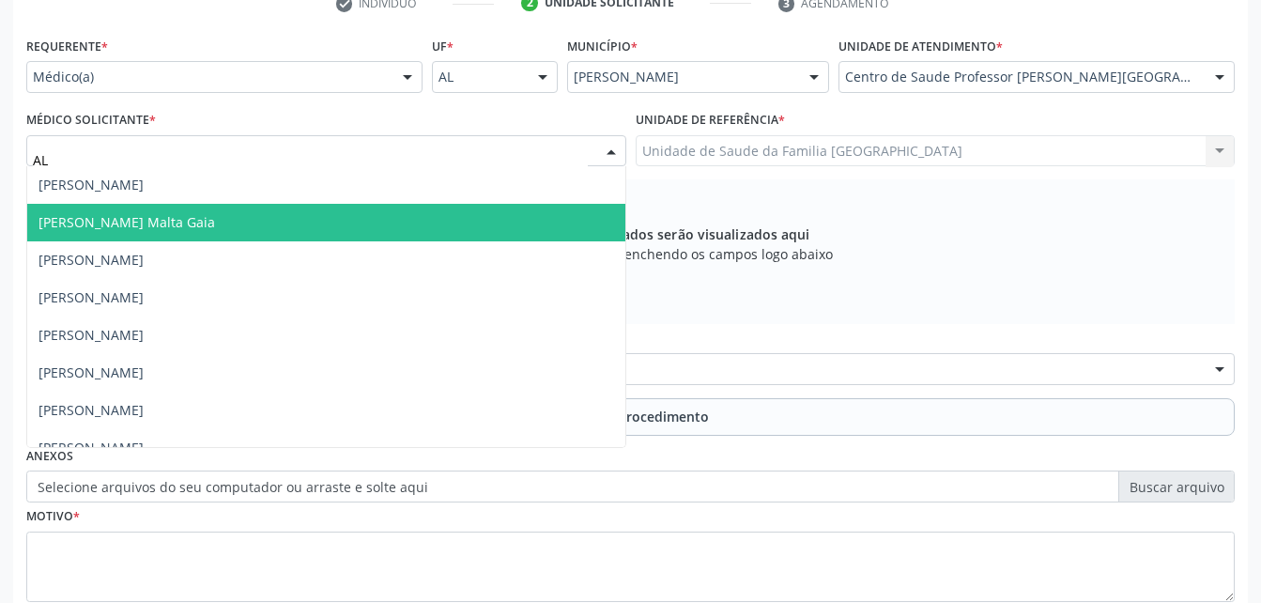
click at [454, 218] on span "[PERSON_NAME] Malta Gaia" at bounding box center [326, 223] width 598 height 38
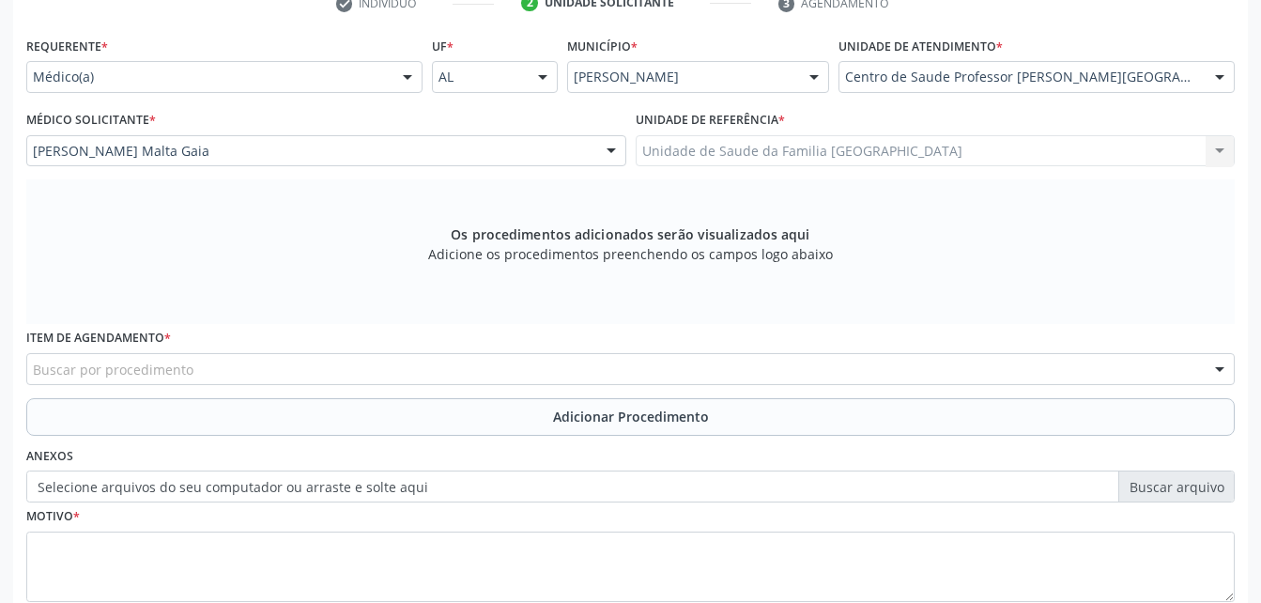
click at [466, 360] on div "Buscar por procedimento" at bounding box center [630, 369] width 1208 height 32
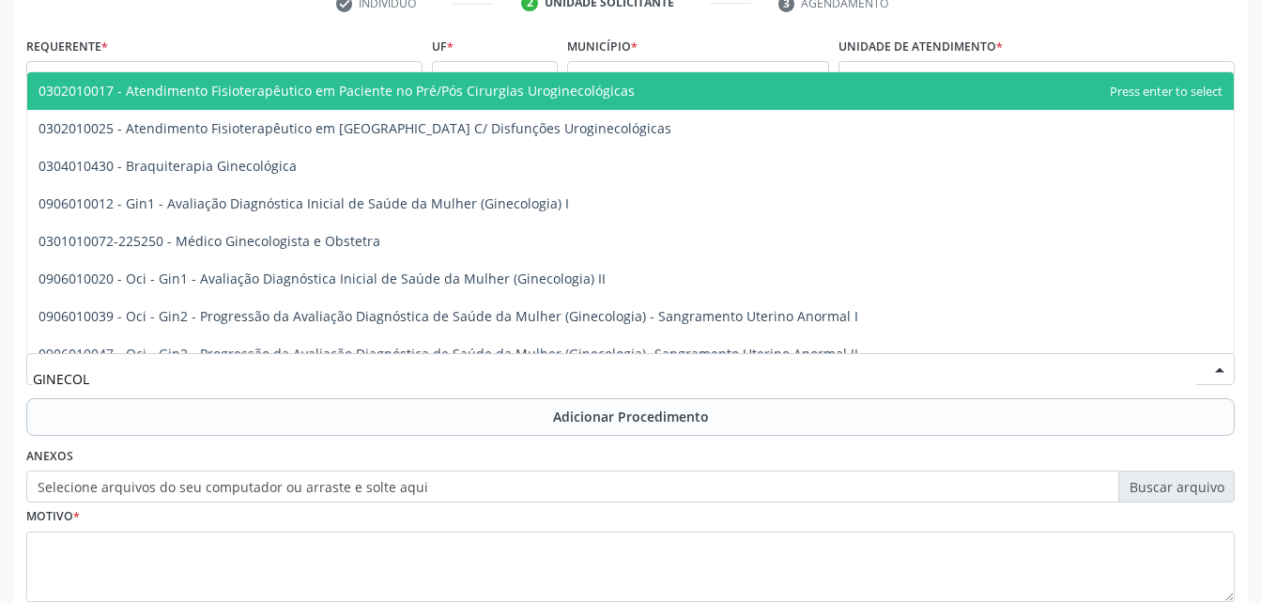
type input "GINECOLO"
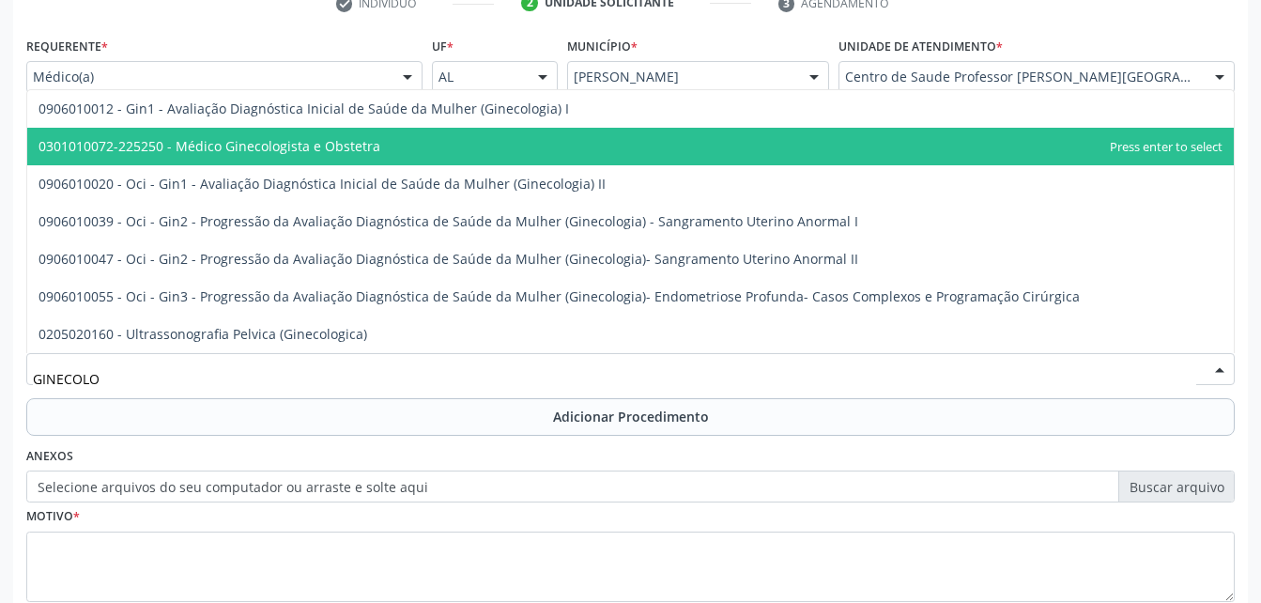
click at [806, 135] on span "0301010072-225250 - Médico Ginecologista e Obstetra" at bounding box center [630, 147] width 1206 height 38
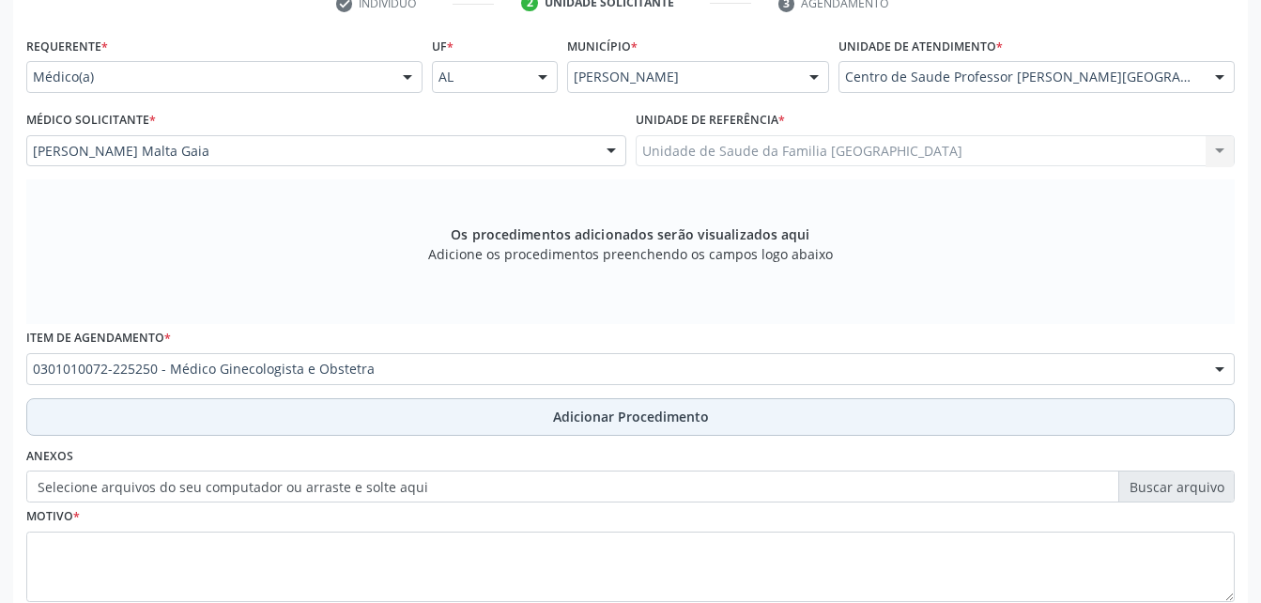
click at [787, 424] on button "Adicionar Procedimento" at bounding box center [630, 417] width 1208 height 38
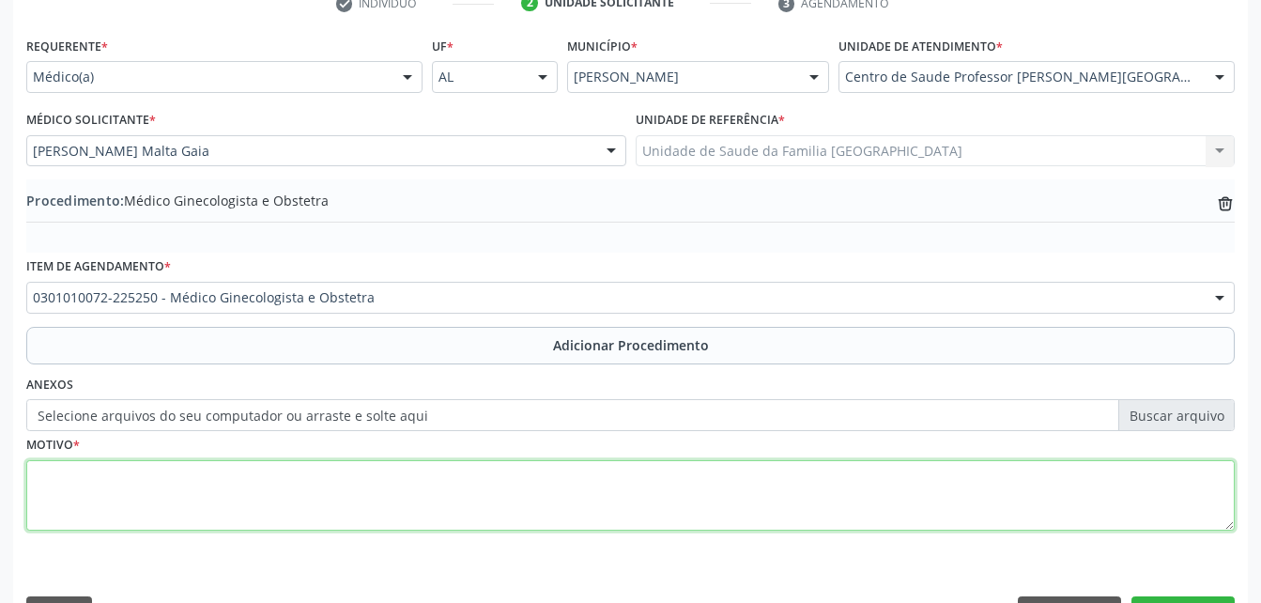
click at [736, 524] on textarea at bounding box center [630, 495] width 1208 height 71
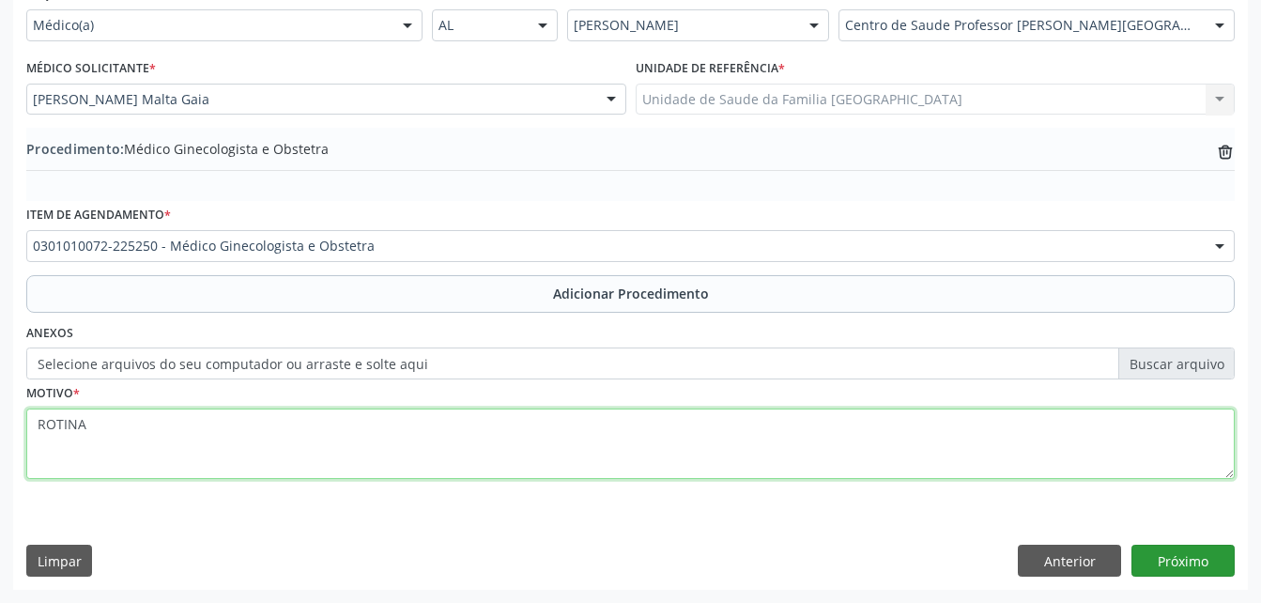
type textarea "ROTINA"
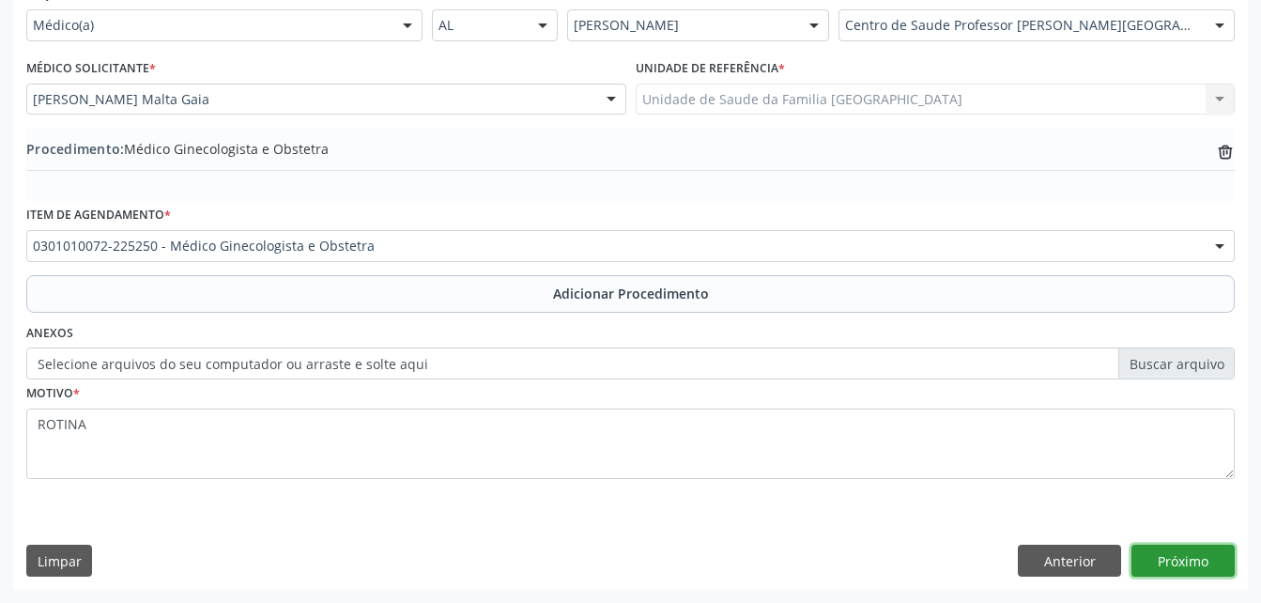
click at [1182, 557] on button "Próximo" at bounding box center [1182, 561] width 103 height 32
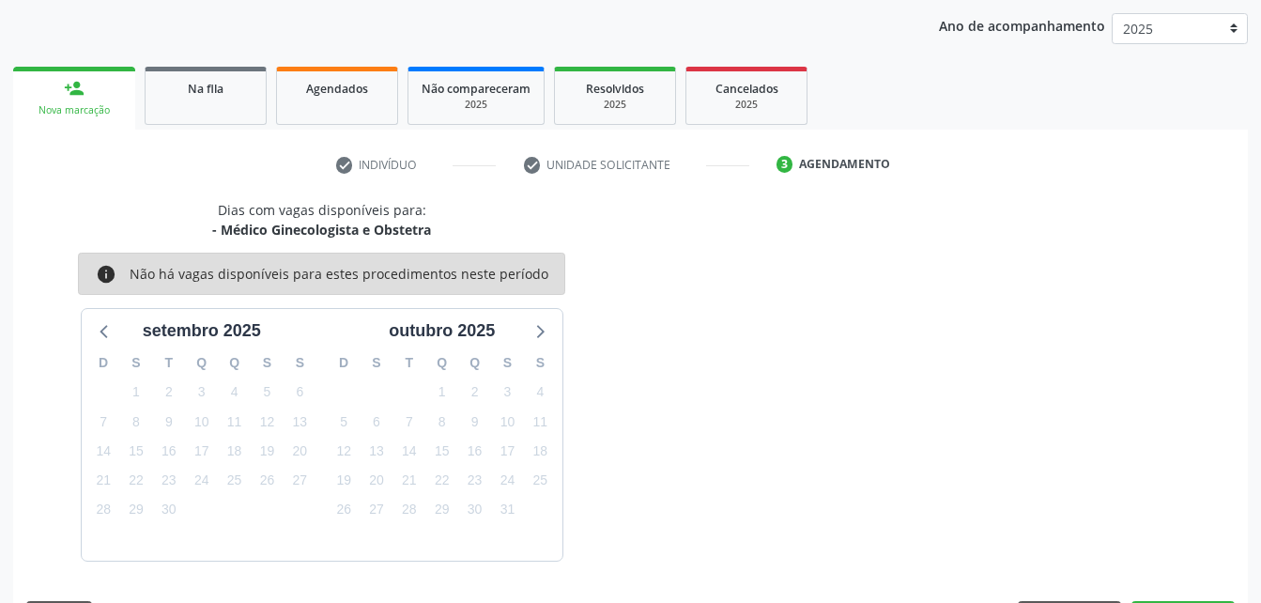
scroll to position [296, 0]
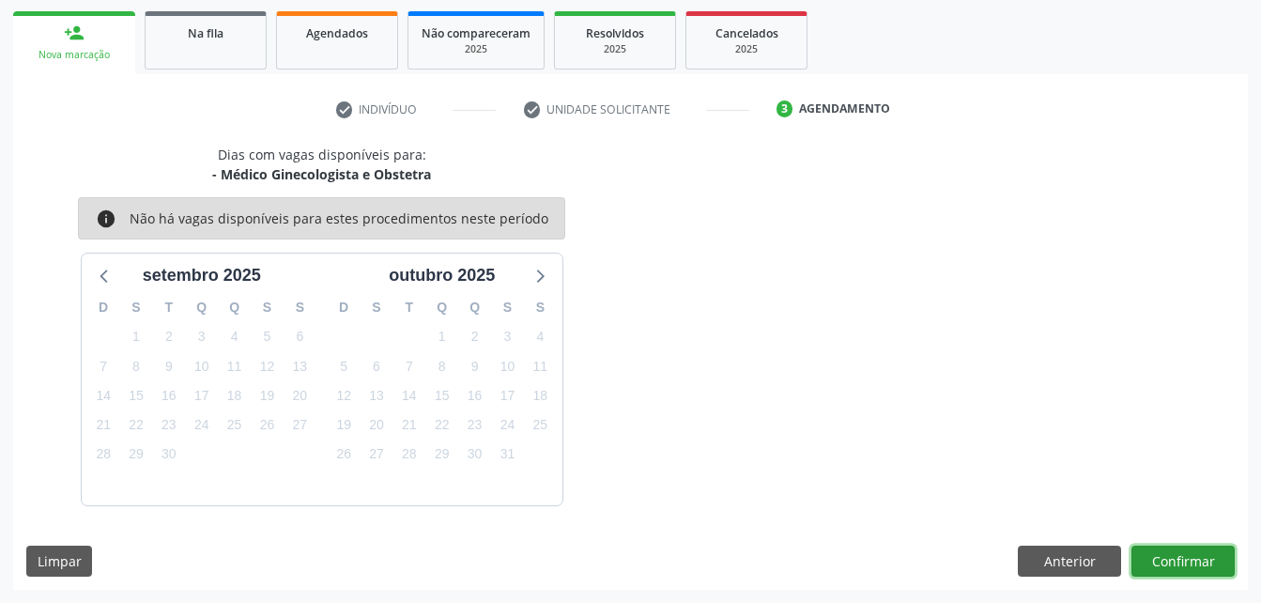
click at [1188, 570] on button "Confirmar" at bounding box center [1182, 561] width 103 height 32
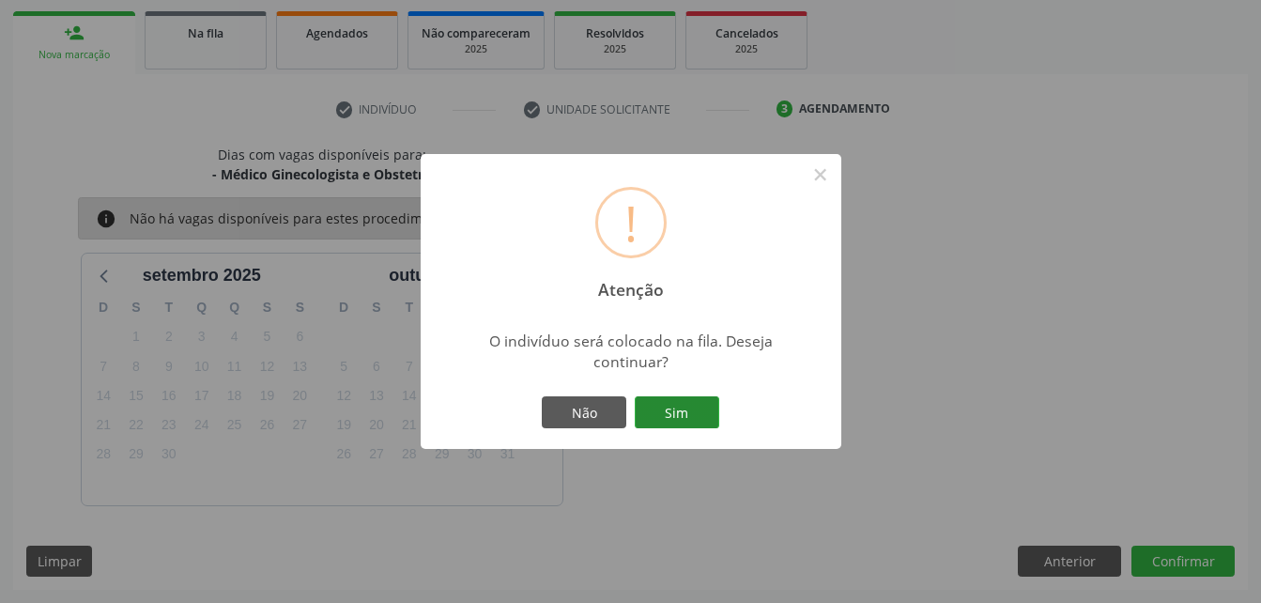
click at [700, 410] on button "Sim" at bounding box center [677, 412] width 84 height 32
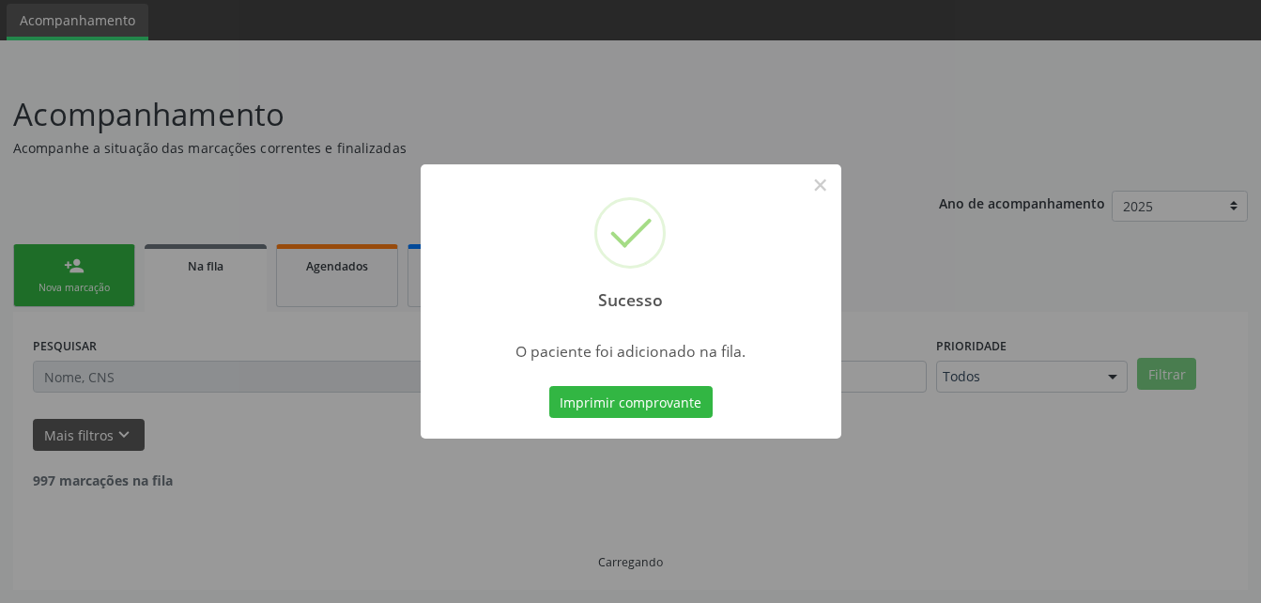
scroll to position [43, 0]
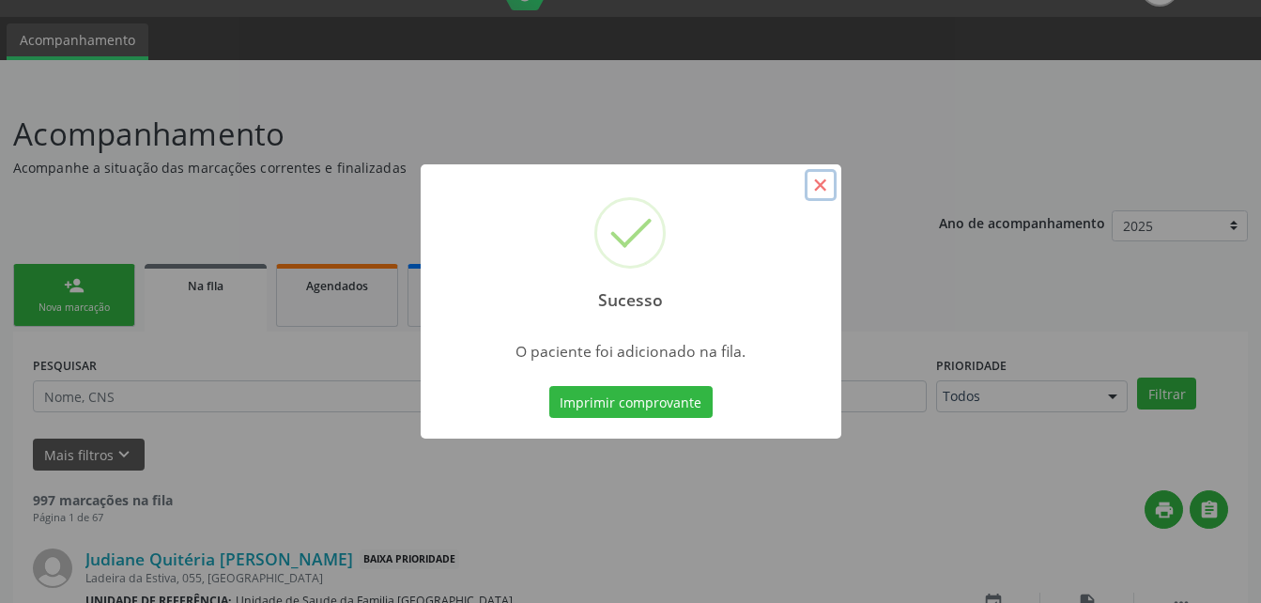
click at [810, 199] on button "×" at bounding box center [821, 185] width 32 height 32
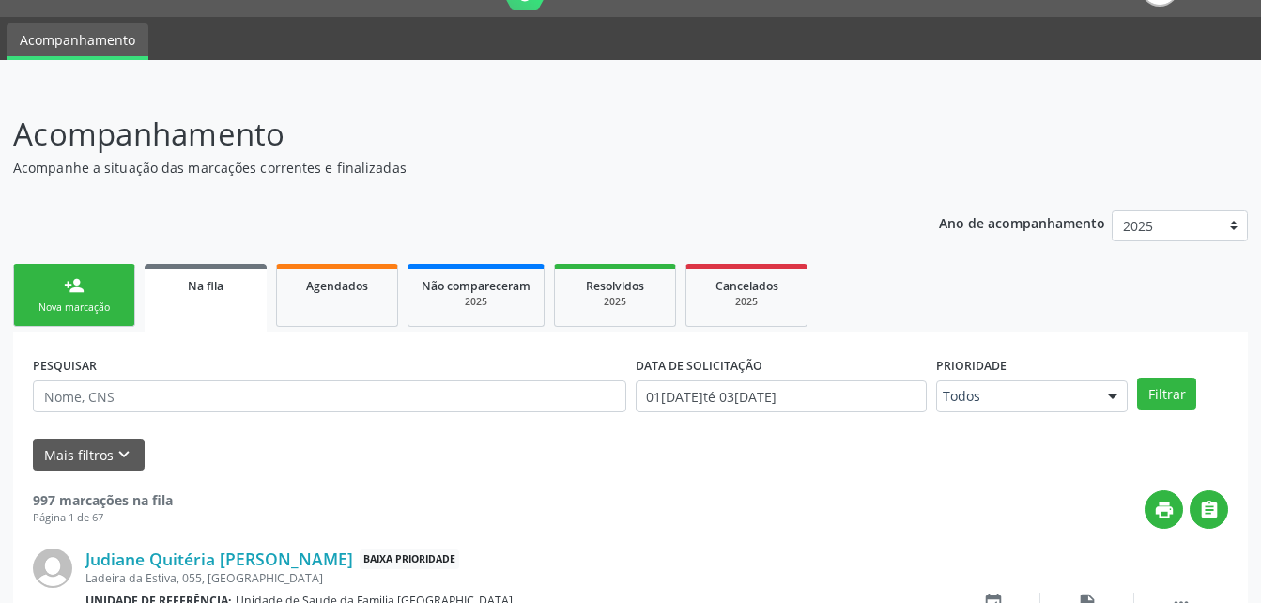
click at [83, 292] on div "person_add" at bounding box center [74, 285] width 21 height 21
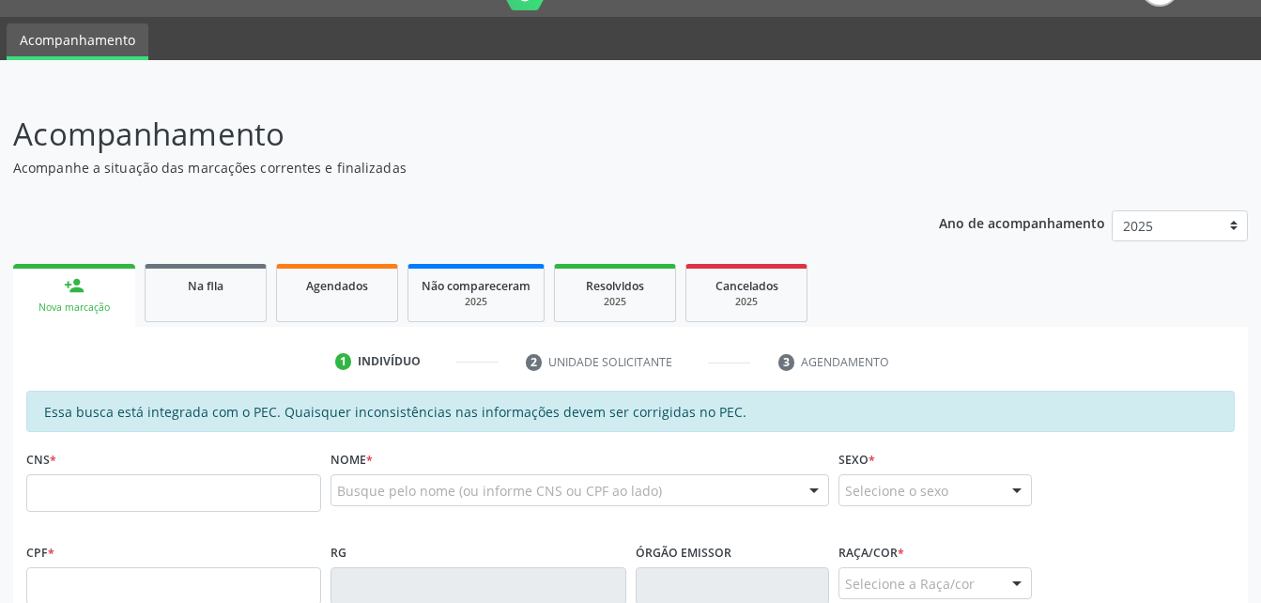
scroll to position [231, 0]
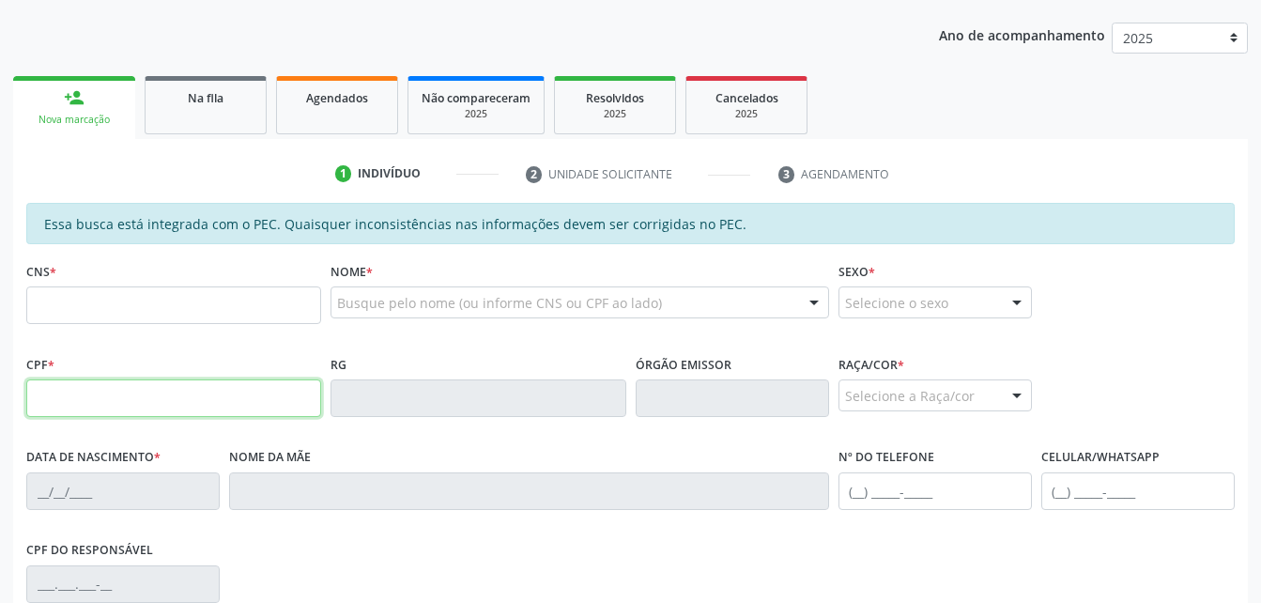
click at [137, 399] on input "text" at bounding box center [173, 398] width 295 height 38
type input "088.011.544-02"
type input "702 6057 9693 2840"
type input "1[DATE]"
type input "[PERSON_NAME]"
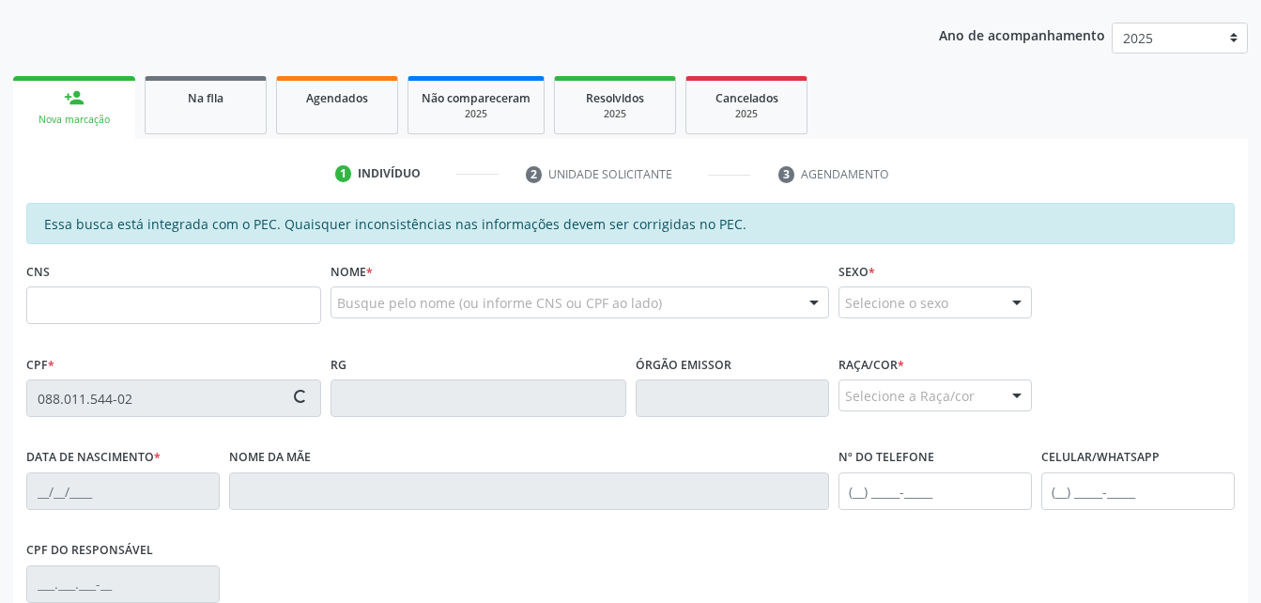
type input "[PHONE_NUMBER]"
type input "S/N"
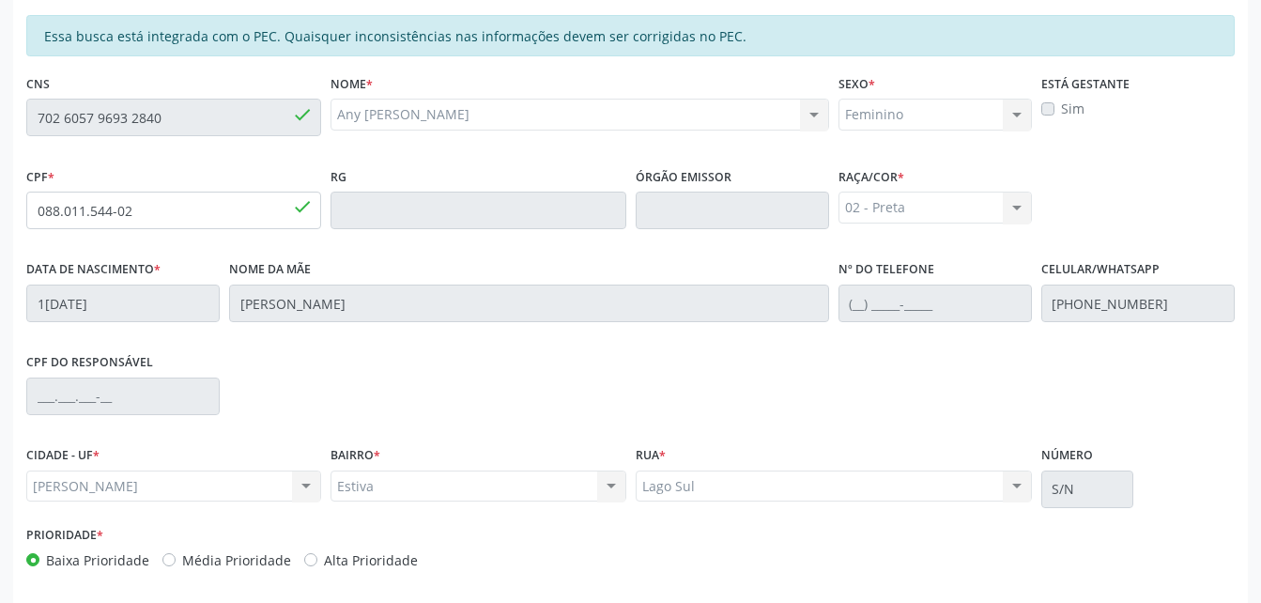
scroll to position [496, 0]
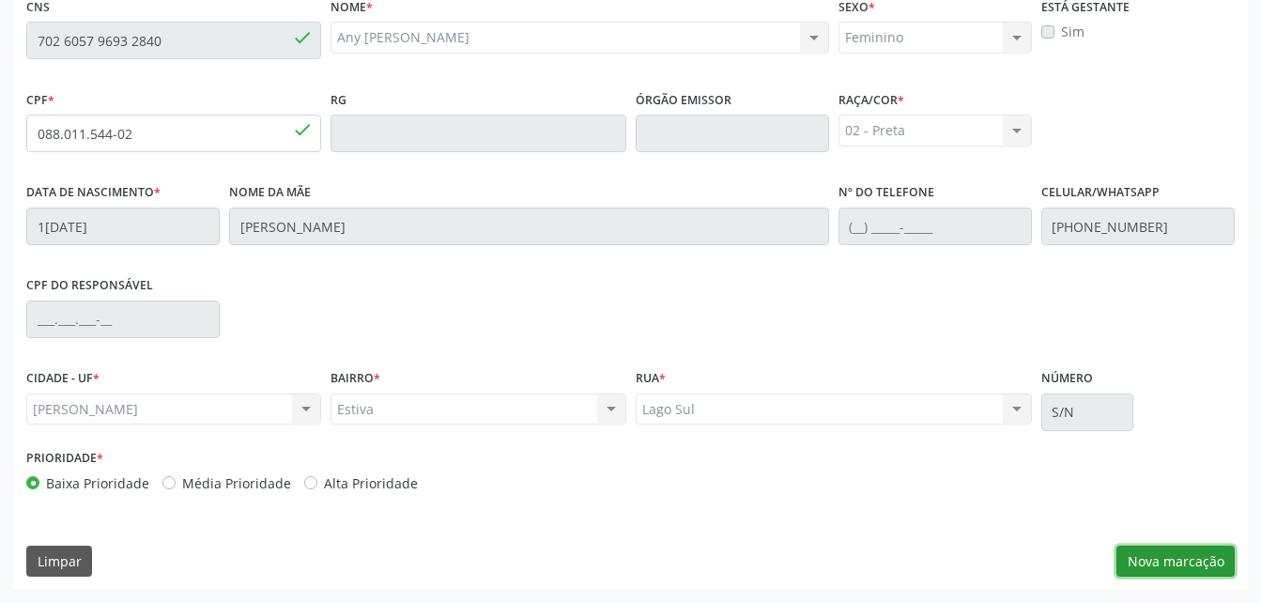
click at [1230, 557] on button "Nova marcação" at bounding box center [1175, 561] width 118 height 32
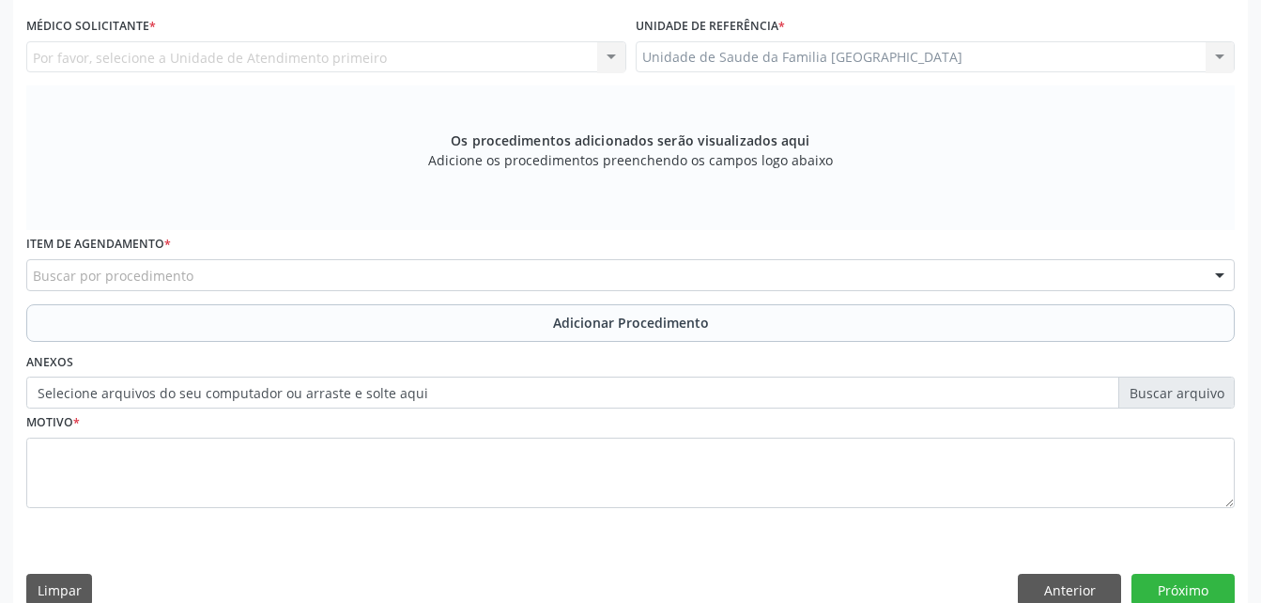
scroll to position [402, 0]
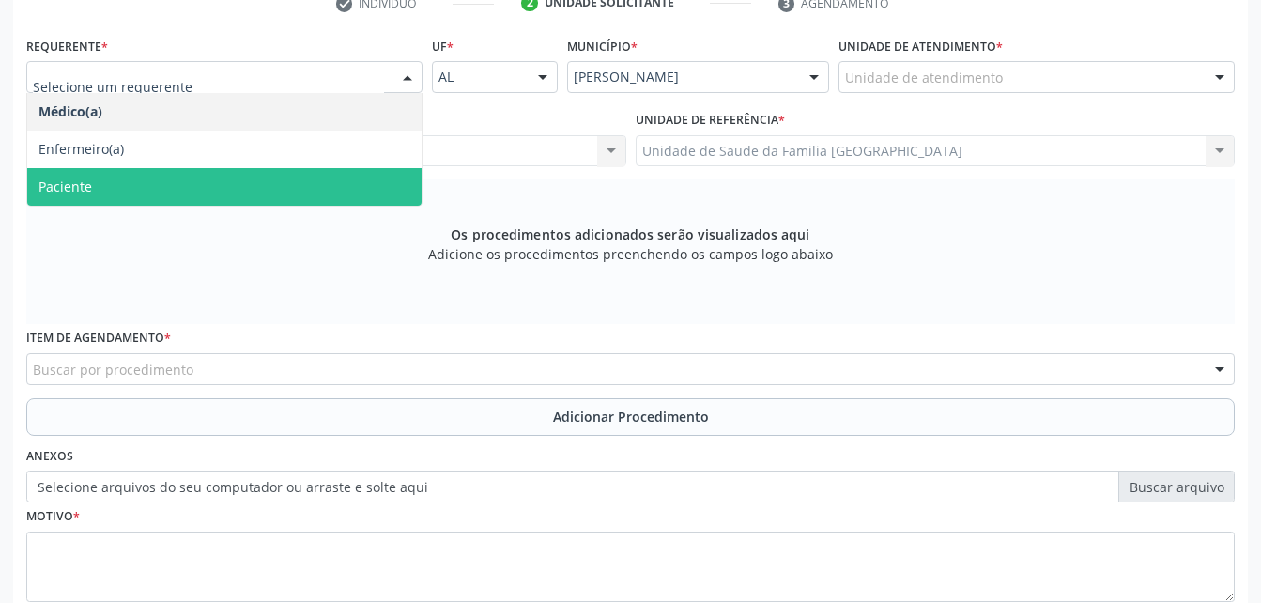
click at [202, 174] on span "Paciente" at bounding box center [224, 187] width 394 height 38
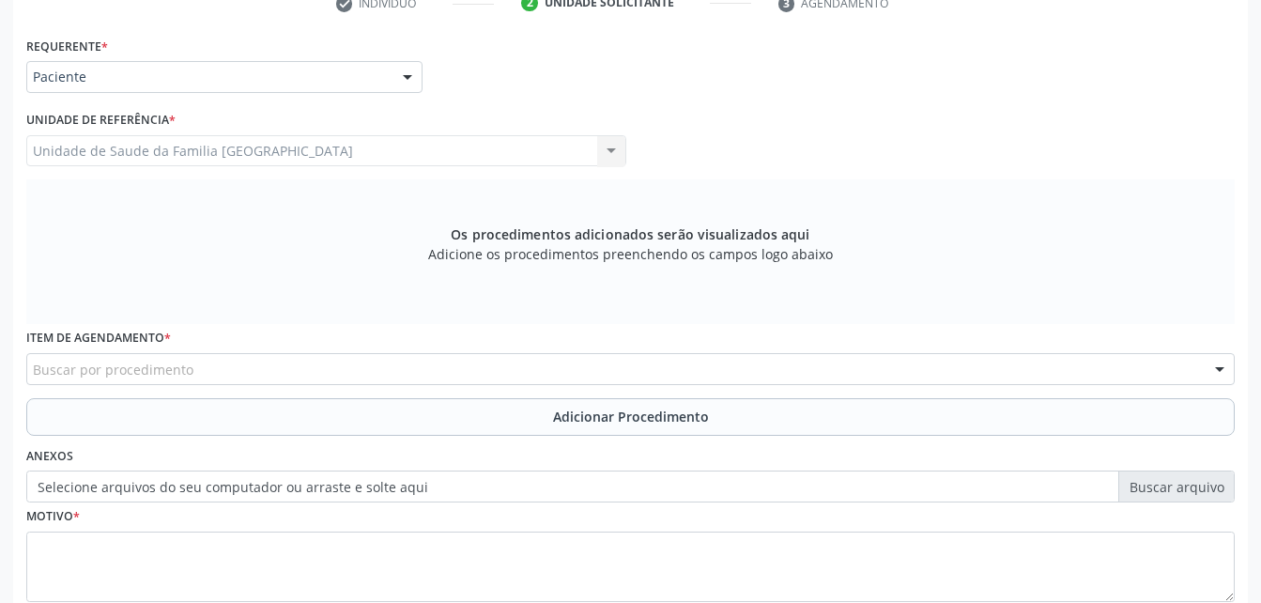
click at [276, 363] on div "Buscar por procedimento" at bounding box center [630, 369] width 1208 height 32
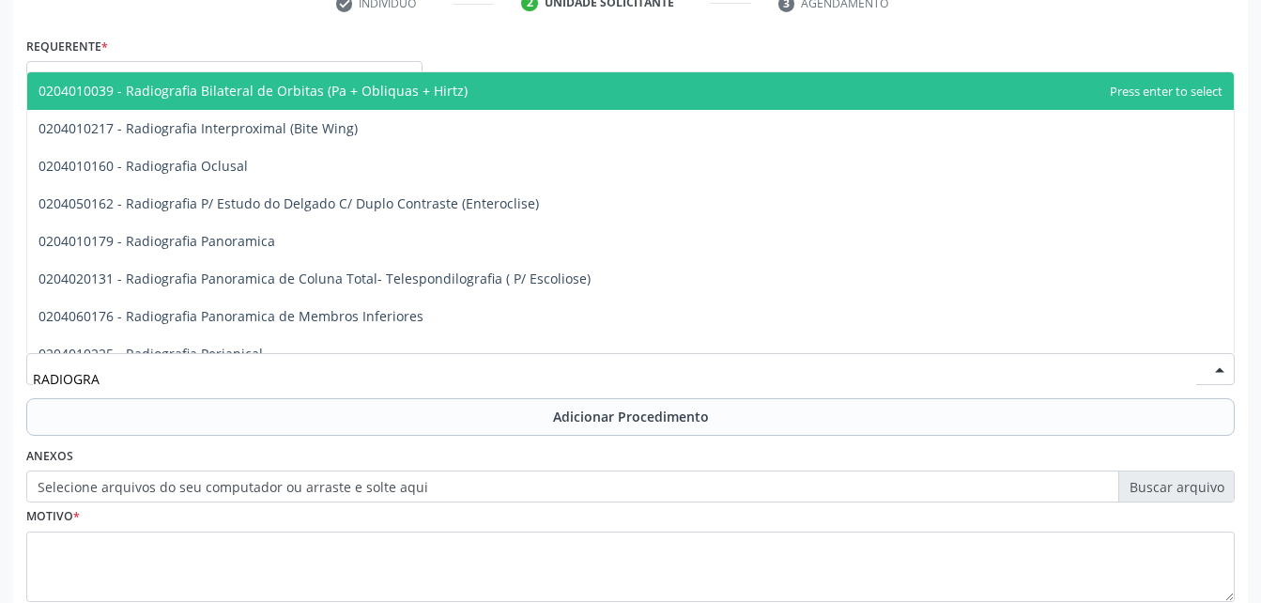
type input "RADIOGRAF"
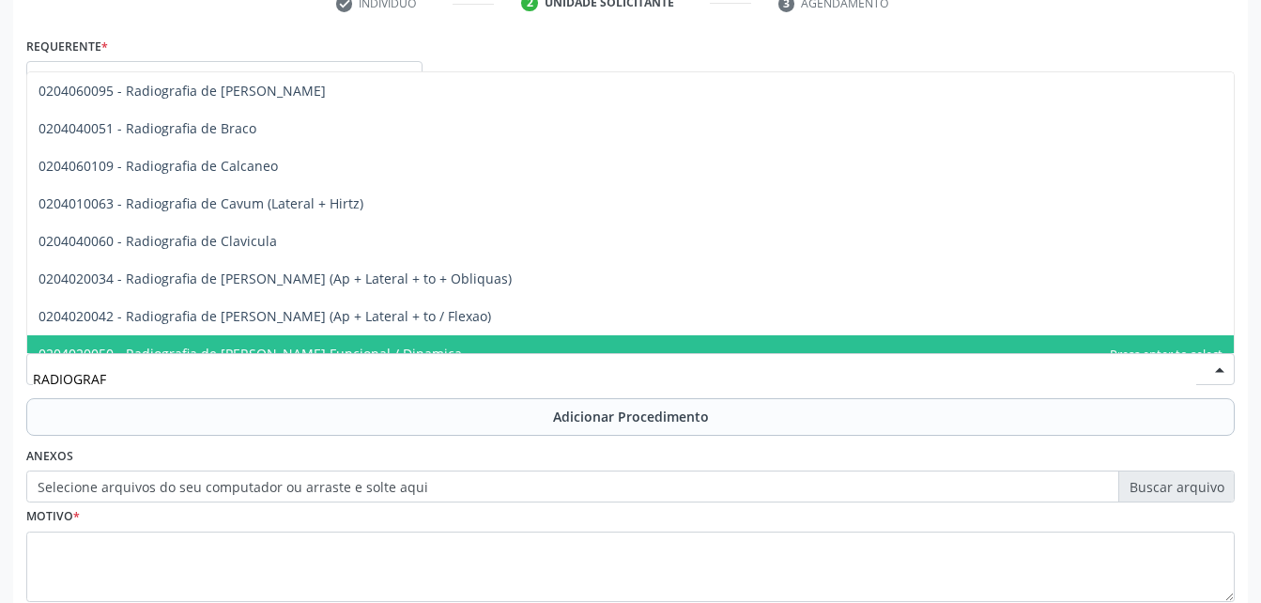
scroll to position [845, 0]
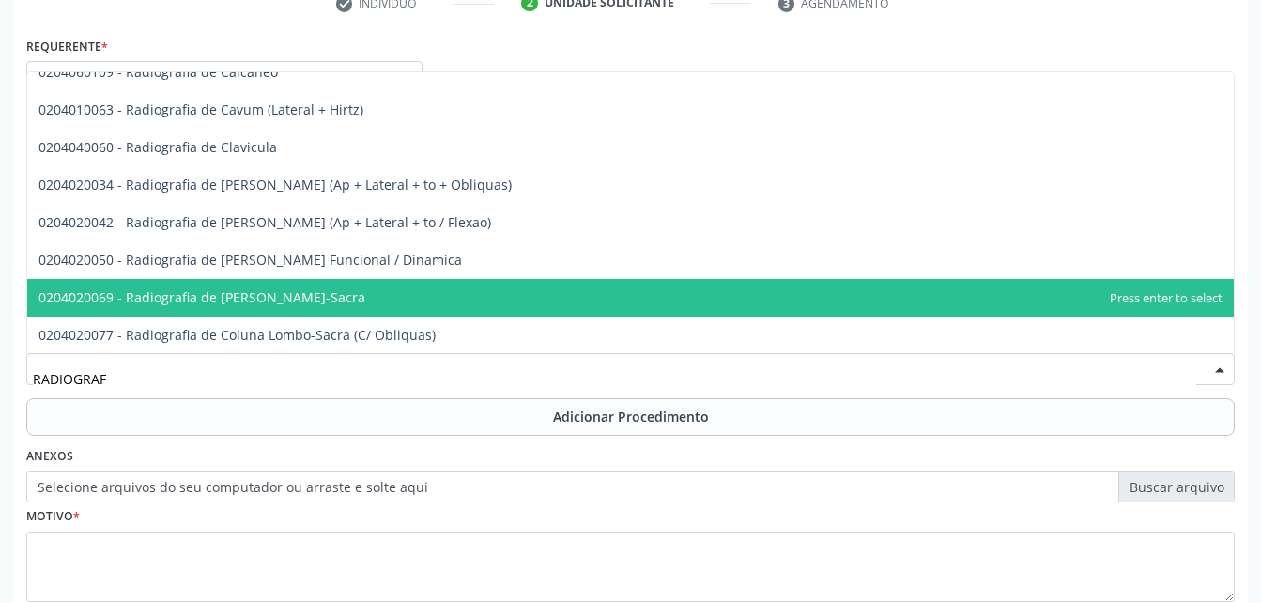
click at [433, 303] on span "0204020069 - Radiografia de [PERSON_NAME]-Sacra" at bounding box center [630, 298] width 1206 height 38
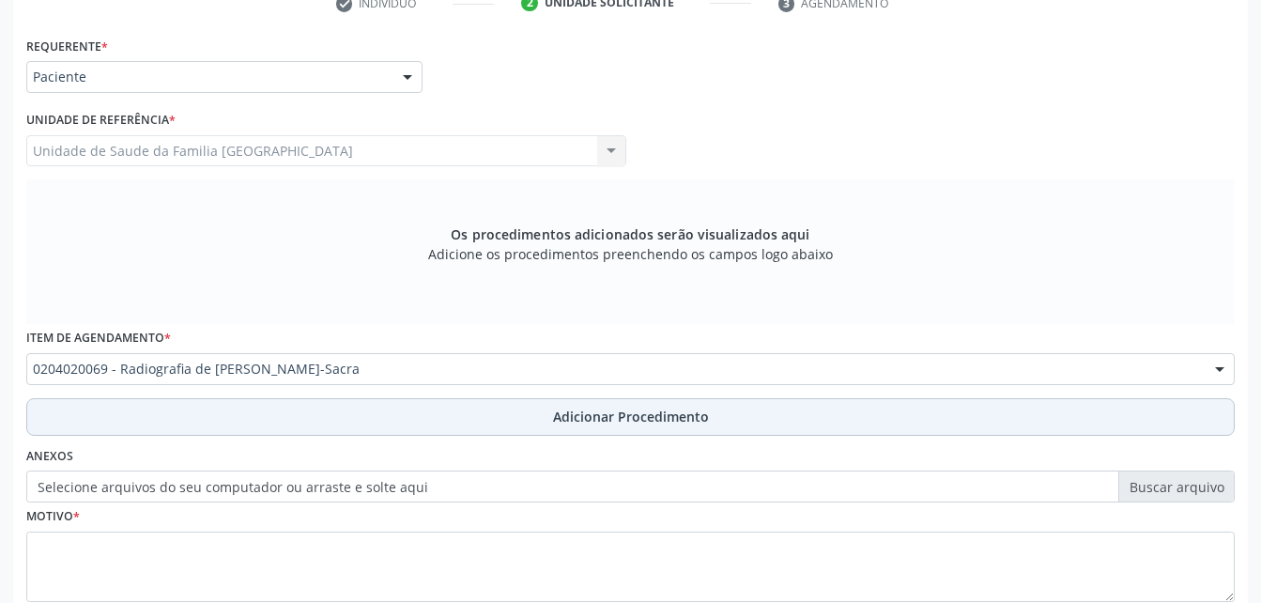
click at [527, 415] on button "Adicionar Procedimento" at bounding box center [630, 417] width 1208 height 38
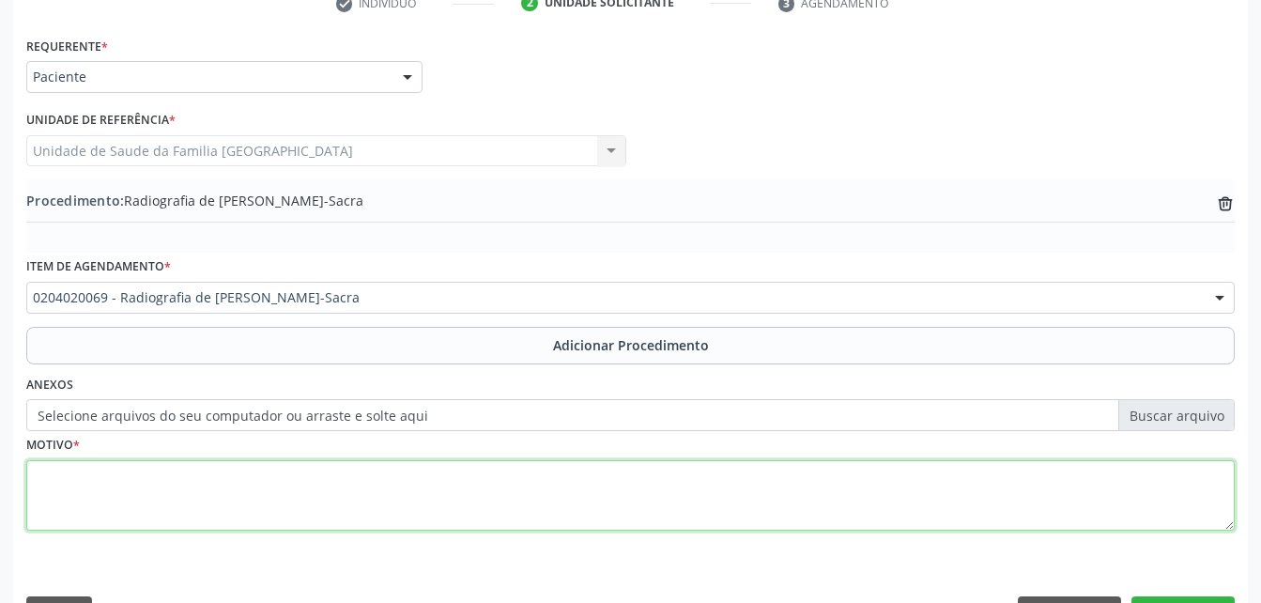
click at [541, 497] on textarea at bounding box center [630, 495] width 1208 height 71
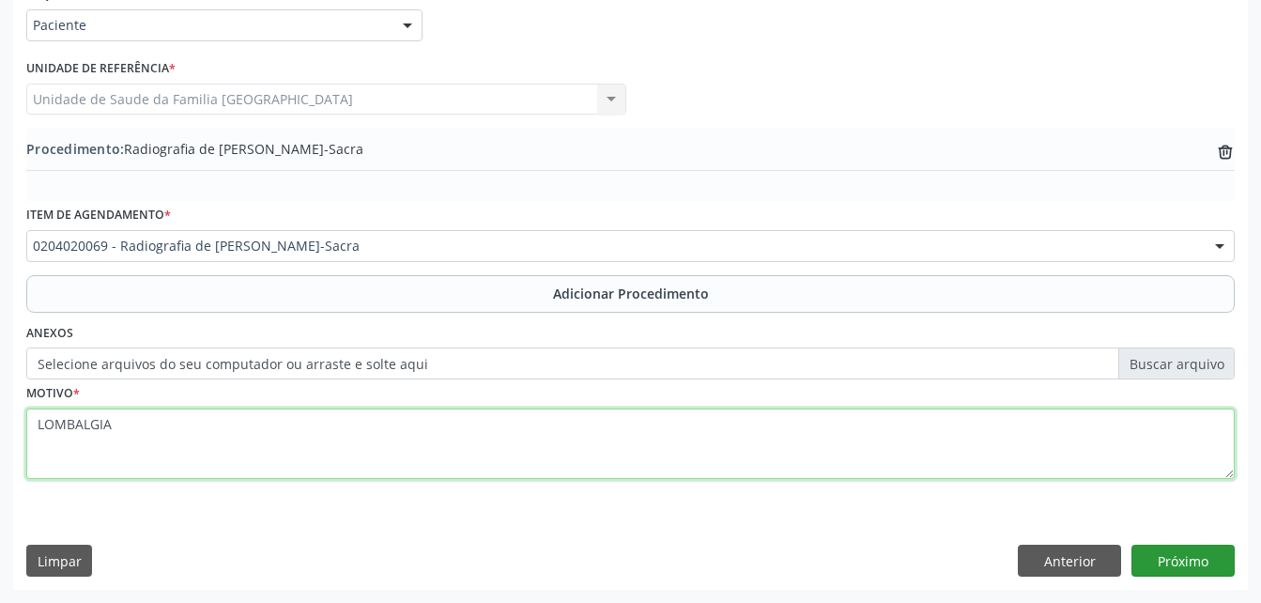
type textarea "LOMBALGIA"
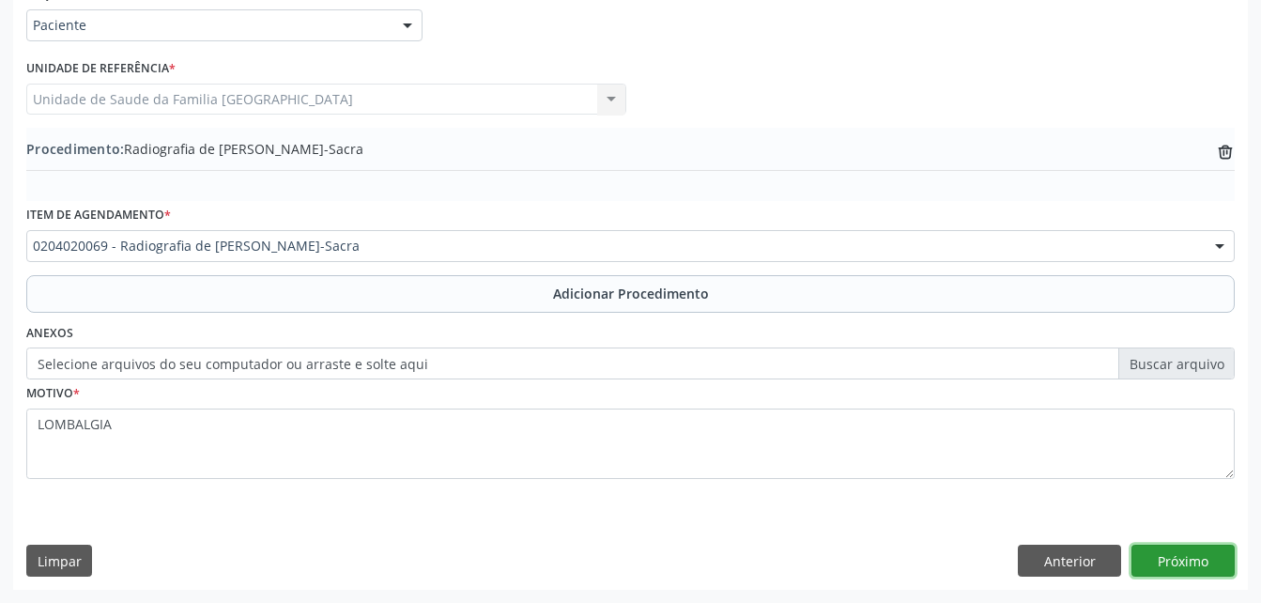
click at [1210, 560] on button "Próximo" at bounding box center [1182, 561] width 103 height 32
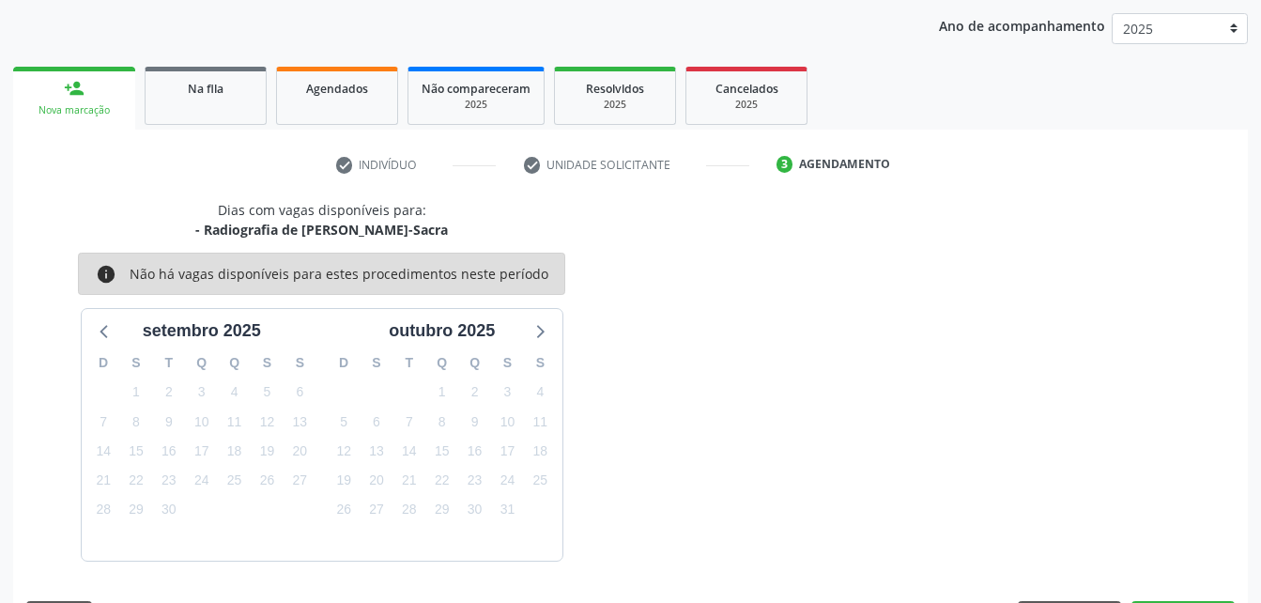
scroll to position [296, 0]
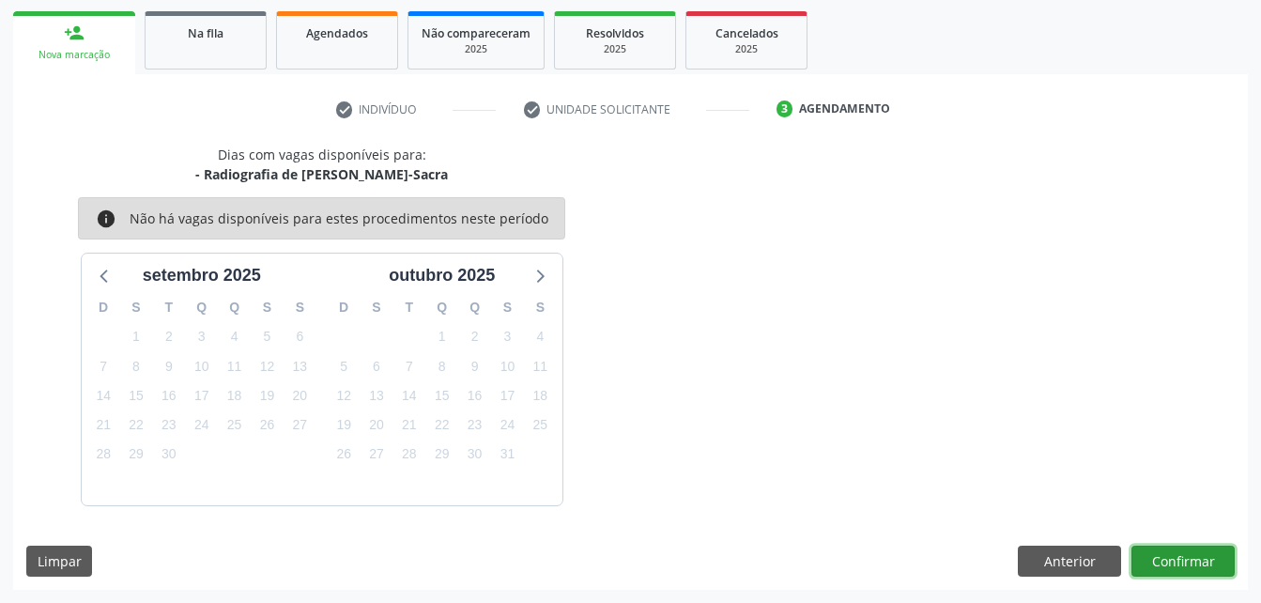
click at [1210, 560] on button "Confirmar" at bounding box center [1182, 561] width 103 height 32
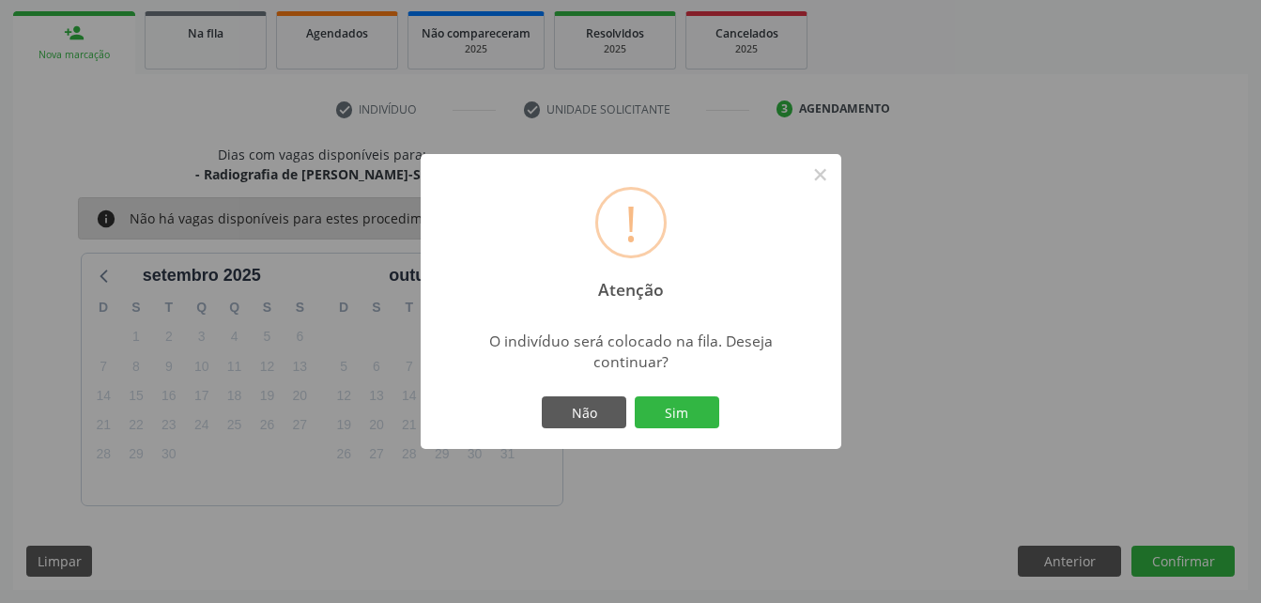
click at [657, 392] on div "! Atenção × O indivíduo será colocado na fila. Deseja continuar? Não Sim" at bounding box center [631, 301] width 421 height 295
click at [658, 409] on button "Sim" at bounding box center [677, 412] width 84 height 32
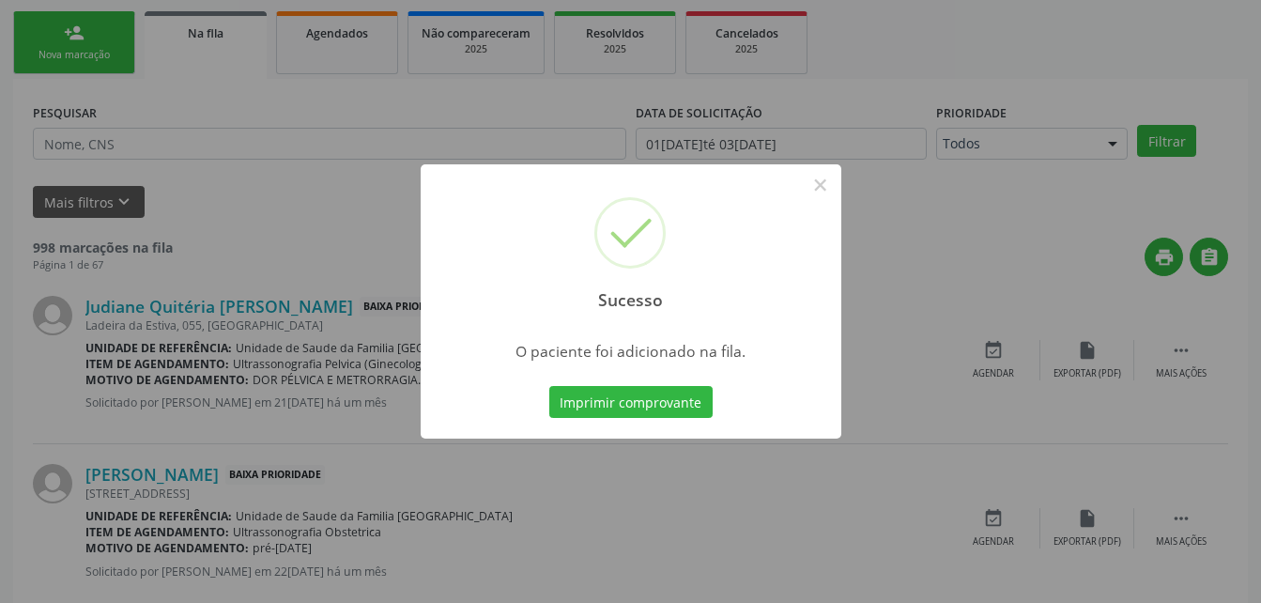
scroll to position [43, 0]
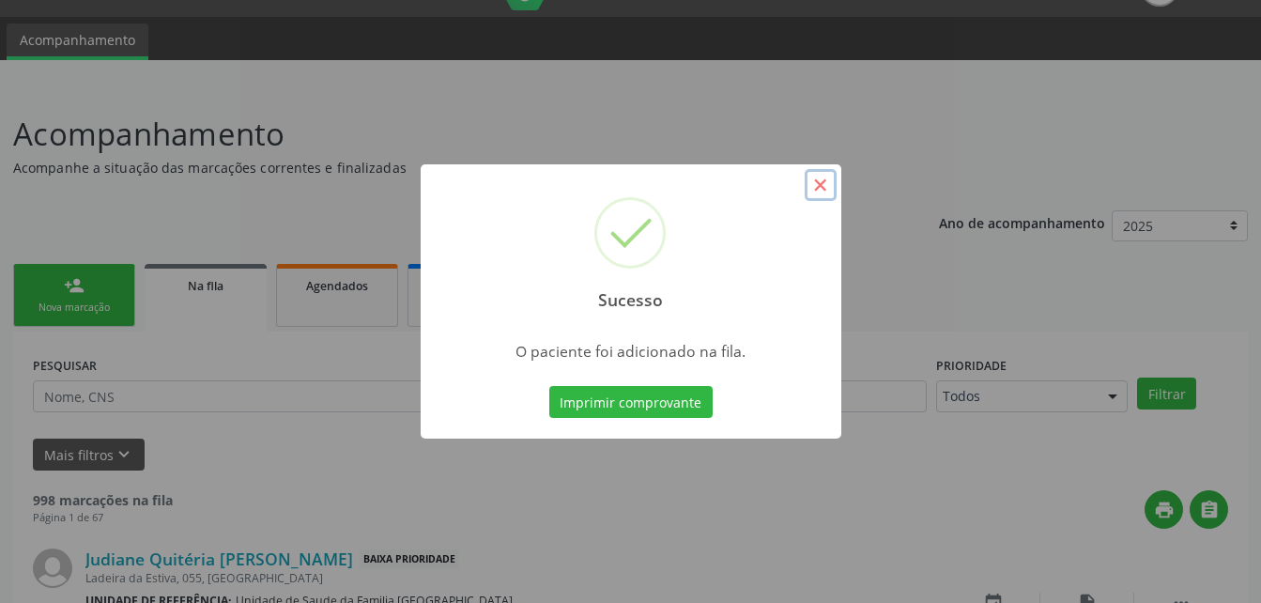
click at [811, 185] on button "×" at bounding box center [821, 185] width 32 height 32
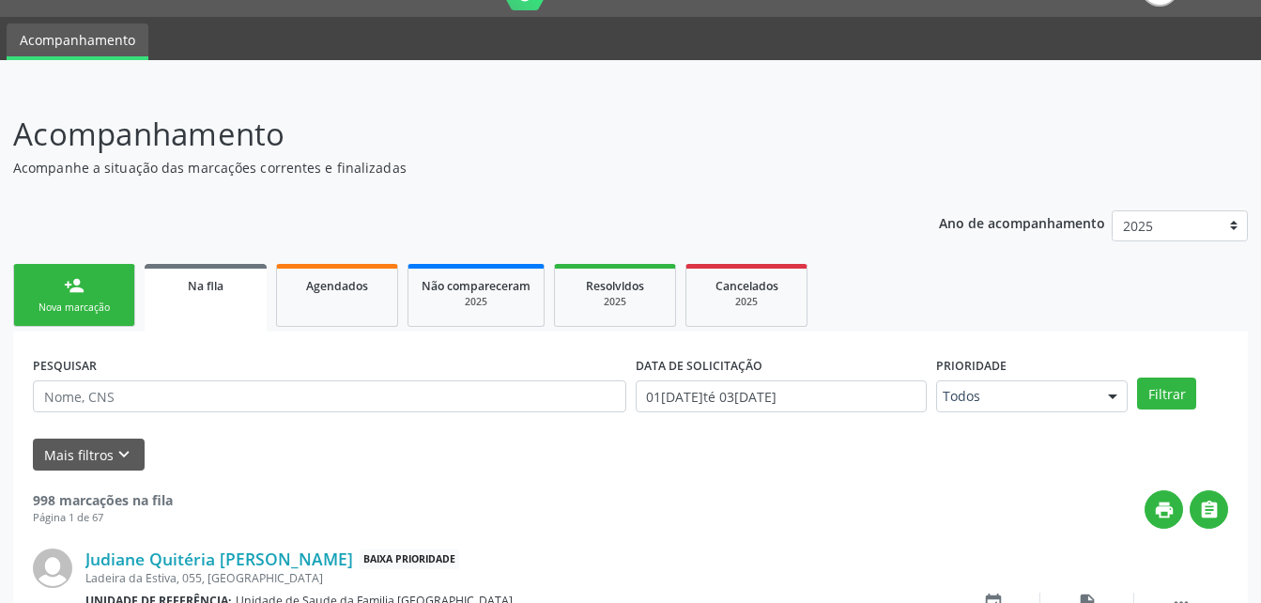
click at [41, 289] on link "person_add Nova marcação" at bounding box center [74, 295] width 122 height 63
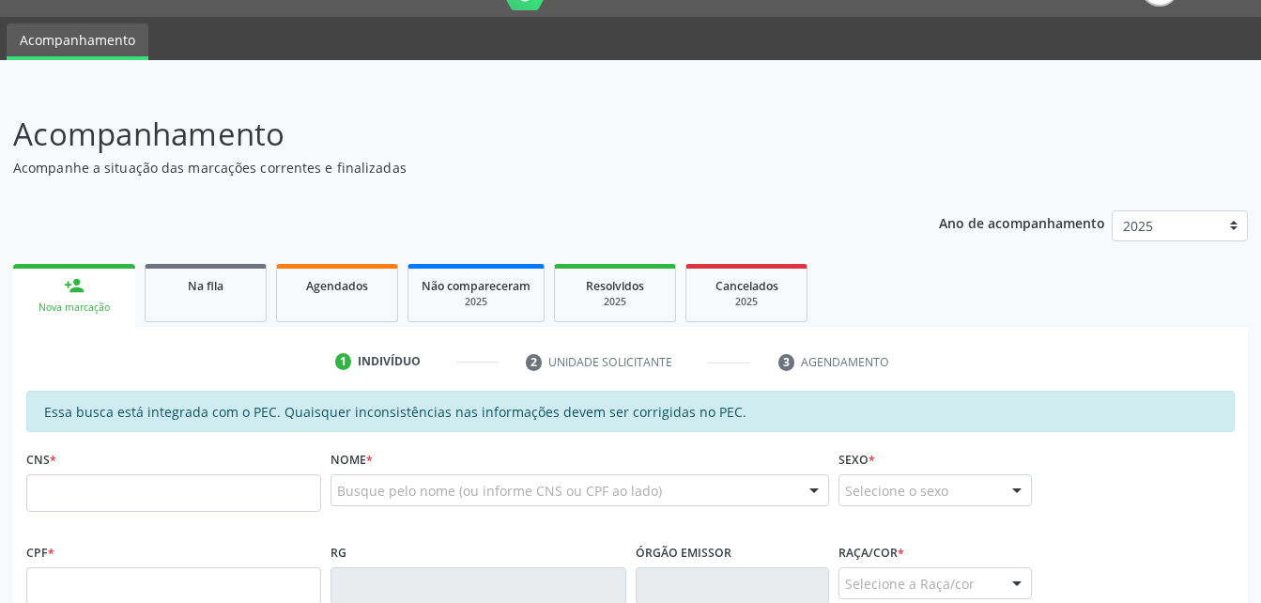
scroll to position [231, 0]
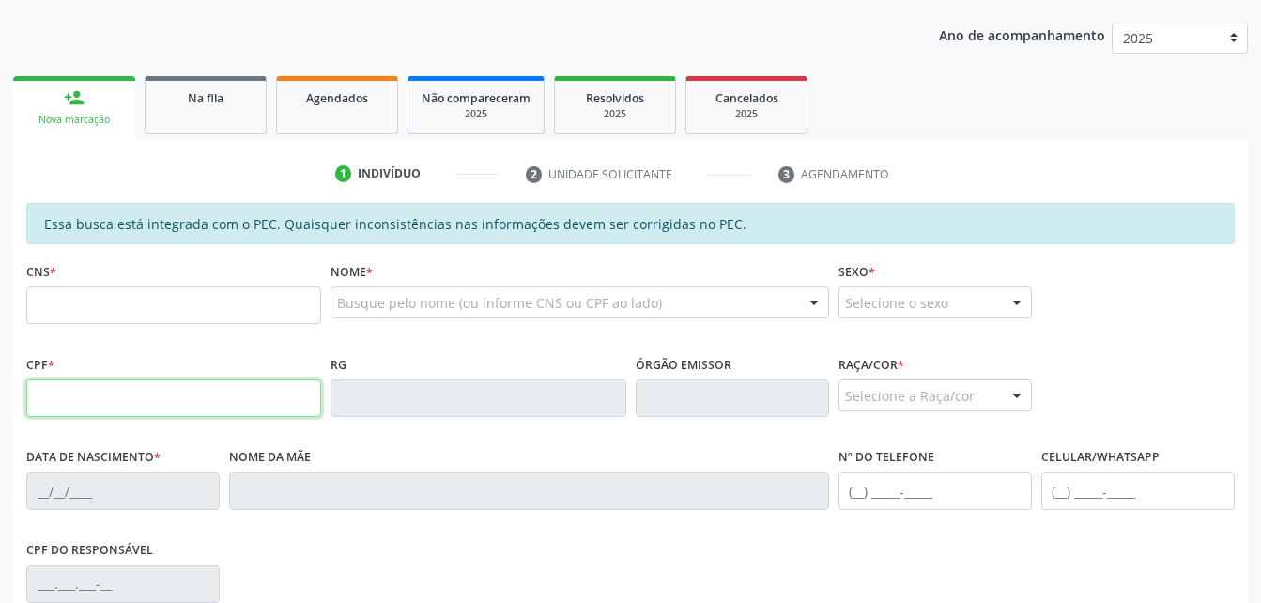
click at [113, 385] on input "text" at bounding box center [173, 398] width 295 height 38
type input "088.011.544-02"
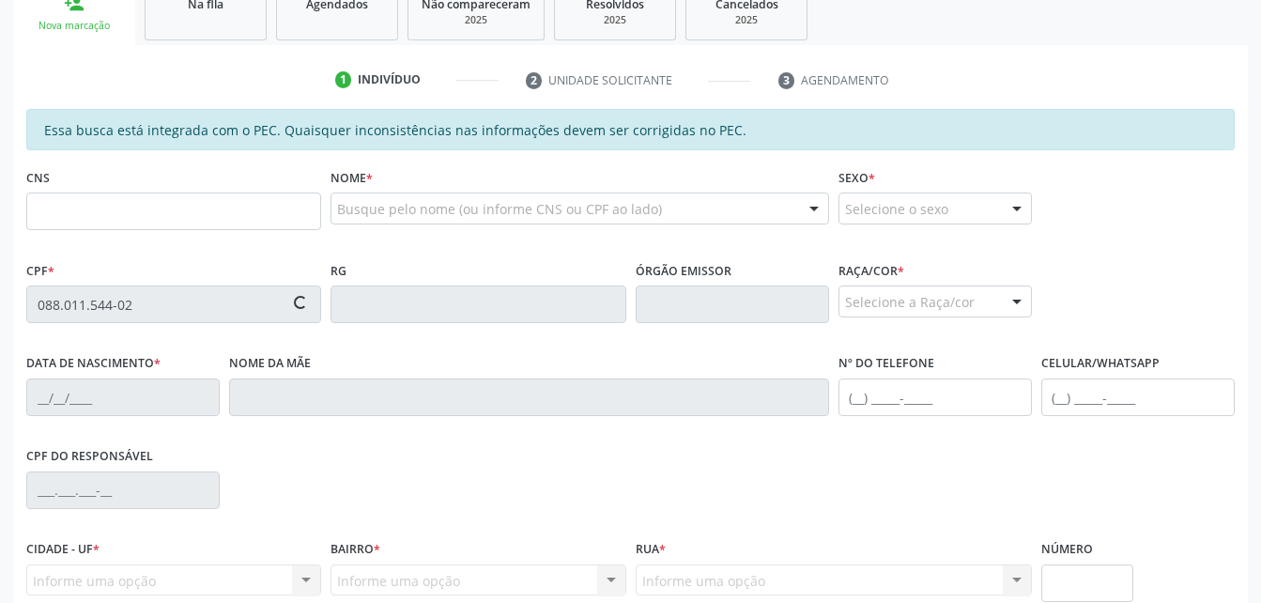
type input "702 6057 9693 2840"
type input "1[DATE]"
type input "[PERSON_NAME]"
type input "[PHONE_NUMBER]"
type input "S/N"
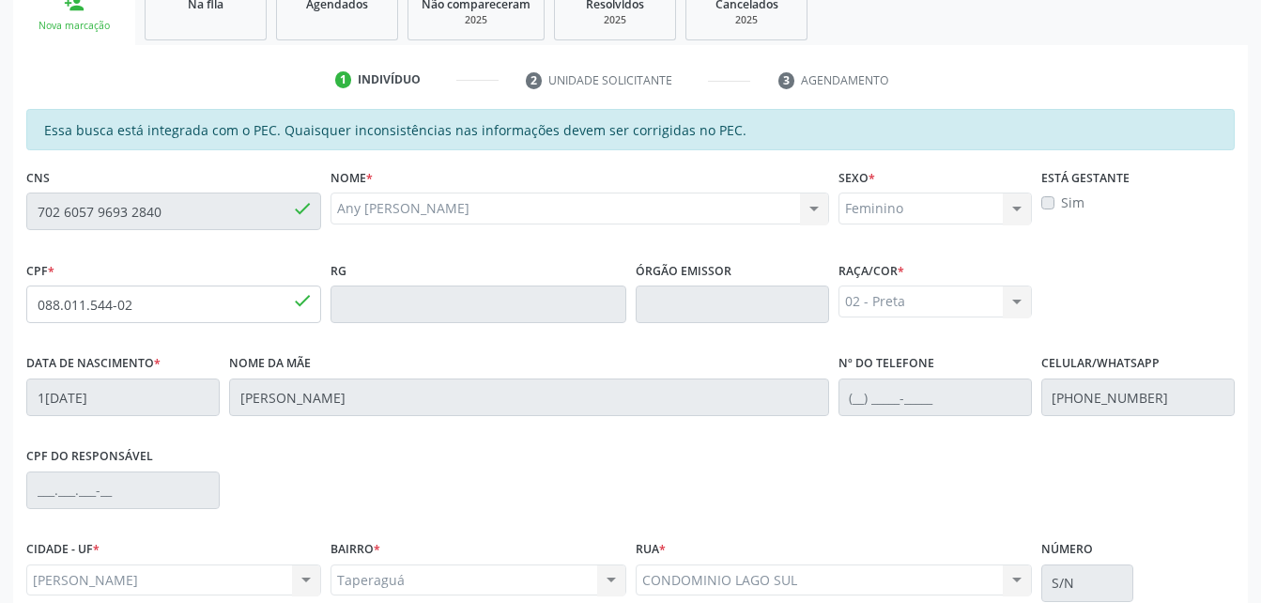
scroll to position [496, 0]
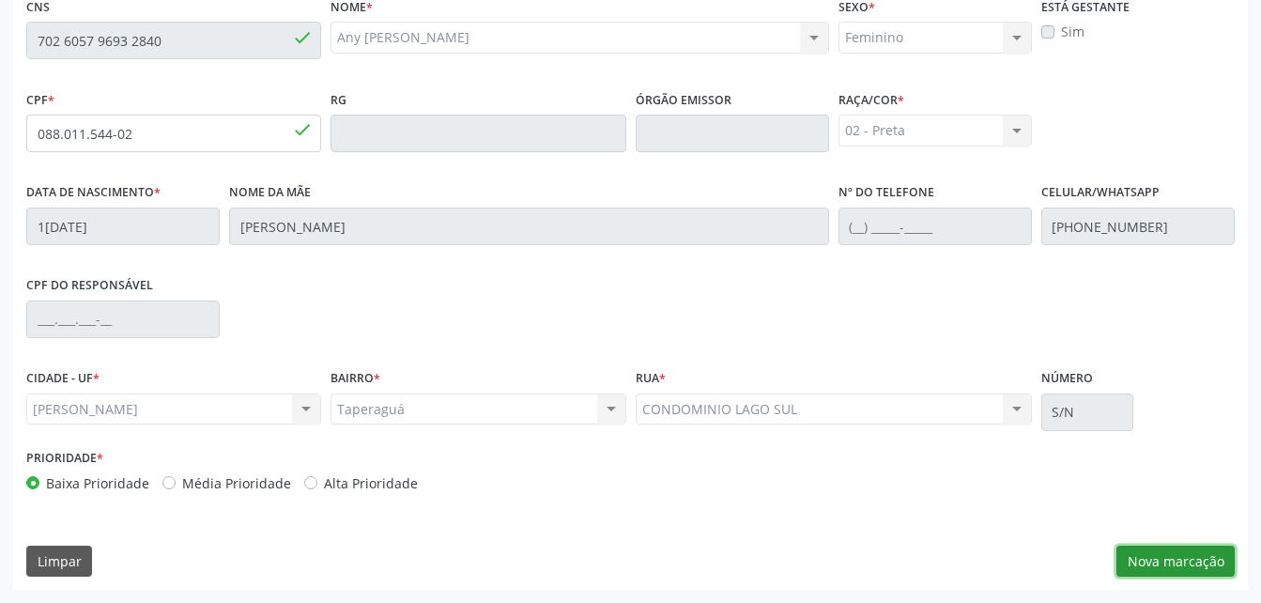
click at [1198, 555] on button "Nova marcação" at bounding box center [1175, 561] width 118 height 32
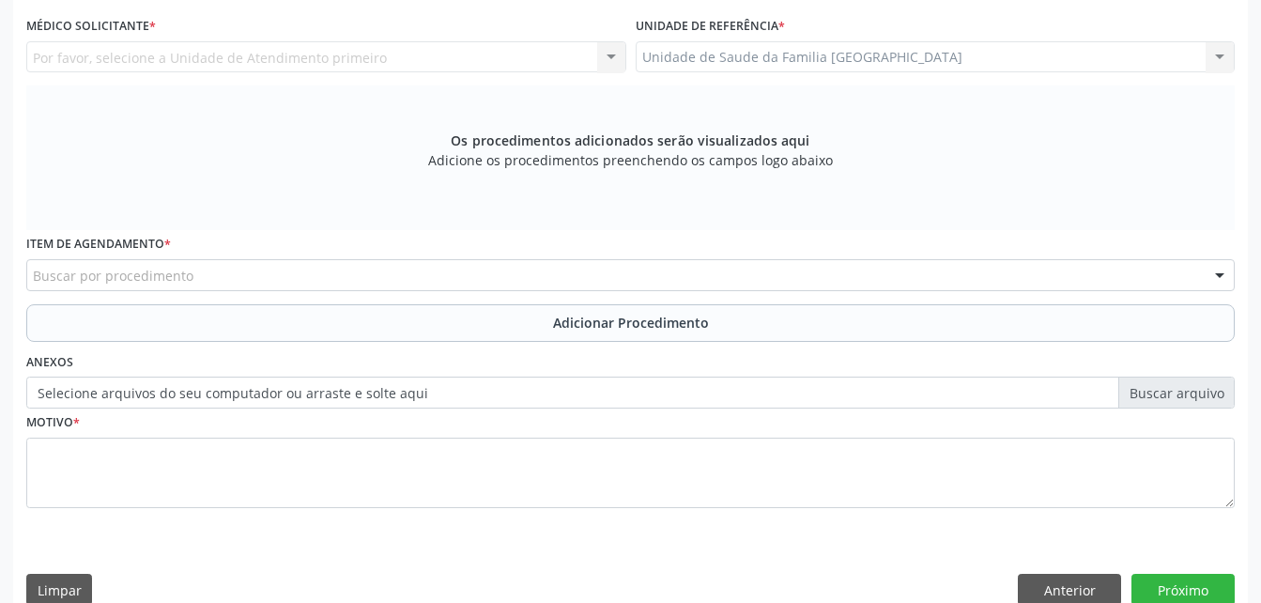
scroll to position [402, 0]
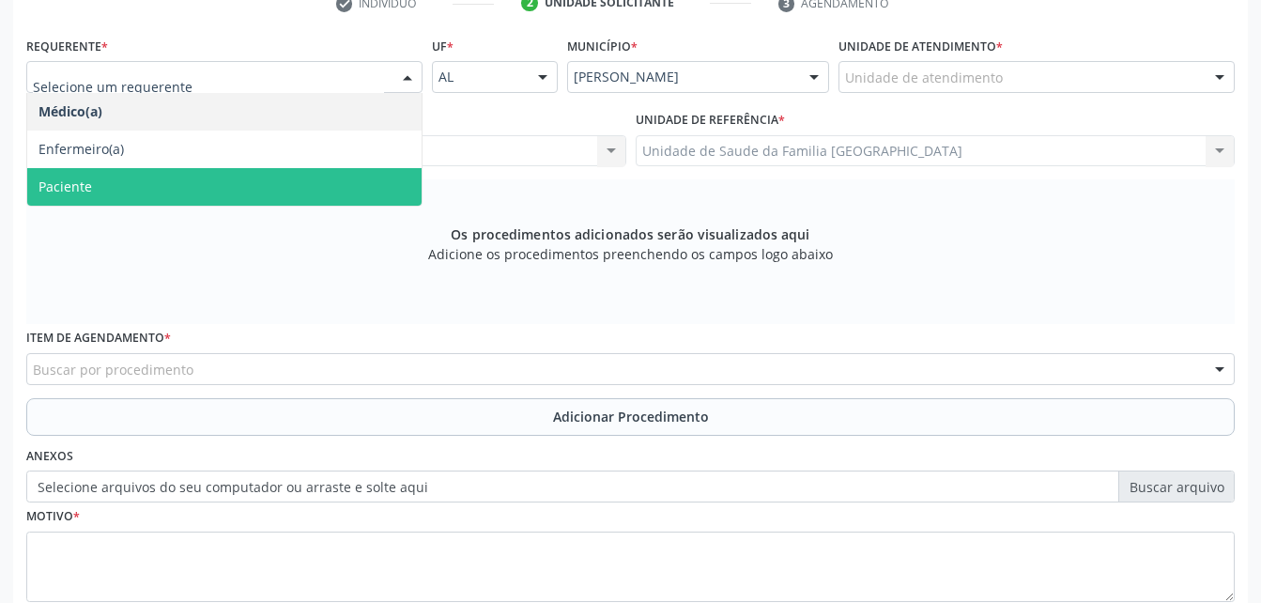
click at [329, 191] on span "Paciente" at bounding box center [224, 187] width 394 height 38
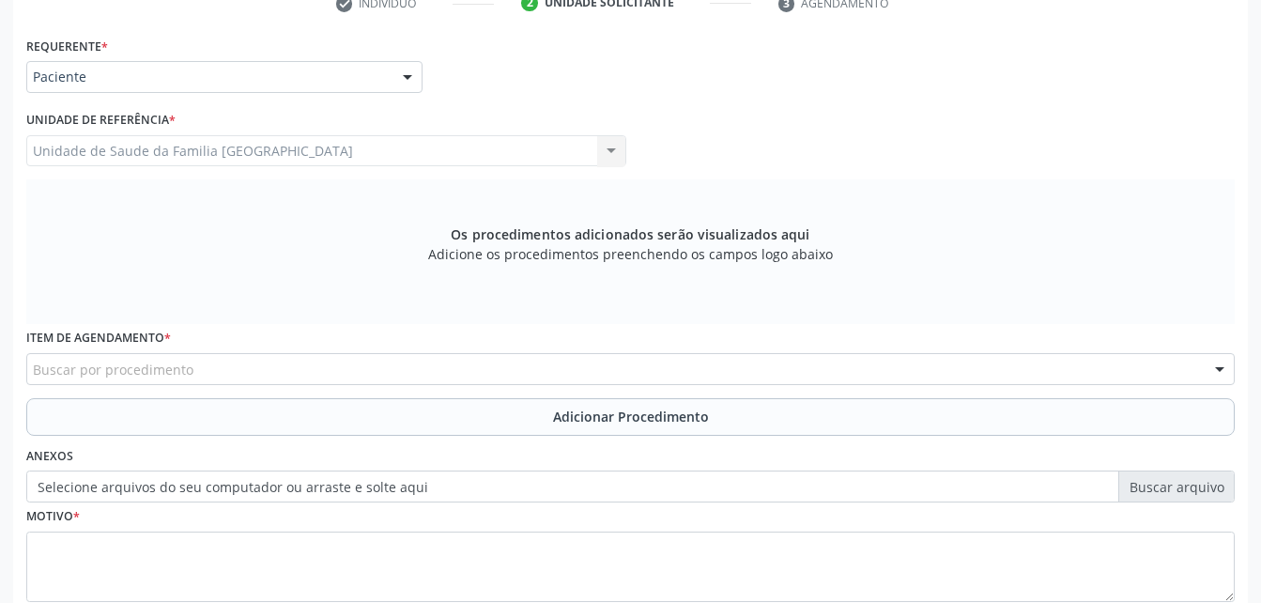
click at [348, 364] on div "Buscar por procedimento" at bounding box center [630, 369] width 1208 height 32
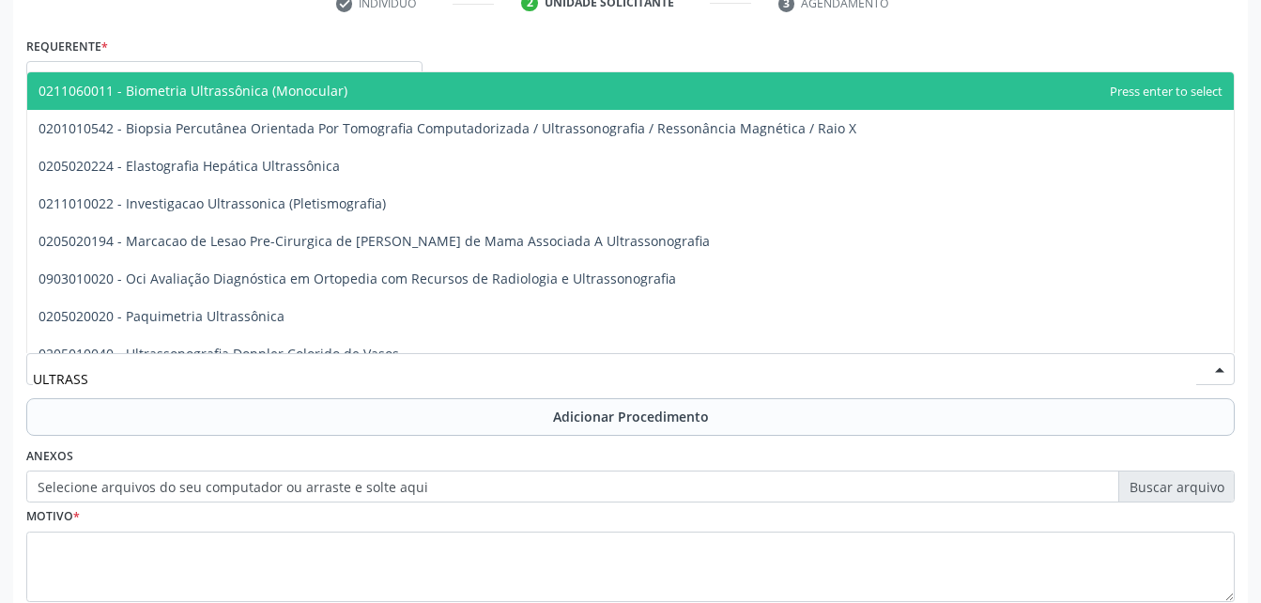
type input "ULTRASSO"
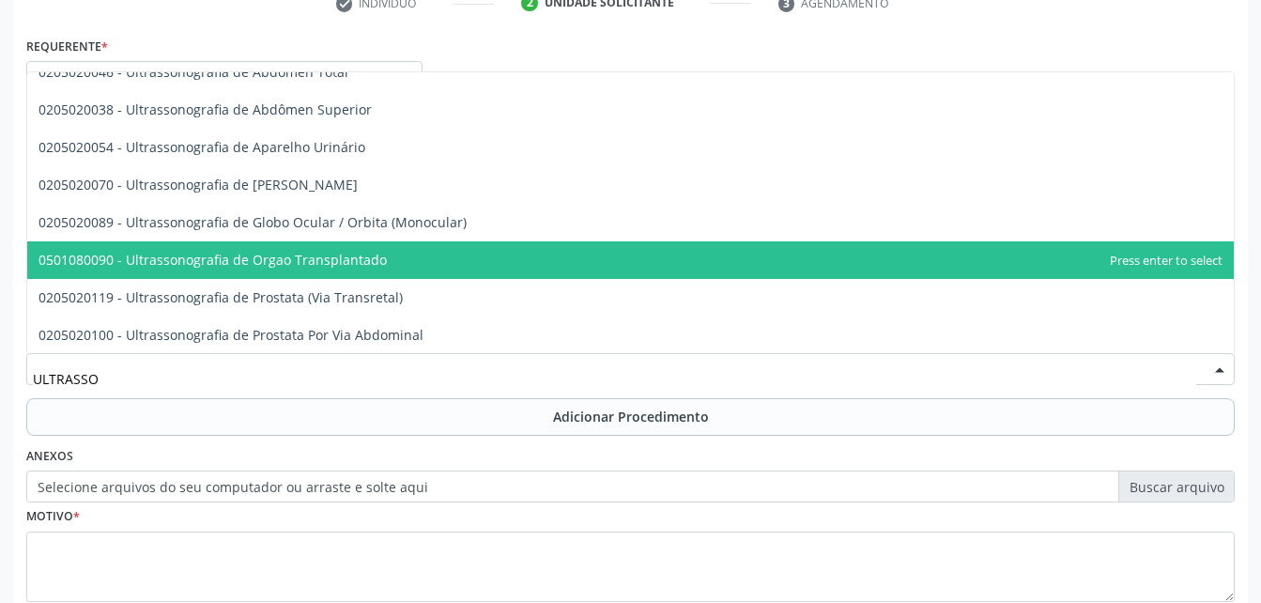
scroll to position [545, 0]
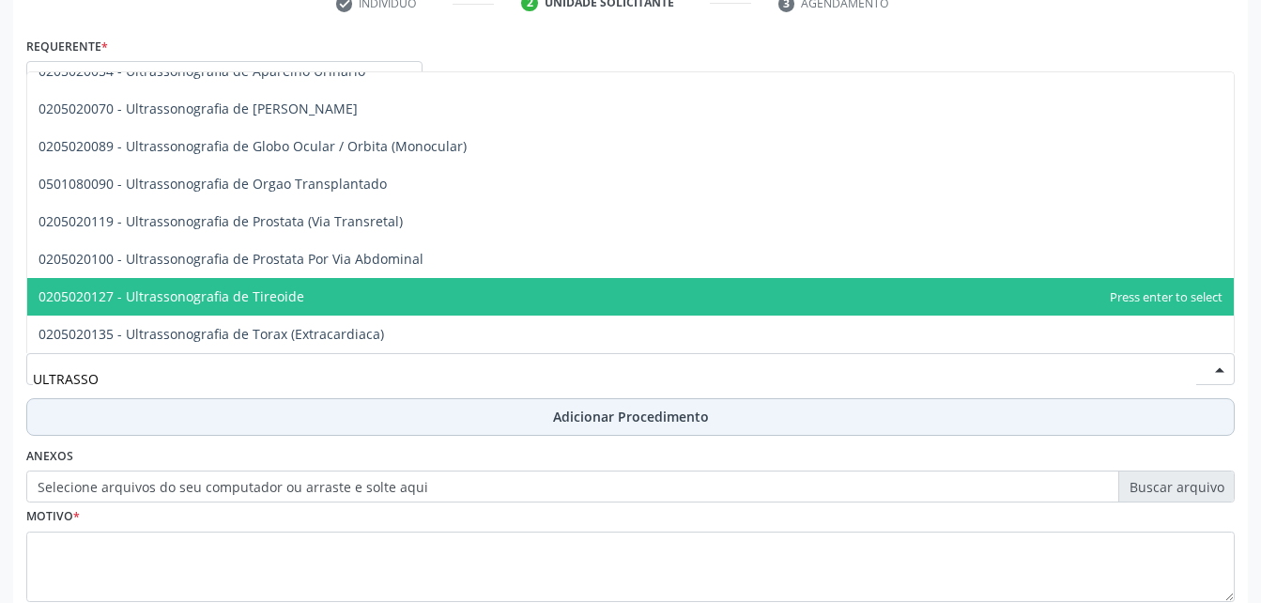
drag, startPoint x: 406, startPoint y: 284, endPoint x: 572, endPoint y: 399, distance: 201.8
click at [405, 284] on span "0205020127 - Ultrassonografia de Tireoide" at bounding box center [630, 297] width 1206 height 38
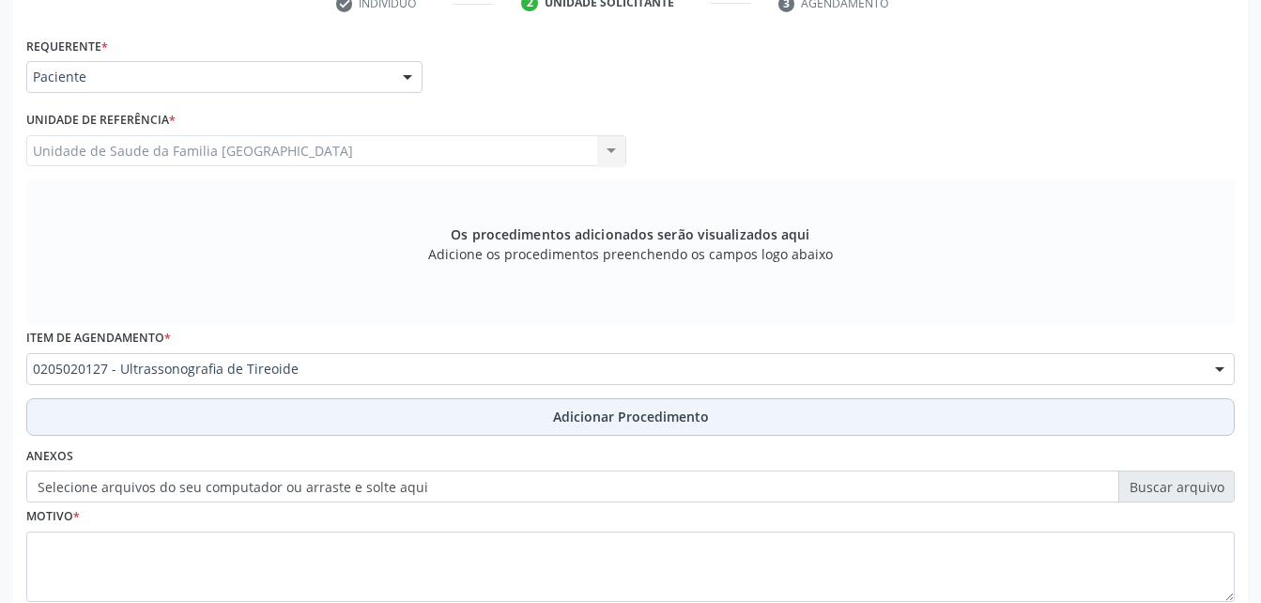
click at [577, 418] on span "Adicionar Procedimento" at bounding box center [631, 417] width 156 height 20
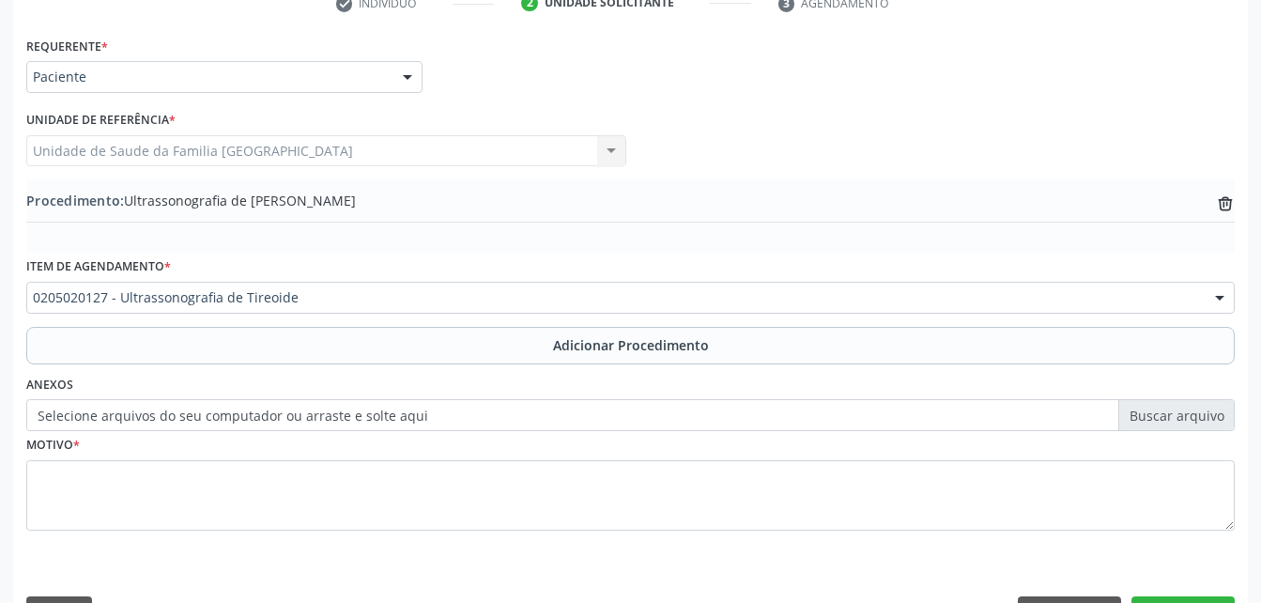
scroll to position [453, 0]
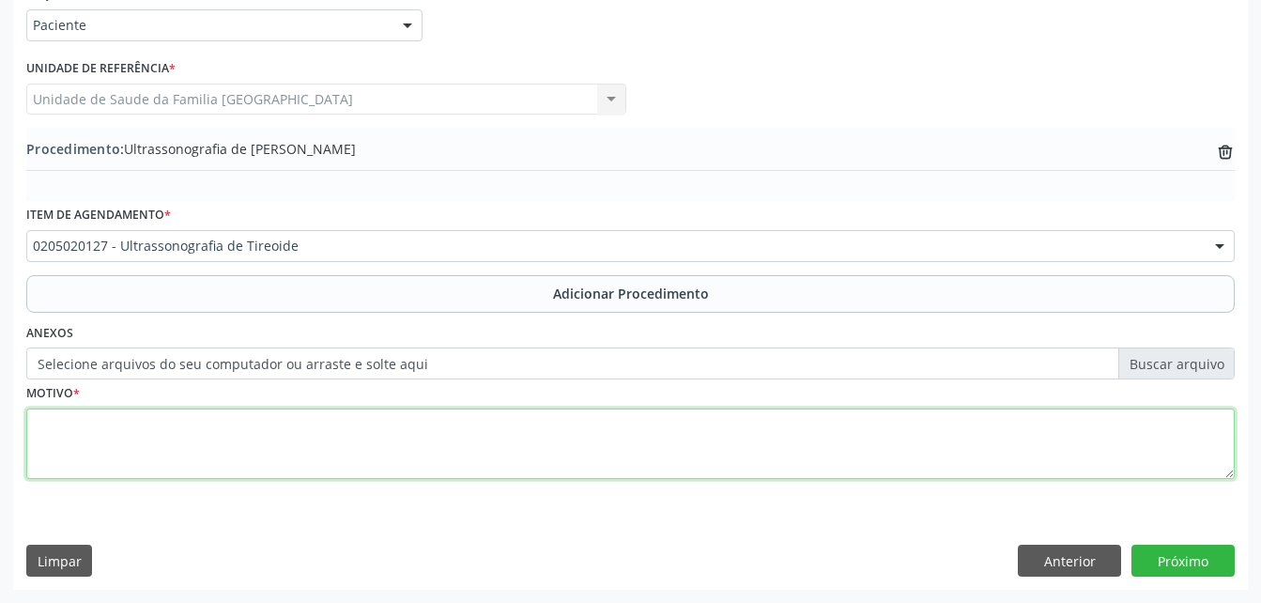
click at [547, 455] on textarea at bounding box center [630, 443] width 1208 height 71
type textarea "HIPERTIREOIDISMO"
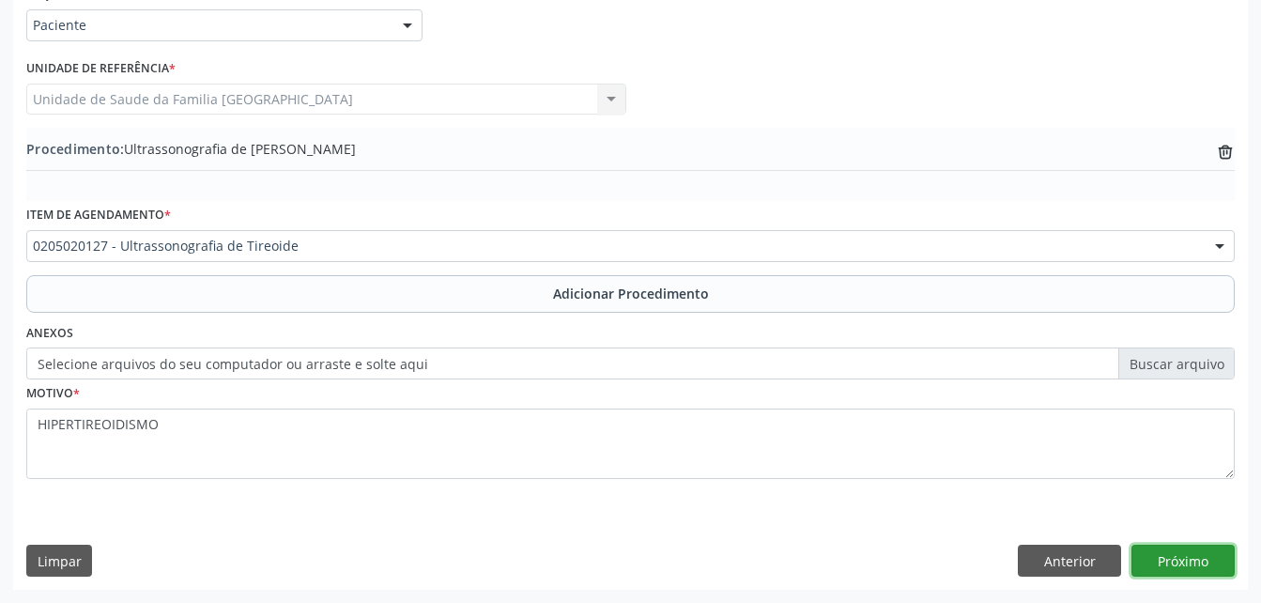
click at [1168, 557] on button "Próximo" at bounding box center [1182, 561] width 103 height 32
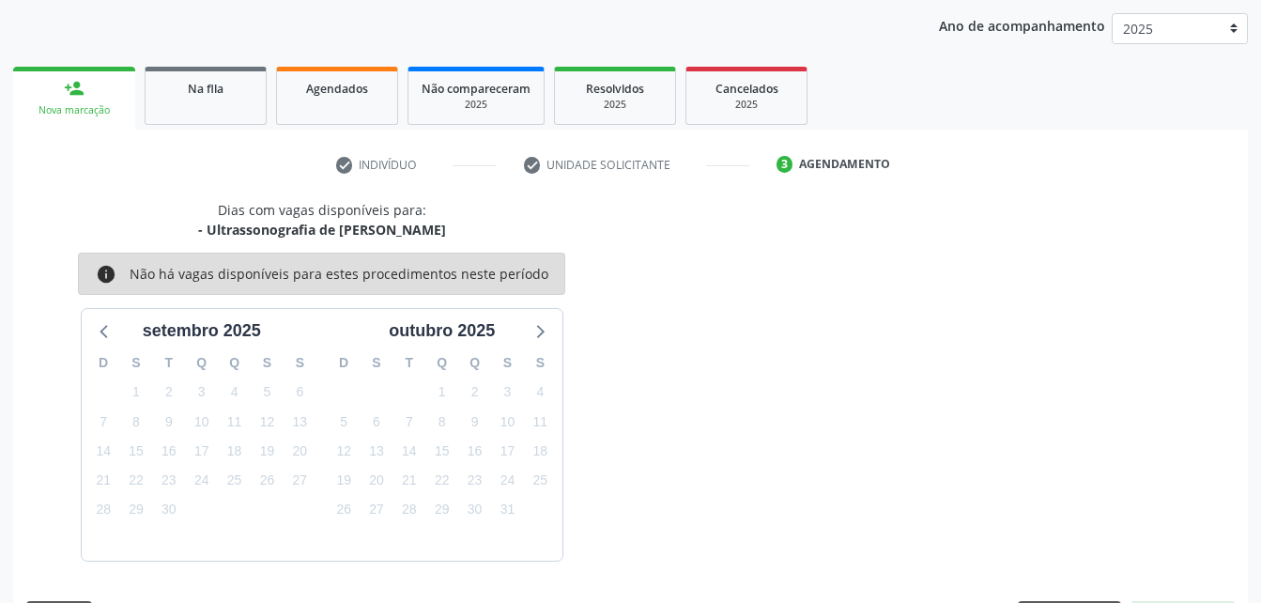
scroll to position [296, 0]
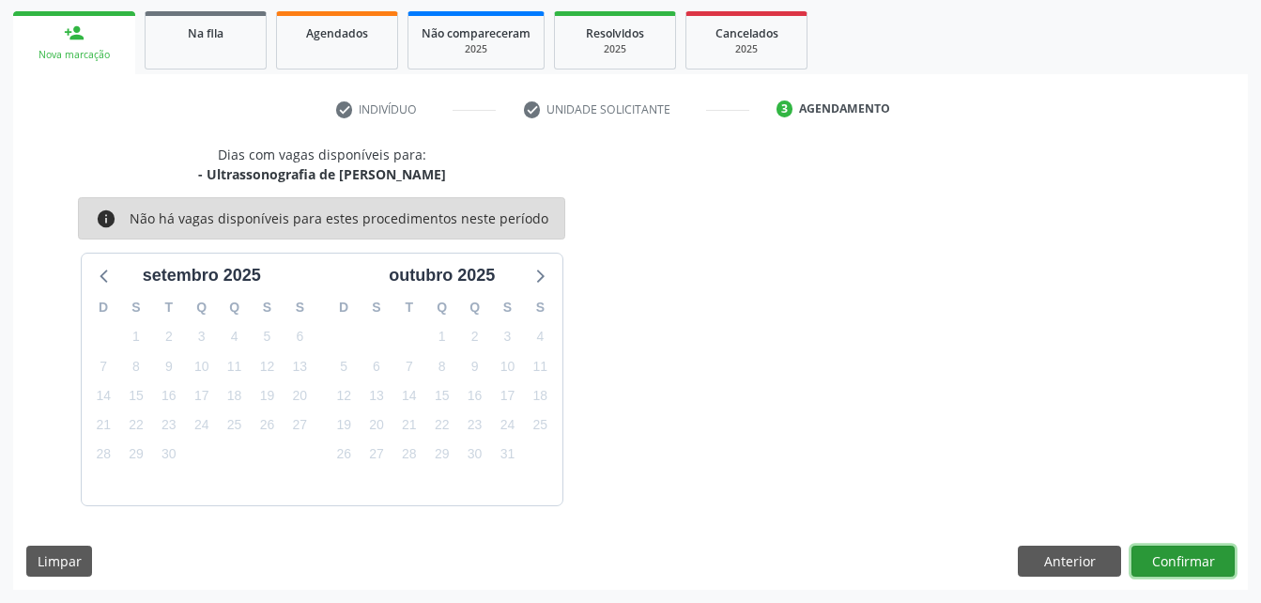
click at [1221, 553] on button "Confirmar" at bounding box center [1182, 561] width 103 height 32
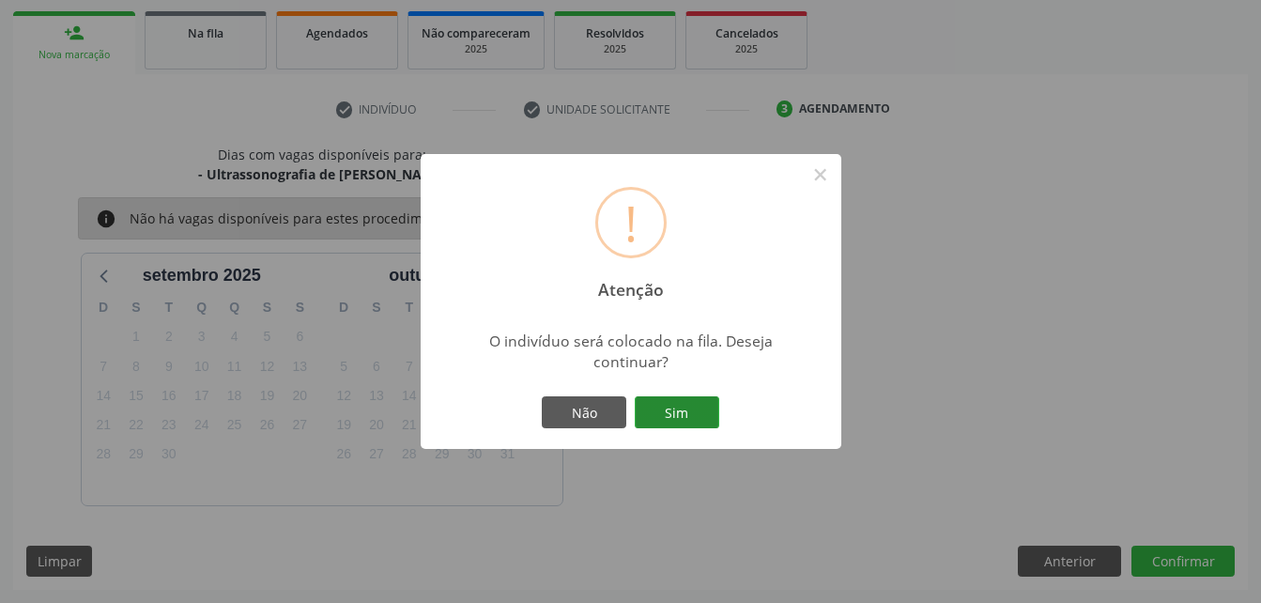
click at [691, 409] on button "Sim" at bounding box center [677, 412] width 84 height 32
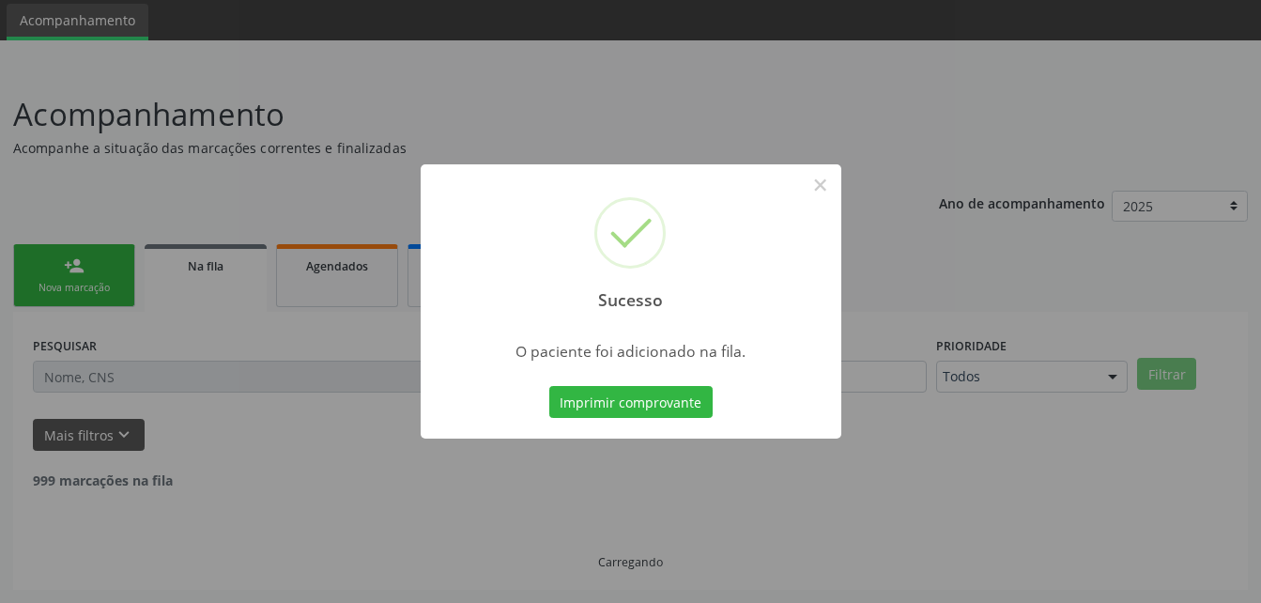
scroll to position [43, 0]
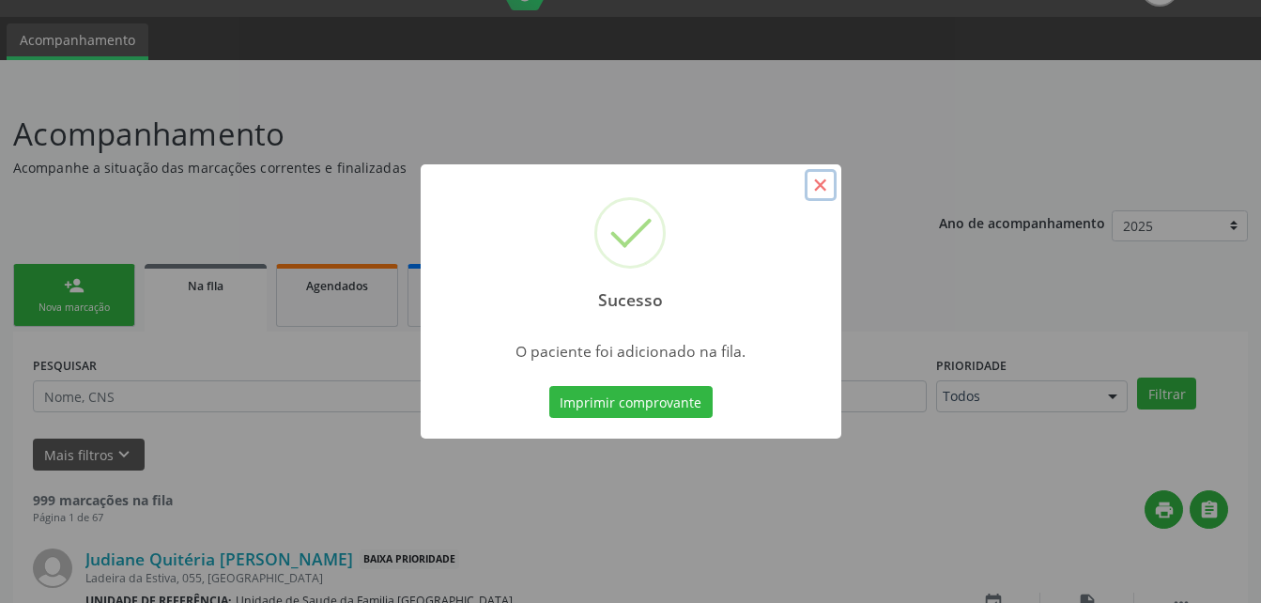
click at [814, 196] on button "×" at bounding box center [821, 185] width 32 height 32
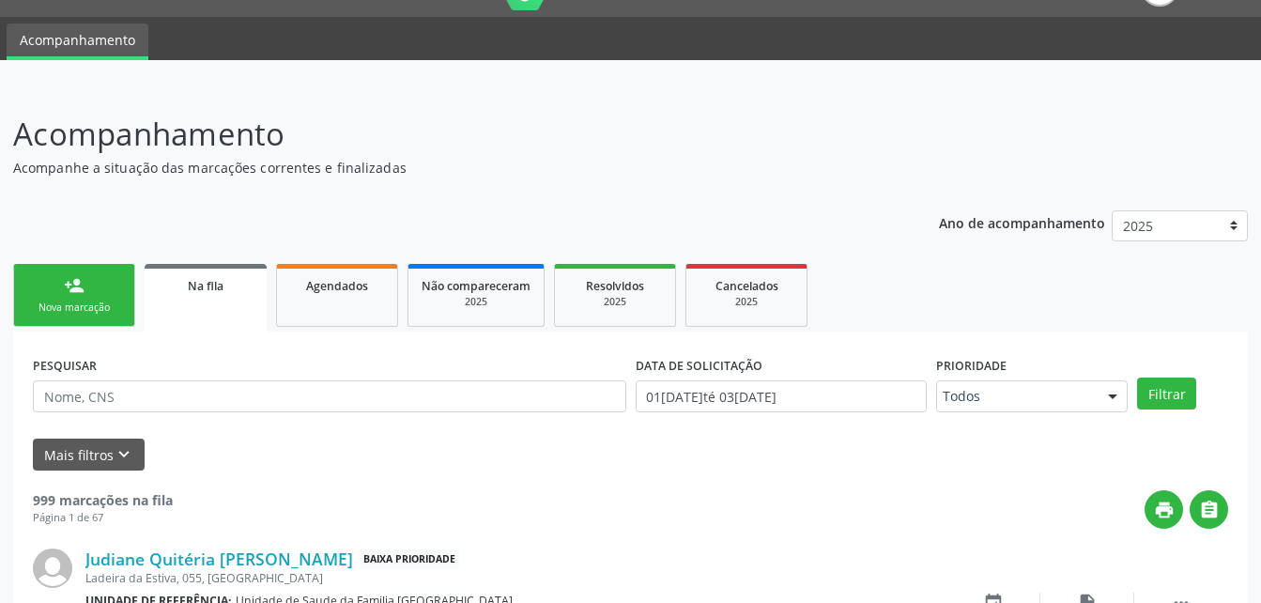
click at [122, 291] on link "person_add Nova marcação" at bounding box center [74, 295] width 122 height 63
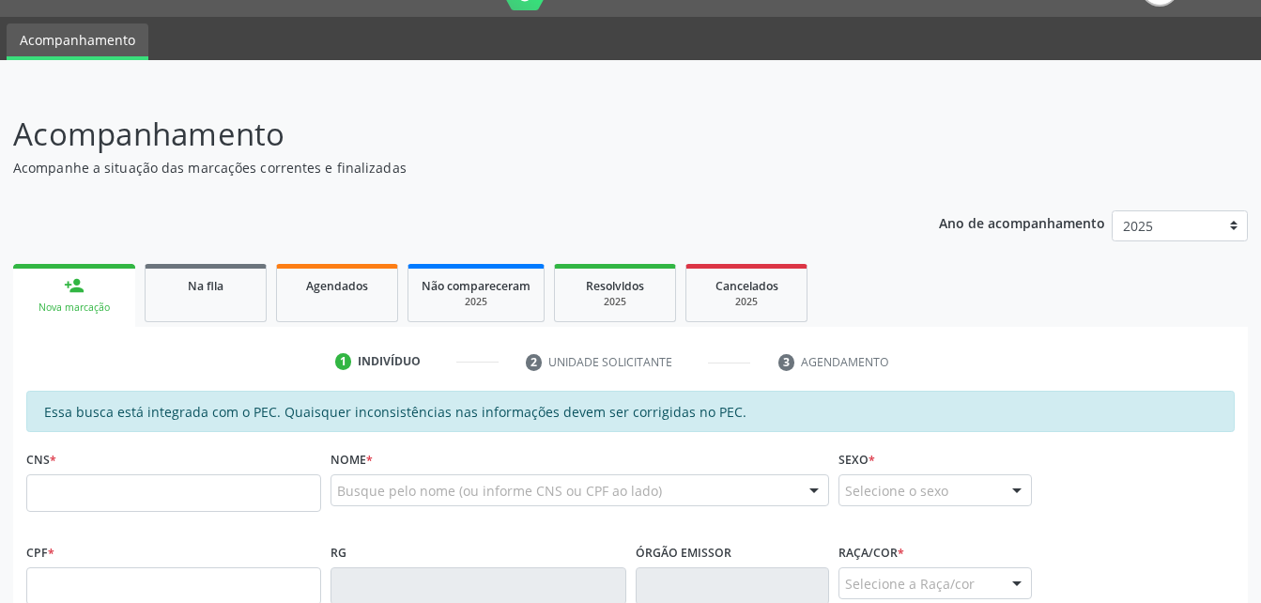
scroll to position [231, 0]
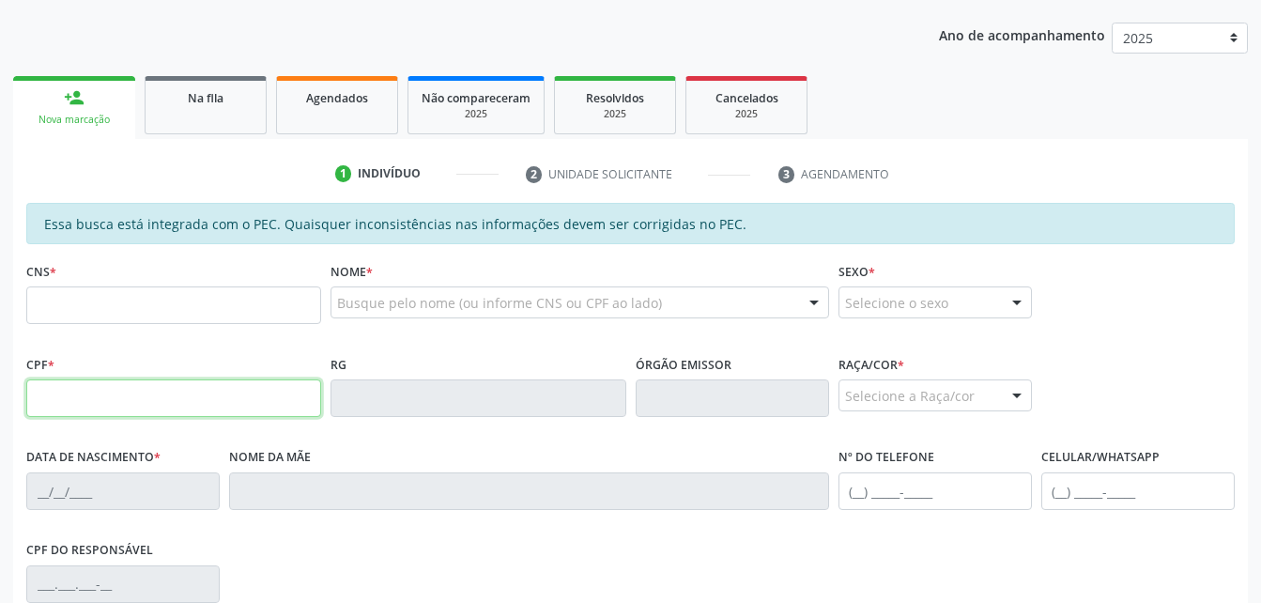
click at [114, 387] on input "text" at bounding box center [173, 398] width 295 height 38
type input "088.011.544-02"
type input "702 6057 9693 2840"
type input "1[DATE]"
type input "[PERSON_NAME]"
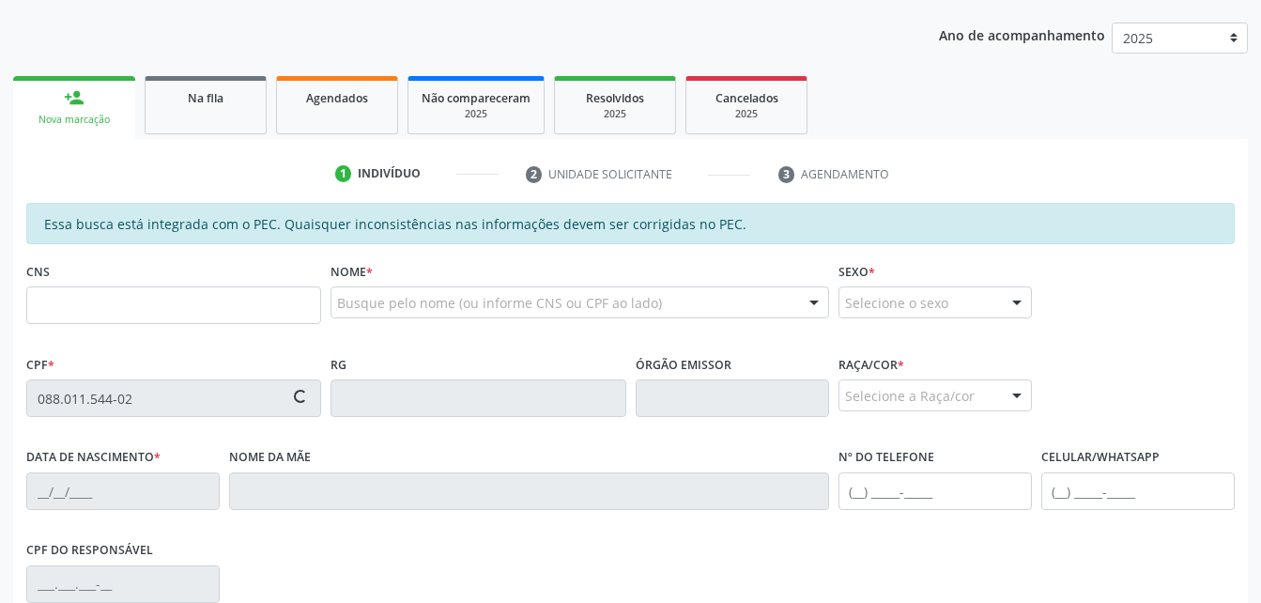
type input "[PHONE_NUMBER]"
type input "S/N"
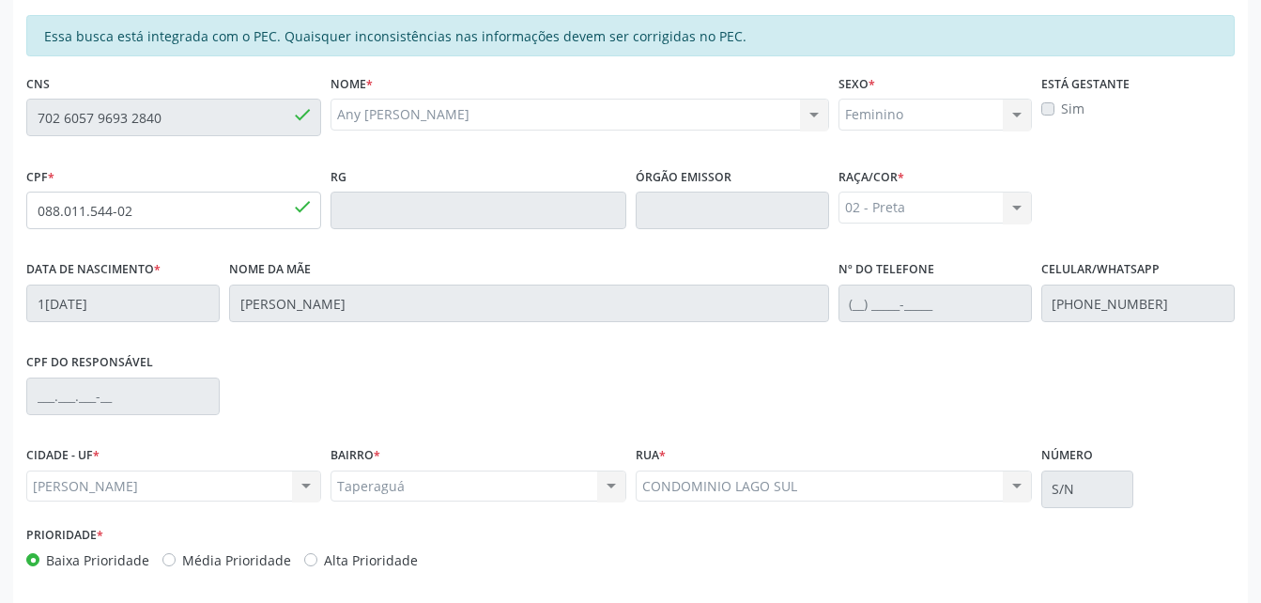
scroll to position [496, 0]
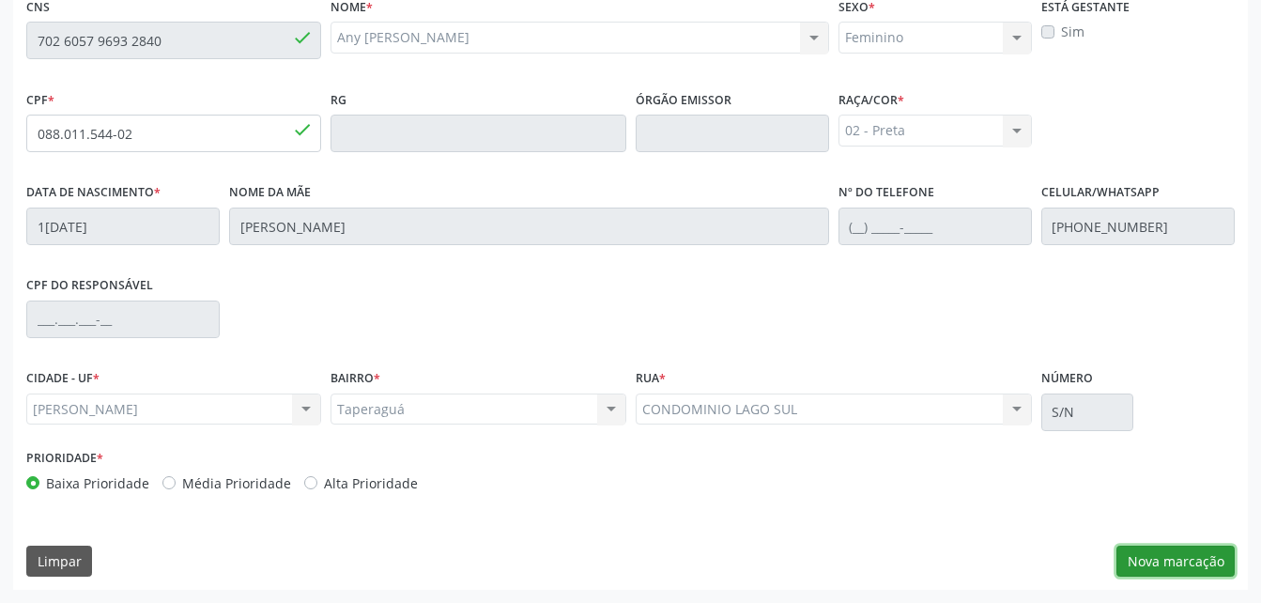
click at [1201, 563] on button "Nova marcação" at bounding box center [1175, 561] width 118 height 32
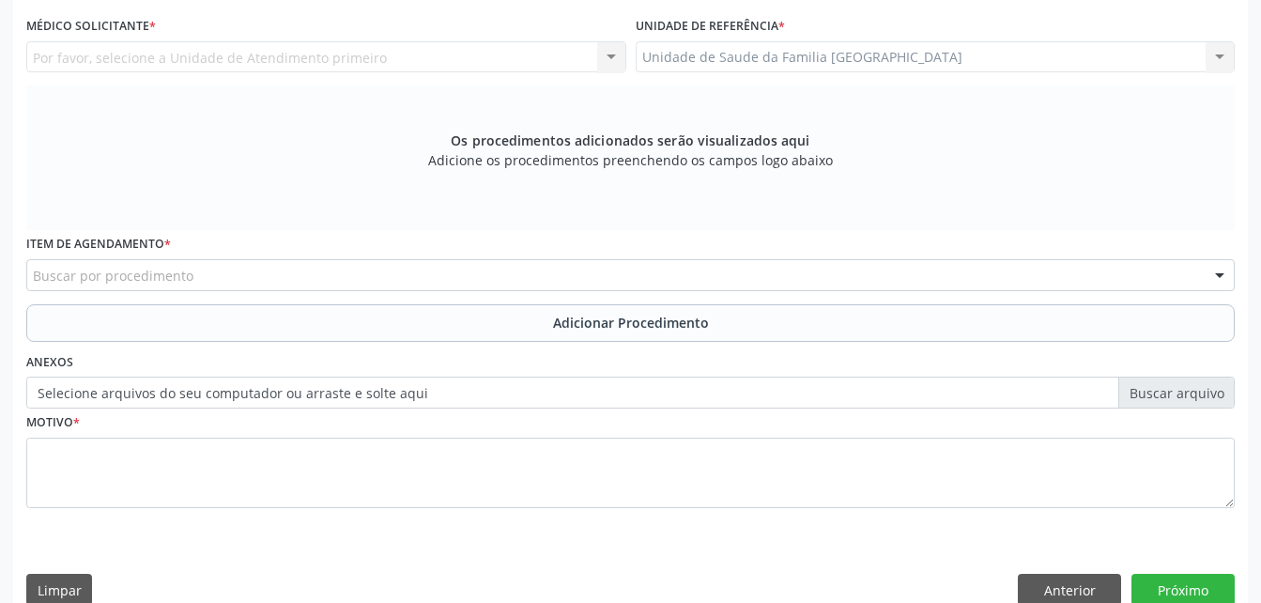
scroll to position [402, 0]
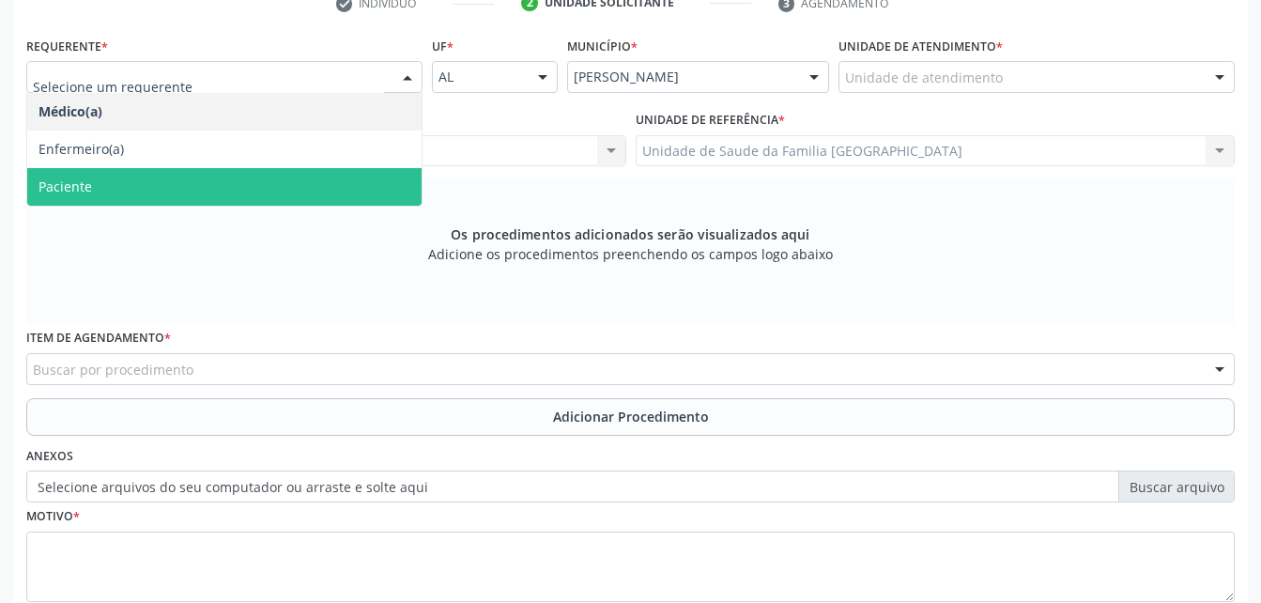
click at [202, 176] on span "Paciente" at bounding box center [224, 187] width 394 height 38
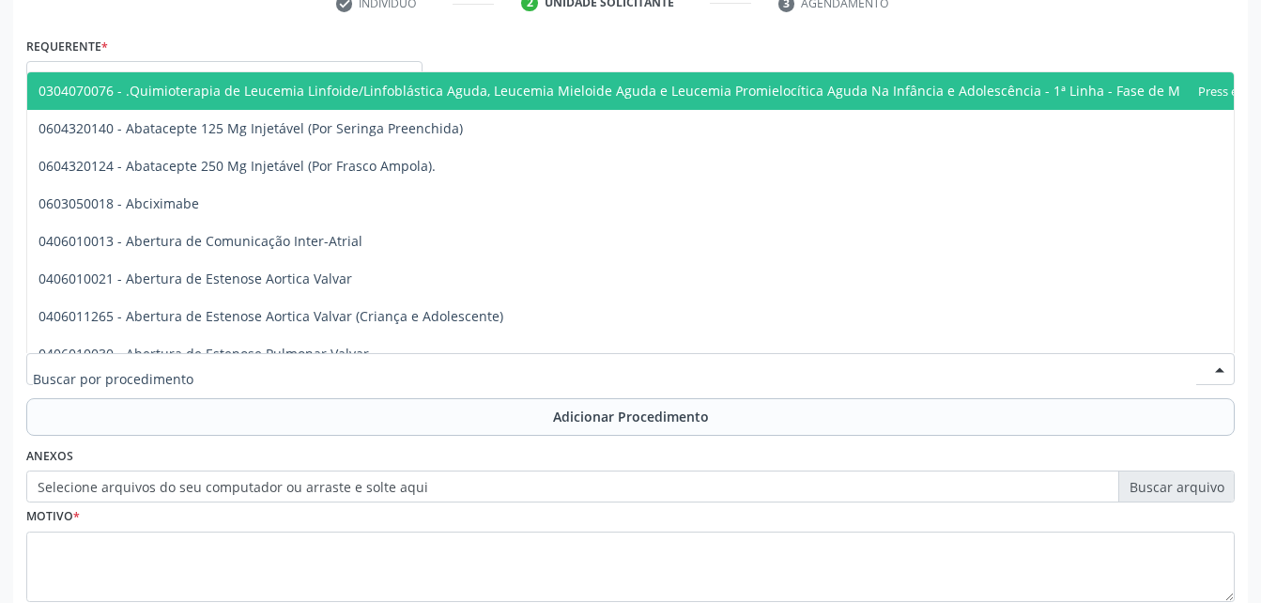
click at [615, 368] on div at bounding box center [630, 369] width 1208 height 32
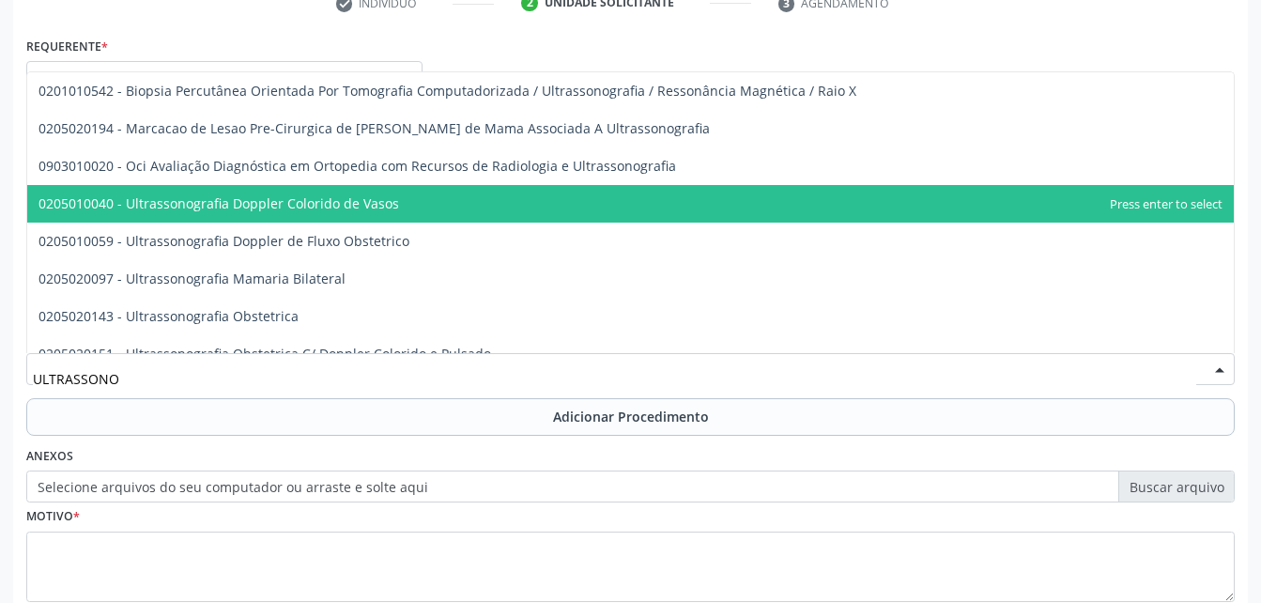
scroll to position [188, 0]
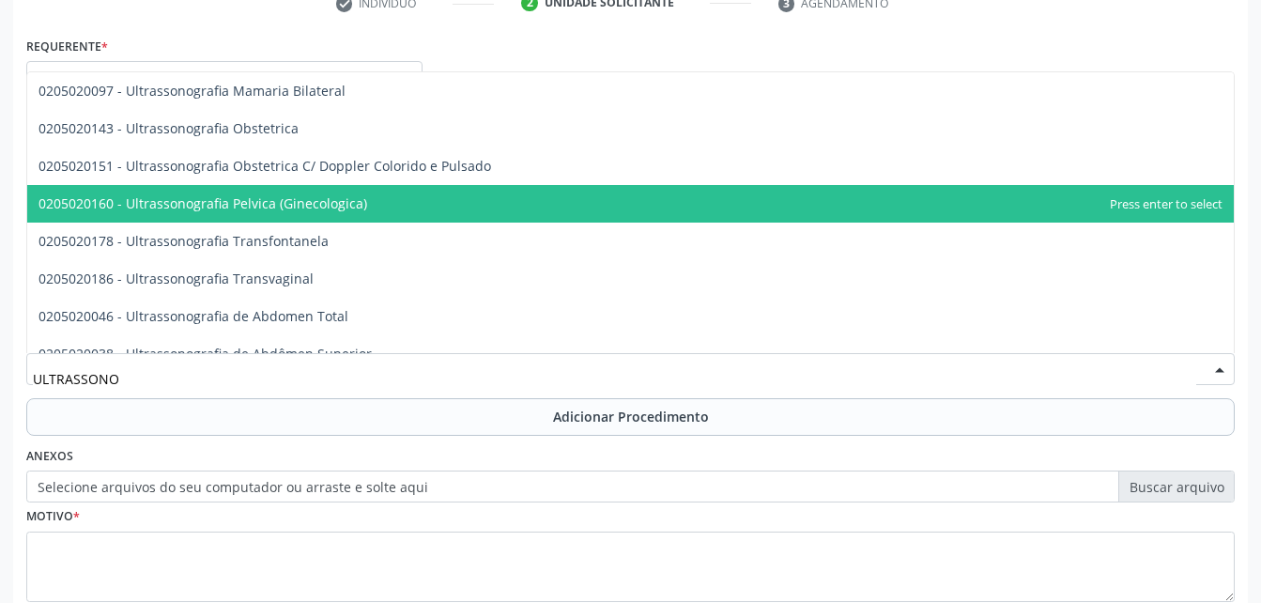
click at [446, 201] on span "0205020160 - Ultrassonografia Pelvica (Ginecologica)" at bounding box center [630, 204] width 1206 height 38
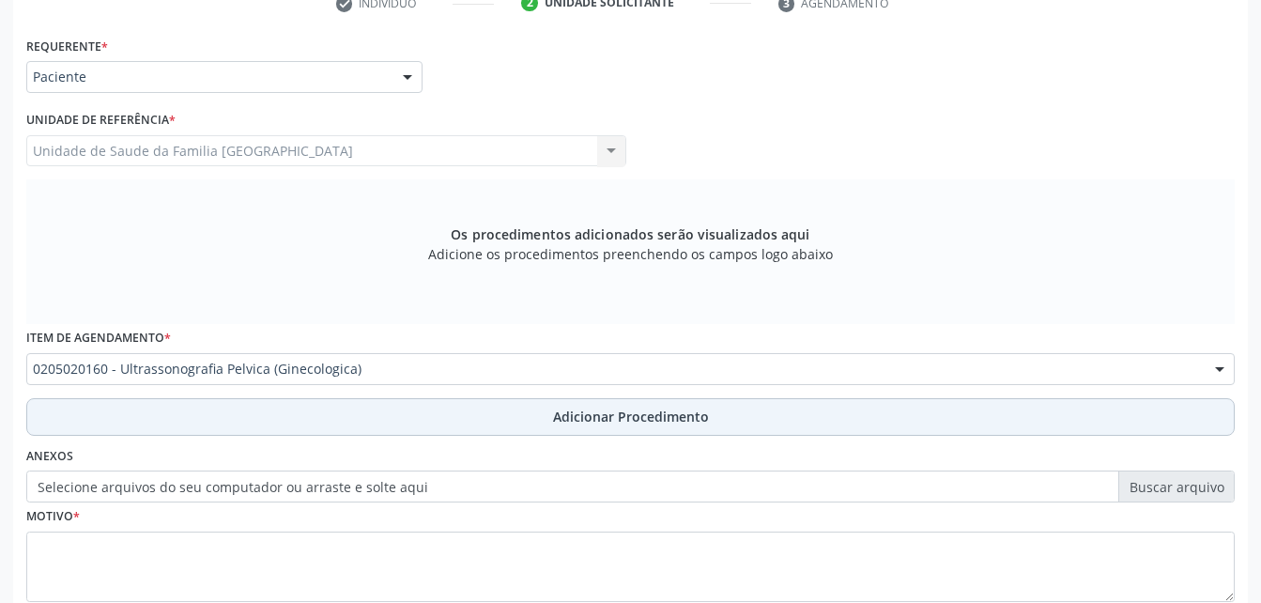
click at [557, 416] on span "Adicionar Procedimento" at bounding box center [631, 417] width 156 height 20
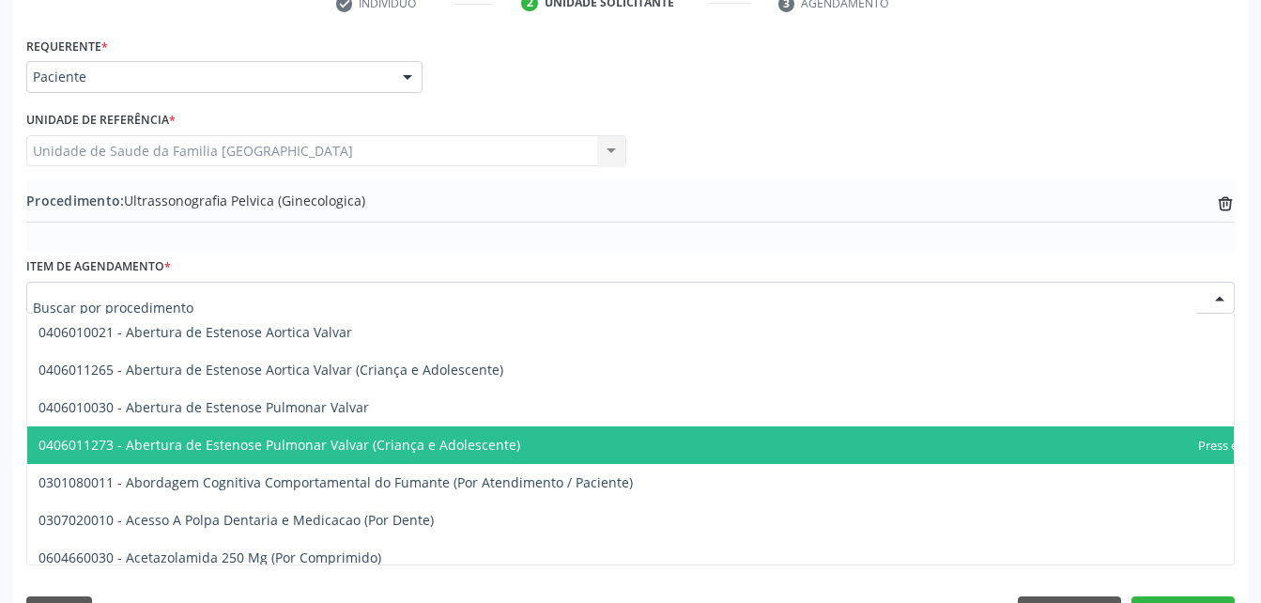
click at [435, 286] on div at bounding box center [630, 298] width 1208 height 32
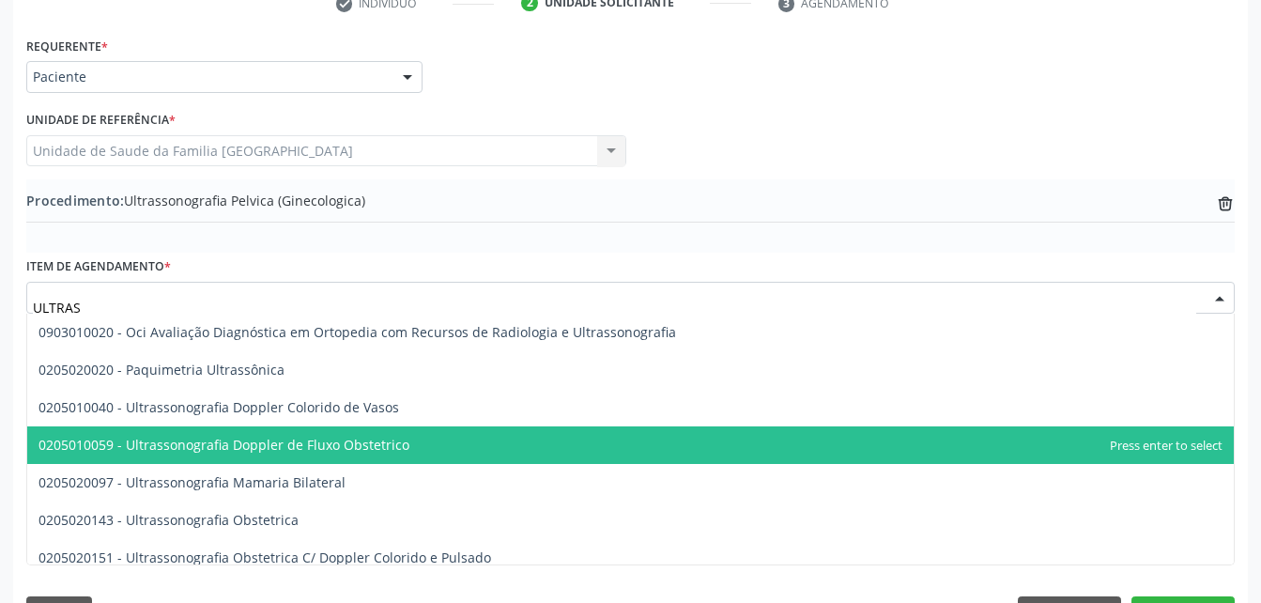
type input "ULTRASS"
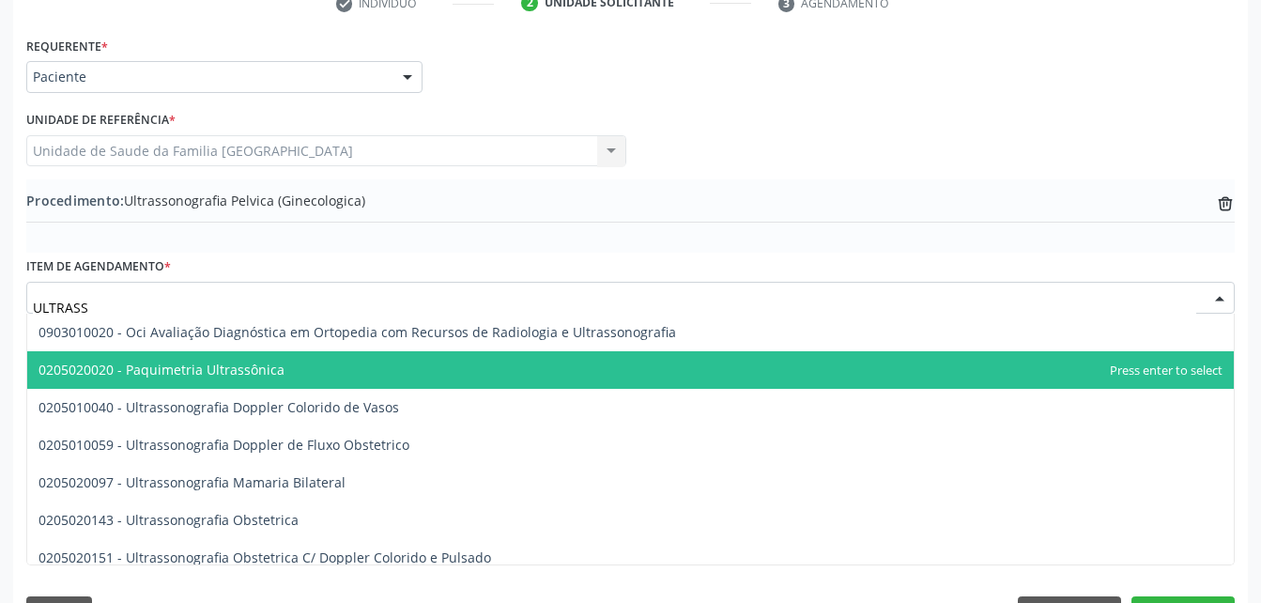
scroll to position [376, 0]
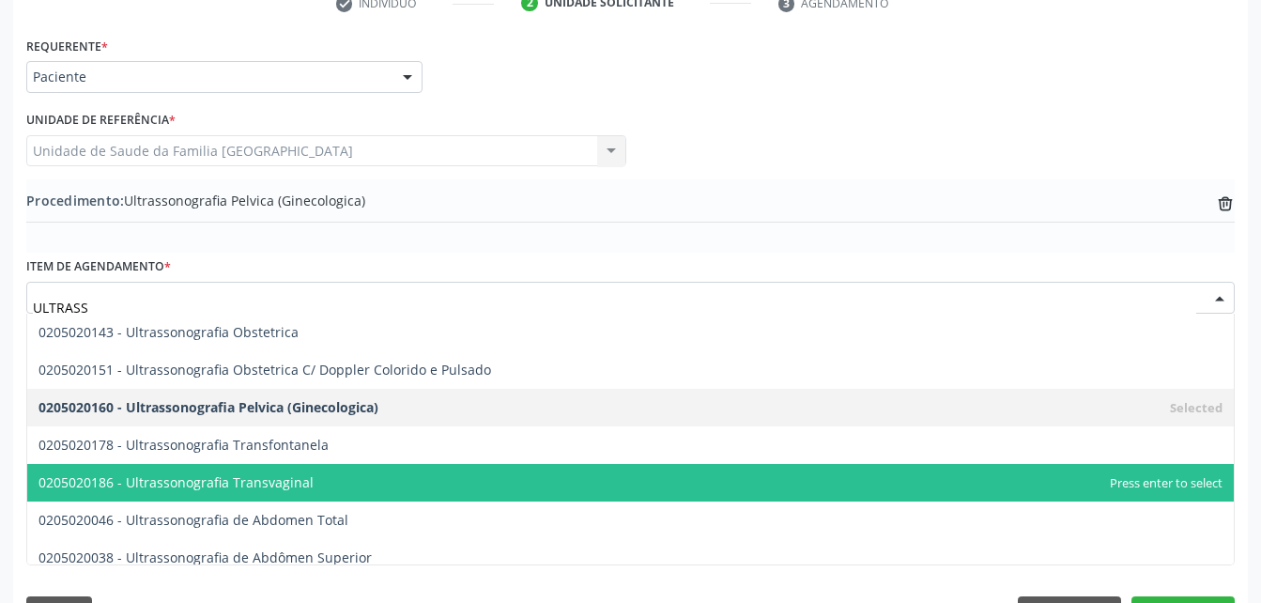
click at [427, 471] on span "0205020186 - Ultrassonografia Transvaginal" at bounding box center [630, 483] width 1206 height 38
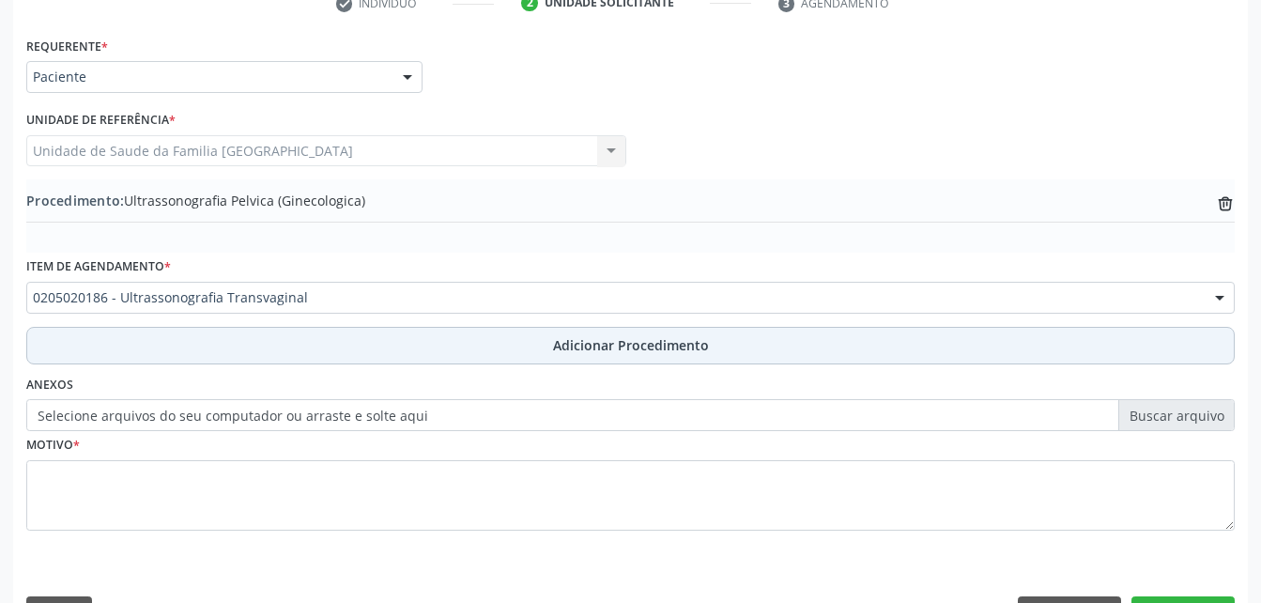
click at [656, 348] on span "Adicionar Procedimento" at bounding box center [631, 345] width 156 height 20
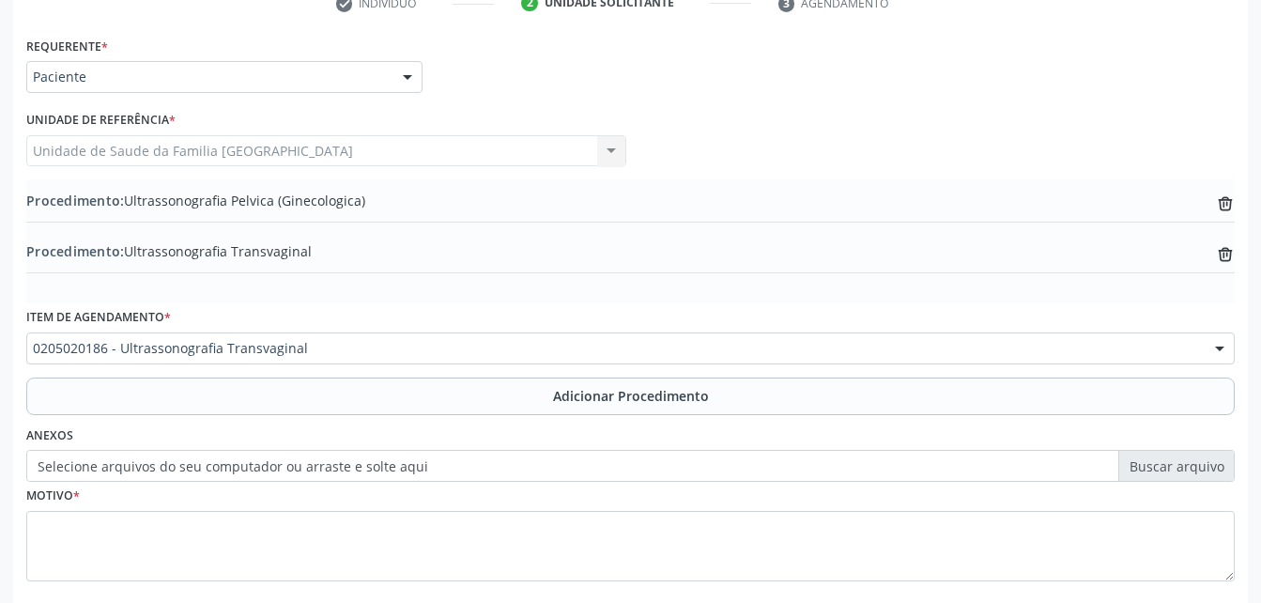
scroll to position [504, 0]
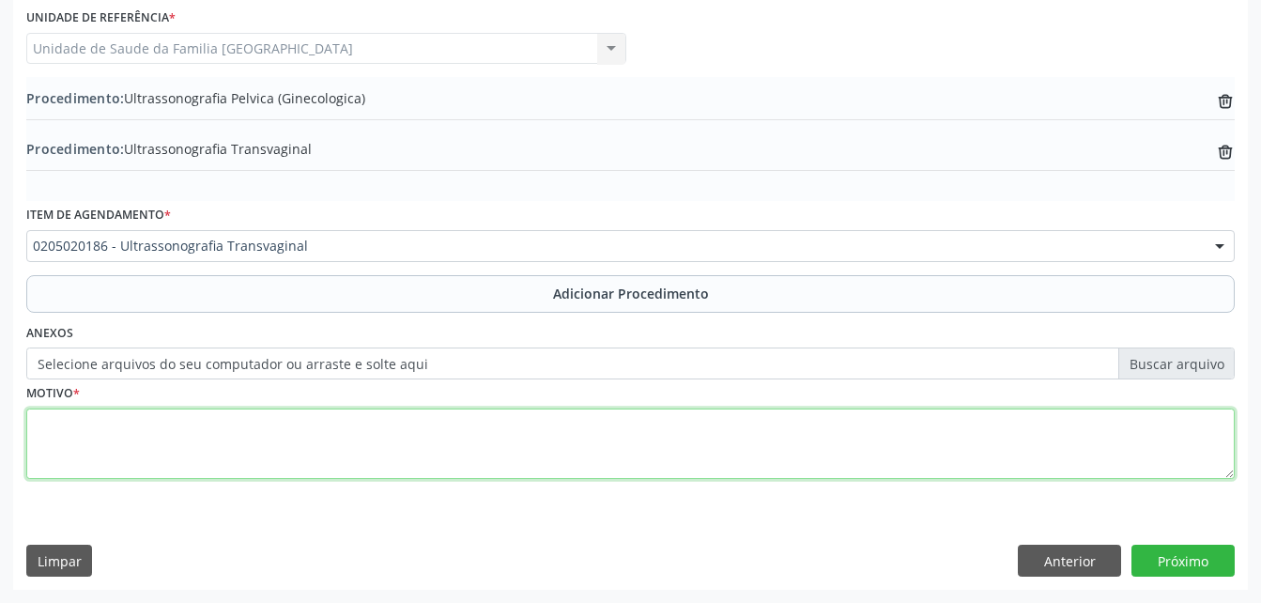
click at [507, 460] on textarea at bounding box center [630, 443] width 1208 height 71
type textarea "AVALIAÇAO"
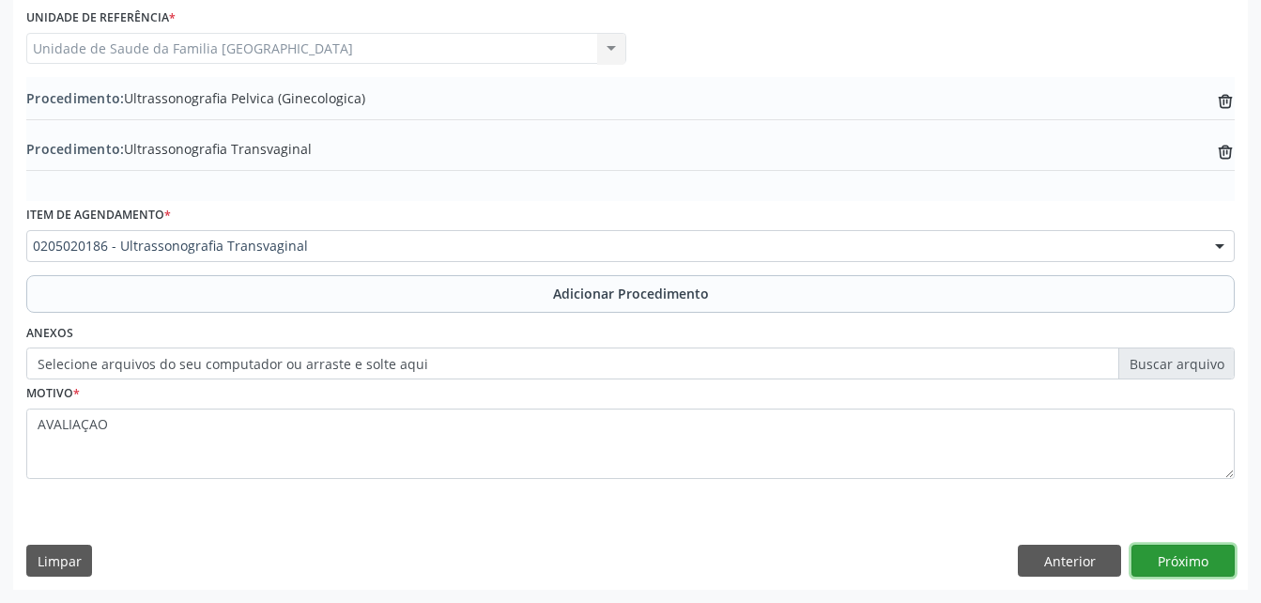
click at [1150, 549] on button "Próximo" at bounding box center [1182, 561] width 103 height 32
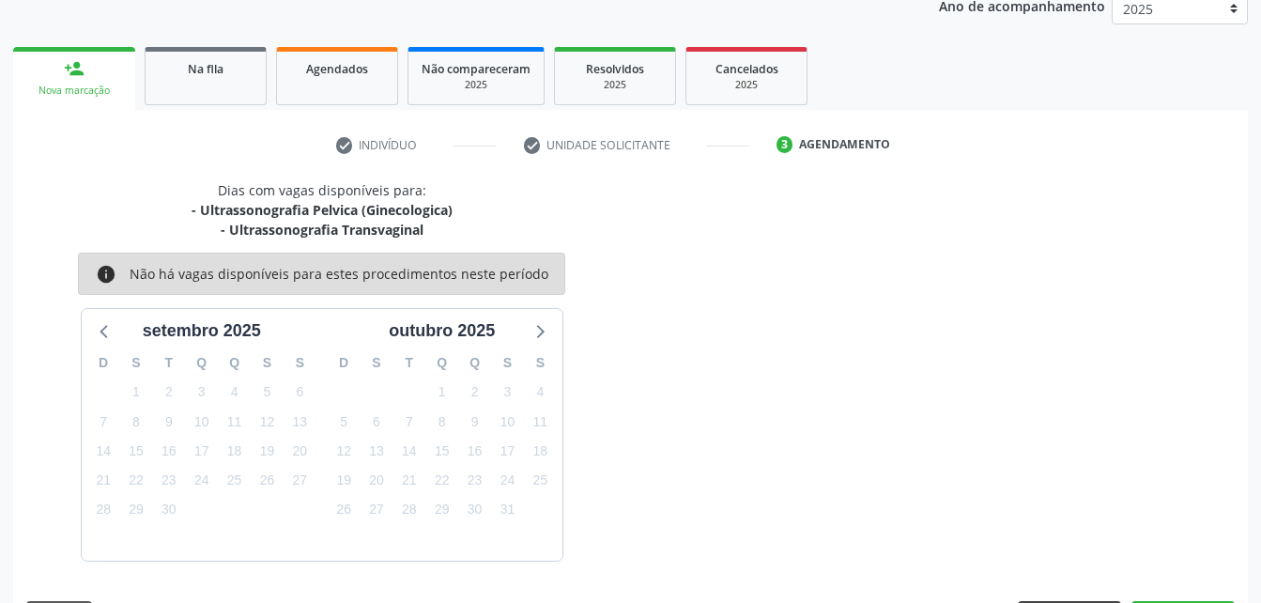
scroll to position [315, 0]
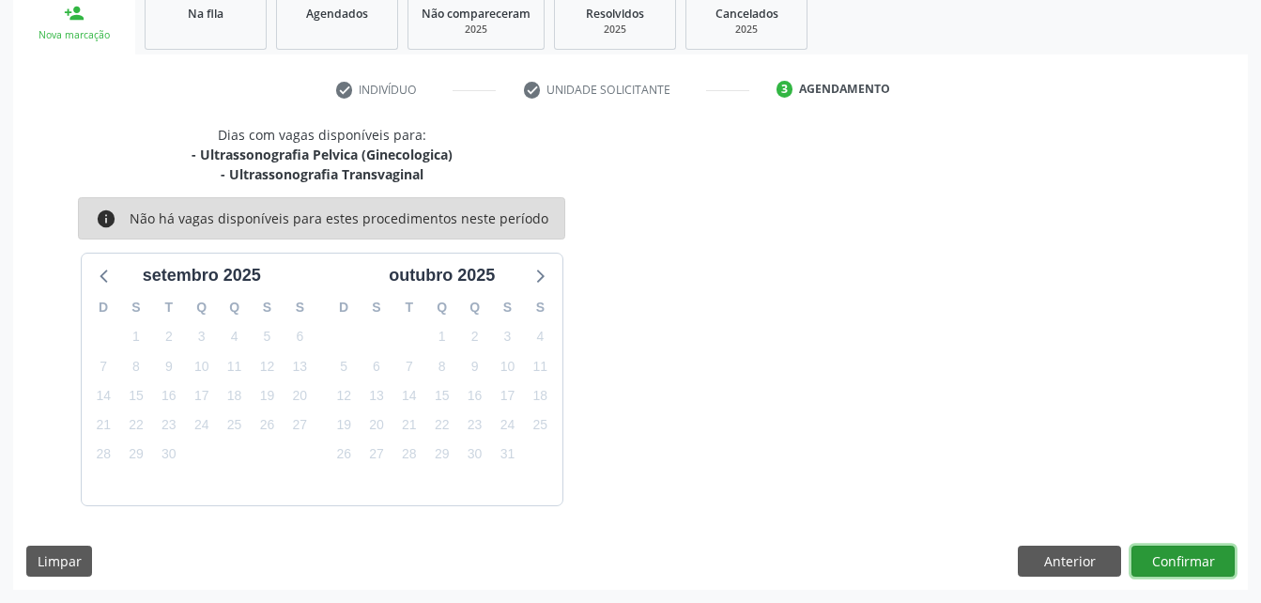
click at [1215, 562] on button "Confirmar" at bounding box center [1182, 561] width 103 height 32
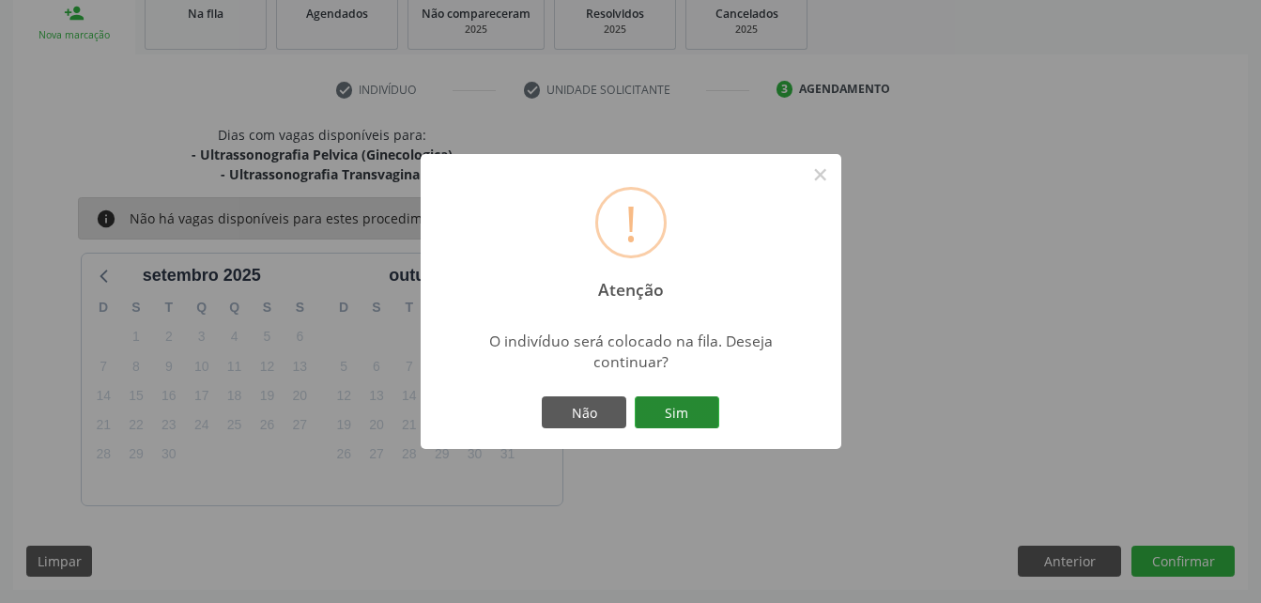
click at [695, 415] on button "Sim" at bounding box center [677, 412] width 84 height 32
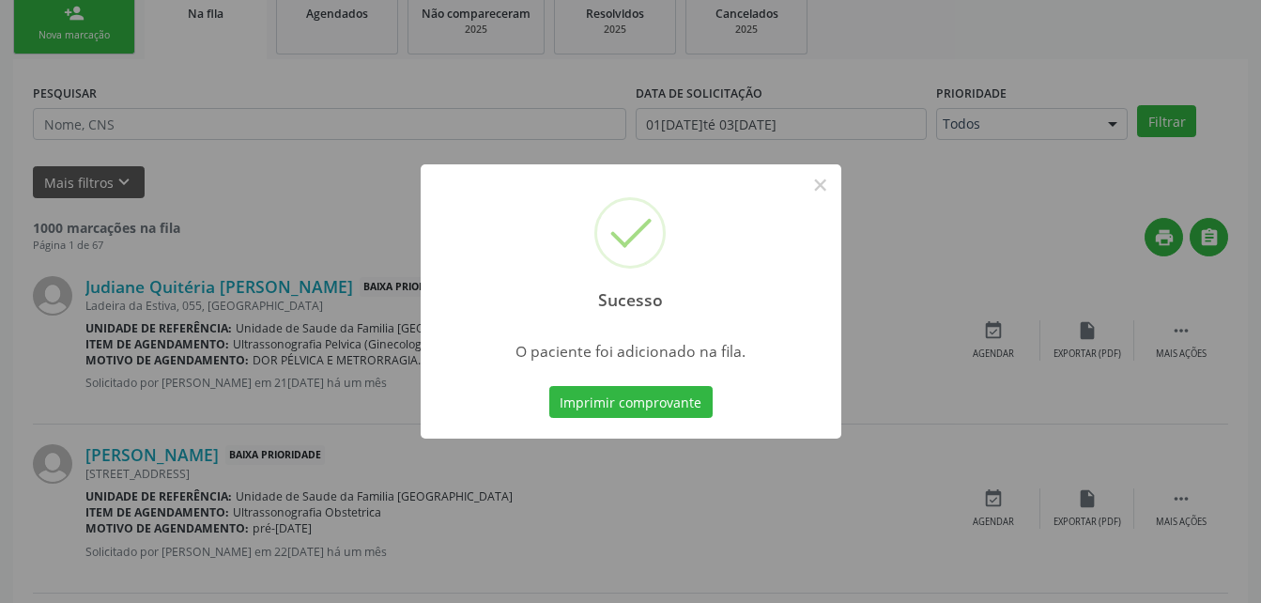
scroll to position [43, 0]
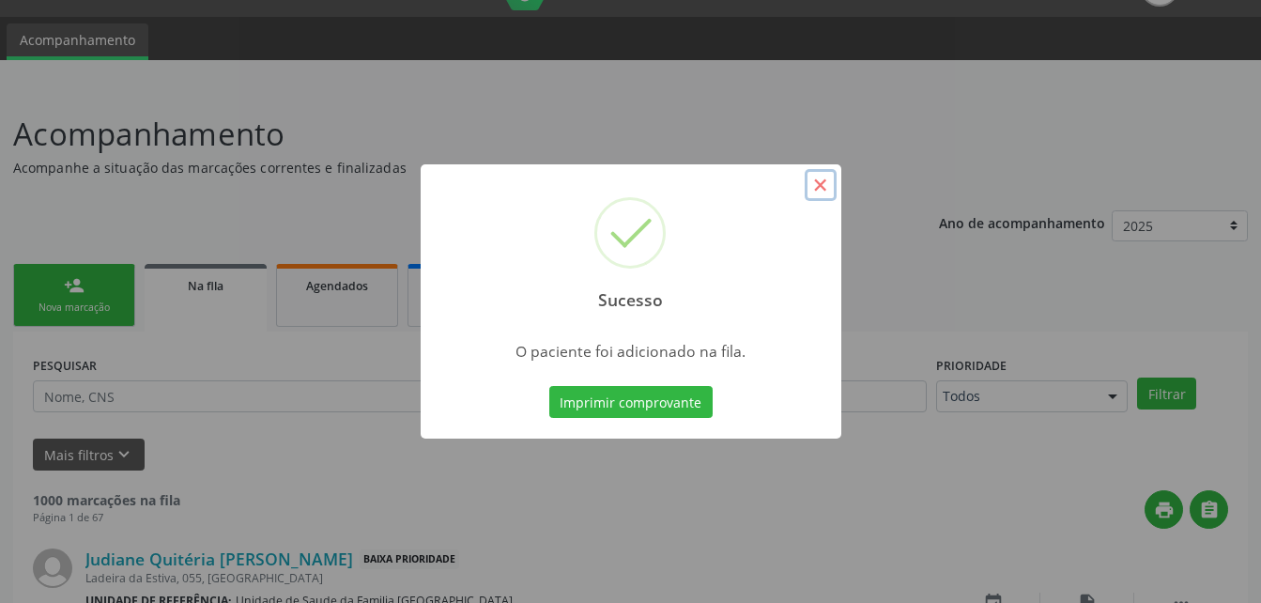
click at [818, 192] on button "×" at bounding box center [821, 185] width 32 height 32
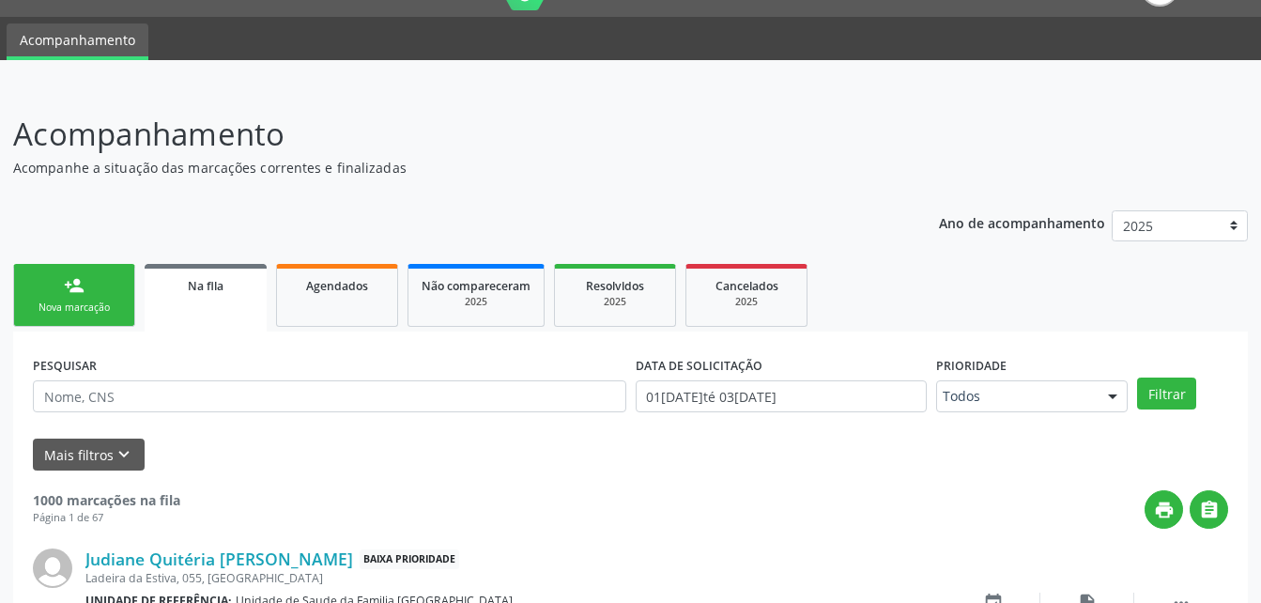
click at [60, 303] on div "Nova marcação" at bounding box center [74, 307] width 94 height 14
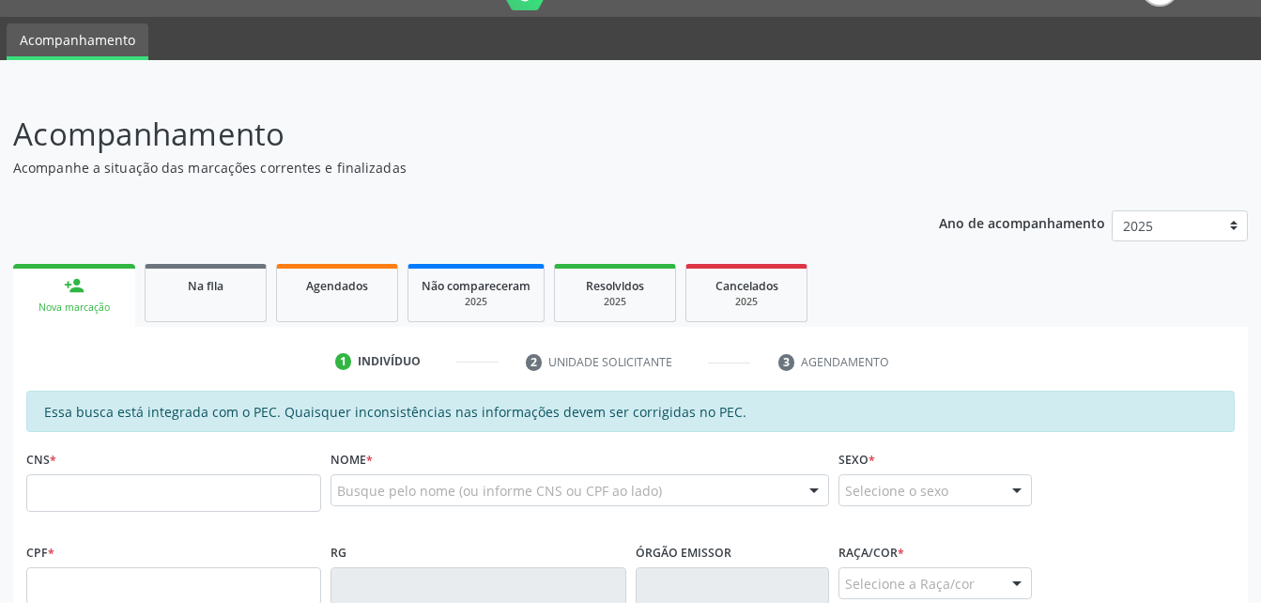
scroll to position [137, 0]
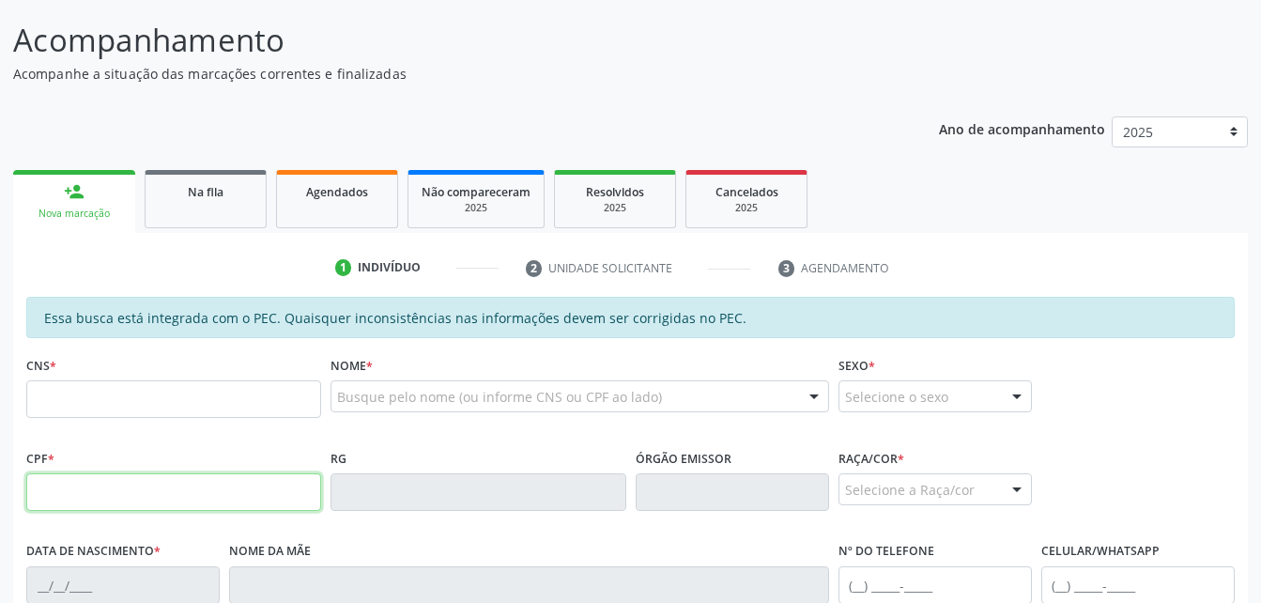
click at [172, 480] on input "text" at bounding box center [173, 492] width 295 height 38
type input "088.011.544-02"
type input "702 6057 9693 2840"
type input "1[DATE]"
type input "[PERSON_NAME]"
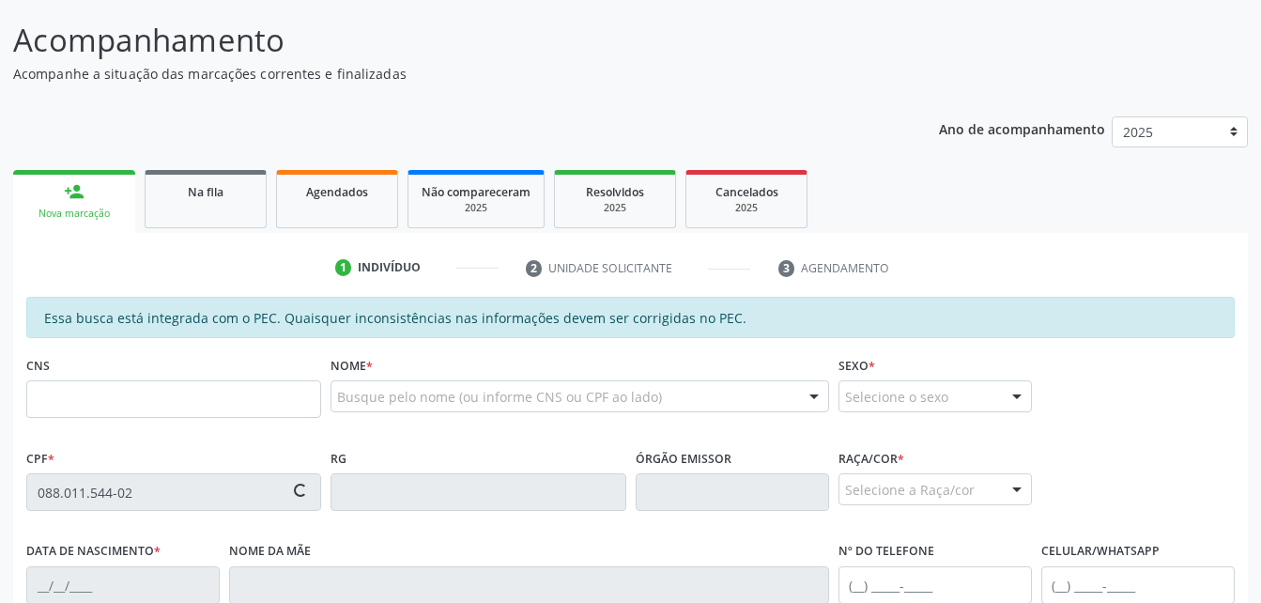
type input "[PHONE_NUMBER]"
type input "S/N"
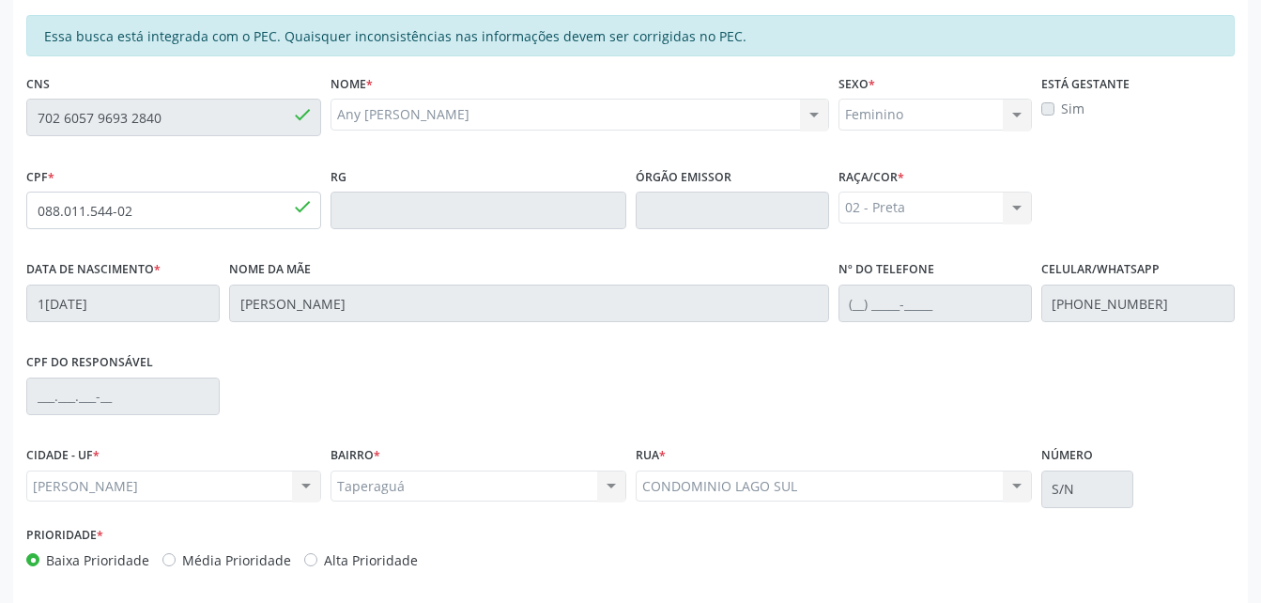
scroll to position [496, 0]
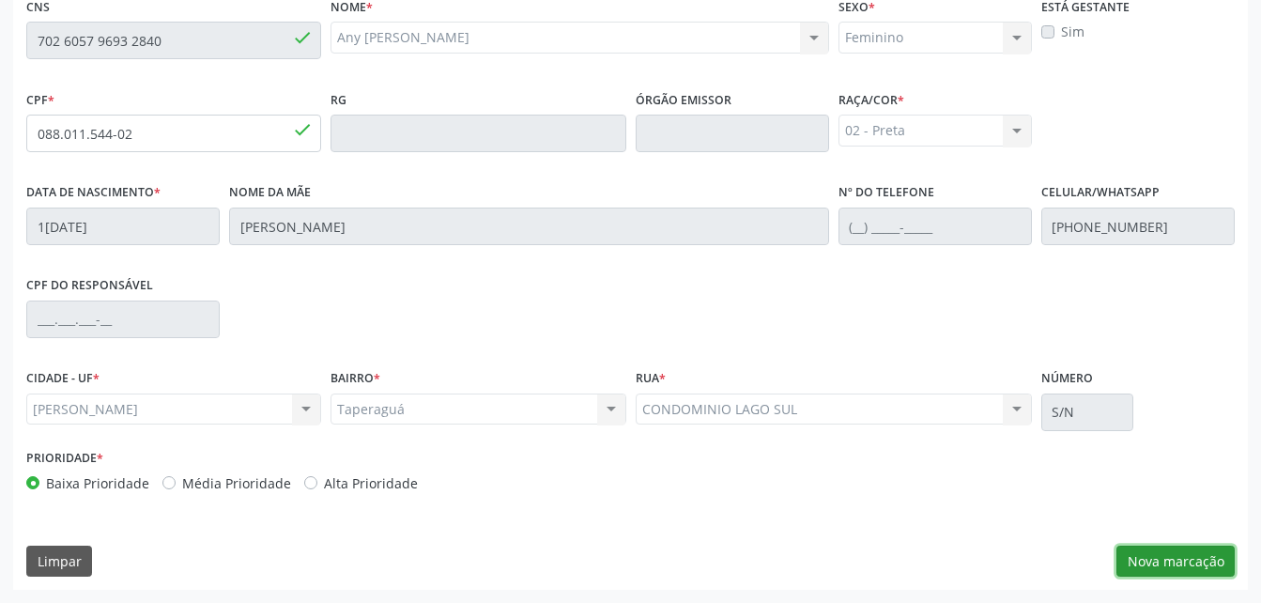
click at [1144, 560] on button "Nova marcação" at bounding box center [1175, 561] width 118 height 32
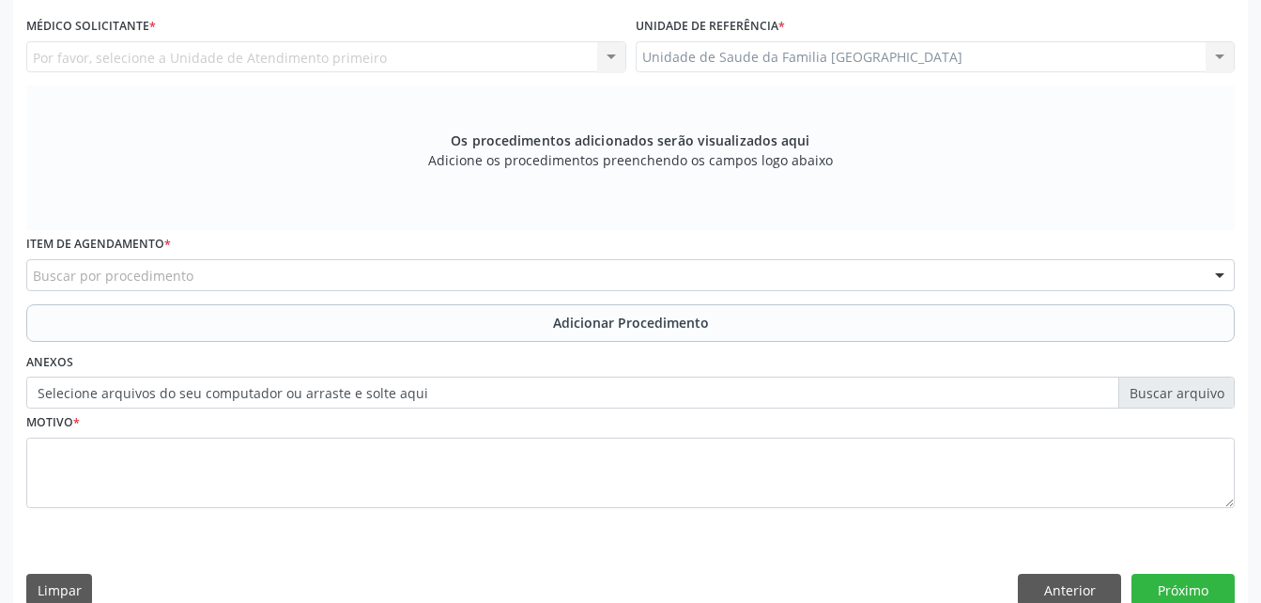
scroll to position [402, 0]
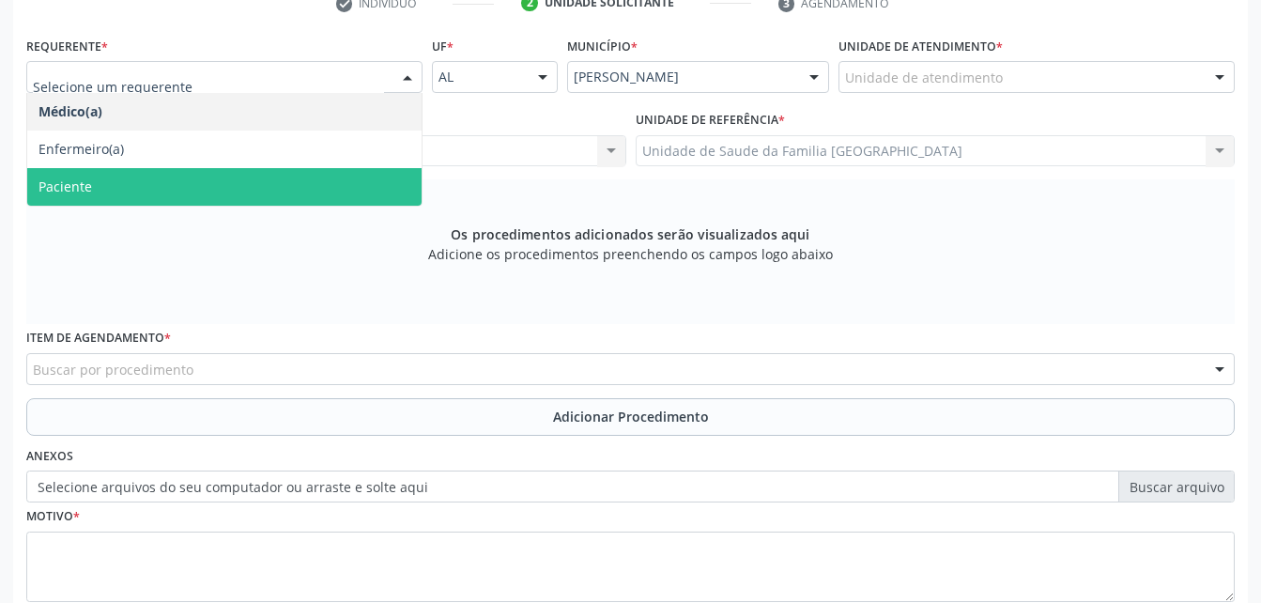
click at [378, 177] on span "Paciente" at bounding box center [224, 187] width 394 height 38
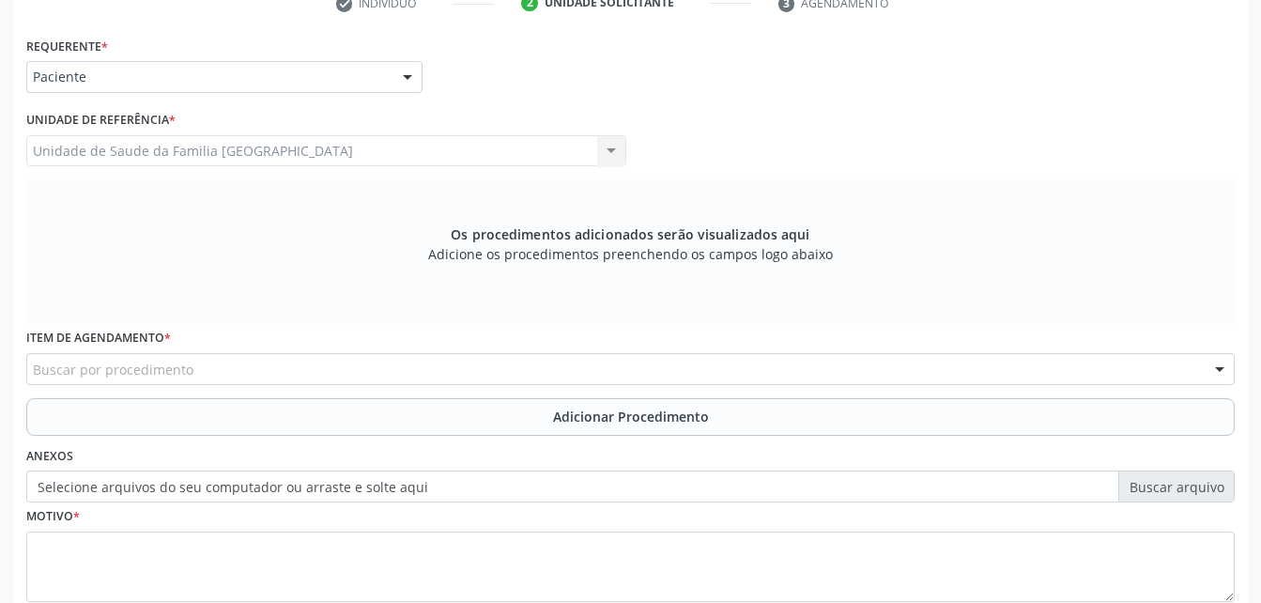
click at [371, 354] on div "Buscar por procedimento" at bounding box center [630, 369] width 1208 height 32
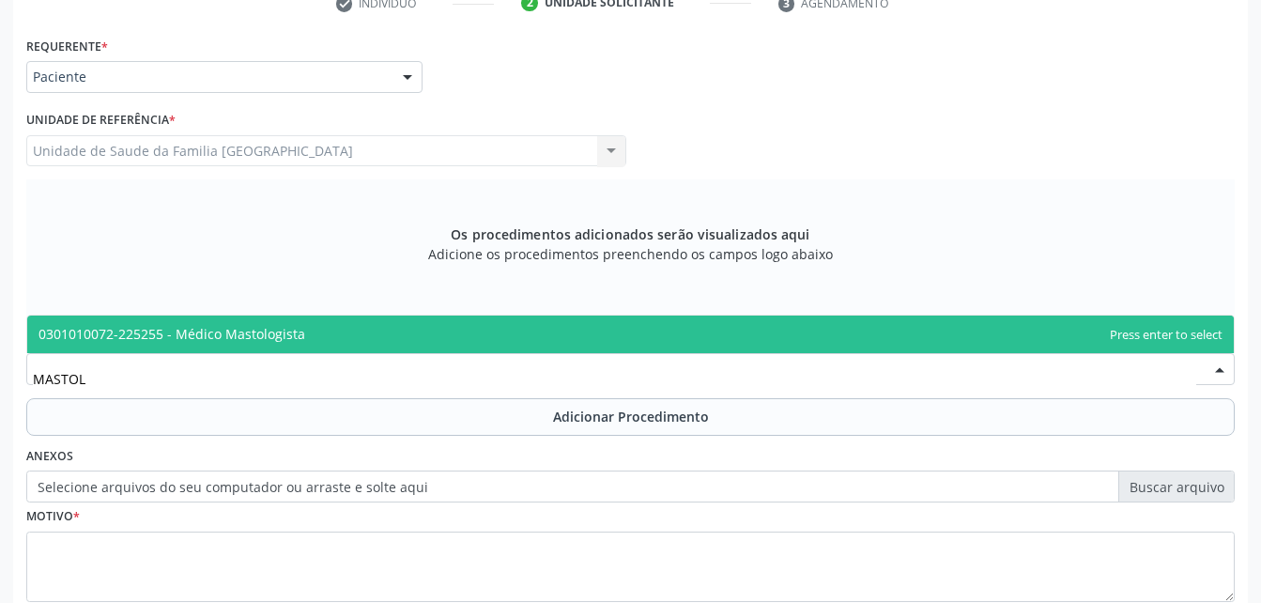
type input "MASTOLO"
click at [378, 323] on span "0301010072-225255 - Médico Mastologista" at bounding box center [630, 334] width 1206 height 38
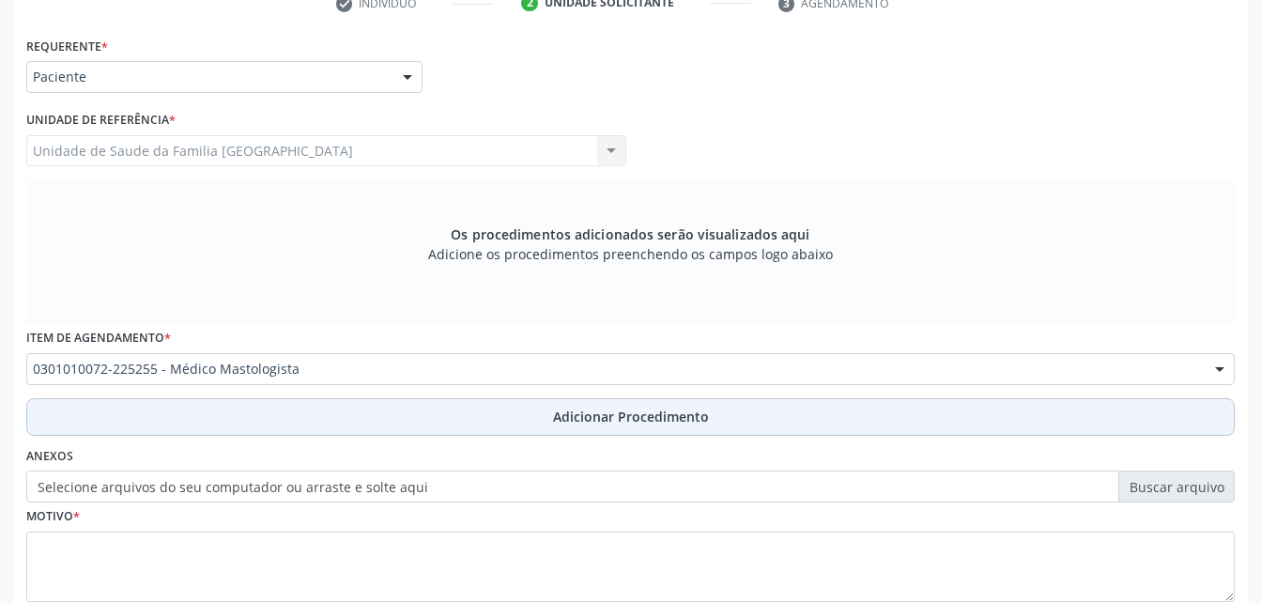
click at [523, 431] on button "Adicionar Procedimento" at bounding box center [630, 417] width 1208 height 38
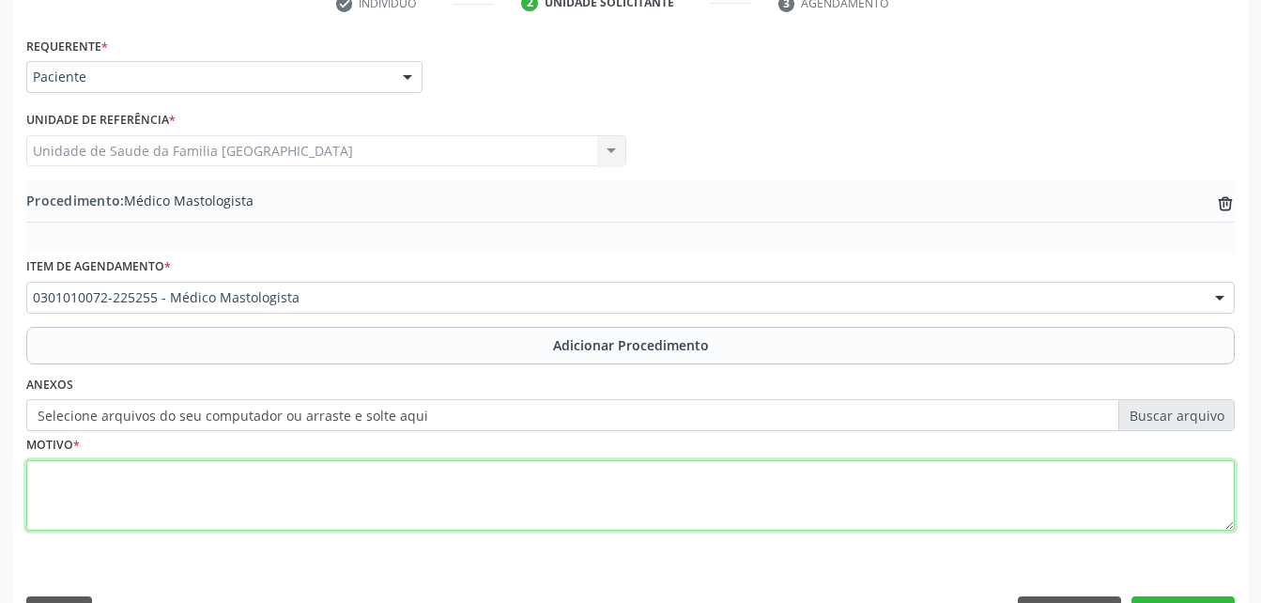
click at [559, 493] on textarea at bounding box center [630, 495] width 1208 height 71
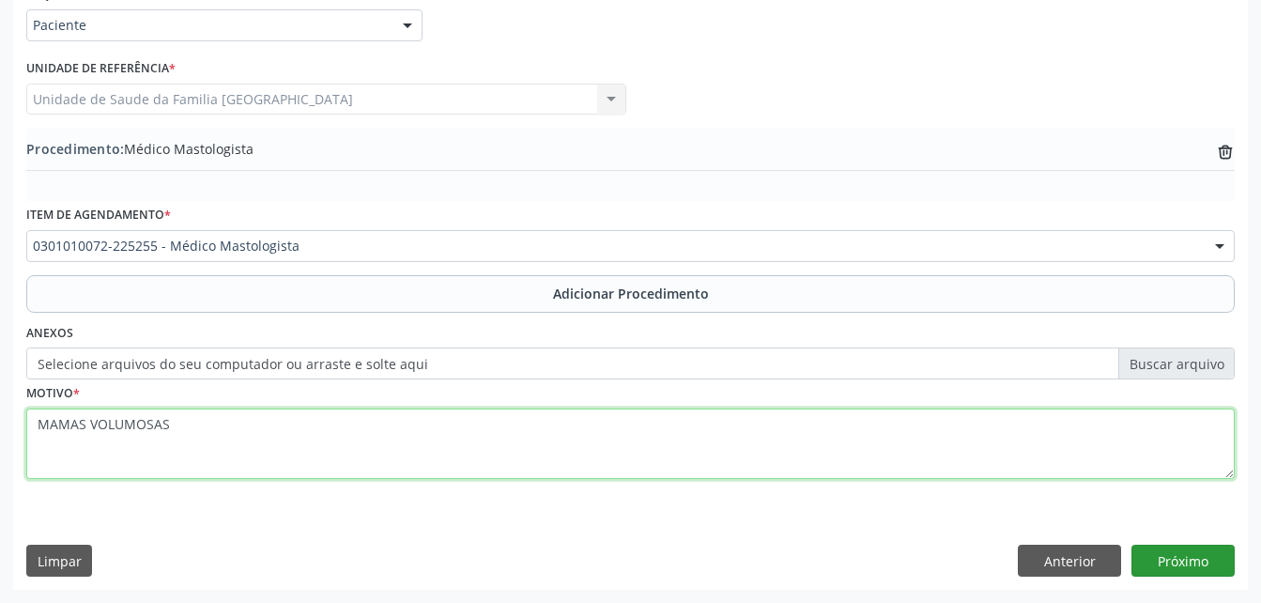
type textarea "MAMAS VOLUMOSAS"
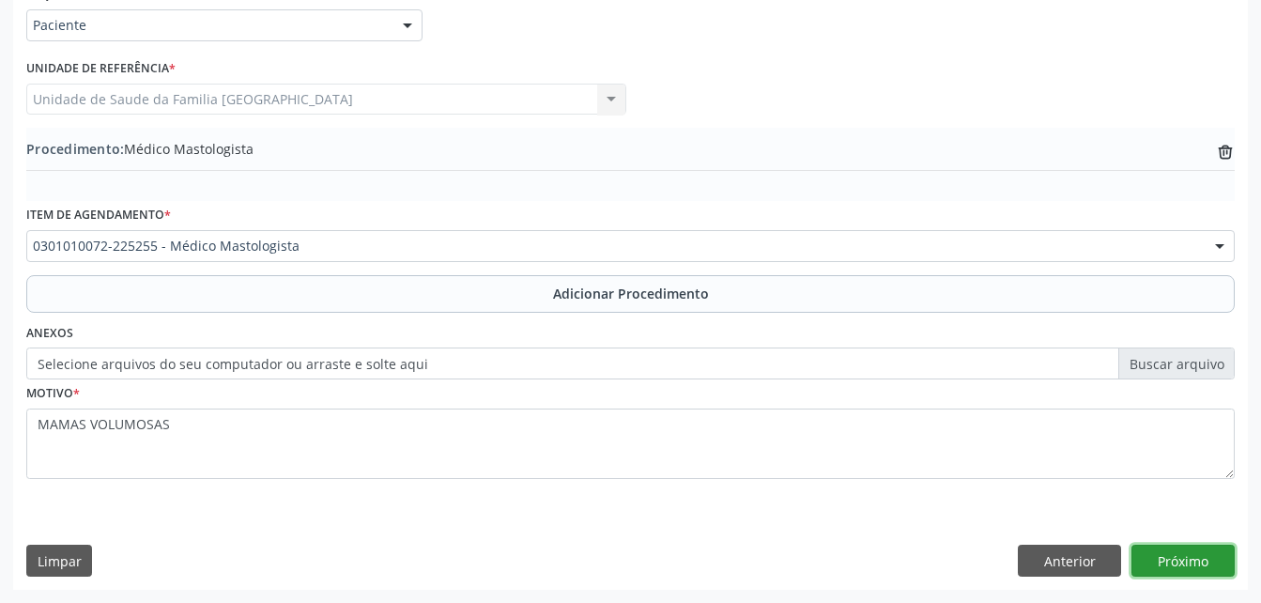
click at [1214, 557] on button "Próximo" at bounding box center [1182, 561] width 103 height 32
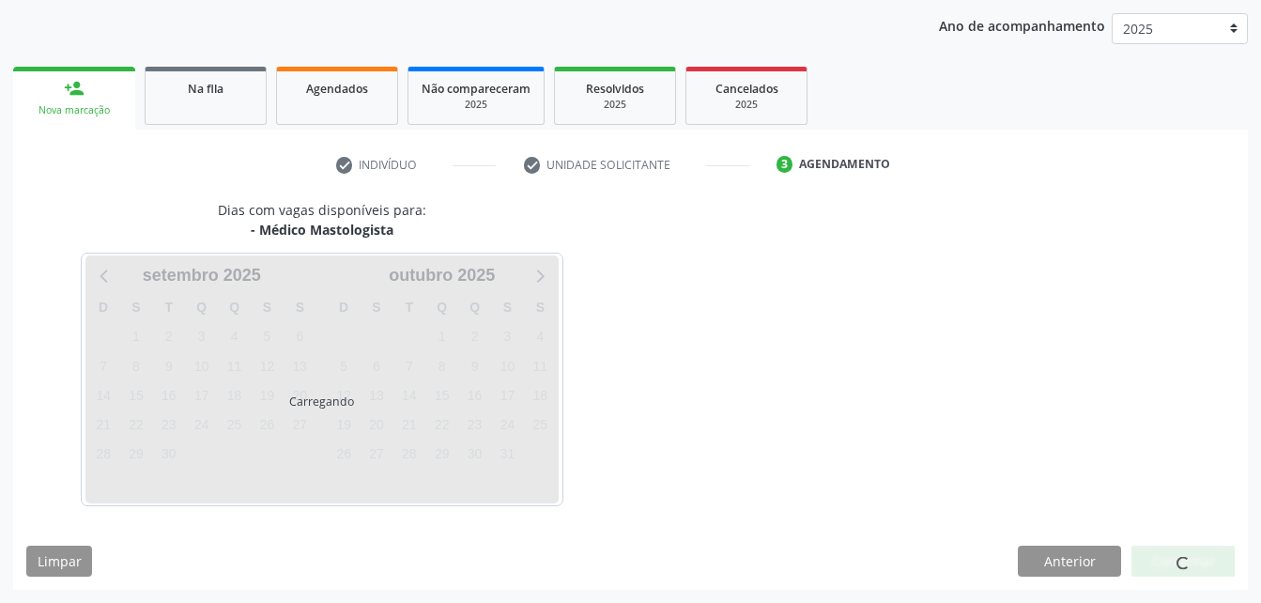
scroll to position [296, 0]
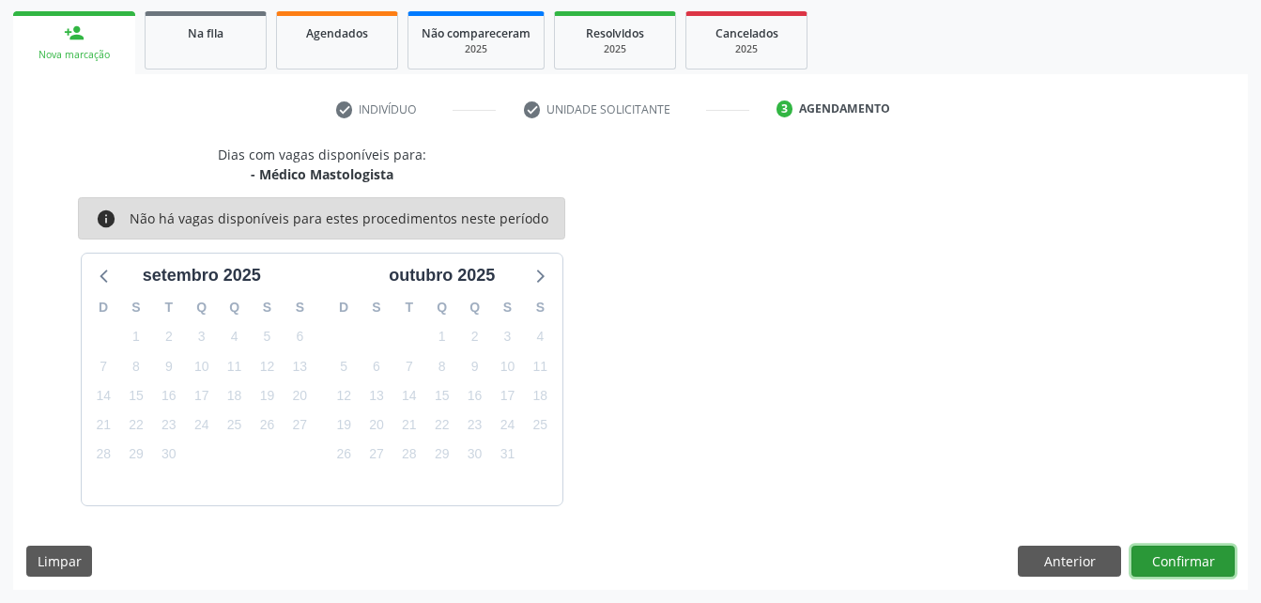
click at [1214, 557] on button "Confirmar" at bounding box center [1182, 561] width 103 height 32
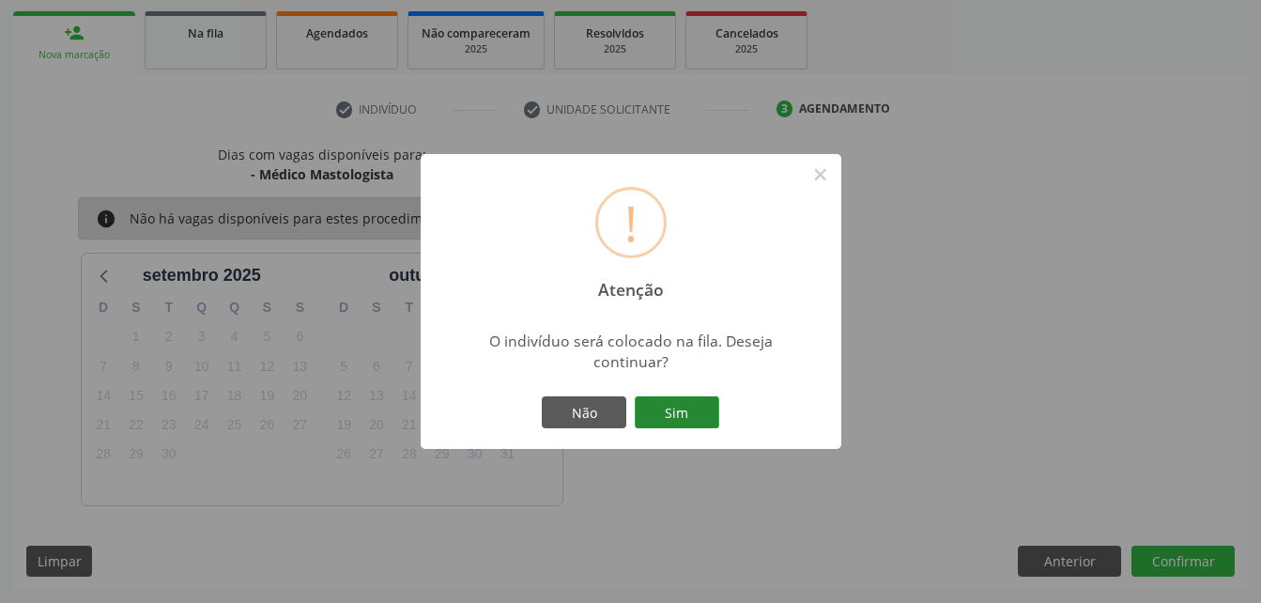
click at [684, 403] on button "Sim" at bounding box center [677, 412] width 84 height 32
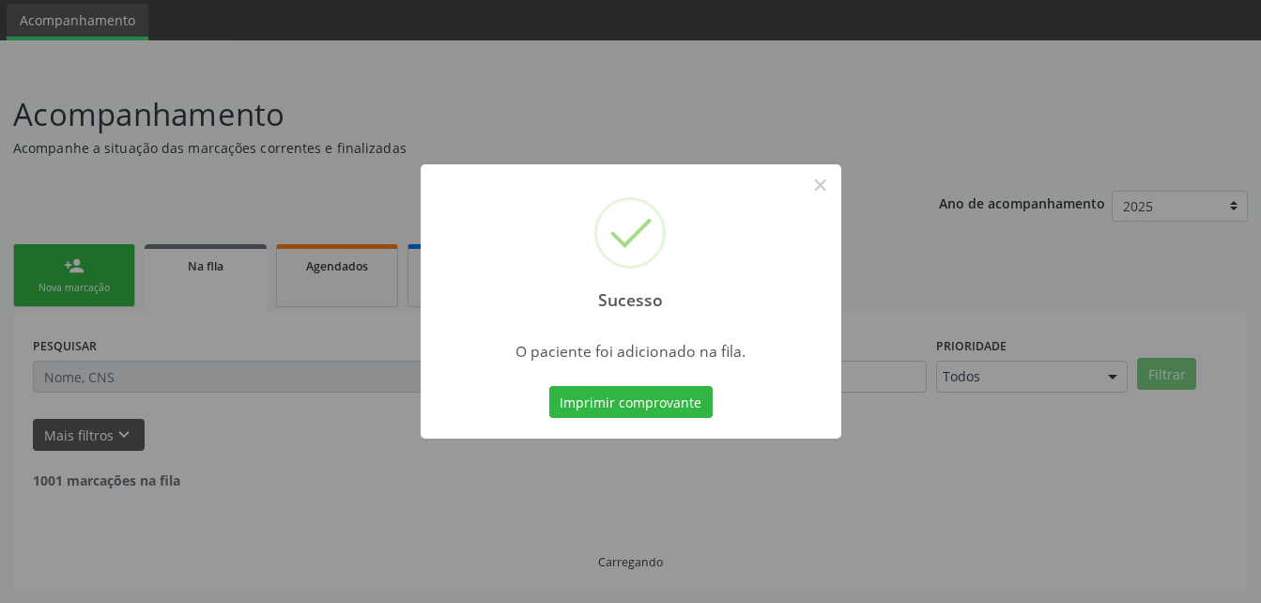
scroll to position [43, 0]
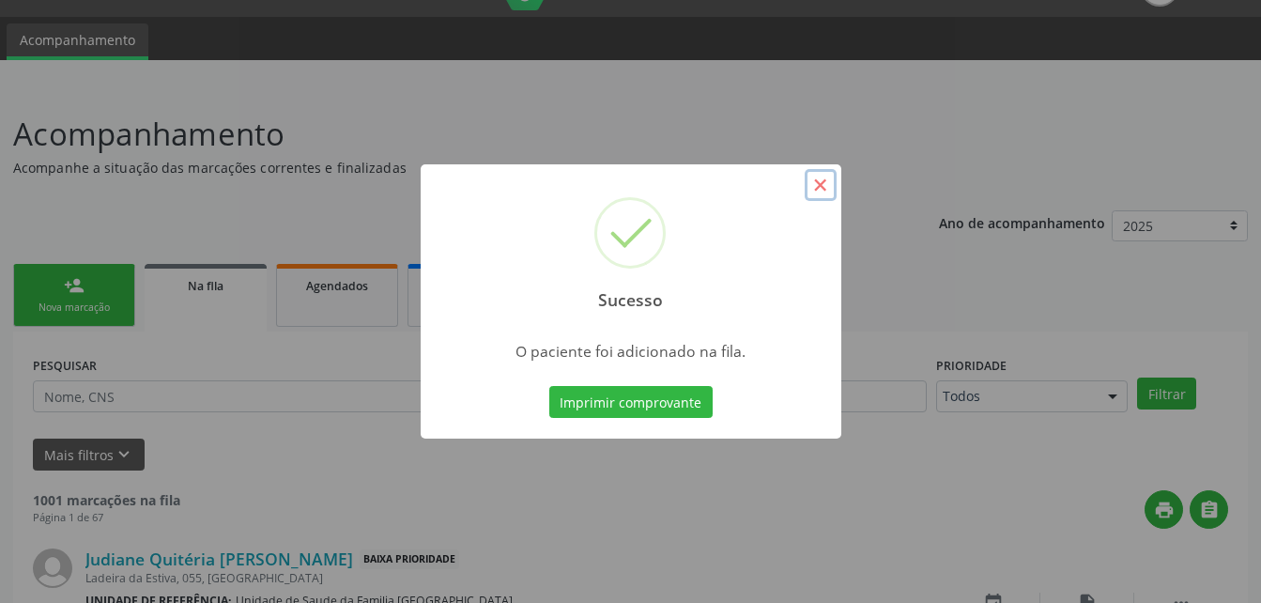
click at [817, 177] on button "×" at bounding box center [821, 185] width 32 height 32
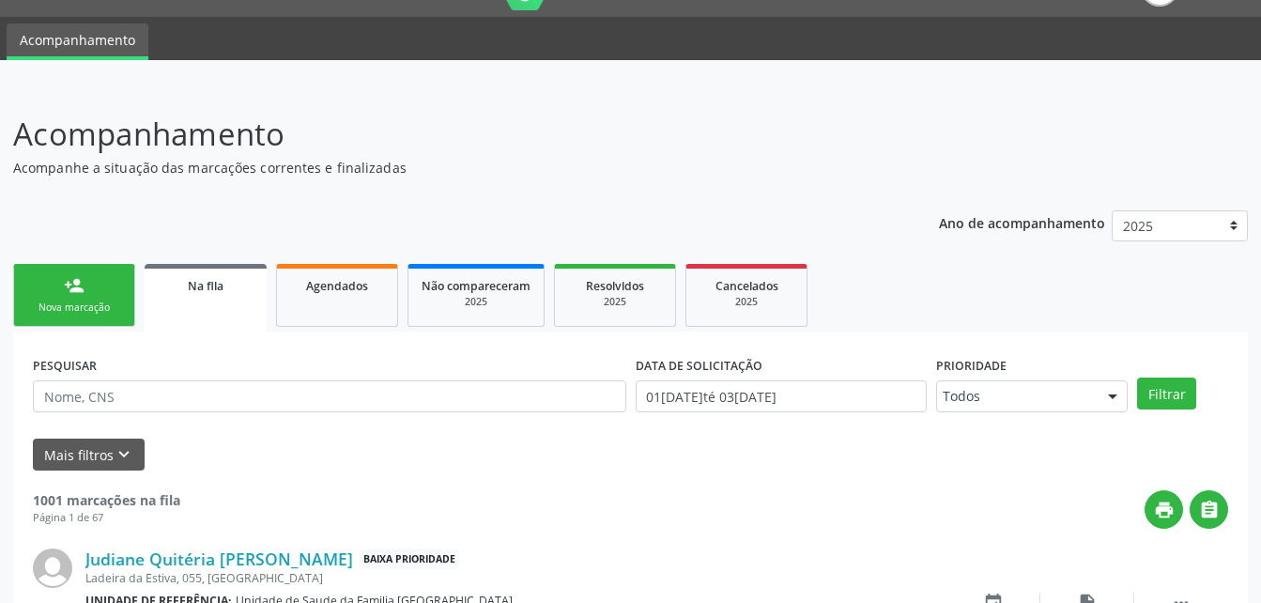
click at [100, 290] on link "person_add Nova marcação" at bounding box center [74, 295] width 122 height 63
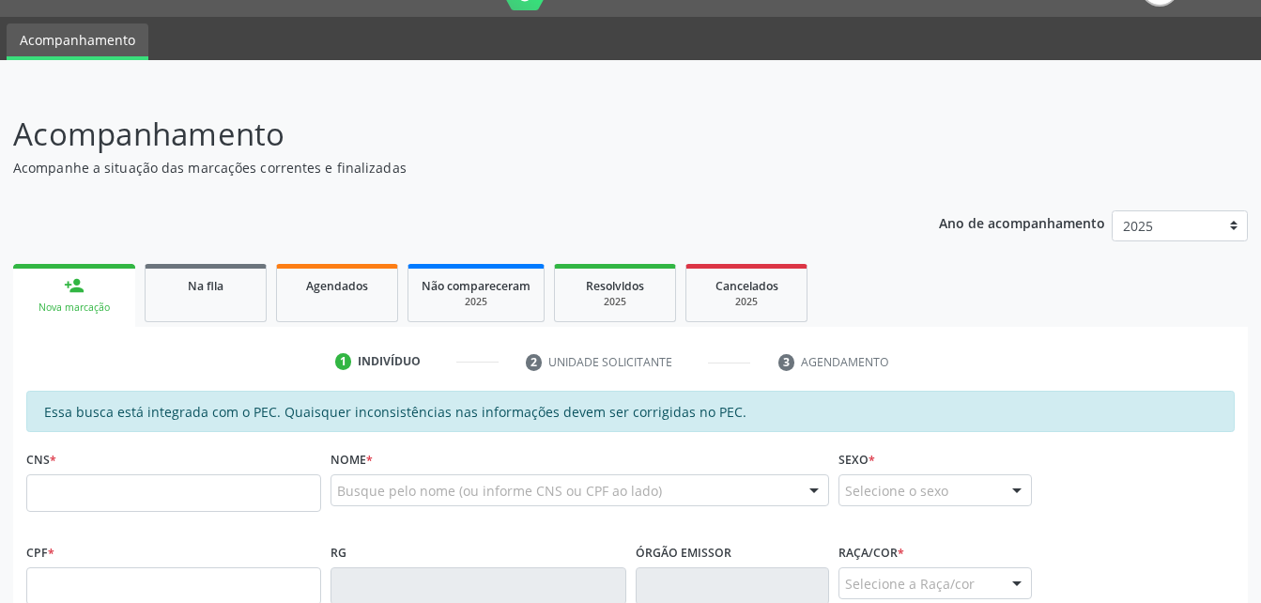
scroll to position [231, 0]
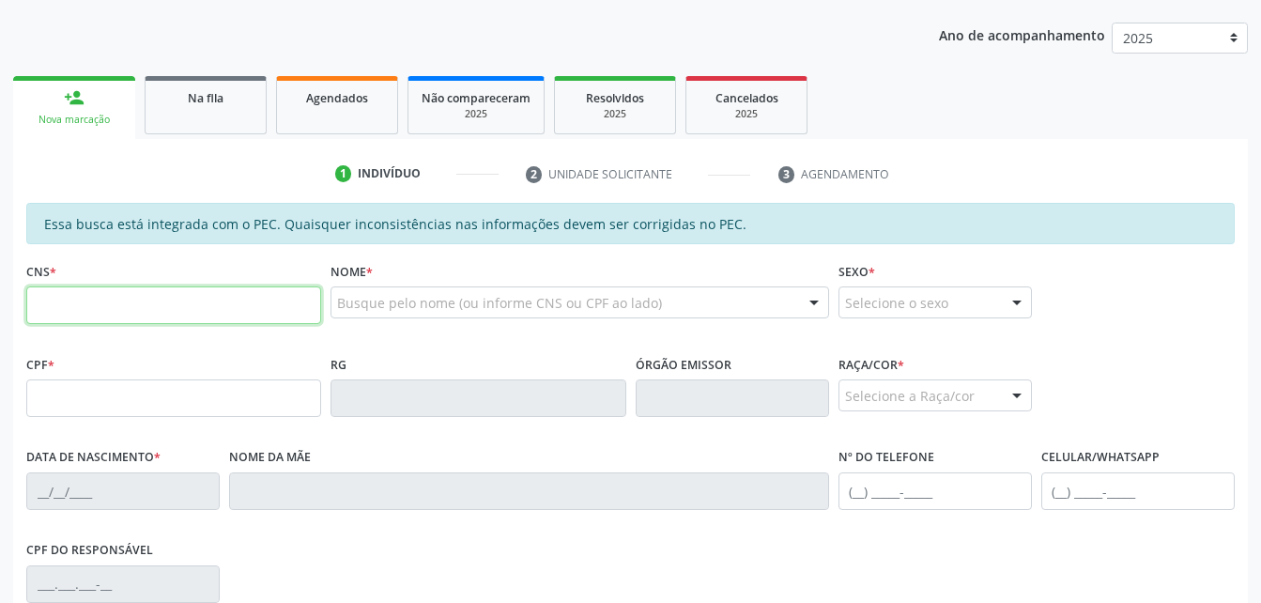
click at [129, 304] on input "text" at bounding box center [173, 305] width 295 height 38
type input "702 1078 3706 3570"
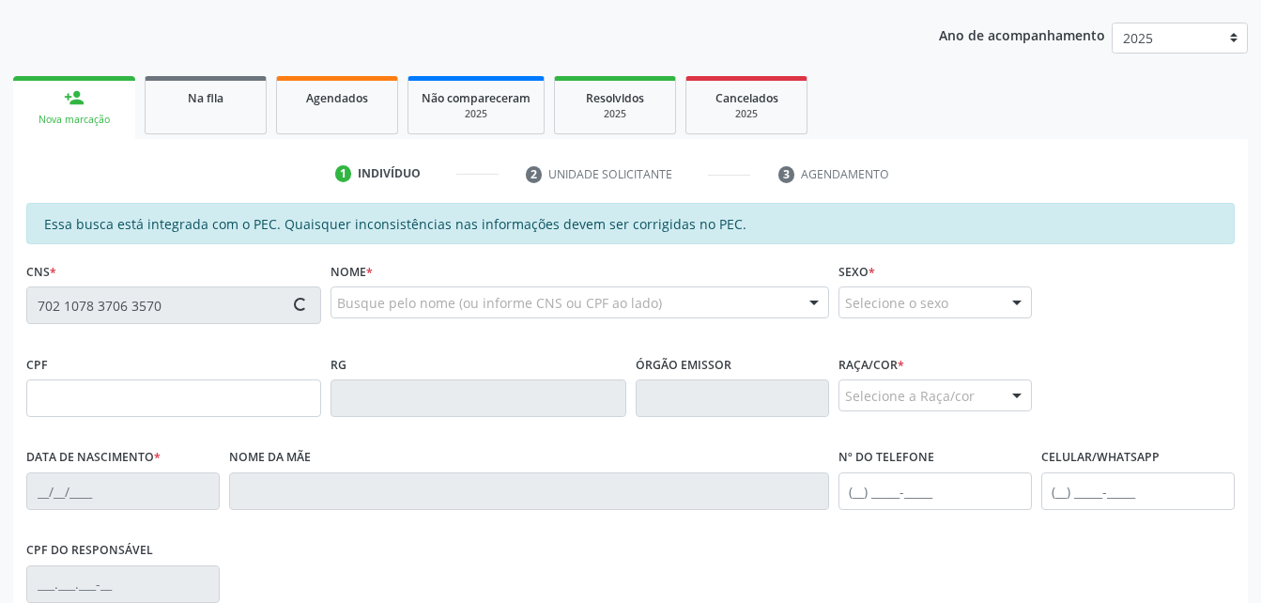
type input "516.224.244-68"
type input "[DATE]"
type input "Eurides [PERSON_NAME]"
type input "[PHONE_NUMBER]"
type input "250"
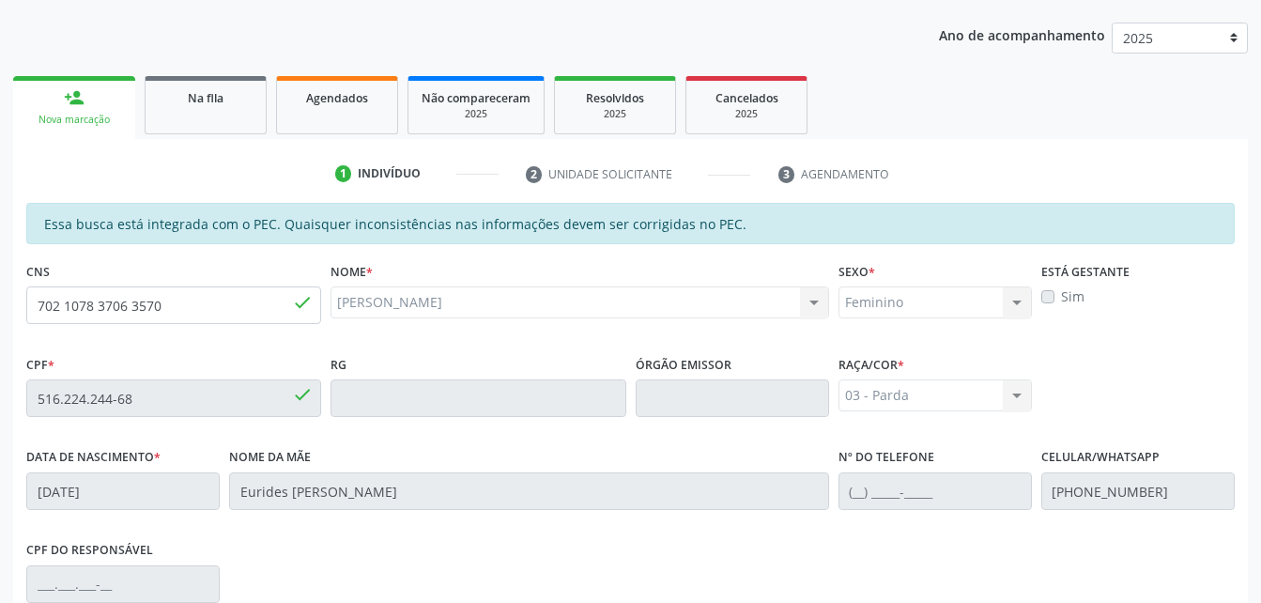
scroll to position [496, 0]
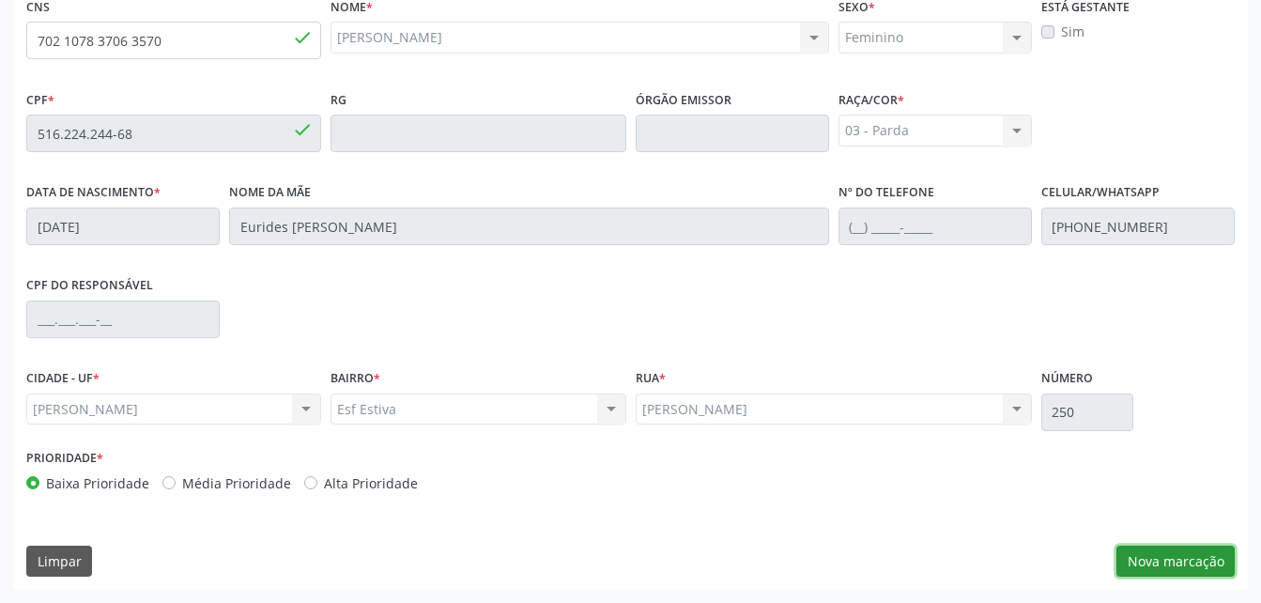
click at [1205, 561] on button "Nova marcação" at bounding box center [1175, 561] width 118 height 32
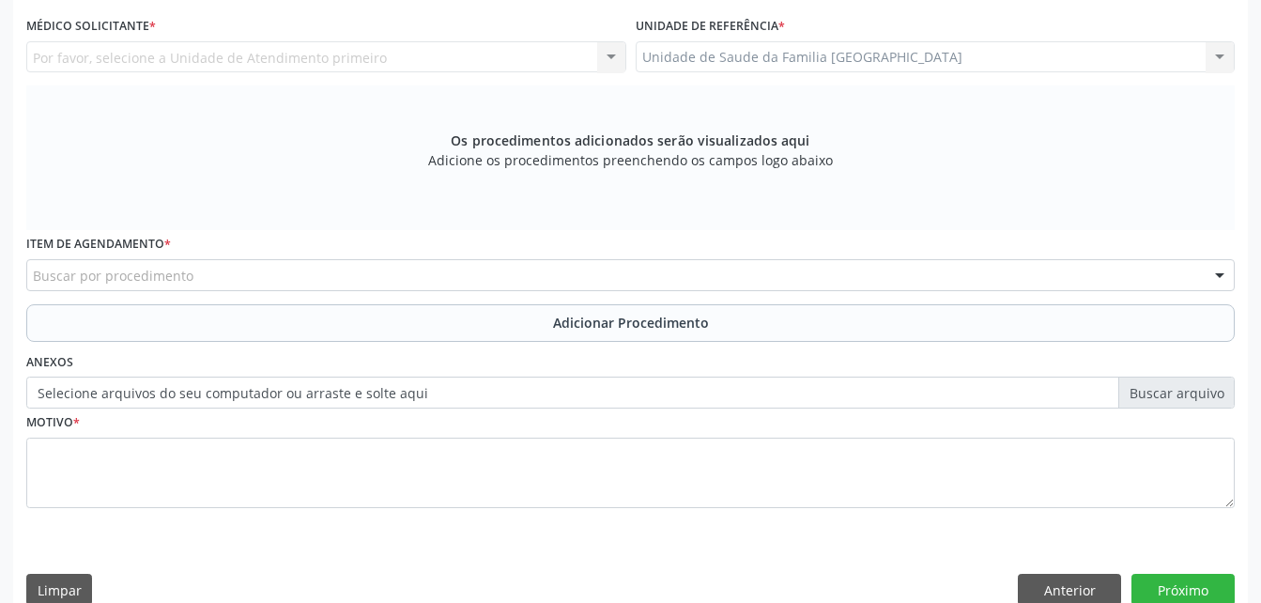
scroll to position [402, 0]
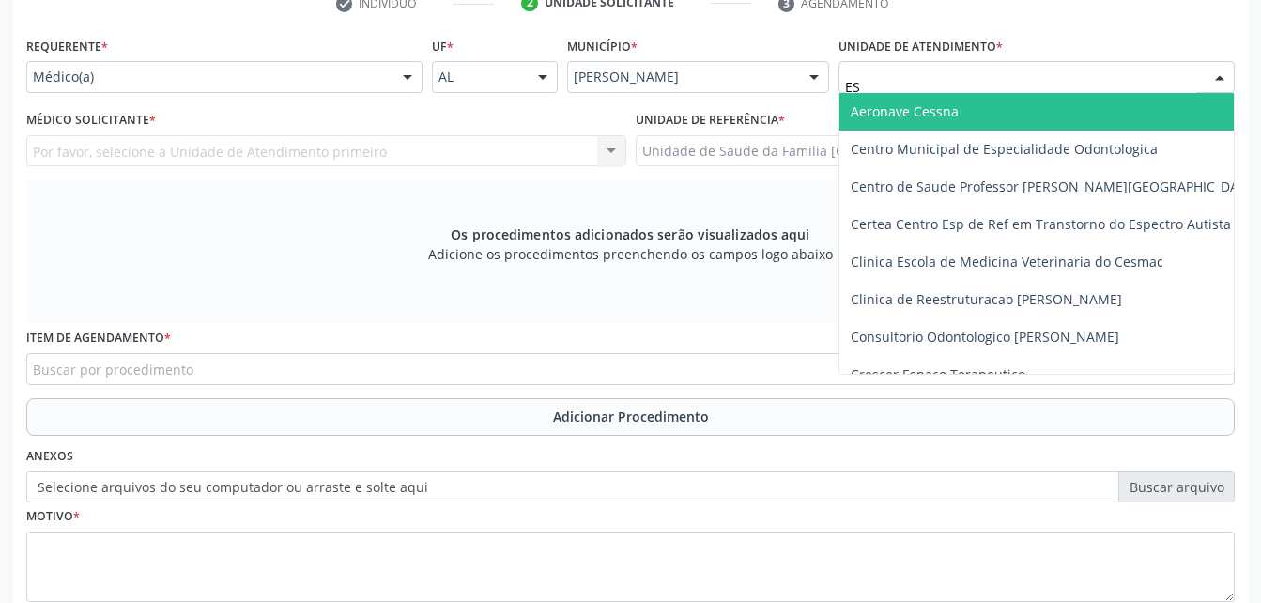
type input "EST"
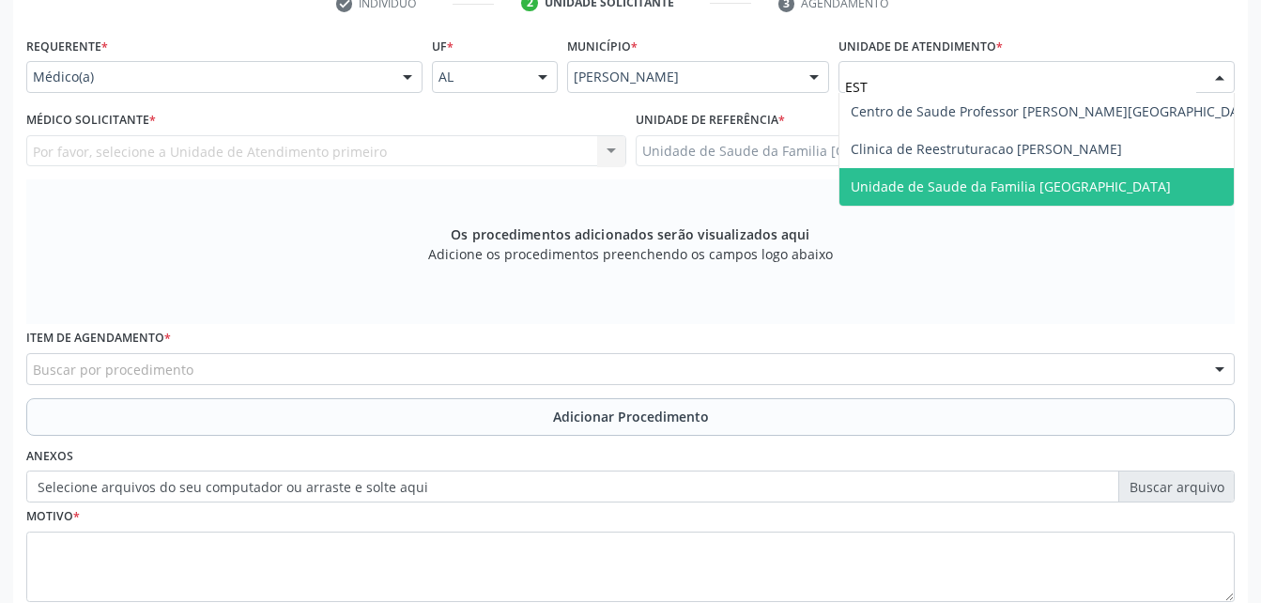
click at [988, 186] on span "Unidade de Saude da Familia [GEOGRAPHIC_DATA]" at bounding box center [1011, 186] width 320 height 18
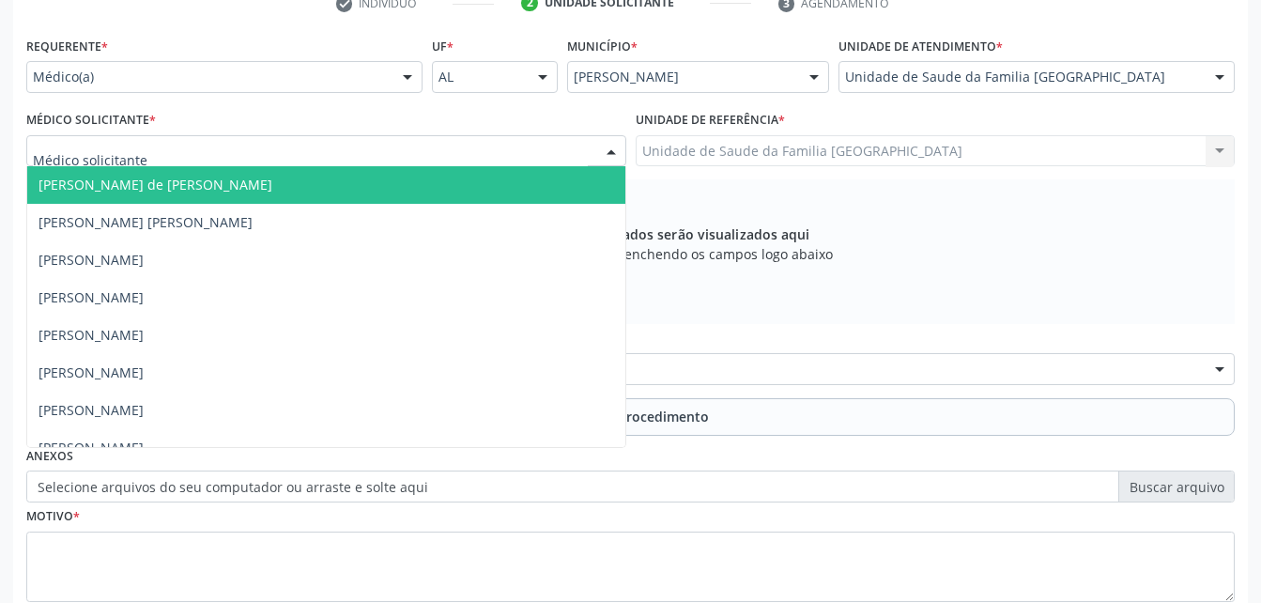
click at [226, 148] on div at bounding box center [326, 151] width 600 height 32
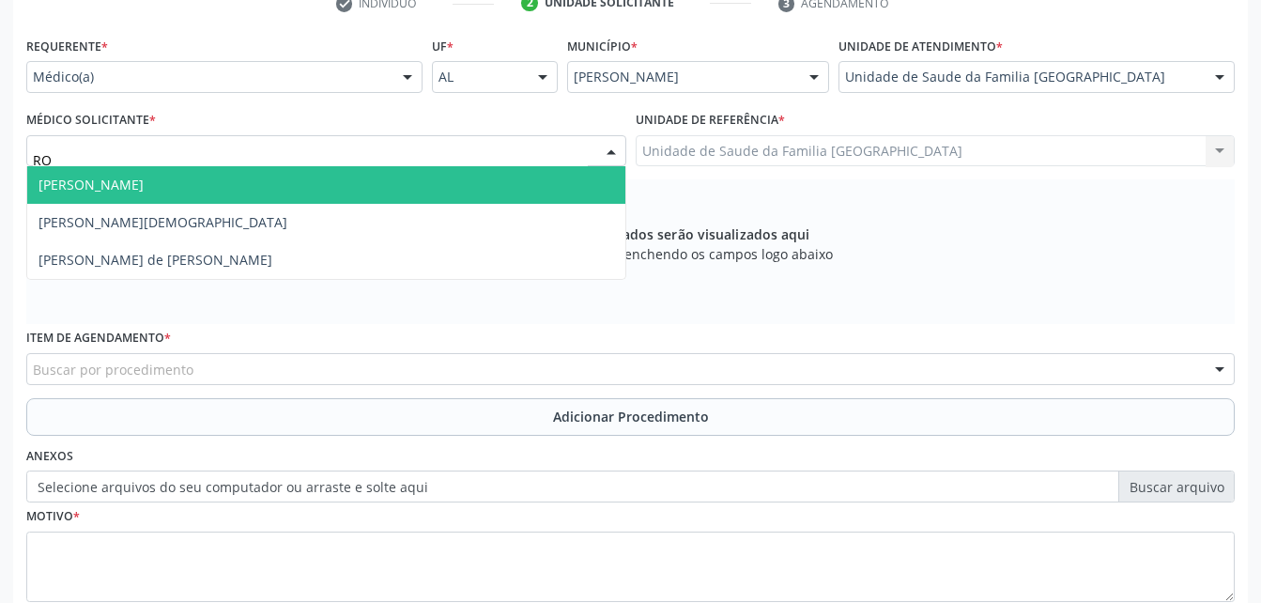
type input "ROD"
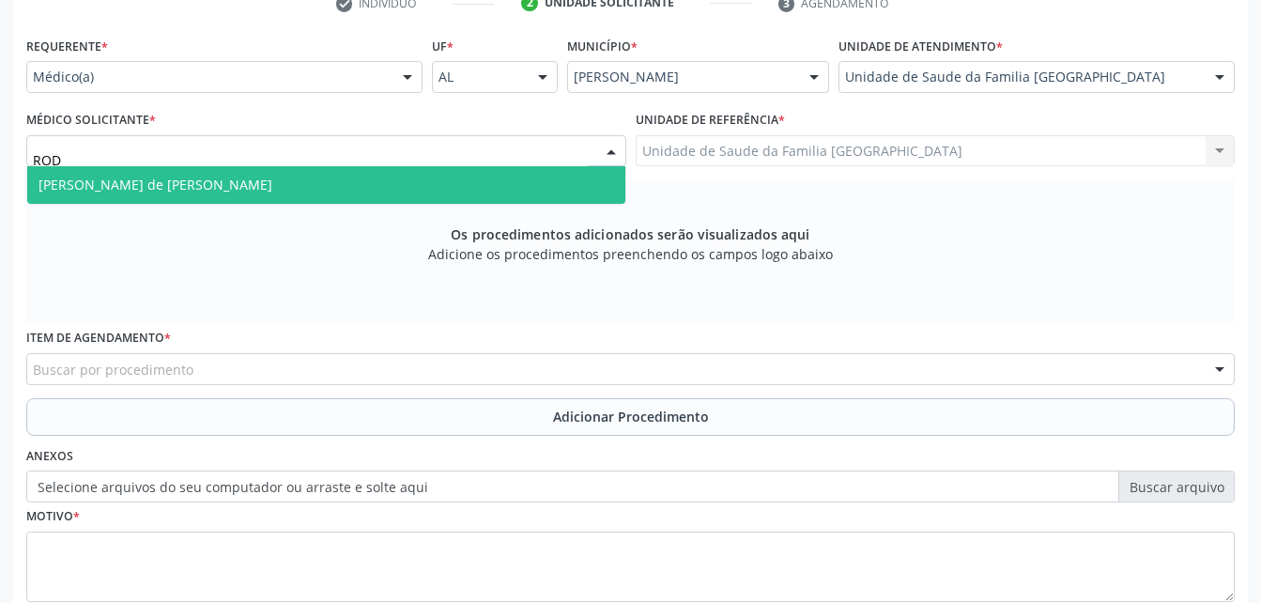
click at [270, 176] on span "[PERSON_NAME] de [PERSON_NAME]" at bounding box center [326, 185] width 598 height 38
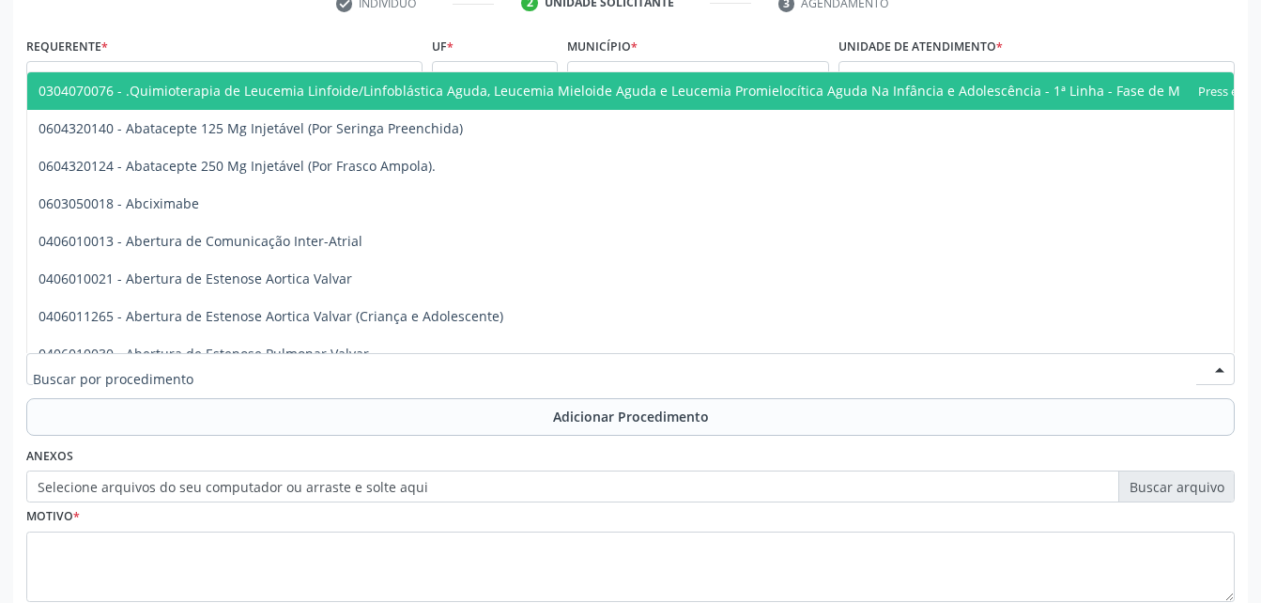
click at [320, 361] on div at bounding box center [630, 369] width 1208 height 32
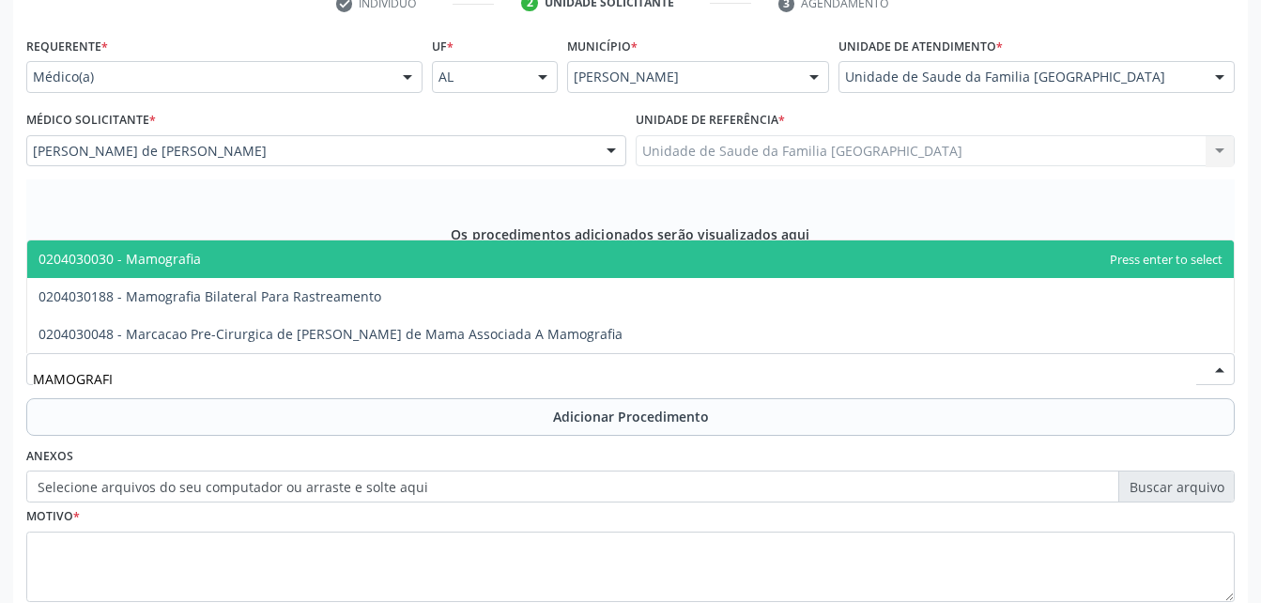
type input "MAMOGRAFIA"
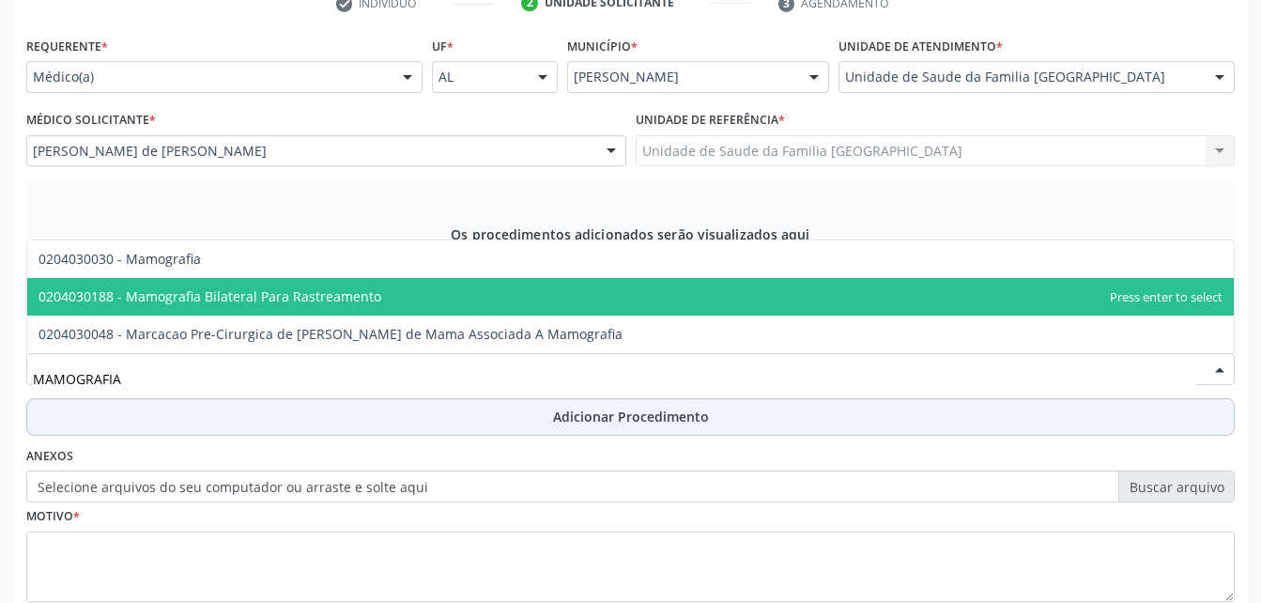
drag, startPoint x: 367, startPoint y: 294, endPoint x: 416, endPoint y: 430, distance: 144.6
click at [370, 304] on span "0204030188 - Mamografia Bilateral Para Rastreamento" at bounding box center [209, 296] width 343 height 18
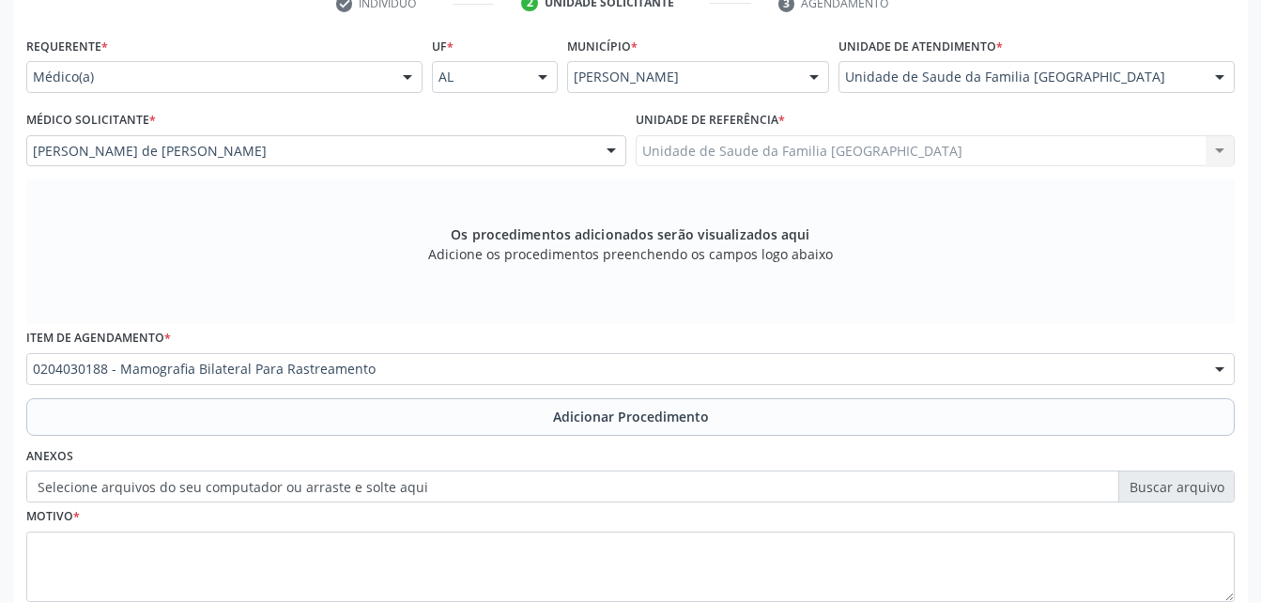
drag, startPoint x: 416, startPoint y: 418, endPoint x: 417, endPoint y: 502, distance: 84.5
click at [416, 424] on button "Adicionar Procedimento" at bounding box center [630, 417] width 1208 height 38
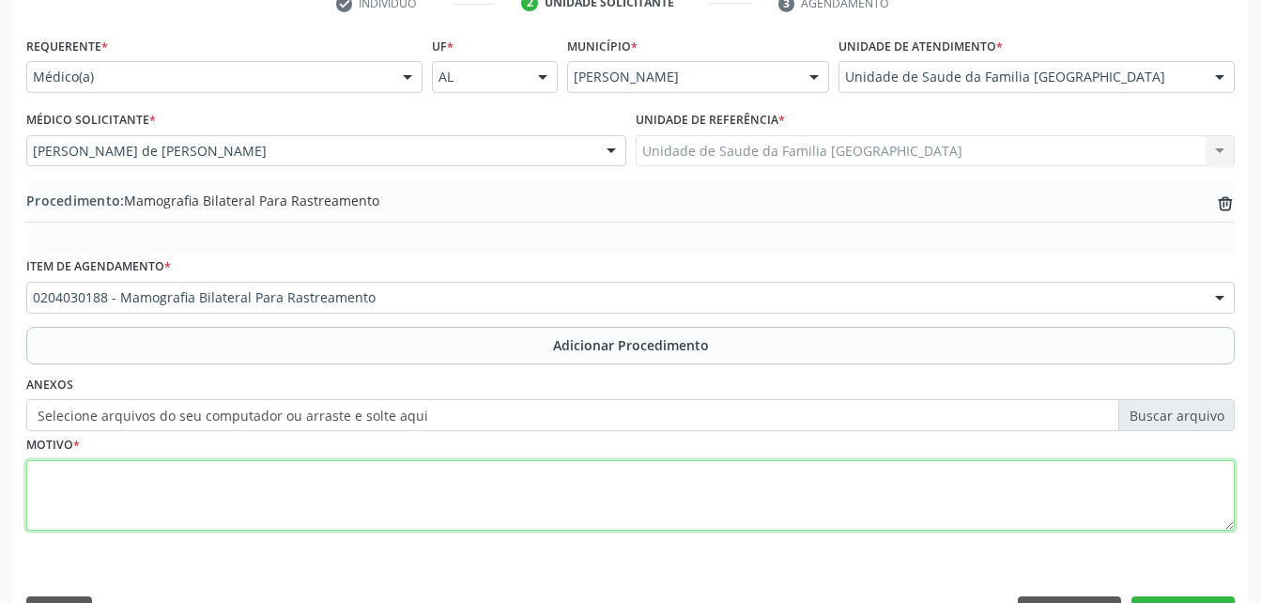
click at [425, 505] on textarea at bounding box center [630, 495] width 1208 height 71
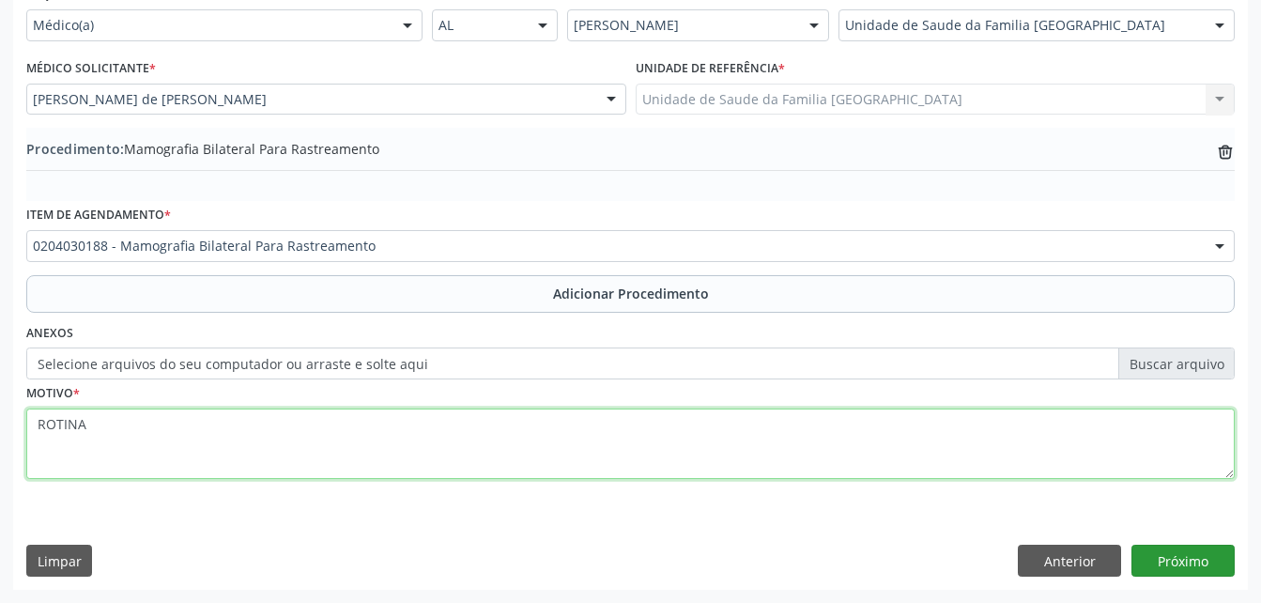
type textarea "ROTINA"
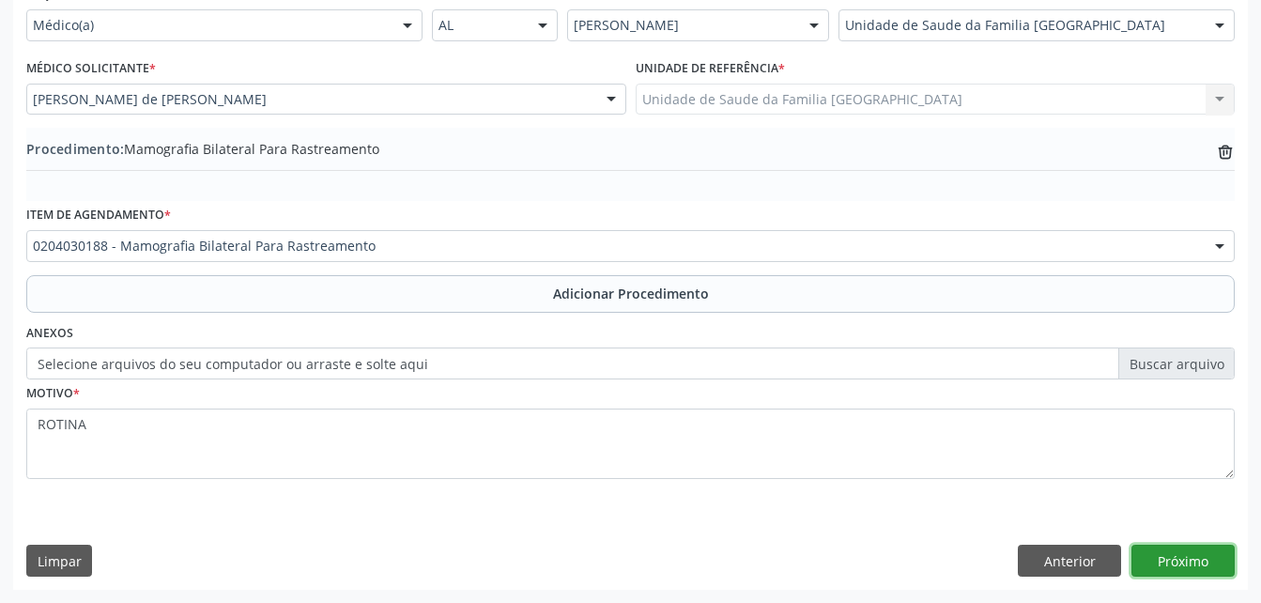
click at [1219, 553] on button "Próximo" at bounding box center [1182, 561] width 103 height 32
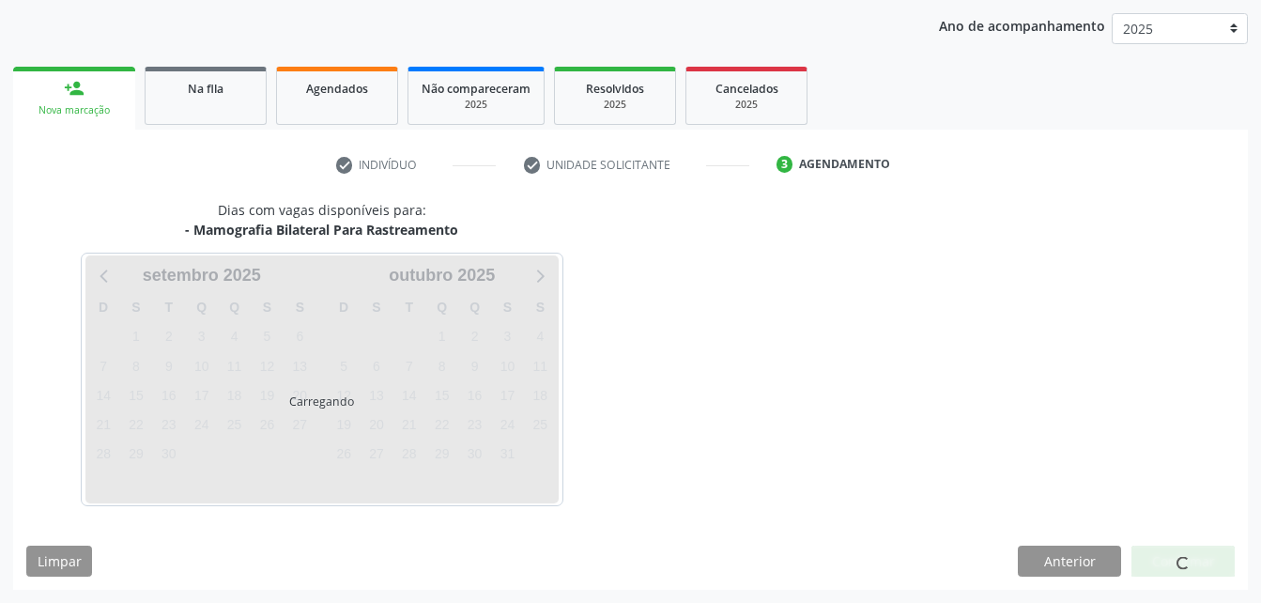
scroll to position [296, 0]
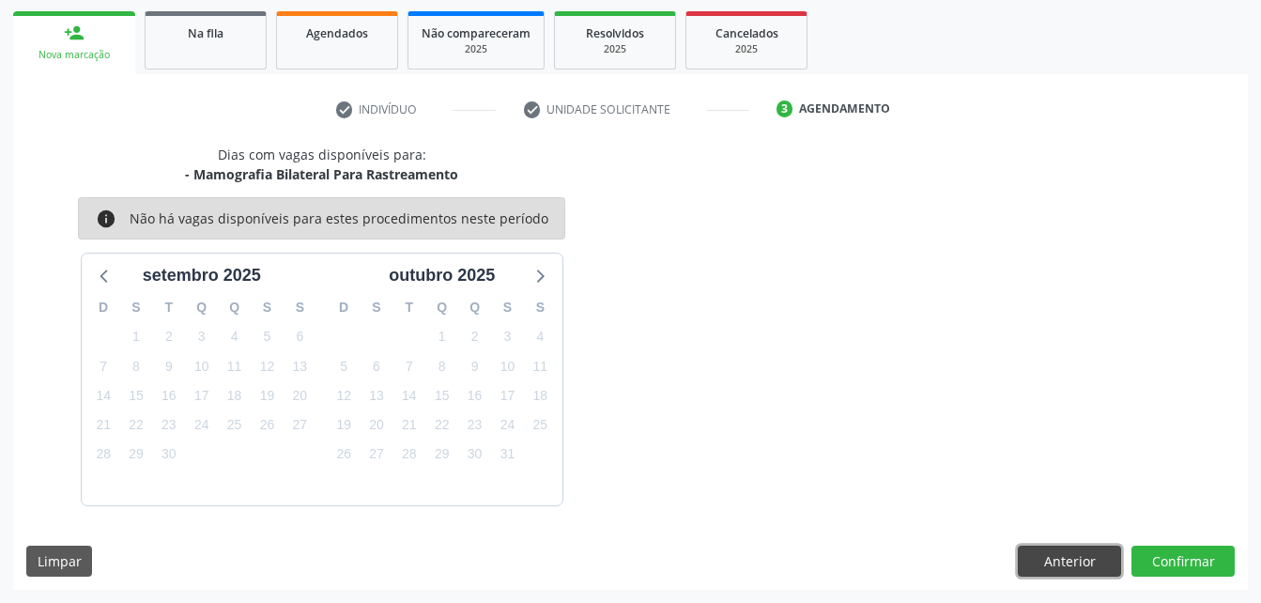
click at [1088, 572] on button "Anterior" at bounding box center [1069, 561] width 103 height 32
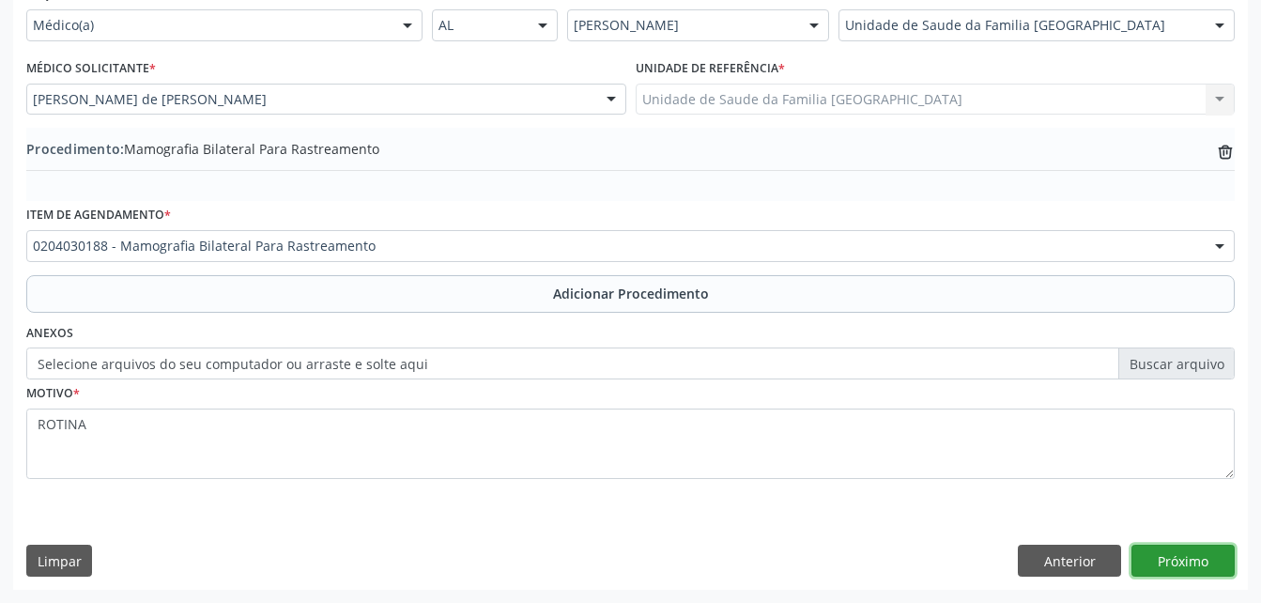
click at [1160, 558] on button "Próximo" at bounding box center [1182, 561] width 103 height 32
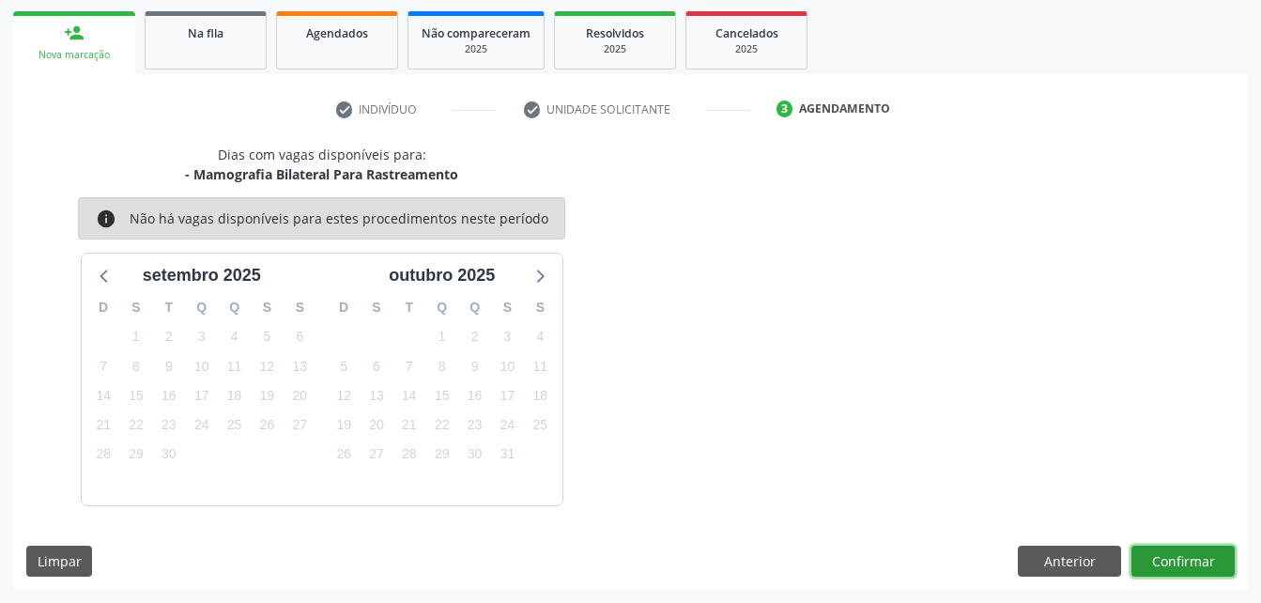
click at [1167, 563] on button "Confirmar" at bounding box center [1182, 561] width 103 height 32
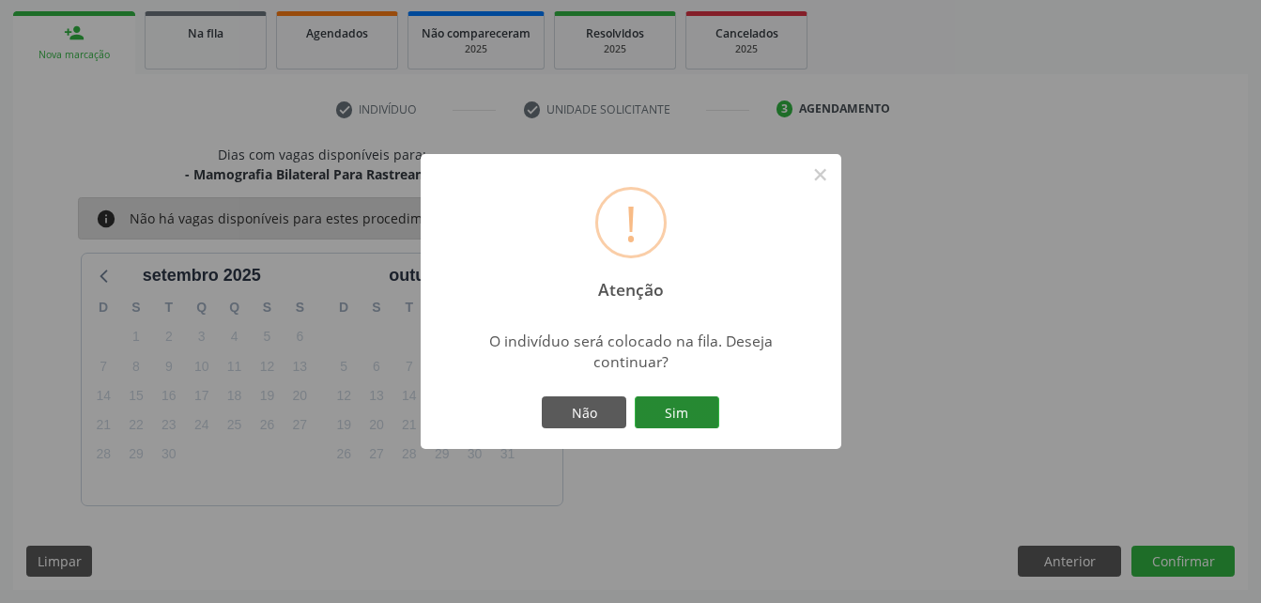
click at [687, 408] on button "Sim" at bounding box center [677, 412] width 84 height 32
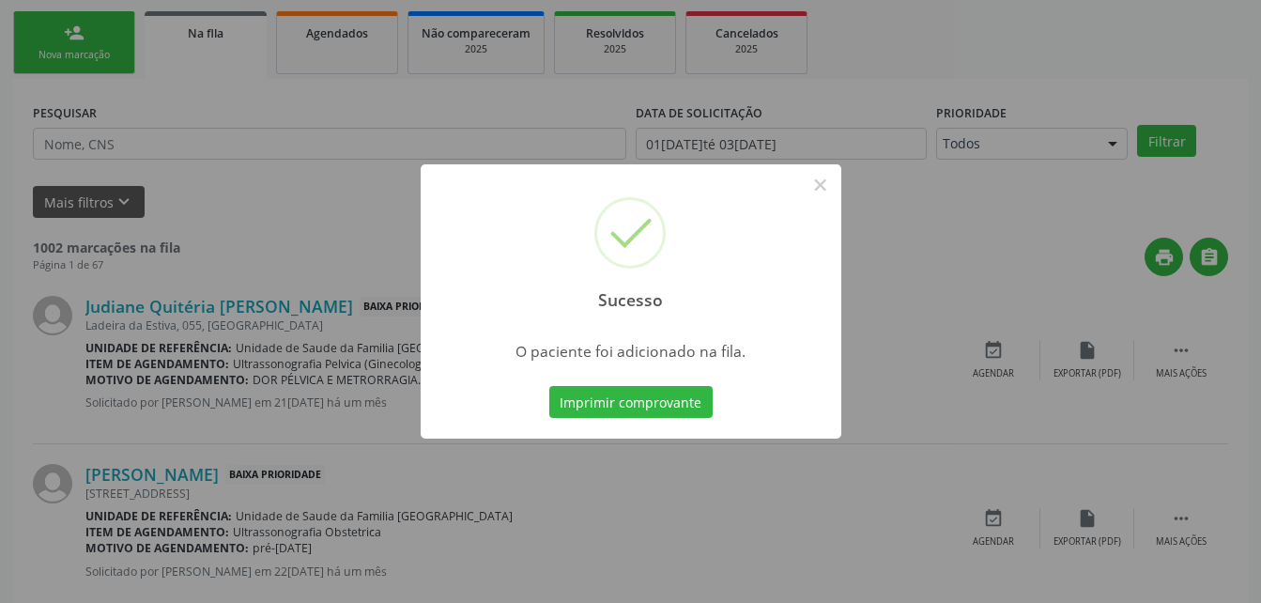
scroll to position [43, 0]
